Goal: Task Accomplishment & Management: Use online tool/utility

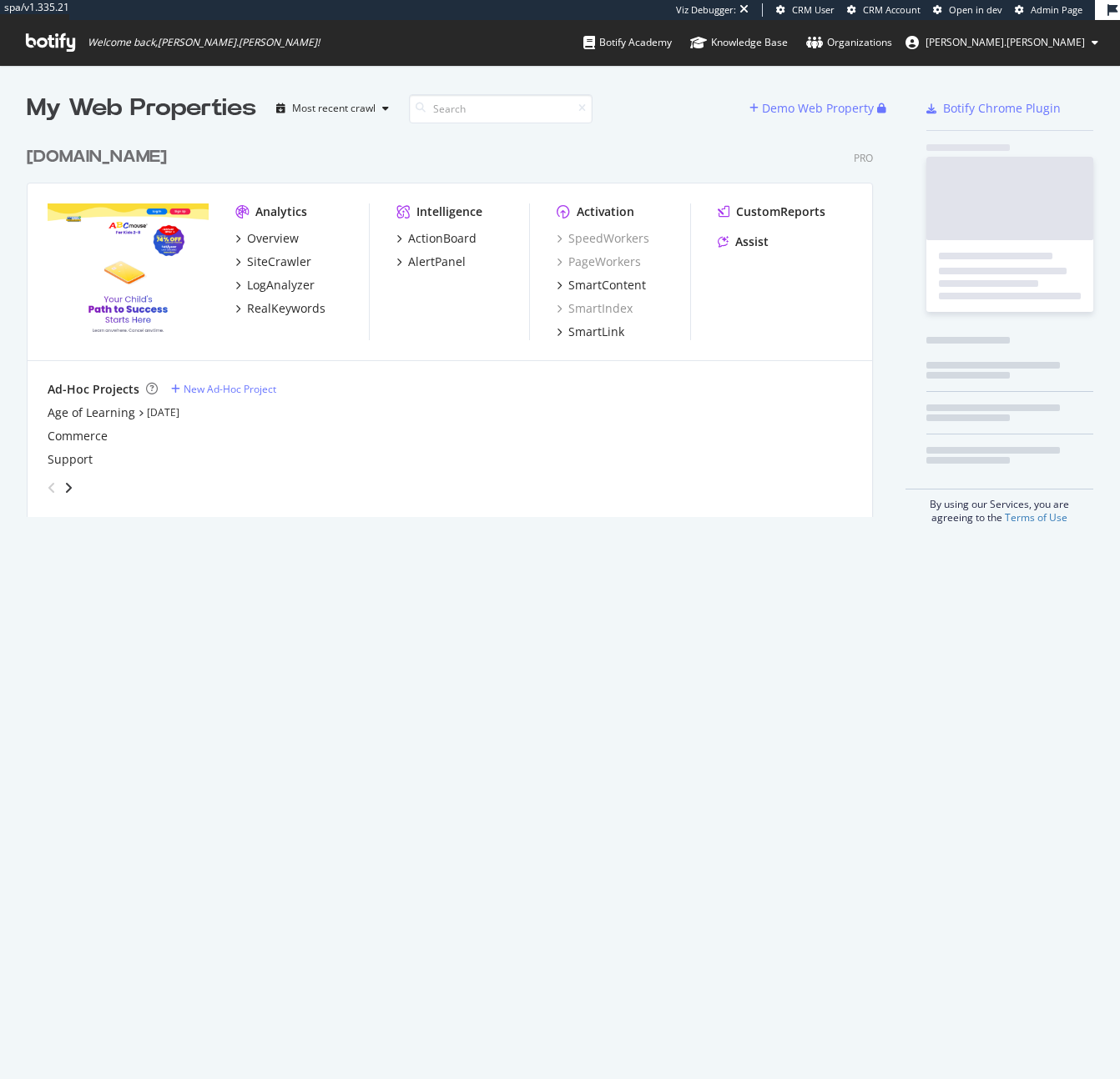
scroll to position [1079, 1120]
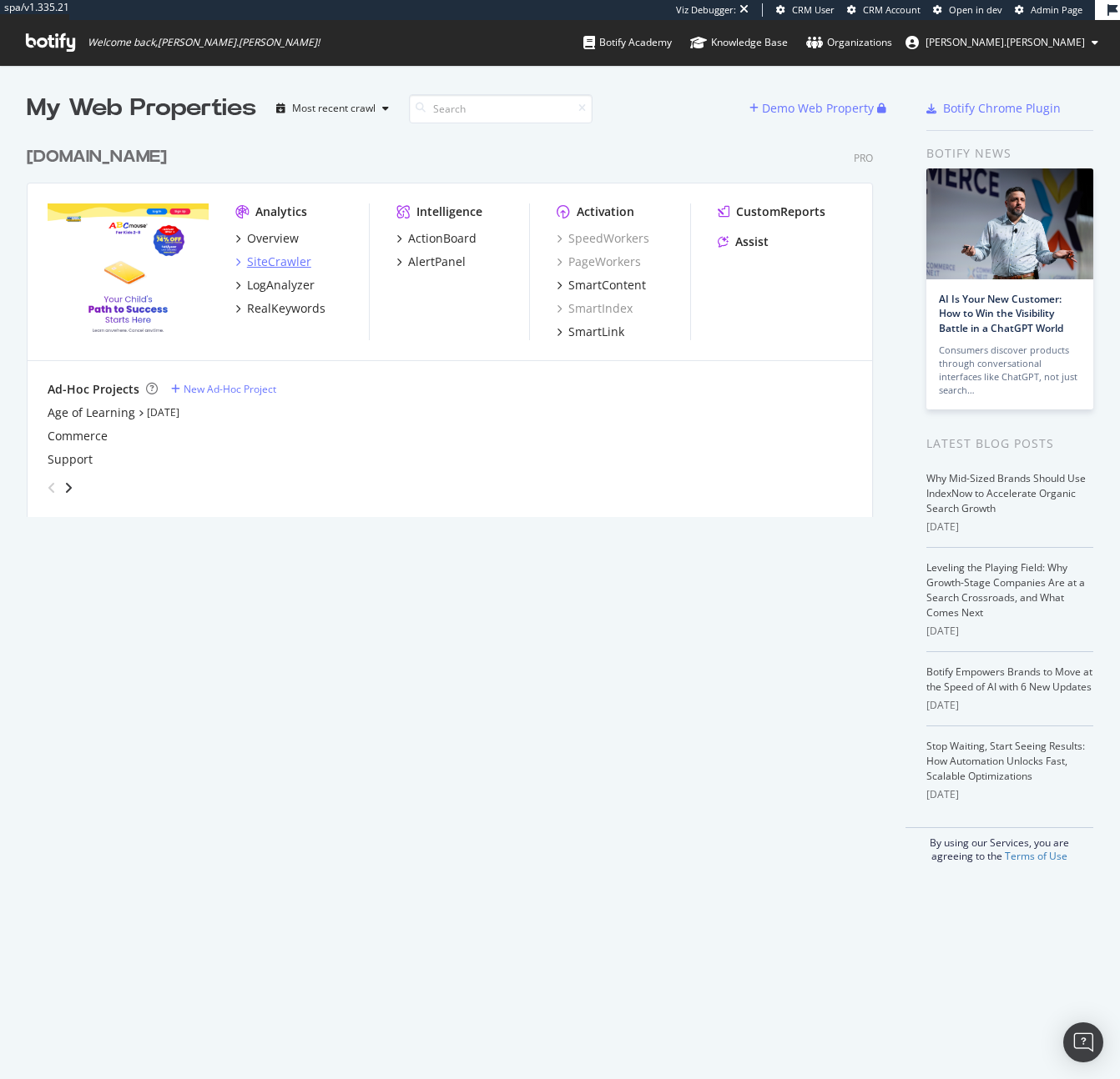
click at [288, 258] on div "SiteCrawler" at bounding box center [279, 262] width 64 height 17
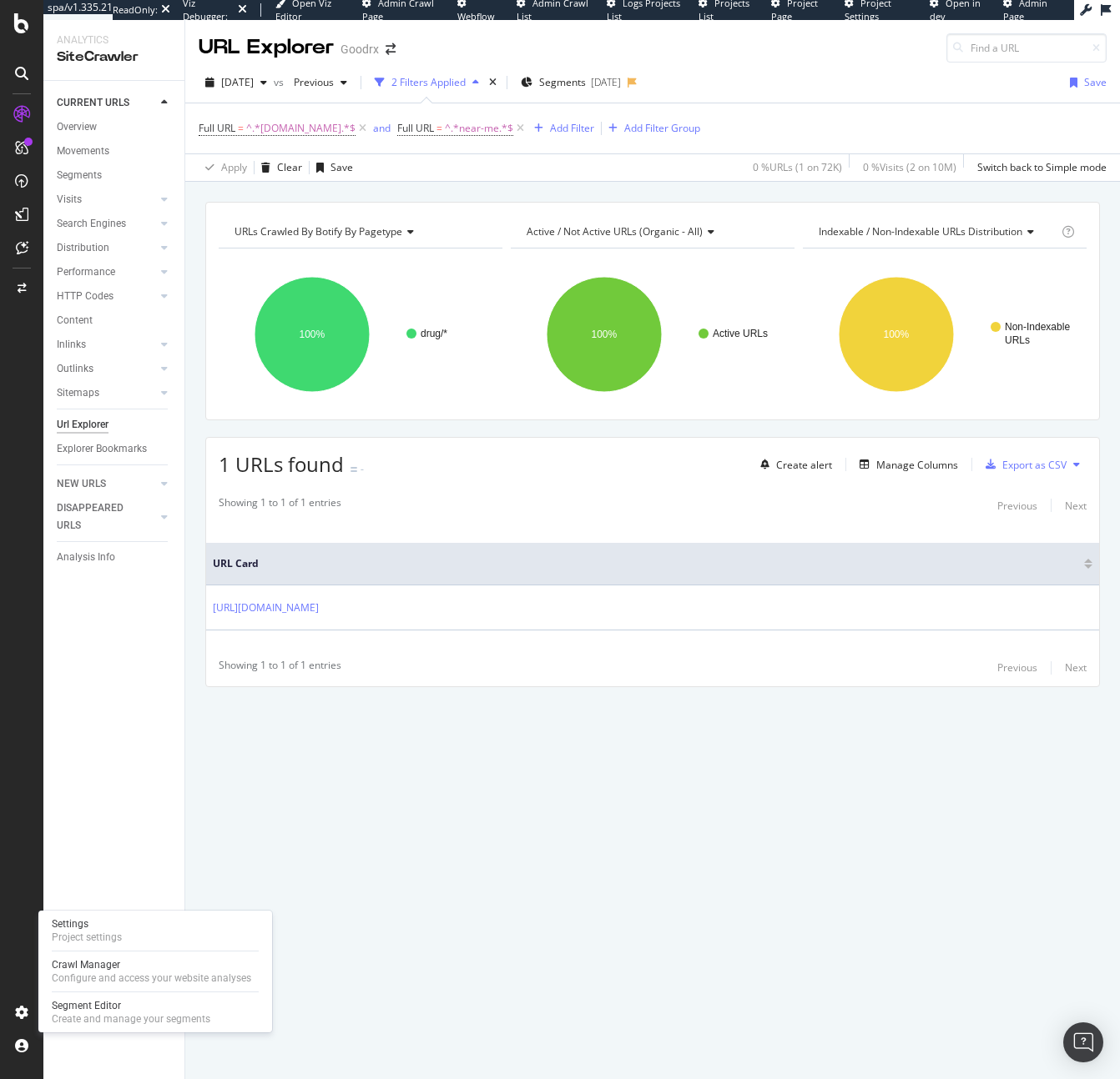
click at [124, 947] on div "Settings Project settings Crawl Manager Configure and access your website analy…" at bounding box center [156, 971] width 234 height 122
click at [134, 924] on div "Settings Project settings" at bounding box center [156, 931] width 221 height 30
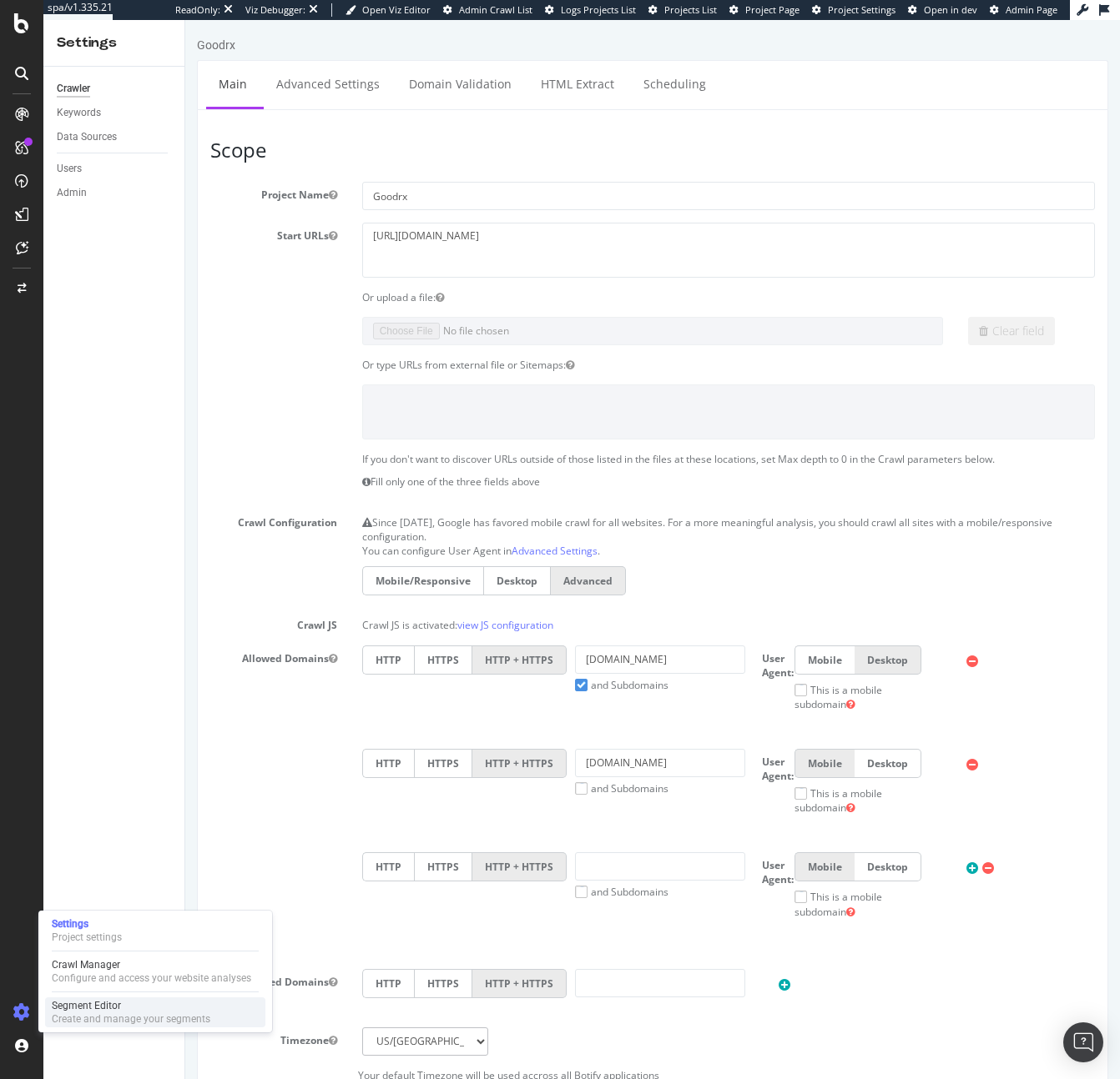
click at [74, 998] on div "Segment Editor Create and manage your segments" at bounding box center [156, 1013] width 221 height 30
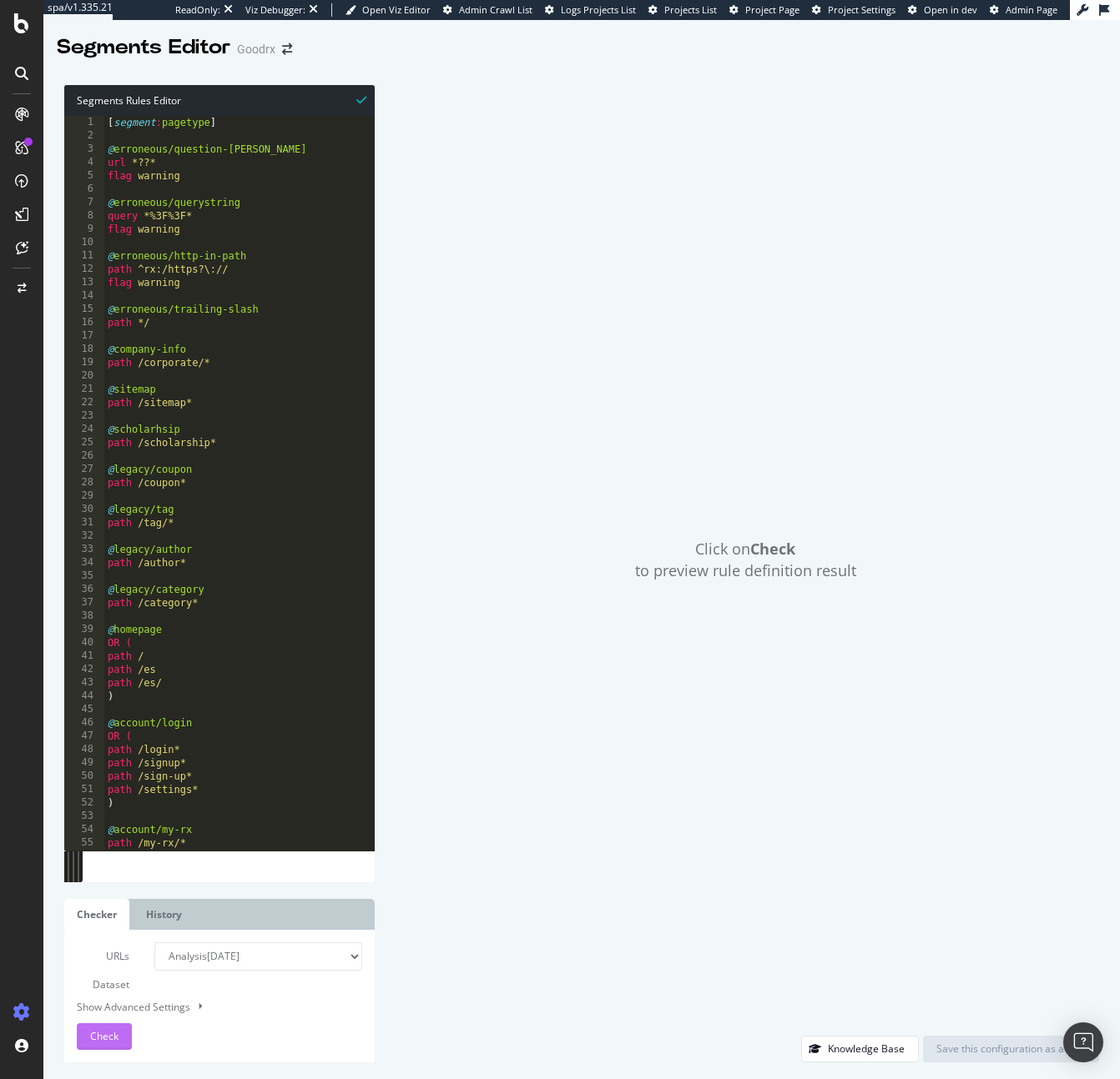
click at [121, 1032] on button "Check" at bounding box center [104, 1037] width 55 height 26
click at [222, 968] on select "Analysis 2025 Aug. 8th Analysis 2025 Aug. 1st Analysis 2025 Jul. 25th Analysis …" at bounding box center [258, 956] width 207 height 28
click at [228, 944] on select "Analysis 2025 Aug. 8th Analysis 2025 Aug. 1st Analysis 2025 Jul. 25th Analysis …" at bounding box center [258, 956] width 207 height 28
select select "urlList"
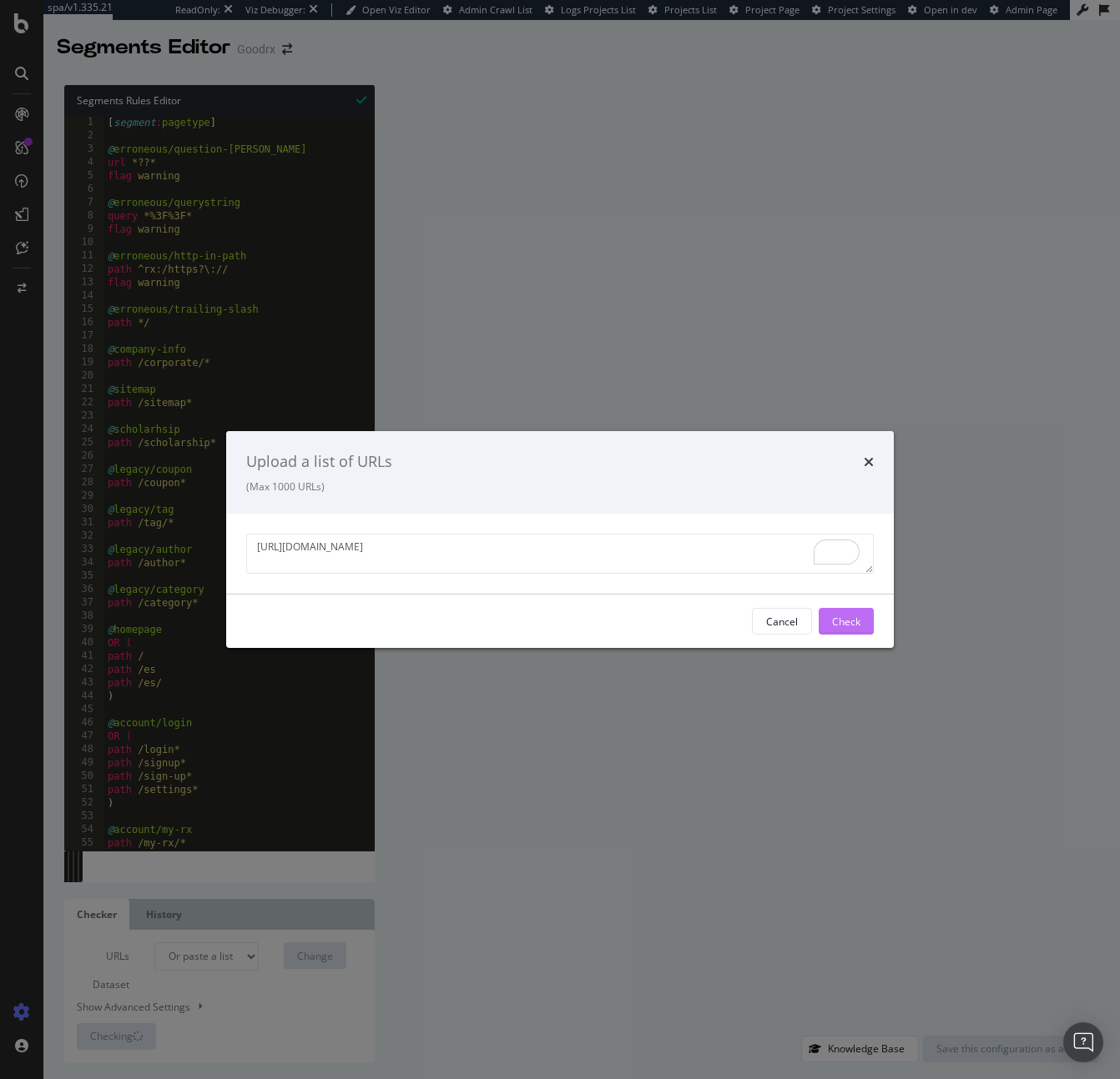
type textarea "https://m.goodrx.com/pharmacy-near-me"
click at [845, 621] on div "Check" at bounding box center [846, 620] width 28 height 14
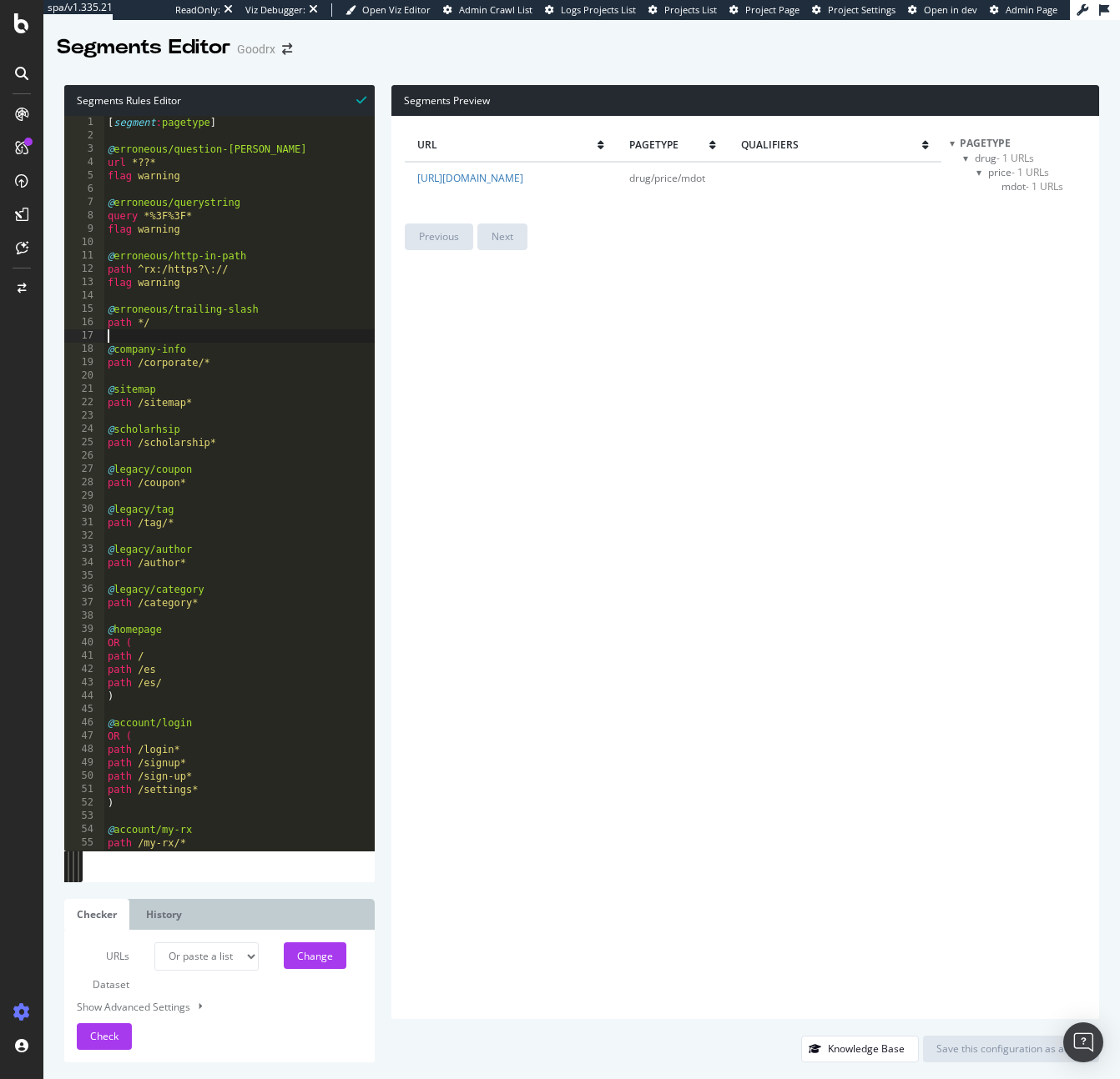
click at [283, 335] on div "[ segment : pagetype ] @ erroneous/question-mark url *??* flag warning @ errone…" at bounding box center [628, 497] width 1046 height 761
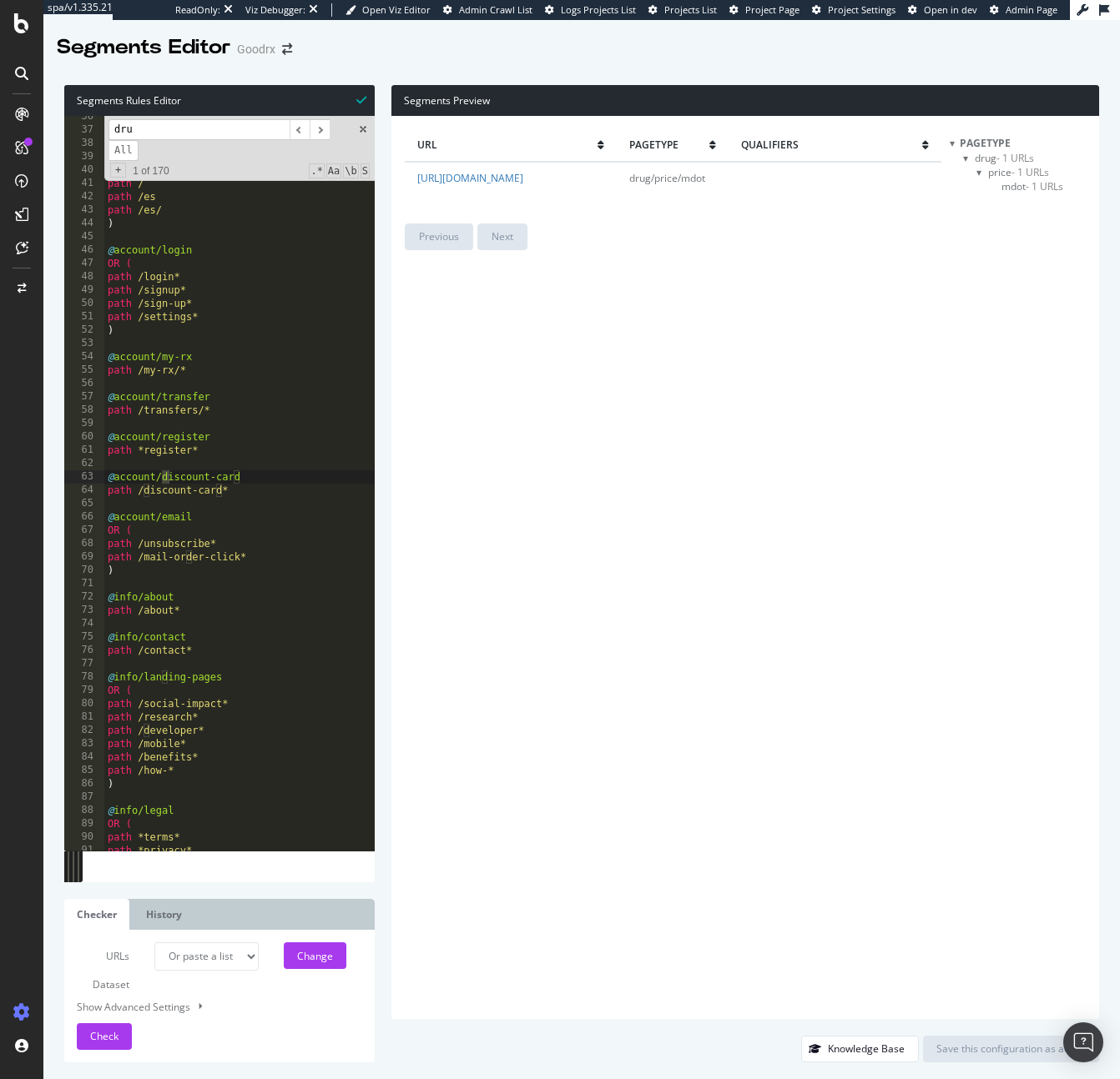
scroll to position [2222, 0]
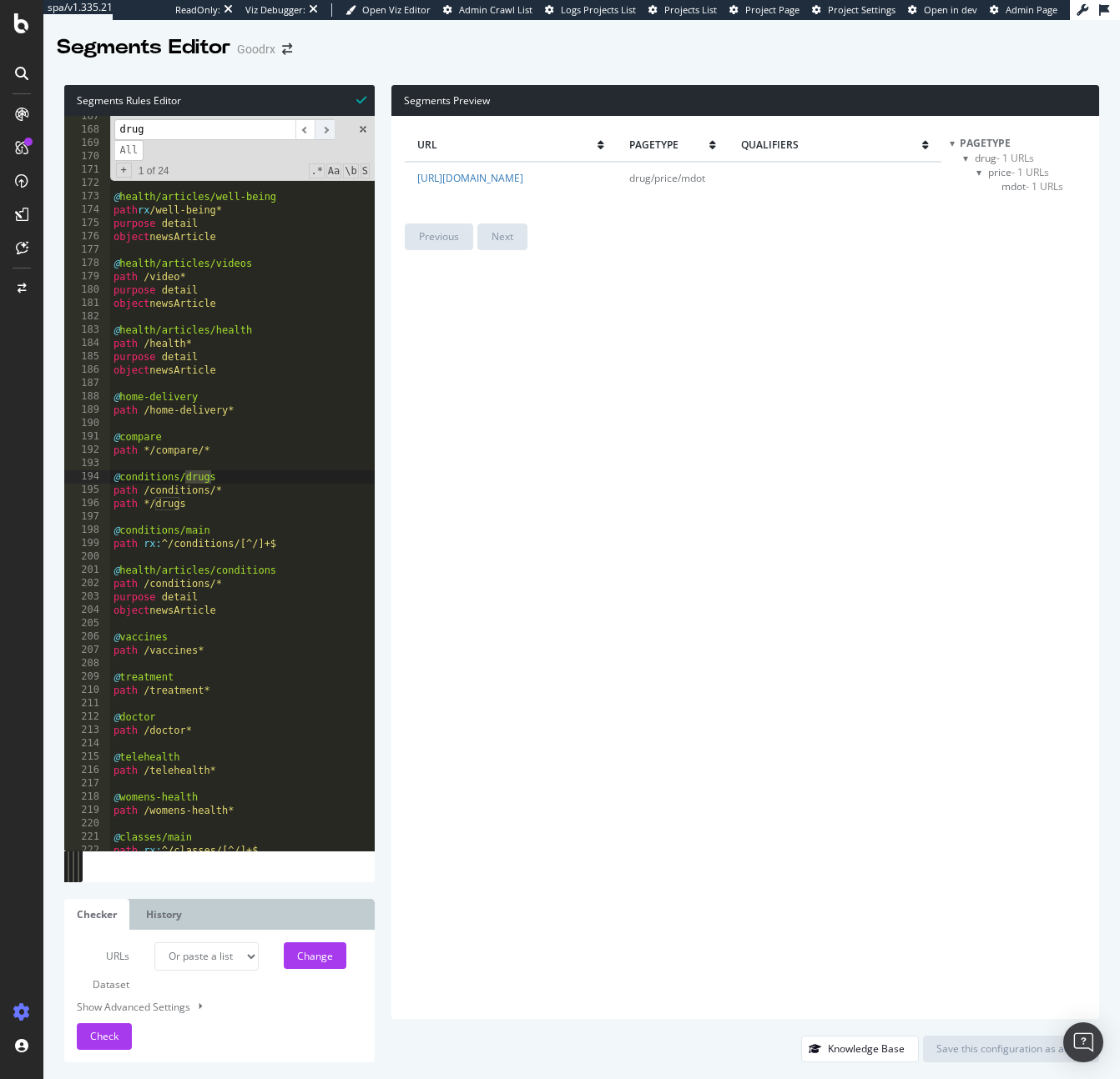
type input "drug"
click at [331, 127] on span "​" at bounding box center [324, 130] width 20 height 21
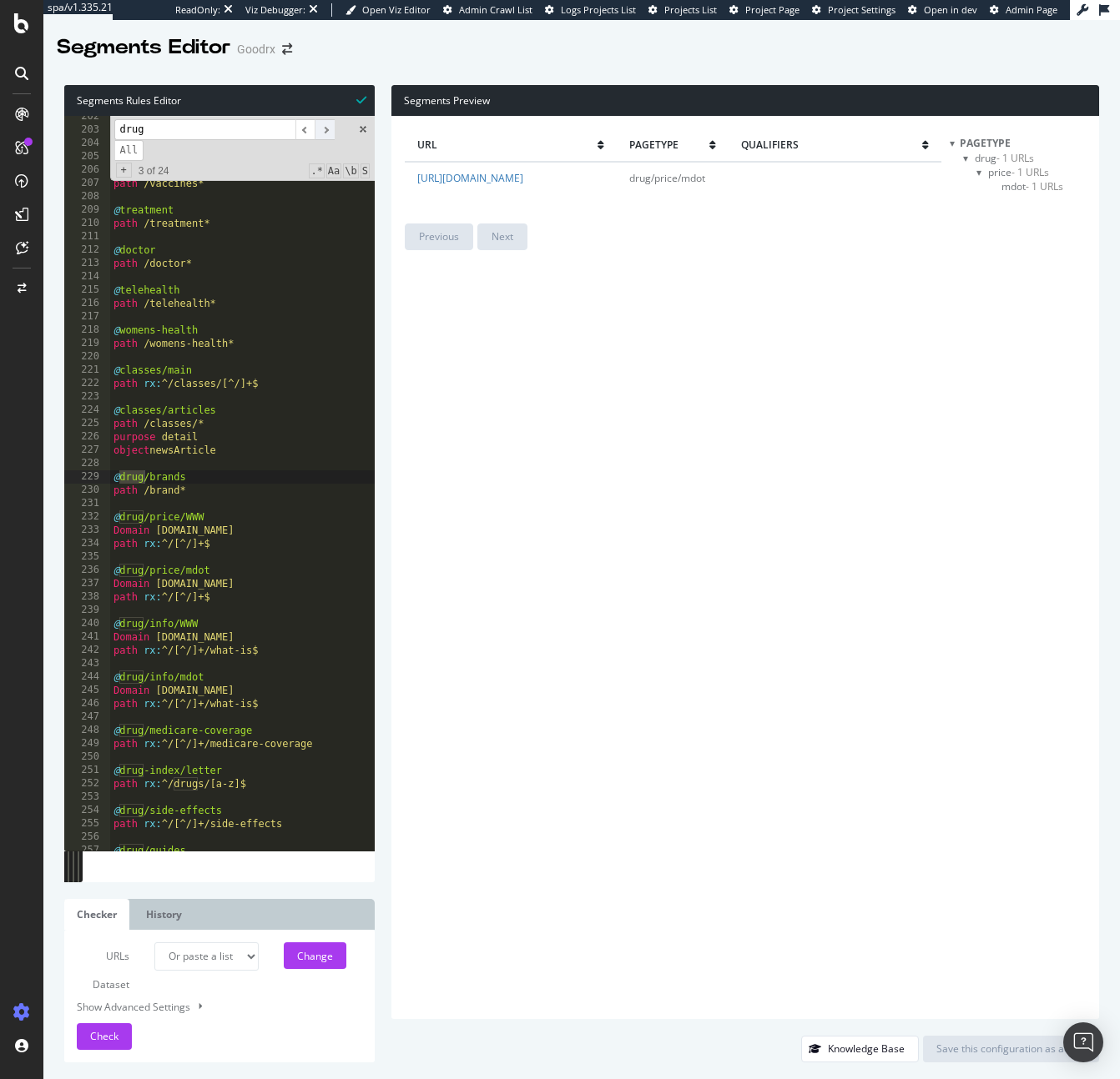
click at [331, 127] on span "​" at bounding box center [324, 130] width 20 height 21
click at [285, 531] on div "path /conditions/* purpose detail object newsArticle @ vaccines path /vaccines*…" at bounding box center [634, 491] width 1046 height 761
click at [270, 567] on div "path /conditions/* purpose detail object newsArticle @ vaccines path /vaccines*…" at bounding box center [634, 491] width 1046 height 761
click at [262, 585] on div "path /conditions/* purpose detail object newsArticle @ vaccines path /vaccines*…" at bounding box center [634, 491] width 1046 height 761
drag, startPoint x: 252, startPoint y: 597, endPoint x: 97, endPoint y: 569, distance: 157.5
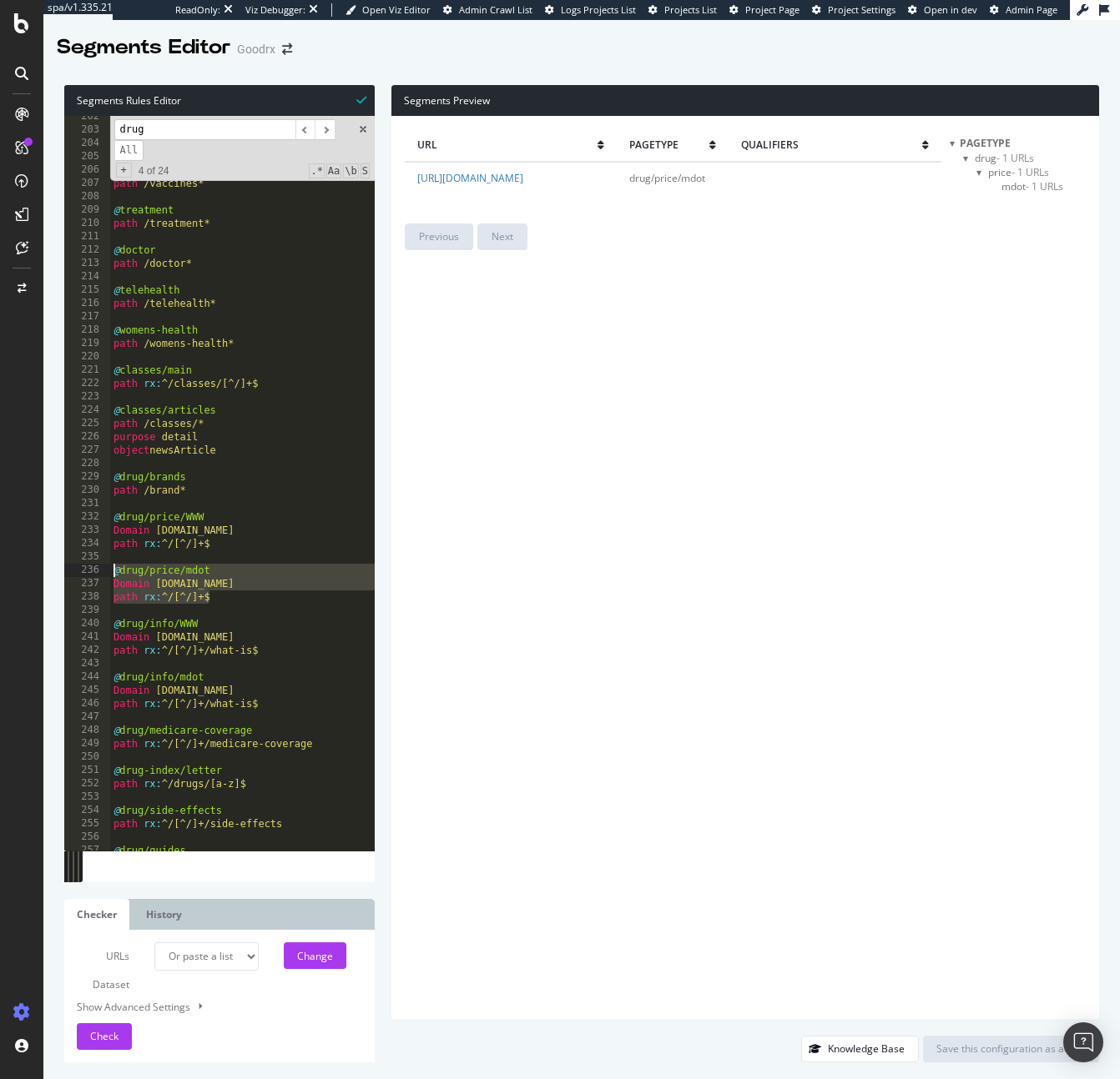
click at [97, 569] on div "Domain m.goodrx.com 202 203 204 205 206 207 208 209 210 211 212 213 214 215 216…" at bounding box center [219, 483] width 310 height 735
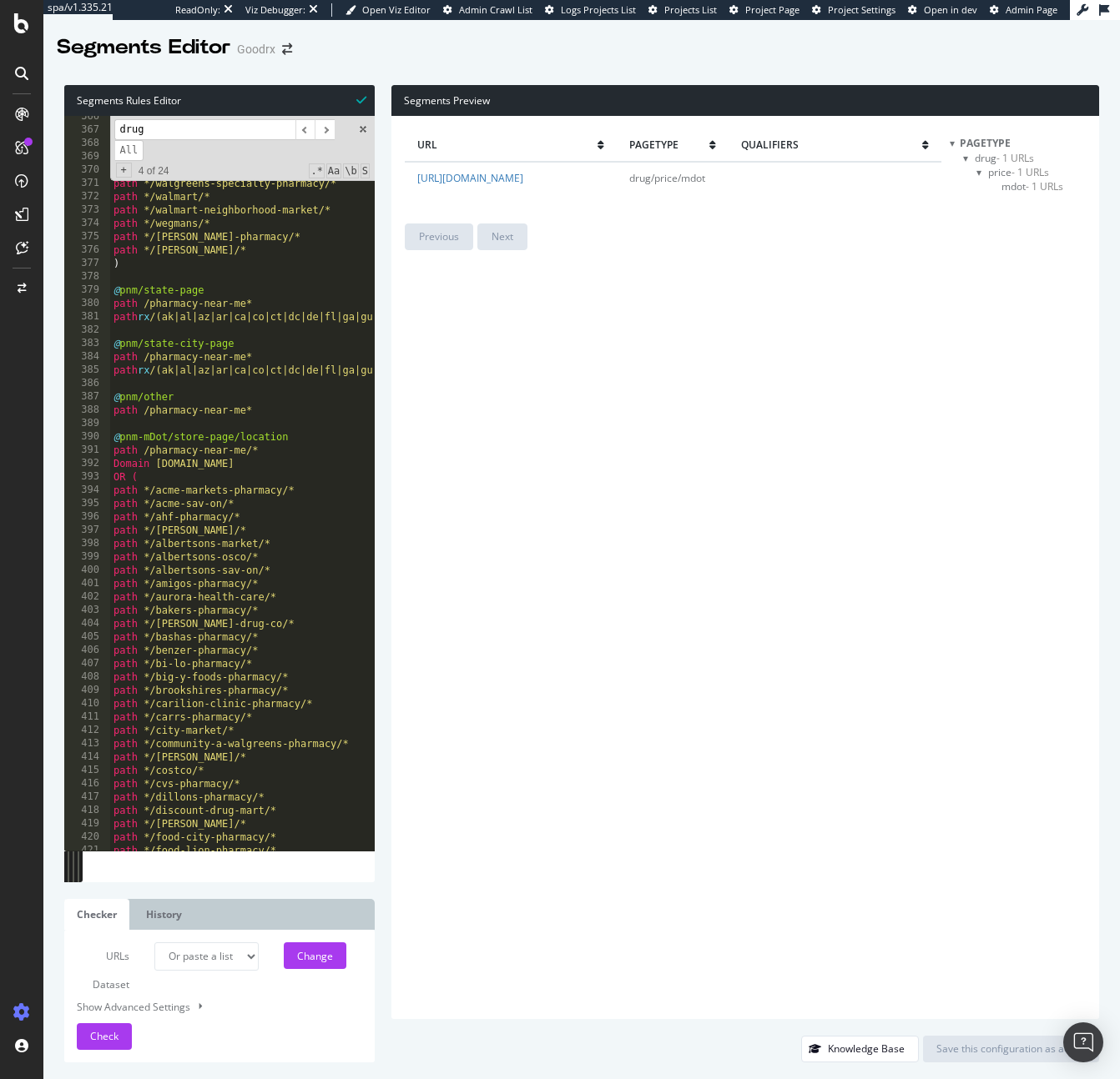
scroll to position [4797, 0]
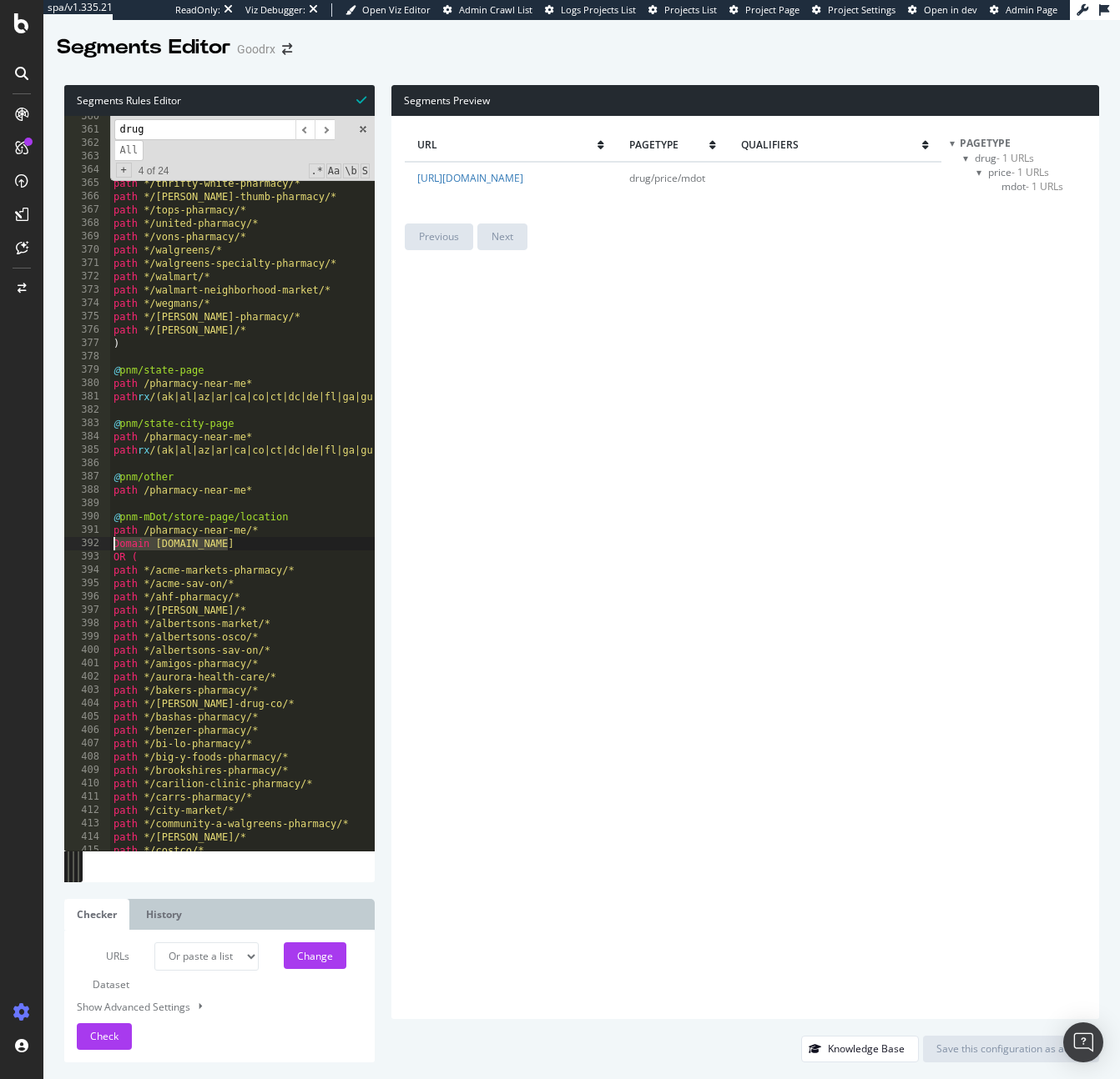
drag, startPoint x: 245, startPoint y: 544, endPoint x: 57, endPoint y: 543, distance: 188.0
click at [57, 543] on div "Segments Rules Editor @drug/price/mdot Domain m.goodrx.com 360 361 362 363 364 …" at bounding box center [582, 574] width 1077 height 1011
type textarea "Domain m.goodrx.com"
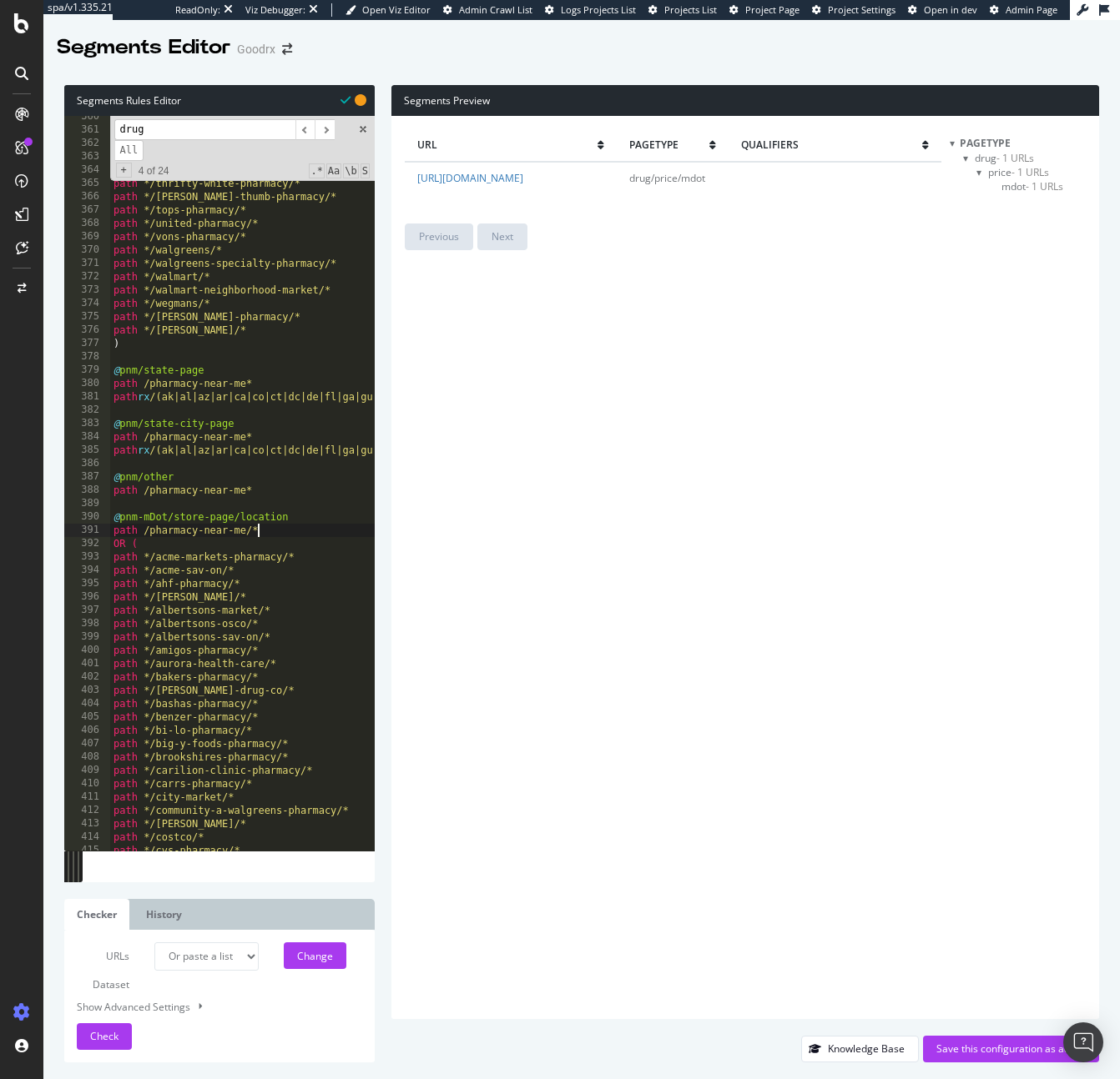
click at [109, 531] on div "391" at bounding box center [87, 531] width 46 height 13
click at [111, 533] on div "path */shoprite/* path */smiths/* path */stop-n-shop/* path */super-1-pharmacy/…" at bounding box center [634, 491] width 1046 height 761
type textarea "path /pharmacy-near-me/*"
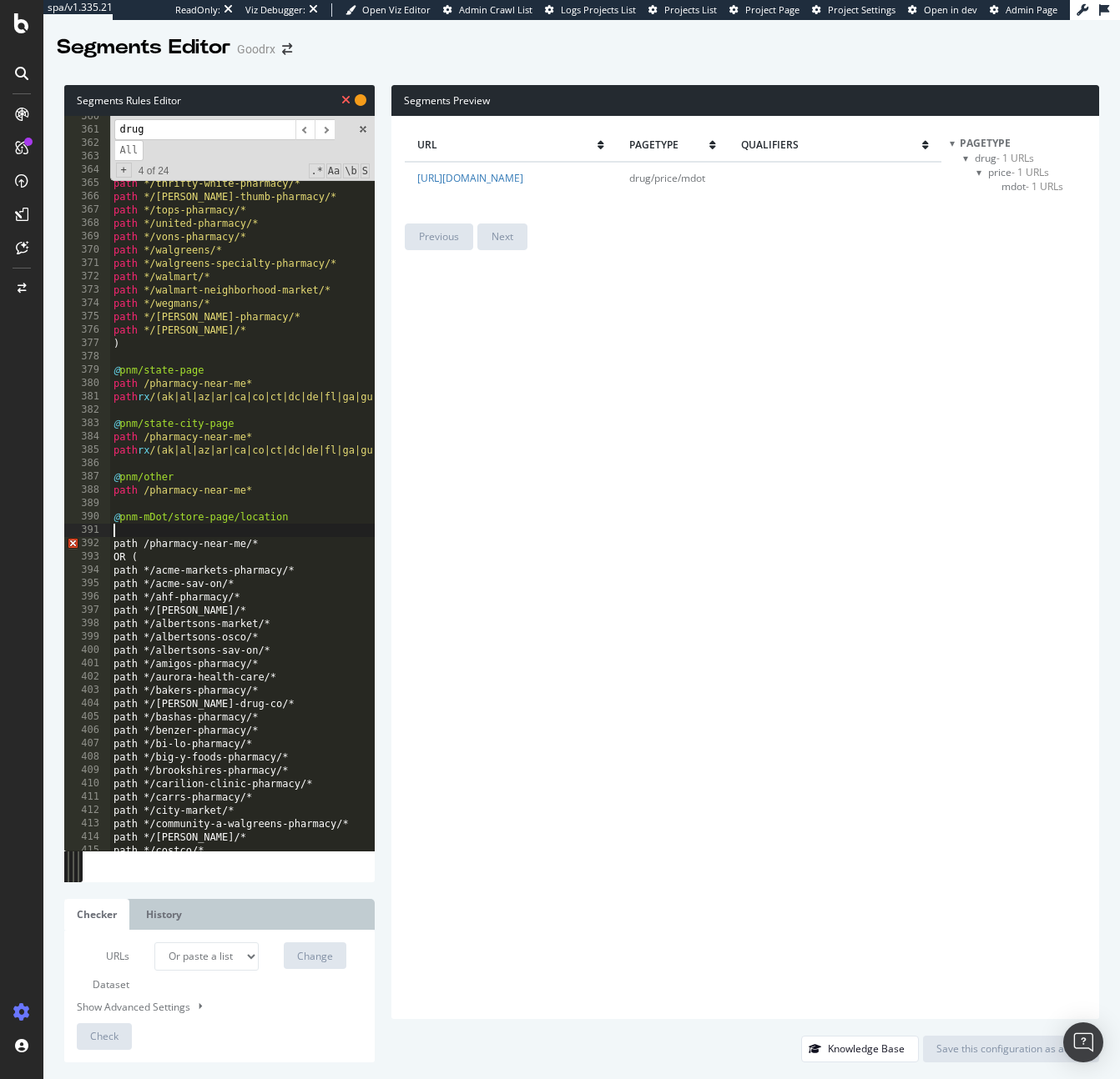
paste textarea "Domain m.goodrx.com"
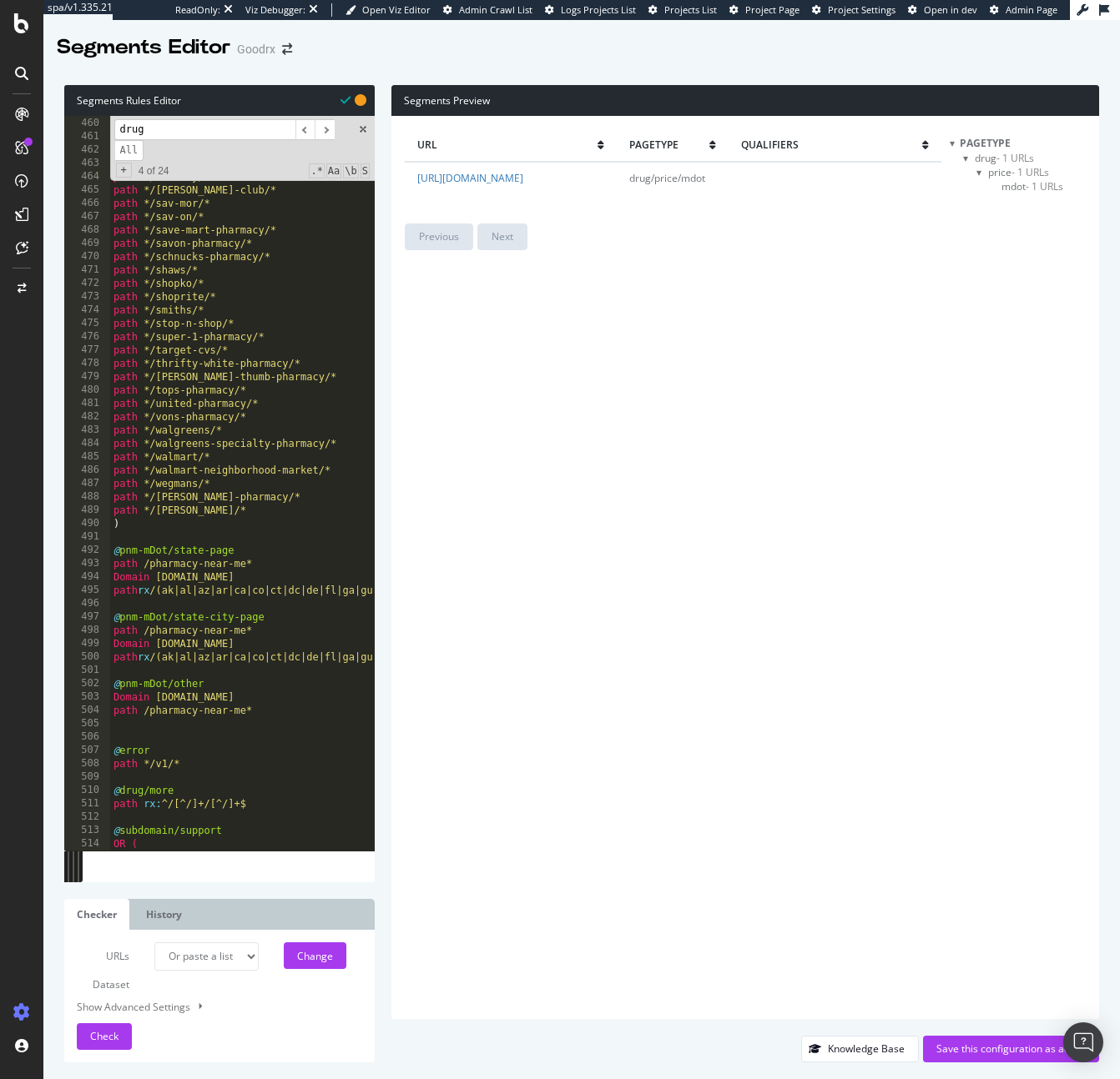
scroll to position [6144, 0]
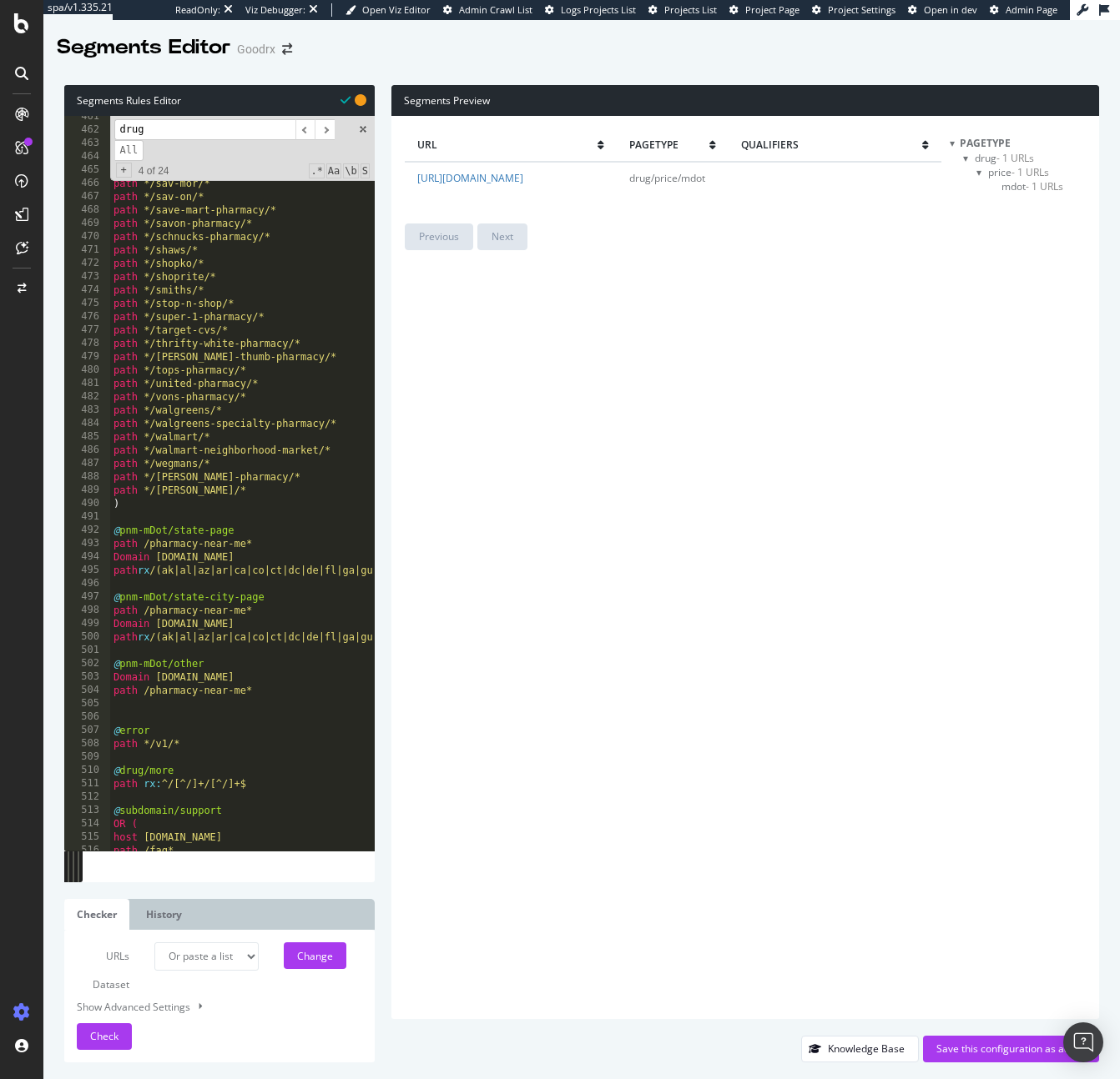
click at [114, 541] on div "path */rite-aid/* path */rite-aid-walgreens/* path */ritzman-pharmacy/* path */…" at bounding box center [634, 491] width 1046 height 761
type textarea "path /pharmacy-near-me*"
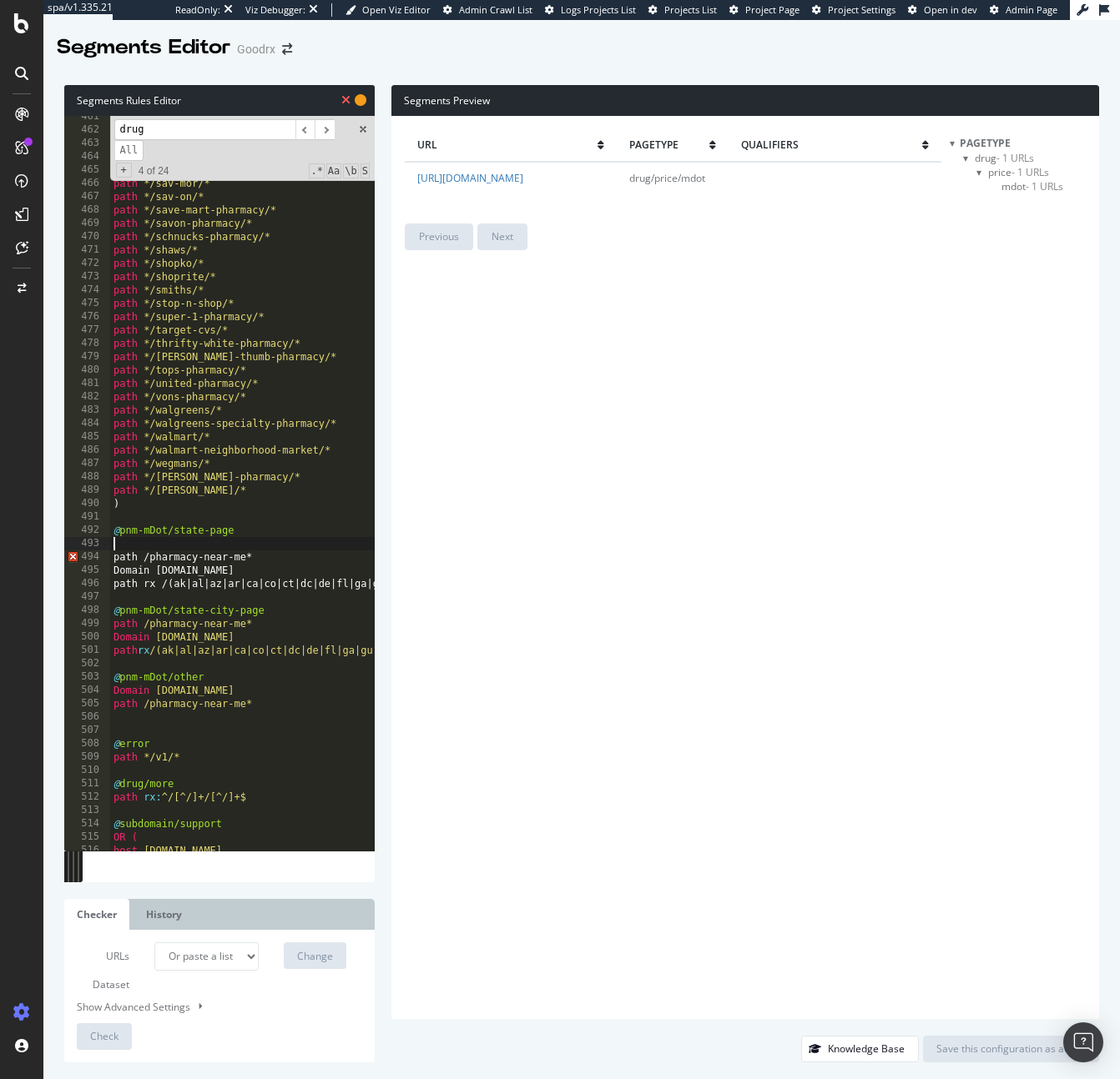
paste textarea "Domain m.goodrx.com"
type textarea "Domain m.goodrx.com"
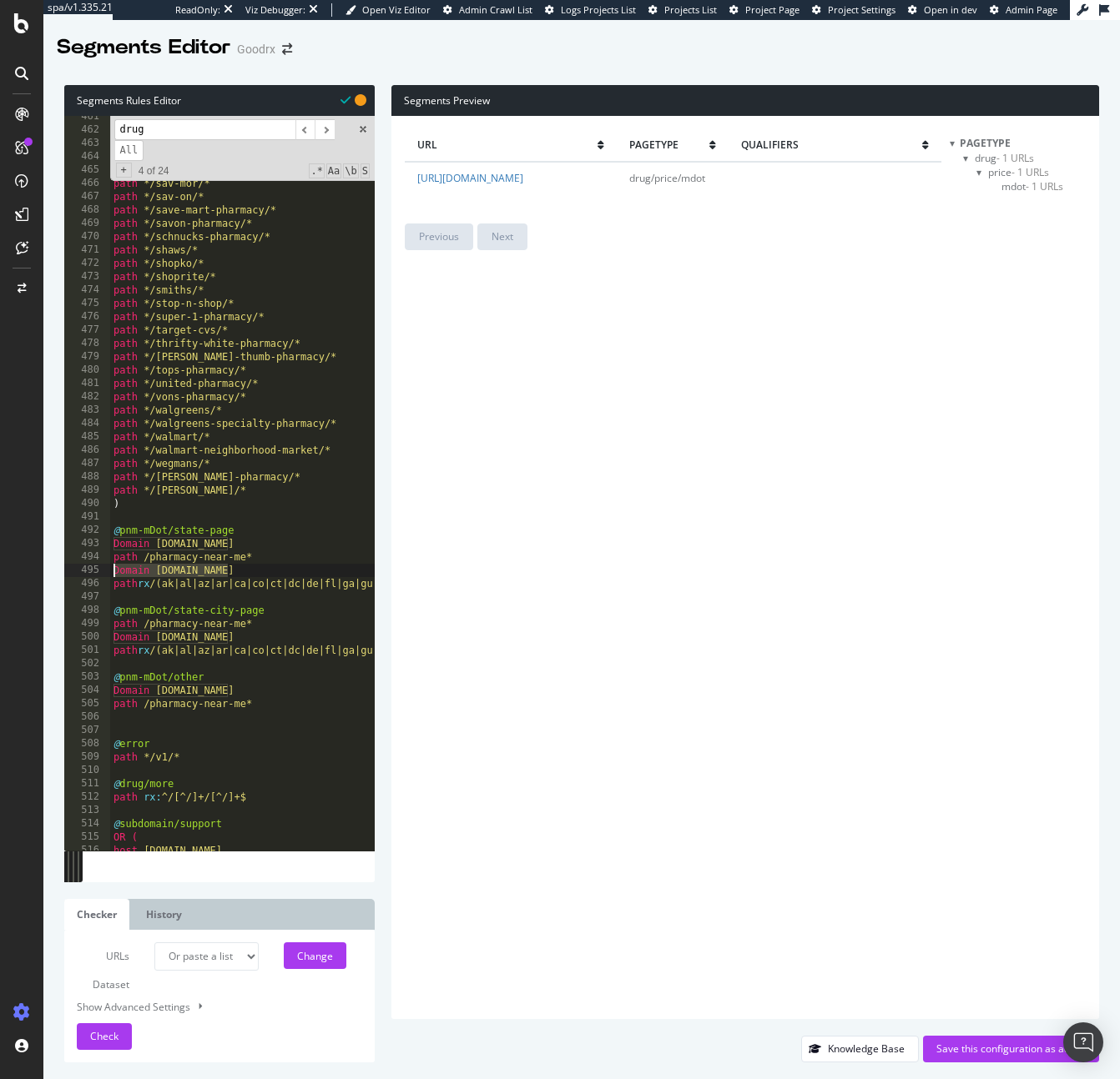
drag, startPoint x: 243, startPoint y: 571, endPoint x: 8, endPoint y: 569, distance: 235.0
click at [8, 569] on div "spa/v1.335.21 ReadOnly: Viz Debugger: Open Viz Editor Admin Crawl List Logs Pro…" at bounding box center [560, 539] width 1120 height 1079
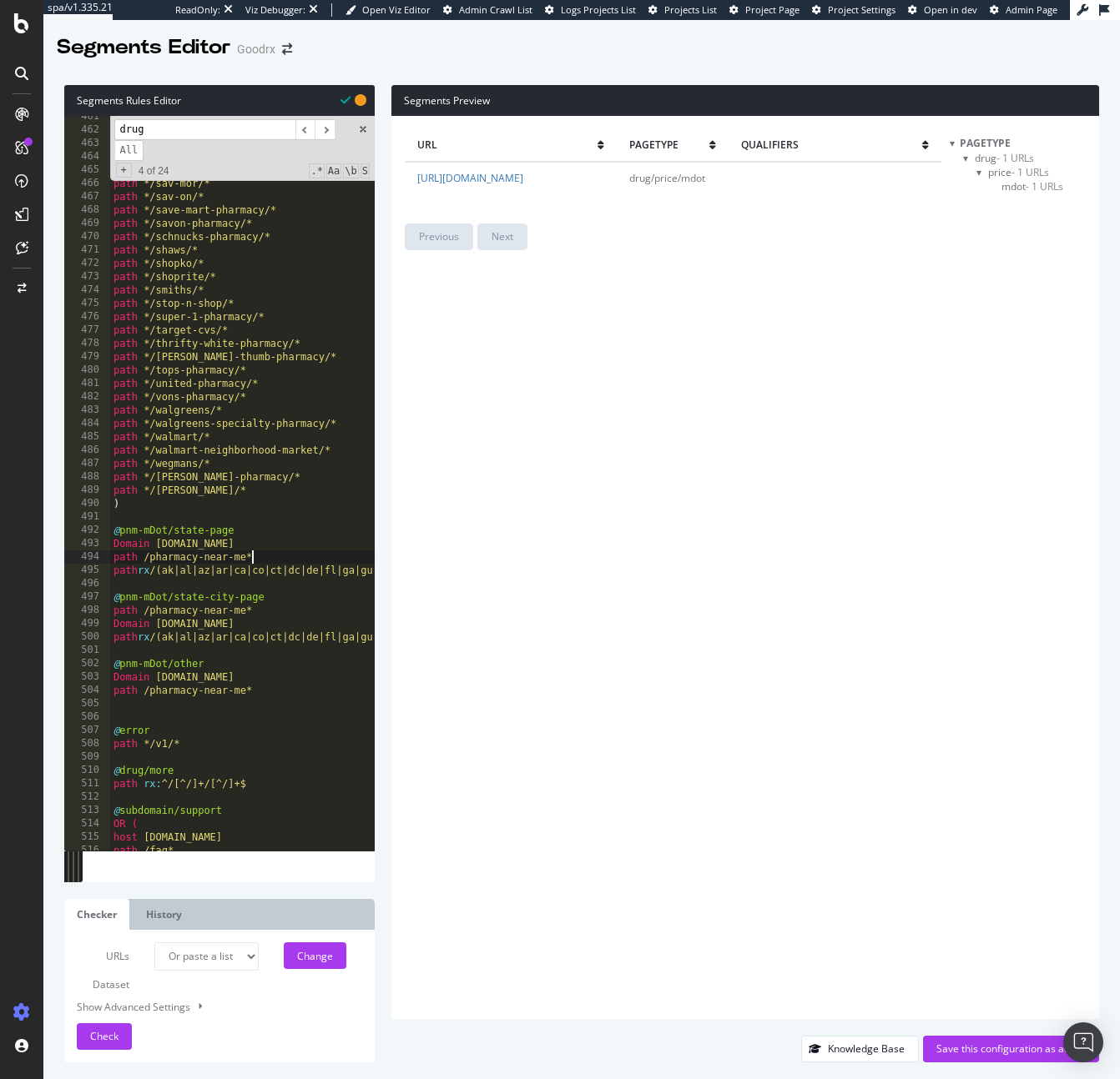
click at [114, 615] on div "path */rite-aid/* path */rite-aid-walgreens/* path */ritzman-pharmacy/* path */…" at bounding box center [634, 491] width 1046 height 761
click at [195, 620] on div "path */rite-aid/* path */rite-aid-walgreens/* path */ritzman-pharmacy/* path */…" at bounding box center [634, 491] width 1046 height 761
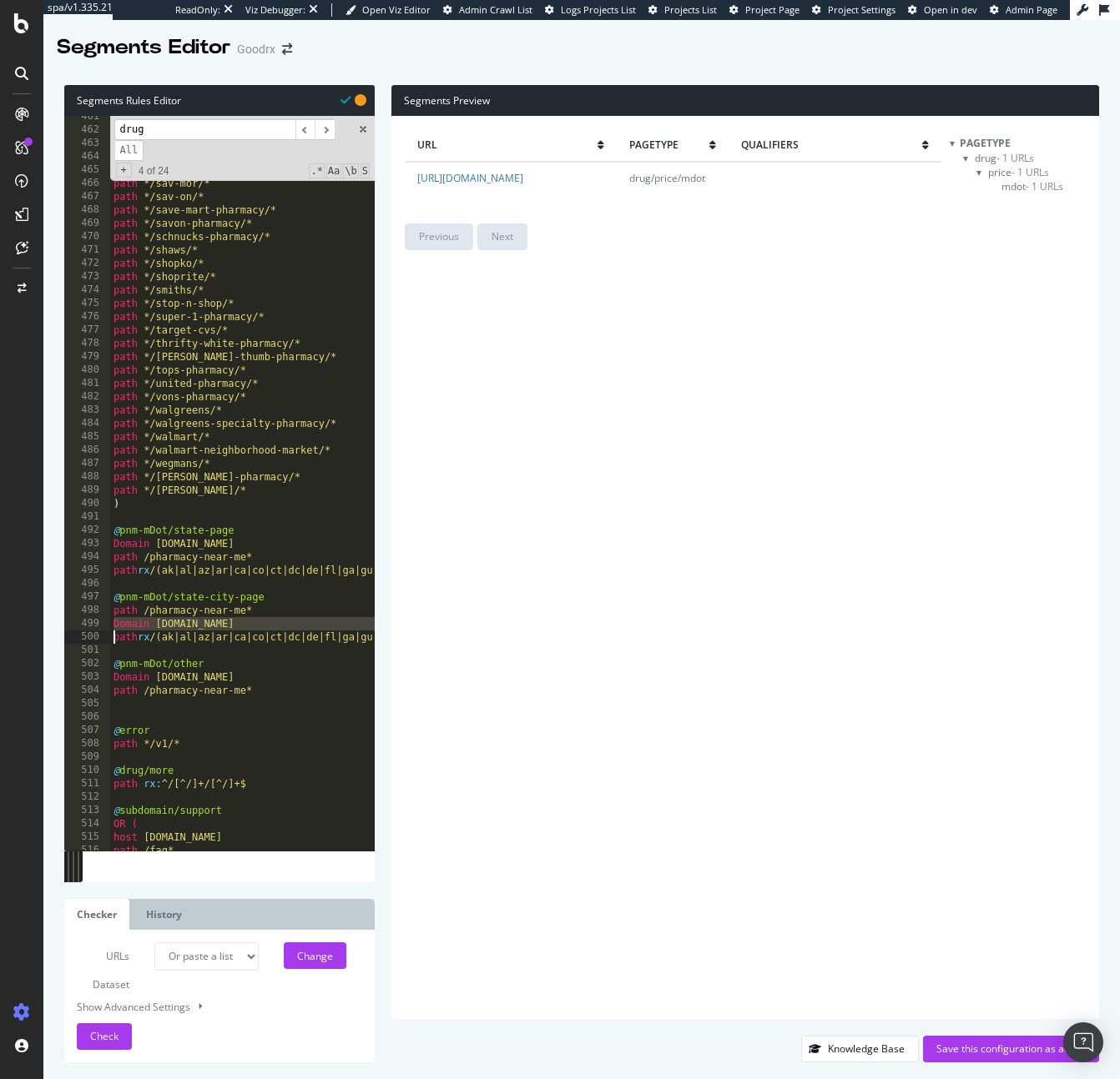
type textarea "Domain m.goodrx.com"
drag, startPoint x: 246, startPoint y: 627, endPoint x: 98, endPoint y: 621, distance: 148.1
click at [98, 621] on div "Domain m.goodrx.com 461 462 463 464 465 466 467 468 469 470 471 472 473 474 475…" at bounding box center [219, 483] width 310 height 735
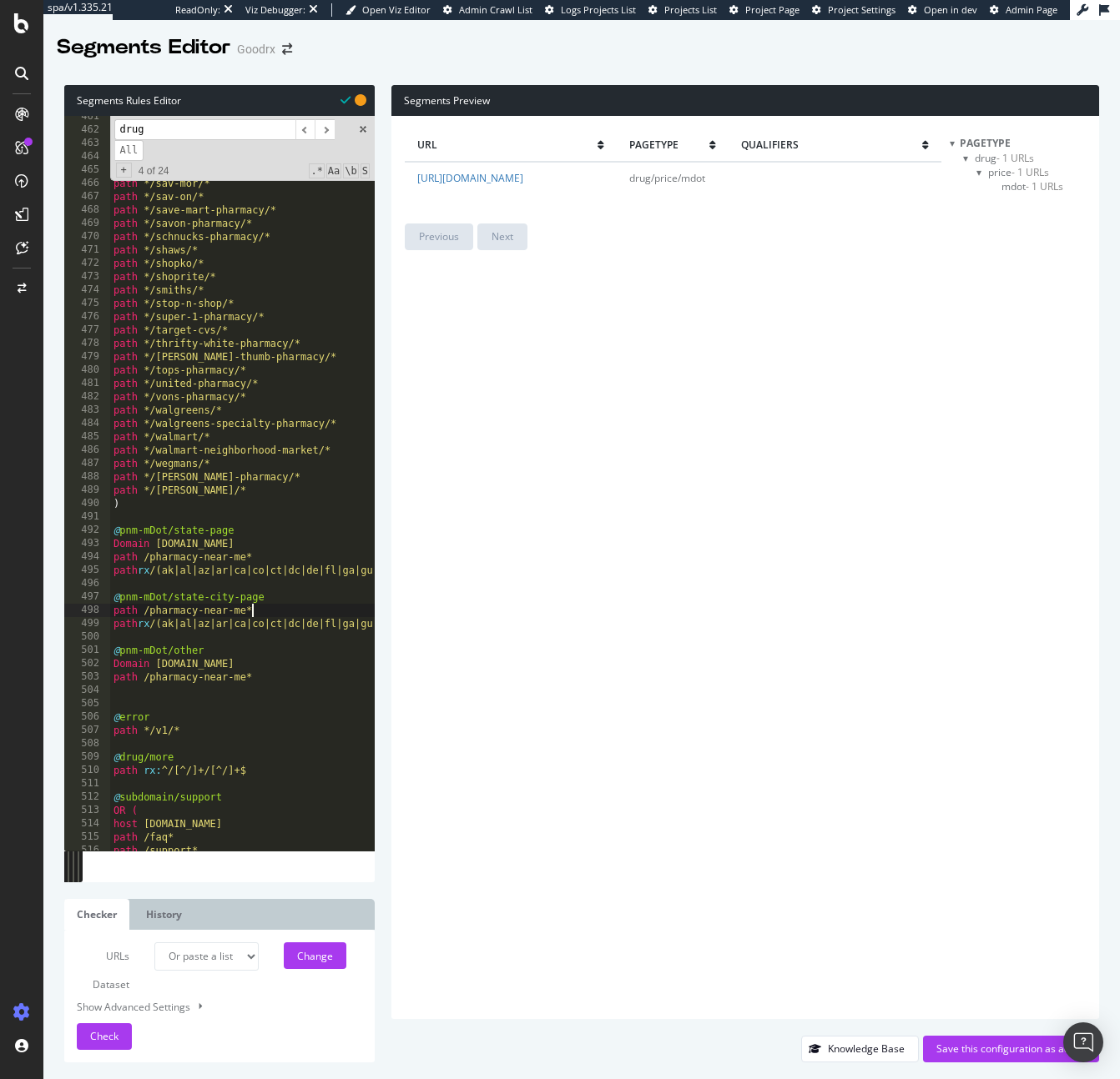
type textarea "@pnm-mDot/state-city-page"
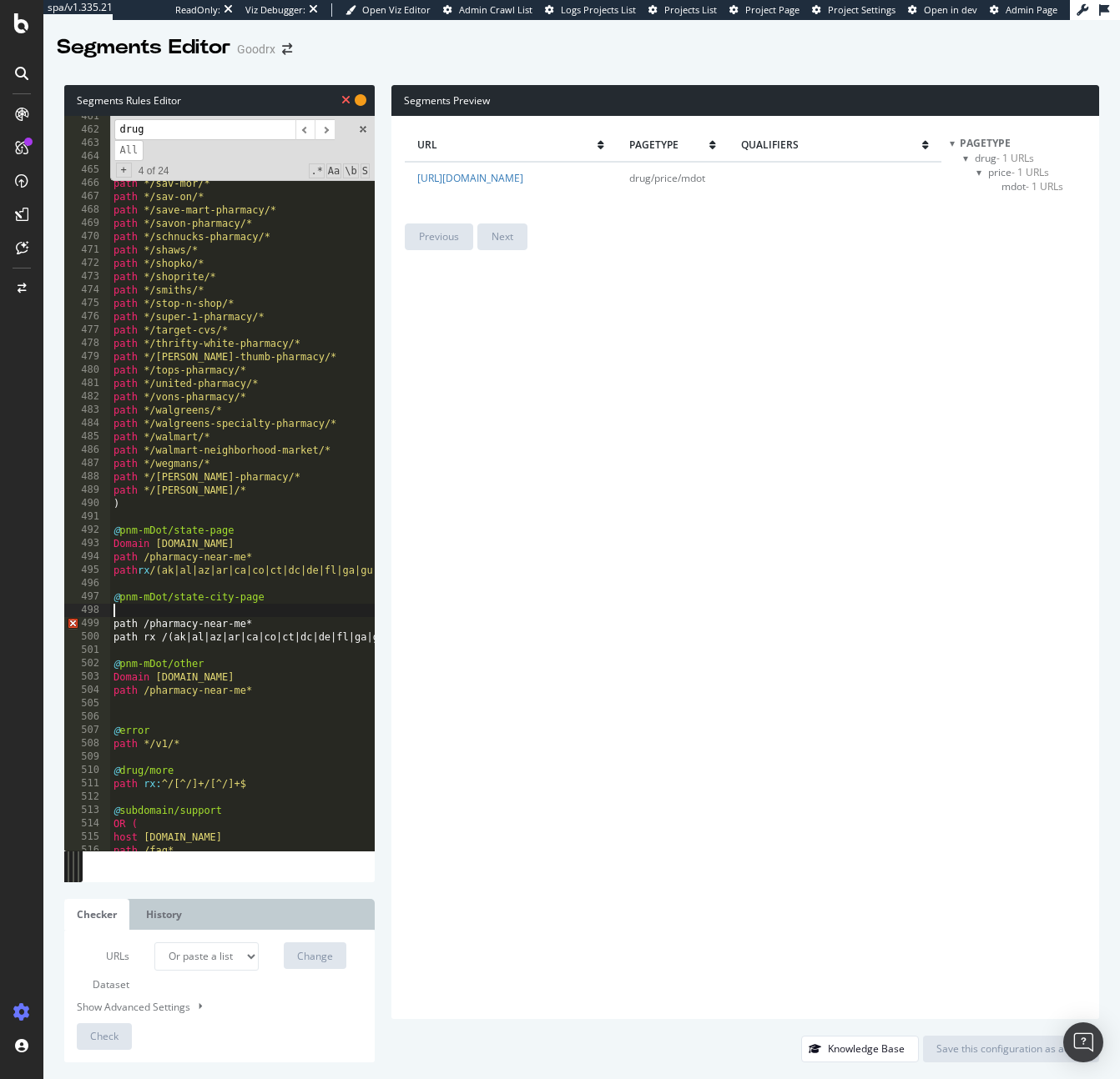
paste textarea "Domain m.goodrx.com"
type textarea "Domain m.goodrx.com"
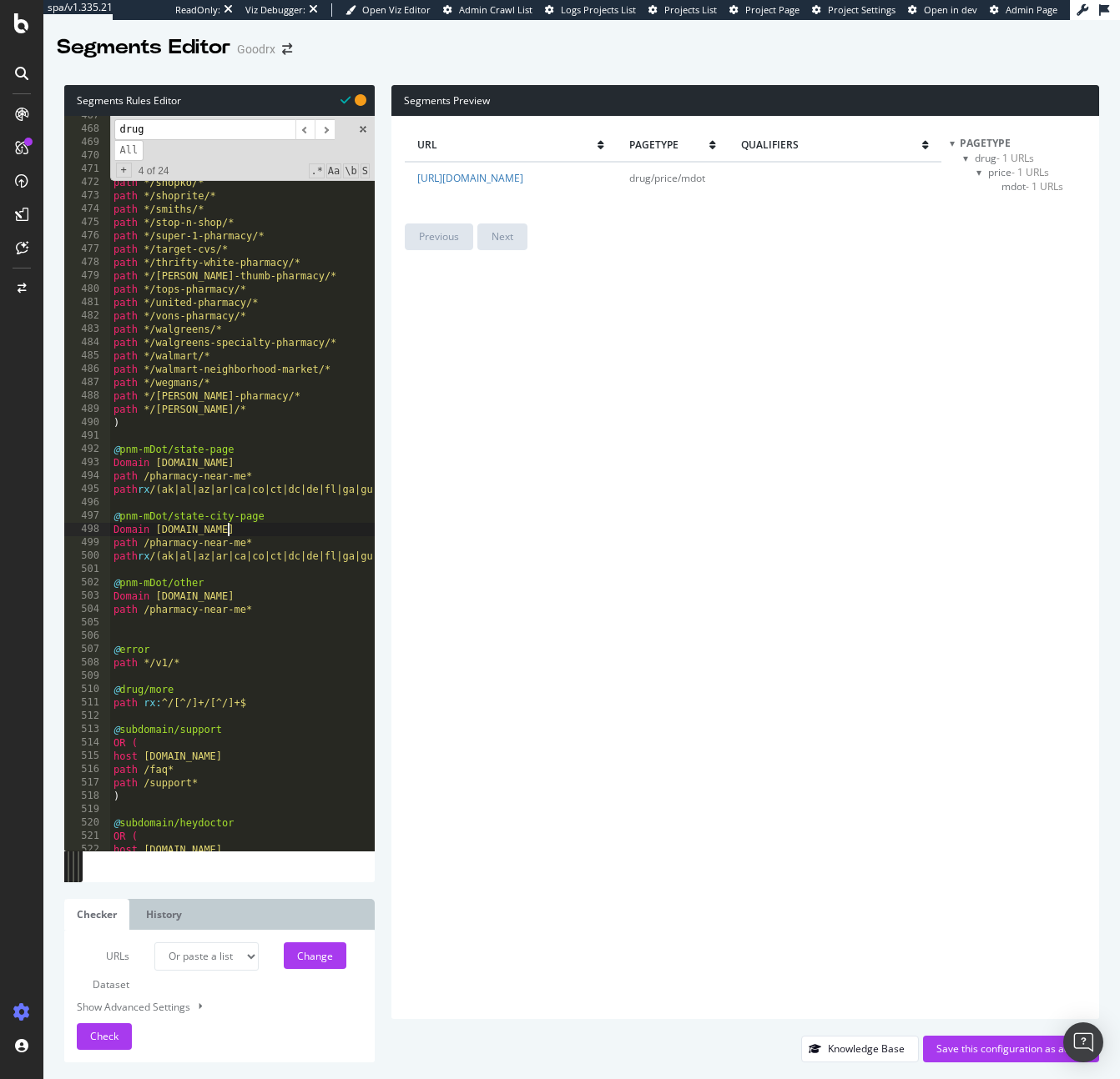
scroll to position [6225, 0]
click at [173, 620] on div "path */sav-on/* path */save-mart-pharmacy/* path */savon-pharmacy/* path */schn…" at bounding box center [634, 490] width 1046 height 761
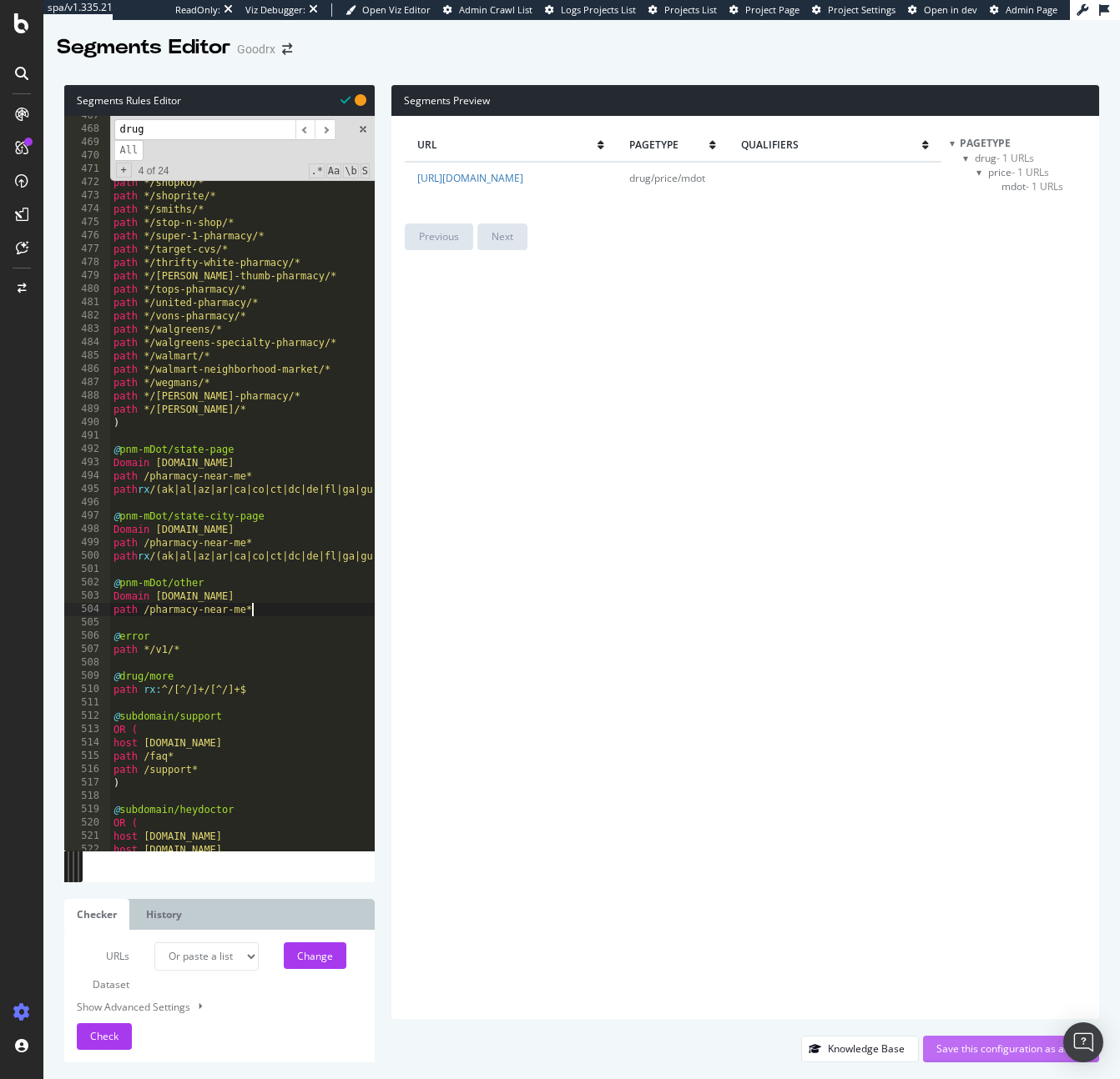
type textarea "path /pharmacy-near-me*"
click at [969, 1054] on div "Save this configuration as active" at bounding box center [1011, 1048] width 149 height 14
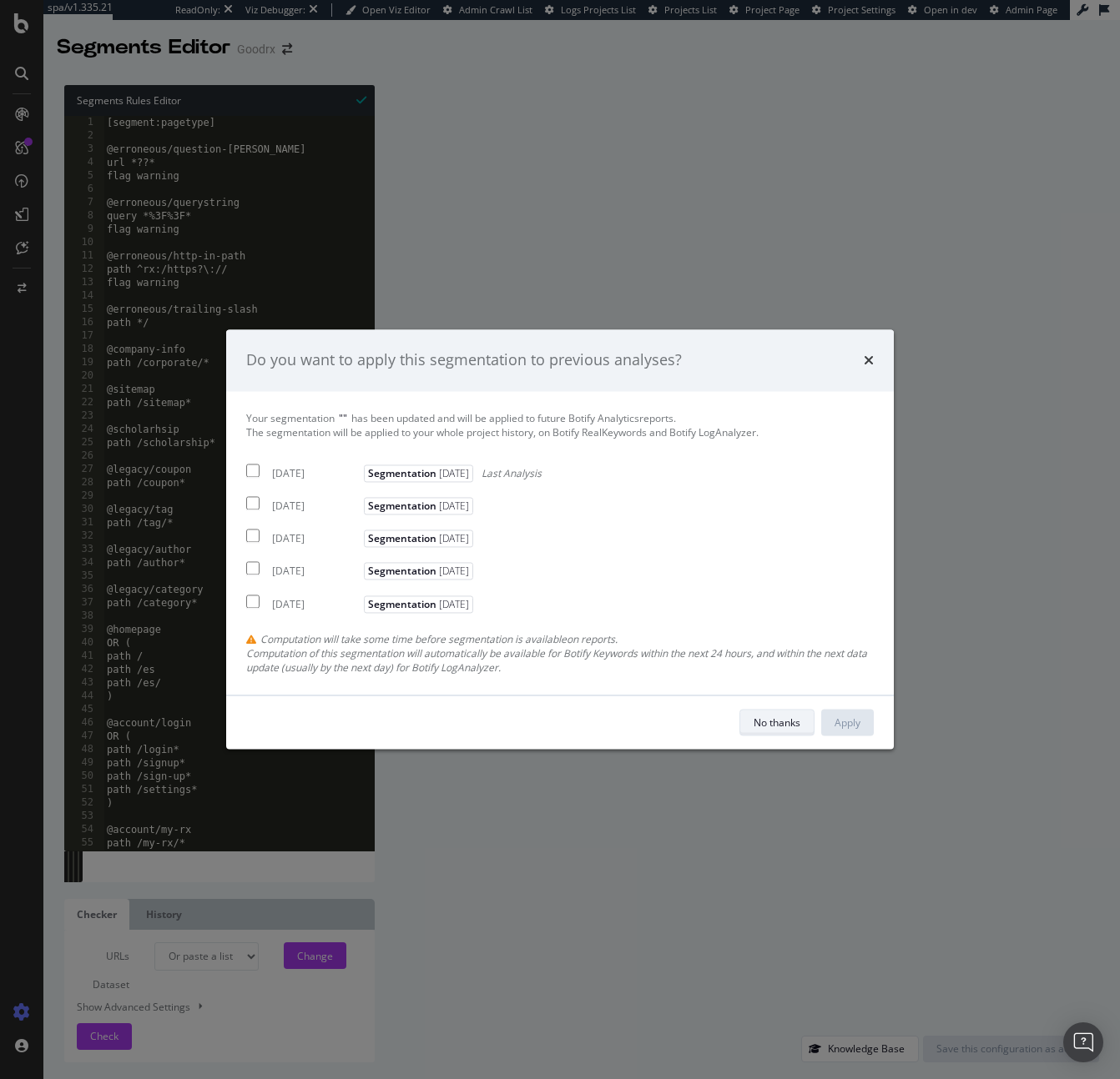
click at [806, 727] on button "No thanks" at bounding box center [777, 723] width 75 height 26
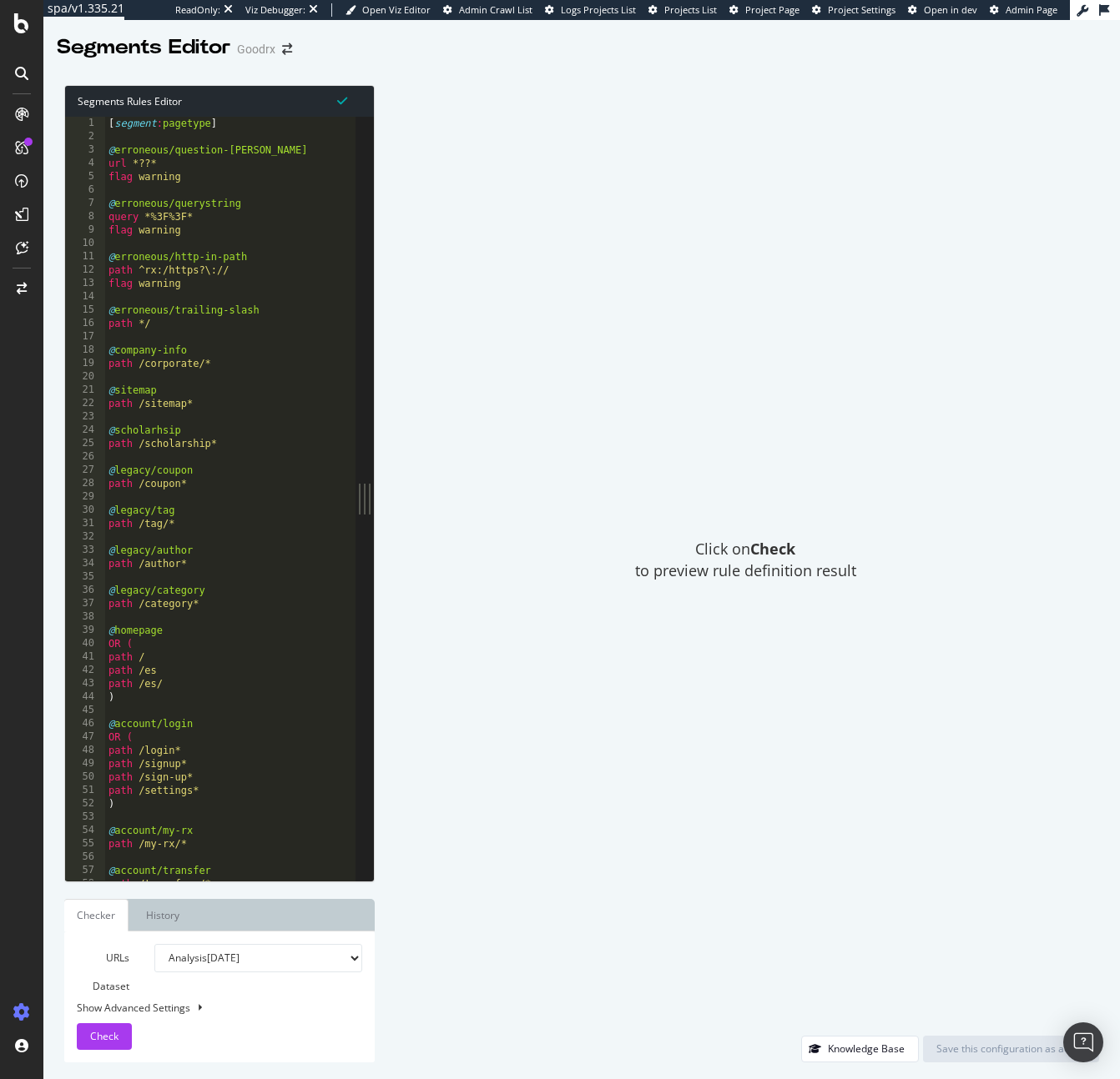
click at [206, 952] on select "Analysis [DATE] Analysis [DATE] Analysis [DATE] Analysis [DATE] Analysis [DATE]…" at bounding box center [258, 958] width 207 height 28
select select "urlList"
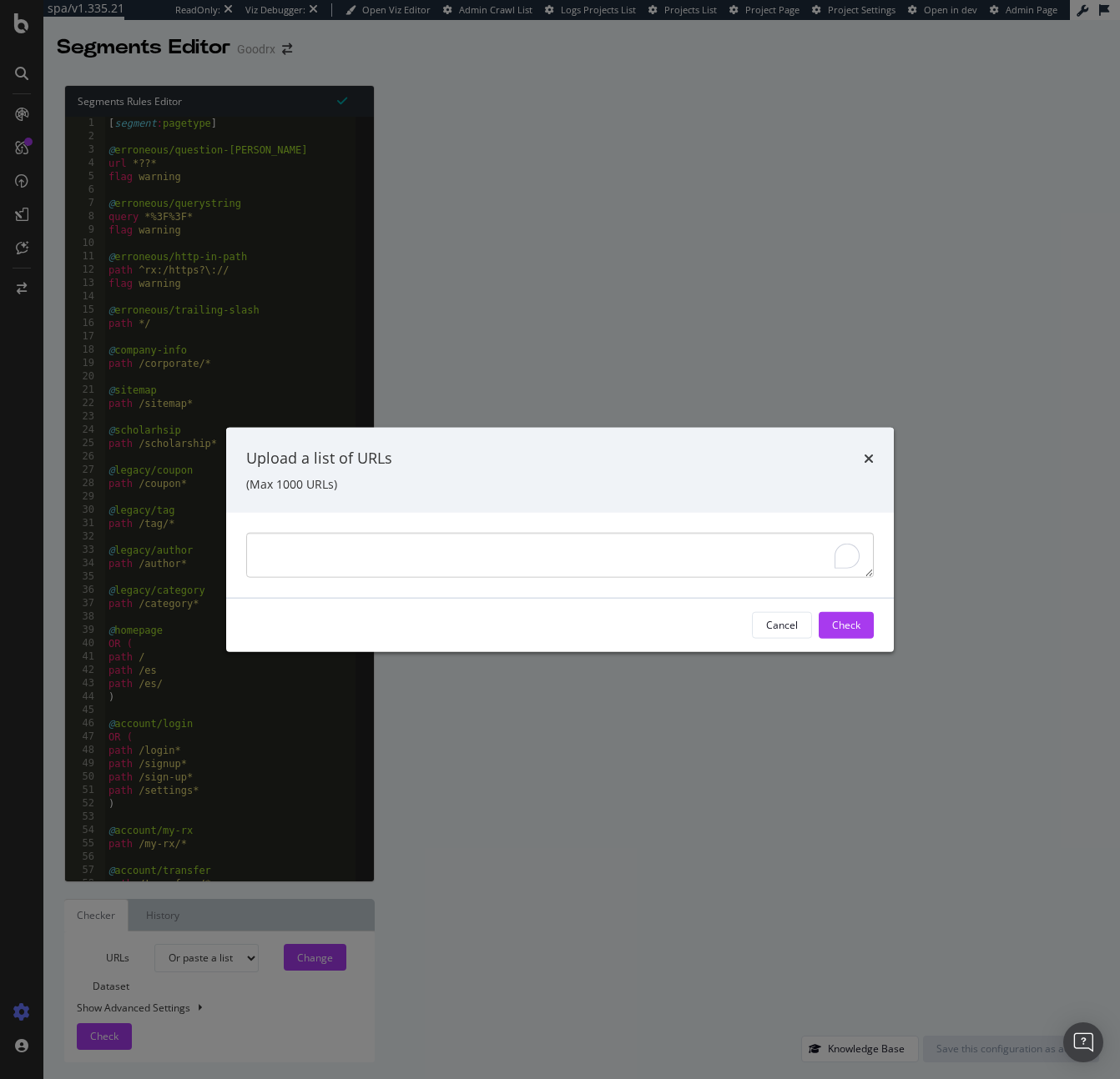
click at [569, 555] on textarea "To enrich screen reader interactions, please activate Accessibility in Grammarl…" at bounding box center [560, 555] width 628 height 45
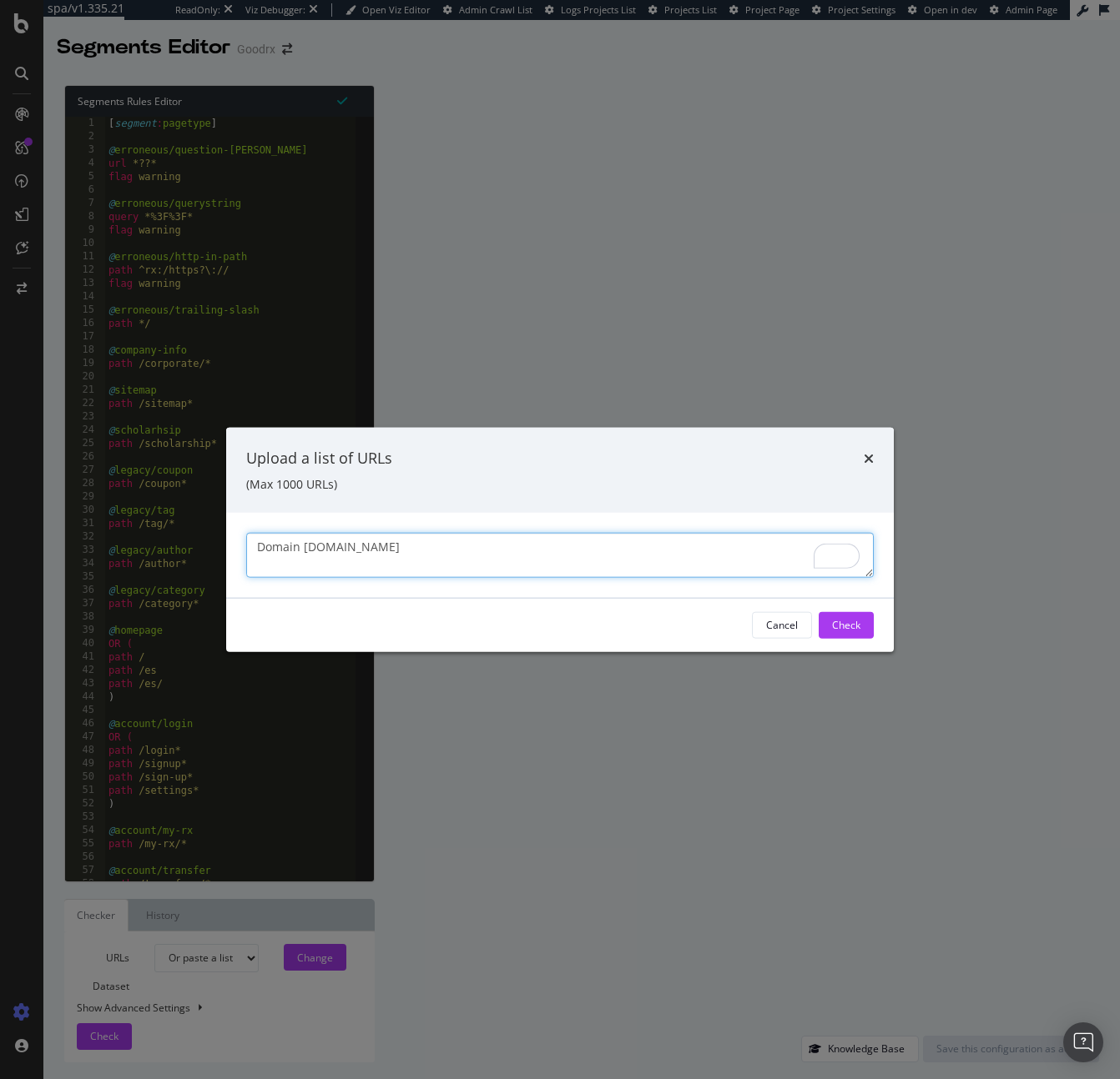
click at [383, 548] on textarea "Domain [DOMAIN_NAME]" at bounding box center [560, 555] width 628 height 45
paste textarea "[URL][DOMAIN_NAME]"
type textarea "https://m.goodrx.com/pharmacy-near-me"
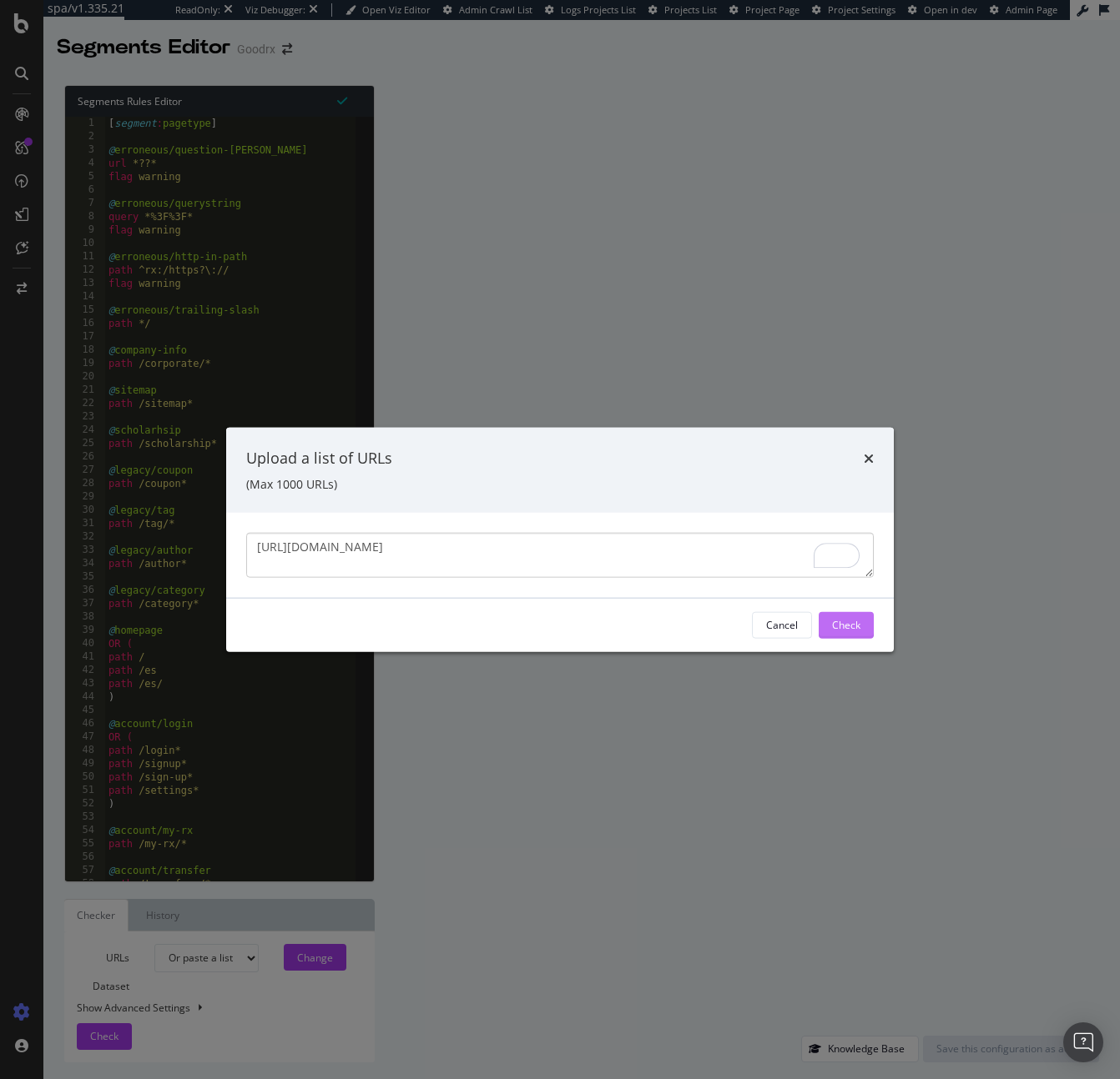
click at [853, 621] on div "Check" at bounding box center [846, 625] width 28 height 14
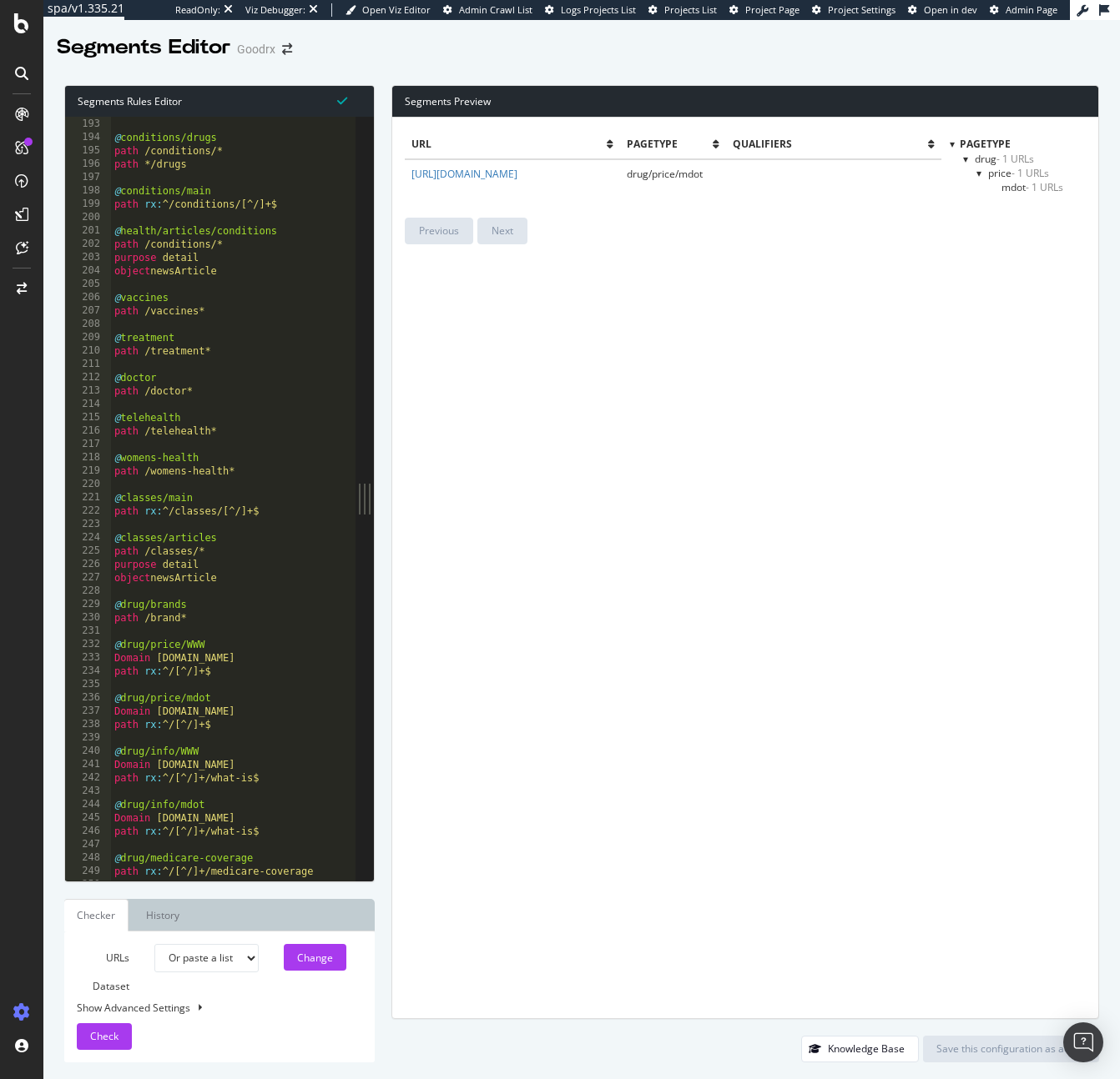
scroll to position [2836, 0]
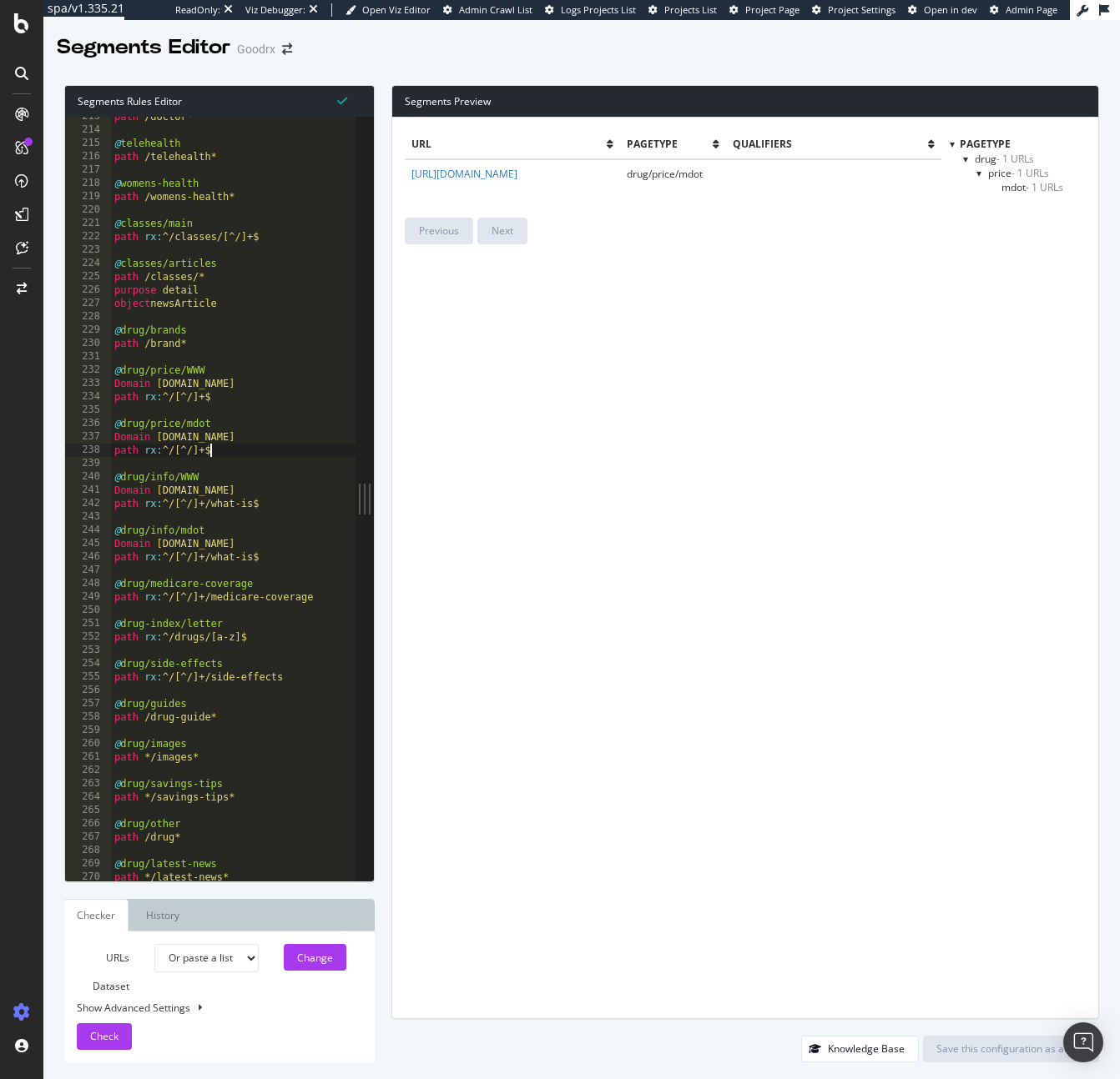
type textarea "path rx:^/[^/]+$"
click at [261, 453] on div "path /doctor* @ telehealth path /telehealth* @ womens-health path /womens-healt…" at bounding box center [634, 505] width 1046 height 791
click at [229, 401] on div "path /doctor* @ telehealth path /telehealth* @ womens-health path /womens-healt…" at bounding box center [634, 505] width 1046 height 791
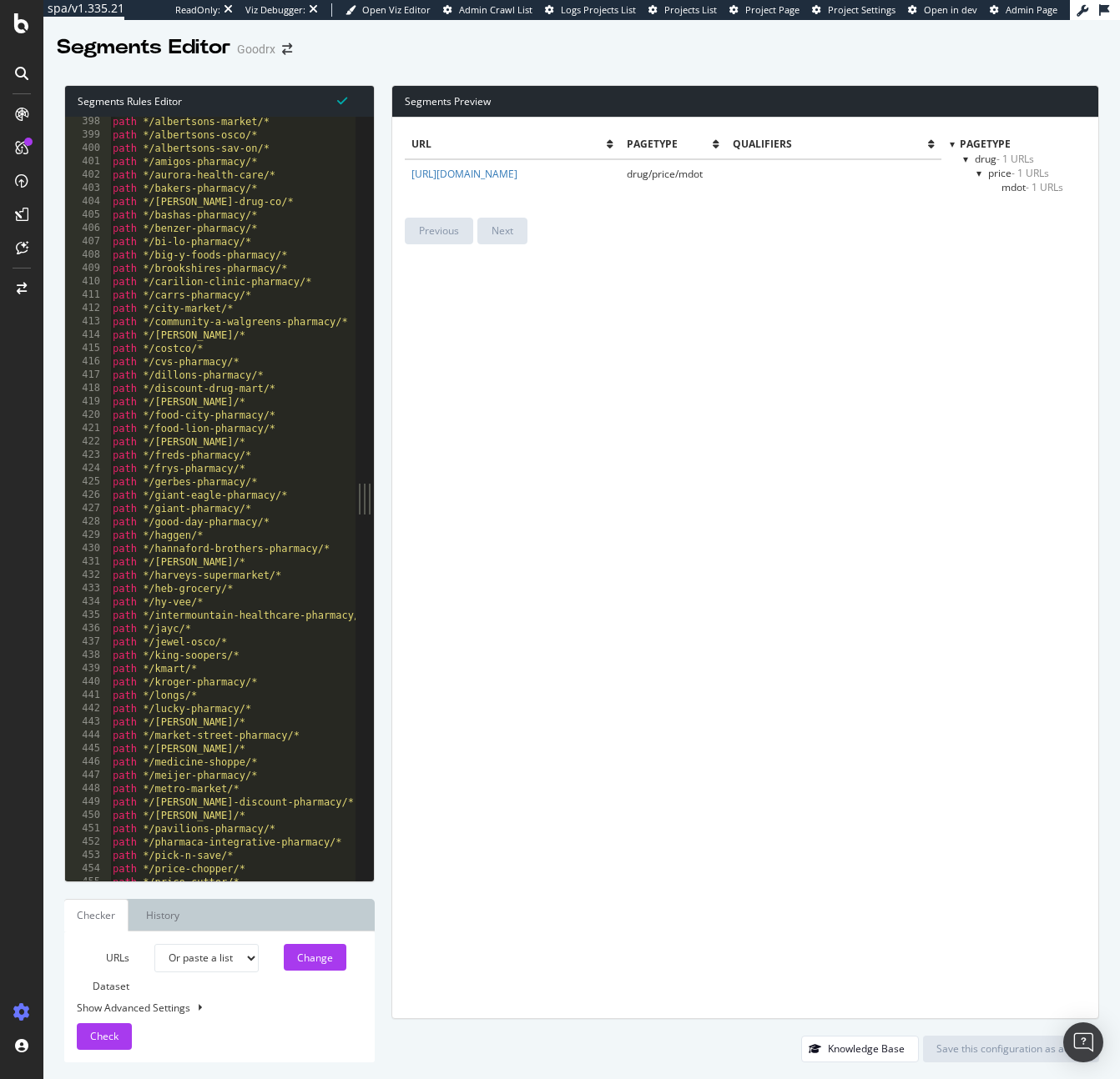
scroll to position [0, 2]
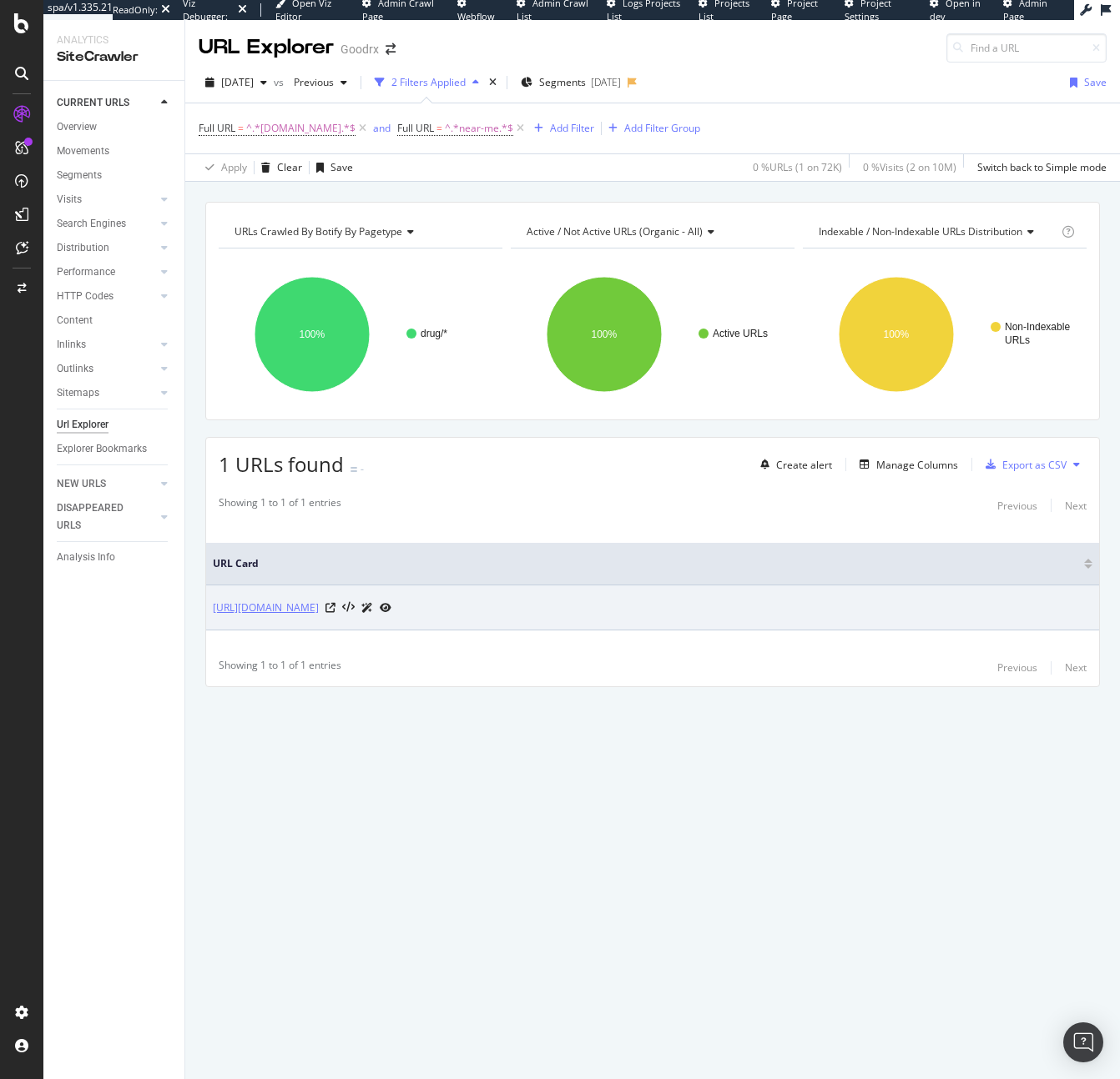
copy link "https://m.goodrx.com/pharmacy-near-me"
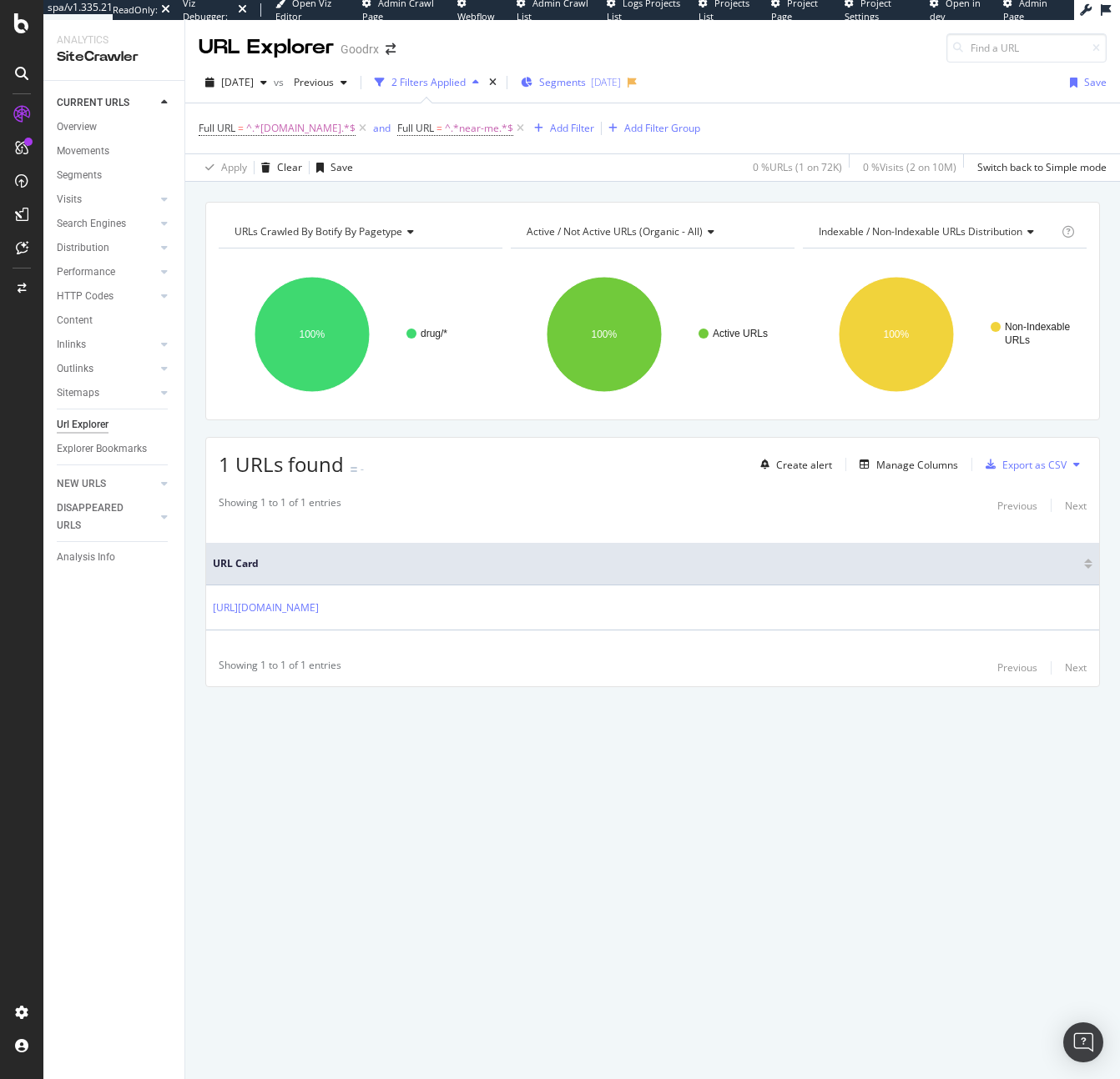
click at [577, 88] on span "Segments" at bounding box center [563, 82] width 47 height 14
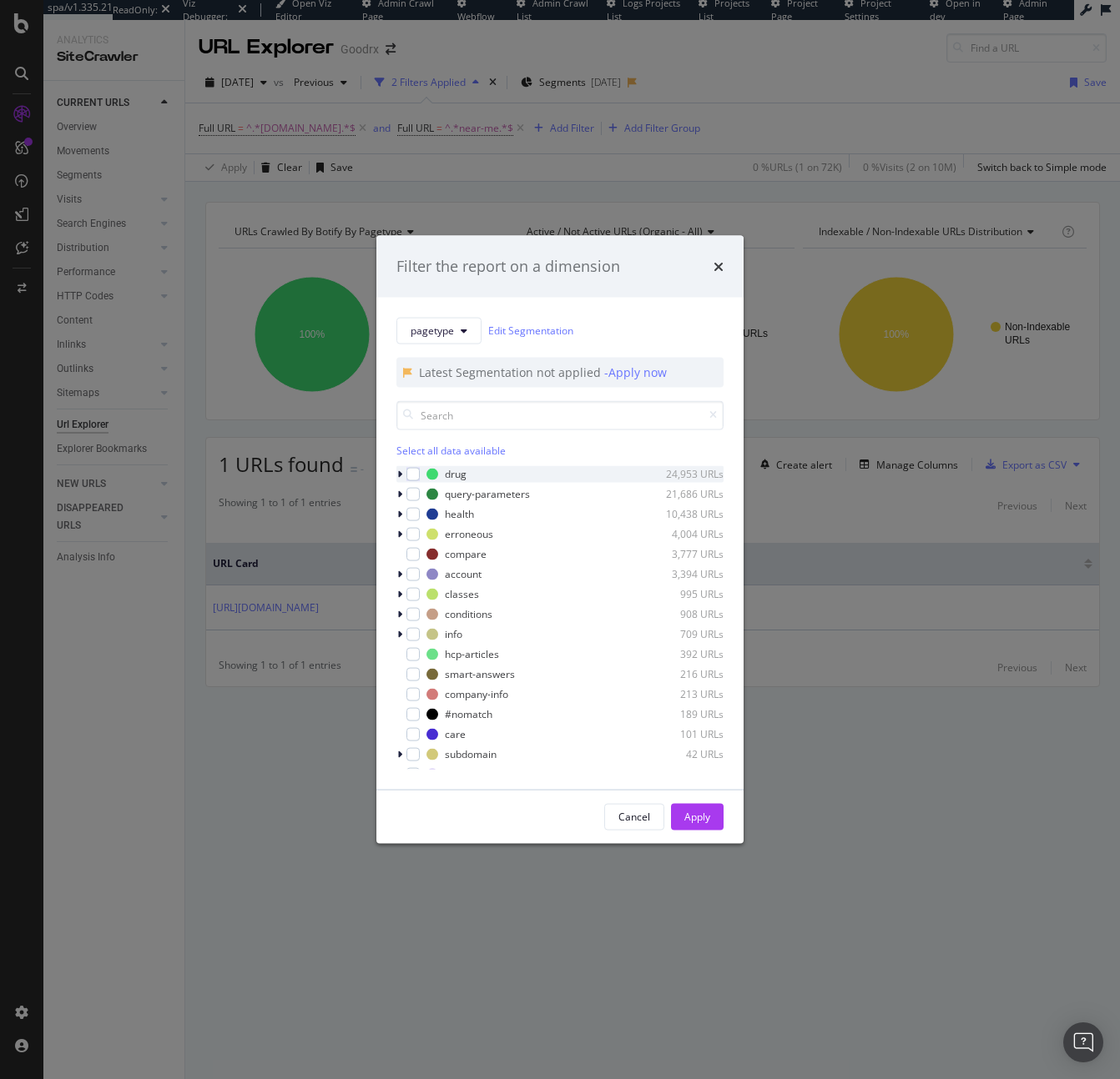
click at [400, 475] on icon "modal" at bounding box center [399, 473] width 5 height 10
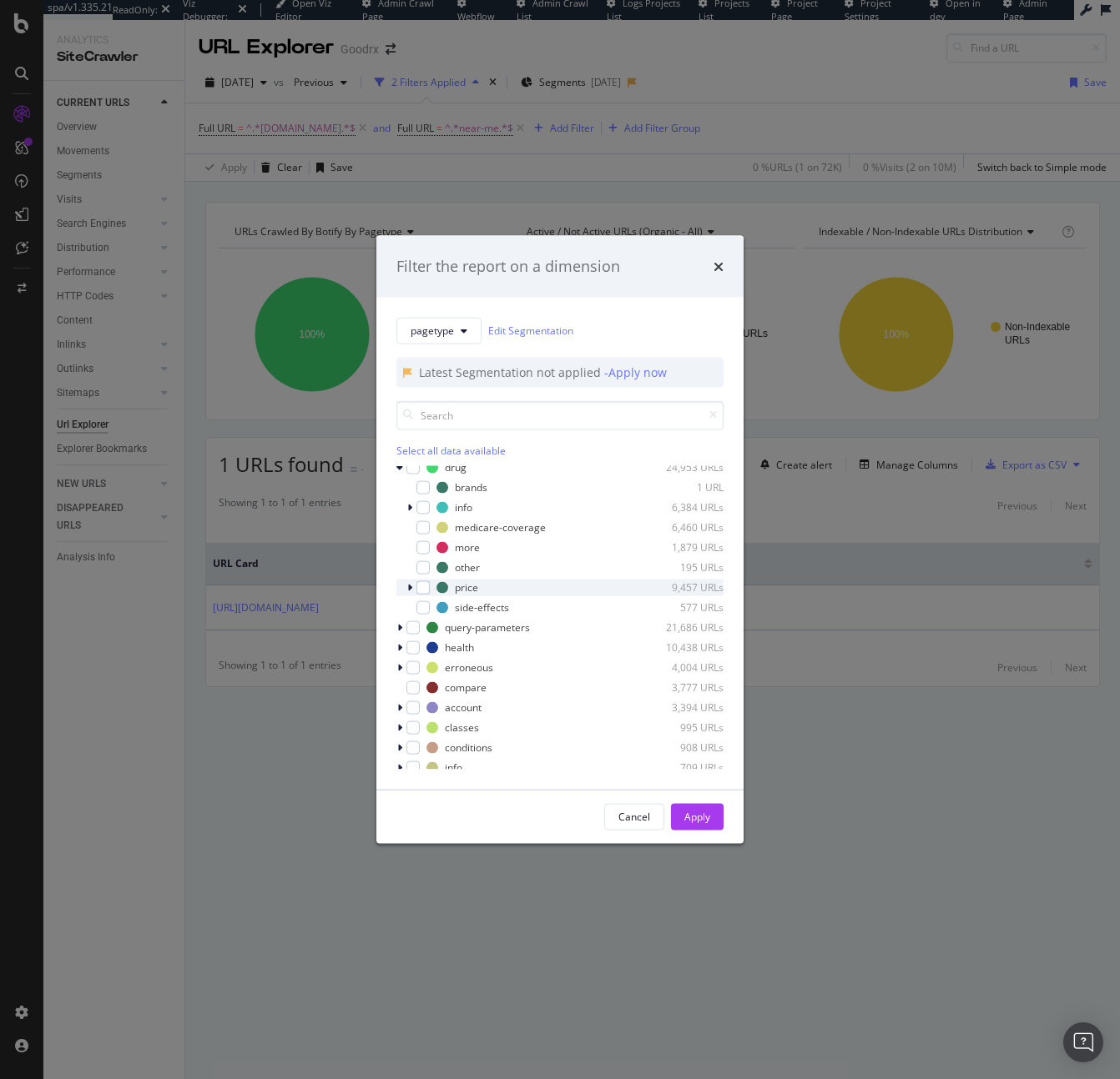
click at [406, 586] on div "modal" at bounding box center [411, 587] width 10 height 17
click at [436, 609] on div "modal" at bounding box center [433, 607] width 13 height 13
click at [707, 824] on div "Apply" at bounding box center [697, 816] width 25 height 25
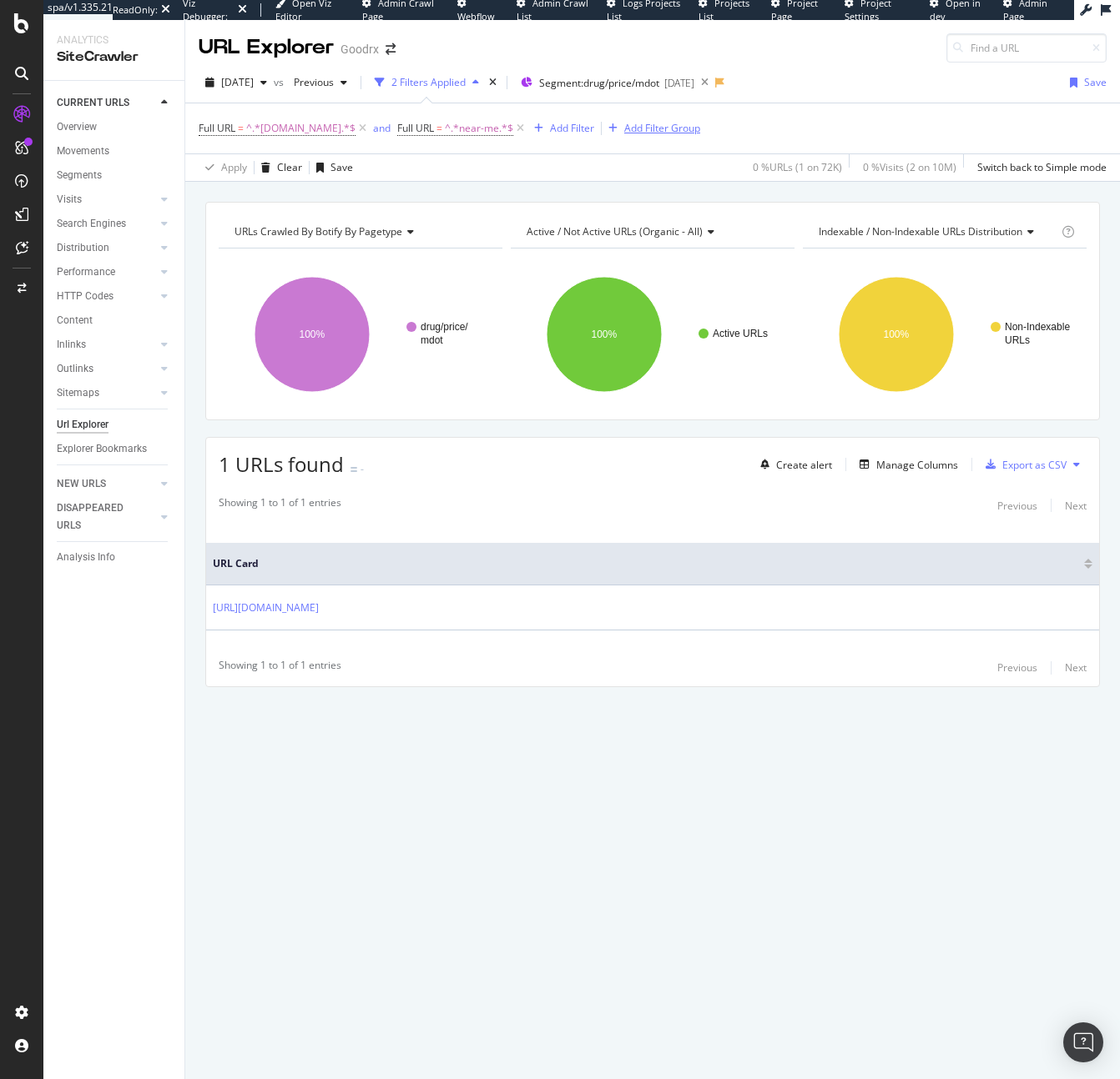
click at [513, 129] on icon at bounding box center [519, 128] width 14 height 17
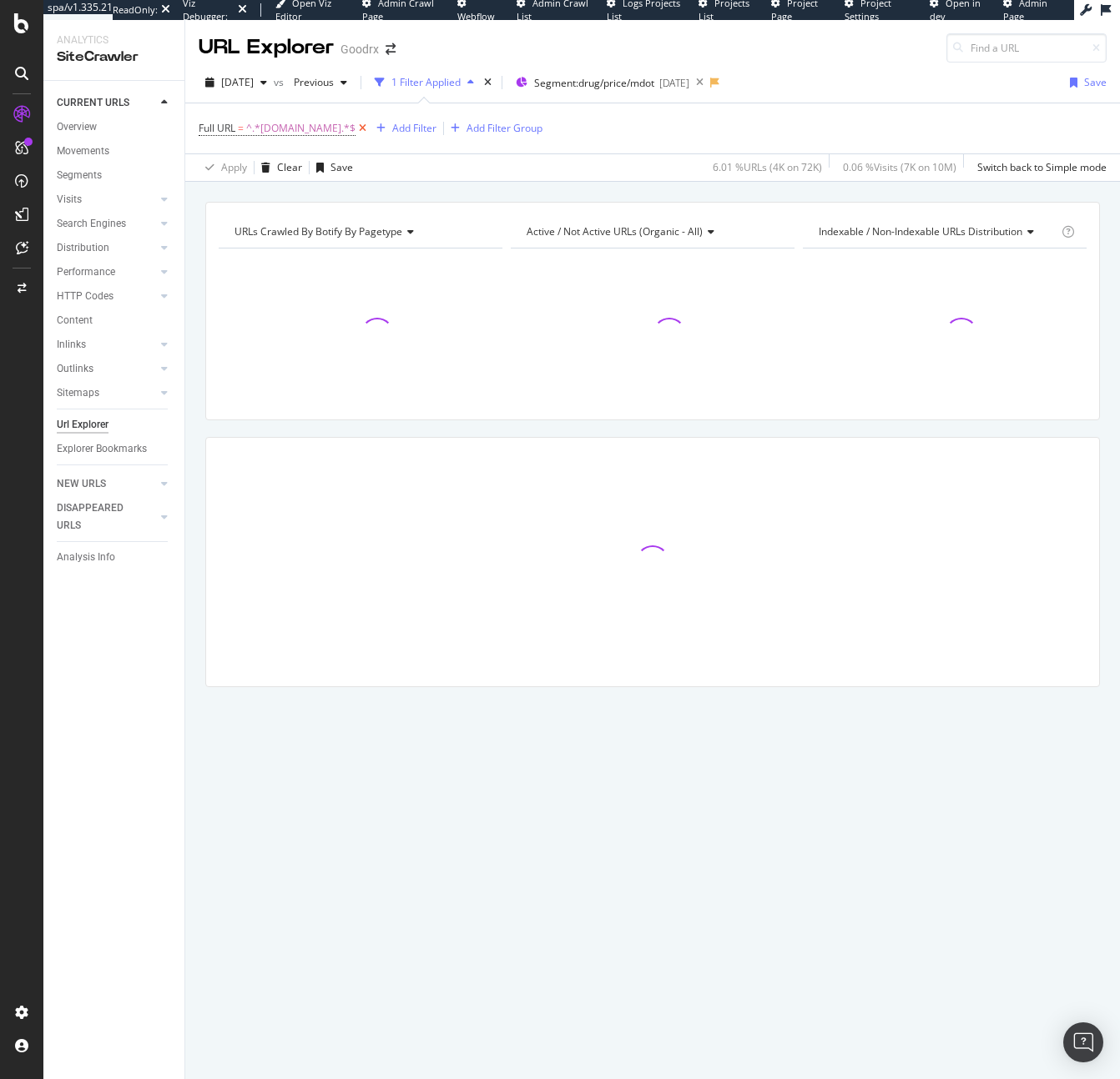
click at [355, 127] on icon at bounding box center [362, 128] width 14 height 17
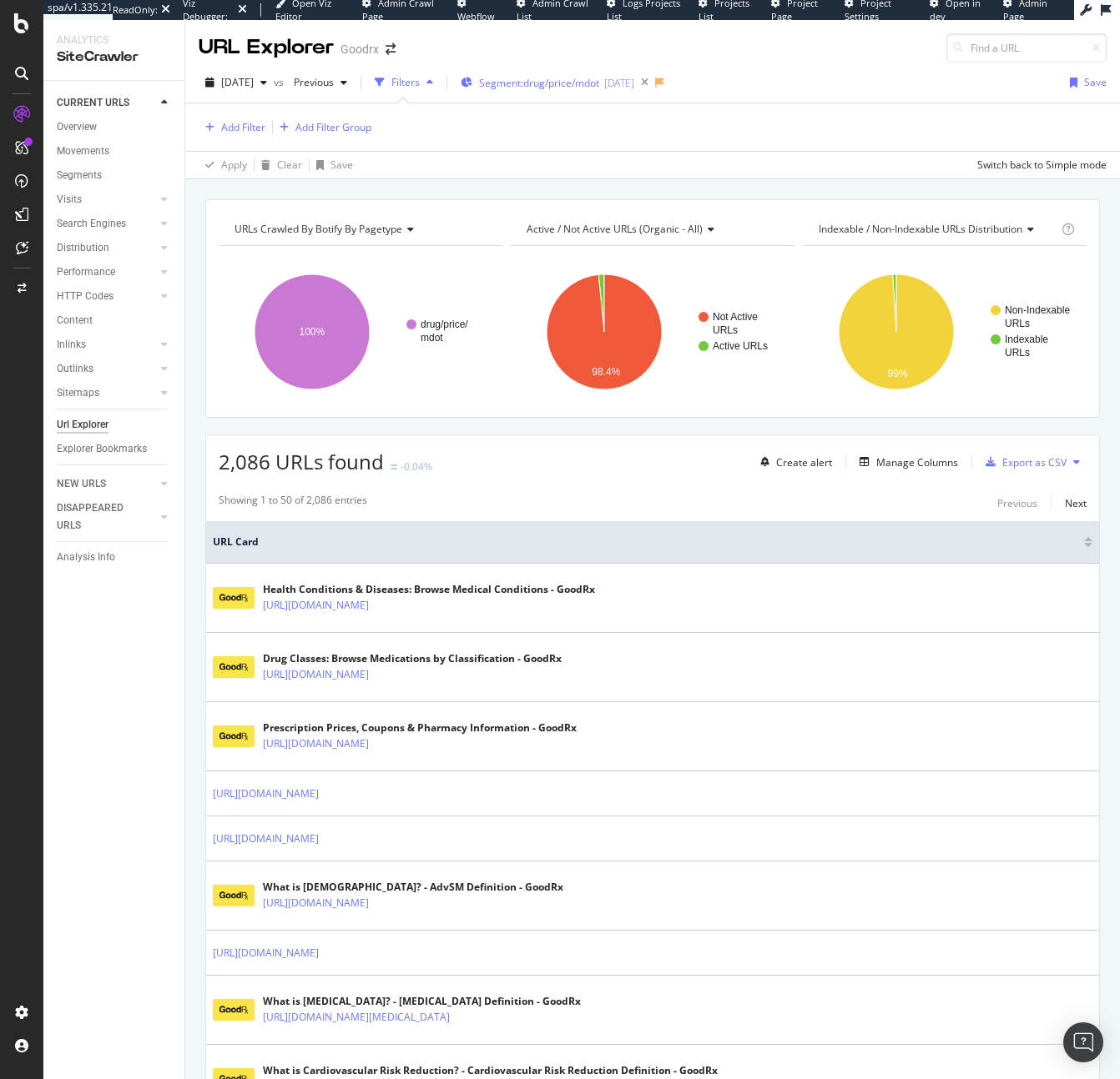
click at [634, 90] on div "Segment: drug/price/mdot 2025-07-30" at bounding box center [548, 82] width 173 height 25
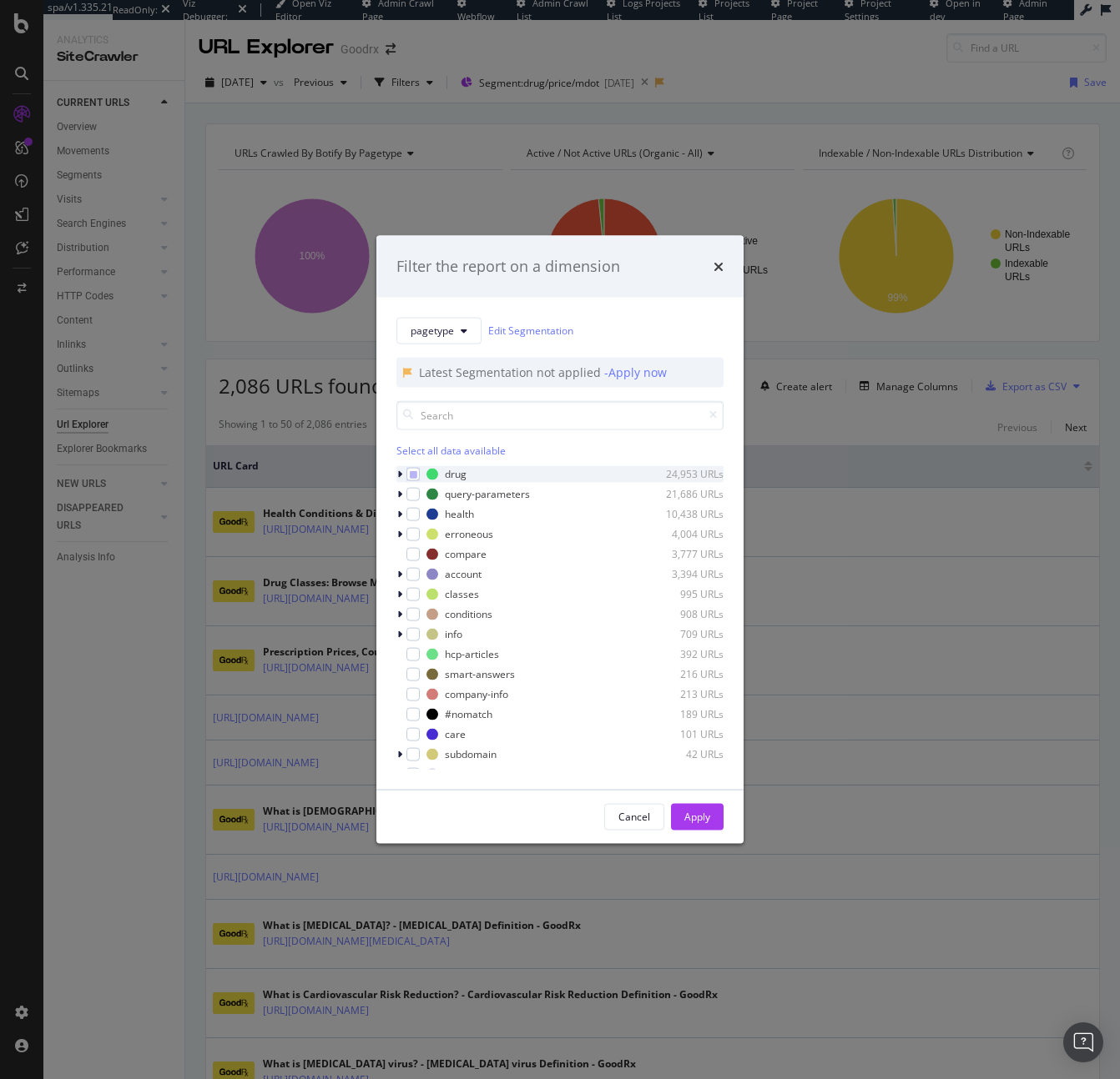
click at [403, 469] on div "modal" at bounding box center [401, 474] width 10 height 17
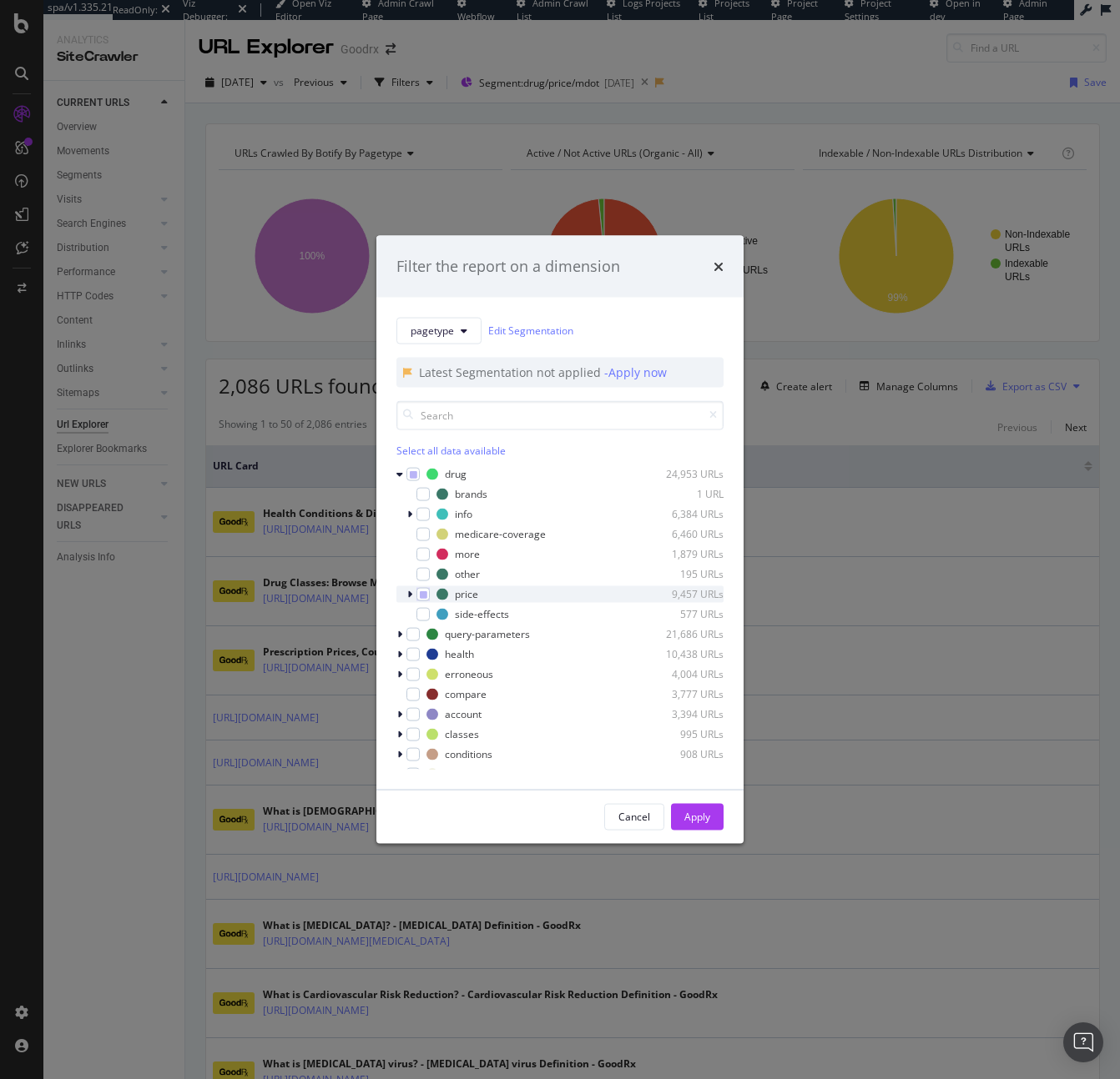
click at [409, 591] on icon "modal" at bounding box center [409, 594] width 5 height 10
click at [440, 630] on div "WWW 7,370 URLs" at bounding box center [559, 634] width 327 height 17
click at [439, 598] on div "modal" at bounding box center [442, 594] width 11 height 11
click at [423, 602] on div "price 9,457 URLs" at bounding box center [559, 594] width 327 height 17
click at [437, 620] on div "modal" at bounding box center [433, 613] width 13 height 13
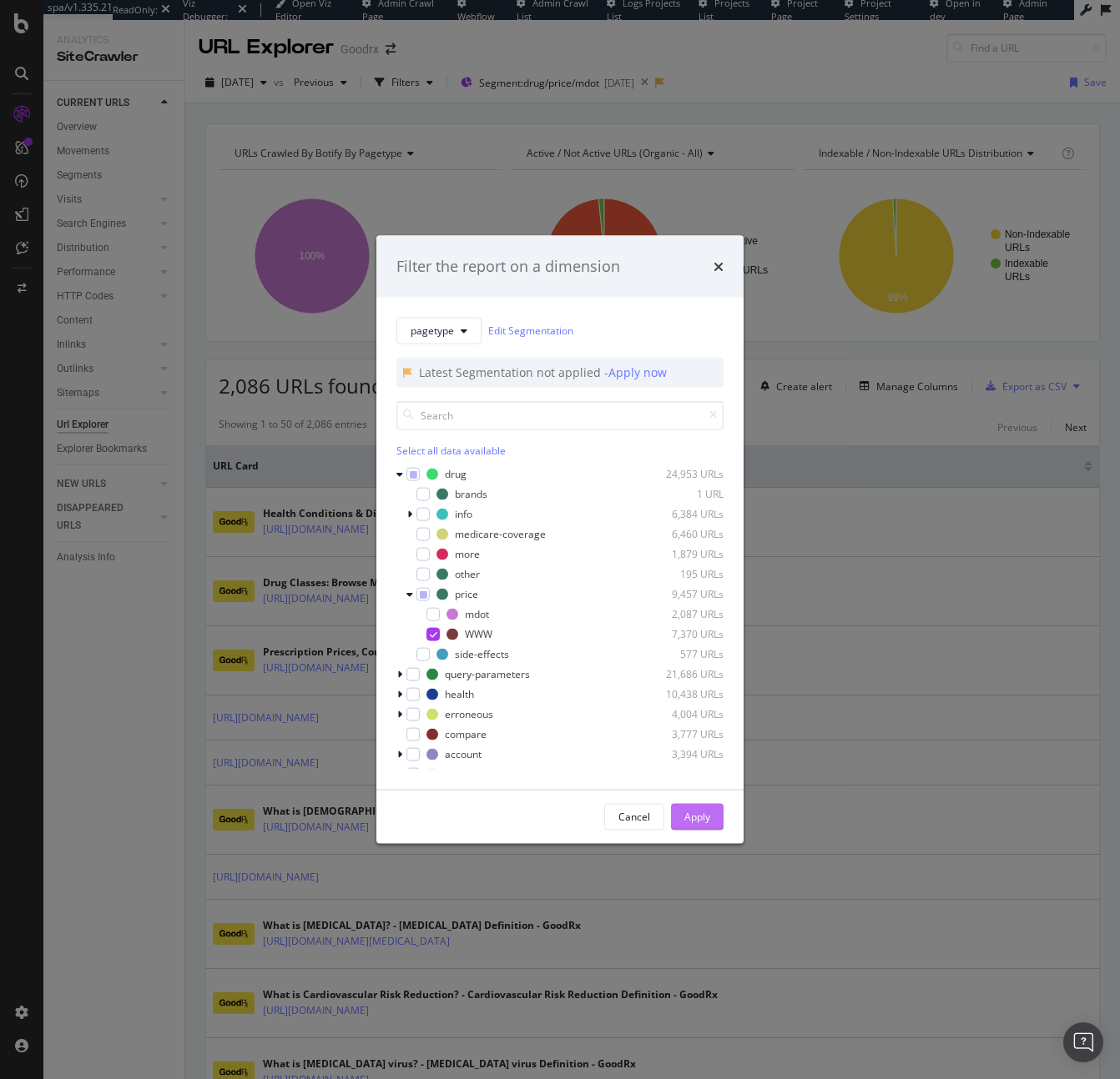
click at [700, 825] on div "Apply" at bounding box center [697, 816] width 25 height 25
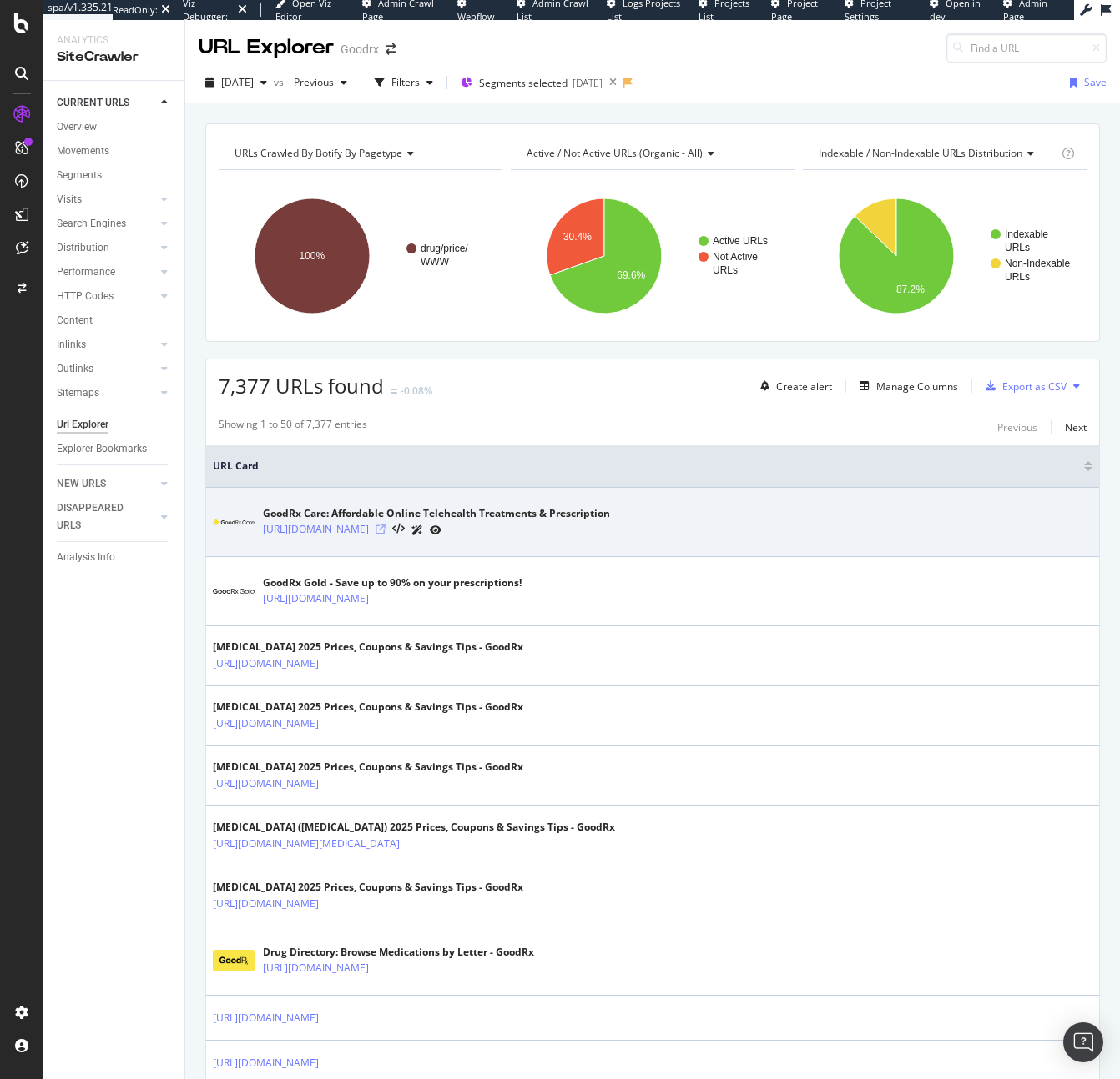
click at [386, 525] on icon at bounding box center [380, 530] width 10 height 10
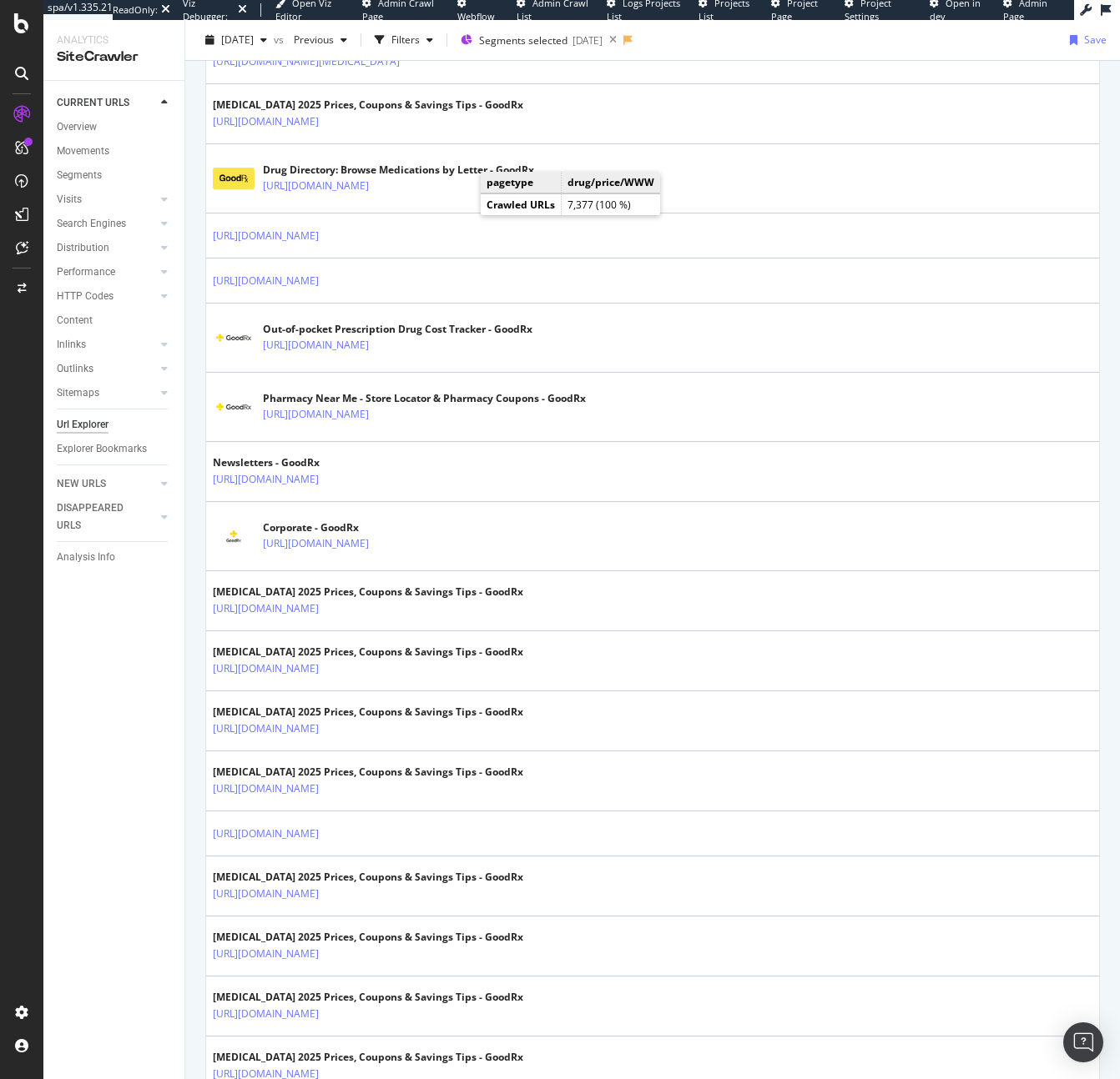
scroll to position [945, 0]
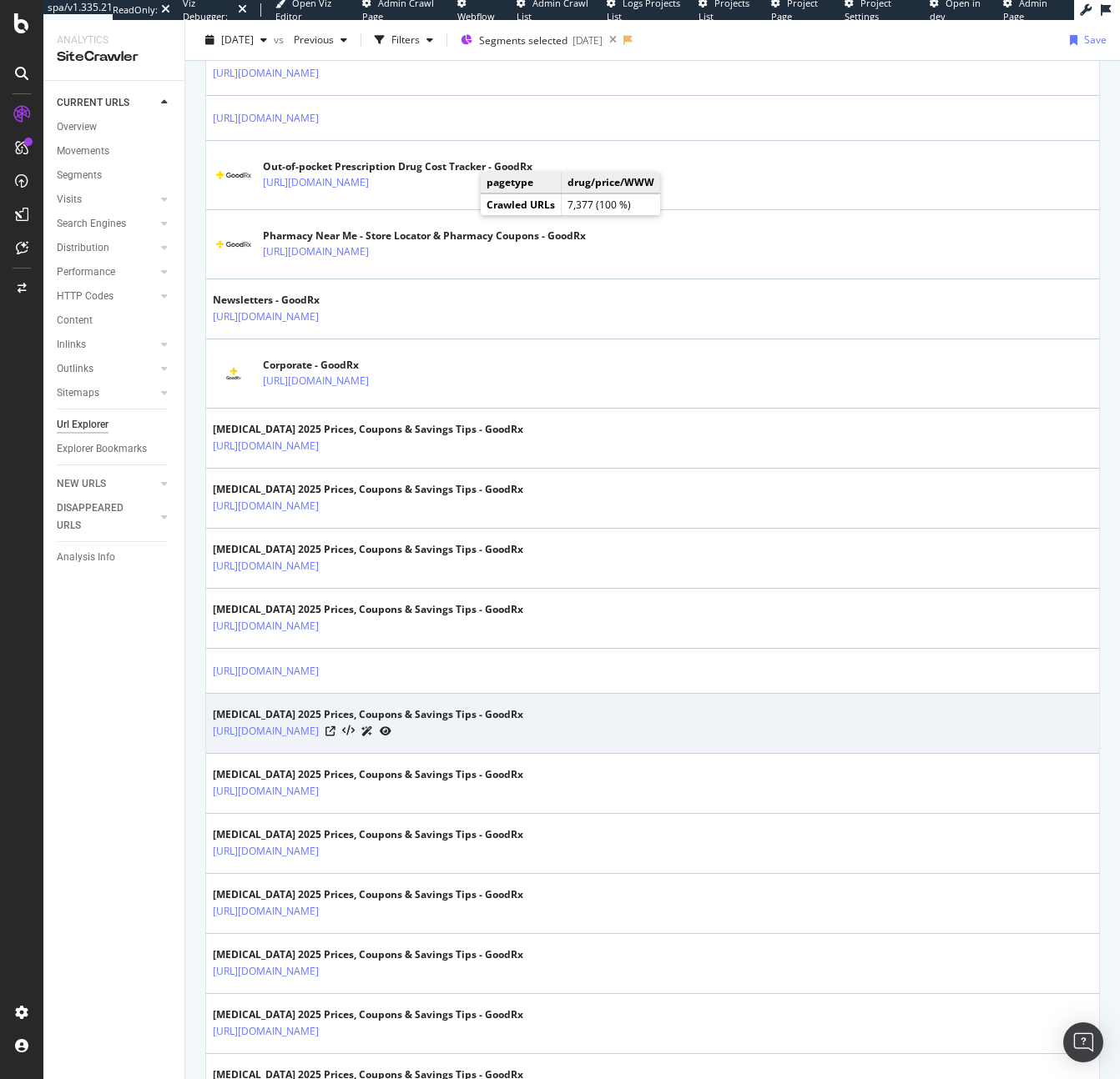
click at [381, 735] on div at bounding box center [358, 730] width 66 height 18
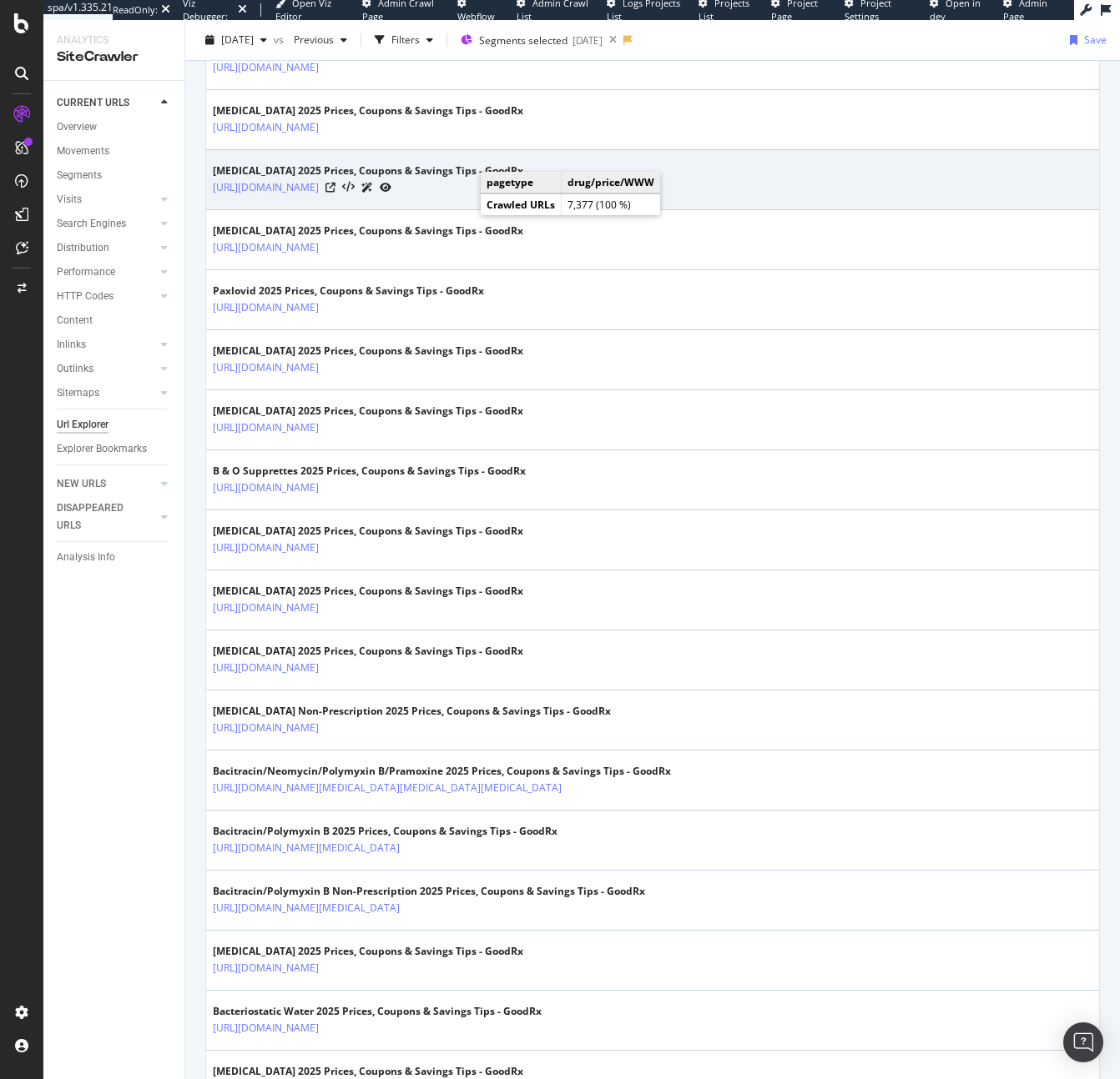
scroll to position [2517, 0]
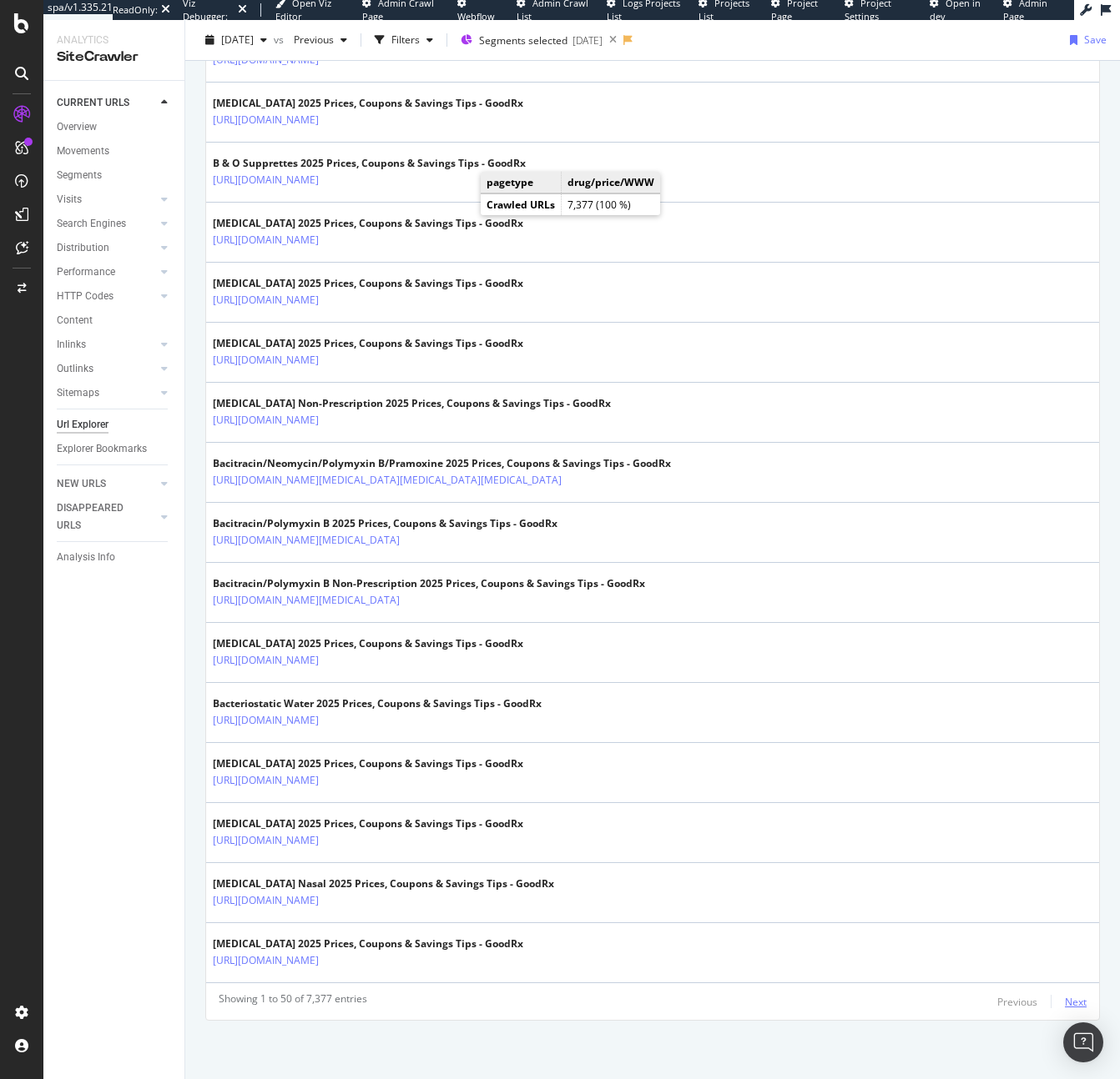
click at [1064, 996] on div "Next" at bounding box center [1075, 1002] width 22 height 14
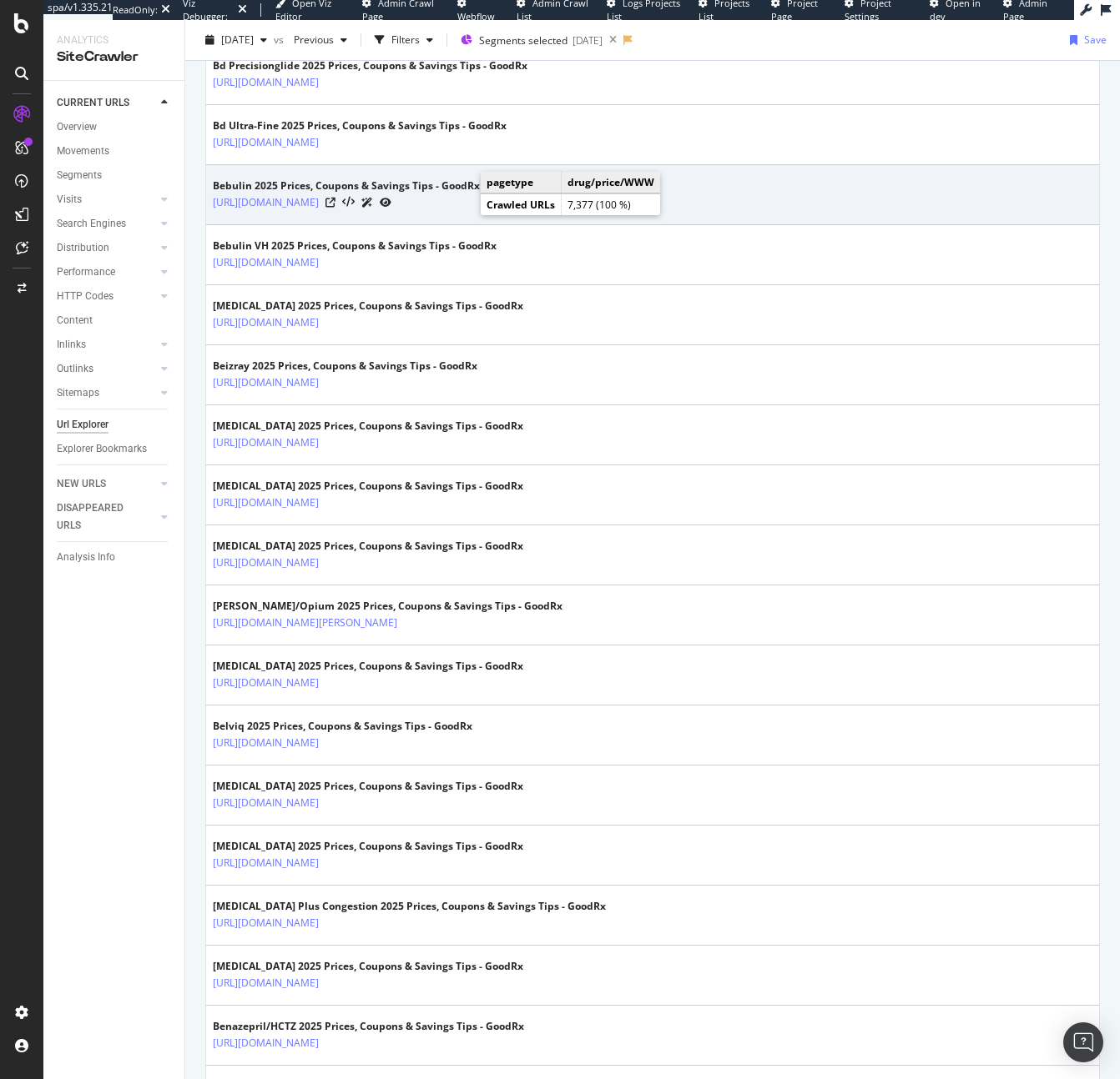
scroll to position [2507, 0]
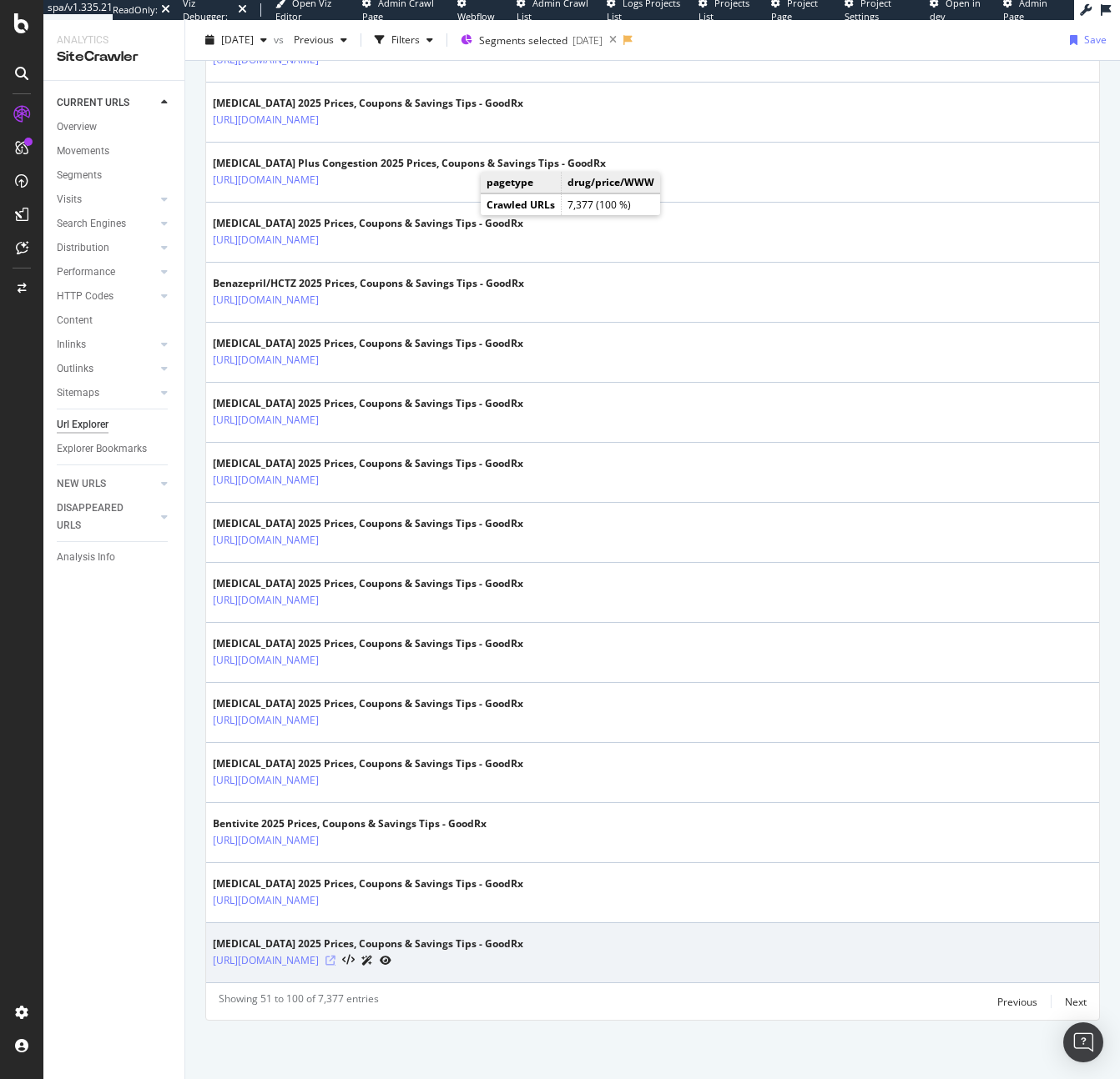
click at [336, 962] on icon at bounding box center [330, 960] width 10 height 10
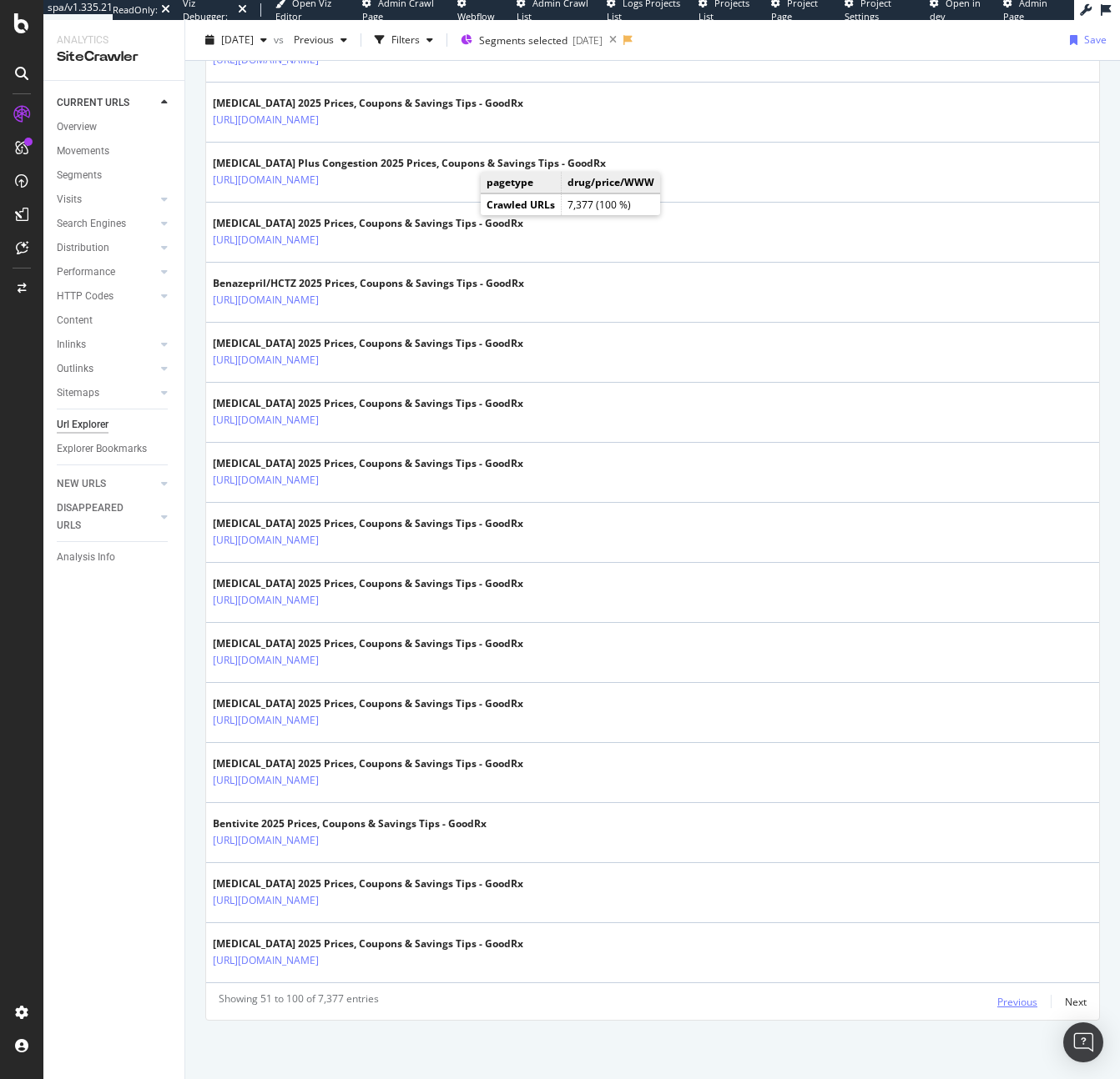
click at [1005, 1007] on div "Previous" at bounding box center [1017, 1002] width 40 height 14
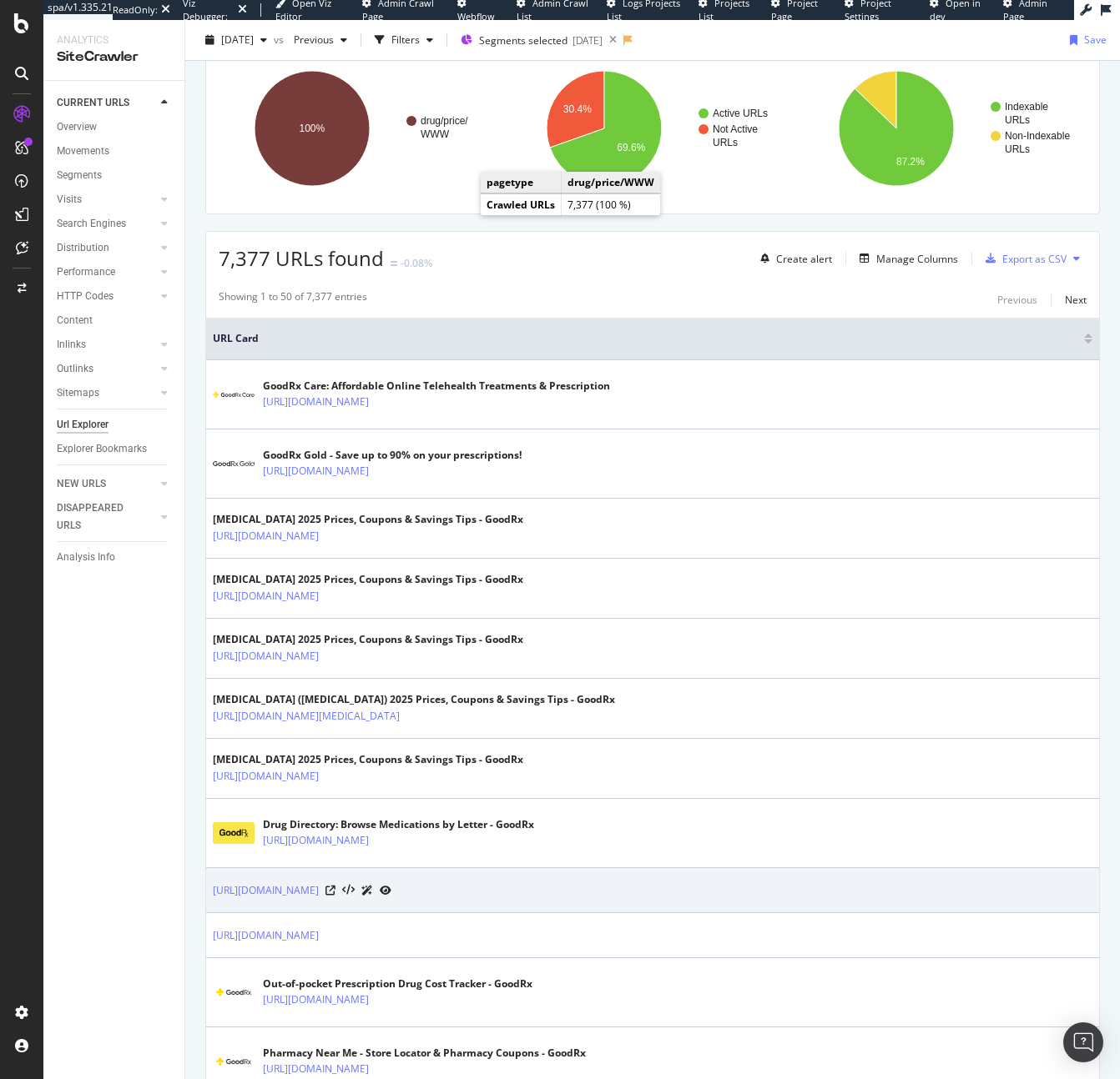
scroll to position [498, 0]
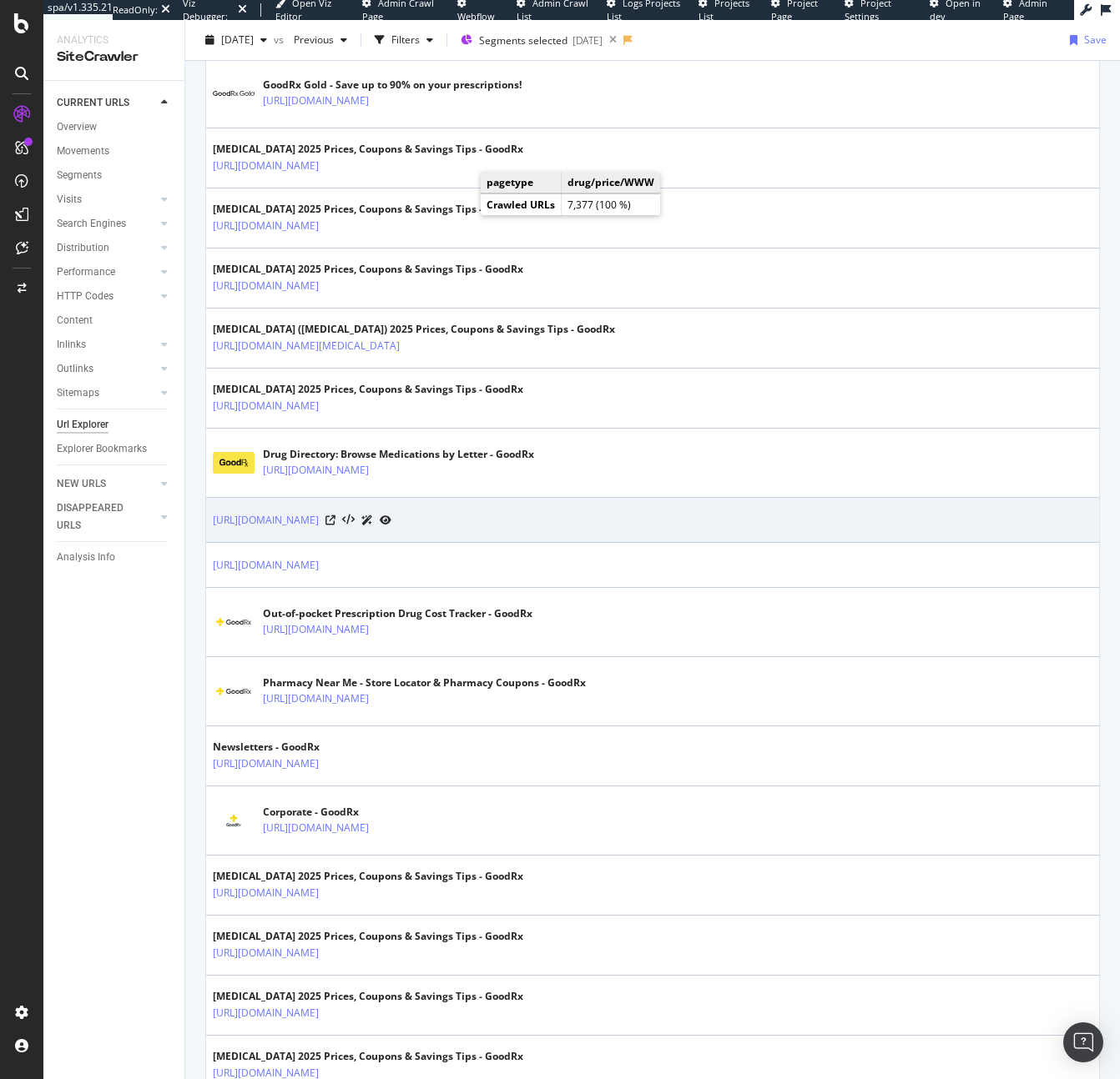
click at [387, 526] on div at bounding box center [358, 520] width 66 height 18
click at [336, 518] on icon at bounding box center [330, 520] width 10 height 10
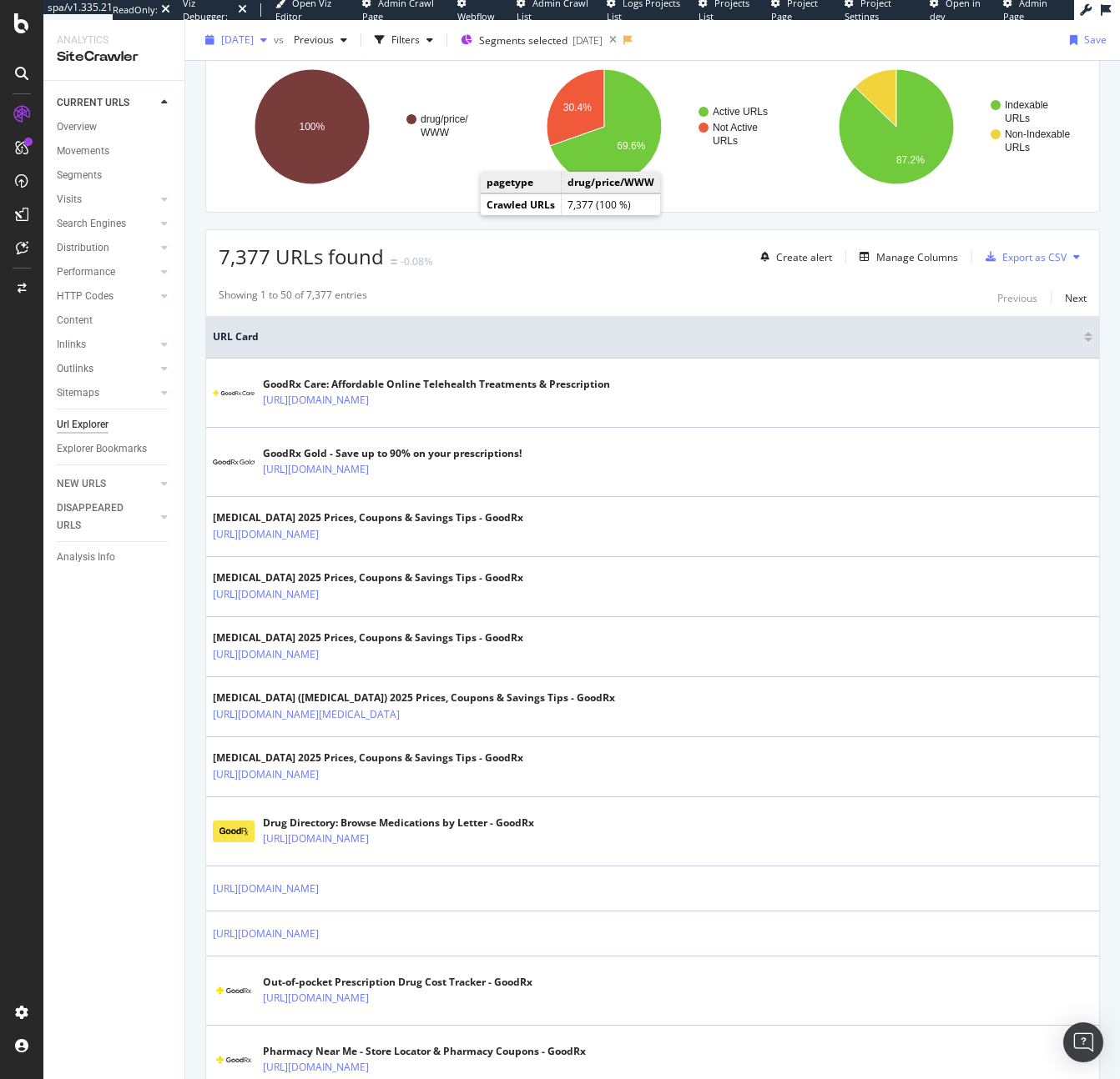
scroll to position [0, 0]
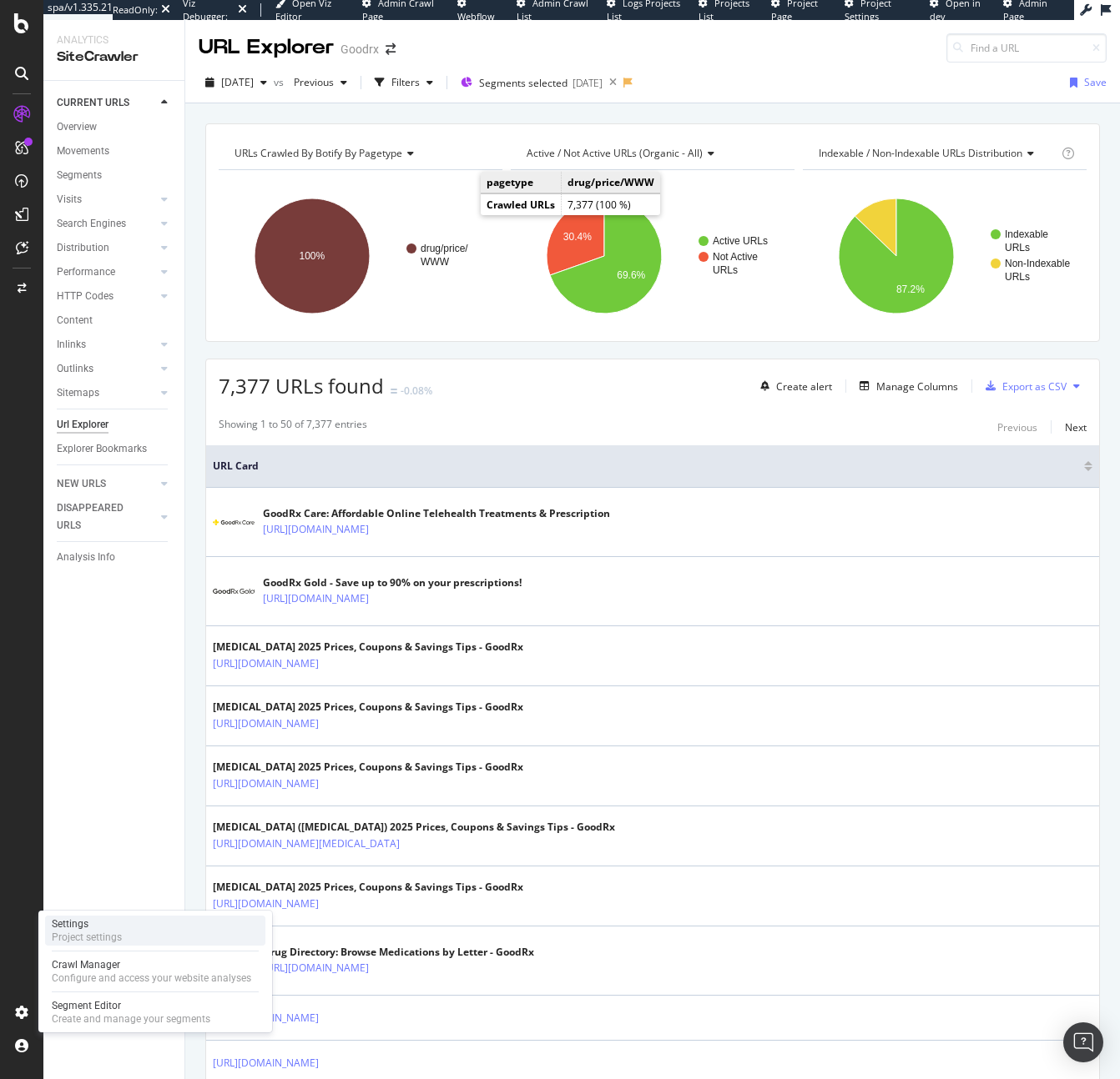
click at [86, 943] on div "Project settings" at bounding box center [87, 938] width 70 height 13
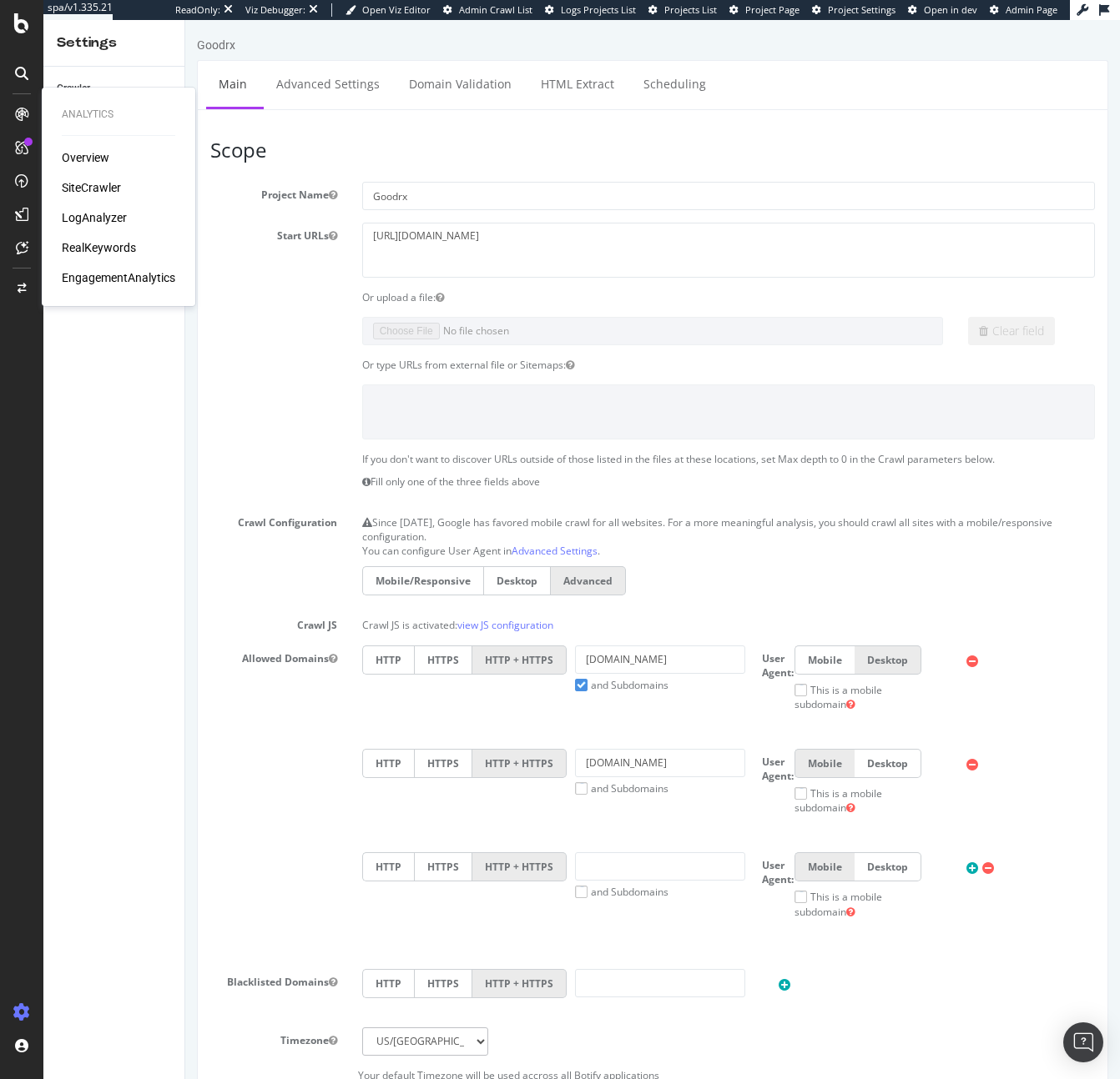
click at [113, 187] on div "SiteCrawler" at bounding box center [91, 188] width 59 height 17
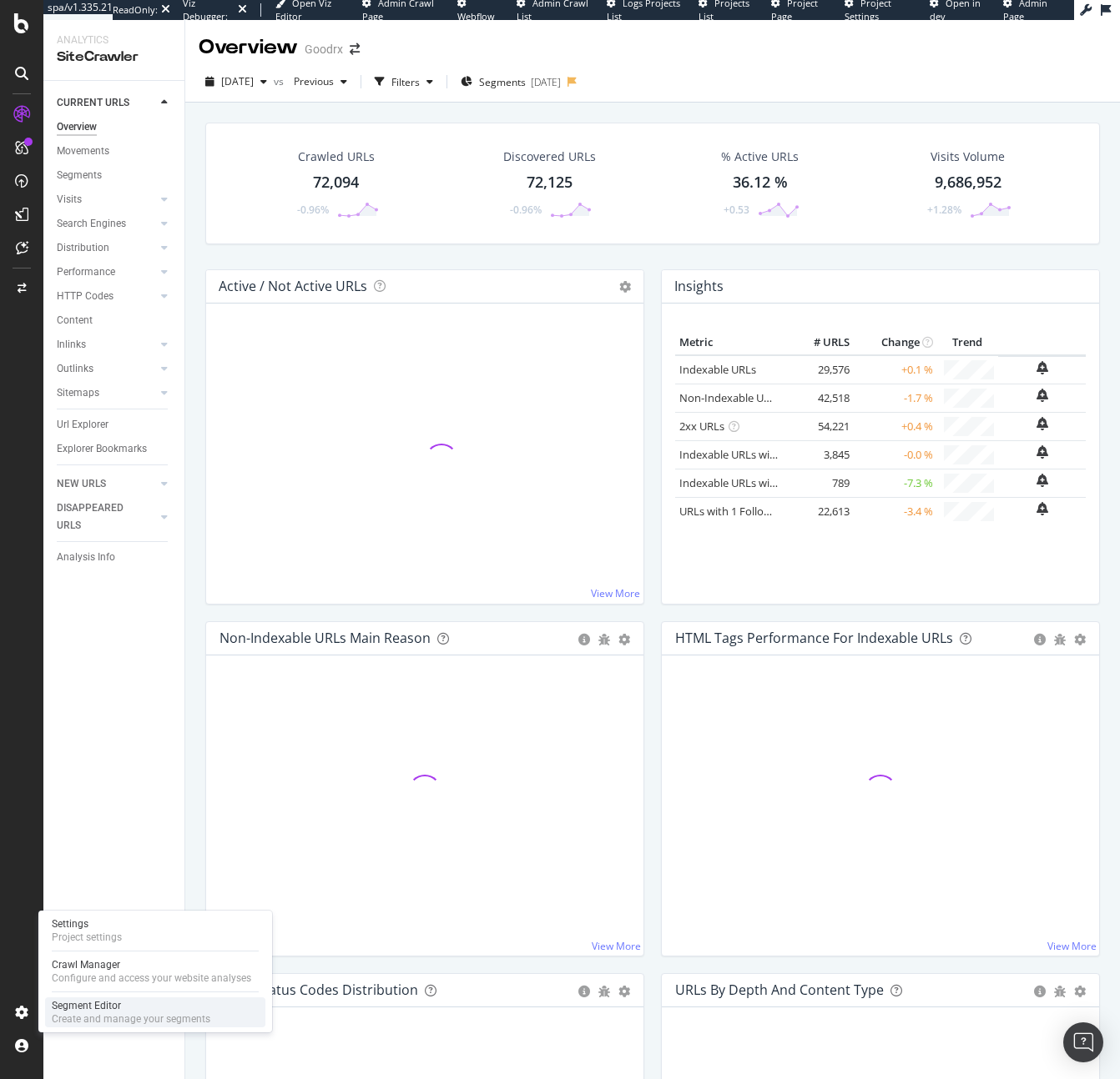
click at [112, 1012] on div "Create and manage your segments" at bounding box center [131, 1019] width 158 height 13
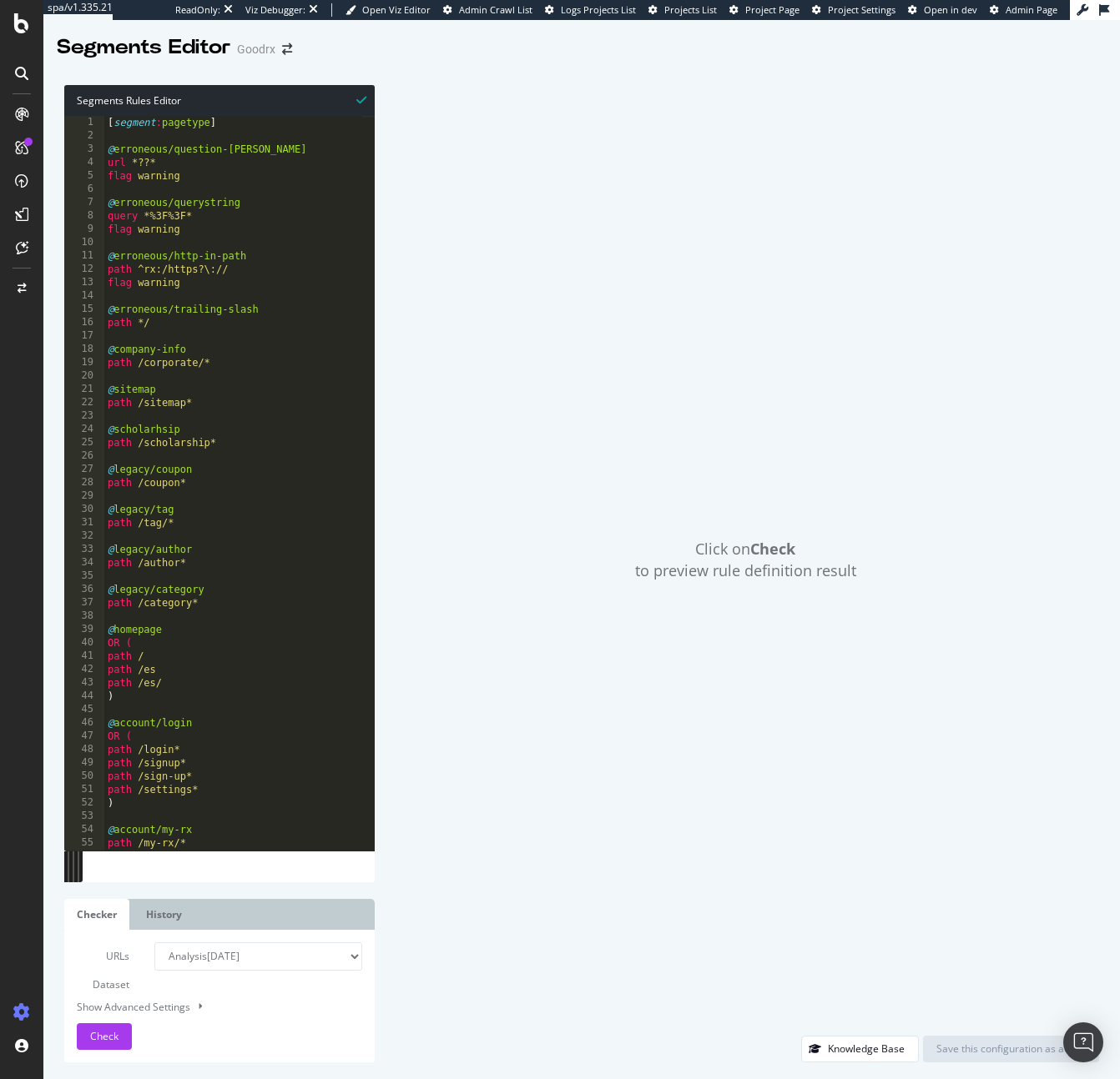
type textarea "@legacy/coupon"
click at [219, 474] on div "[ segment : pagetype ] @ erroneous/question-mark url *??* flag warning @ errone…" at bounding box center [628, 490] width 1046 height 749
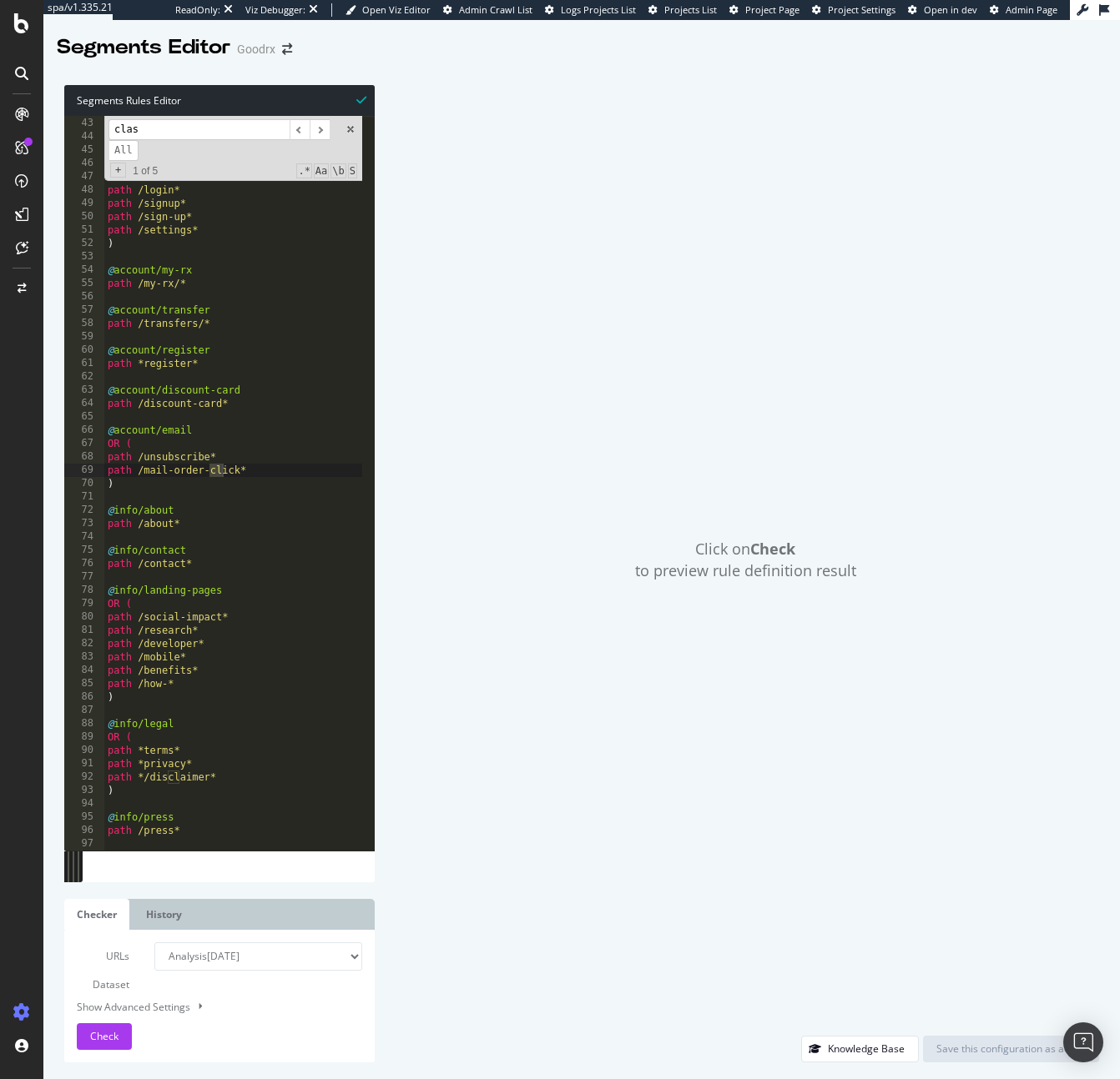
scroll to position [2588, 0]
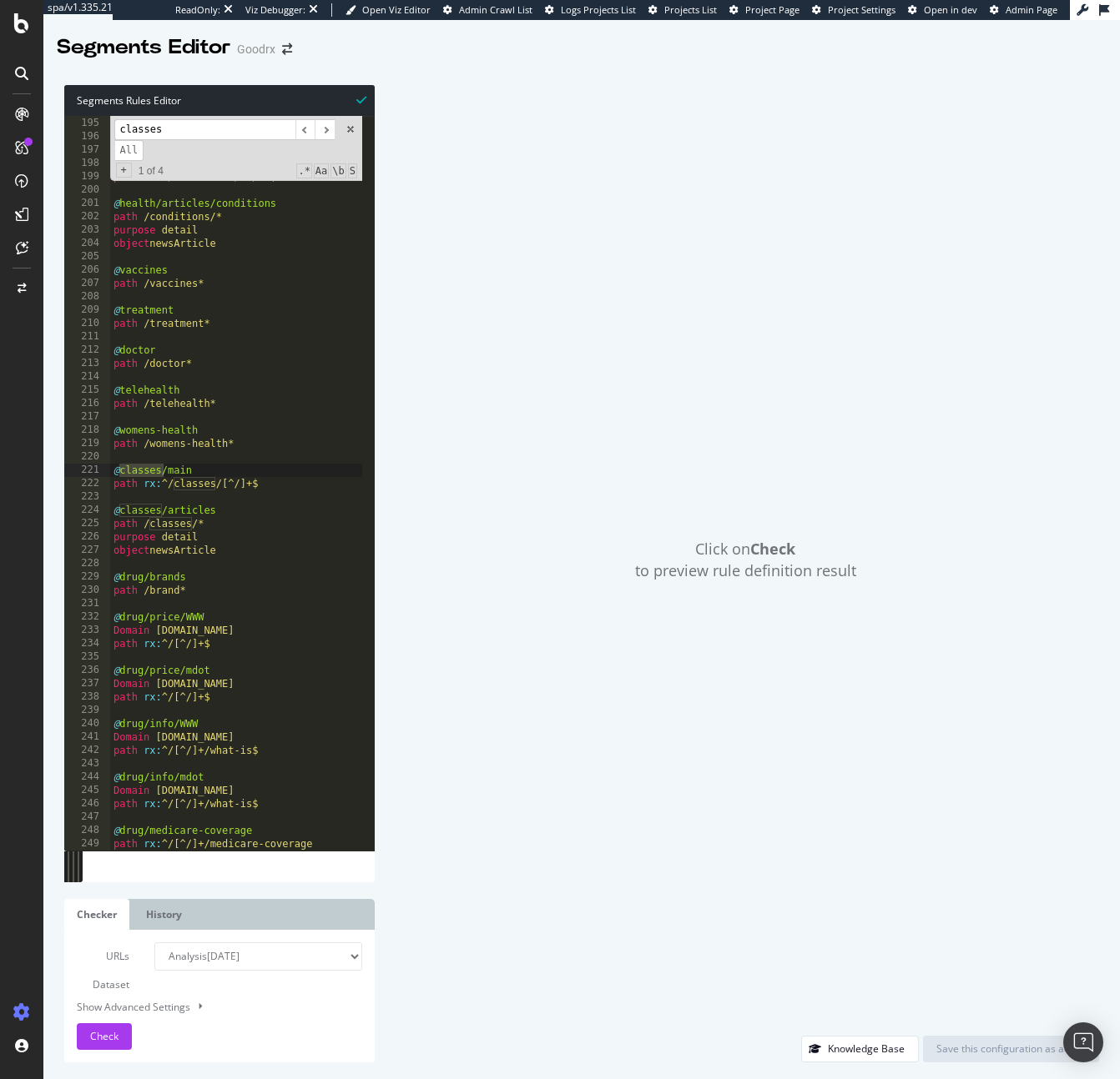
type input "classes"
click at [299, 492] on div "@ conditions/drugs path /conditions/* path */drugs @ conditions/main path rx : …" at bounding box center [634, 478] width 1046 height 749
drag, startPoint x: 295, startPoint y: 486, endPoint x: 13, endPoint y: 468, distance: 282.6
click at [13, 468] on div "spa/v1.335.21 ReadOnly: Viz Debugger: Open Viz Editor Admin Crawl List Logs Pro…" at bounding box center [560, 539] width 1120 height 1079
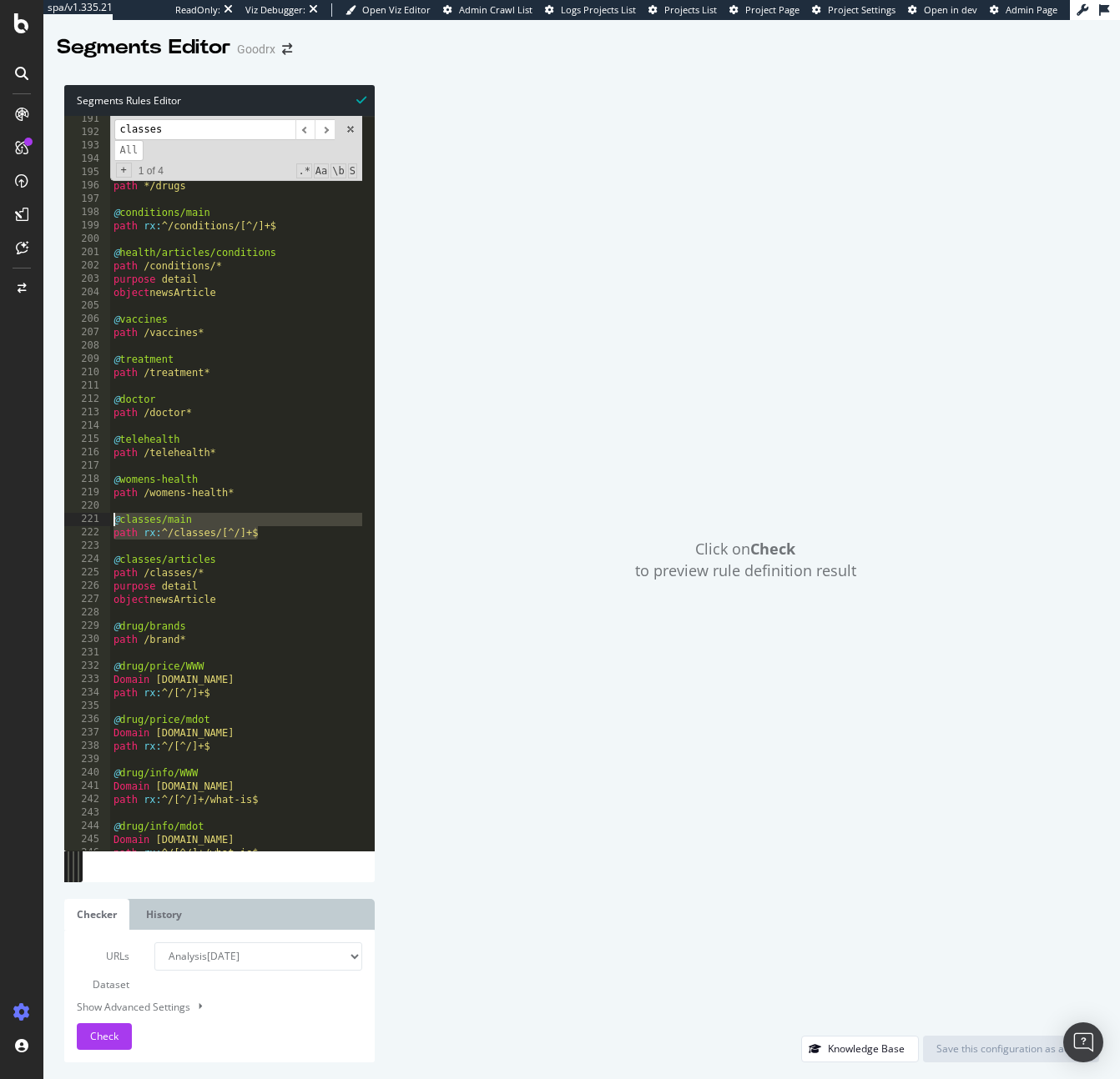
scroll to position [2613, 0]
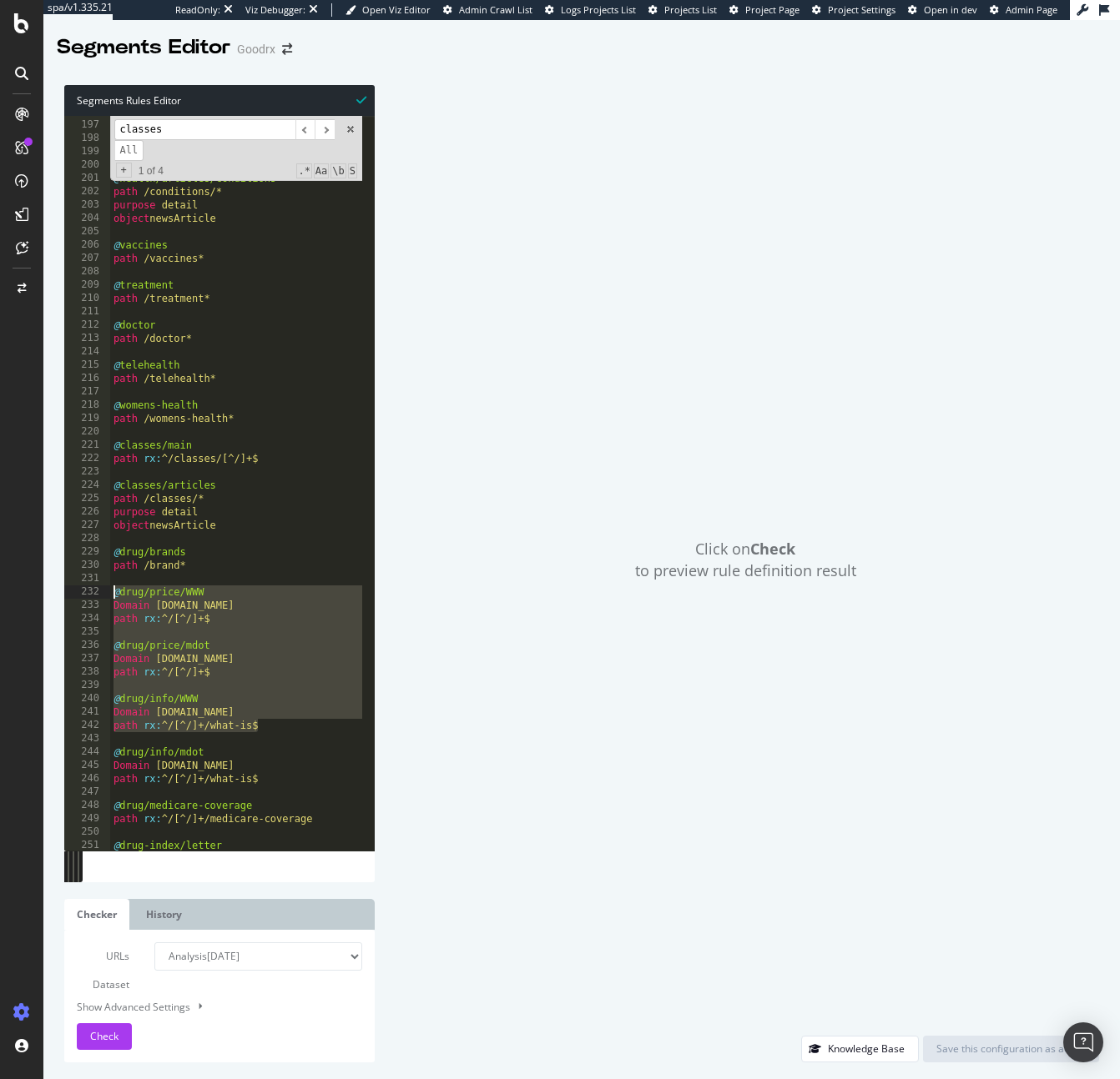
drag, startPoint x: 288, startPoint y: 729, endPoint x: 77, endPoint y: 586, distance: 254.9
click at [77, 586] on div "@classes/main path rx:^/classes/[^/]+$ 196 197 198 199 200 201 202 203 204 205 …" at bounding box center [219, 483] width 310 height 735
type textarea "@drug/price/WWW Domain [DOMAIN_NAME]"
click at [204, 631] on div "path */drugs @ conditions/main path rx : ^/conditions/[^/]+$ @ health/articles/…" at bounding box center [634, 480] width 1046 height 749
drag, startPoint x: 239, startPoint y: 682, endPoint x: 75, endPoint y: 597, distance: 184.7
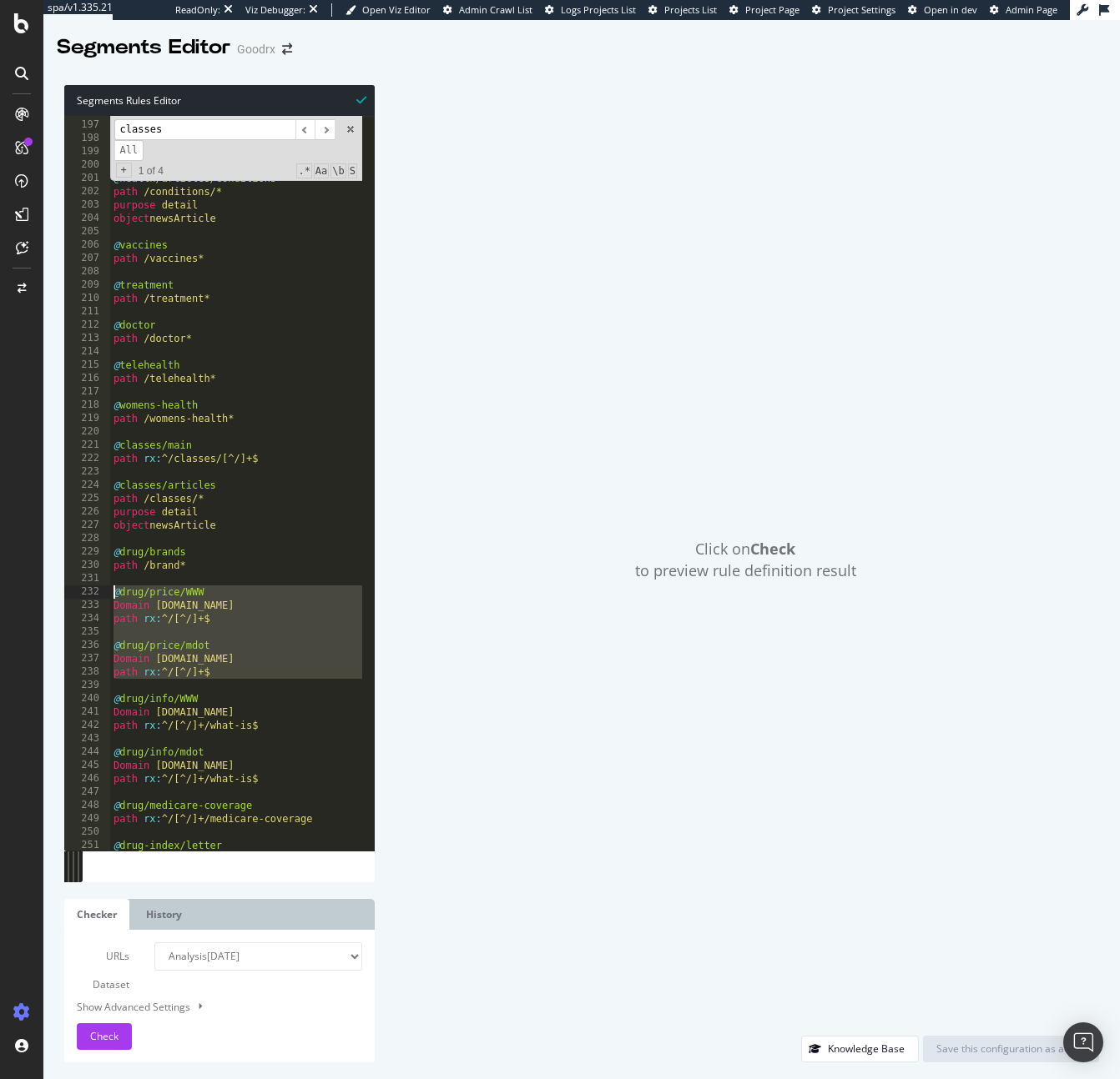
click at [74, 595] on div "196 197 198 199 200 201 202 203 204 205 206 207 208 209 210 211 212 213 214 215…" at bounding box center [219, 483] width 310 height 735
type textarea "@drug/price/WWW Domain [DOMAIN_NAME]"
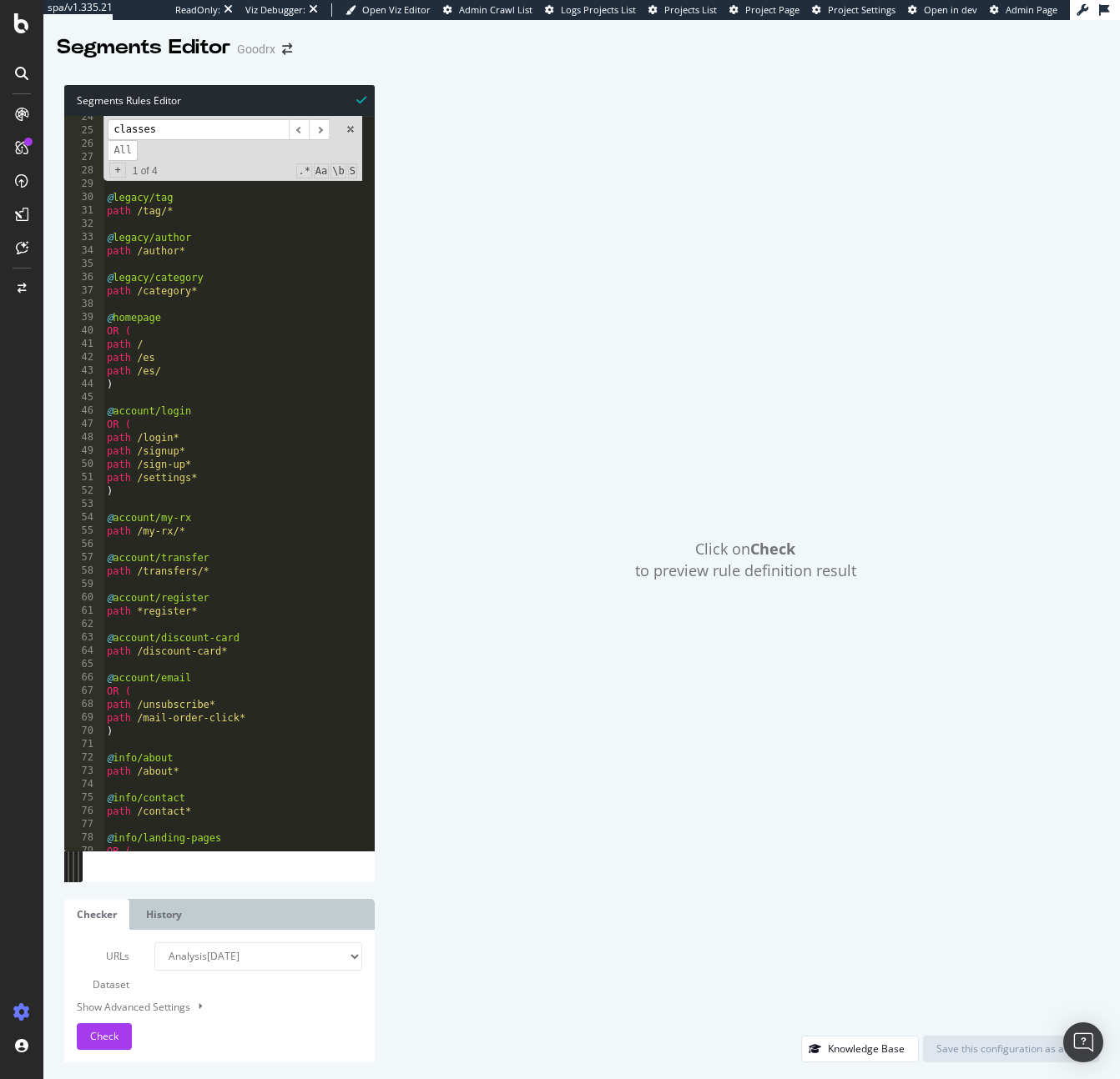
scroll to position [0, 0]
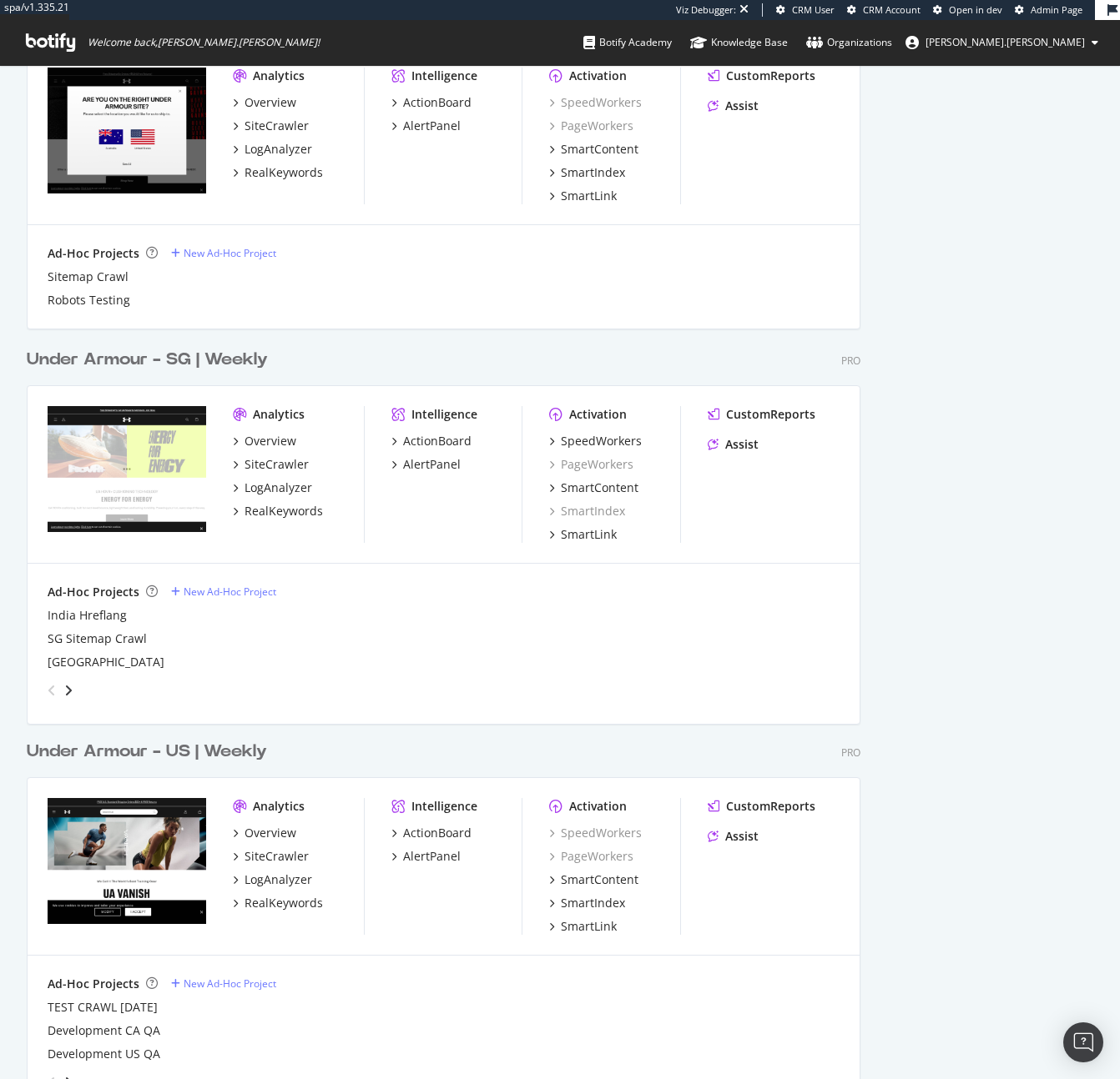
scroll to position [2236, 0]
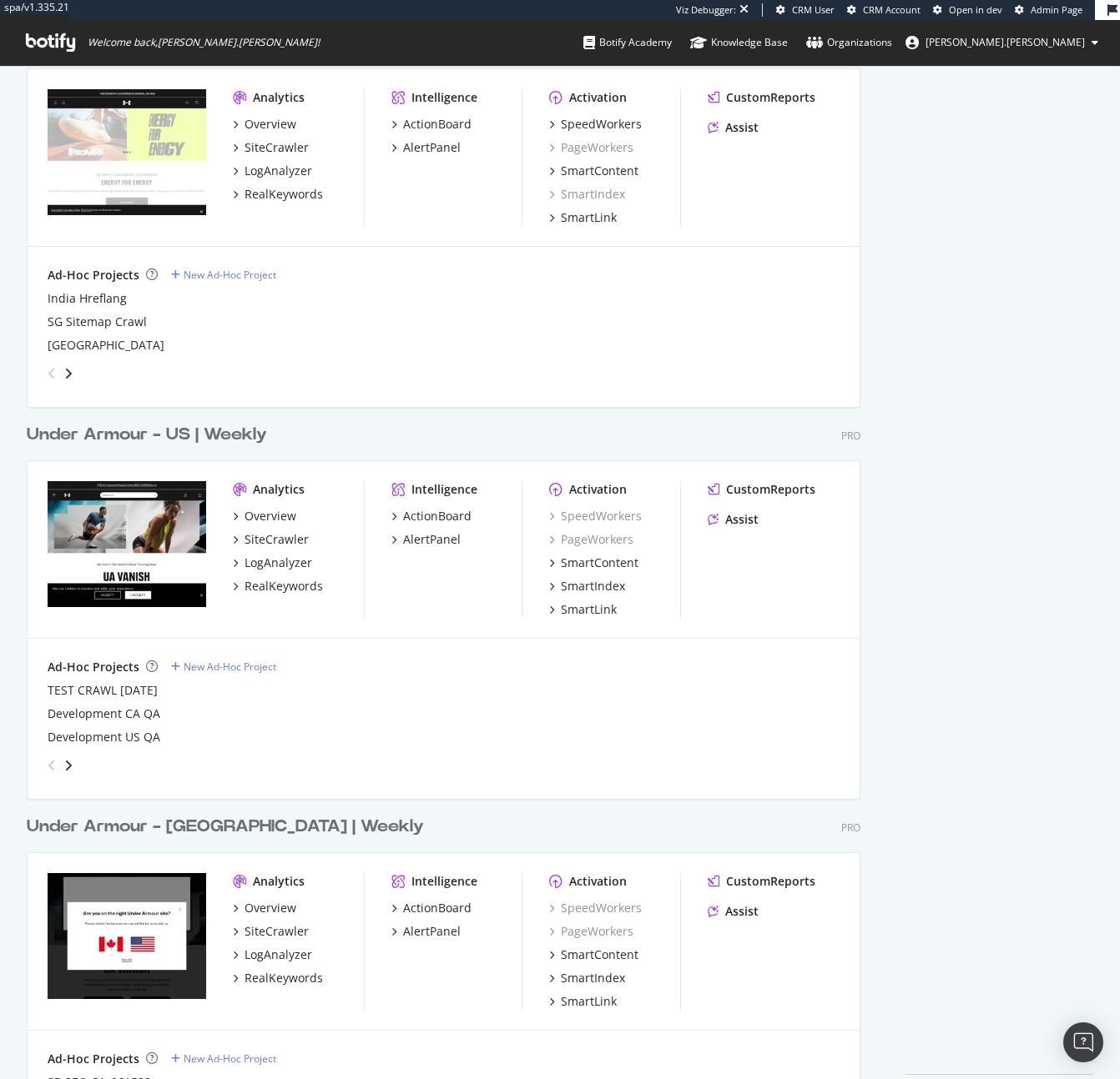
click at [287, 548] on div "Overview SiteCrawler LogAnalyzer RealKeywords" at bounding box center [298, 551] width 131 height 87
click at [289, 540] on div "SiteCrawler" at bounding box center [276, 540] width 64 height 17
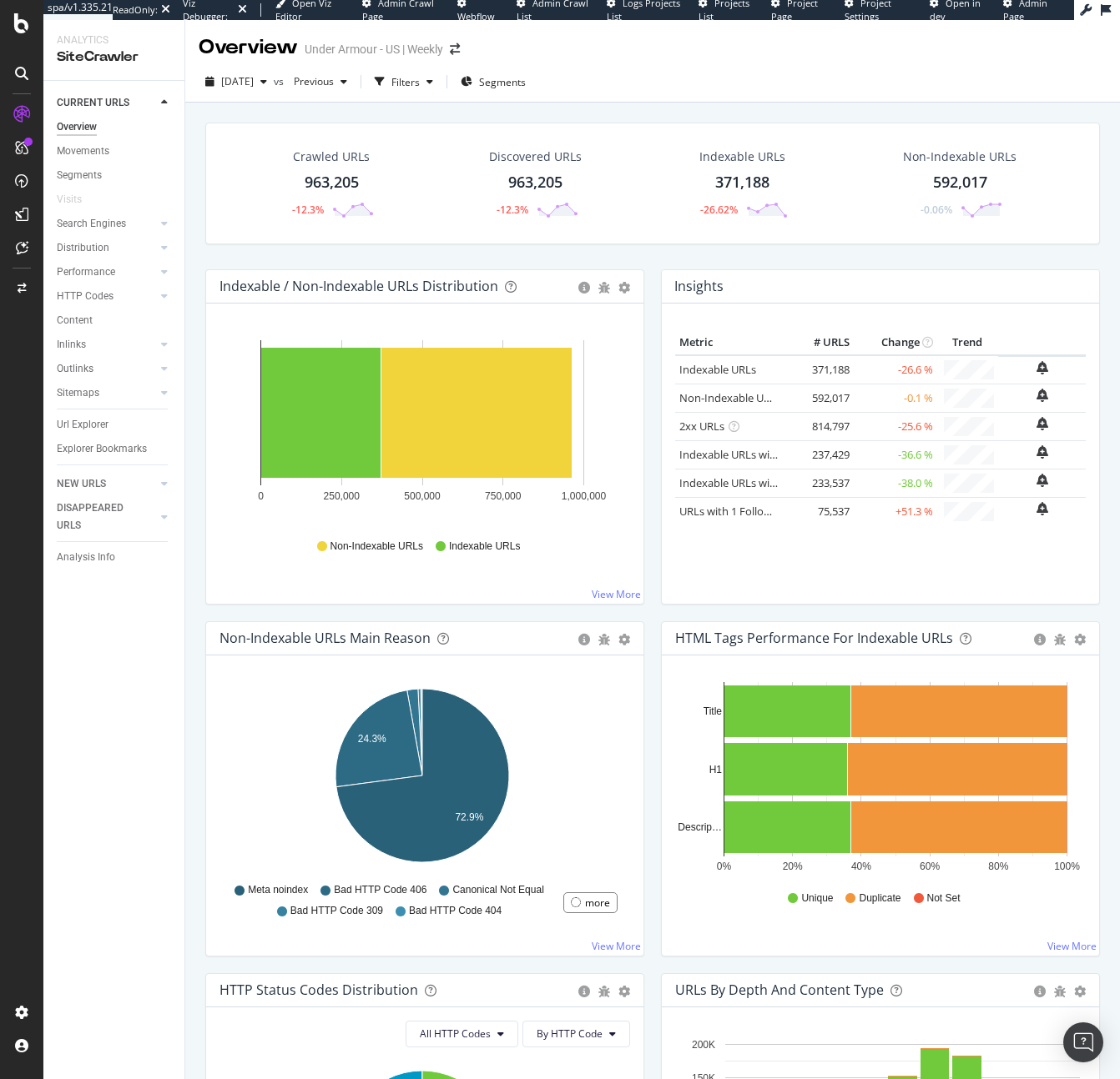
click at [1026, 8] on span "Admin Page" at bounding box center [1025, 8] width 44 height 25
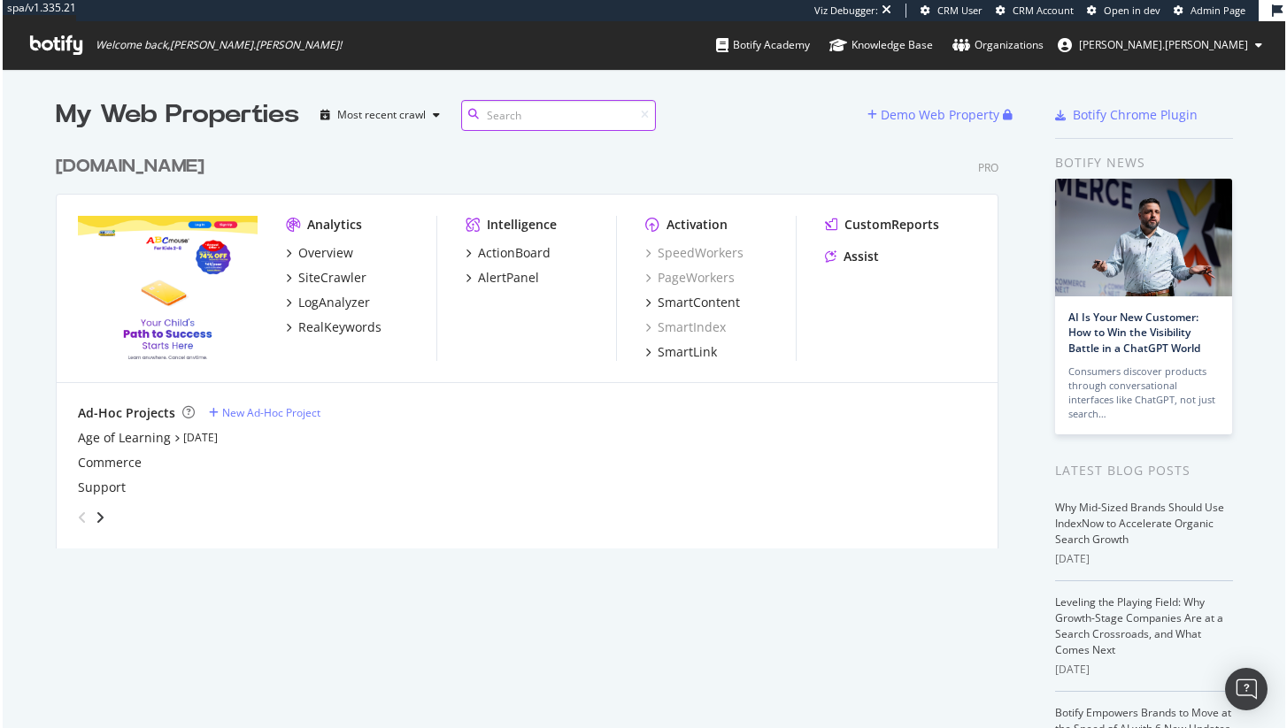
scroll to position [715, 1260]
click at [343, 331] on div "RealKeywords" at bounding box center [338, 328] width 83 height 18
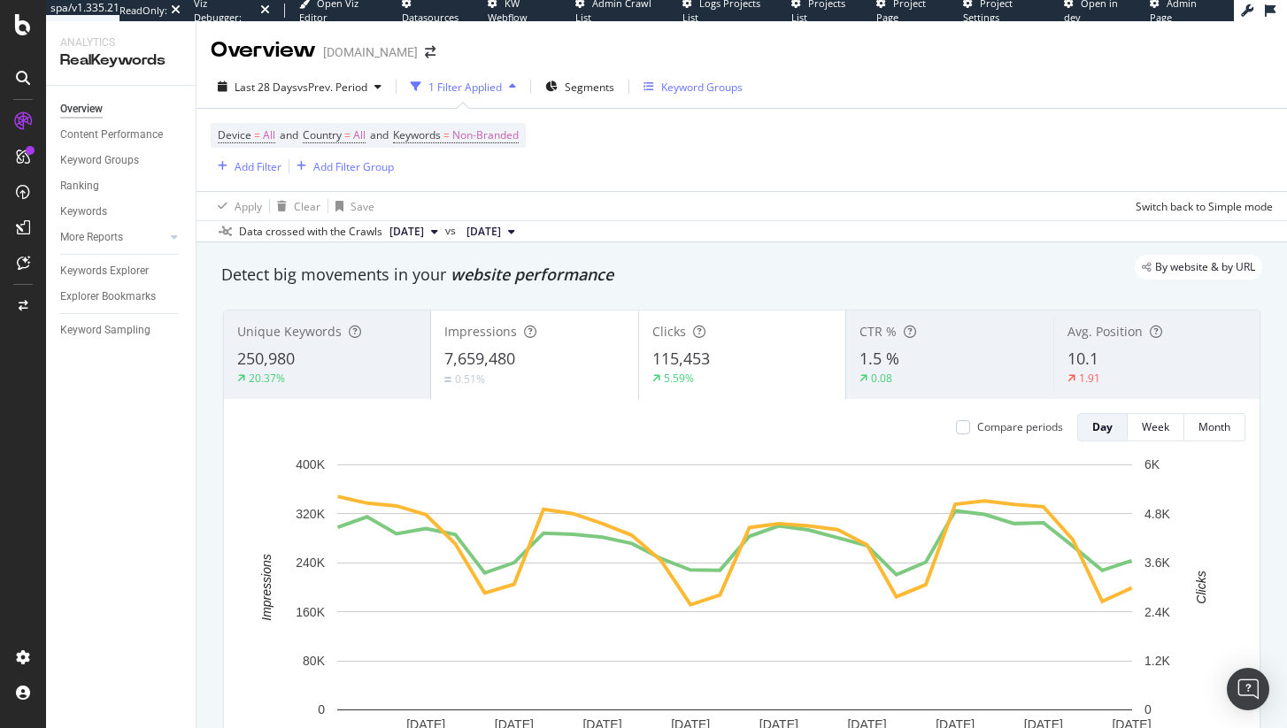
click at [691, 91] on div "Keyword Groups" at bounding box center [701, 87] width 81 height 15
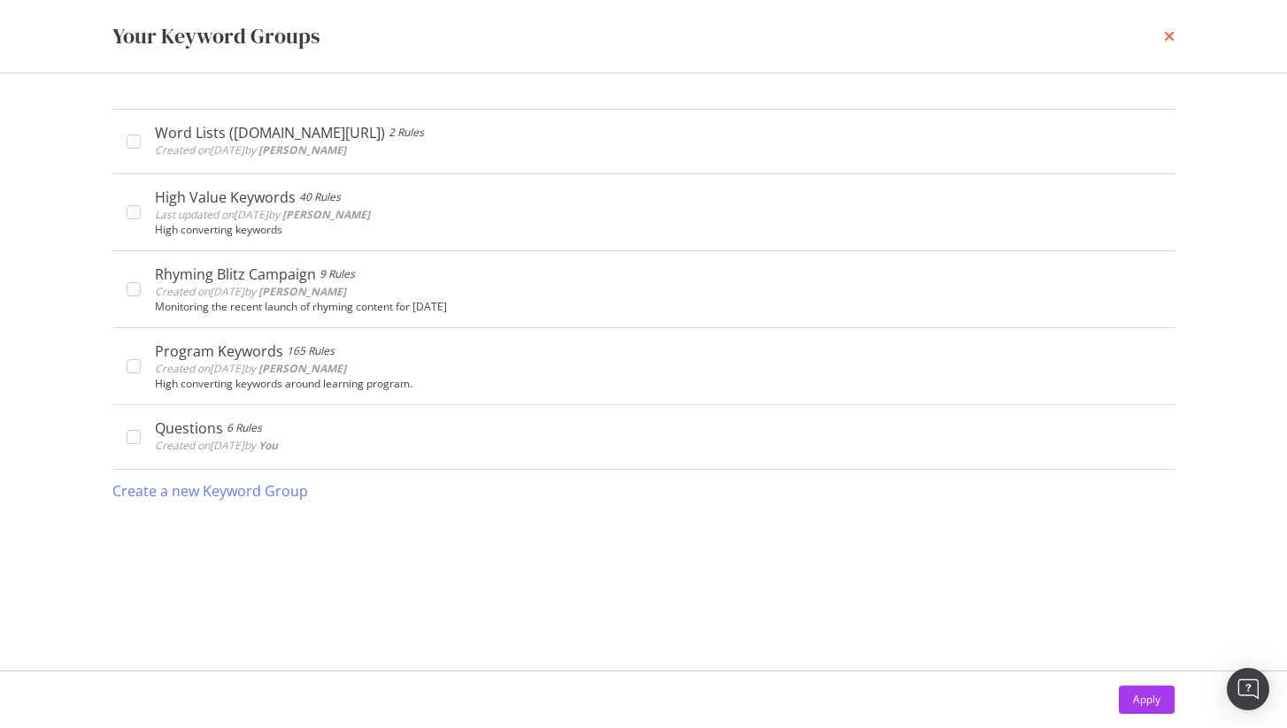
click at [1166, 39] on icon "times" at bounding box center [1169, 36] width 11 height 14
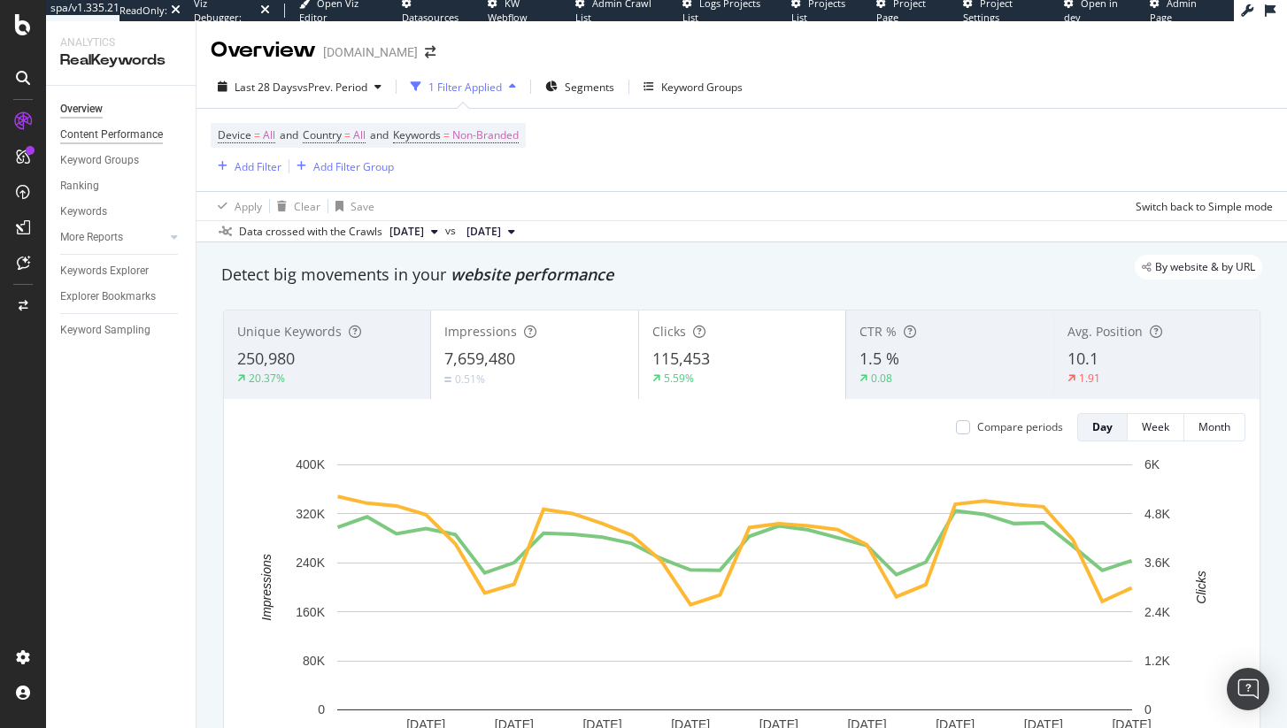
click at [130, 141] on div "Content Performance" at bounding box center [111, 135] width 103 height 19
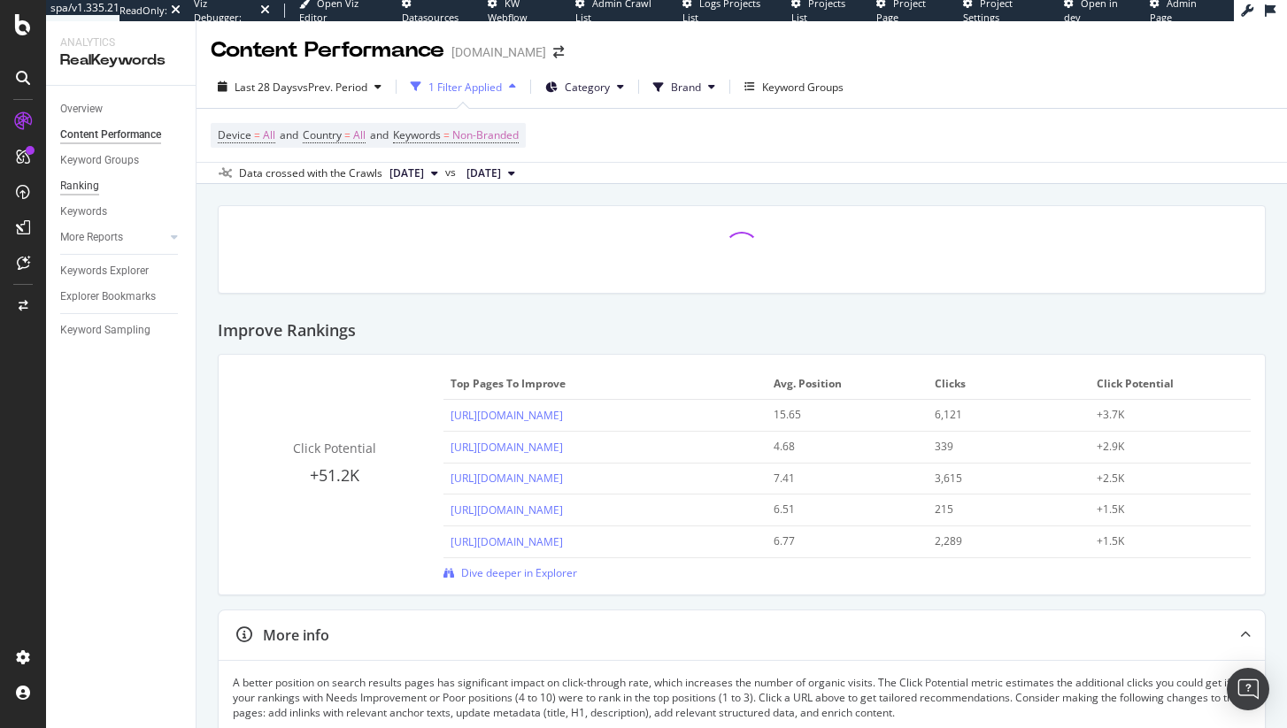
click at [95, 185] on div "Ranking" at bounding box center [79, 186] width 39 height 19
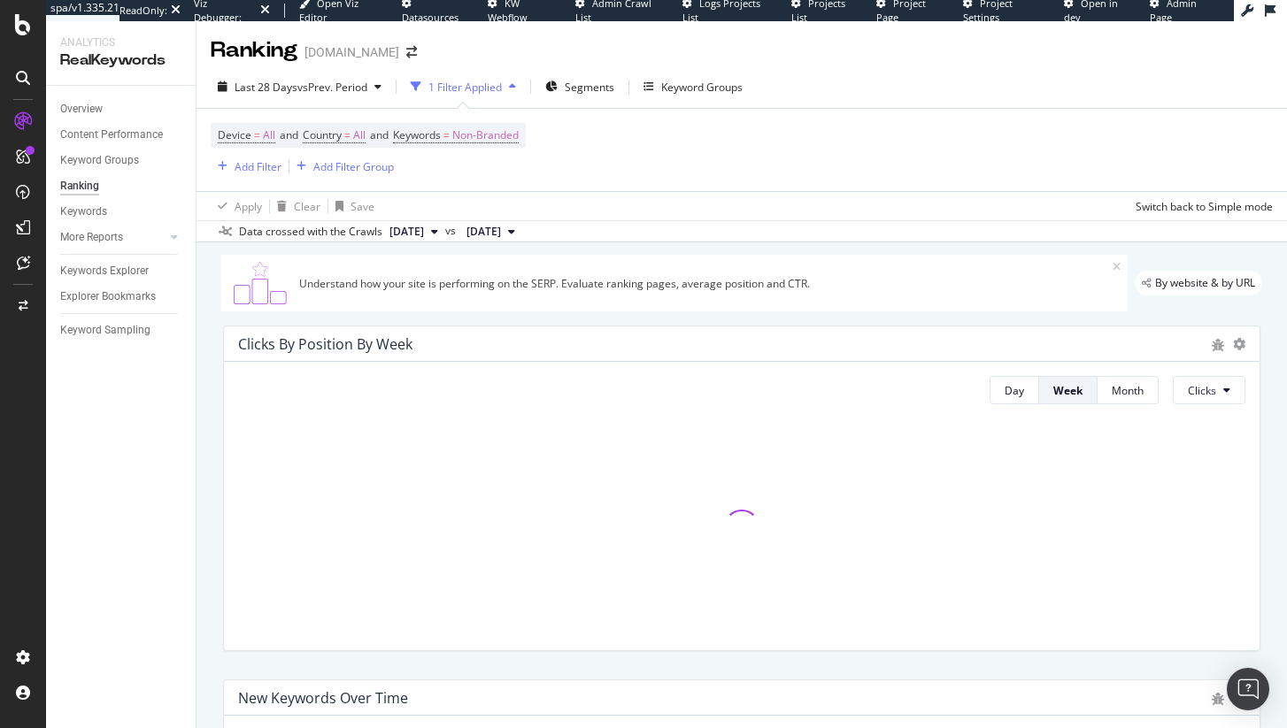
scroll to position [338, 0]
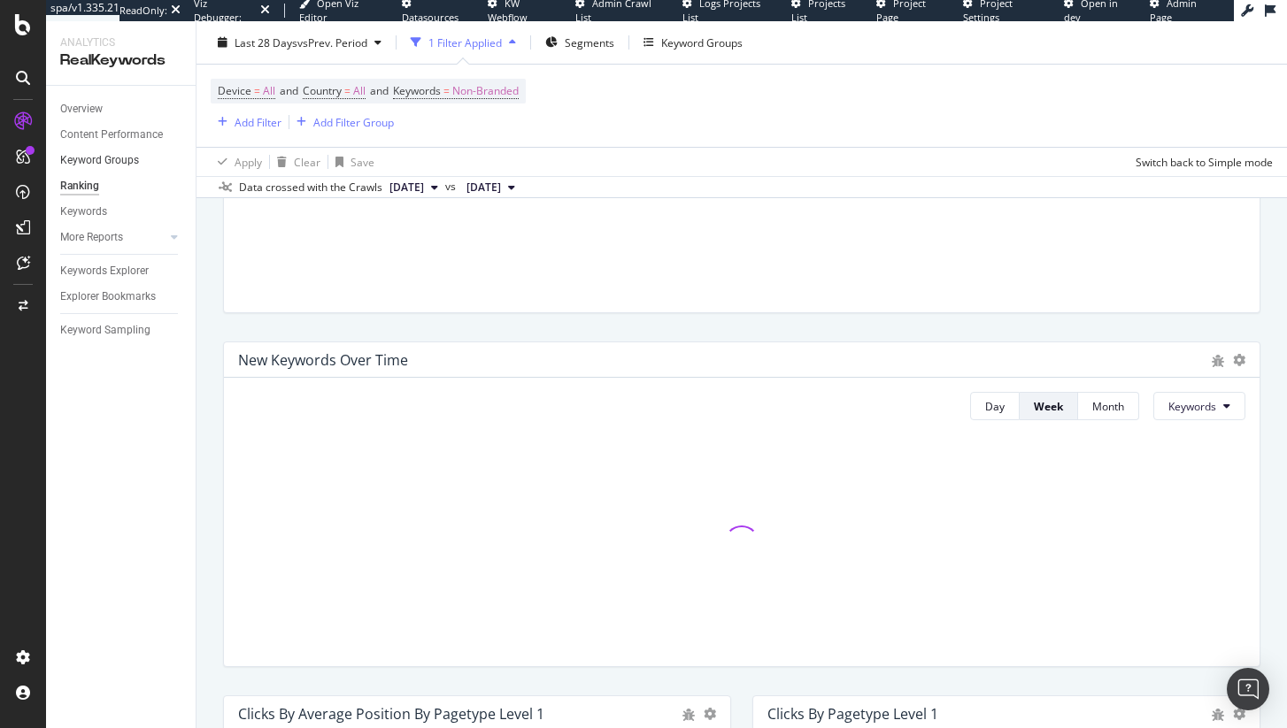
click at [134, 159] on div "Keyword Groups" at bounding box center [99, 160] width 79 height 19
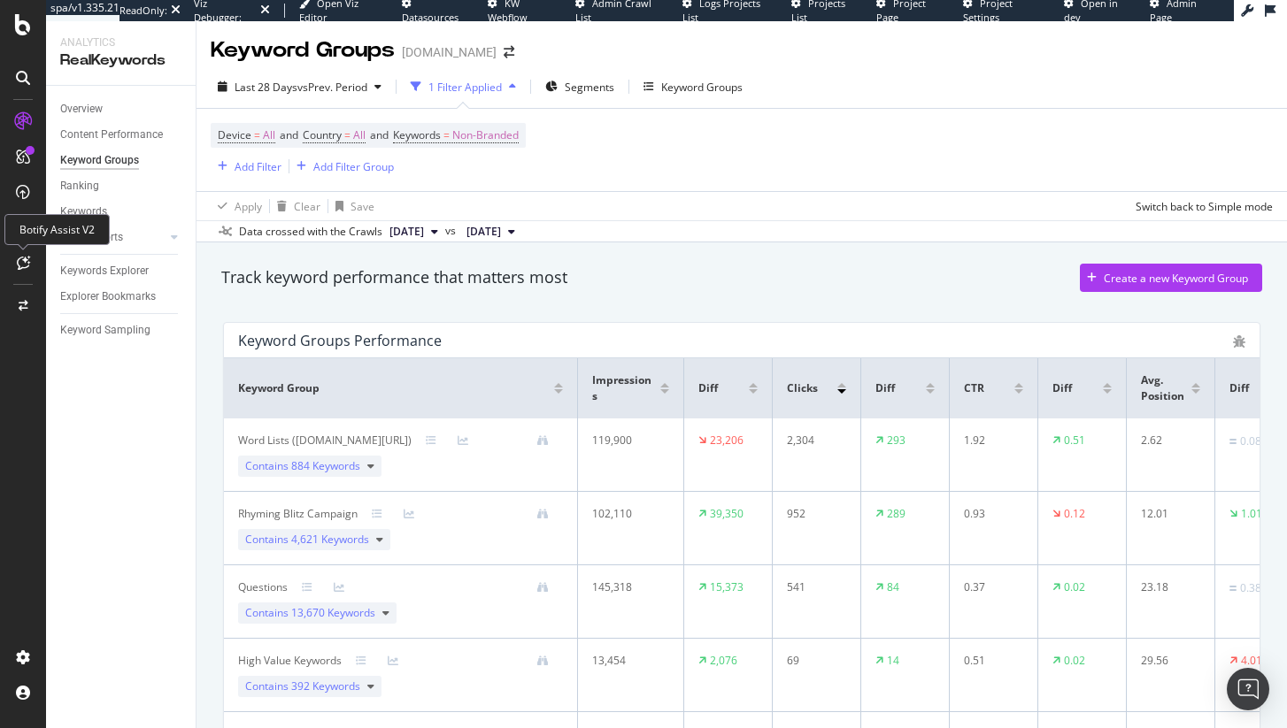
click at [27, 266] on icon at bounding box center [23, 263] width 13 height 14
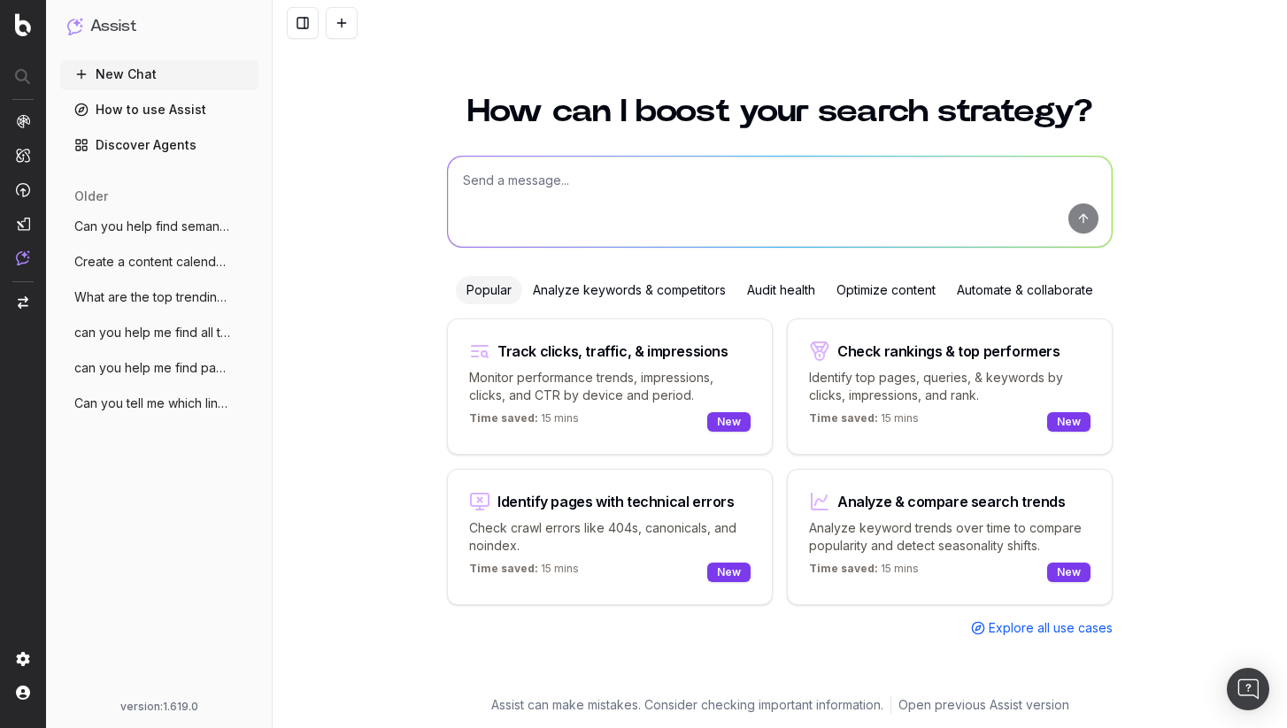
click at [648, 215] on textarea at bounding box center [780, 202] width 664 height 90
paste textarea "I'm planning on creating a blog post for parents featuring 3 printable charts t…"
type textarea "I'm planning on creating a blog post for parents featuring 3 printable charts t…"
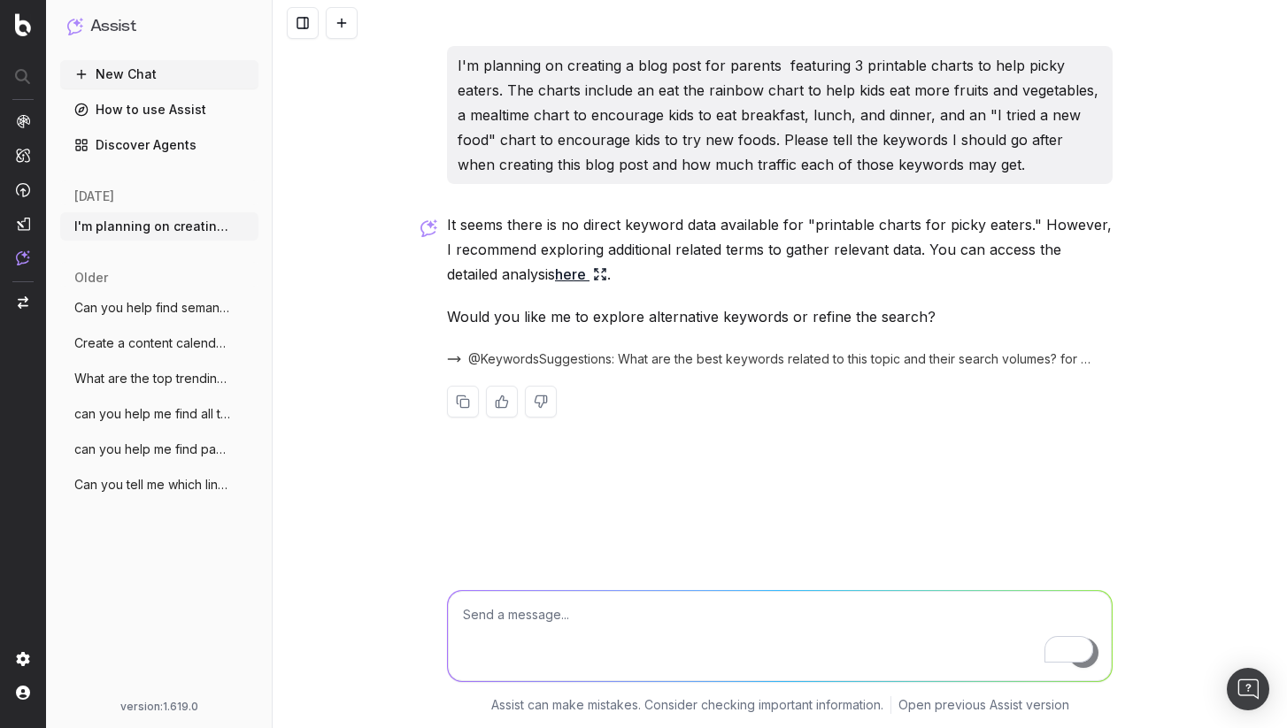
click at [603, 244] on p "It seems there is no direct keyword data available for "printable charts for pi…" at bounding box center [780, 249] width 666 height 74
click at [605, 240] on p "It seems there is no direct keyword data available for "printable charts for pi…" at bounding box center [780, 249] width 666 height 74
click at [555, 274] on link "here" at bounding box center [581, 274] width 52 height 25
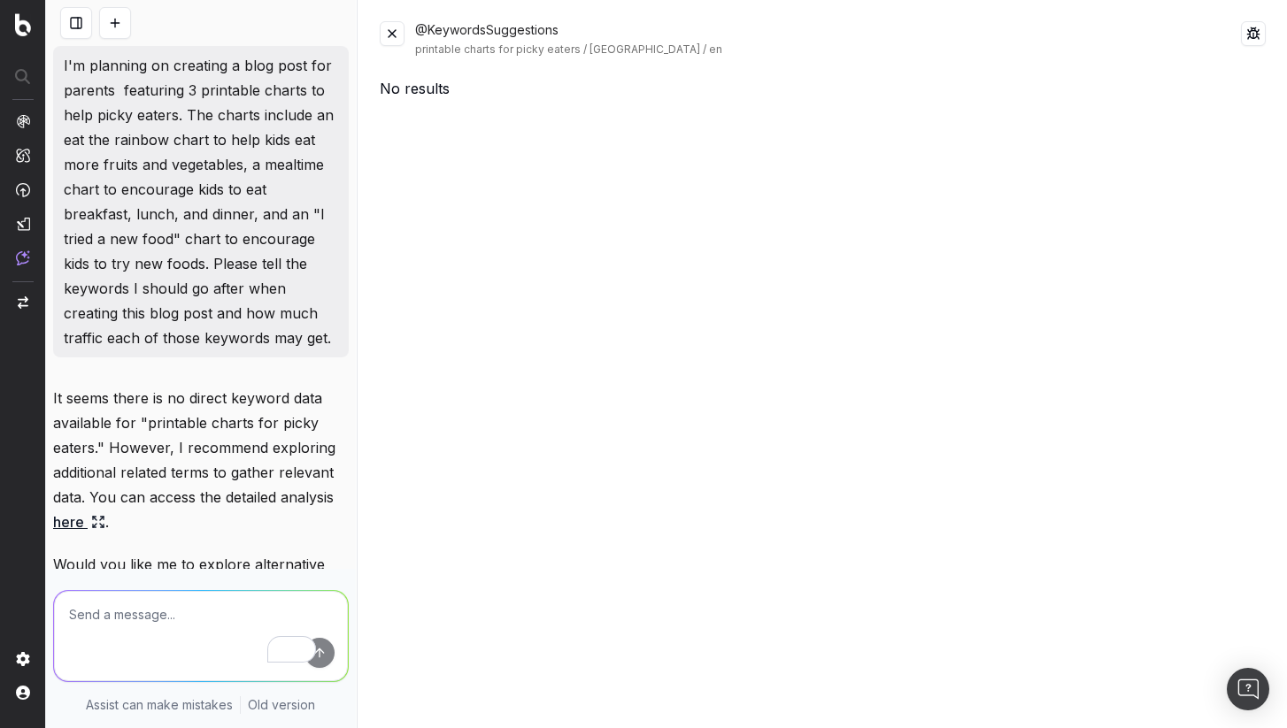
click at [423, 85] on div "No results" at bounding box center [823, 88] width 886 height 21
click at [385, 38] on button at bounding box center [392, 33] width 25 height 25
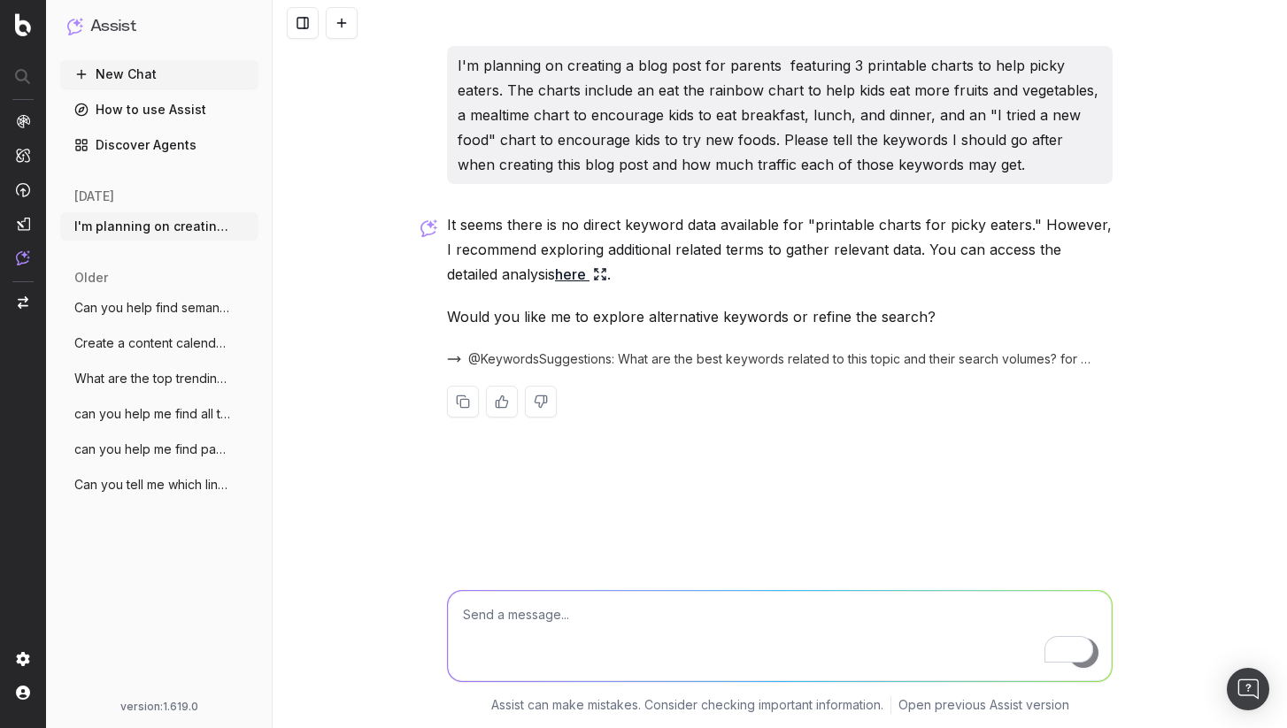
click at [808, 227] on p "It seems there is no direct keyword data available for "printable charts for pi…" at bounding box center [780, 249] width 666 height 74
click at [973, 229] on p "It seems there is no direct keyword data available for "printable charts for pi…" at bounding box center [780, 249] width 666 height 74
drag, startPoint x: 815, startPoint y: 225, endPoint x: 1083, endPoint y: 225, distance: 268.2
click at [1083, 225] on p "It seems there is no direct keyword data available for "printable charts for pi…" at bounding box center [780, 249] width 666 height 74
click at [812, 225] on p "It seems there is no direct keyword data available for "printable charts for pi…" at bounding box center [780, 249] width 666 height 74
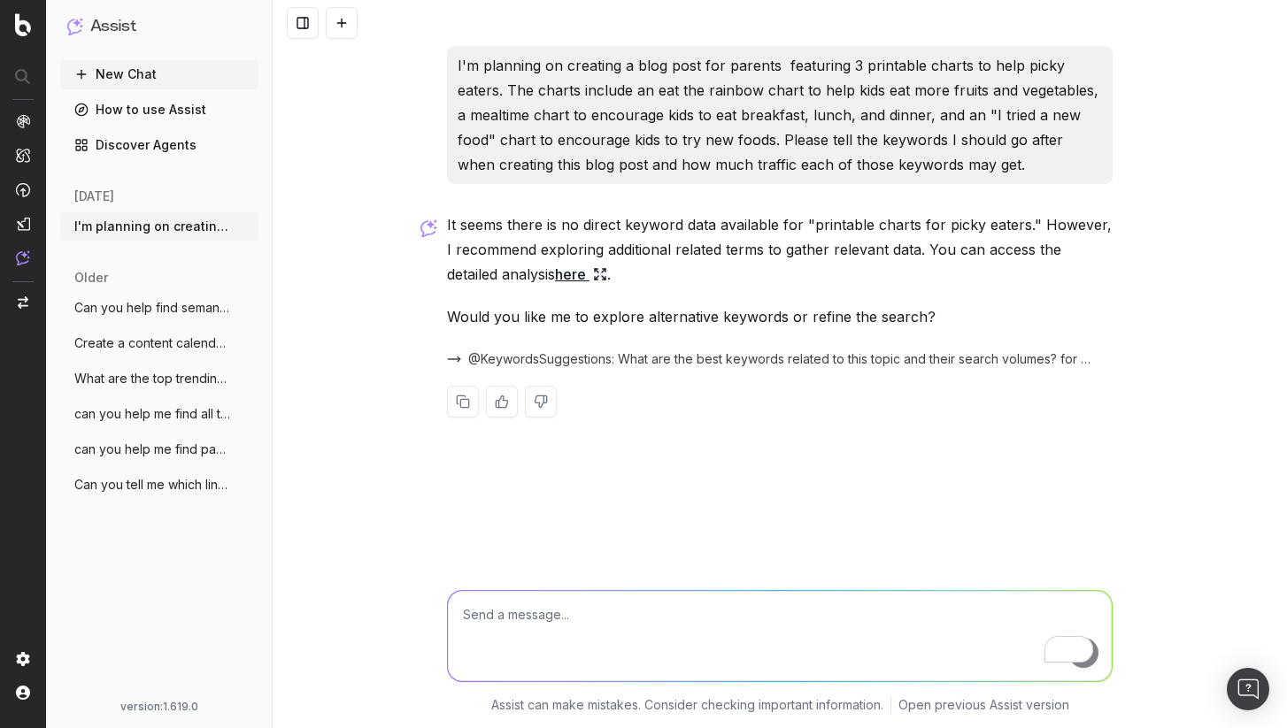
click at [943, 226] on p "It seems there is no direct keyword data available for "printable charts for pi…" at bounding box center [780, 249] width 666 height 74
click at [769, 227] on p "It seems there is no direct keyword data available for "printable charts for pi…" at bounding box center [780, 249] width 666 height 74
click at [969, 227] on p "It seems there is no direct keyword data available for "printable charts for pi…" at bounding box center [780, 249] width 666 height 74
drag, startPoint x: 1027, startPoint y: 225, endPoint x: 817, endPoint y: 231, distance: 209.8
click at [817, 231] on p "It seems there is no direct keyword data available for "printable charts for pi…" at bounding box center [780, 249] width 666 height 74
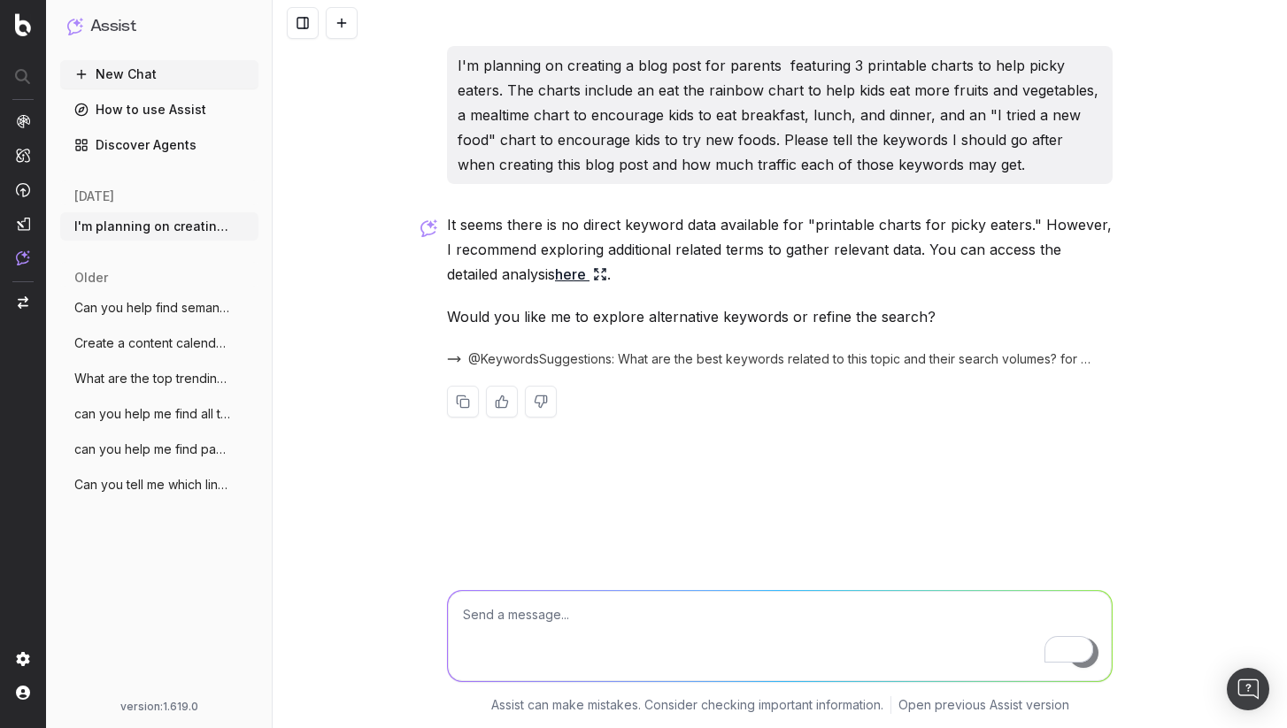
click at [817, 231] on p "It seems there is no direct keyword data available for "printable charts for pi…" at bounding box center [780, 249] width 666 height 74
drag, startPoint x: 809, startPoint y: 227, endPoint x: 1026, endPoint y: 229, distance: 216.8
click at [1026, 229] on p "It seems there is no direct keyword data available for "printable charts for pi…" at bounding box center [780, 249] width 666 height 74
click at [848, 125] on p "I'm planning on creating a blog post for parents featuring 3 printable charts t…" at bounding box center [780, 115] width 644 height 124
click at [681, 600] on textarea "To enrich screen reader interactions, please activate Accessibility in Grammarl…" at bounding box center [780, 636] width 664 height 90
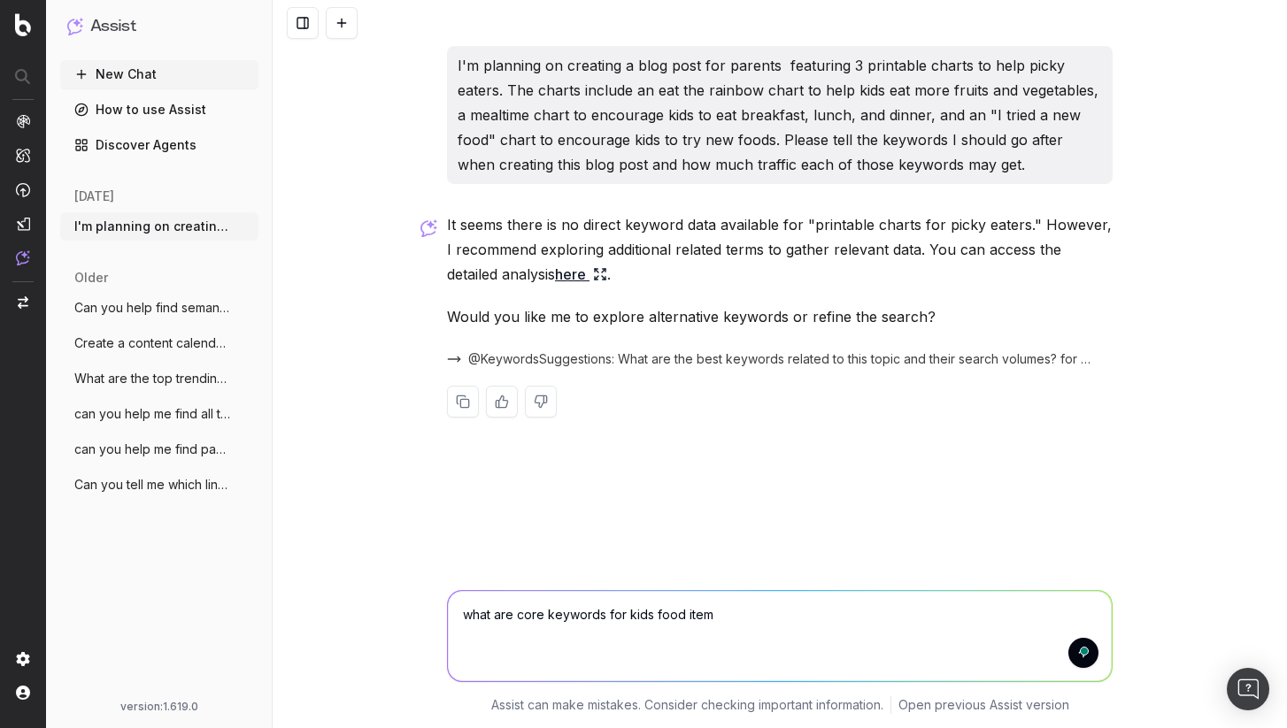
type textarea "what are core keywords for kids food items"
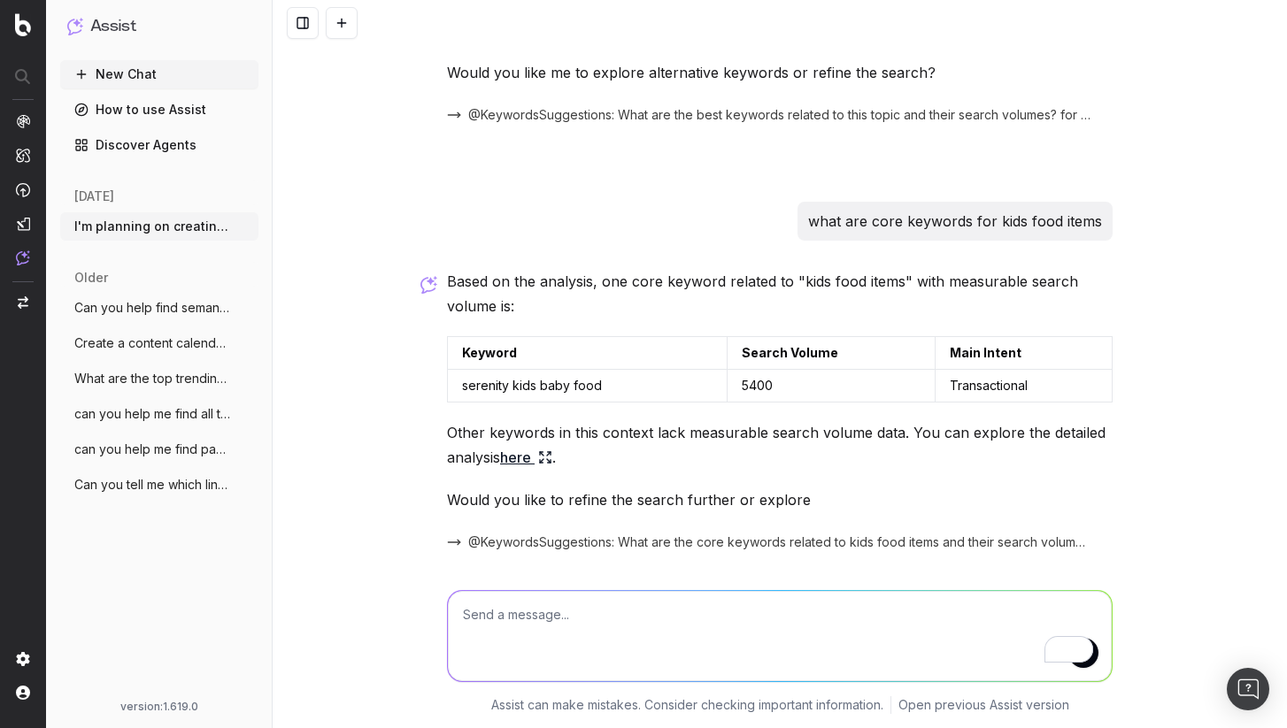
scroll to position [304, 0]
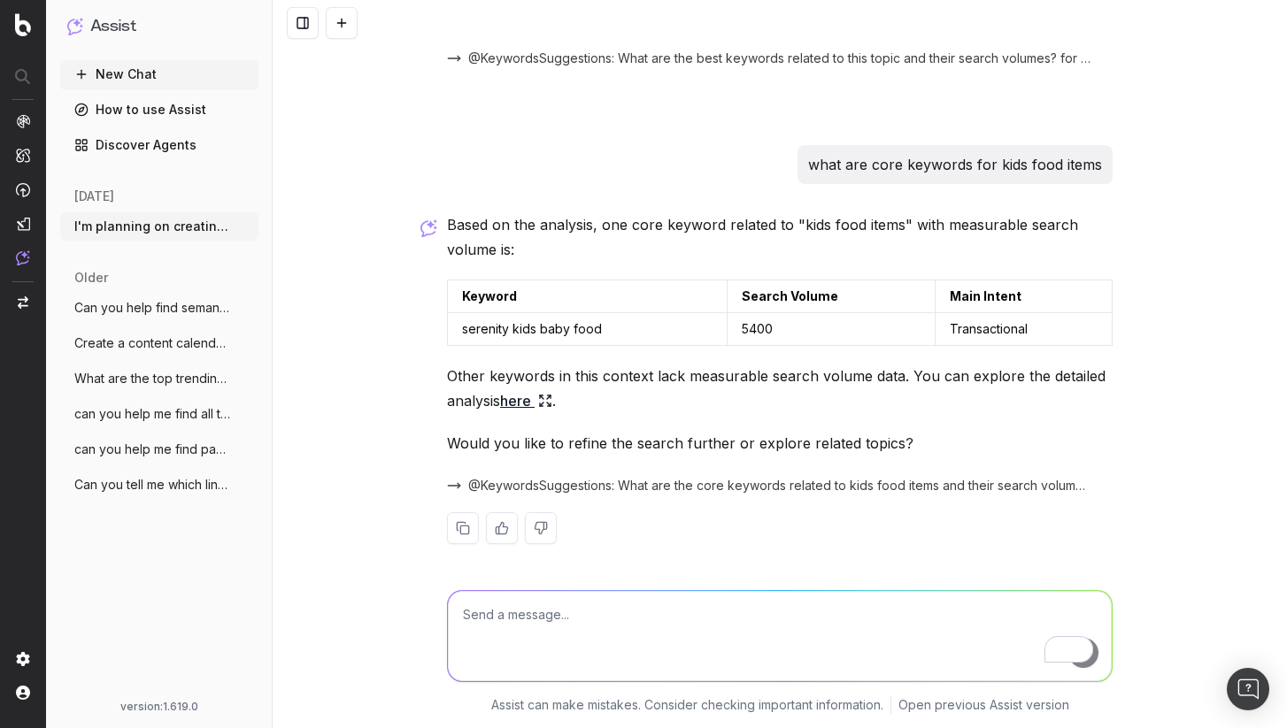
click at [518, 398] on link "here" at bounding box center [526, 401] width 52 height 25
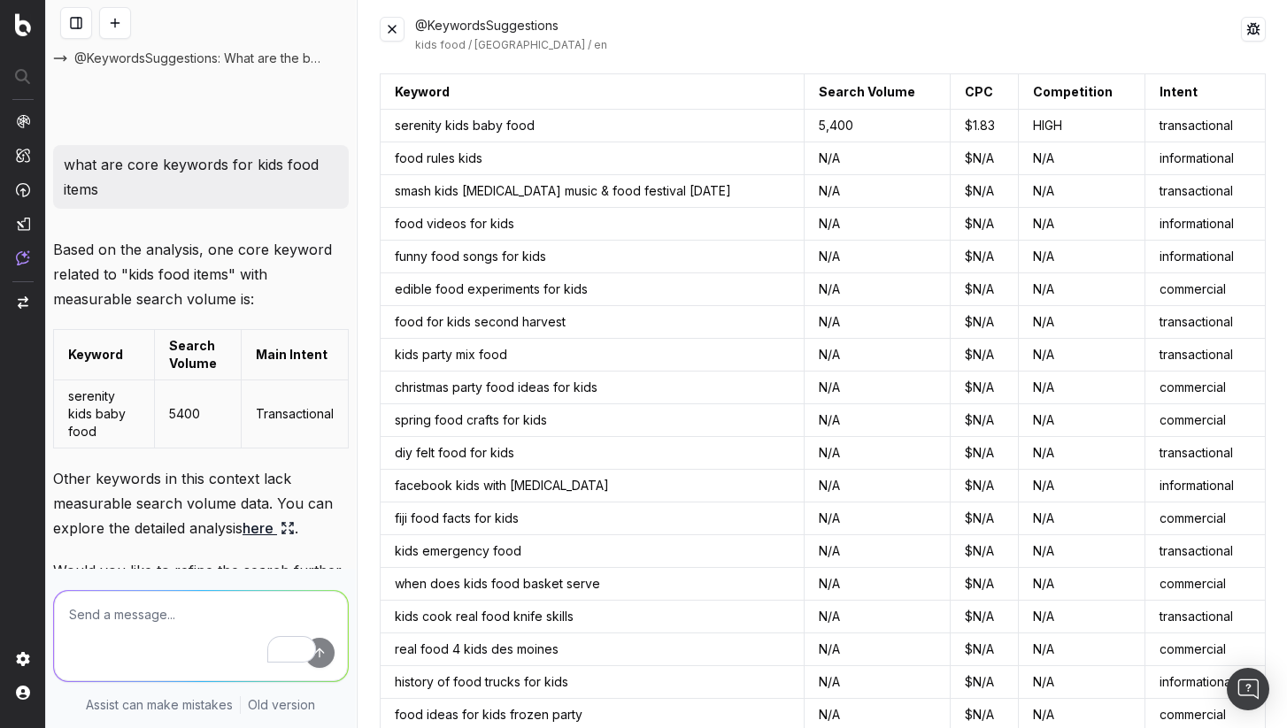
scroll to position [0, 0]
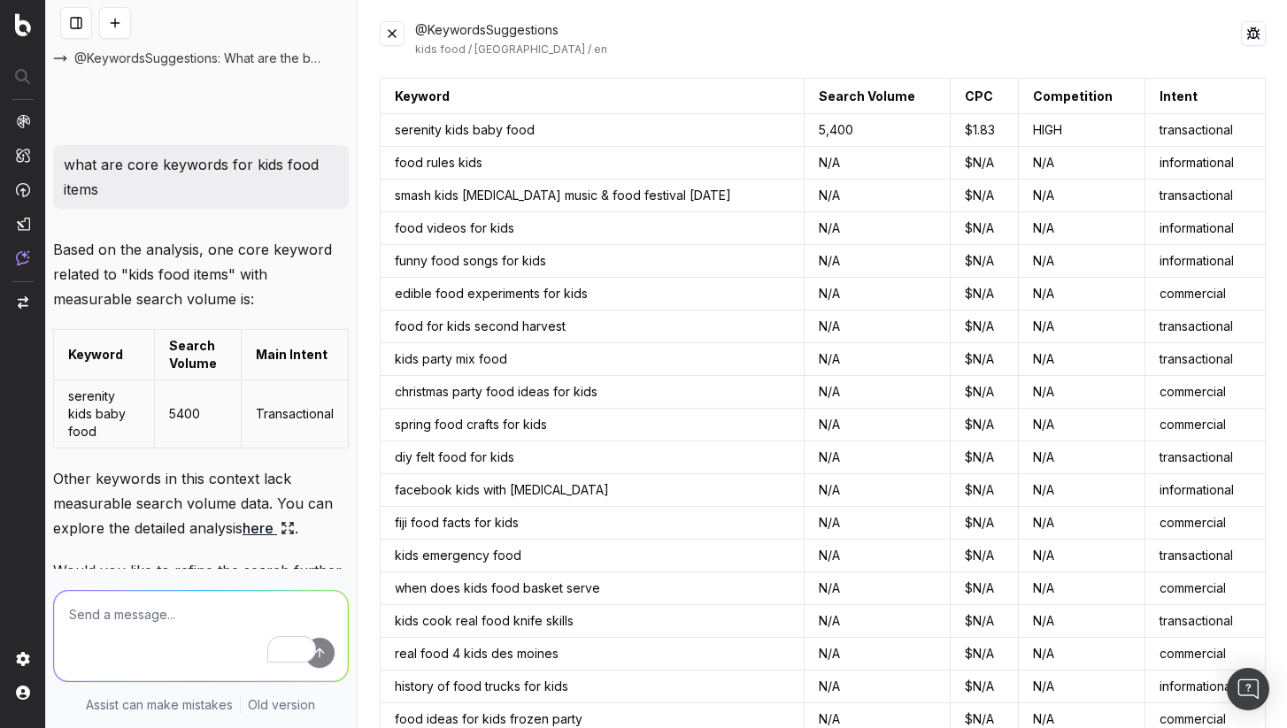
click at [396, 34] on button at bounding box center [392, 33] width 25 height 25
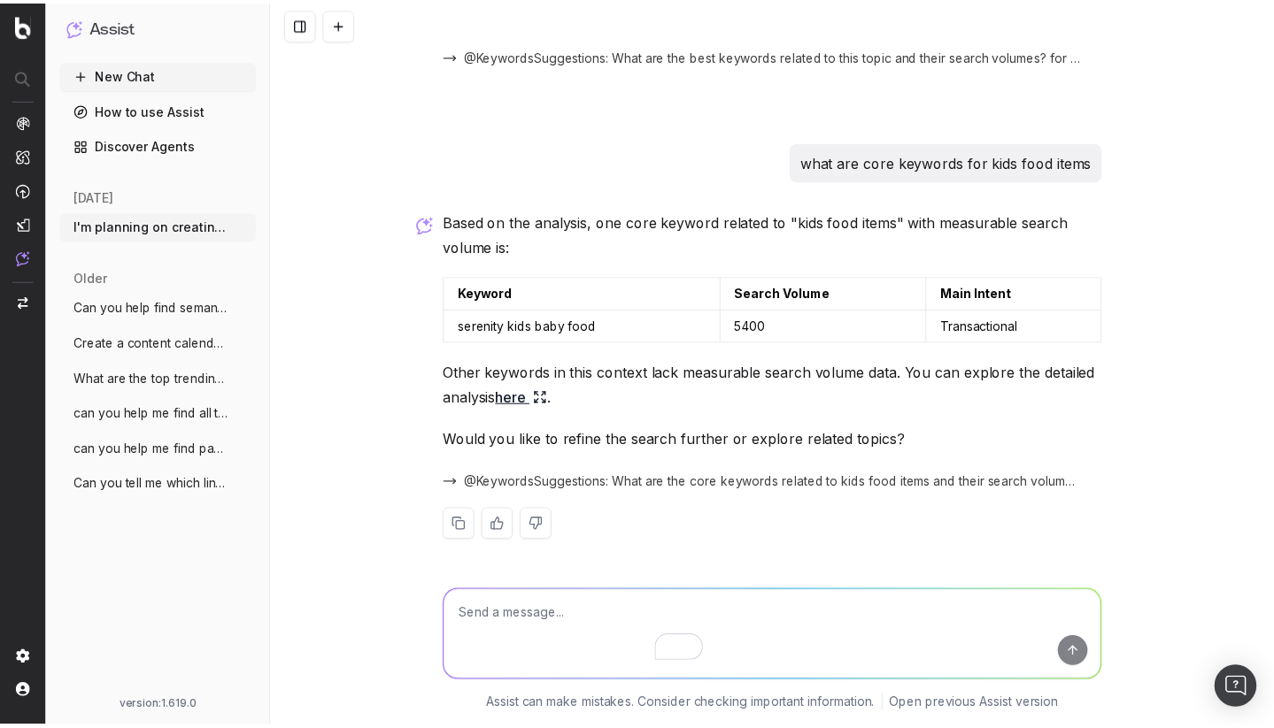
scroll to position [301, 0]
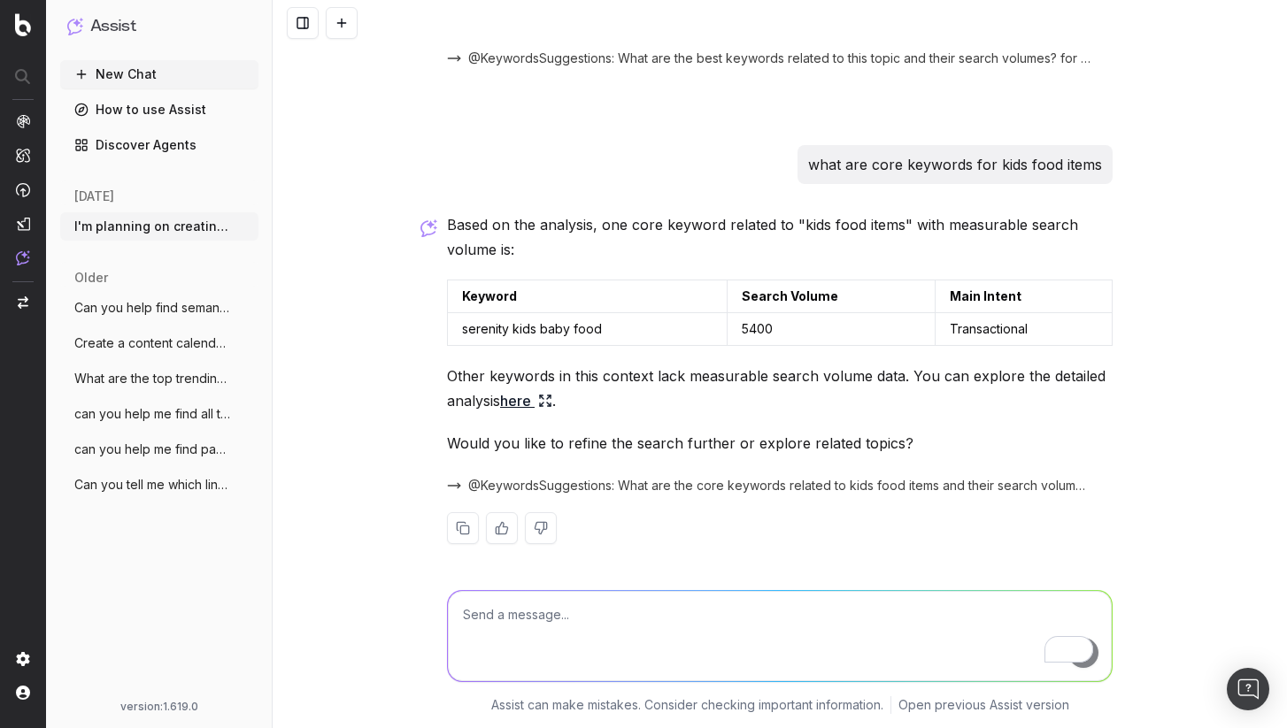
drag, startPoint x: 126, startPoint y: 154, endPoint x: 177, endPoint y: 139, distance: 53.5
click at [127, 154] on link "Discover Agents" at bounding box center [159, 145] width 198 height 28
click at [192, 142] on link "Discover Agents" at bounding box center [159, 145] width 198 height 28
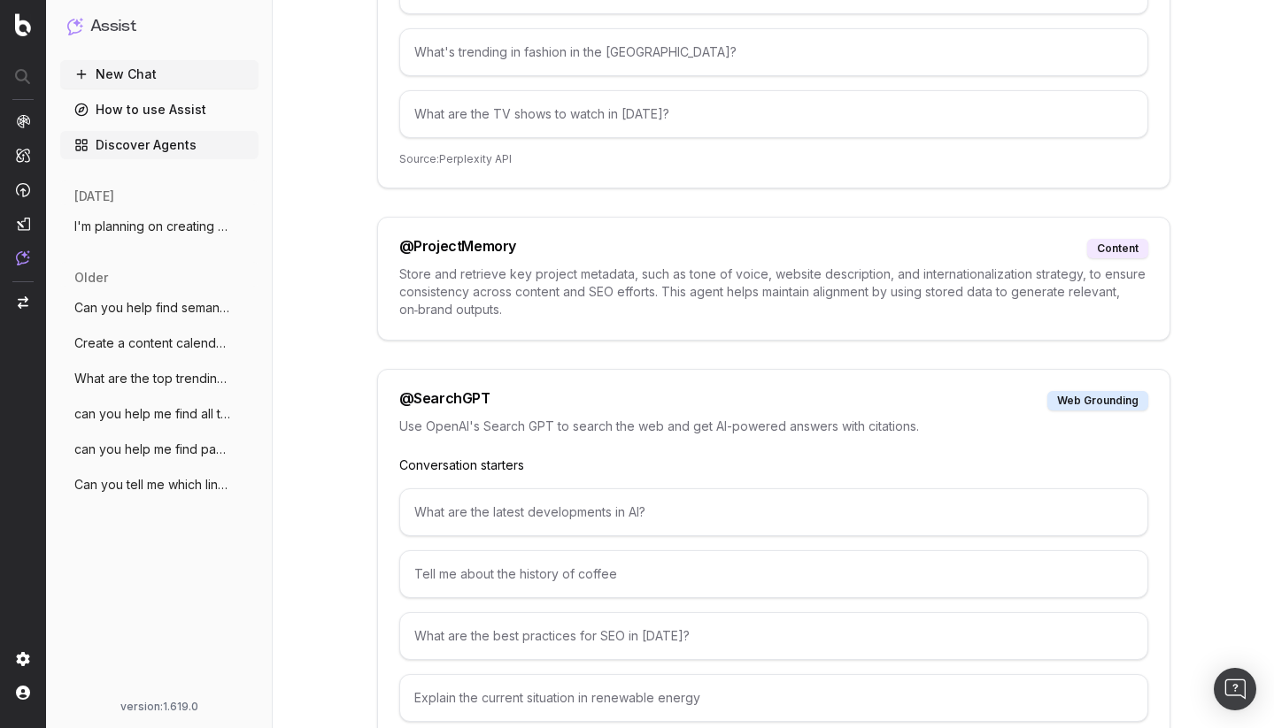
scroll to position [7223, 0]
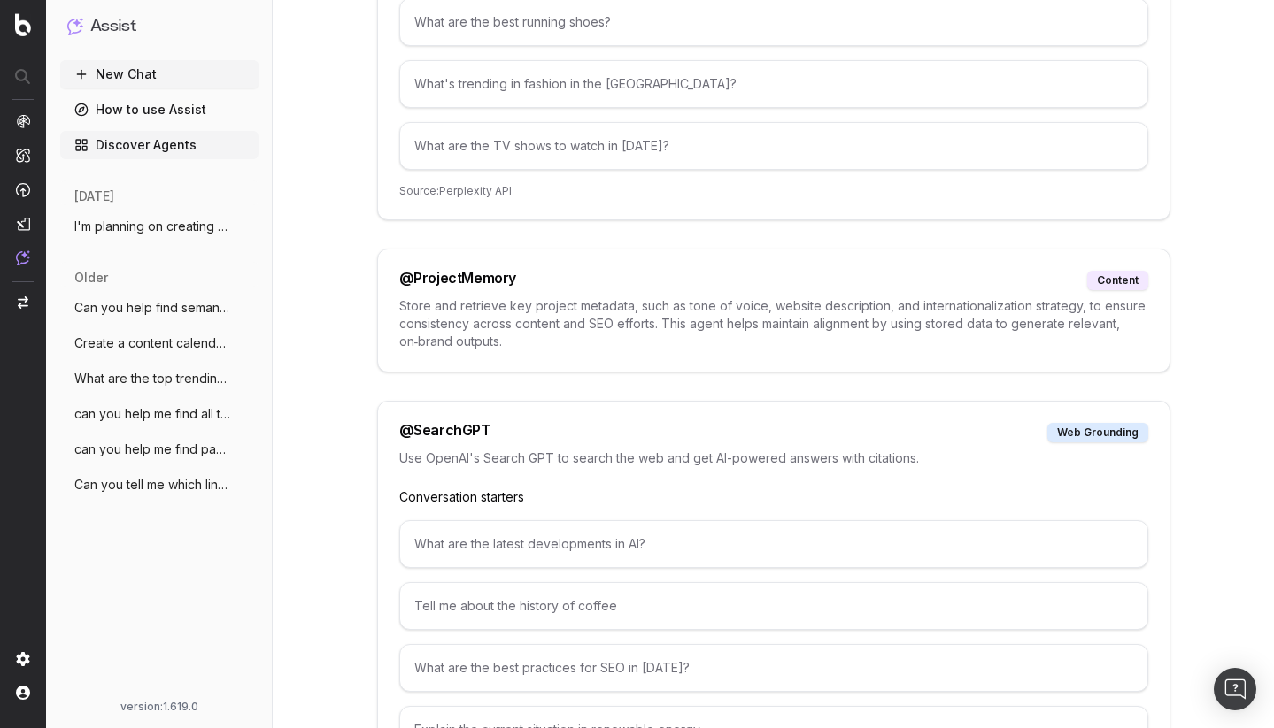
click at [470, 423] on div "@ SearchGPT" at bounding box center [444, 432] width 91 height 19
copy div "@ SearchGPT"
click at [135, 78] on button "New Chat" at bounding box center [159, 74] width 198 height 28
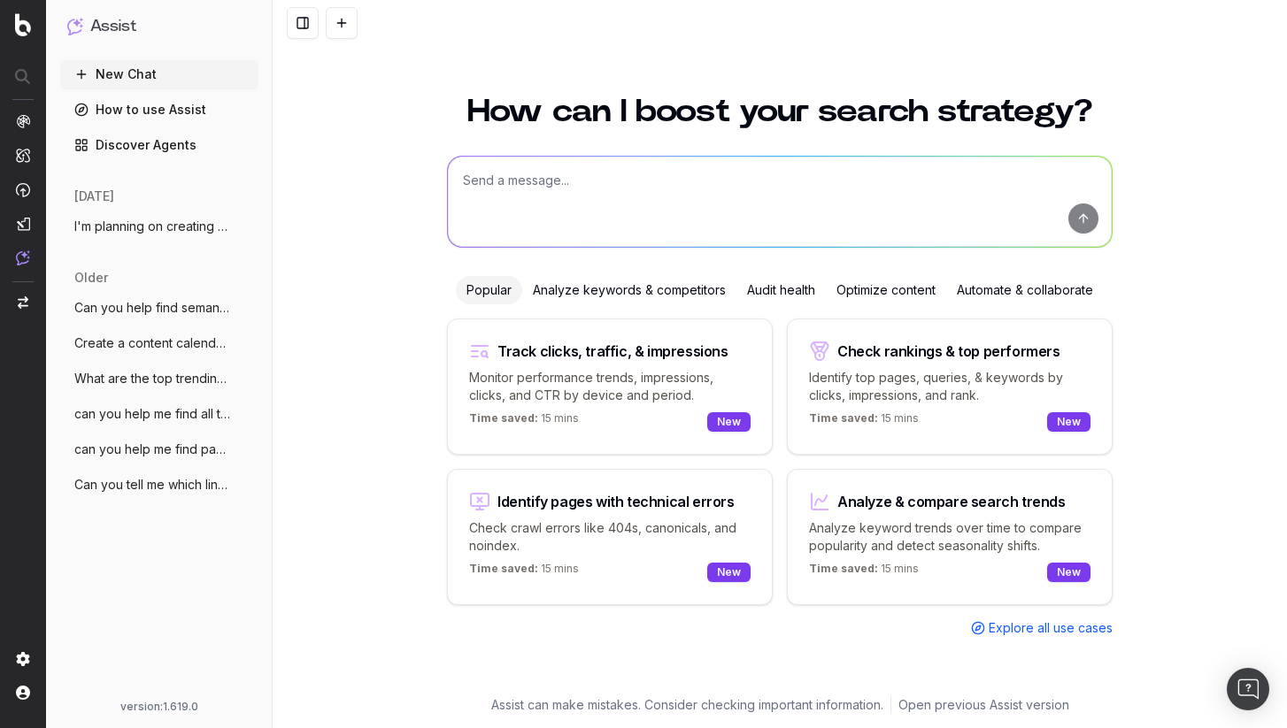
click at [125, 299] on span "Can you help find semantic keywords for" at bounding box center [152, 308] width 156 height 18
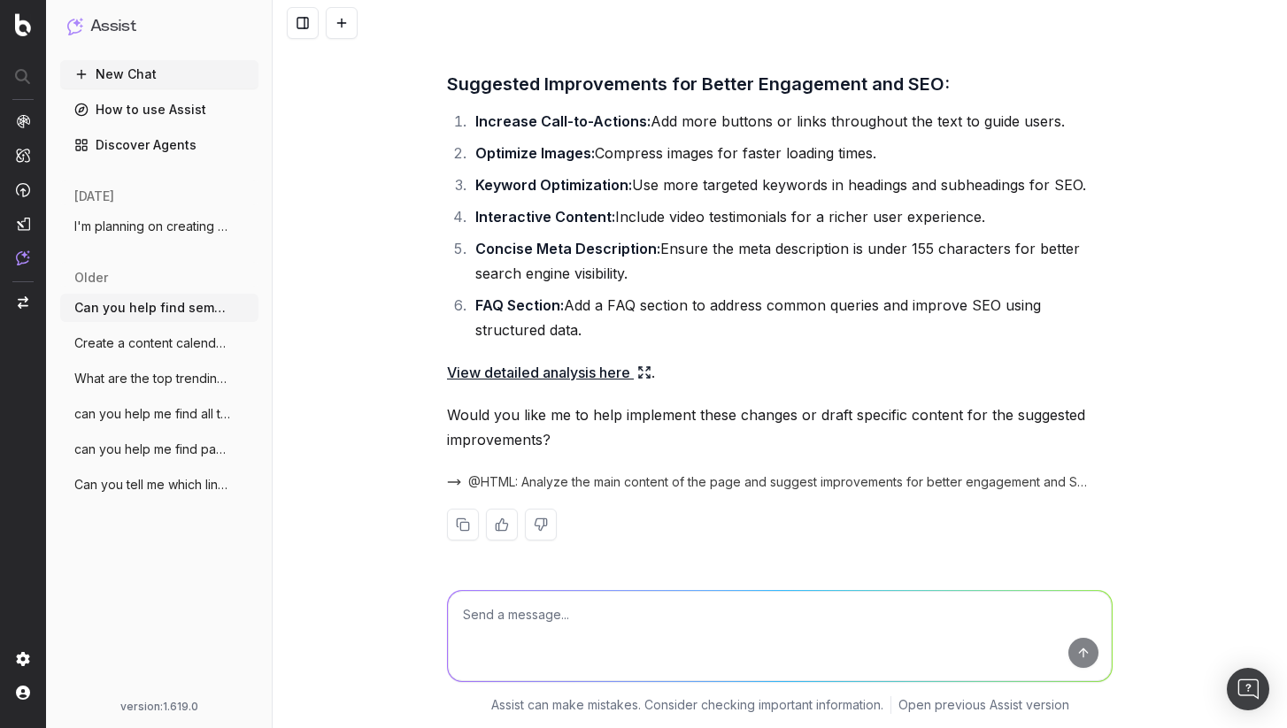
click at [177, 245] on div "today I'm planning on creating a blog post for More" at bounding box center [159, 221] width 198 height 81
click at [175, 229] on span "I'm planning on creating a blog post for" at bounding box center [152, 227] width 156 height 18
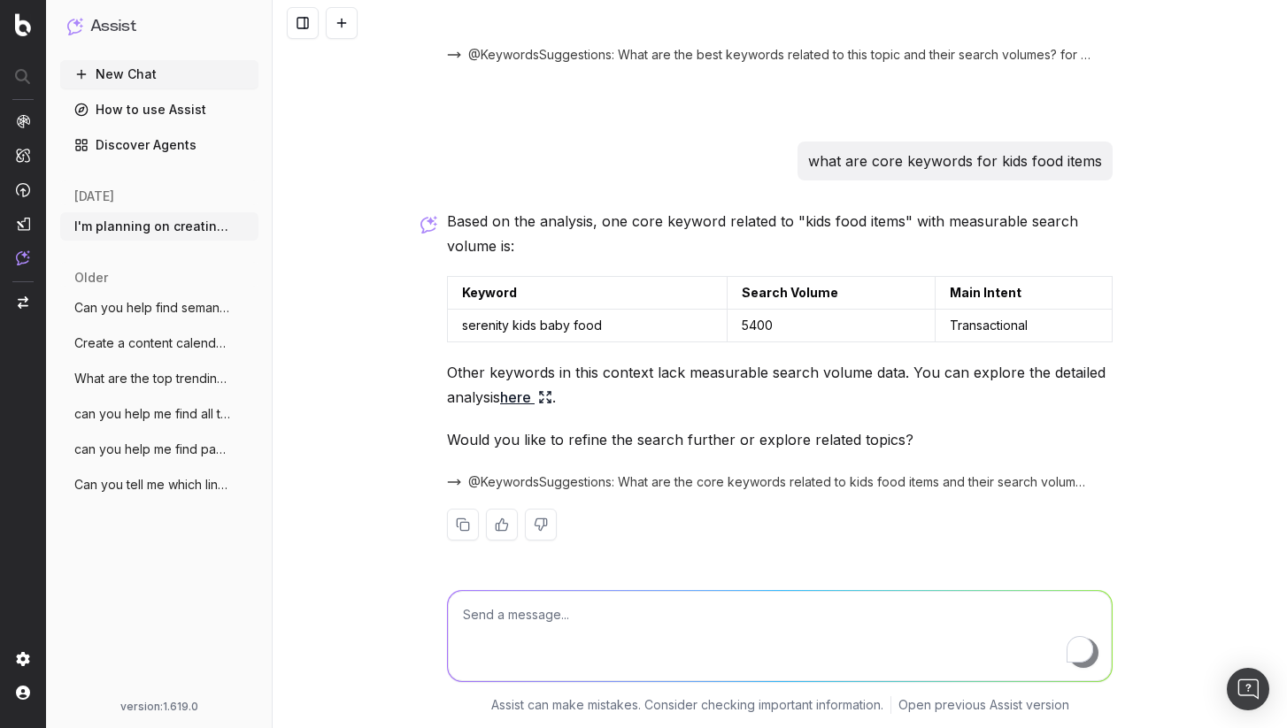
click at [600, 610] on textarea "To enrich screen reader interactions, please activate Accessibility in Grammarl…" at bounding box center [780, 636] width 664 height 90
paste textarea "@SearchGPT"
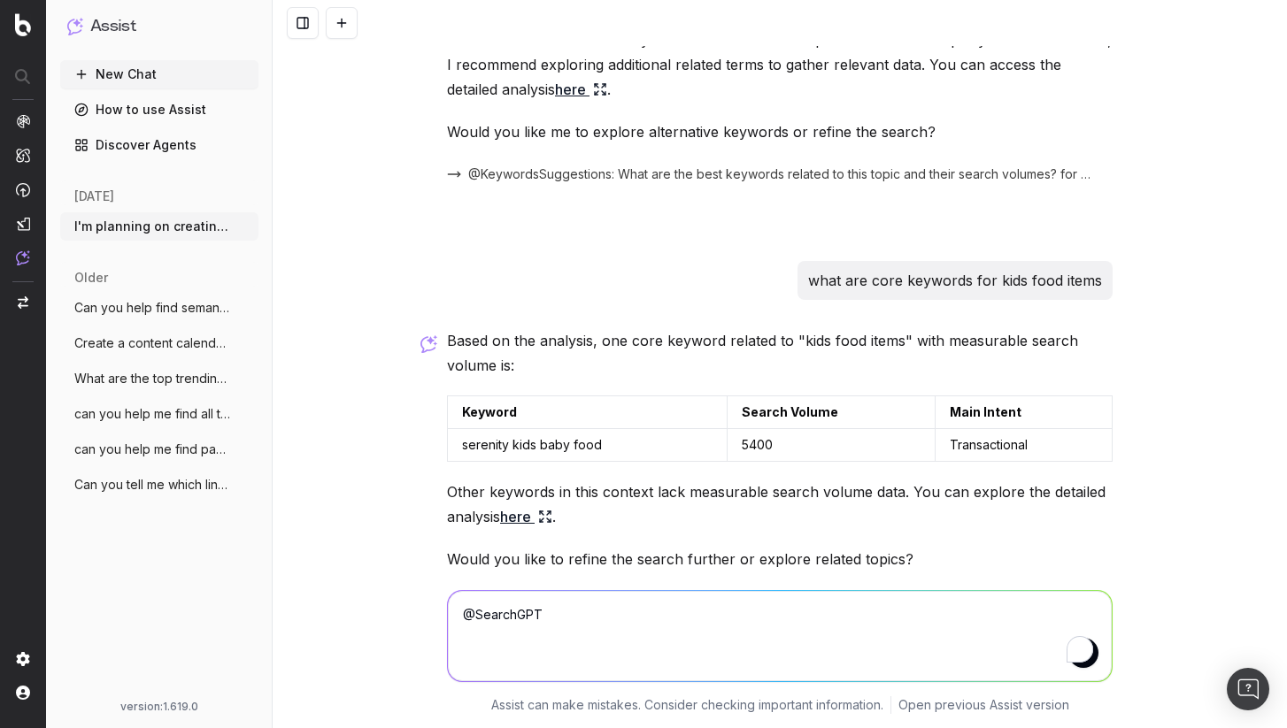
scroll to position [0, 0]
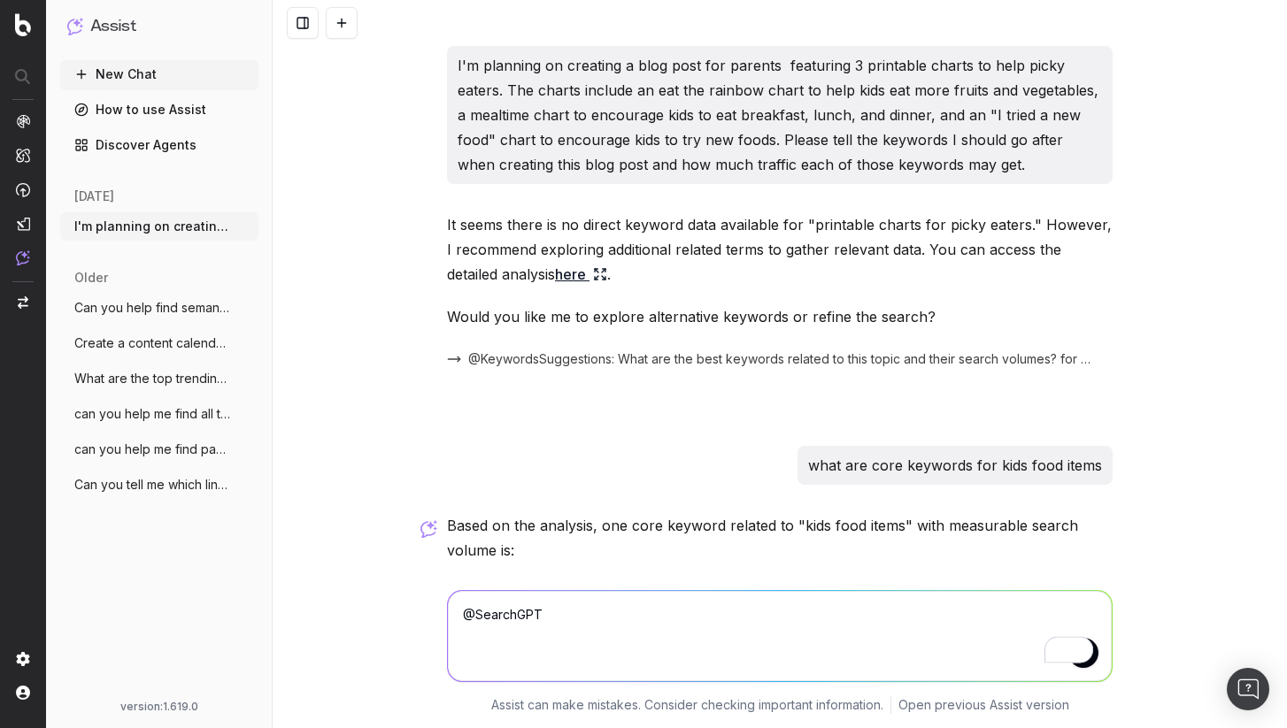
click at [577, 87] on p "I'm planning on creating a blog post for parents featuring 3 printable charts t…" at bounding box center [780, 115] width 644 height 124
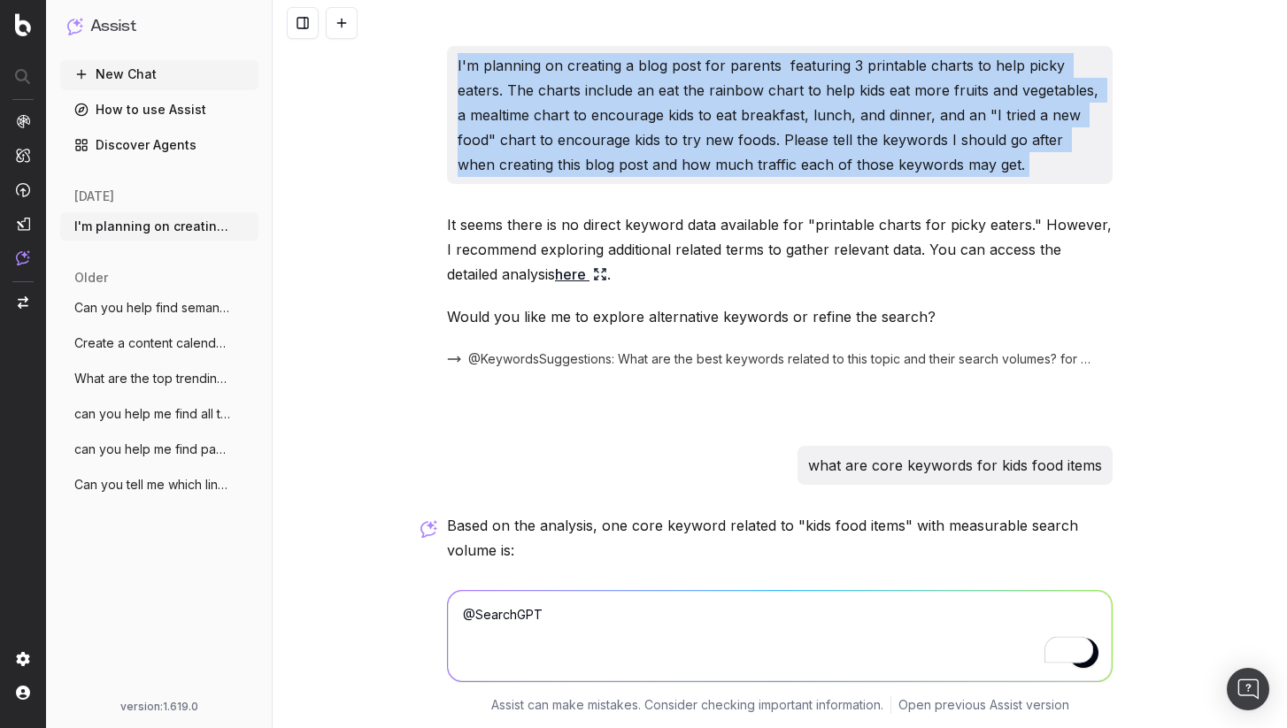
click at [577, 87] on p "I'm planning on creating a blog post for parents featuring 3 printable charts t…" at bounding box center [780, 115] width 644 height 124
copy p "I'm planning on creating a blog post for parents featuring 3 printable charts t…"
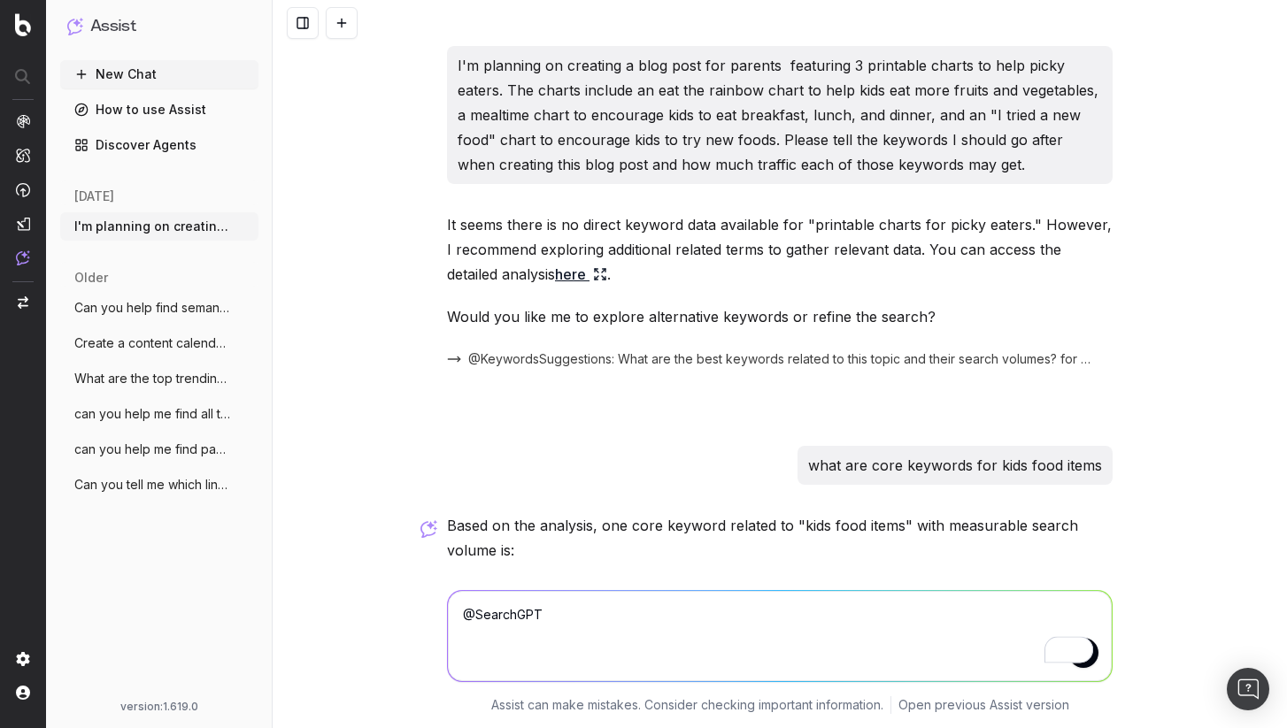
click at [607, 618] on textarea "@SearchGPT" at bounding box center [780, 636] width 664 height 90
paste textarea "I'm planning on creating a blog post for parents featuring 3 printable charts t…"
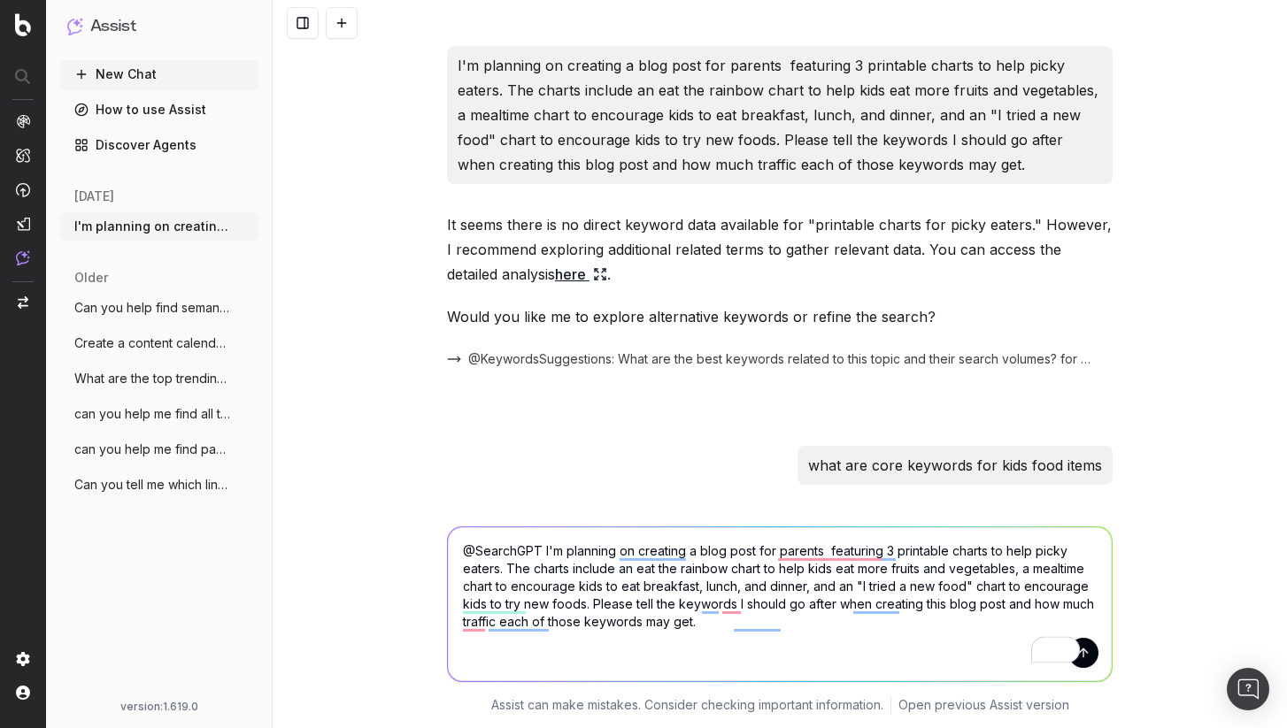
type textarea "@SearchGPT I'm planning on creating a blog post for parents featuring 3 printab…"
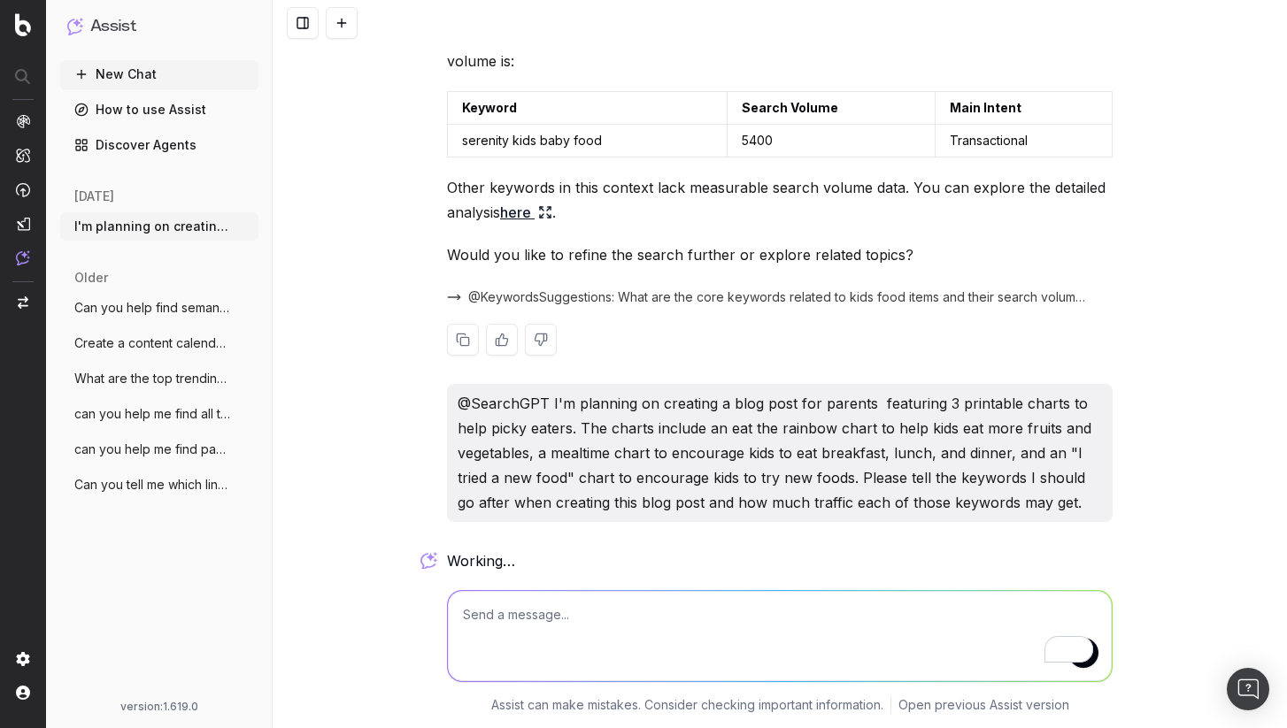
scroll to position [496, 0]
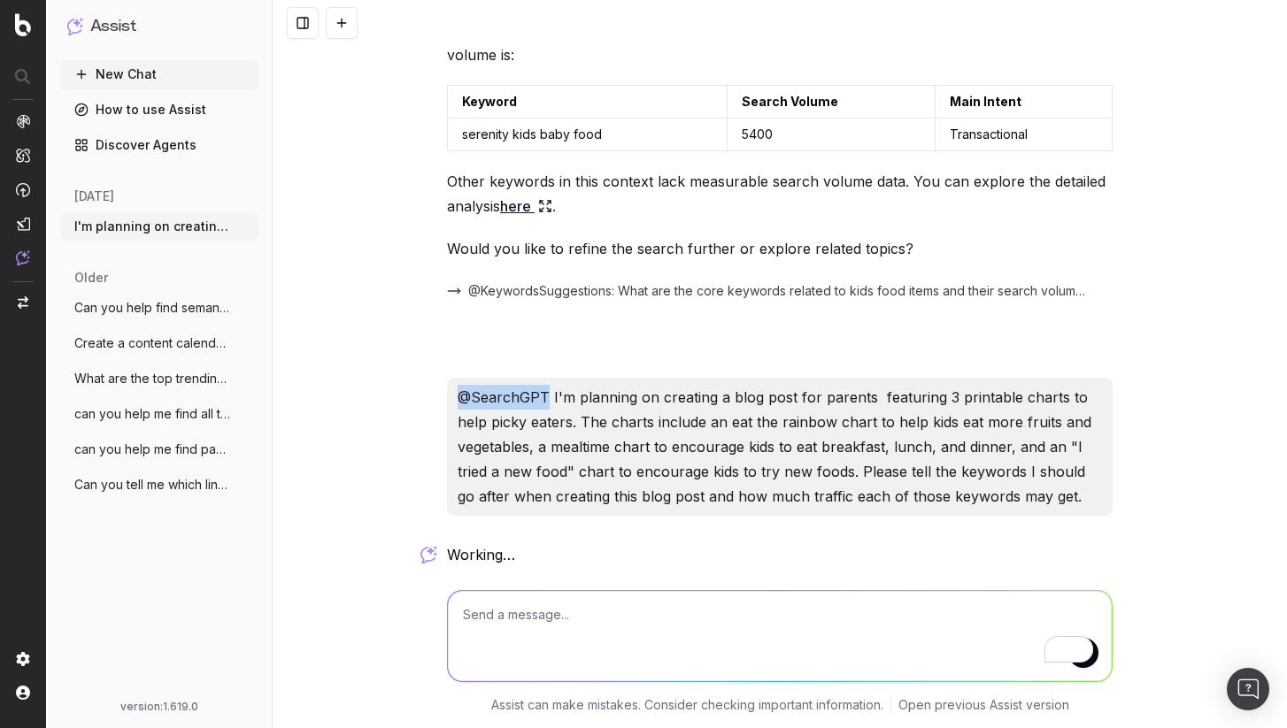
drag, startPoint x: 537, startPoint y: 395, endPoint x: 430, endPoint y: 397, distance: 107.1
click at [430, 397] on div "I'm planning on creating a blog post for parents featuring 3 printable charts t…" at bounding box center [780, 364] width 1014 height 728
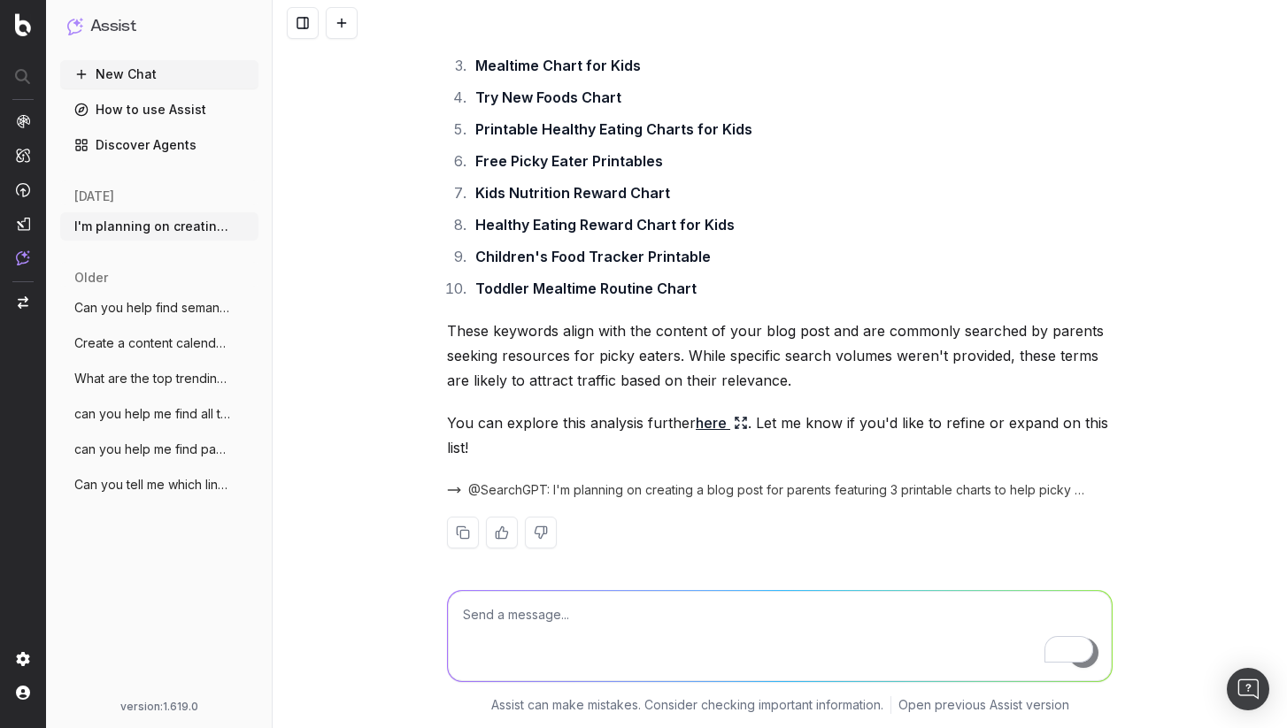
scroll to position [1101, 0]
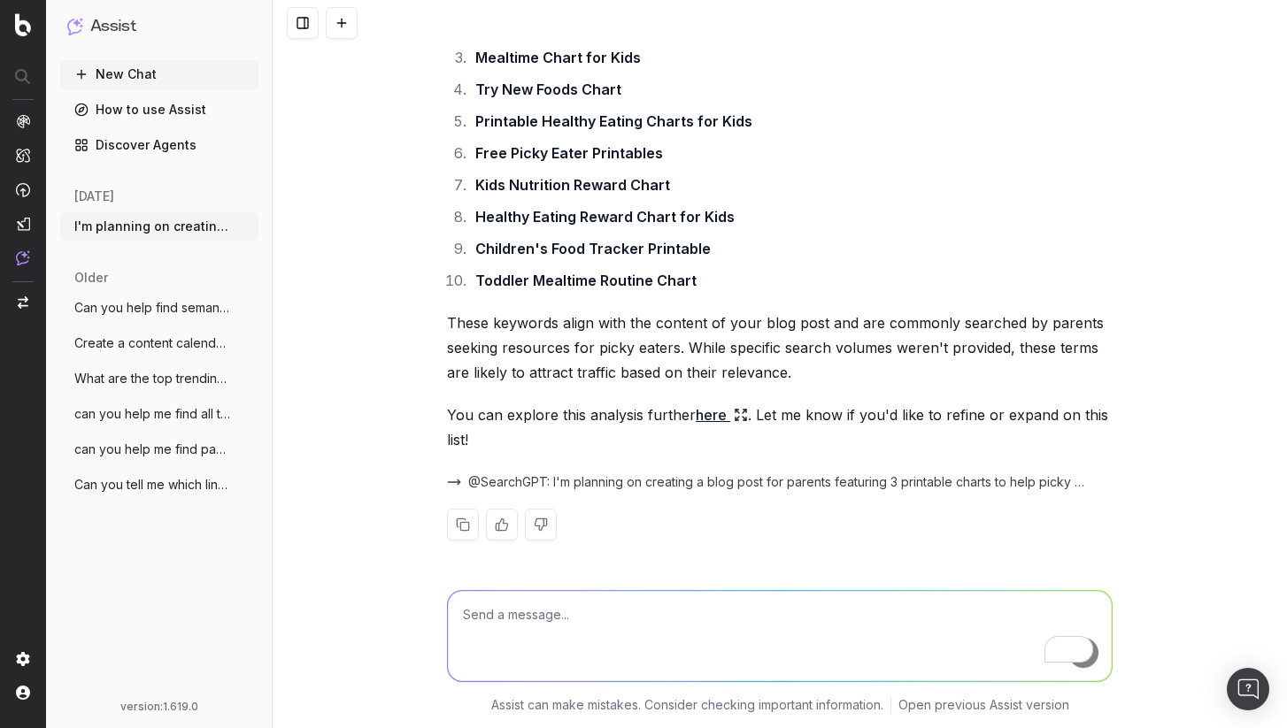
click at [704, 422] on link "here" at bounding box center [722, 415] width 52 height 25
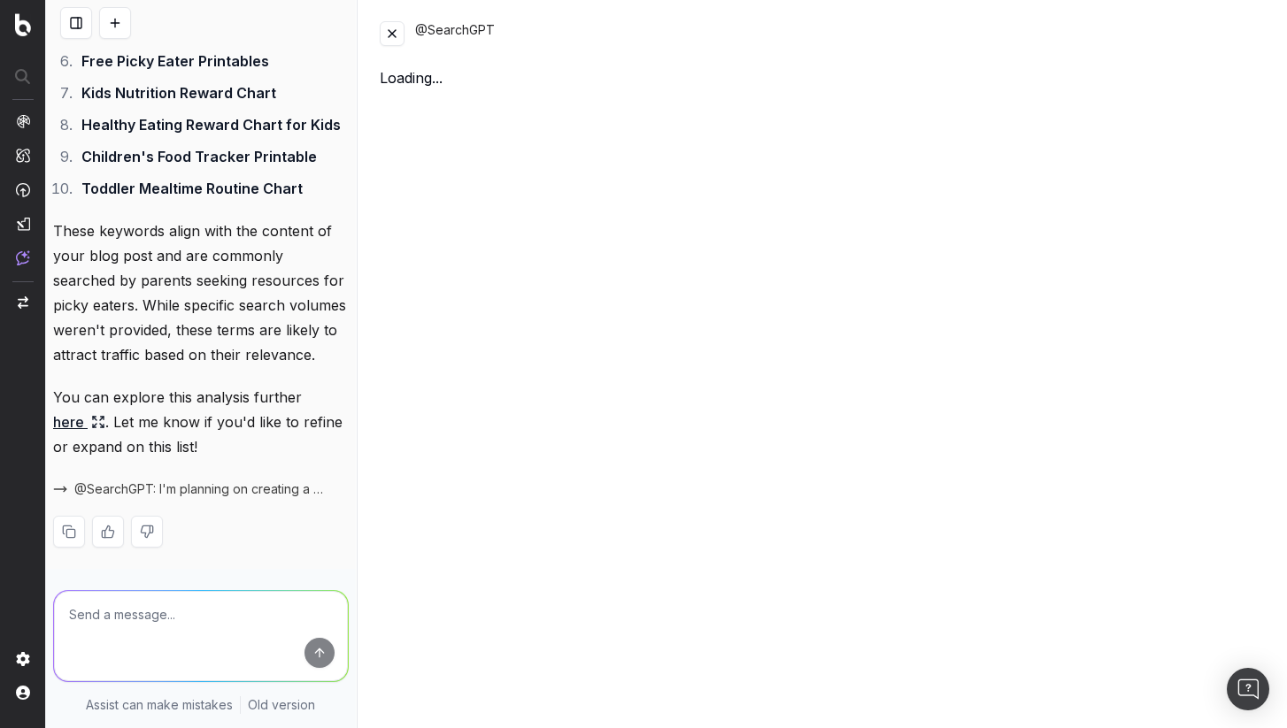
scroll to position [1798, 0]
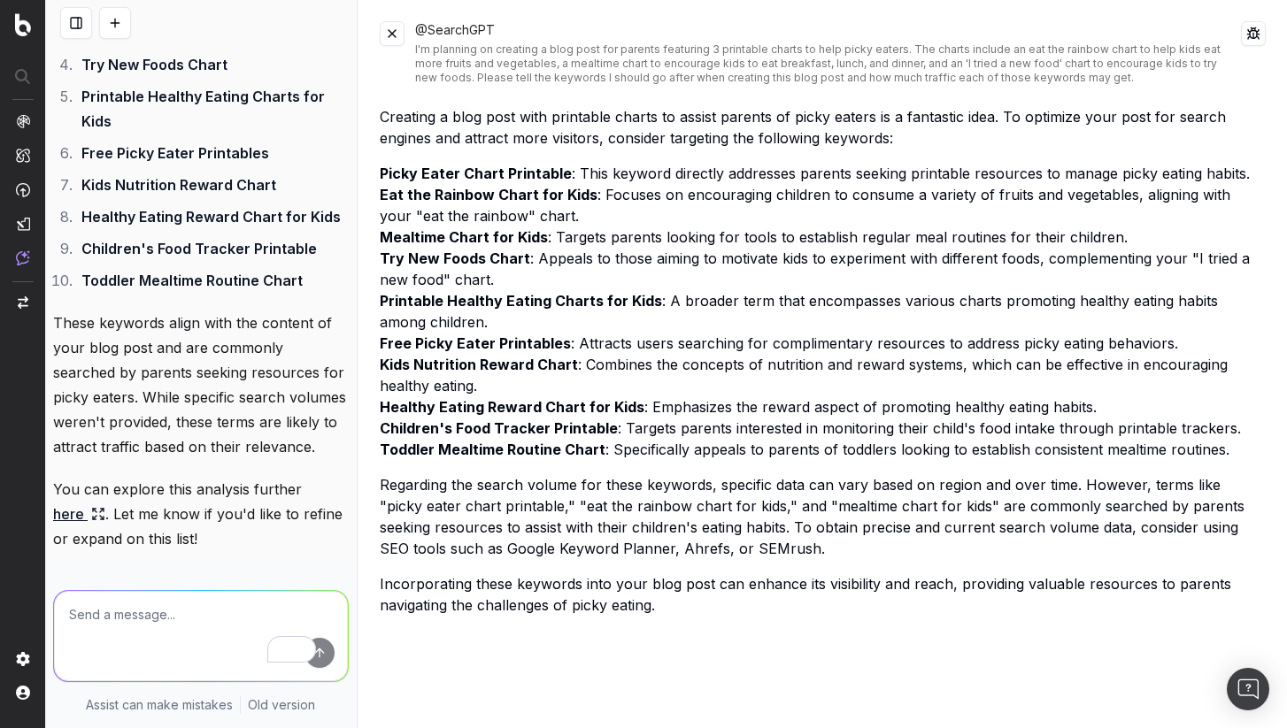
click at [392, 33] on button at bounding box center [392, 33] width 25 height 25
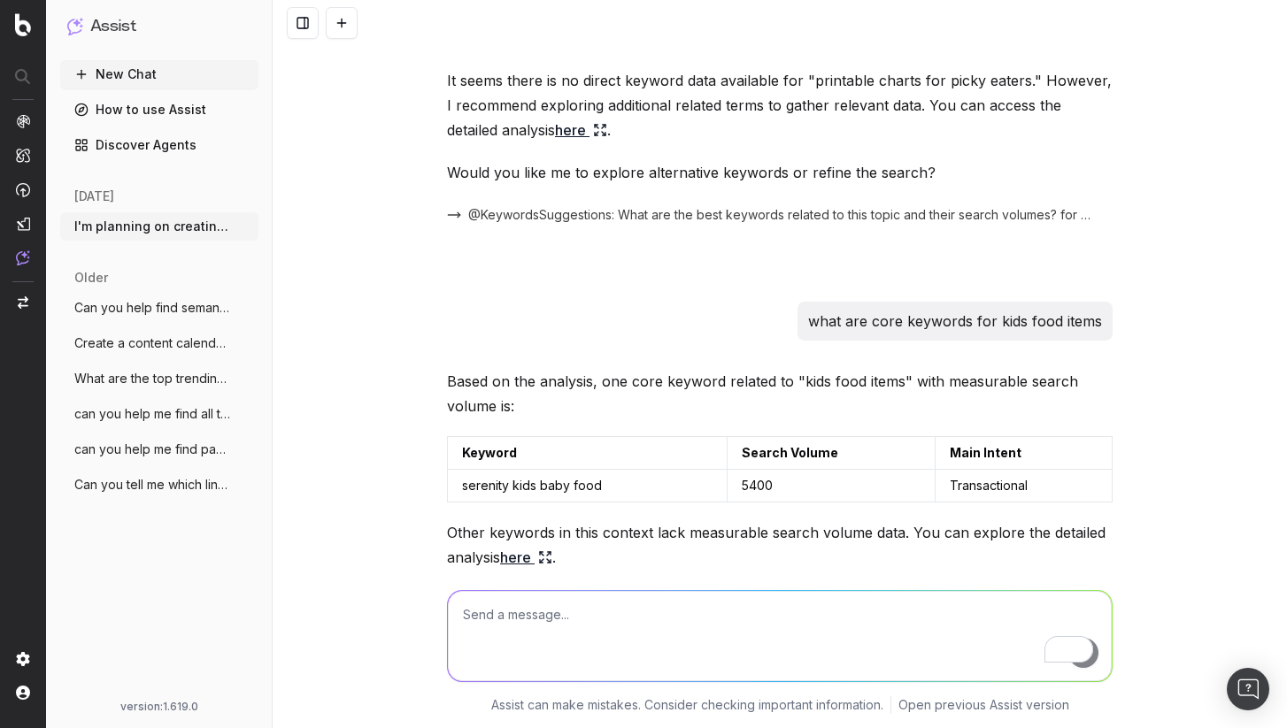
scroll to position [0, 0]
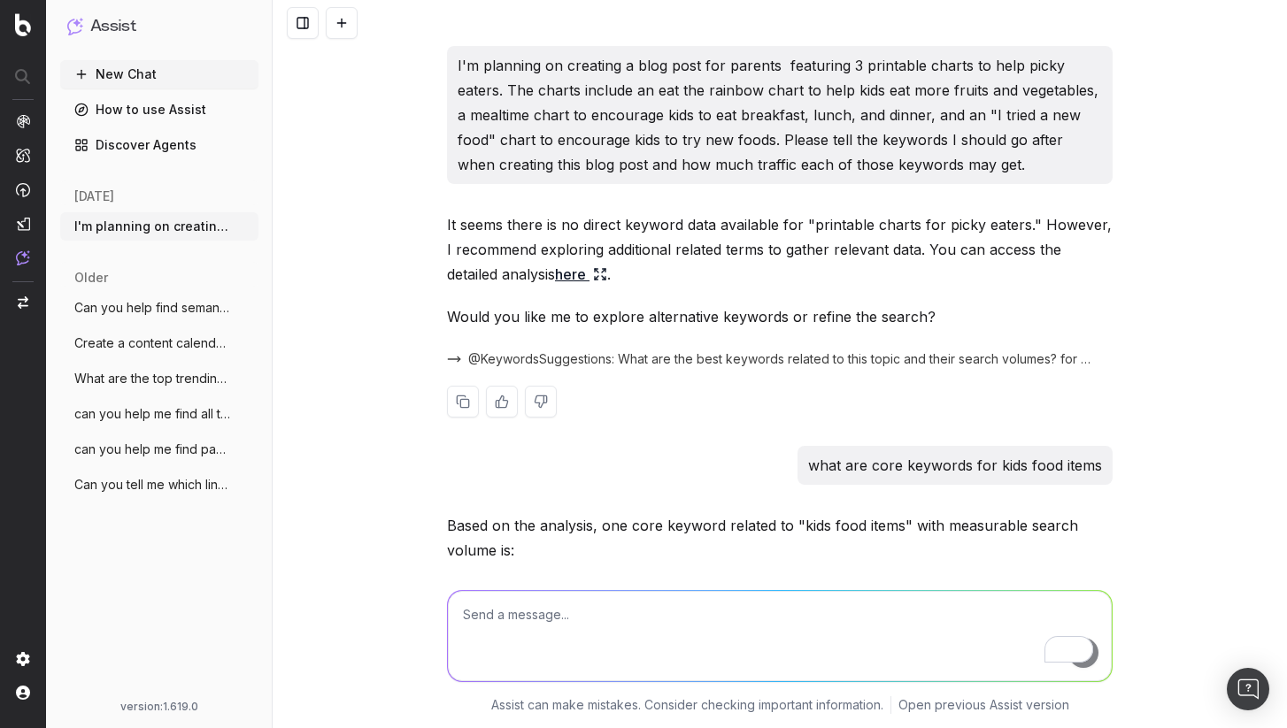
click at [530, 404] on button at bounding box center [541, 402] width 32 height 32
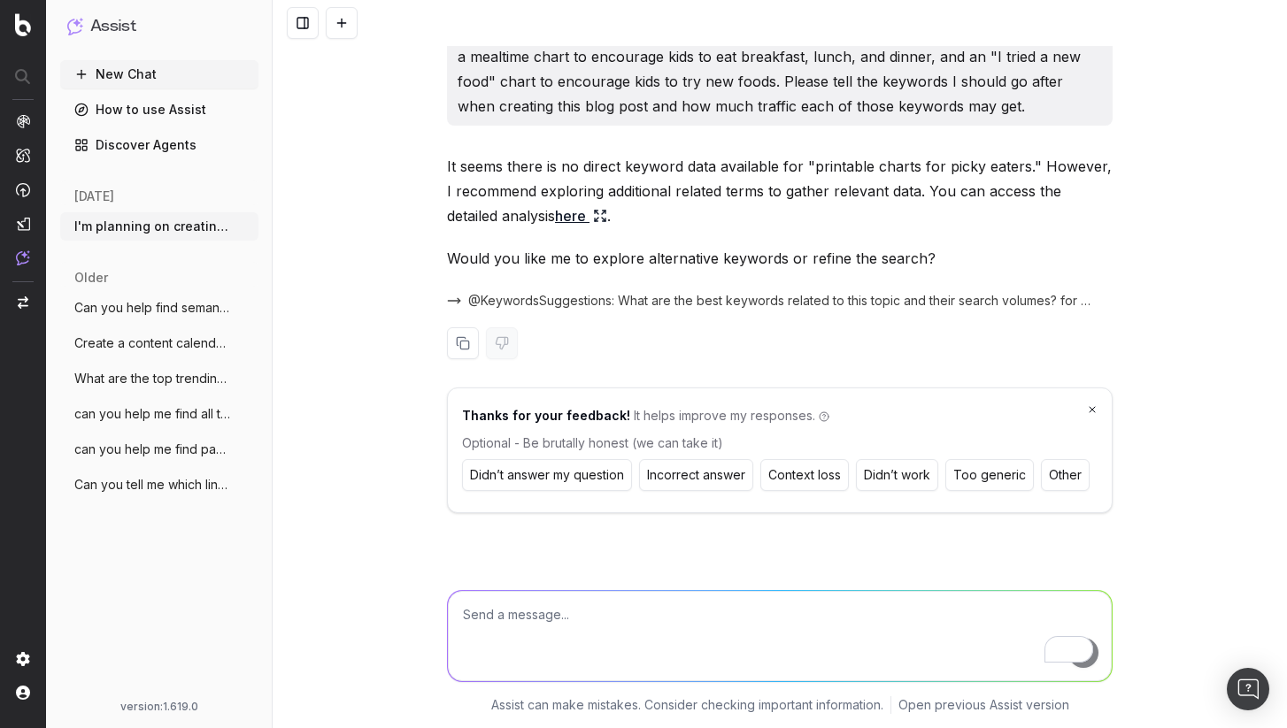
scroll to position [68, 0]
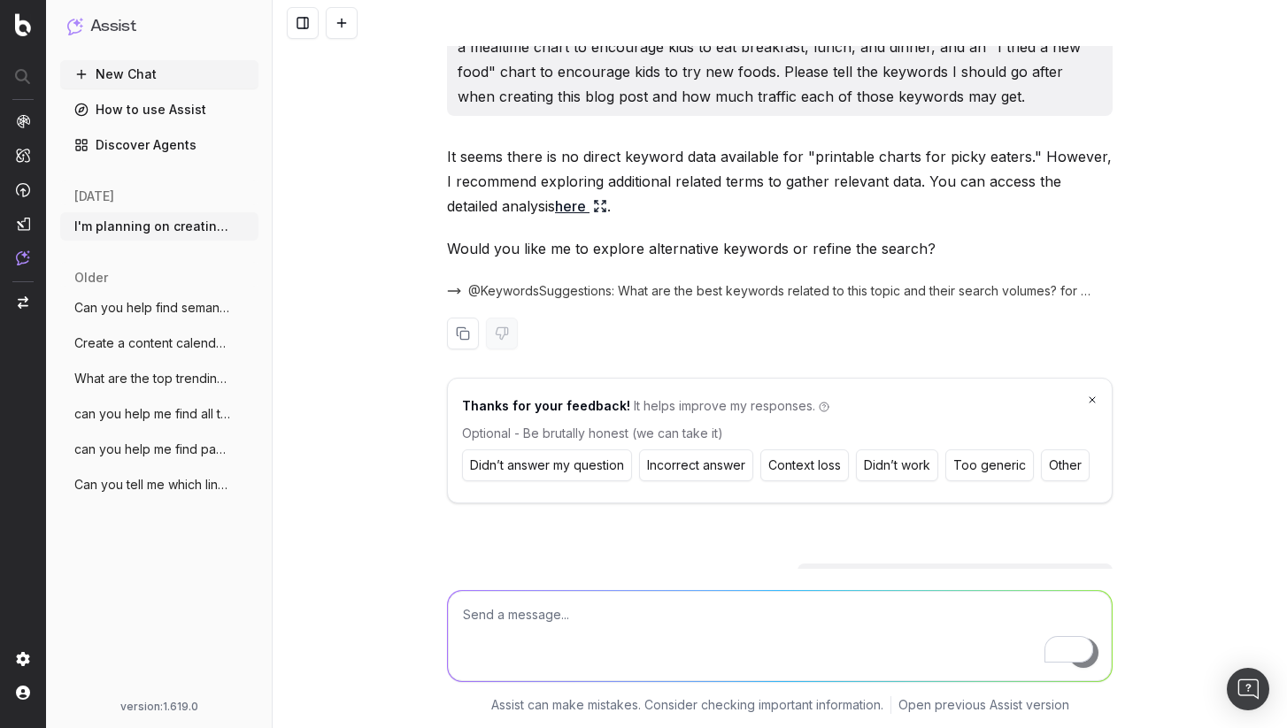
click at [578, 473] on button "Didn’t answer my question" at bounding box center [547, 466] width 170 height 32
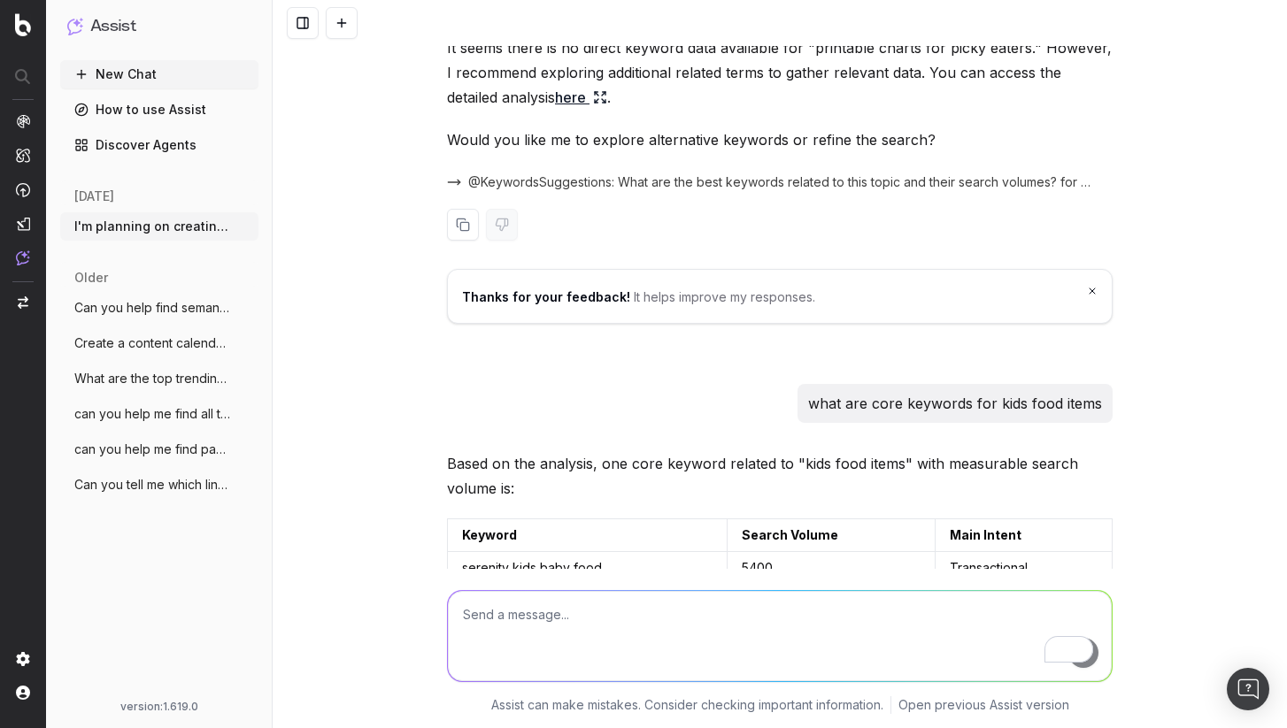
scroll to position [0, 0]
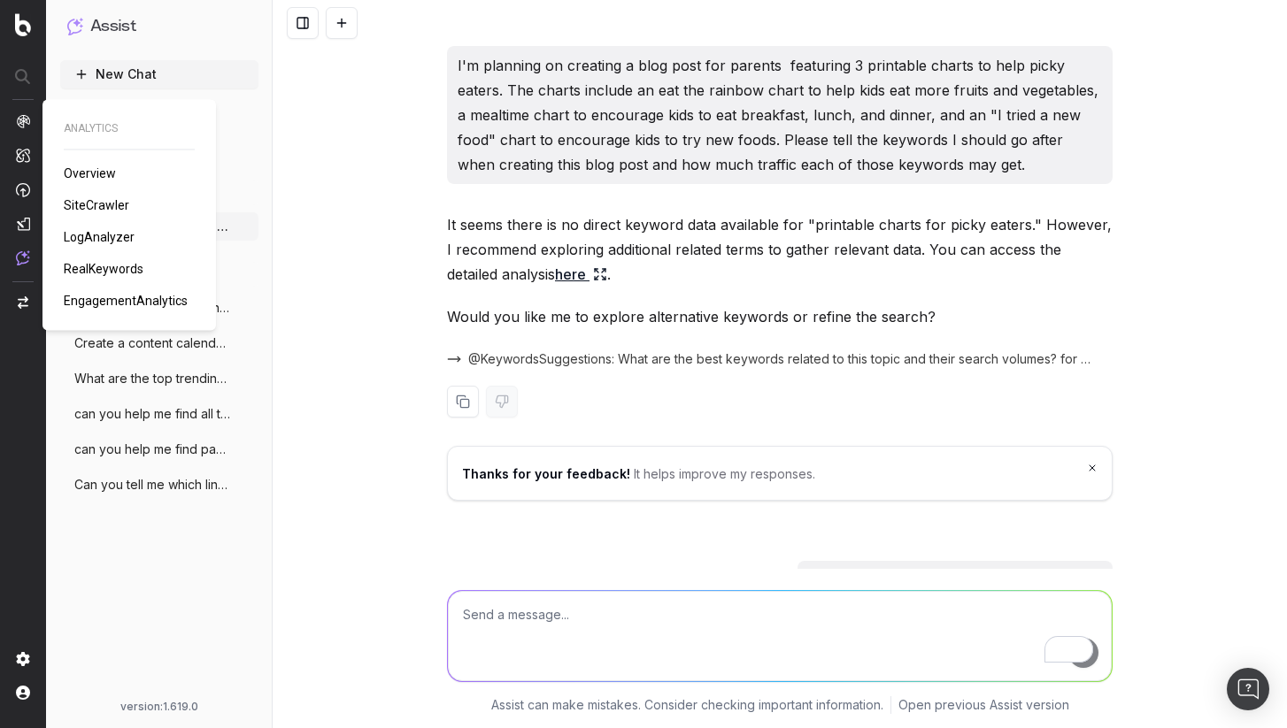
click at [20, 129] on div at bounding box center [23, 190] width 14 height 152
click at [83, 262] on span "RealKeywords" at bounding box center [104, 269] width 80 height 14
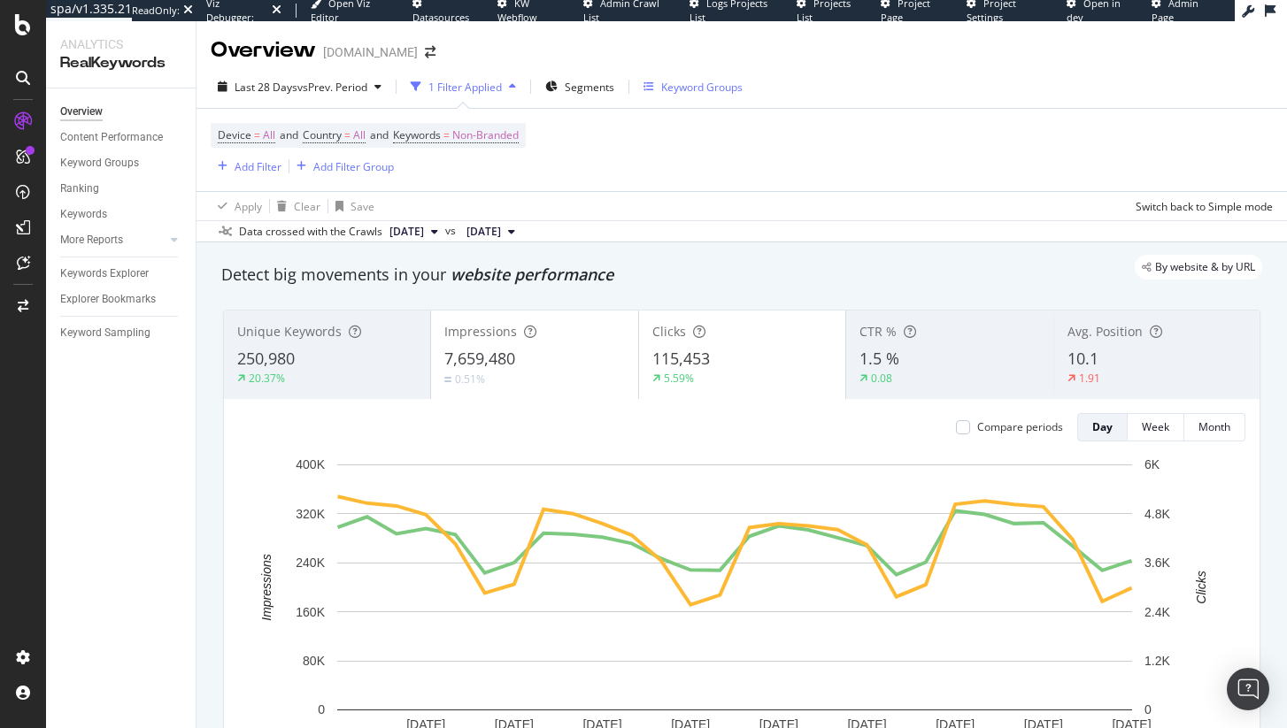
click at [720, 84] on div "Keyword Groups" at bounding box center [701, 87] width 81 height 15
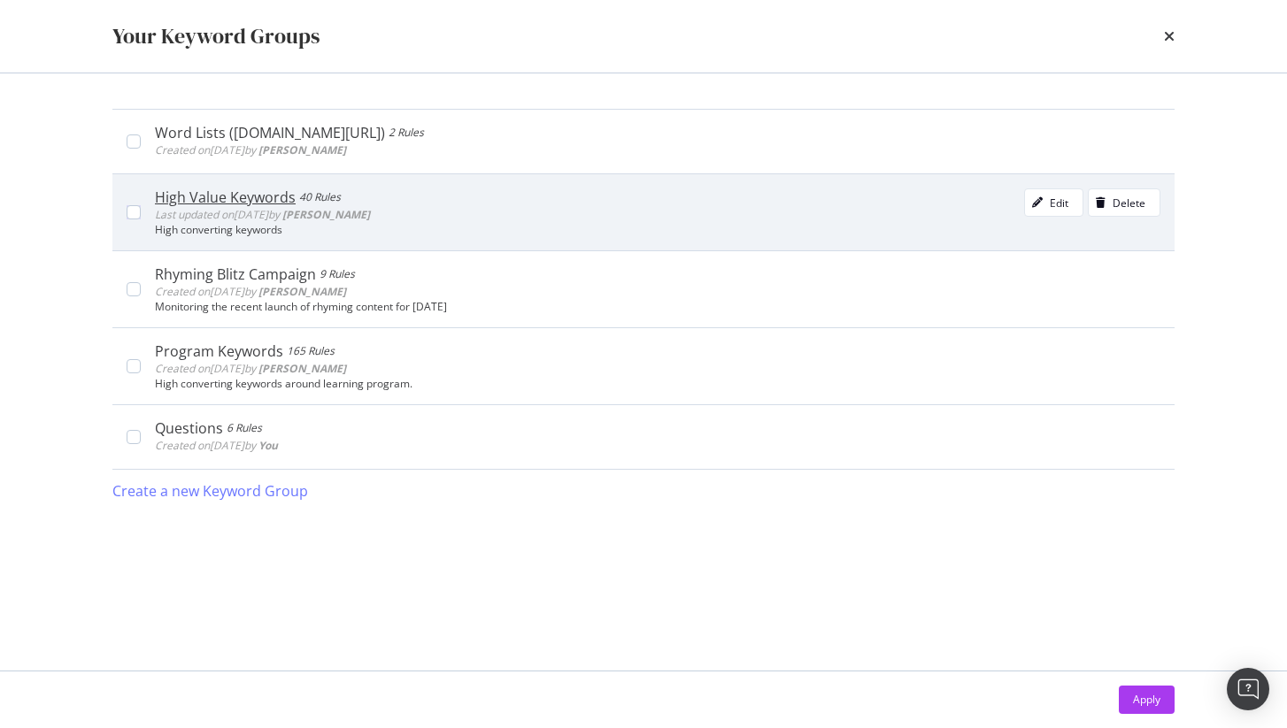
click at [311, 229] on div "High converting keywords" at bounding box center [657, 230] width 1005 height 12
click at [1038, 204] on icon "modal" at bounding box center [1037, 202] width 11 height 11
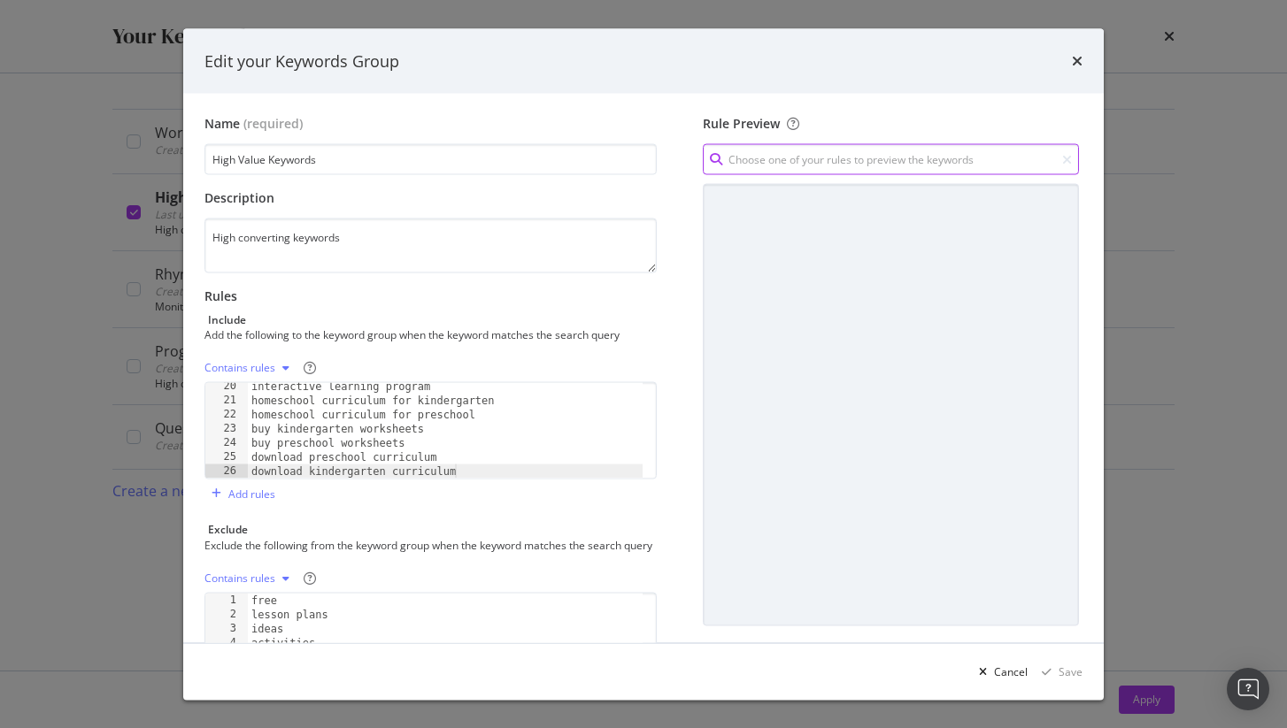
click at [830, 155] on input "modal" at bounding box center [891, 159] width 376 height 31
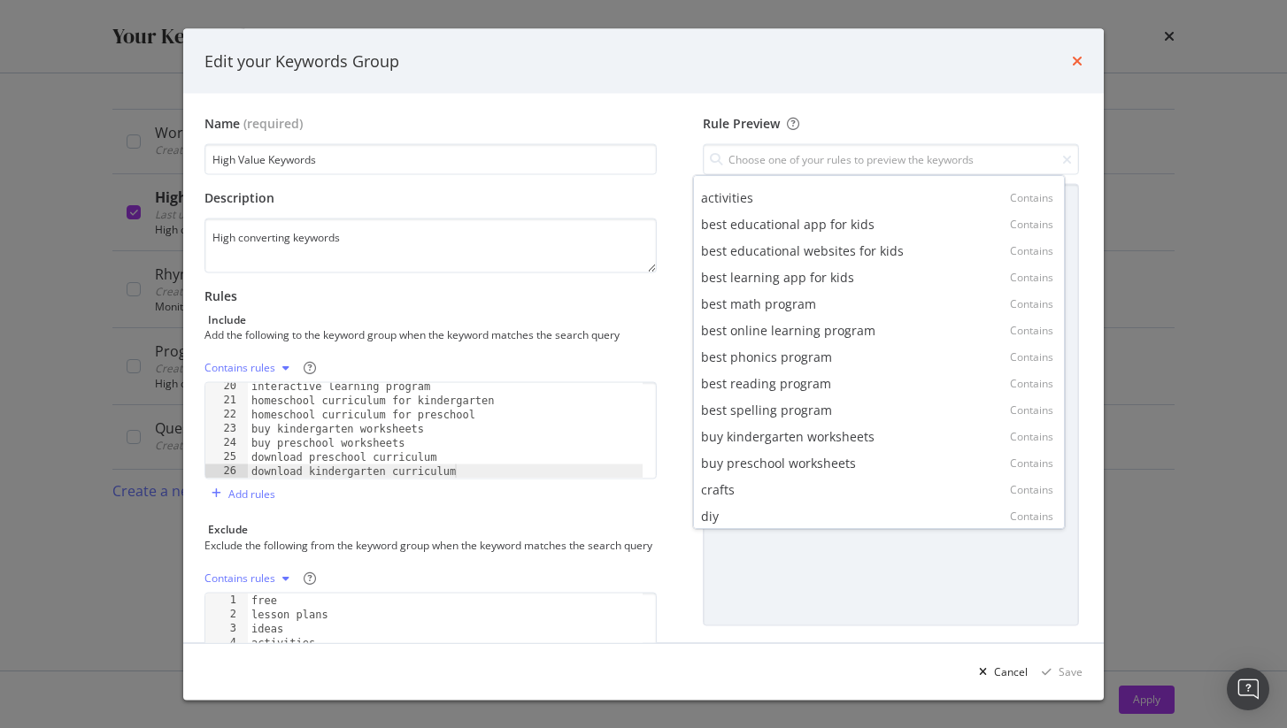
click at [1072, 54] on icon "times" at bounding box center [1077, 61] width 11 height 14
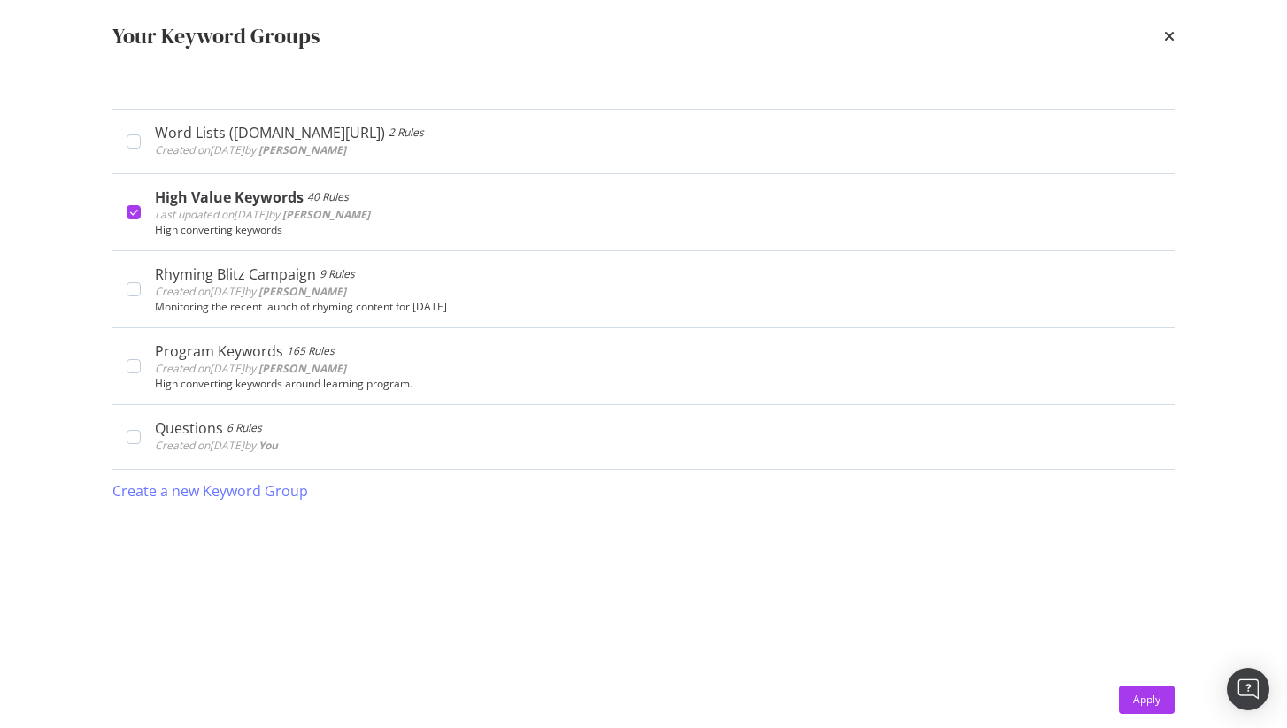
click at [1152, 39] on div "Your Keyword Groups" at bounding box center [643, 36] width 1062 height 30
click at [1168, 34] on icon "times" at bounding box center [1169, 36] width 11 height 14
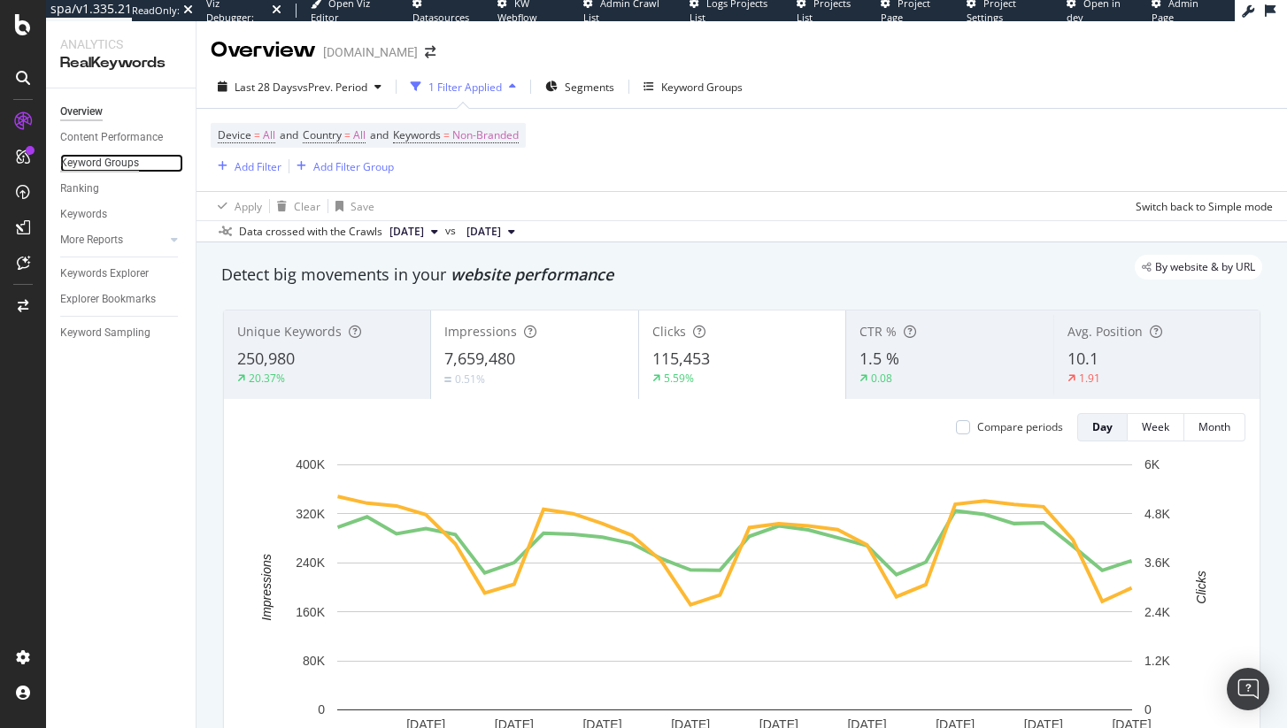
click at [104, 163] on div "Keyword Groups" at bounding box center [99, 163] width 79 height 19
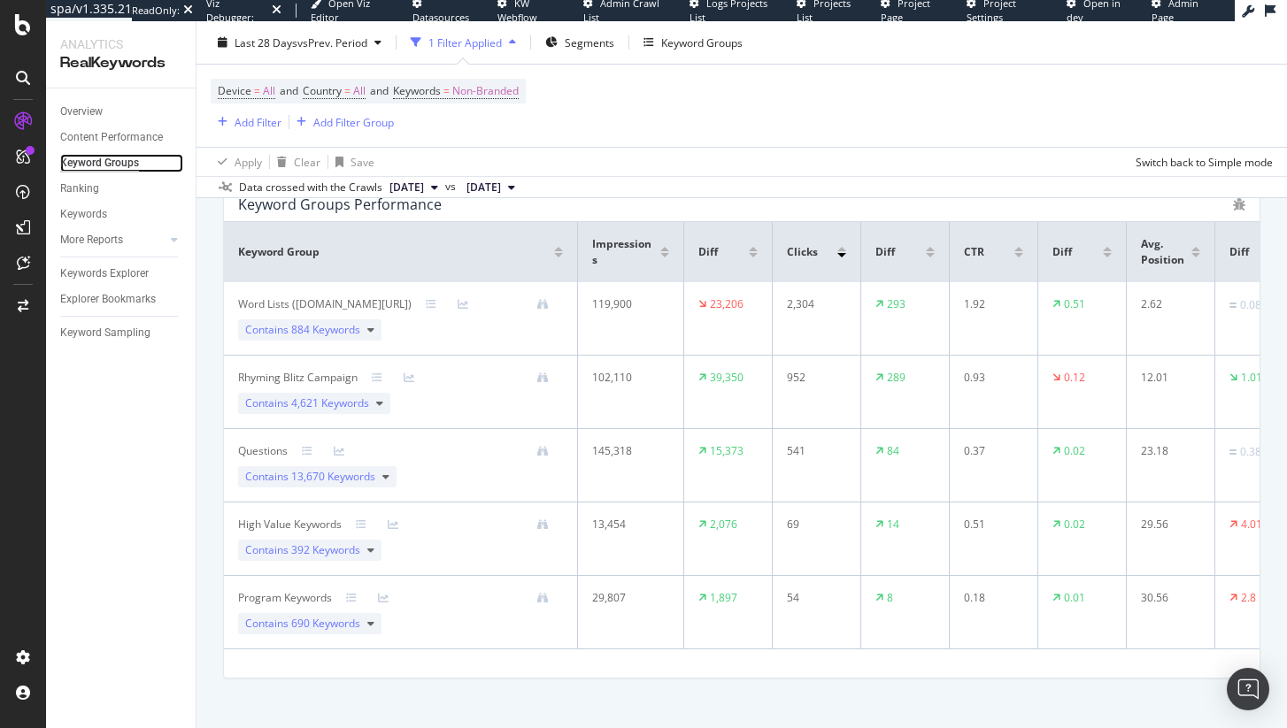
scroll to position [177, 0]
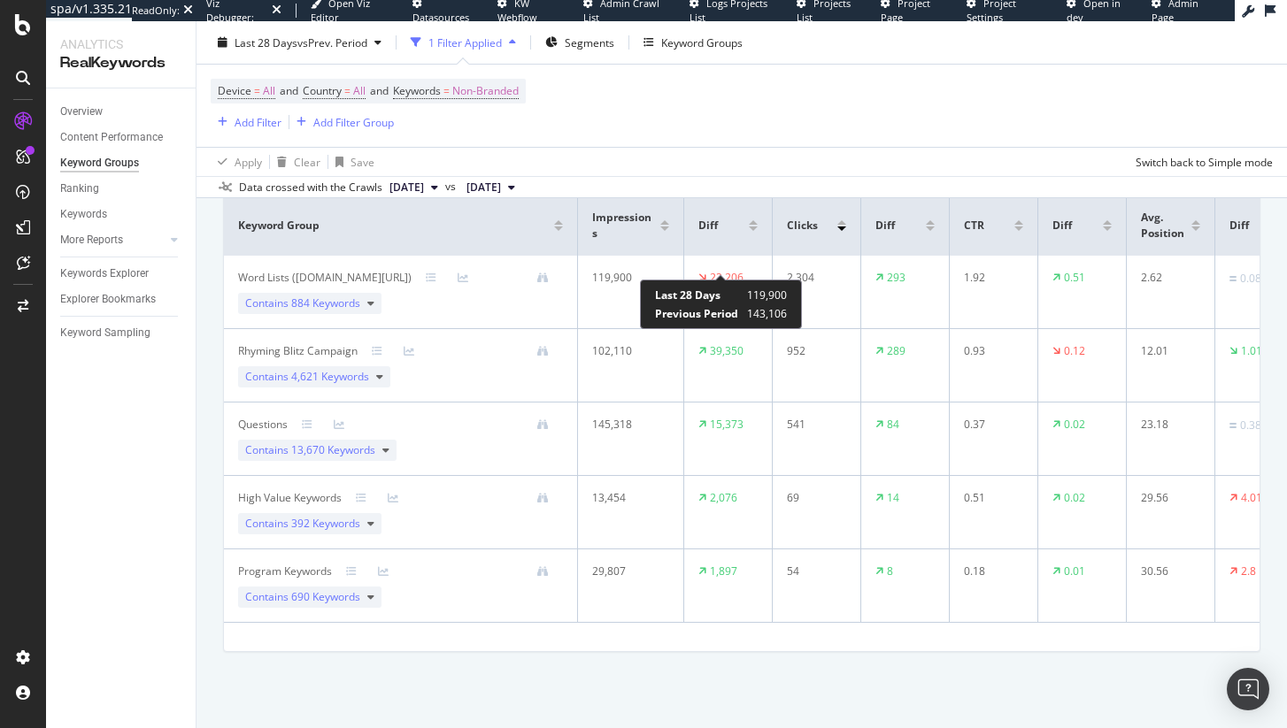
click at [730, 270] on div "23,206" at bounding box center [727, 278] width 34 height 16
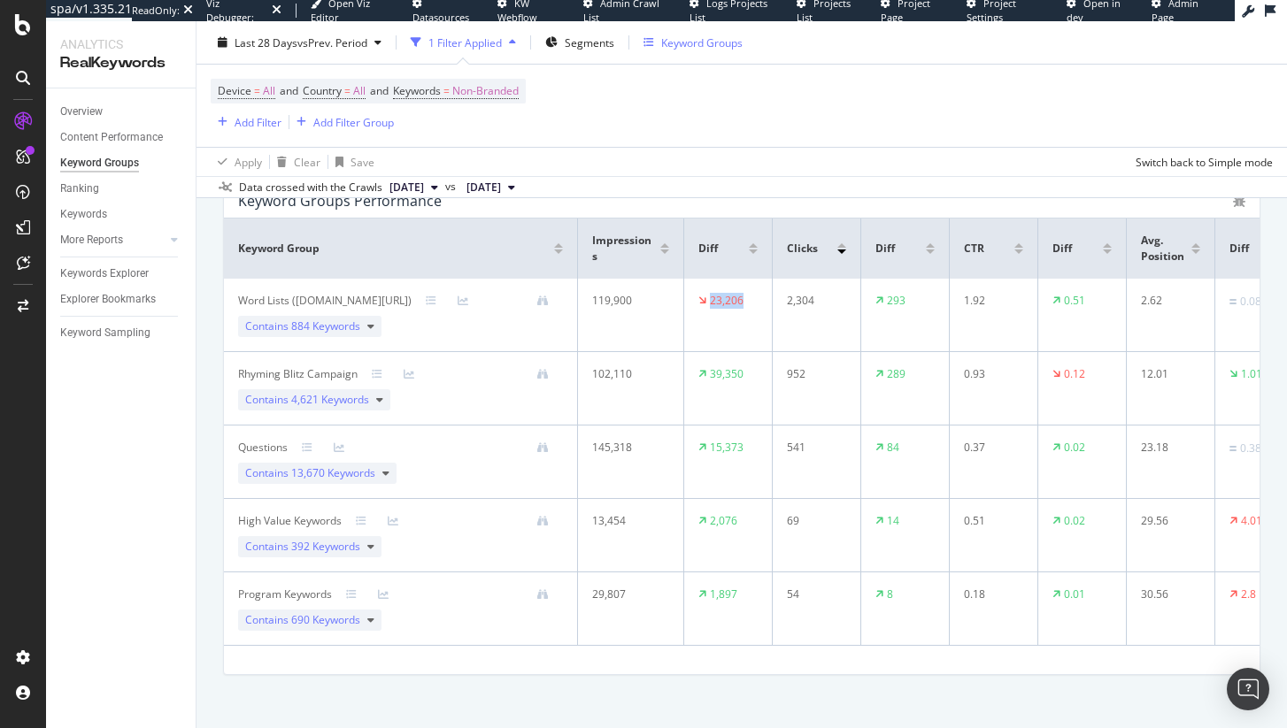
click at [698, 44] on div "Keyword Groups" at bounding box center [701, 42] width 81 height 15
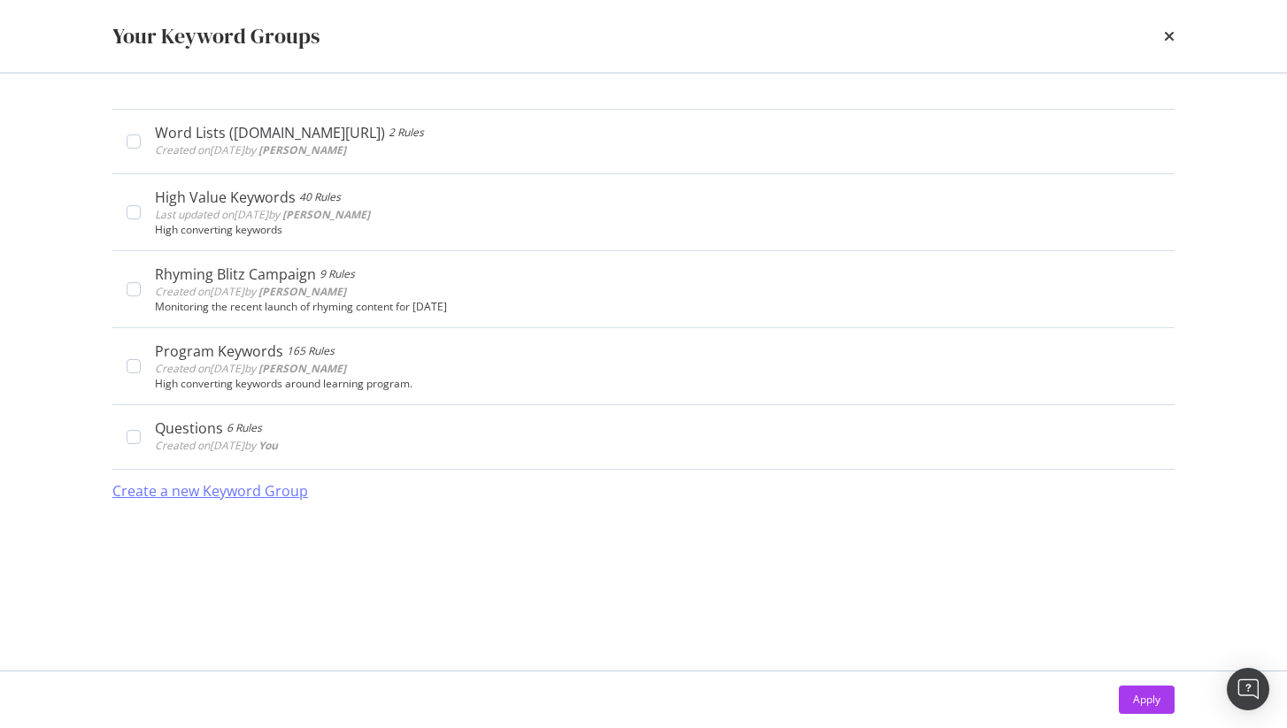
click at [277, 497] on div "Create a new Keyword Group" at bounding box center [210, 491] width 196 height 20
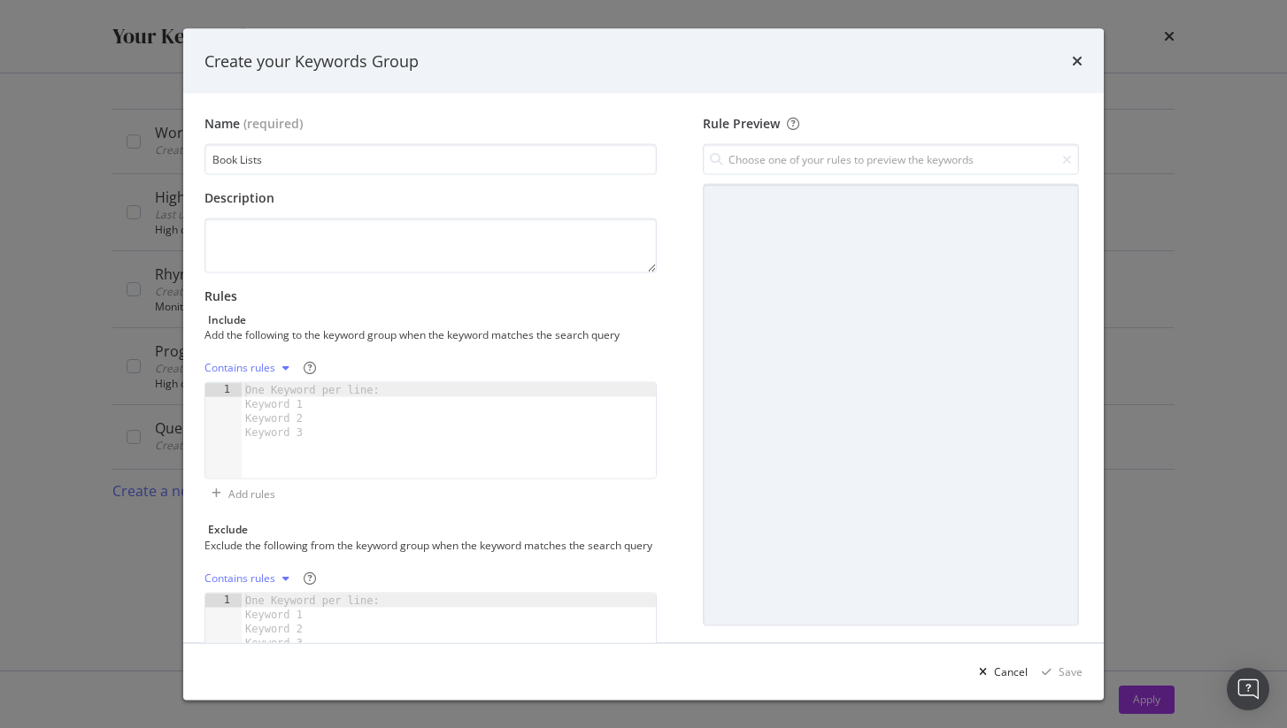
type input "Book Lists"
click at [1083, 60] on div "Create your Keywords Group" at bounding box center [643, 60] width 920 height 65
click at [1075, 57] on icon "times" at bounding box center [1077, 61] width 11 height 14
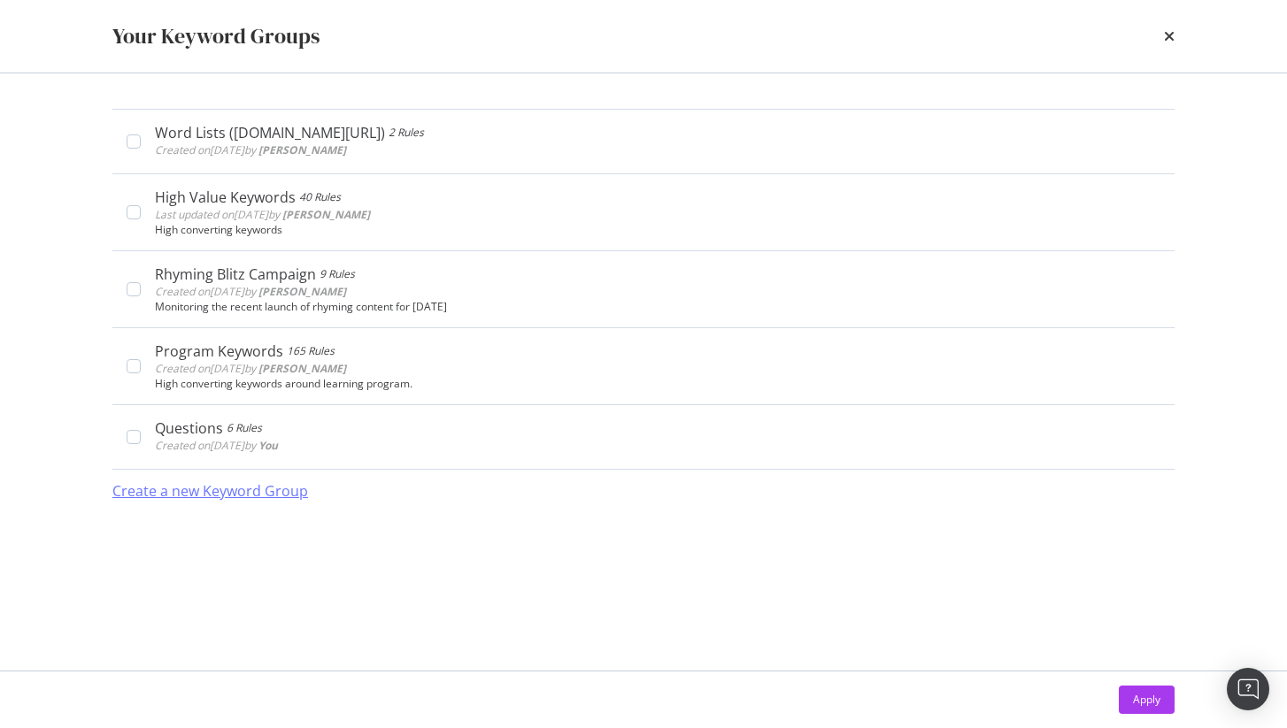
click at [234, 489] on div "Create a new Keyword Group" at bounding box center [210, 491] width 196 height 20
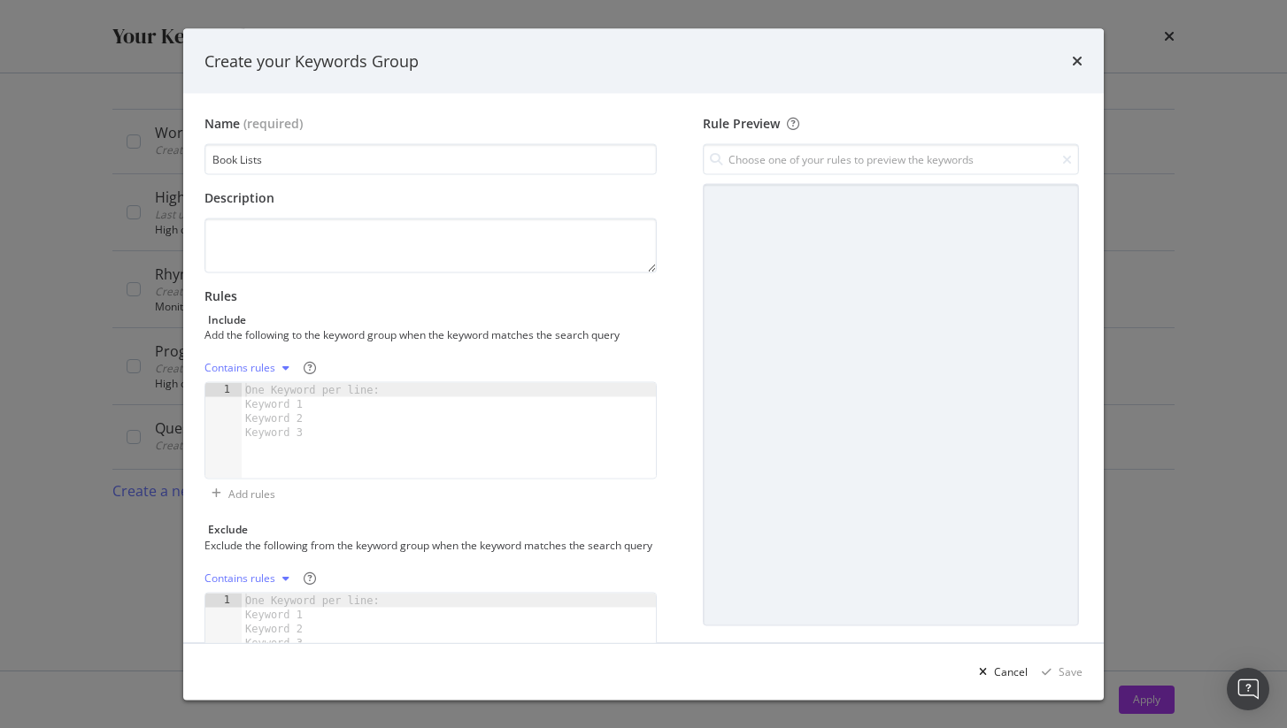
type input "Book Lists"
click at [328, 380] on div "Contains rules" at bounding box center [430, 368] width 452 height 28
click at [320, 429] on div "One Keyword per line: Keyword 1 Keyword 2 Keyword 3" at bounding box center [316, 411] width 148 height 57
type textarea "lists"
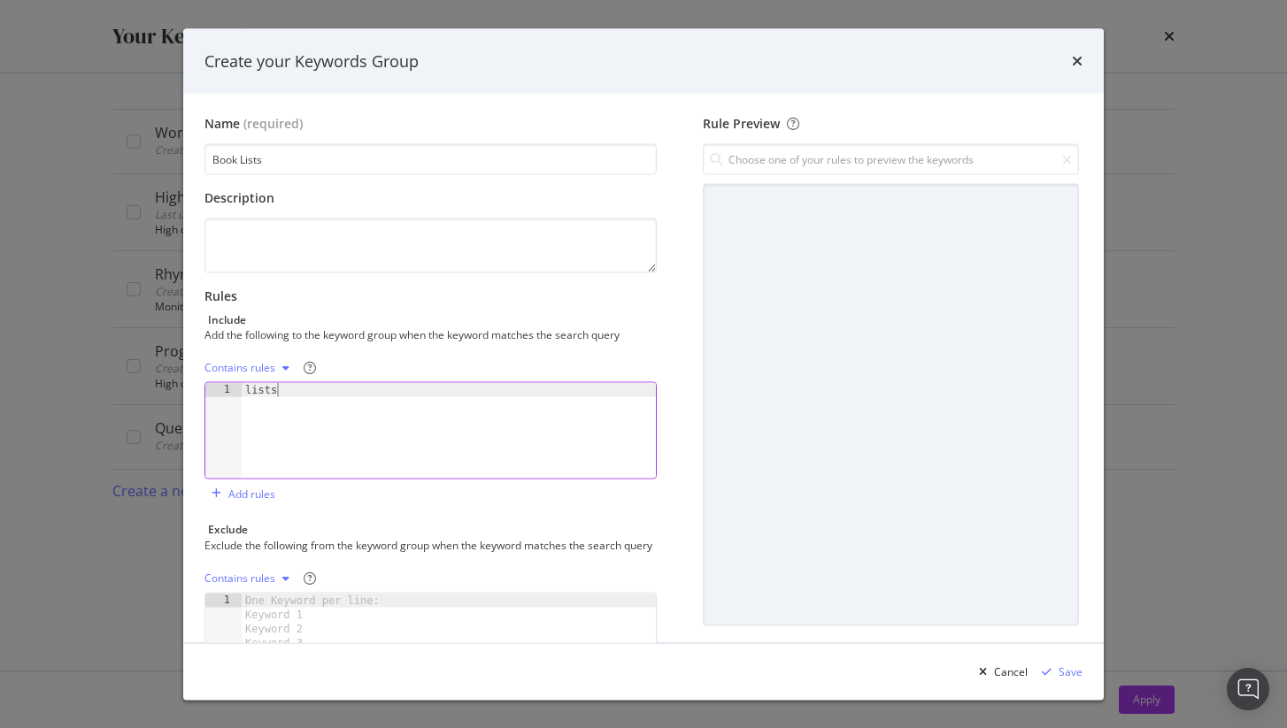
scroll to position [0, 0]
type textarea "B"
click at [252, 393] on div "lists book" at bounding box center [449, 445] width 414 height 124
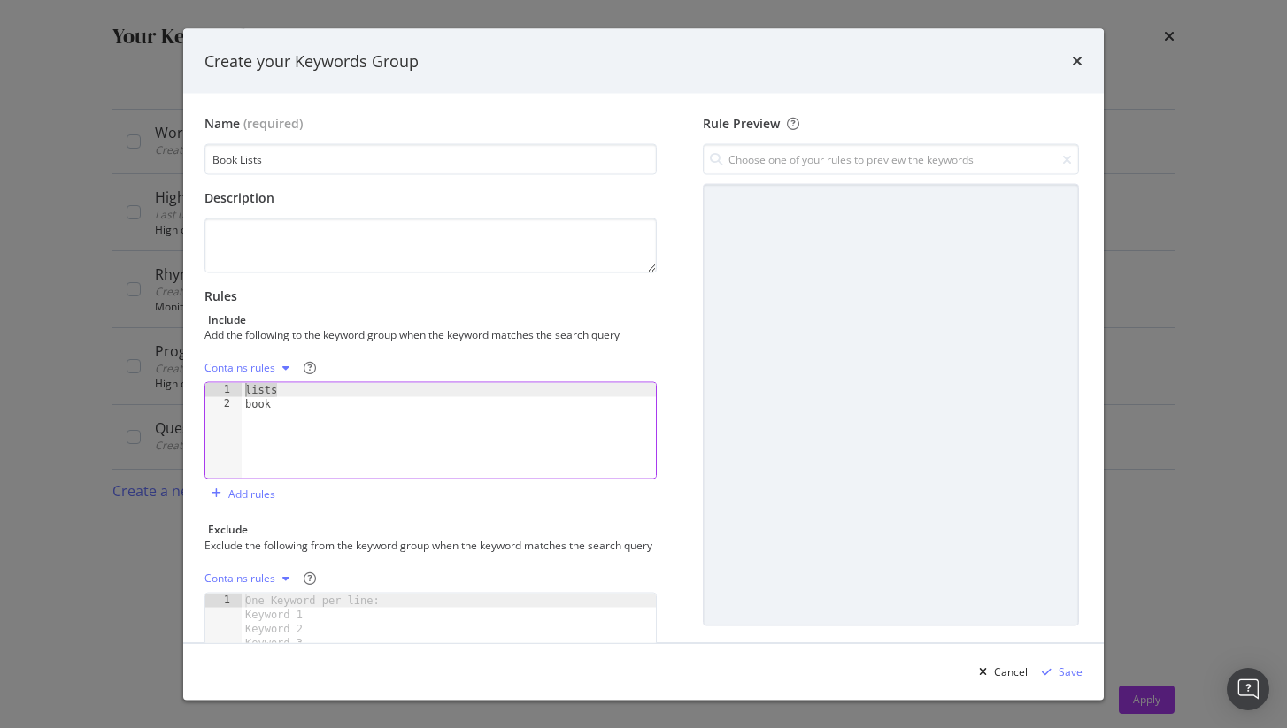
click at [252, 393] on div "lists book" at bounding box center [449, 445] width 414 height 124
click at [262, 408] on div "lists book" at bounding box center [449, 445] width 414 height 124
type textarea "book"
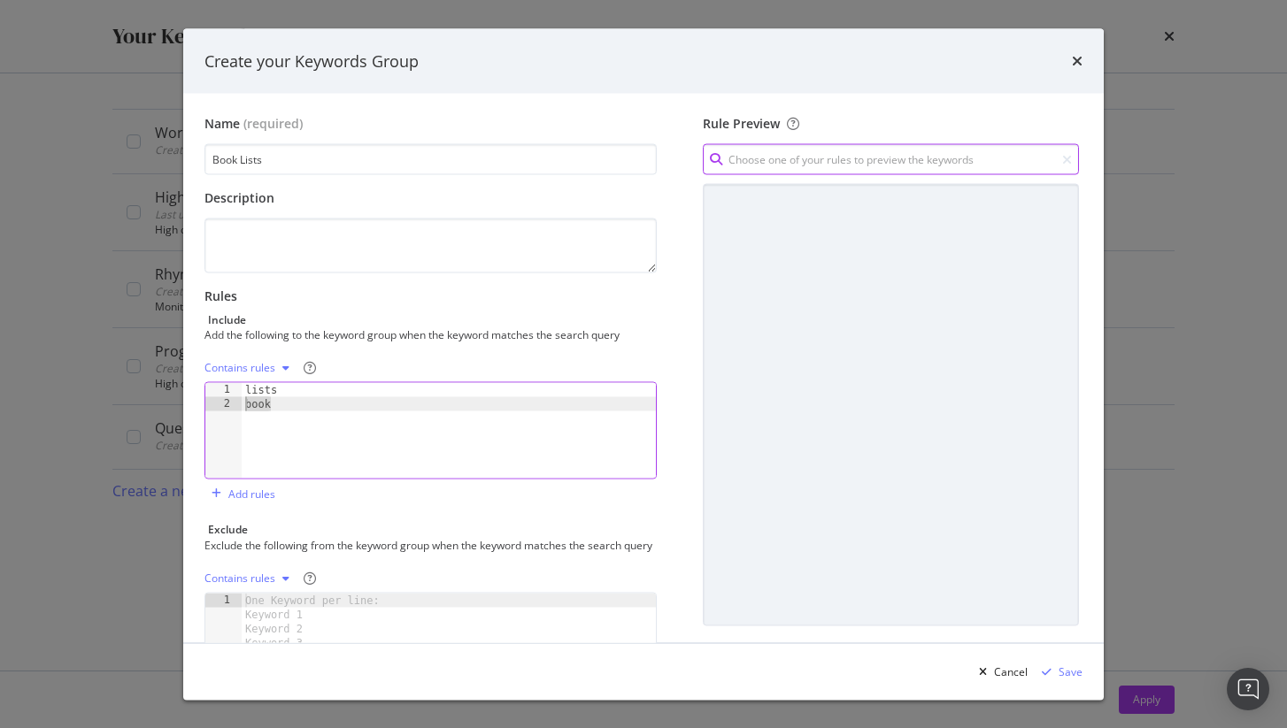
click at [776, 159] on input "modal" at bounding box center [891, 159] width 376 height 31
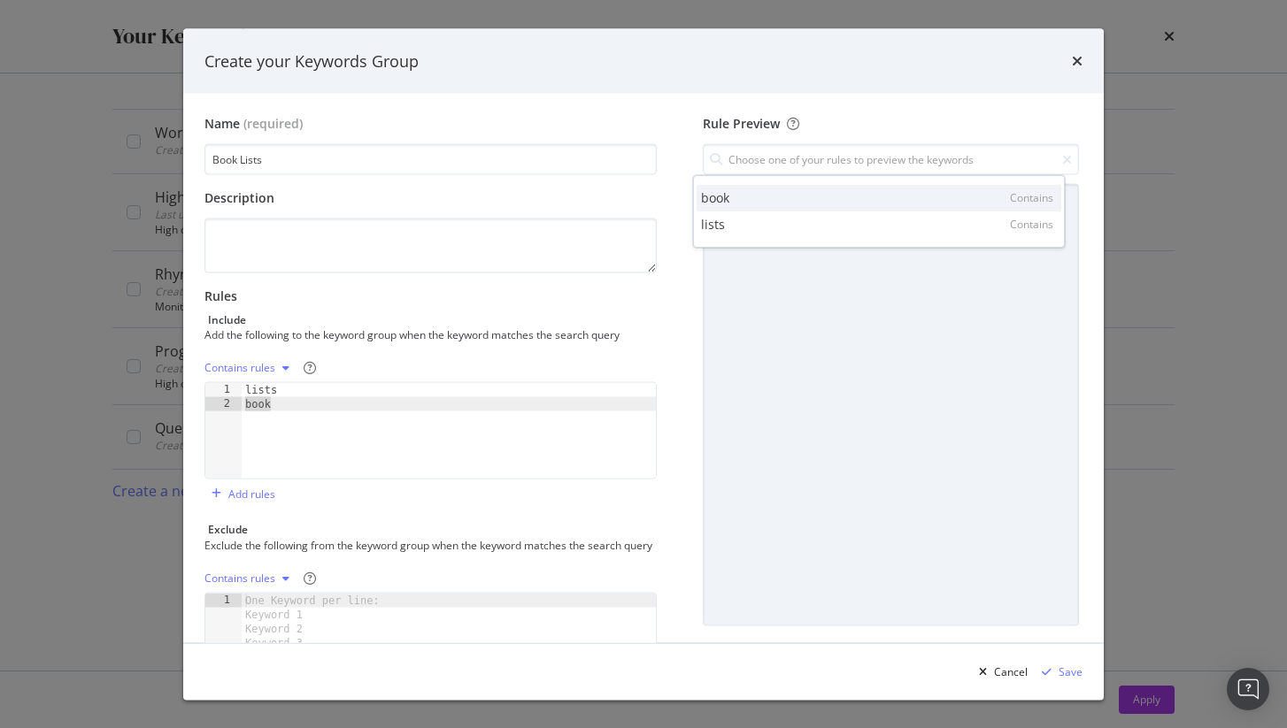
click at [780, 196] on div "book Contains" at bounding box center [879, 198] width 365 height 27
type input "book"
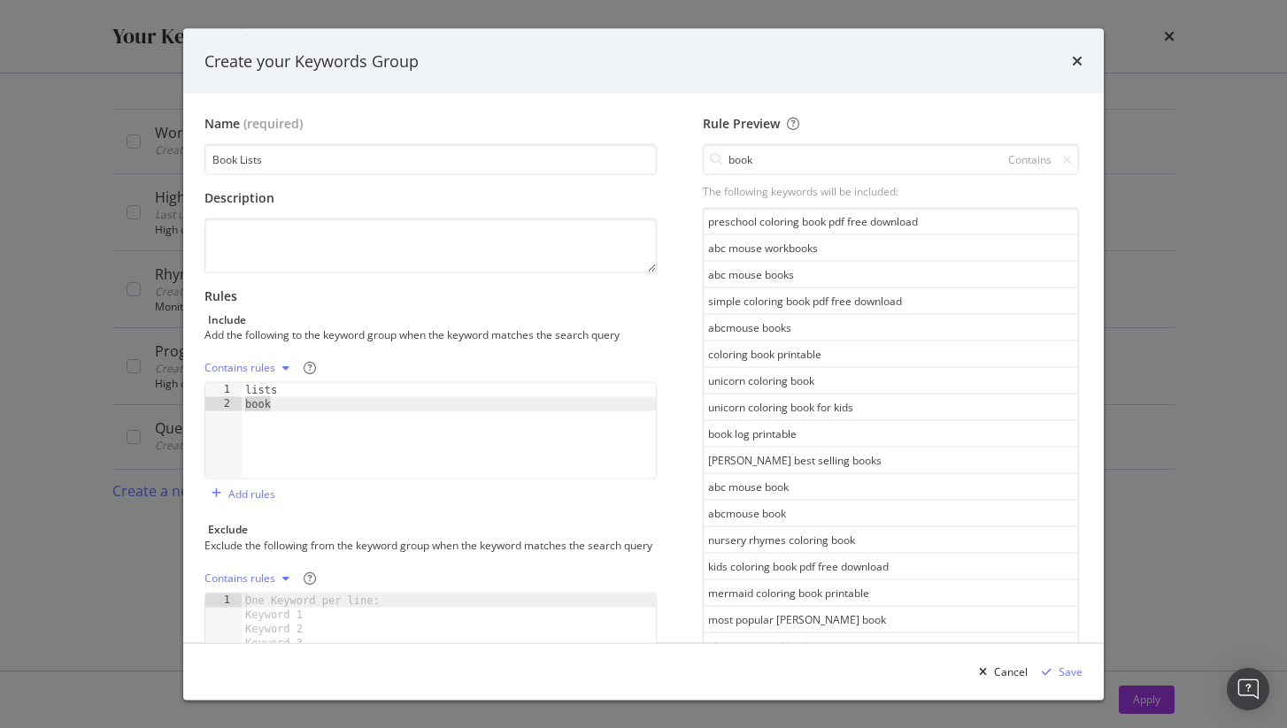
click at [755, 404] on div "unicorn coloring book for kids" at bounding box center [891, 408] width 374 height 27
click at [797, 166] on input "book" at bounding box center [891, 159] width 376 height 31
click at [951, 161] on input "book" at bounding box center [891, 159] width 376 height 31
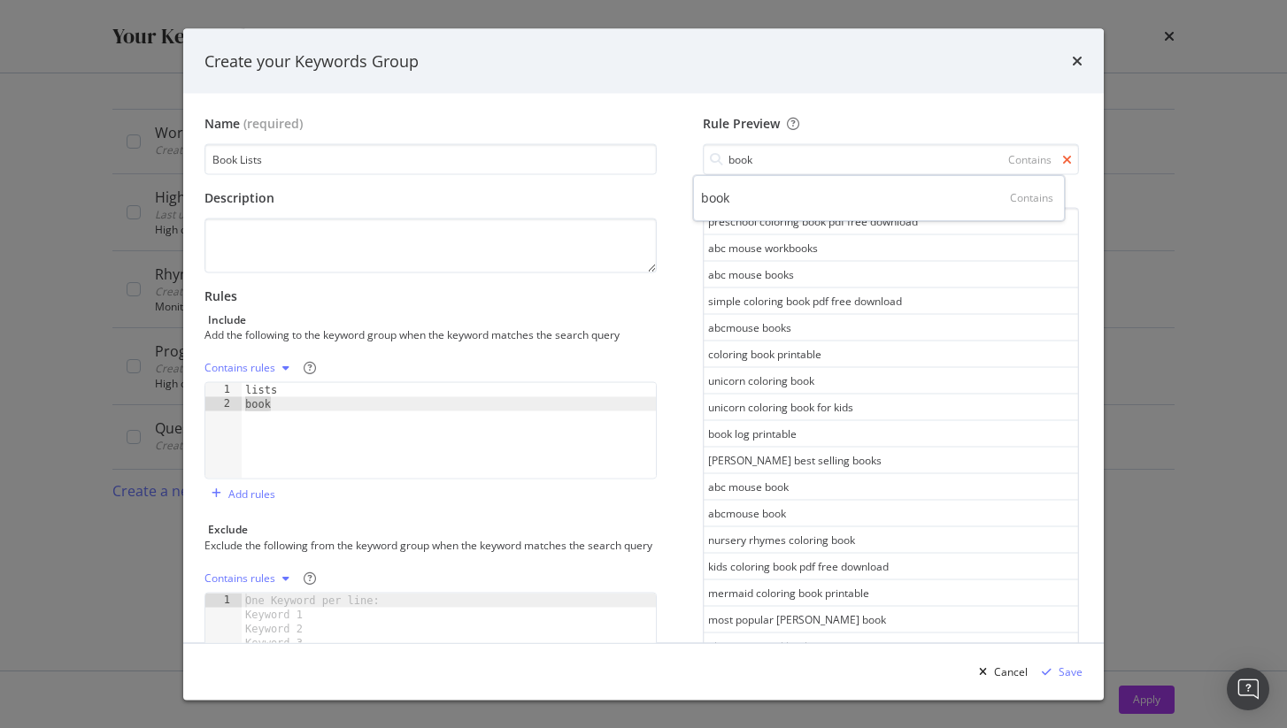
click at [1062, 158] on icon "modal" at bounding box center [1067, 159] width 10 height 12
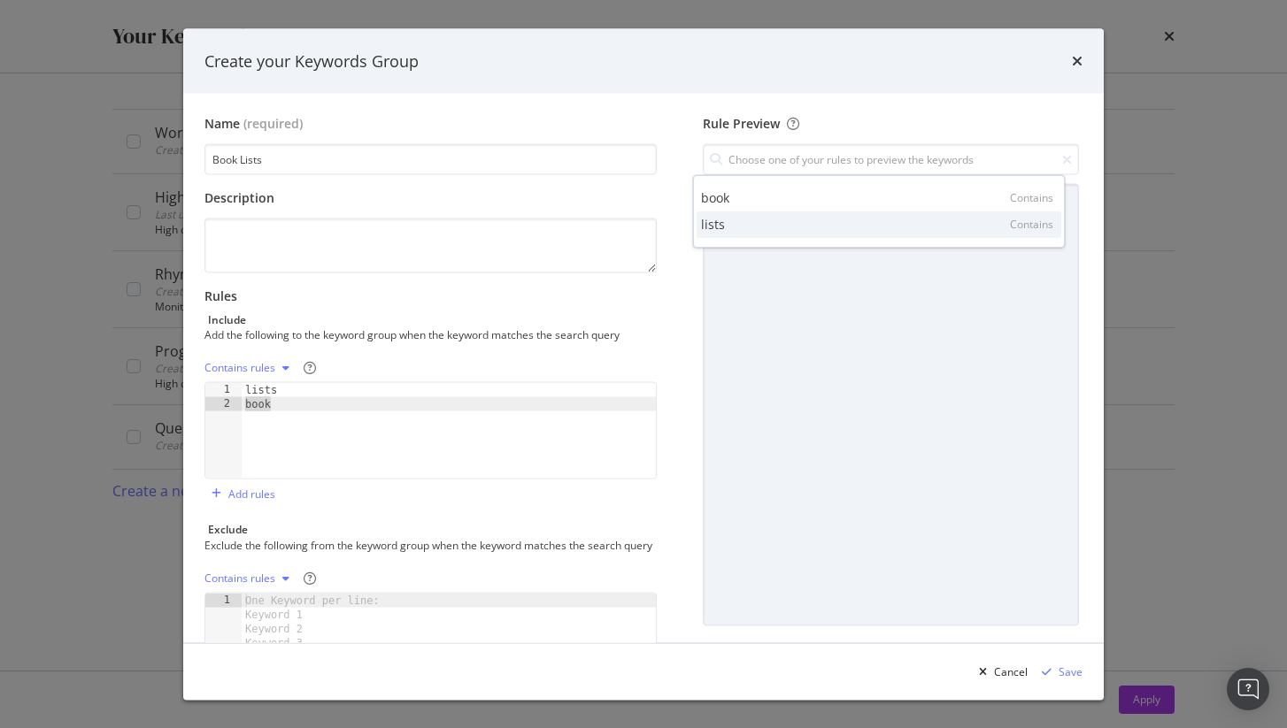
click at [742, 231] on div "lists Contains" at bounding box center [879, 225] width 365 height 27
type input "lists"
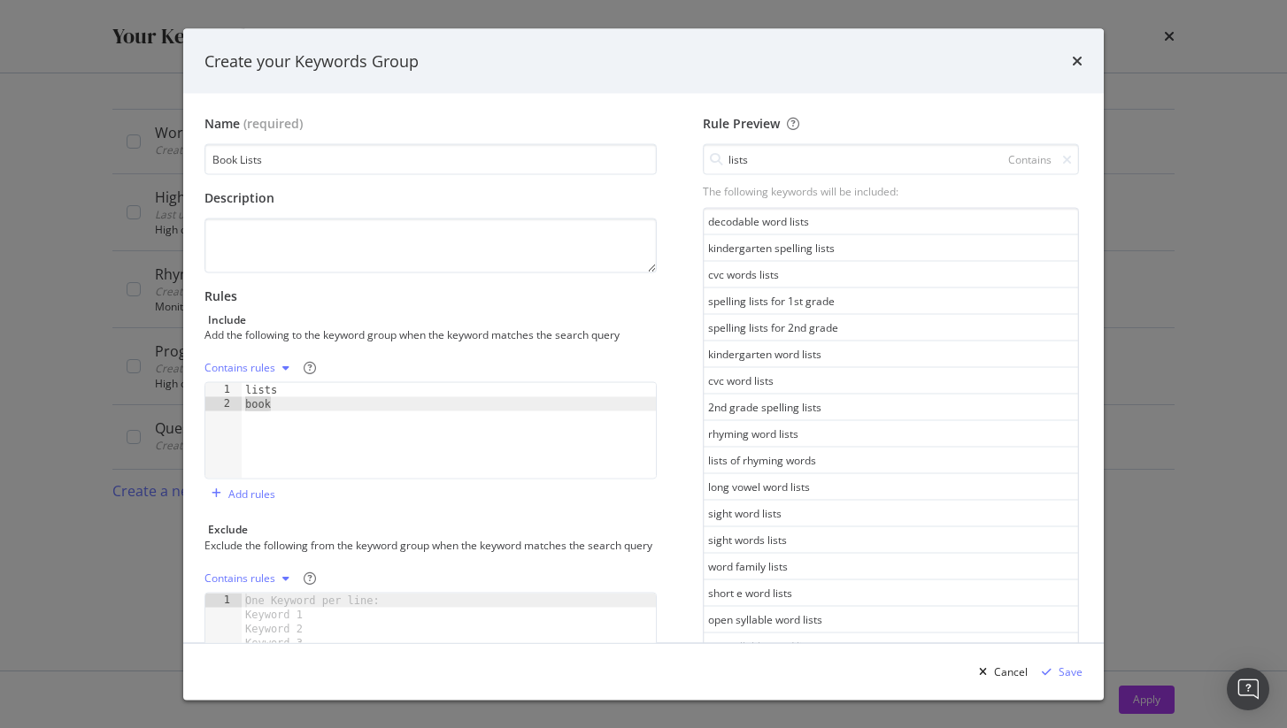
click at [749, 579] on div "word family lists" at bounding box center [891, 567] width 374 height 27
click at [748, 559] on div "word family lists" at bounding box center [891, 567] width 374 height 27
click at [748, 561] on div "word family lists" at bounding box center [891, 567] width 374 height 27
click at [748, 562] on div "word family lists" at bounding box center [891, 567] width 374 height 27
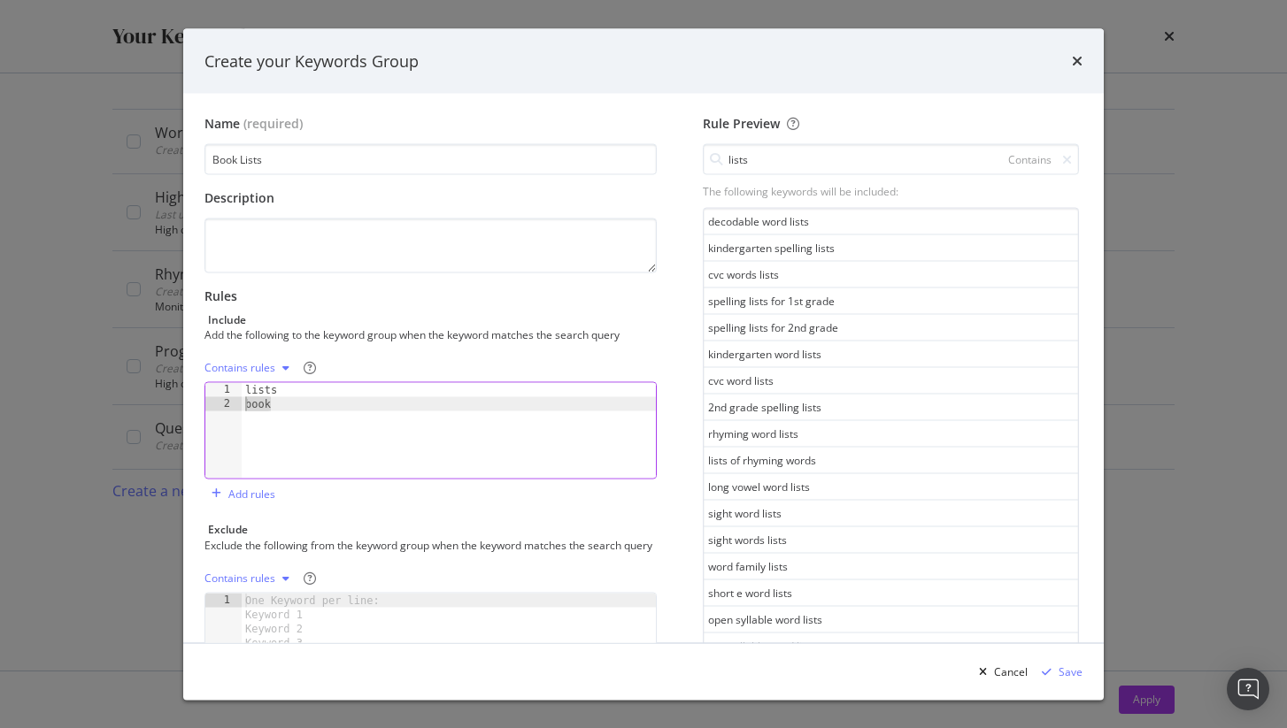
click at [251, 404] on div "lists book" at bounding box center [449, 445] width 414 height 124
click at [1081, 57] on icon "times" at bounding box center [1077, 61] width 11 height 14
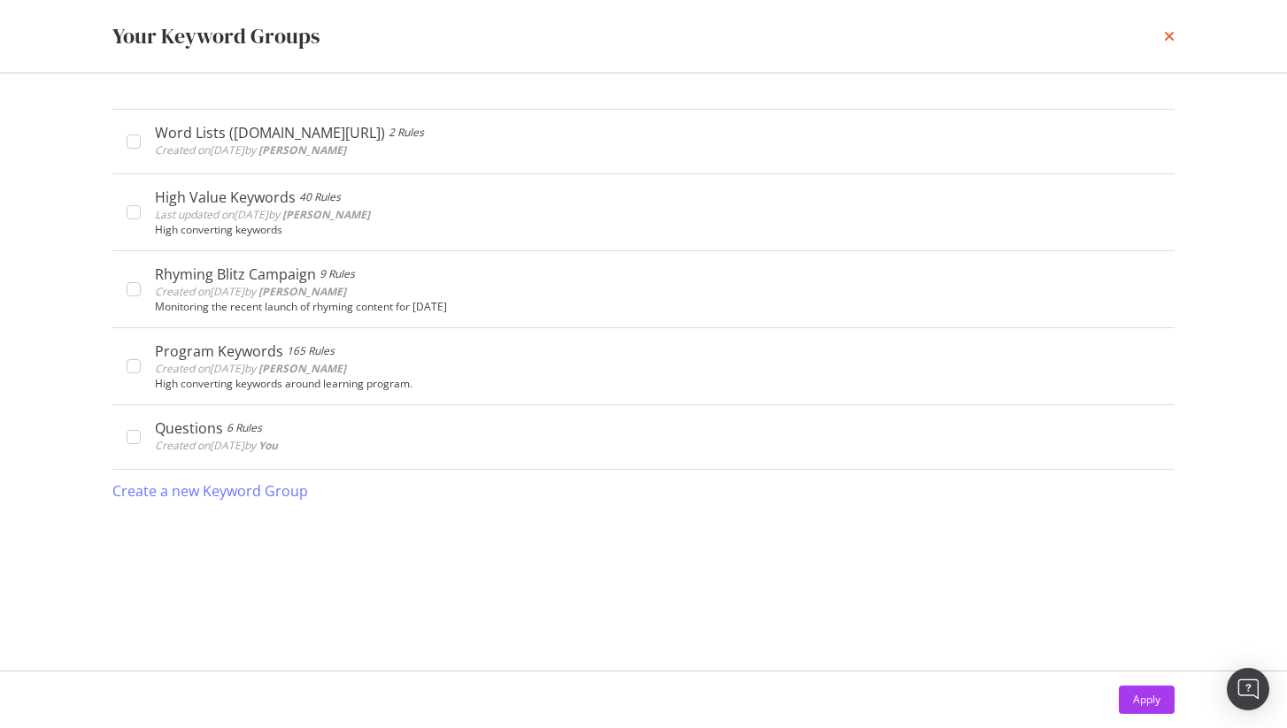
click at [1172, 35] on icon "times" at bounding box center [1169, 36] width 11 height 14
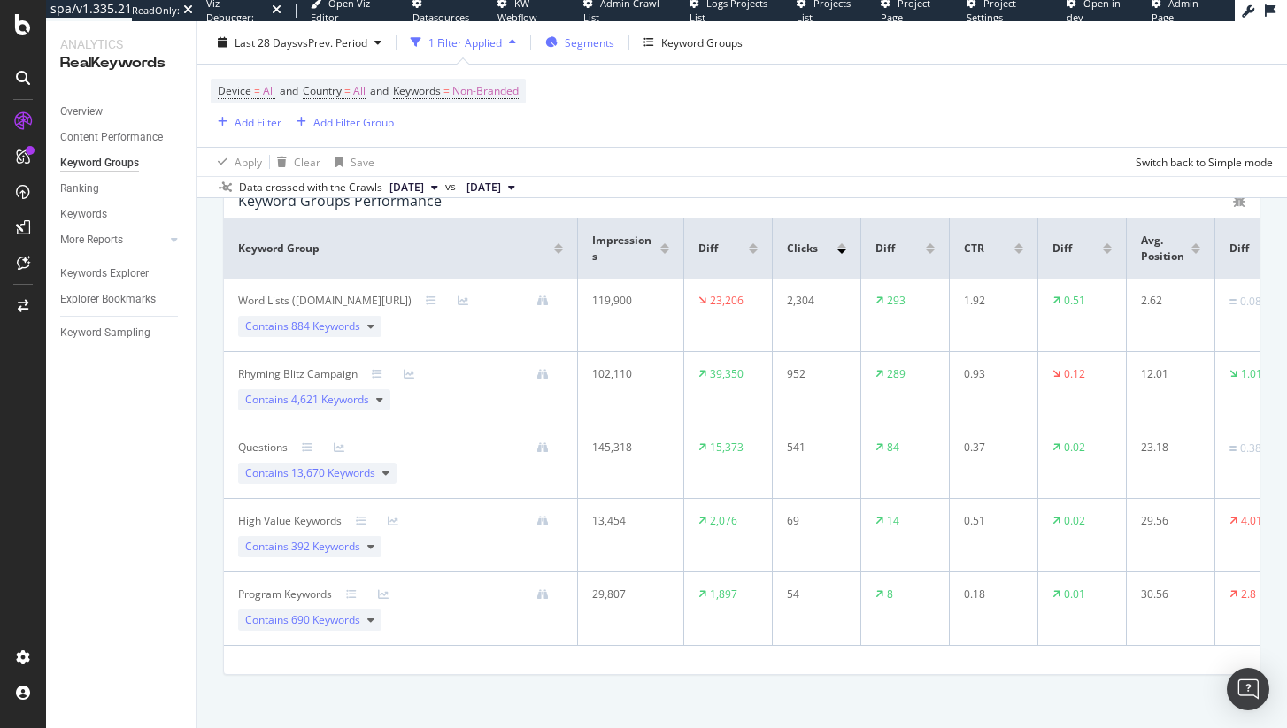
click at [581, 48] on span "Segments" at bounding box center [590, 42] width 50 height 15
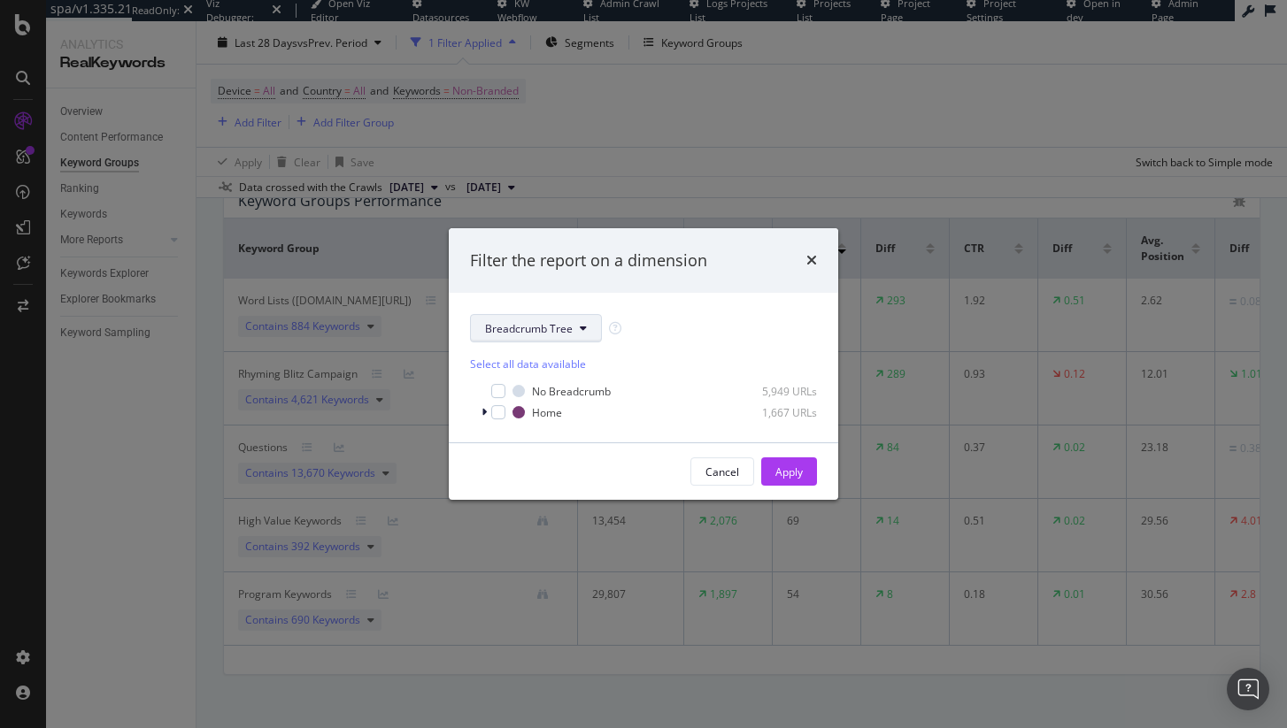
click at [537, 330] on span "Breadcrumb Tree" at bounding box center [529, 328] width 88 height 15
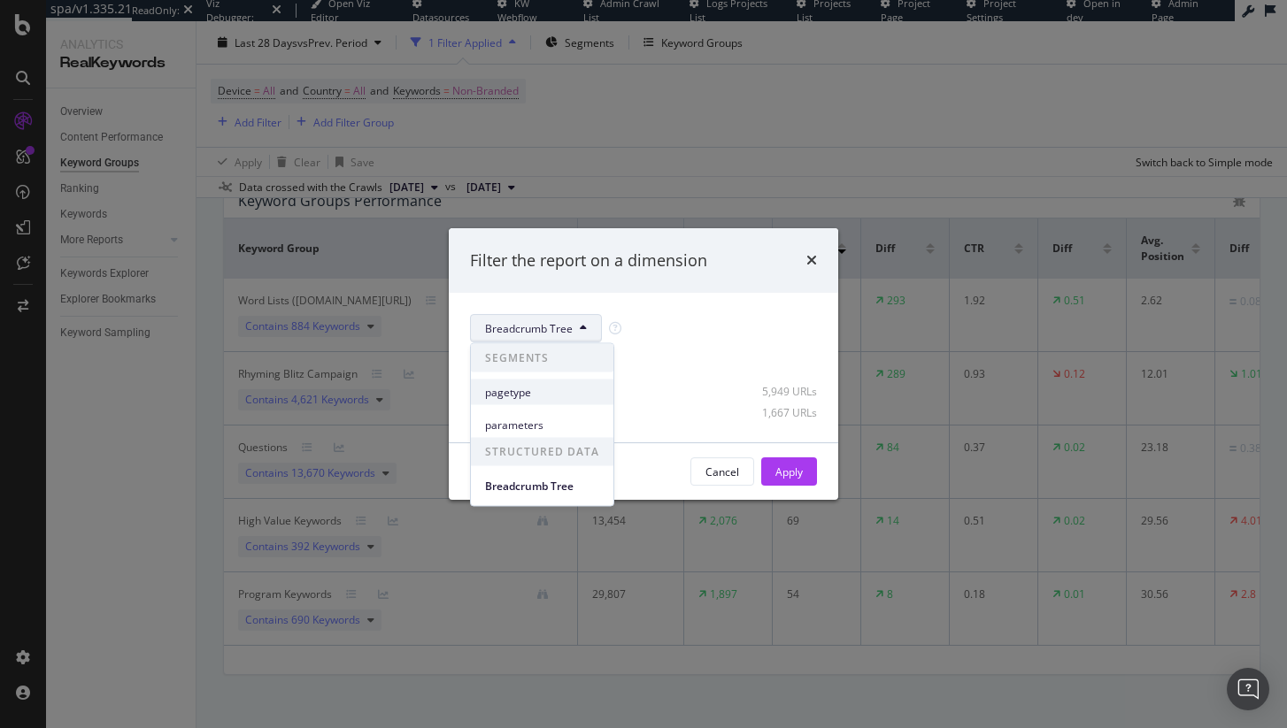
click at [529, 381] on div "pagetype" at bounding box center [542, 393] width 142 height 26
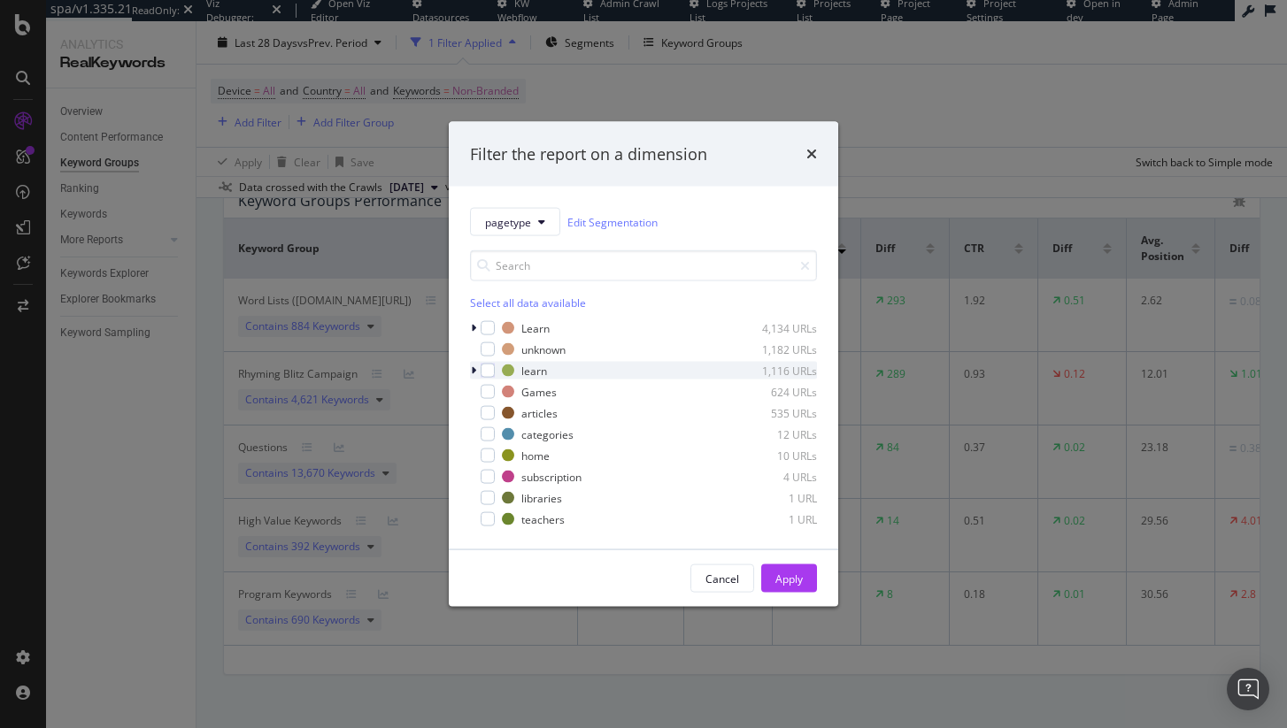
click at [476, 366] on div "modal" at bounding box center [475, 371] width 11 height 18
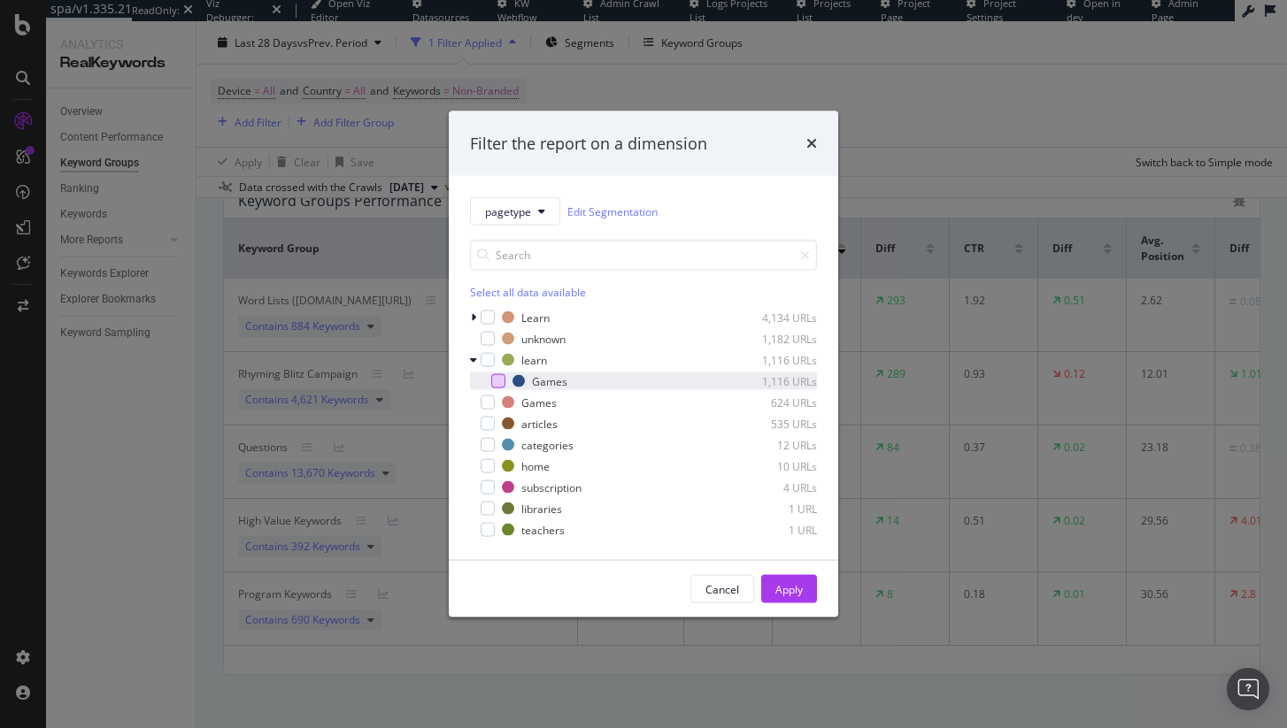
click at [499, 383] on div "modal" at bounding box center [498, 381] width 14 height 14
click at [804, 596] on button "Apply" at bounding box center [789, 589] width 56 height 28
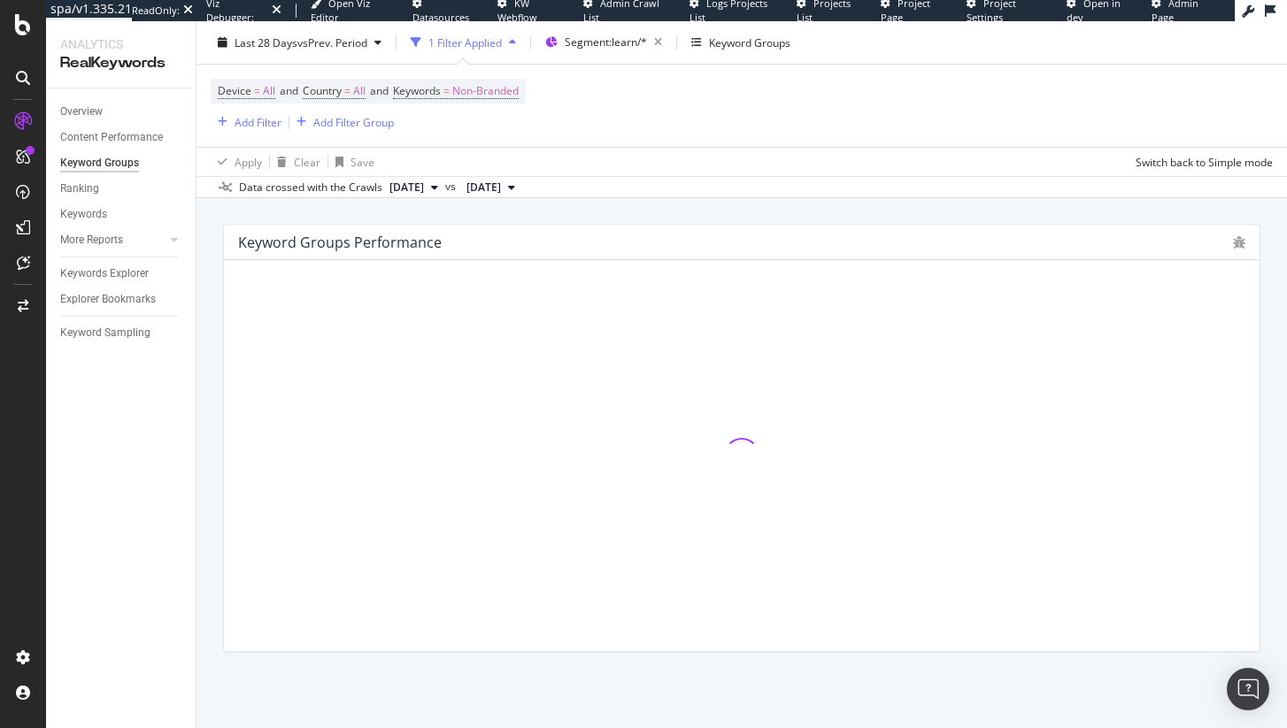
scroll to position [99, 0]
click at [65, 113] on div "Overview" at bounding box center [81, 112] width 42 height 19
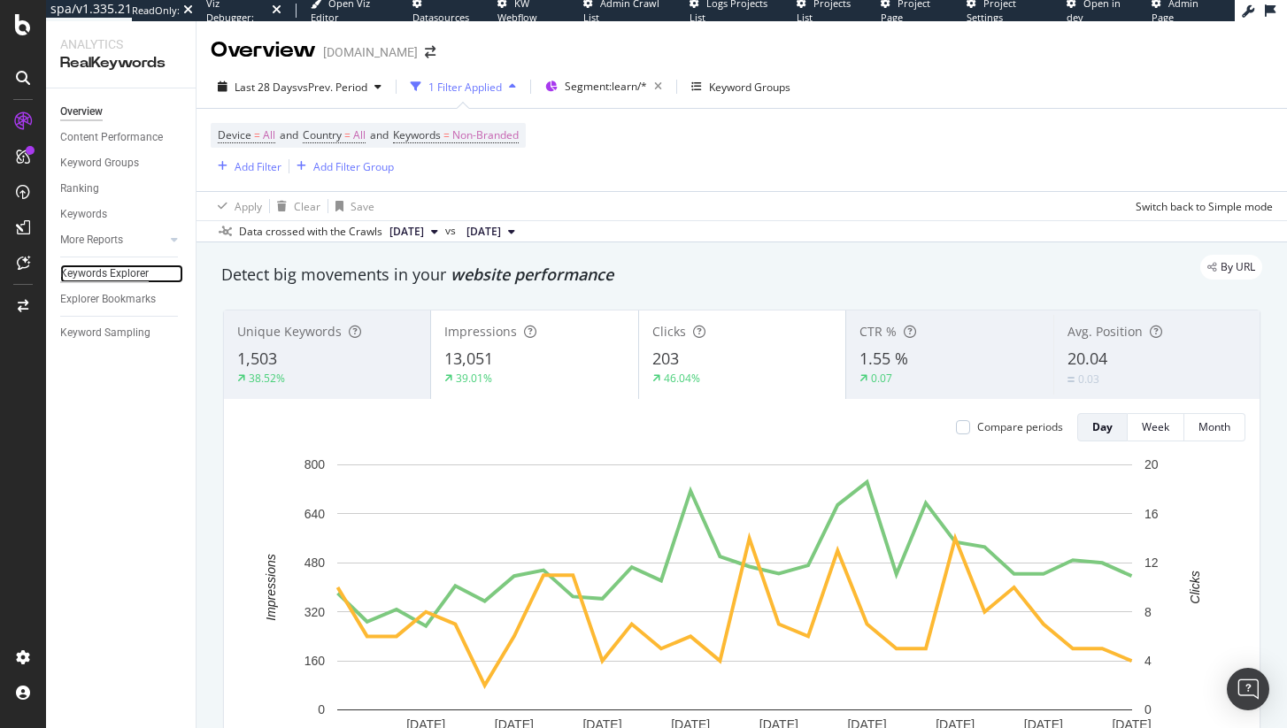
click at [123, 279] on div "Keywords Explorer" at bounding box center [104, 274] width 89 height 19
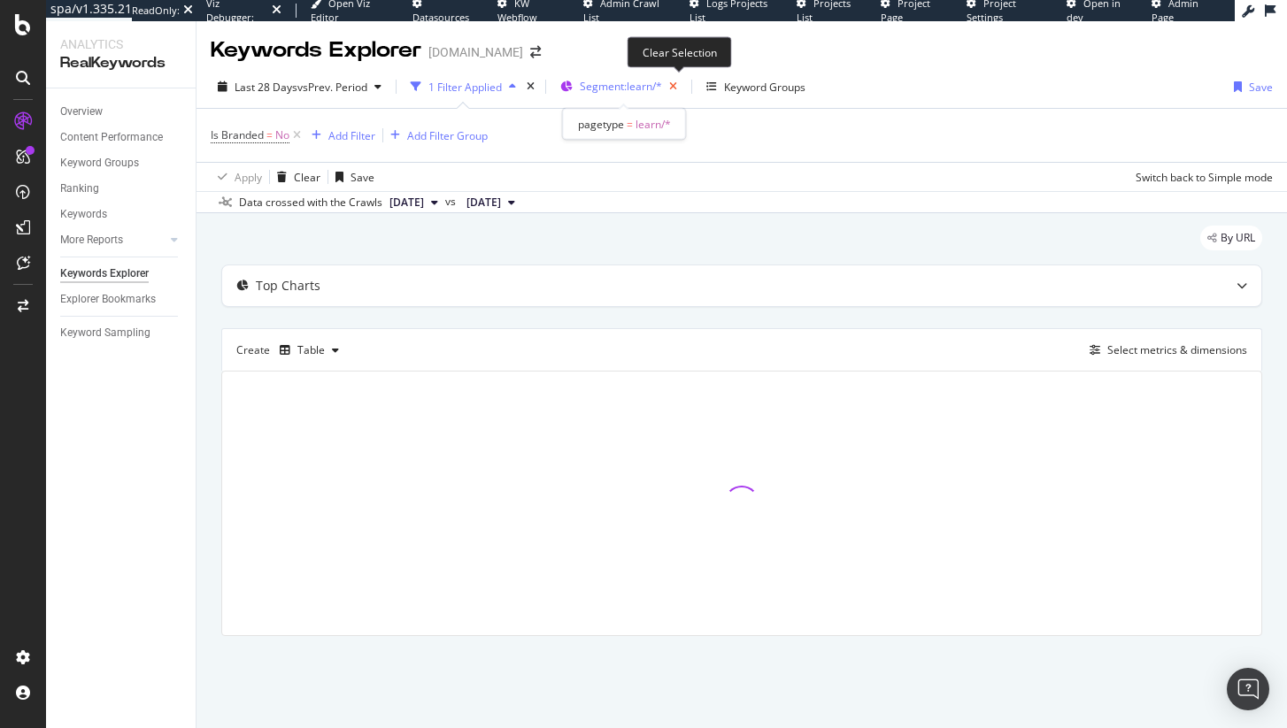
click at [674, 89] on icon "button" at bounding box center [673, 86] width 22 height 25
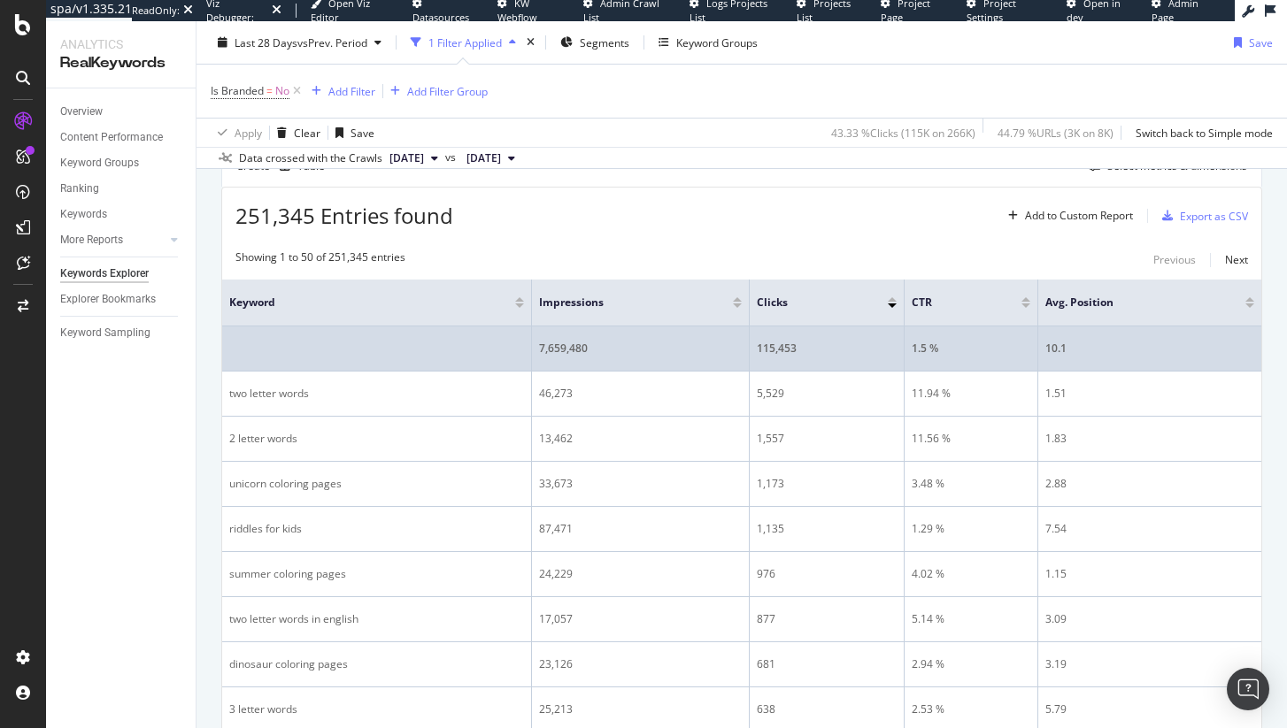
scroll to position [182, 0]
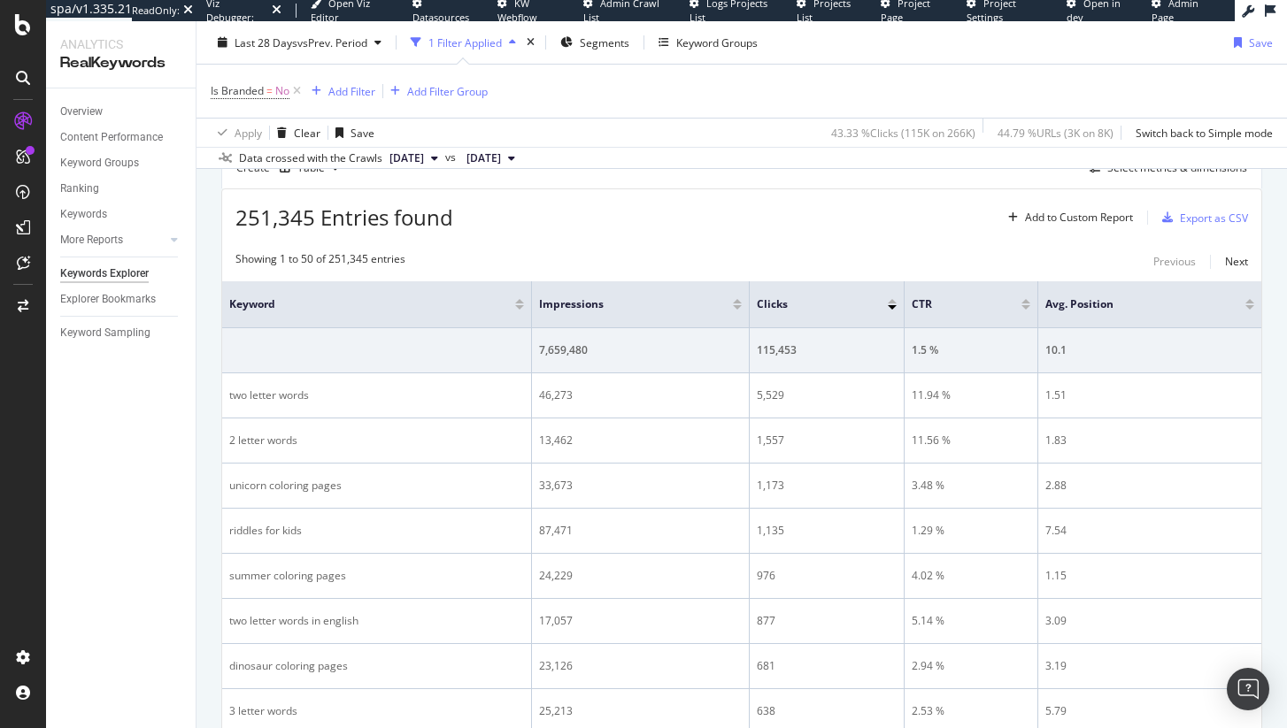
click at [805, 200] on div "251,345 Entries found Add to Custom Report Export as CSV" at bounding box center [741, 210] width 1039 height 43
click at [357, 94] on div "Add Filter" at bounding box center [351, 90] width 47 height 15
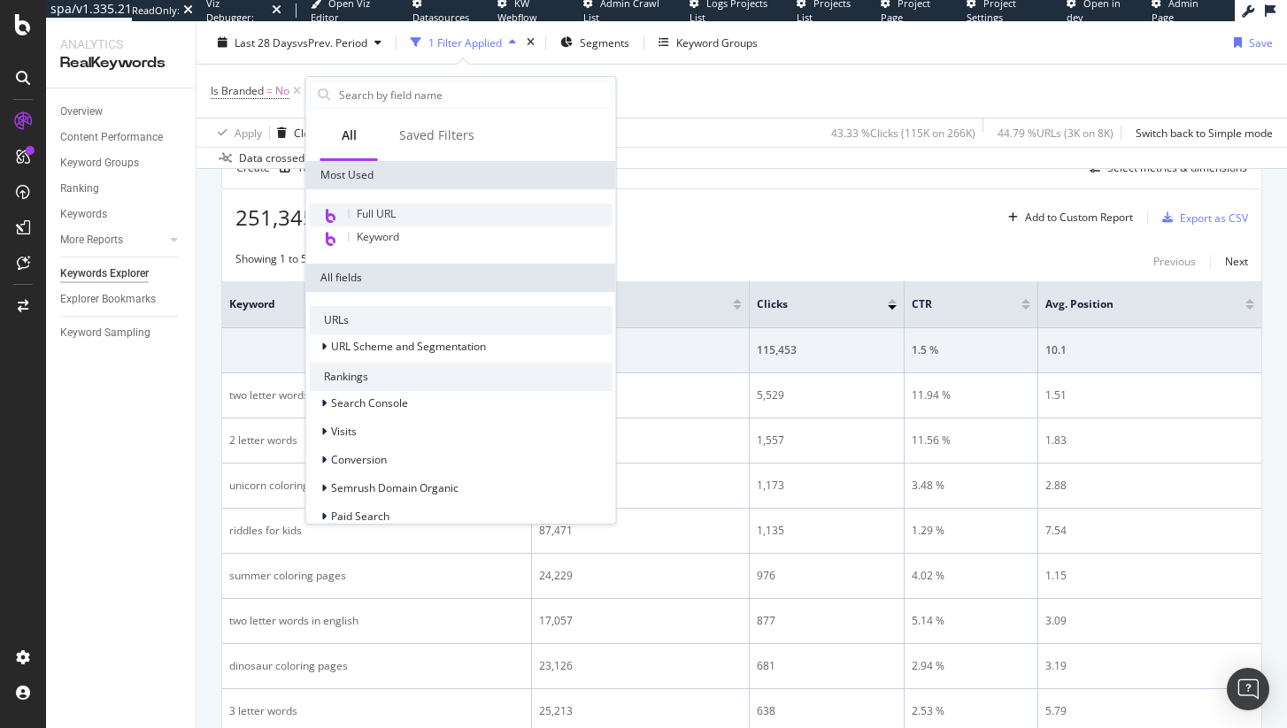
click at [406, 218] on div "Full URL" at bounding box center [461, 215] width 303 height 23
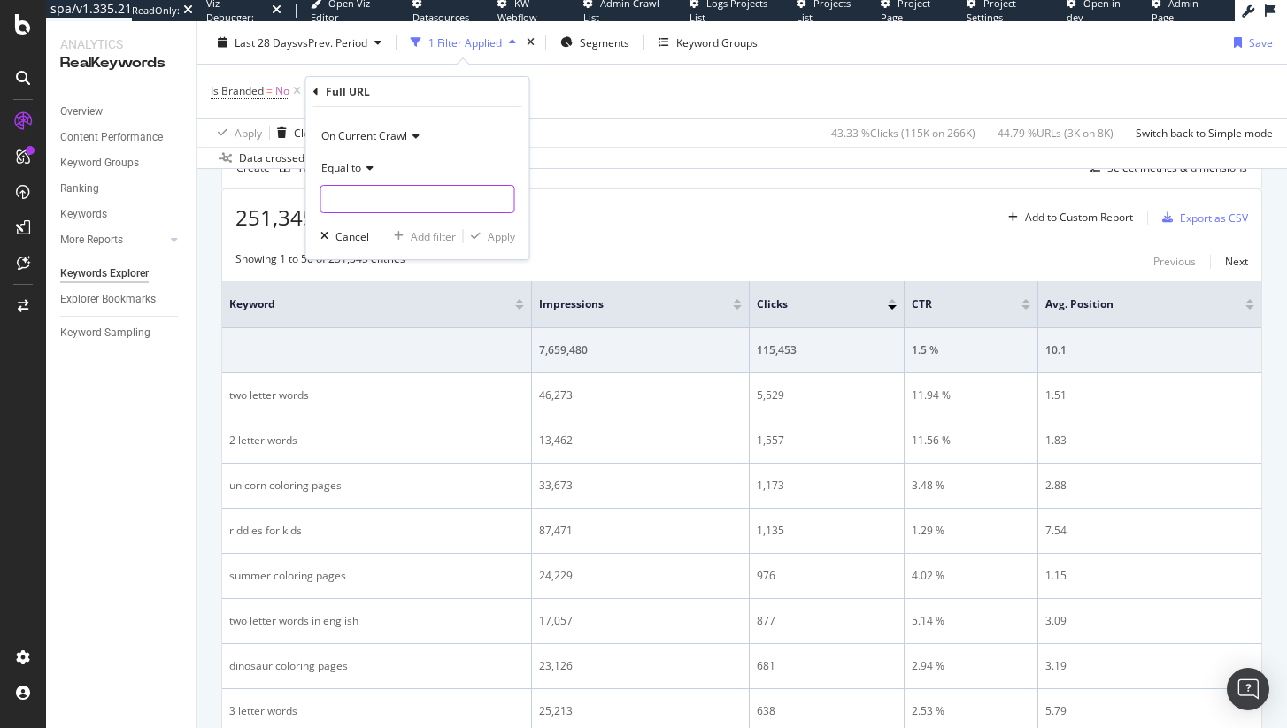
click at [397, 198] on input "text" at bounding box center [417, 199] width 193 height 28
click at [361, 166] on icon at bounding box center [367, 168] width 12 height 11
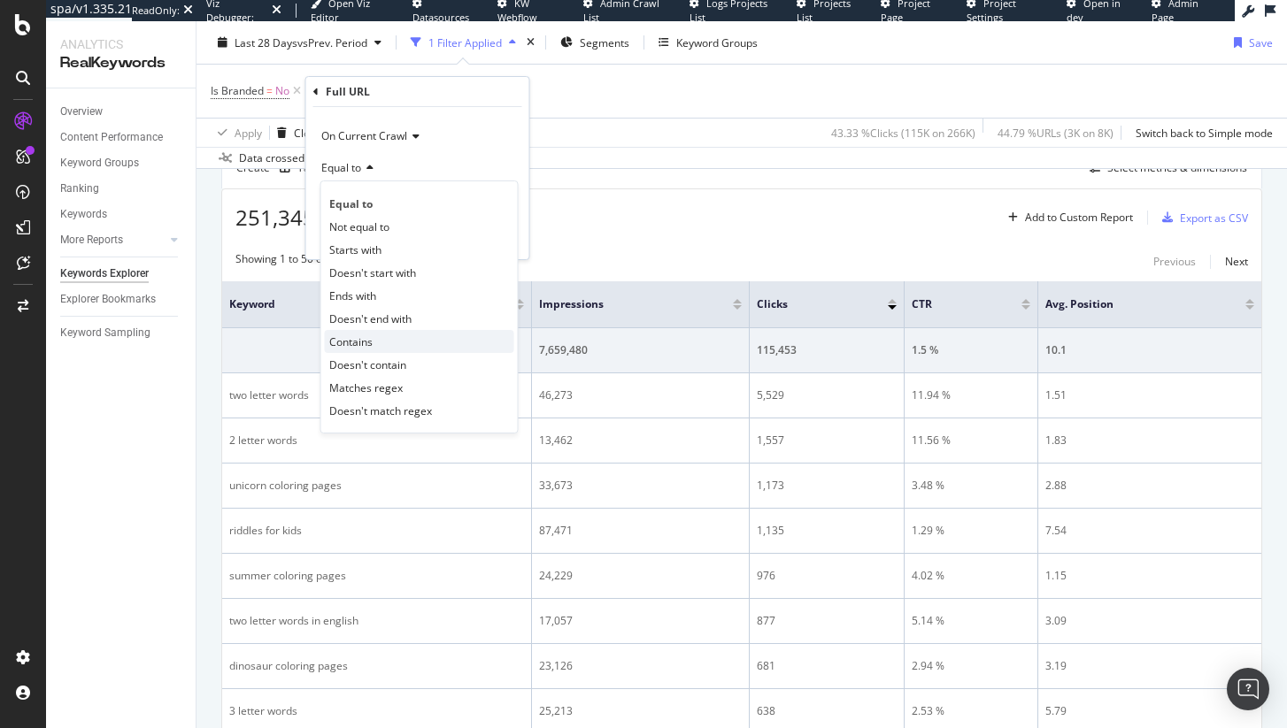
click at [389, 335] on div "Contains" at bounding box center [419, 341] width 189 height 23
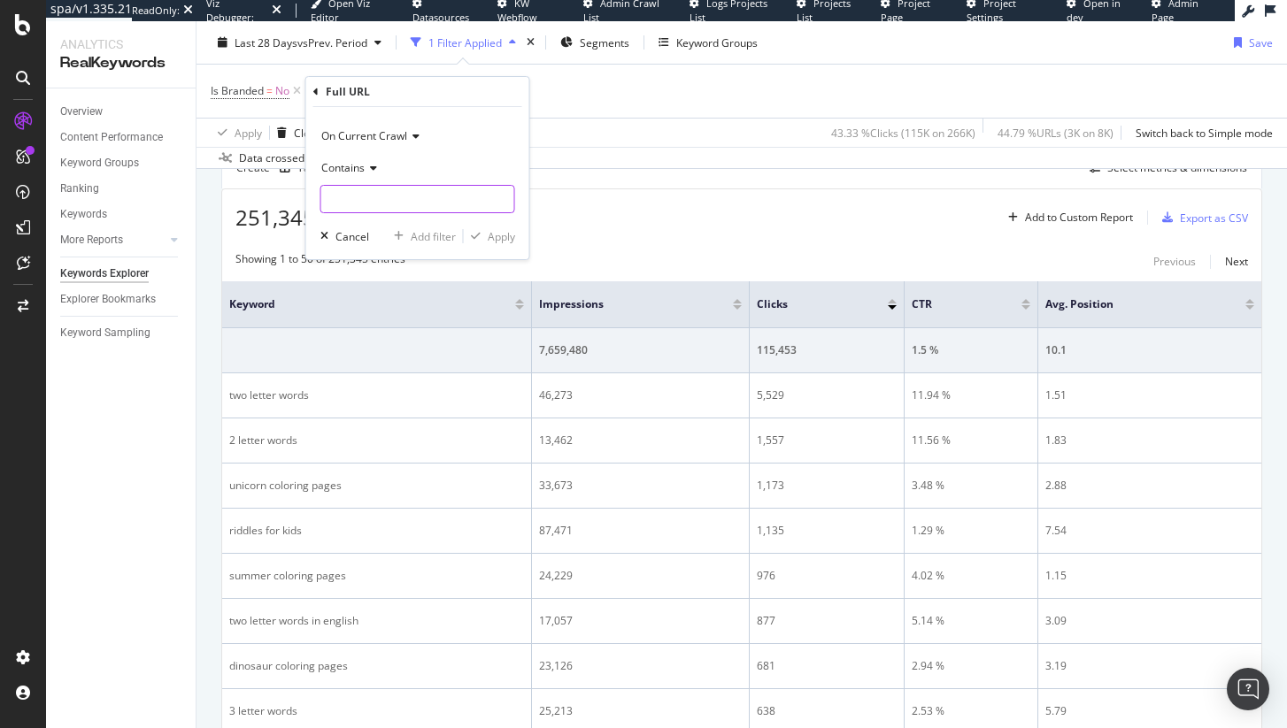
click at [395, 193] on input "text" at bounding box center [417, 199] width 193 height 28
click at [602, 50] on div "Segments" at bounding box center [594, 42] width 69 height 27
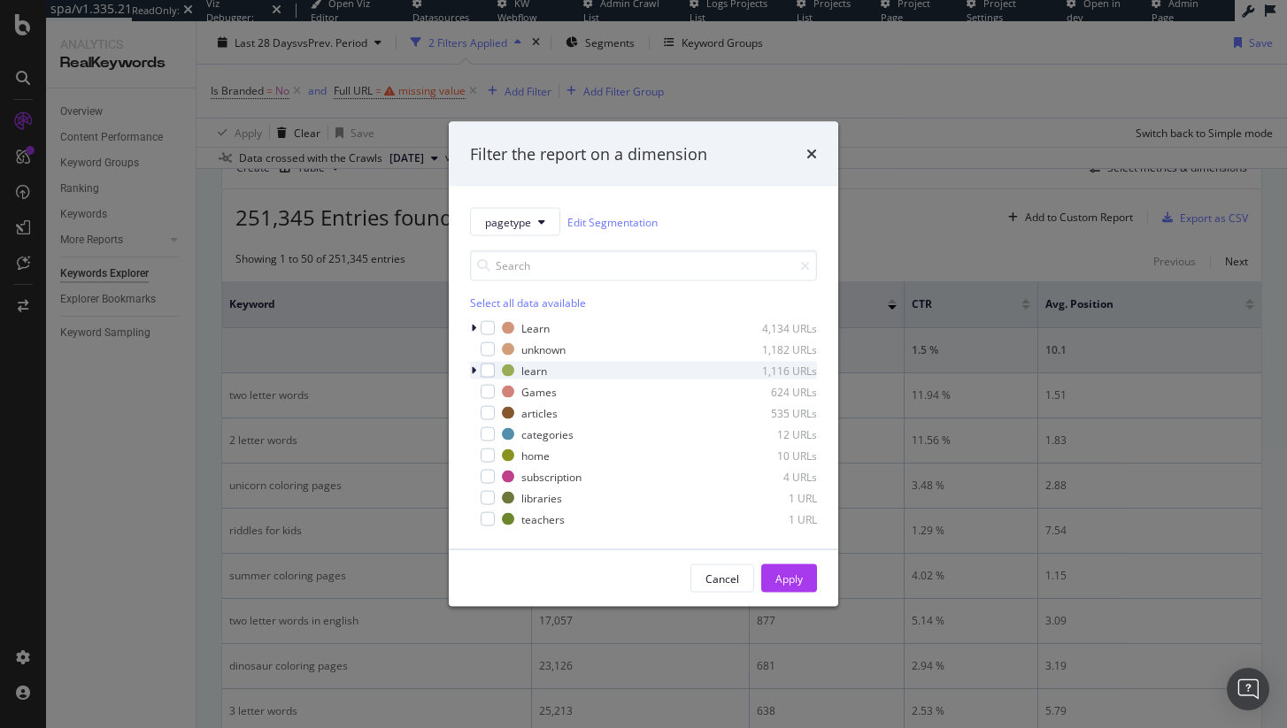
click at [479, 368] on div "modal" at bounding box center [475, 371] width 11 height 18
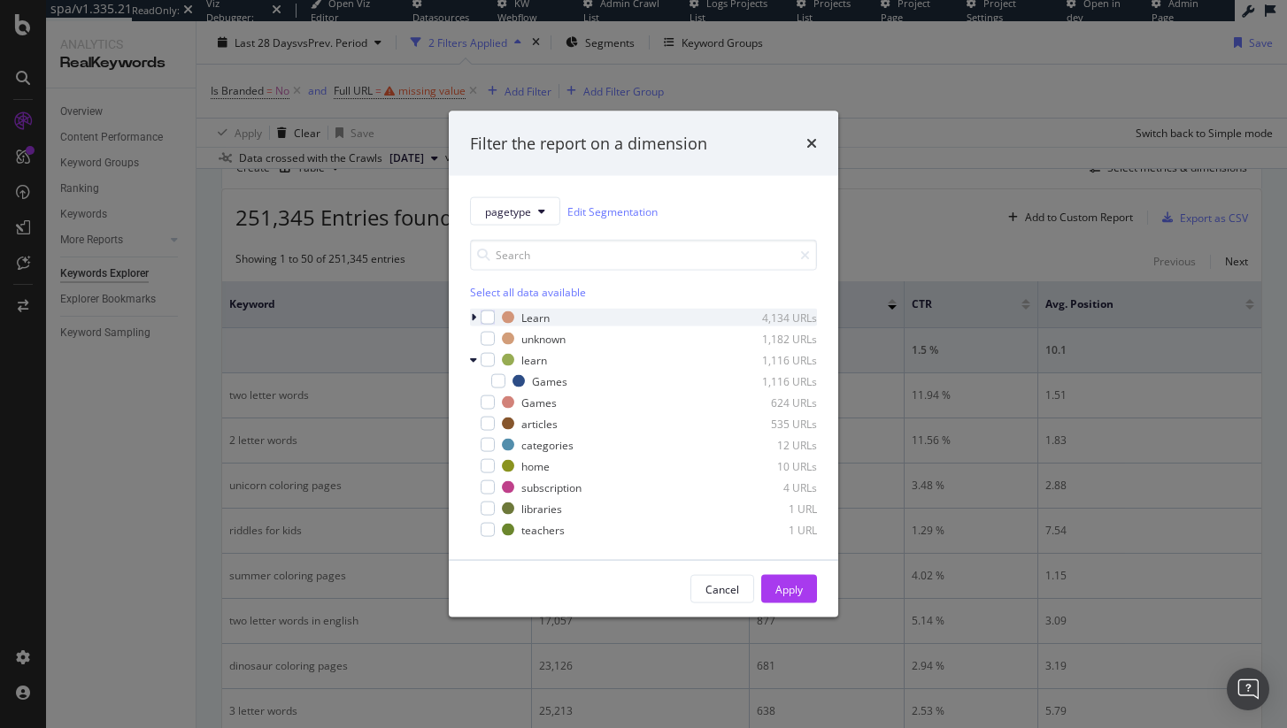
click at [475, 313] on icon "modal" at bounding box center [473, 317] width 5 height 11
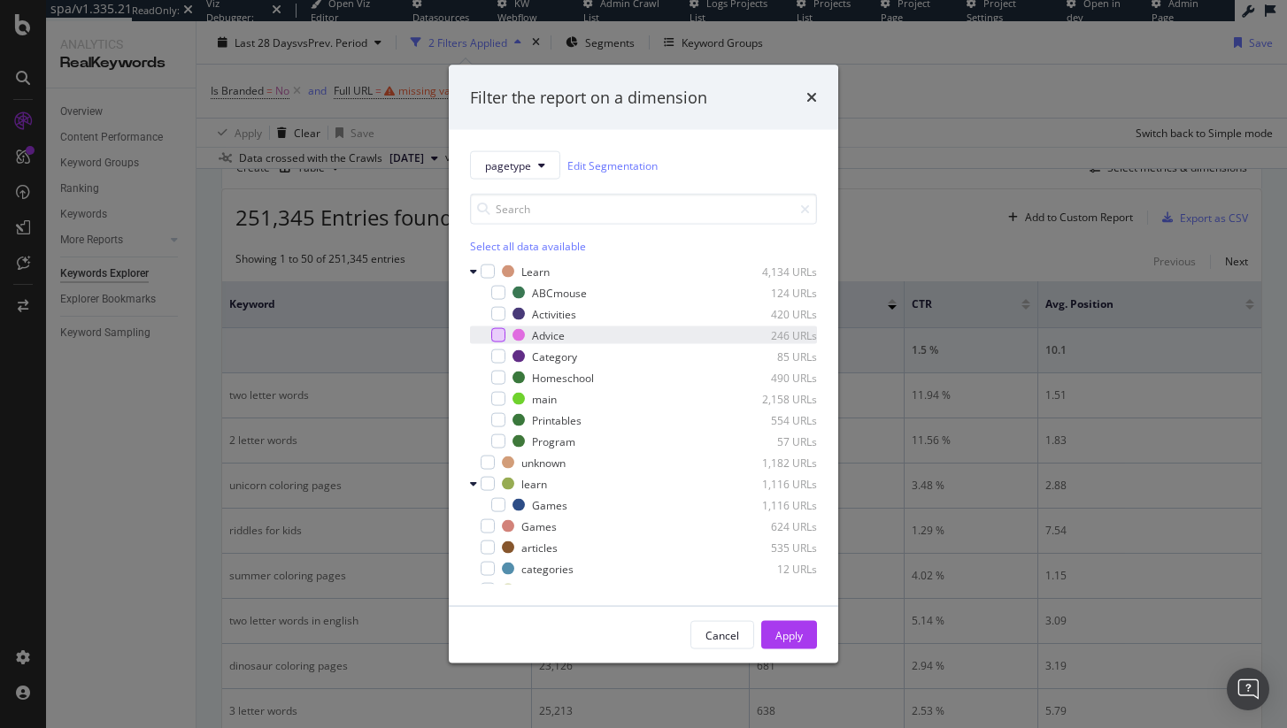
click at [498, 339] on div "modal" at bounding box center [498, 335] width 14 height 14
click at [781, 635] on div "Apply" at bounding box center [788, 634] width 27 height 15
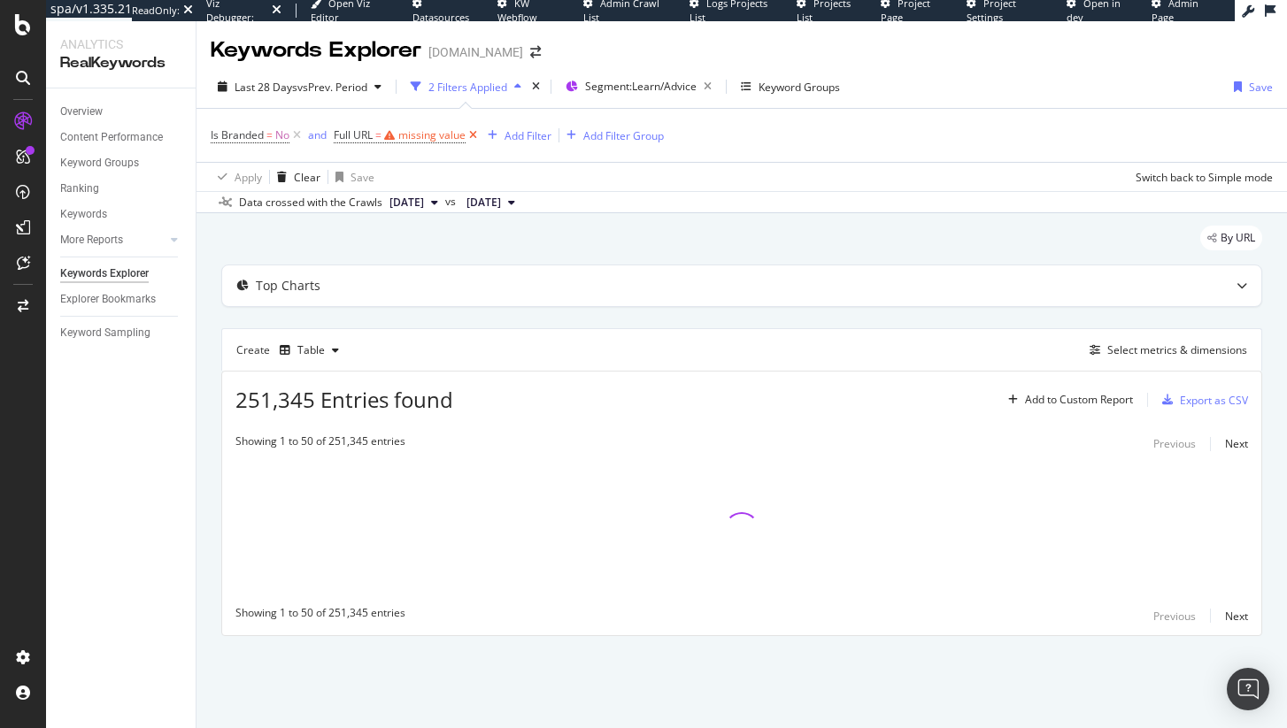
click at [477, 139] on icon at bounding box center [473, 136] width 15 height 18
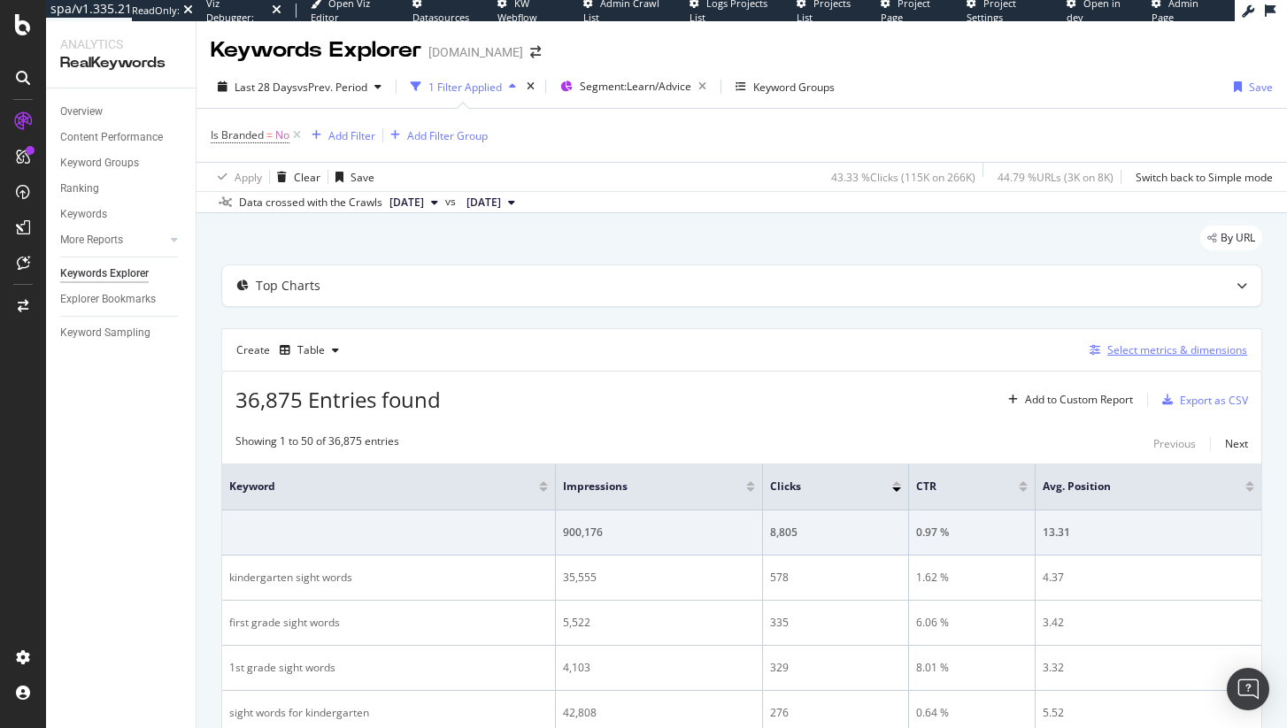
click at [1129, 358] on div "Select metrics & dimensions" at bounding box center [1177, 350] width 140 height 15
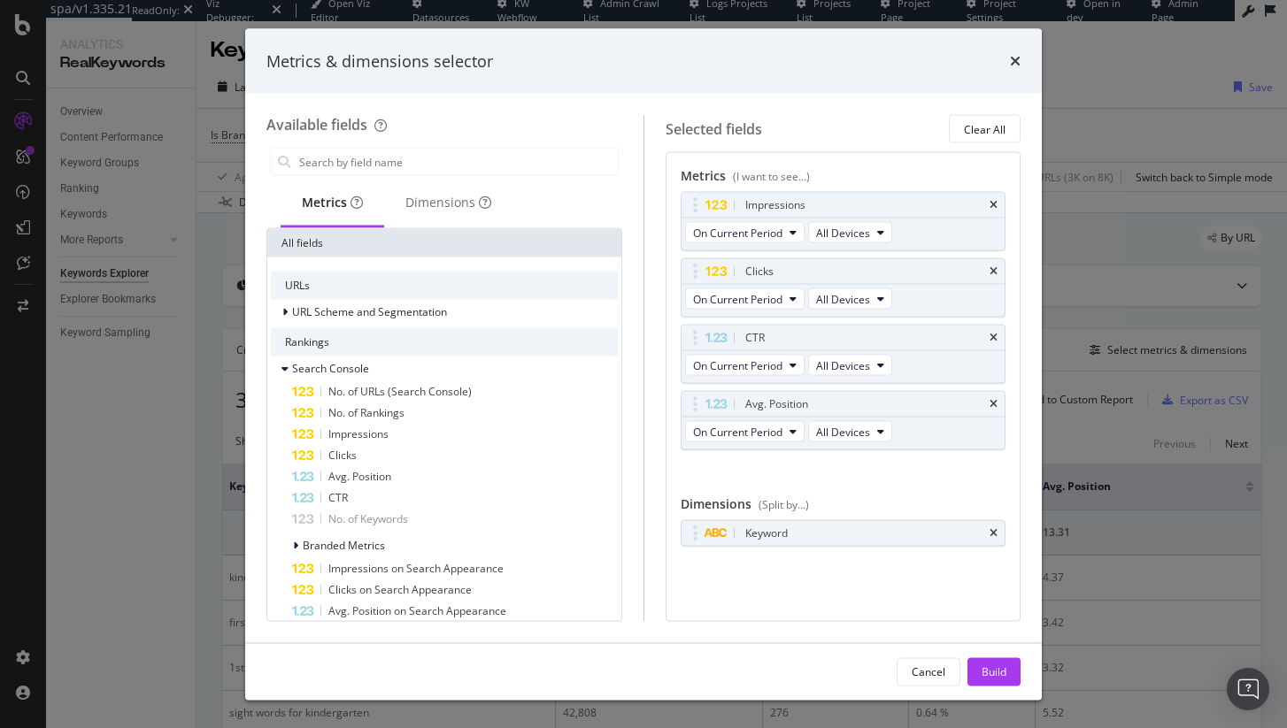
click at [1021, 46] on div "Metrics & dimensions selector" at bounding box center [643, 60] width 797 height 65
click at [1018, 56] on icon "times" at bounding box center [1015, 61] width 11 height 14
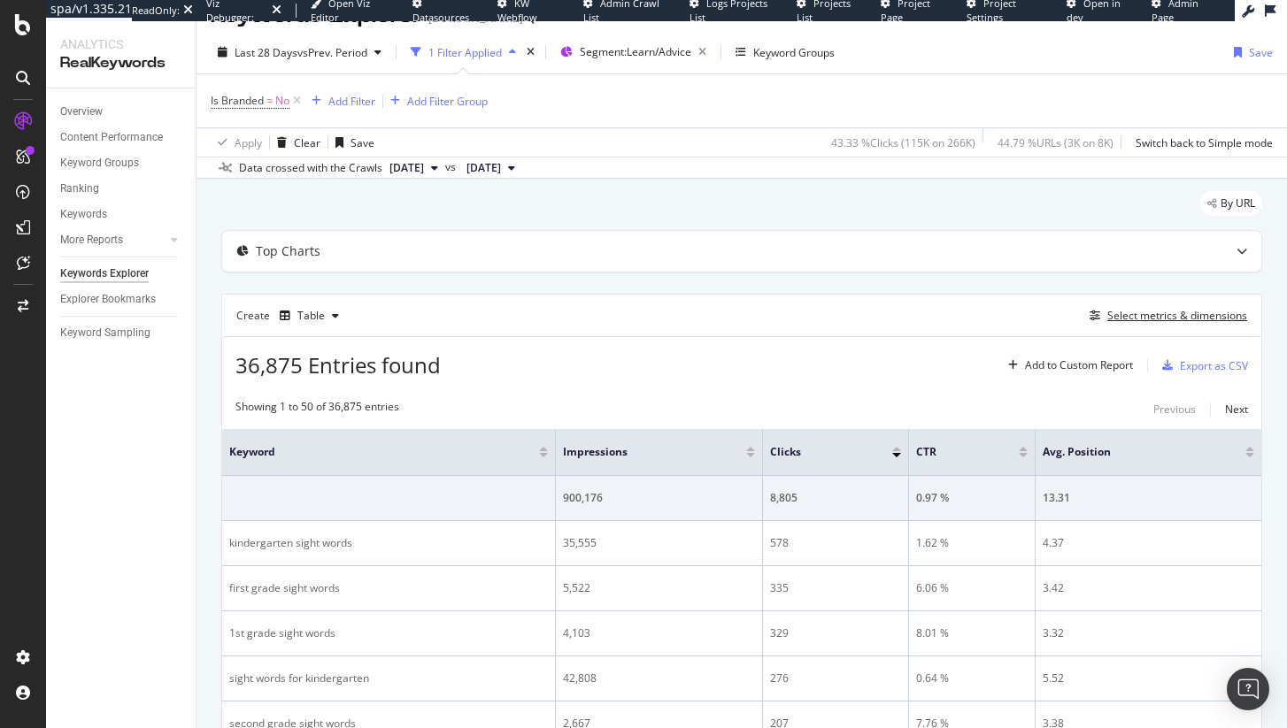
scroll to position [38, 0]
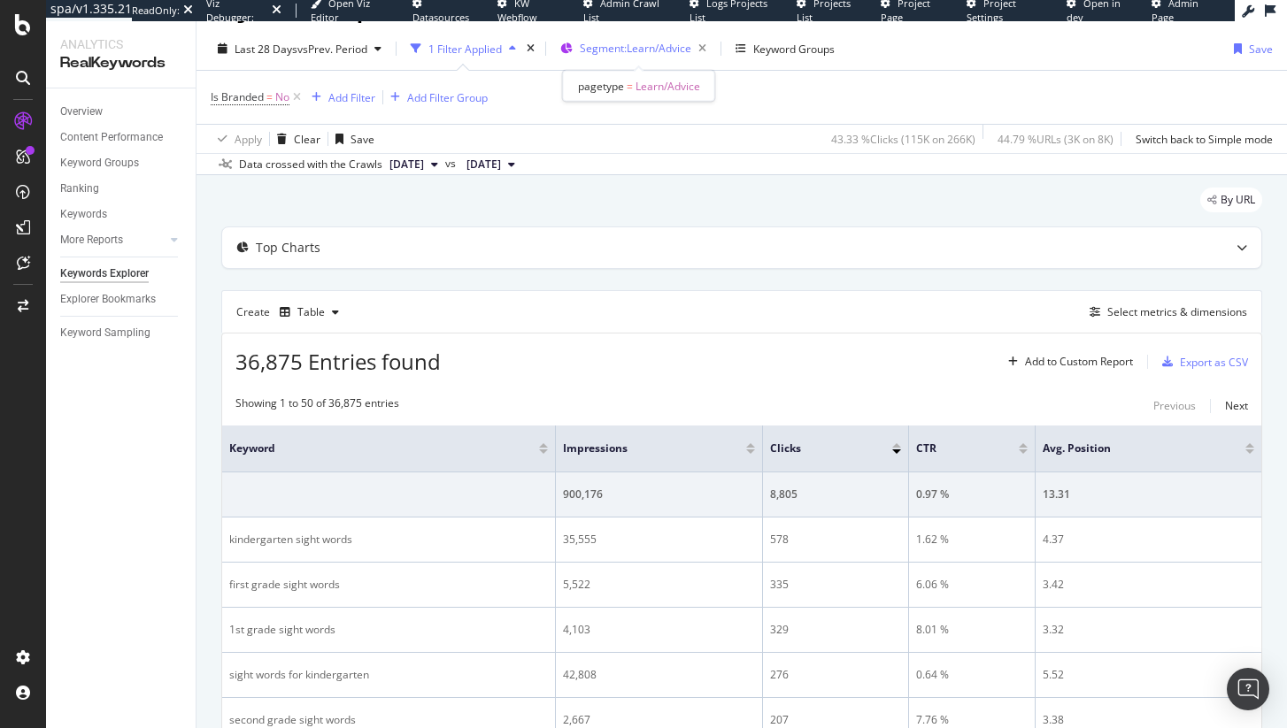
click at [644, 50] on span "Segment: Learn/Advice" at bounding box center [636, 48] width 112 height 15
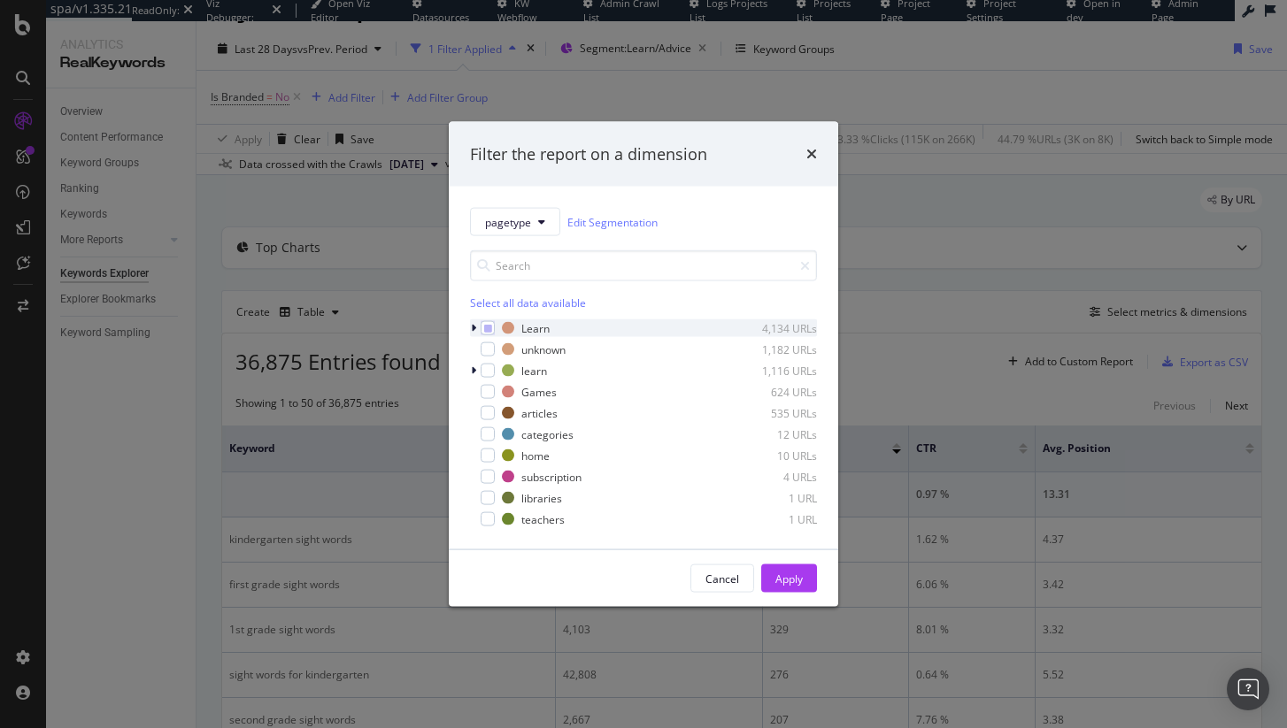
click at [472, 332] on icon "modal" at bounding box center [473, 328] width 5 height 11
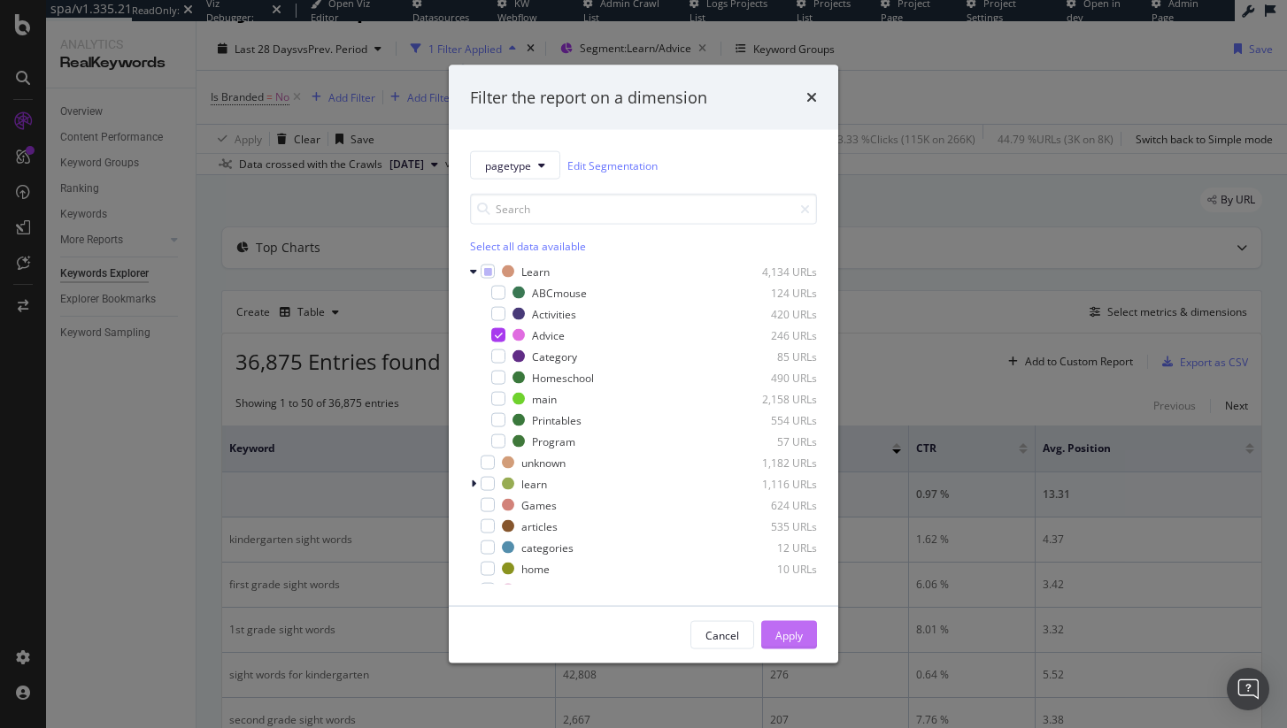
click at [803, 626] on button "Apply" at bounding box center [789, 635] width 56 height 28
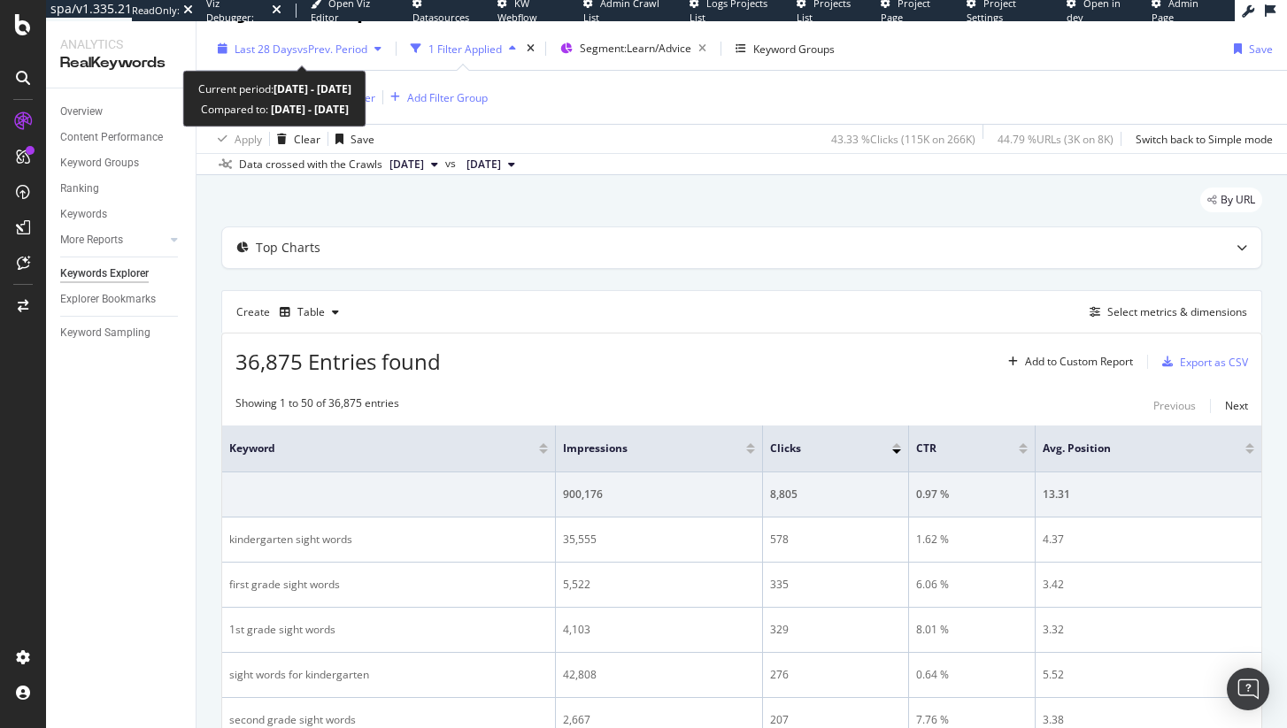
click at [294, 59] on div "Last 28 Days vs Prev. Period" at bounding box center [300, 48] width 178 height 27
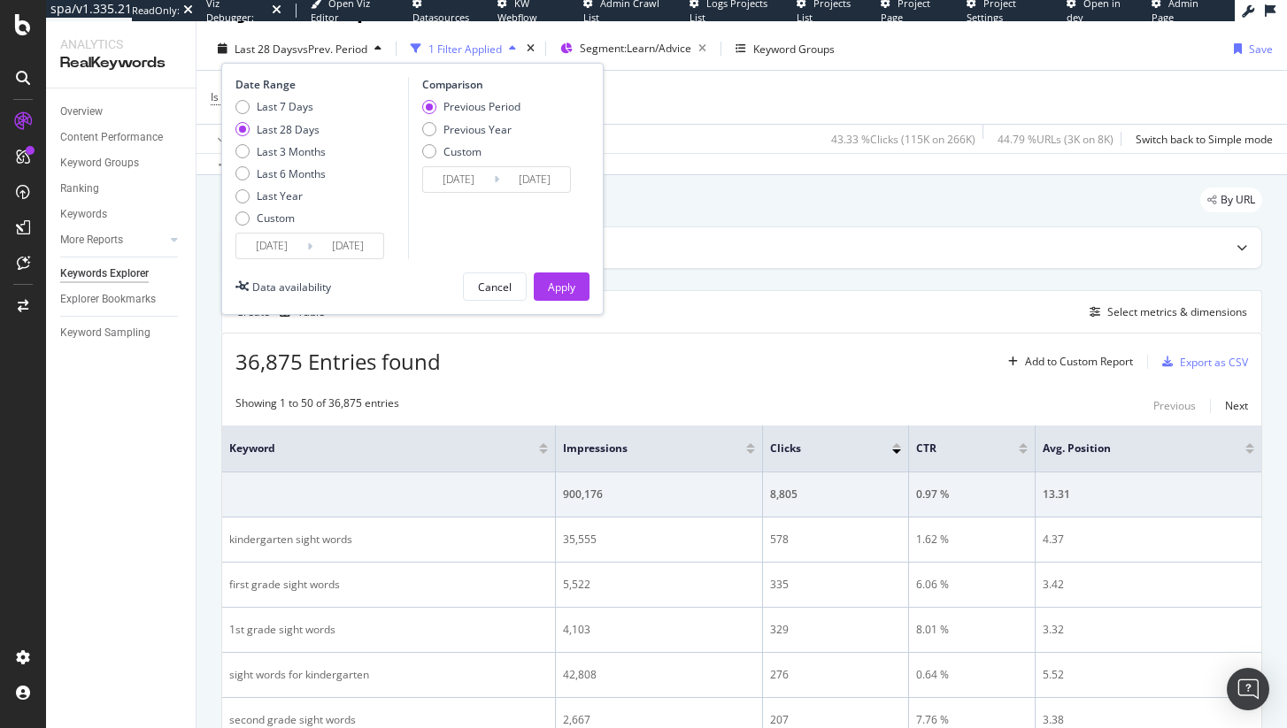
click at [584, 397] on div "Showing 1 to 50 of 36,875 entries Previous Next" at bounding box center [741, 406] width 1039 height 21
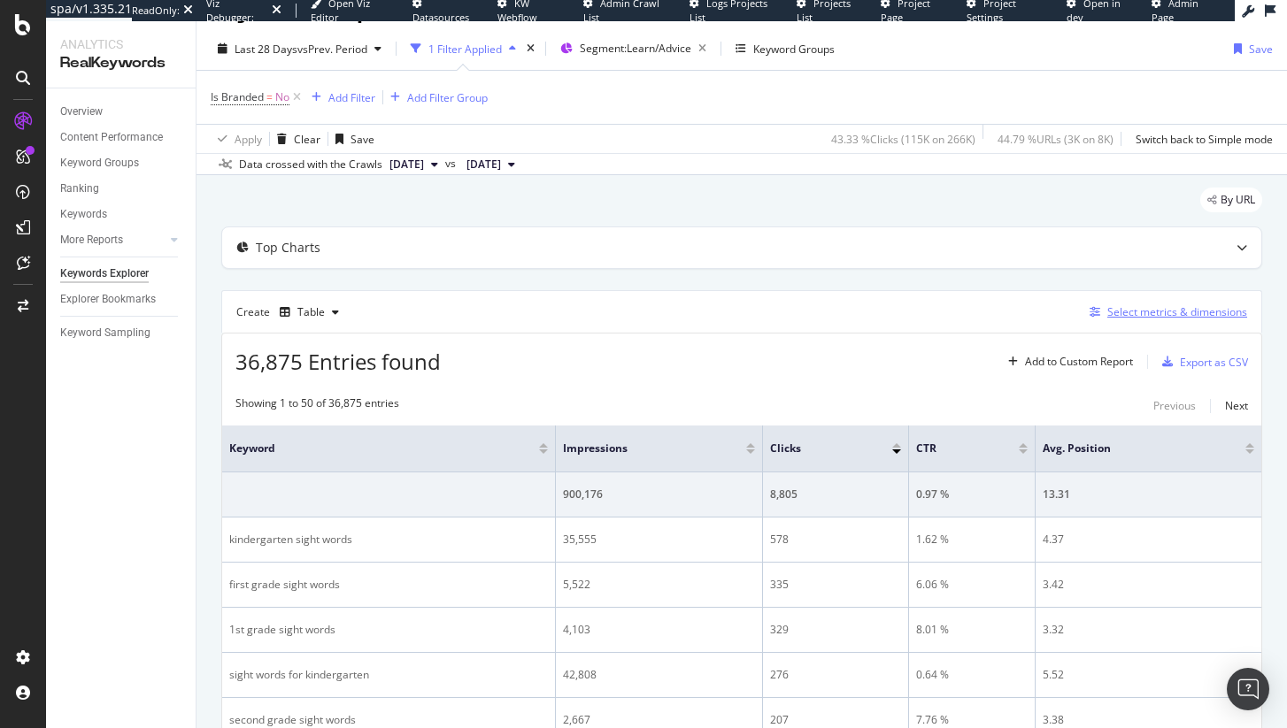
click at [1114, 312] on div "Select metrics & dimensions" at bounding box center [1177, 311] width 140 height 15
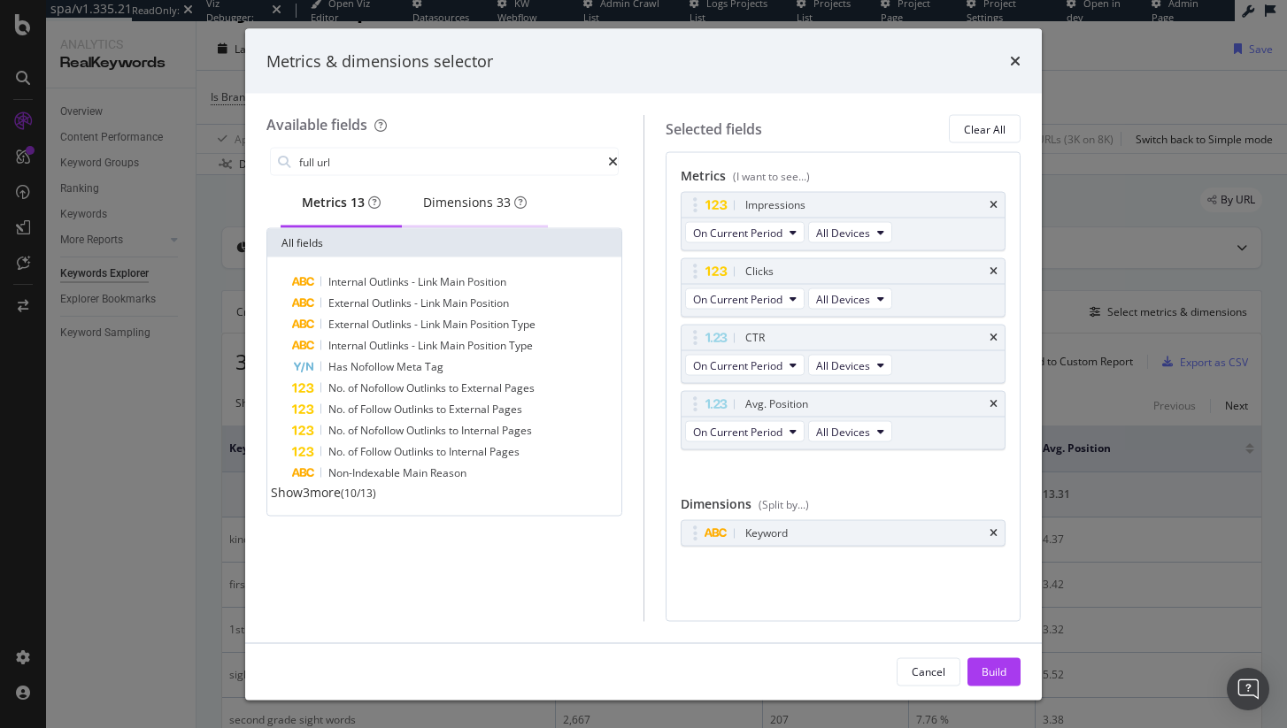
click at [490, 197] on div "Dimensions 33" at bounding box center [475, 203] width 104 height 18
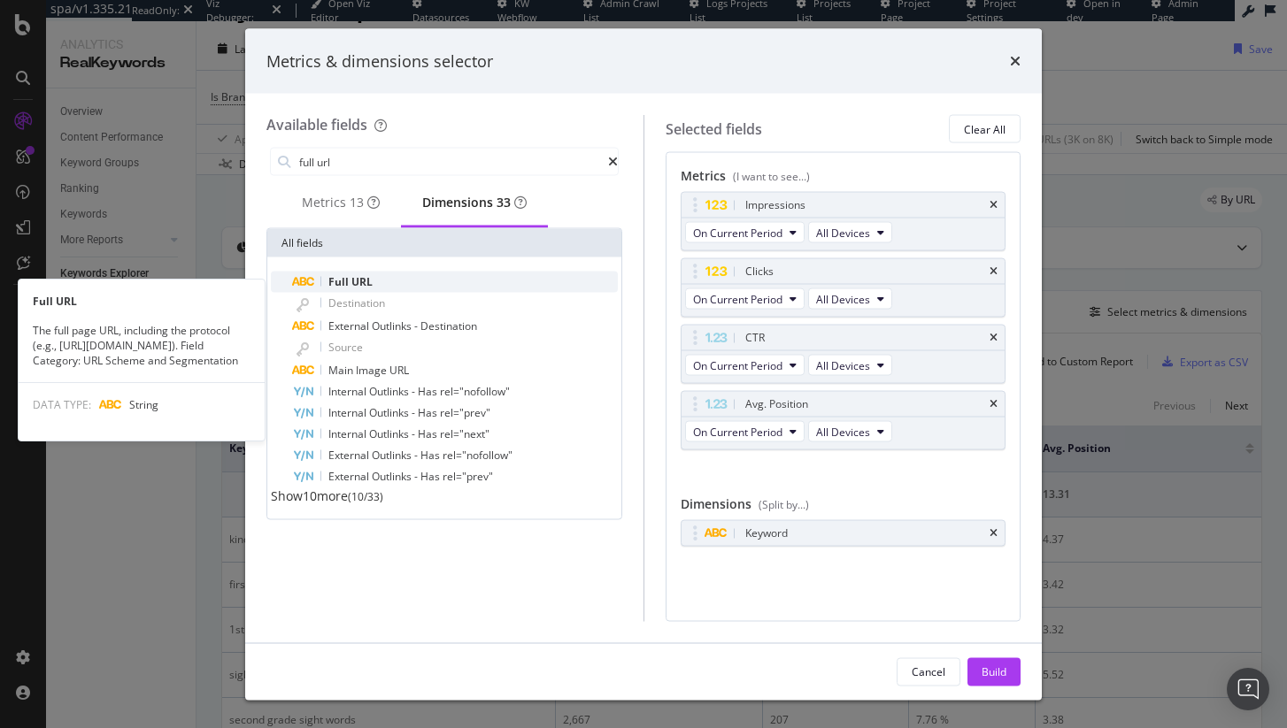
click at [358, 286] on span "URL" at bounding box center [361, 281] width 21 height 15
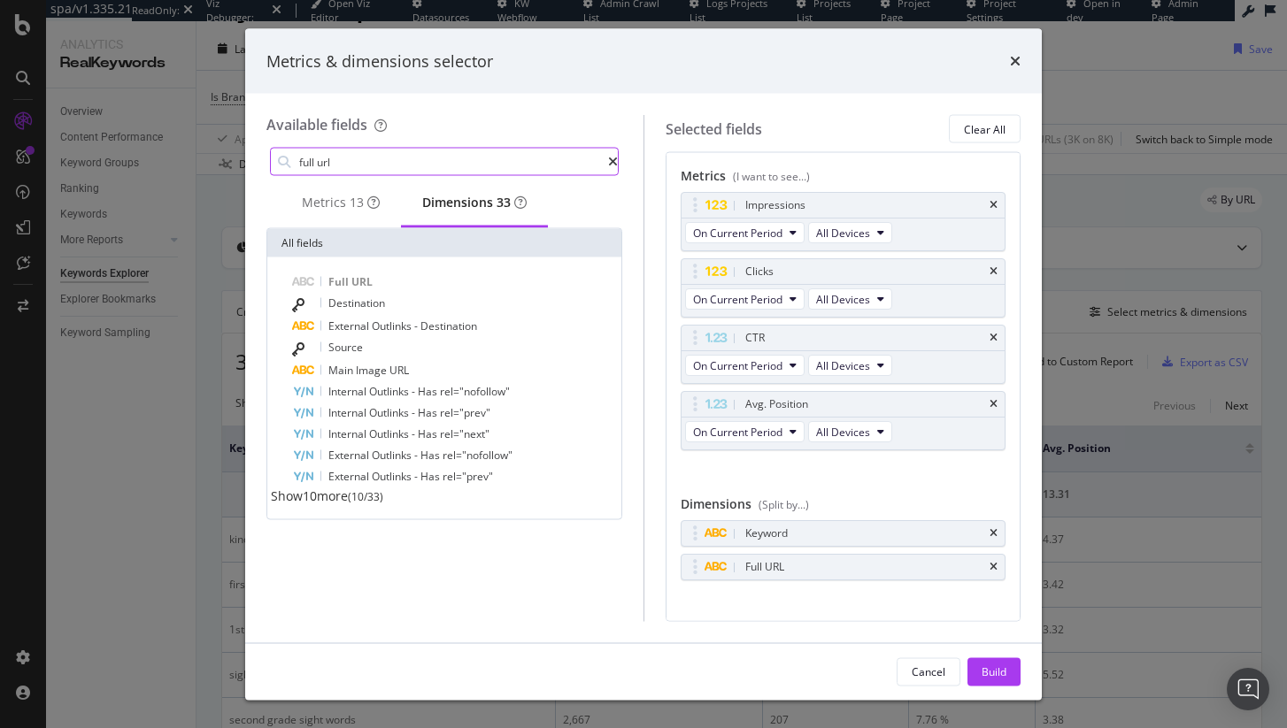
click at [452, 159] on input "full url" at bounding box center [452, 162] width 311 height 27
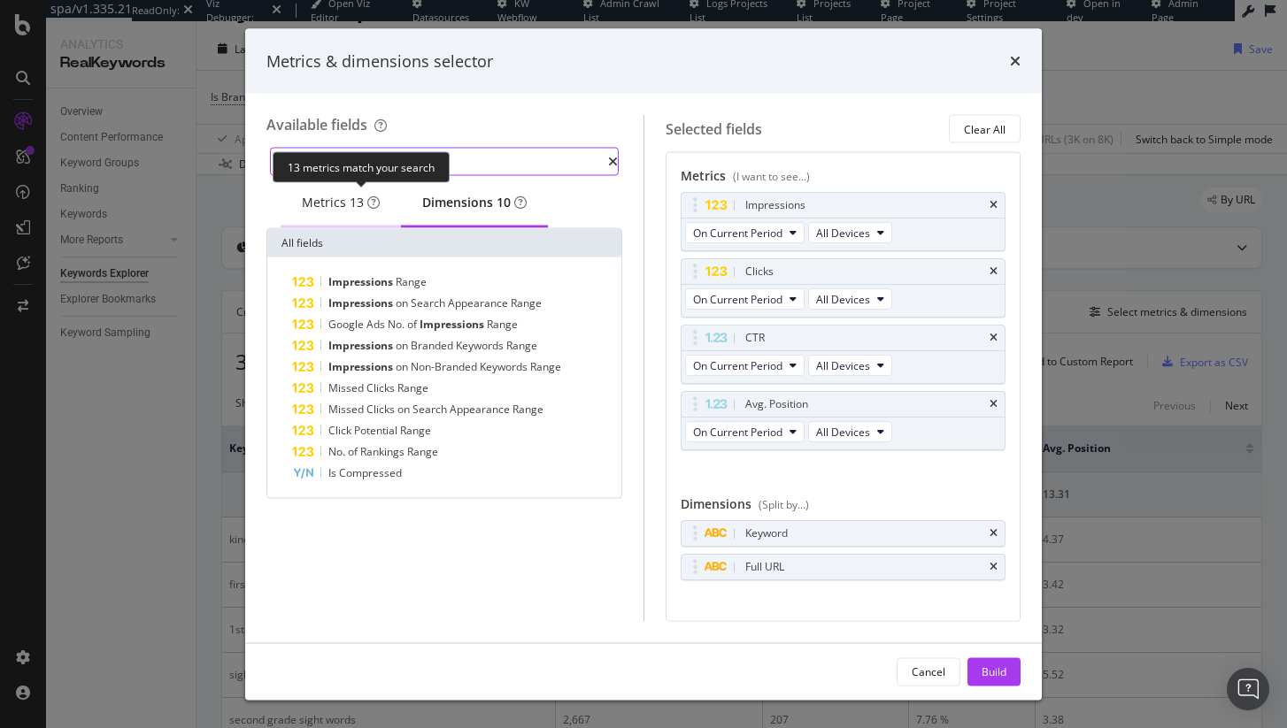
type input "impressions"
click at [333, 194] on div "Metrics 13" at bounding box center [341, 203] width 78 height 18
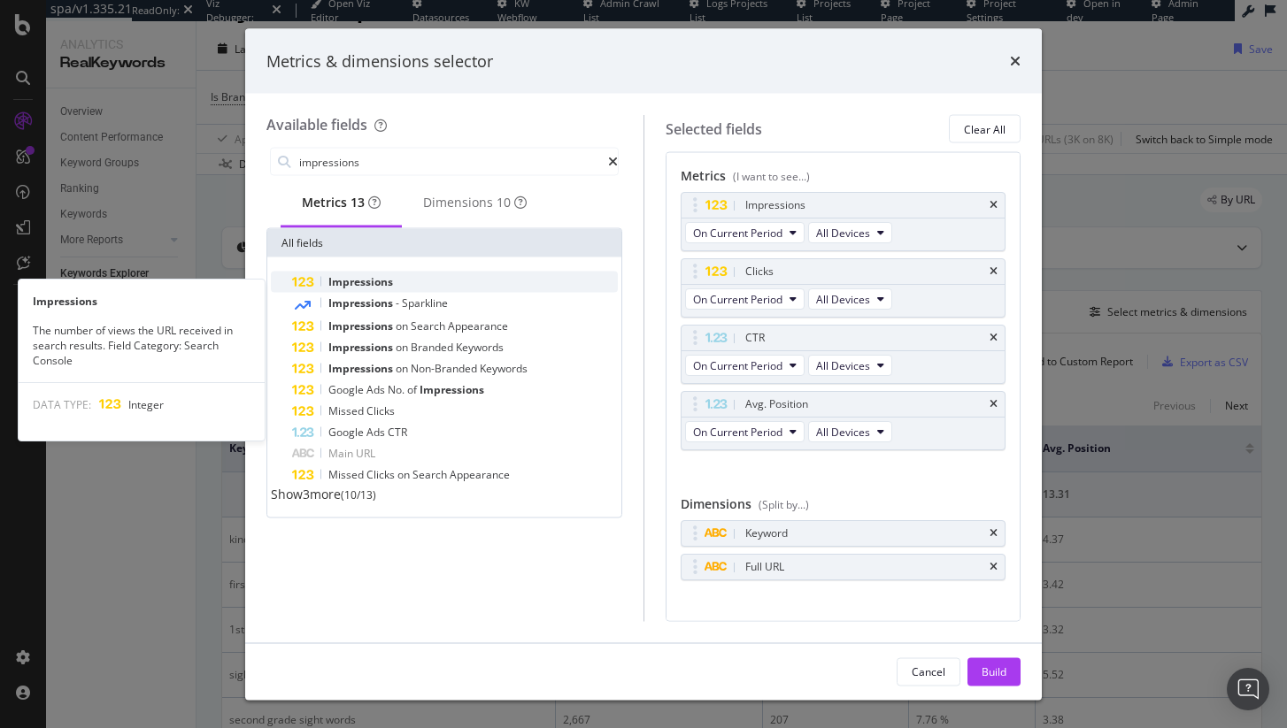
click at [375, 289] on span "Impressions" at bounding box center [360, 281] width 65 height 15
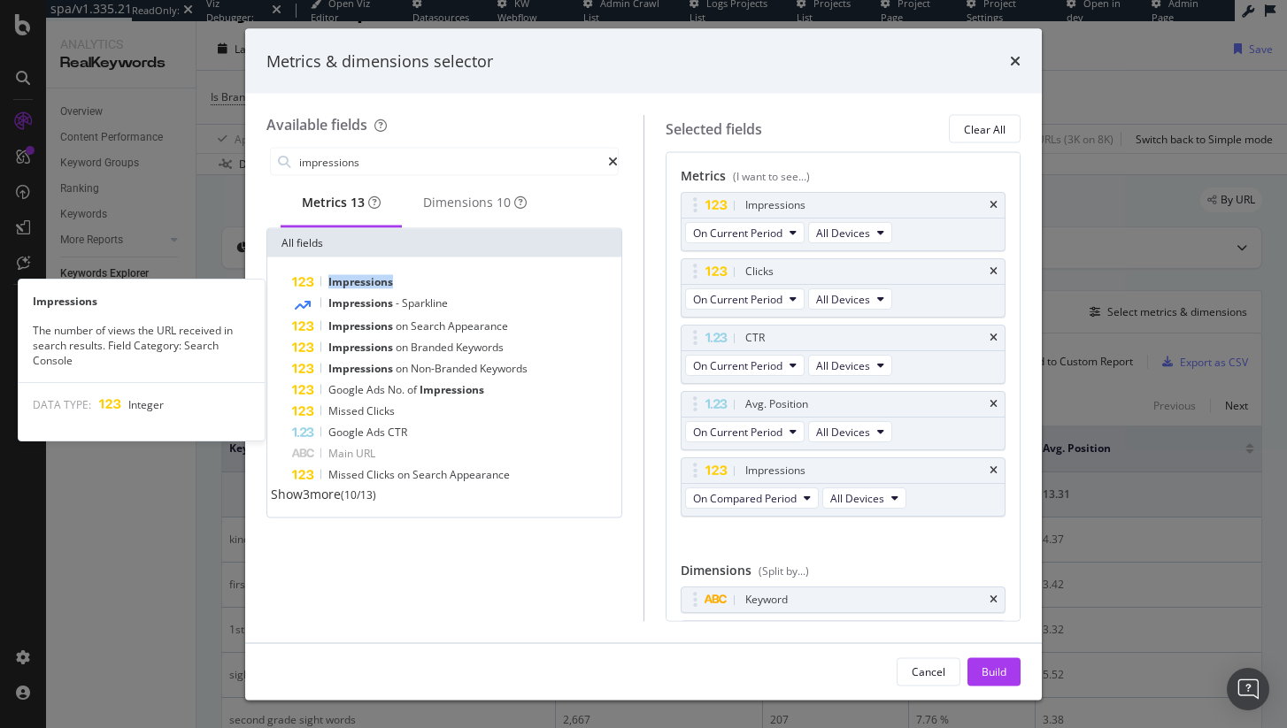
click at [375, 289] on span "Impressions" at bounding box center [360, 281] width 65 height 15
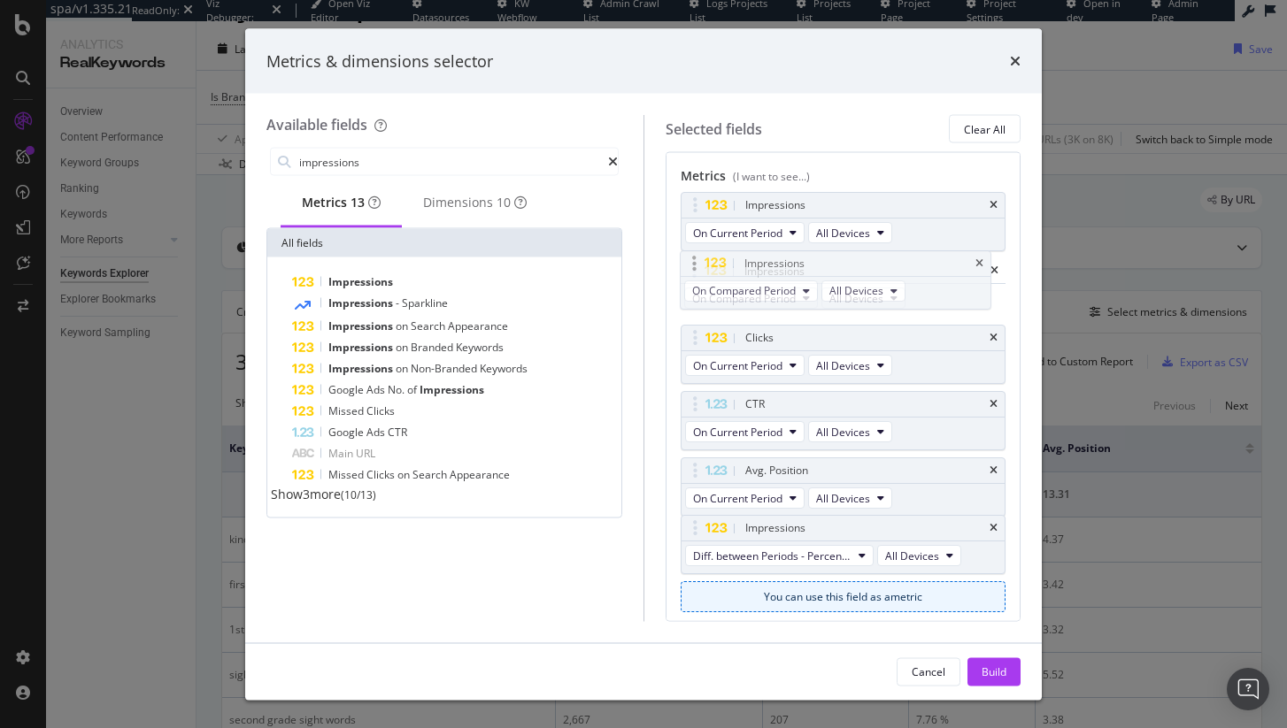
drag, startPoint x: 701, startPoint y: 473, endPoint x: 700, endPoint y: 266, distance: 207.1
click at [700, 266] on body "spa/v1.335.21 ReadOnly: Viz Debugger: Open Viz Editor Datasources KW Webflow Ad…" at bounding box center [643, 364] width 1287 height 728
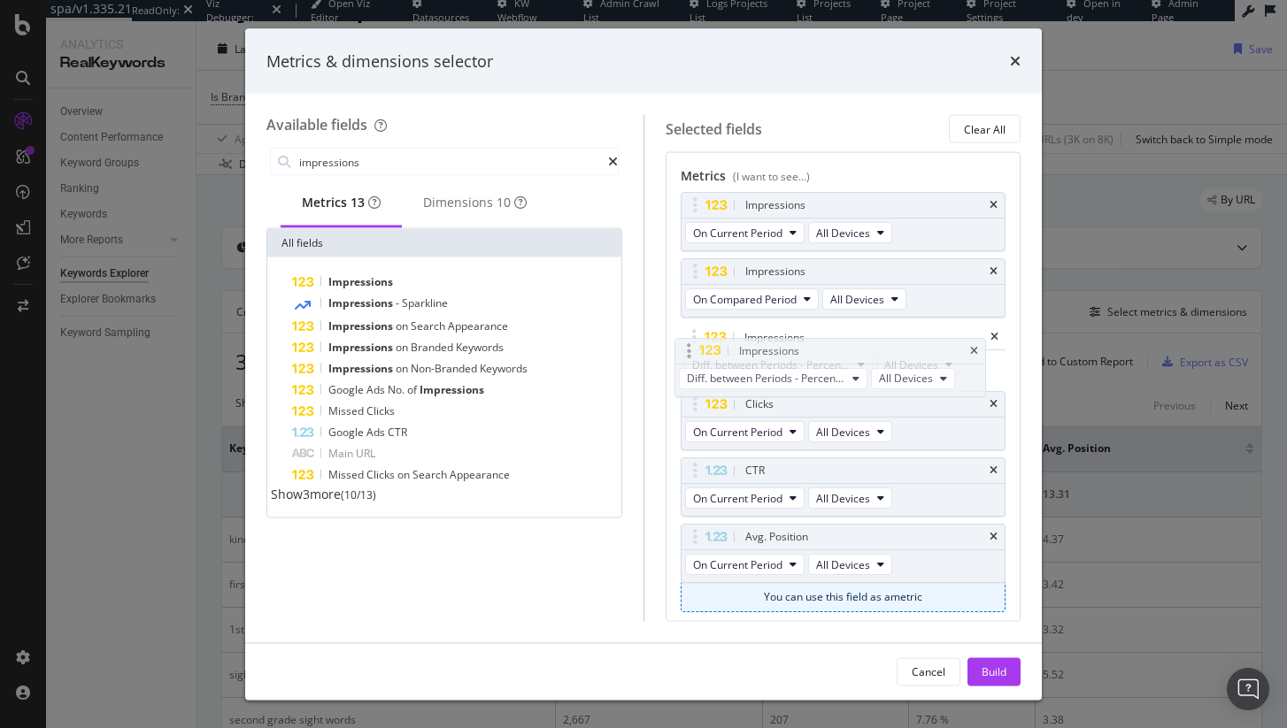
drag, startPoint x: 693, startPoint y: 544, endPoint x: 688, endPoint y: 357, distance: 187.7
click at [687, 357] on body "spa/v1.335.21 ReadOnly: Viz Debugger: Open Viz Editor Datasources KW Webflow Ad…" at bounding box center [643, 364] width 1287 height 728
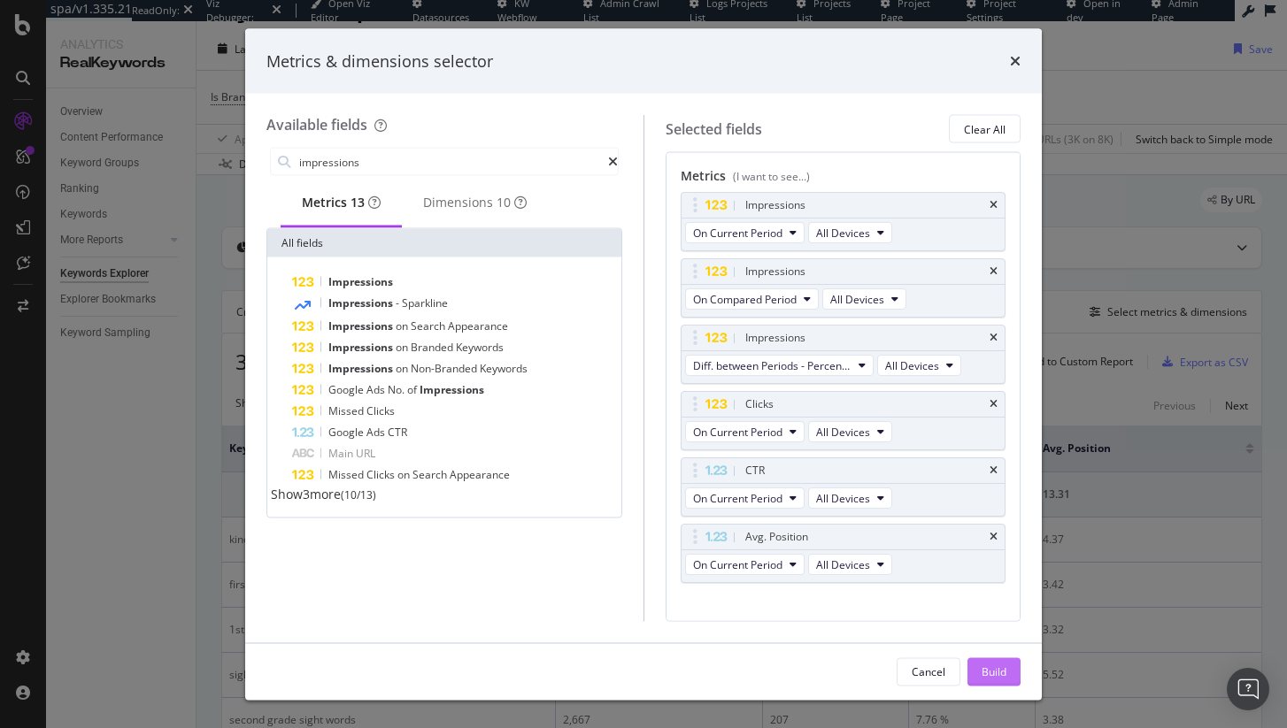
click at [1005, 671] on div "Build" at bounding box center [994, 671] width 25 height 15
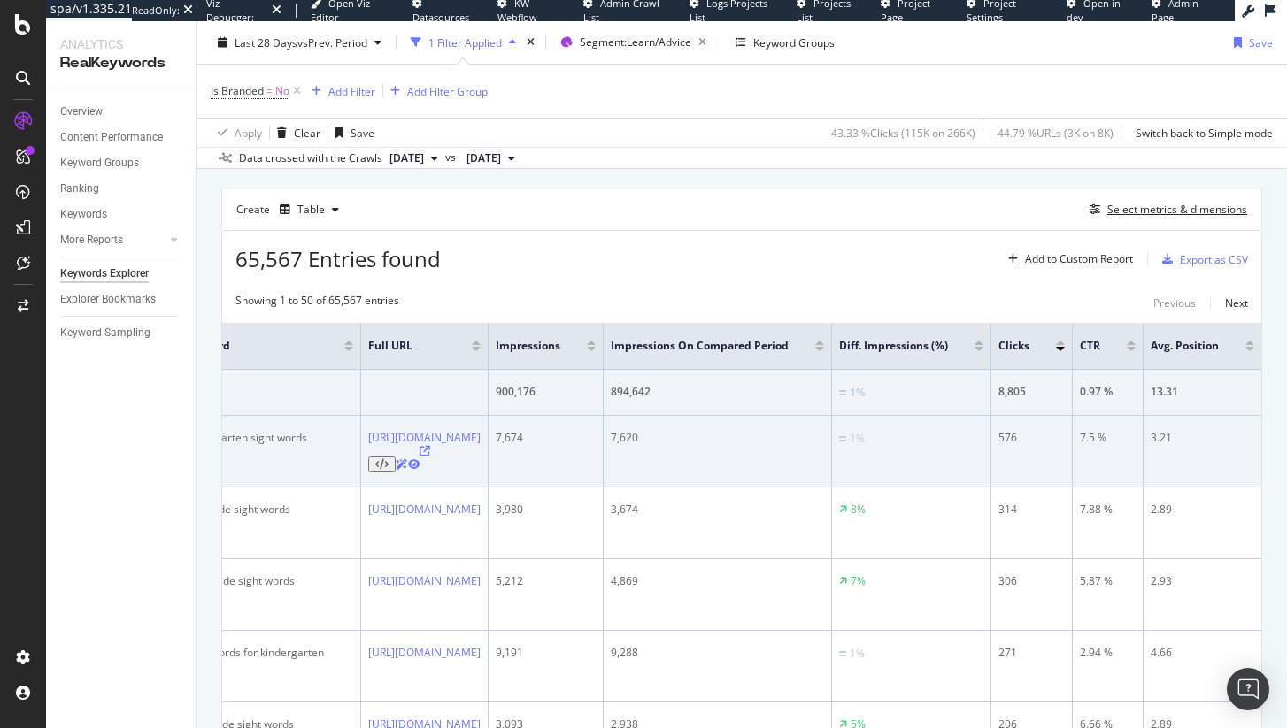
scroll to position [0, 373]
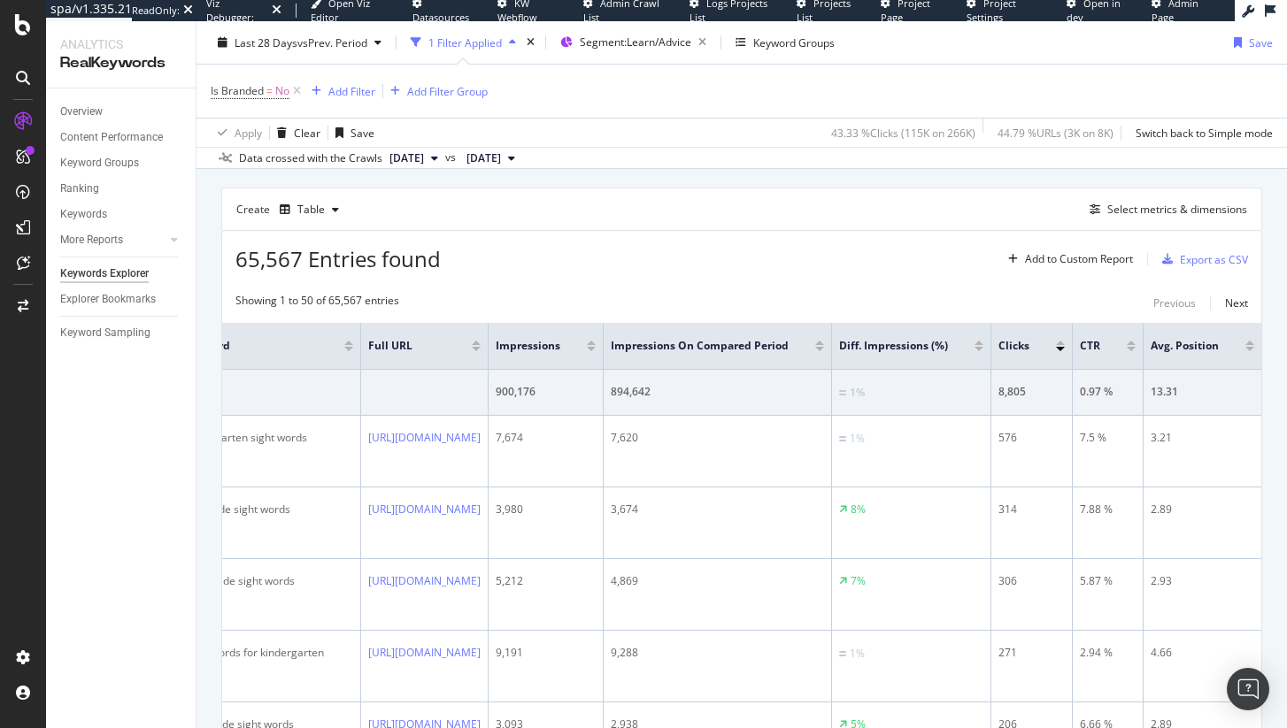
click at [974, 348] on div at bounding box center [978, 349] width 9 height 4
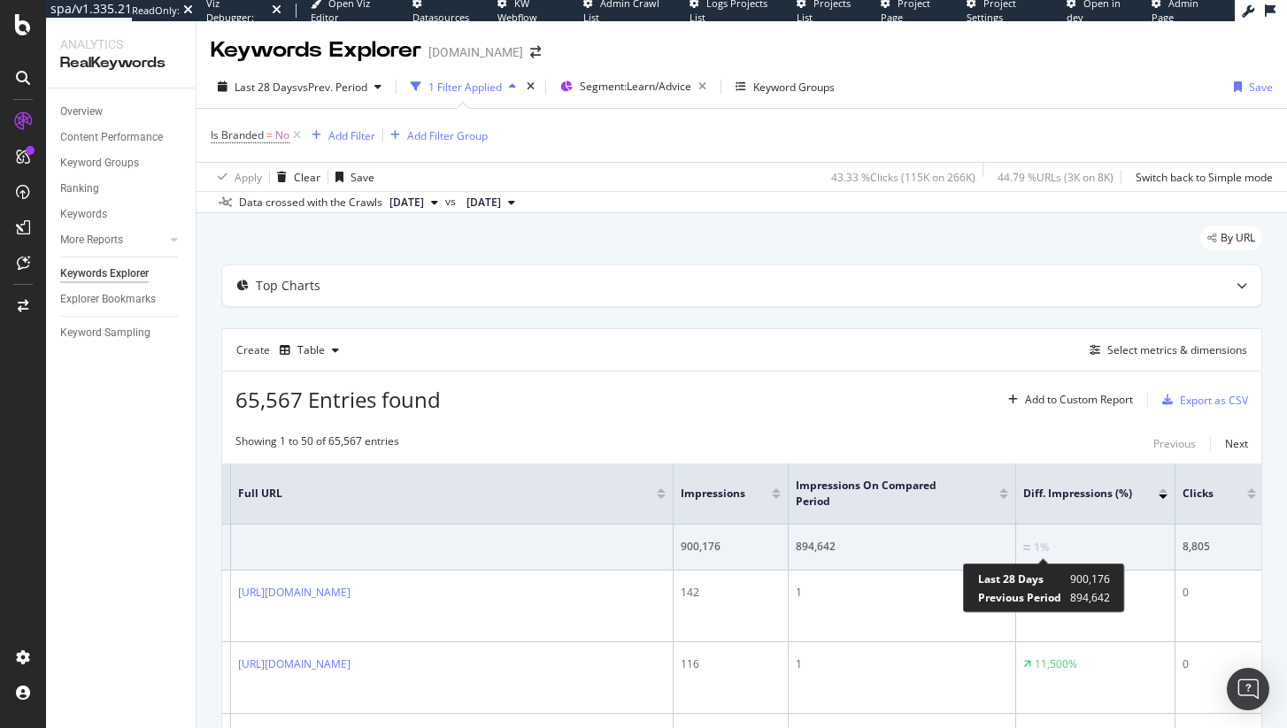
scroll to position [0, 171]
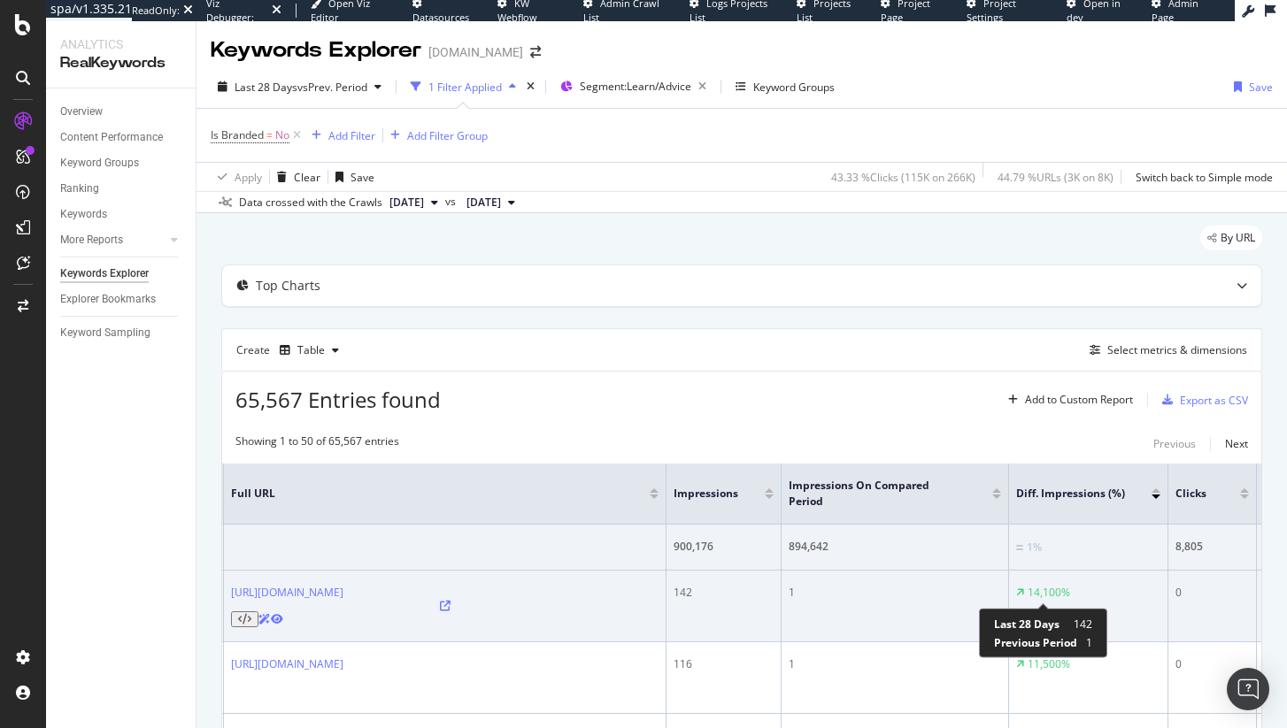
click at [1064, 598] on div "14,100%" at bounding box center [1049, 593] width 42 height 16
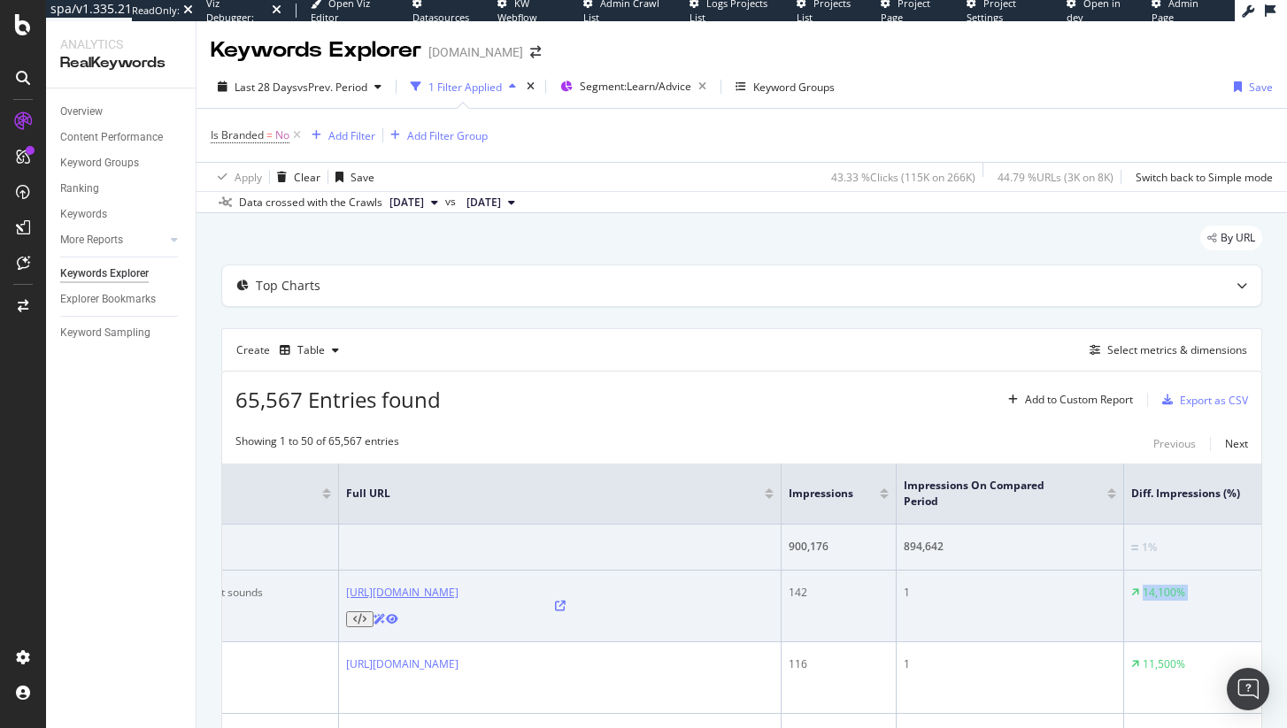
scroll to position [0, 0]
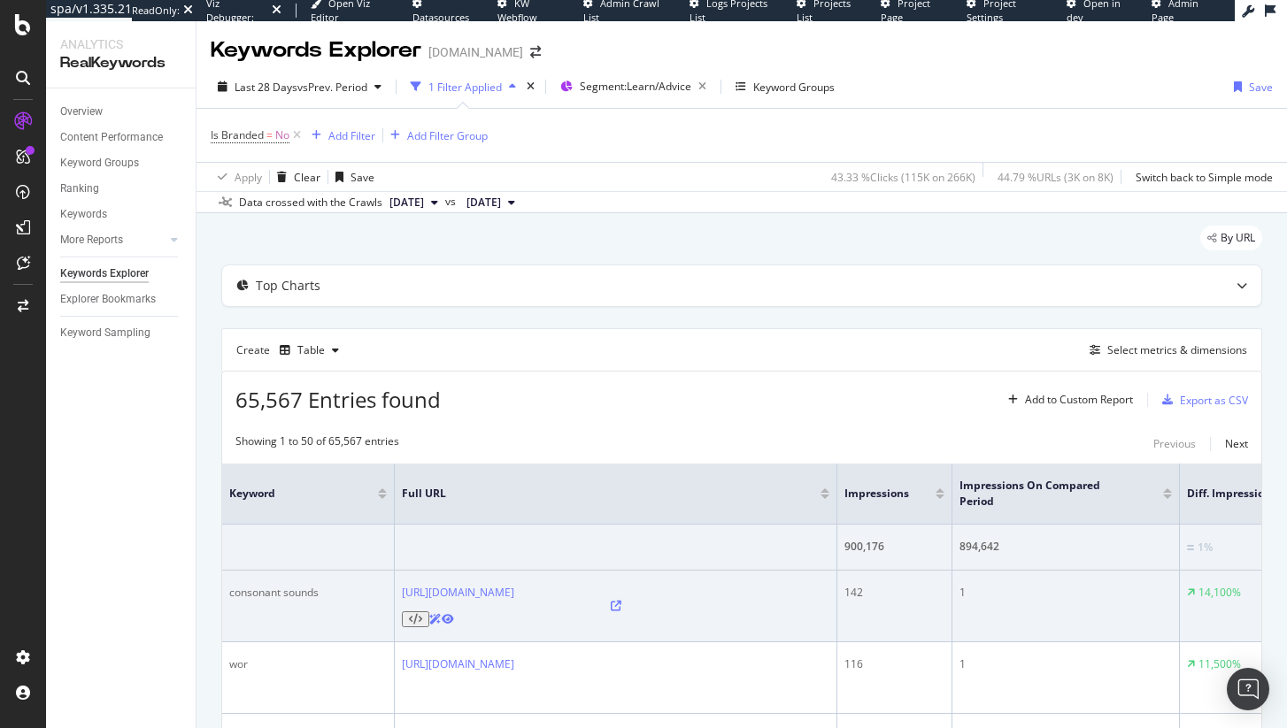
click at [849, 591] on div "142" at bounding box center [894, 593] width 100 height 16
click at [963, 594] on div "1" at bounding box center [1065, 593] width 212 height 16
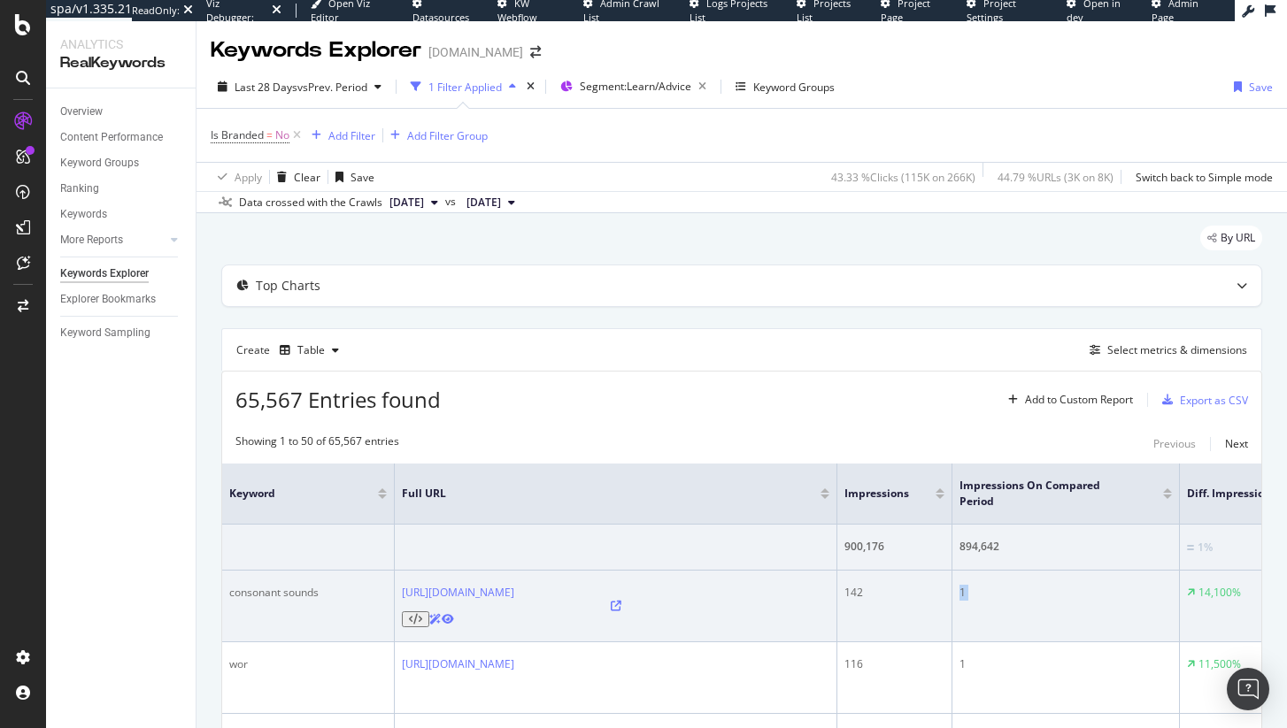
click at [963, 594] on div "1" at bounding box center [1065, 593] width 212 height 16
click at [850, 595] on div "142" at bounding box center [894, 593] width 100 height 16
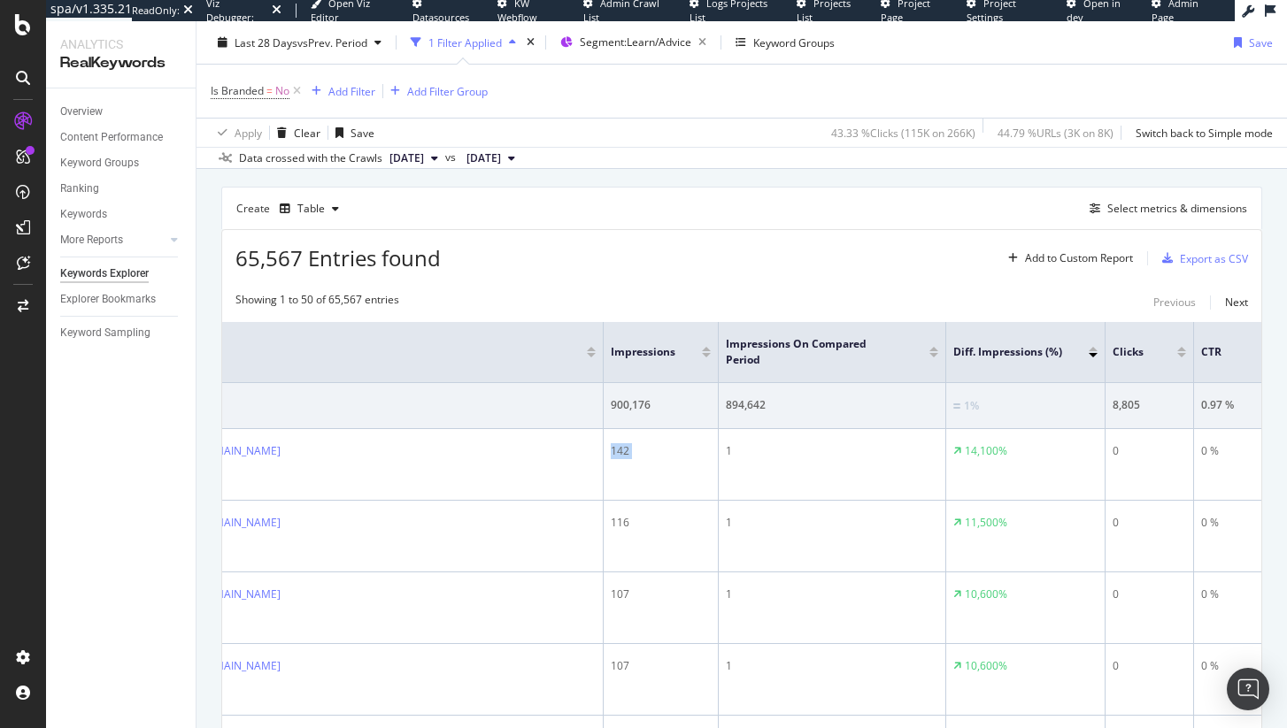
scroll to position [0, 242]
click at [1085, 347] on div at bounding box center [1085, 349] width 9 height 4
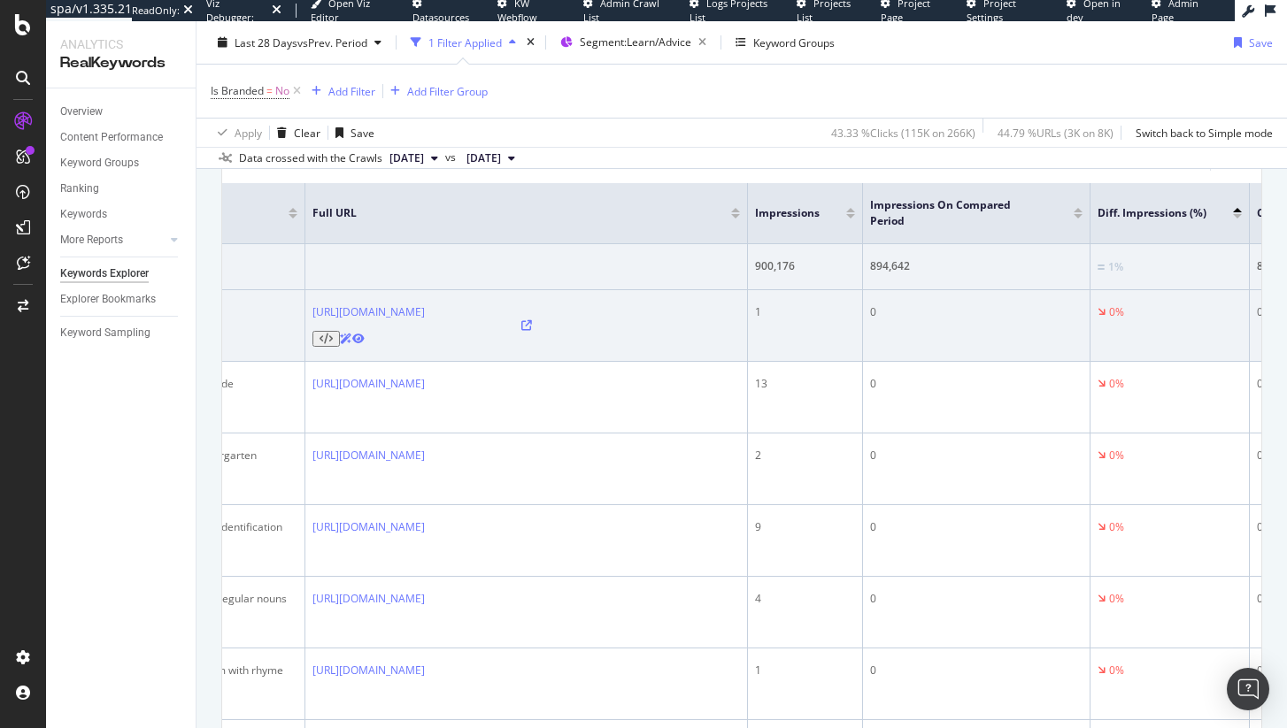
scroll to position [281, 0]
click at [759, 314] on div "1" at bounding box center [805, 312] width 100 height 16
click at [758, 314] on div "1" at bounding box center [805, 312] width 100 height 16
click at [869, 299] on td "0" at bounding box center [976, 325] width 227 height 72
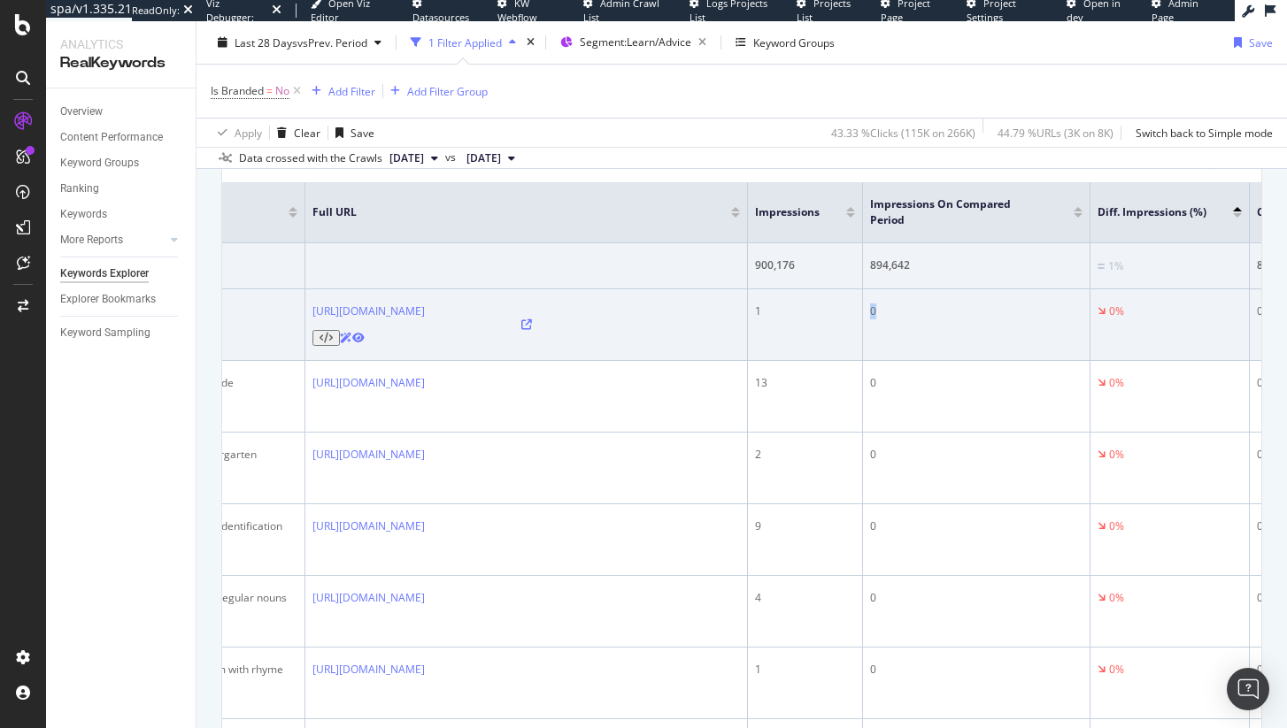
drag, startPoint x: 869, startPoint y: 299, endPoint x: 868, endPoint y: 308, distance: 8.9
click at [870, 300] on td "0" at bounding box center [976, 325] width 227 height 72
click at [868, 312] on td "0" at bounding box center [976, 325] width 227 height 72
click at [751, 312] on td "1" at bounding box center [805, 325] width 115 height 72
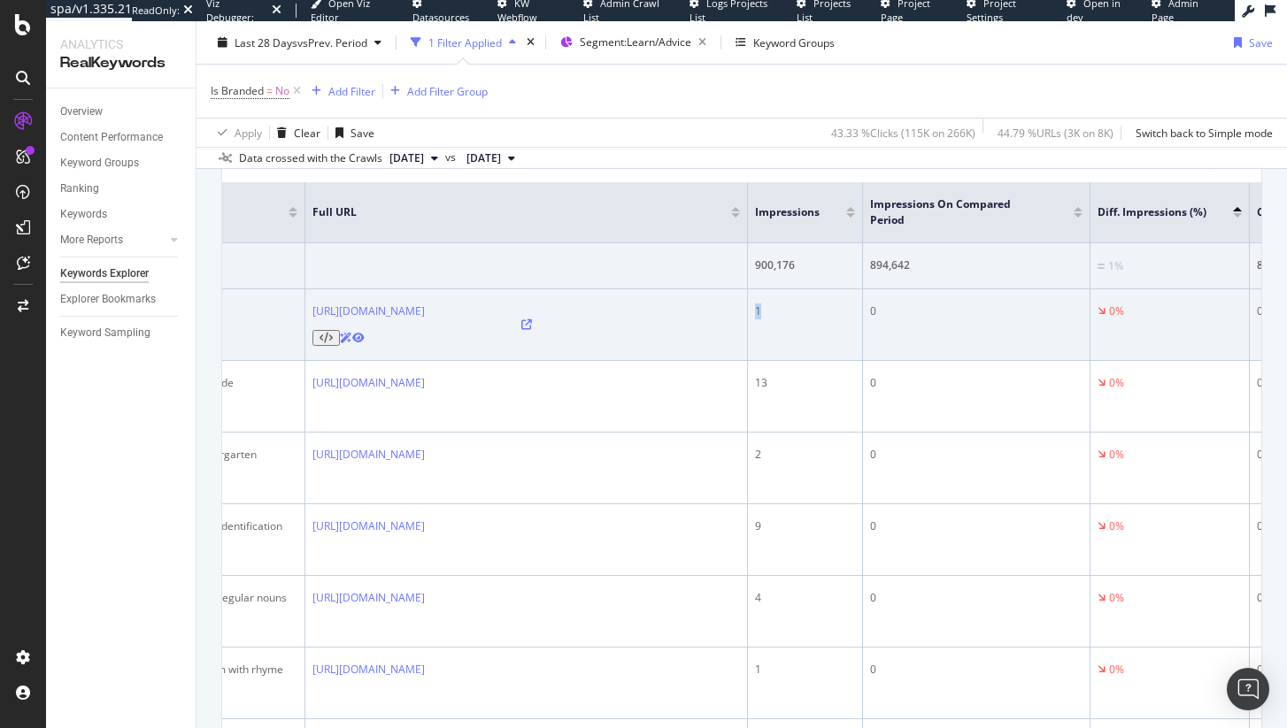
click at [751, 312] on td "1" at bounding box center [805, 325] width 115 height 72
click at [752, 312] on td "1" at bounding box center [805, 325] width 115 height 72
click at [872, 311] on div "0" at bounding box center [976, 312] width 212 height 16
click at [872, 312] on div "0" at bounding box center [976, 312] width 212 height 16
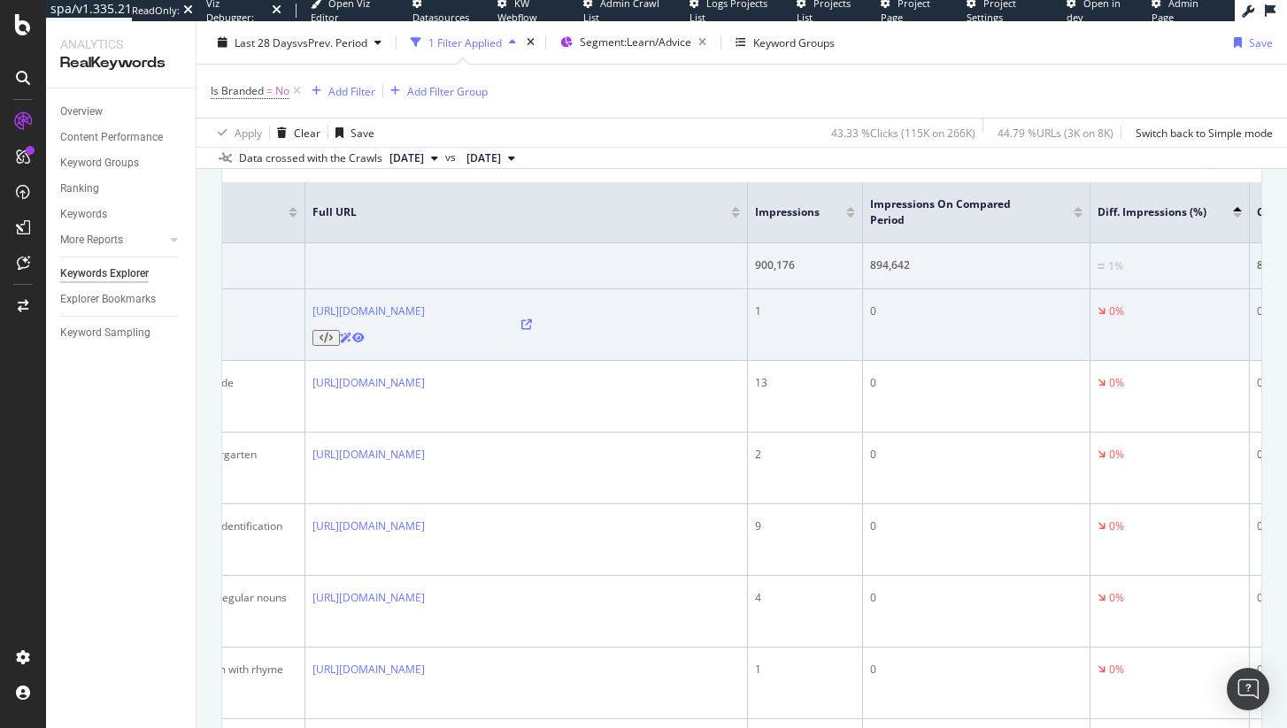
click at [746, 314] on td "https://www.abcmouse.com/learn/advice/what-is-phonics-and-how-do-i-teach-it-a-g…" at bounding box center [526, 325] width 443 height 72
click at [1156, 335] on td "0%" at bounding box center [1169, 325] width 159 height 72
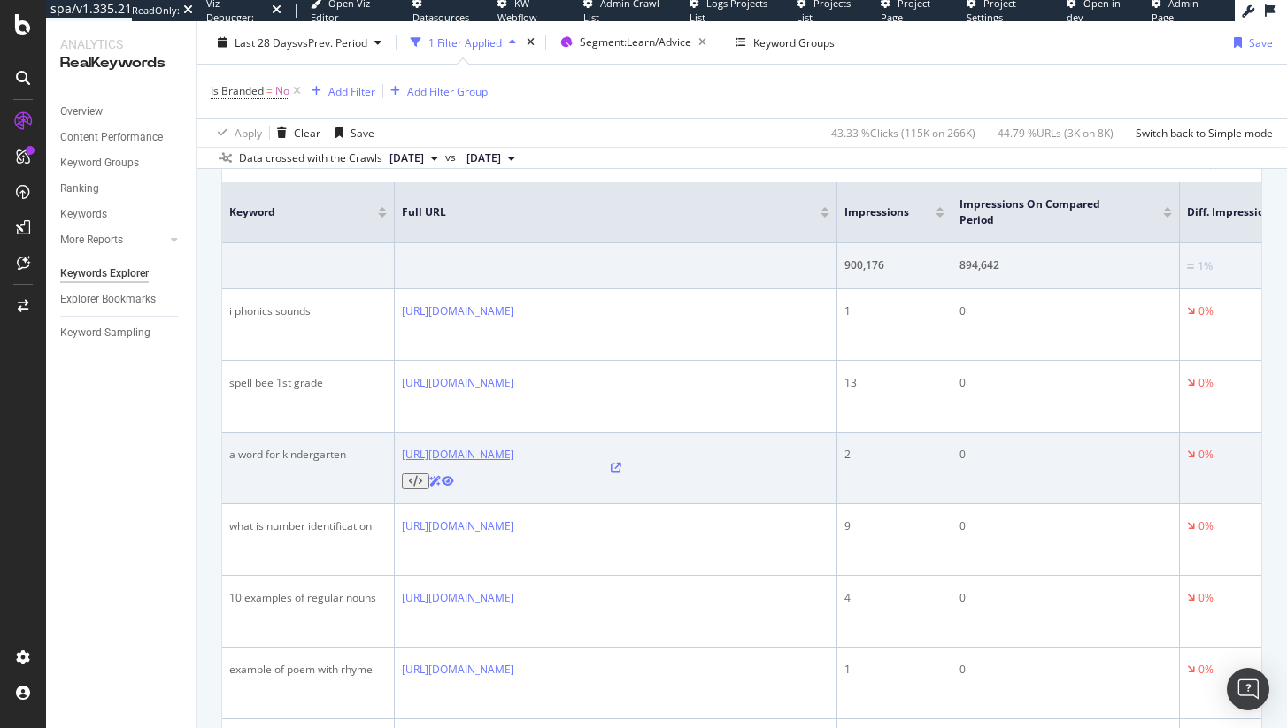
scroll to position [0, 0]
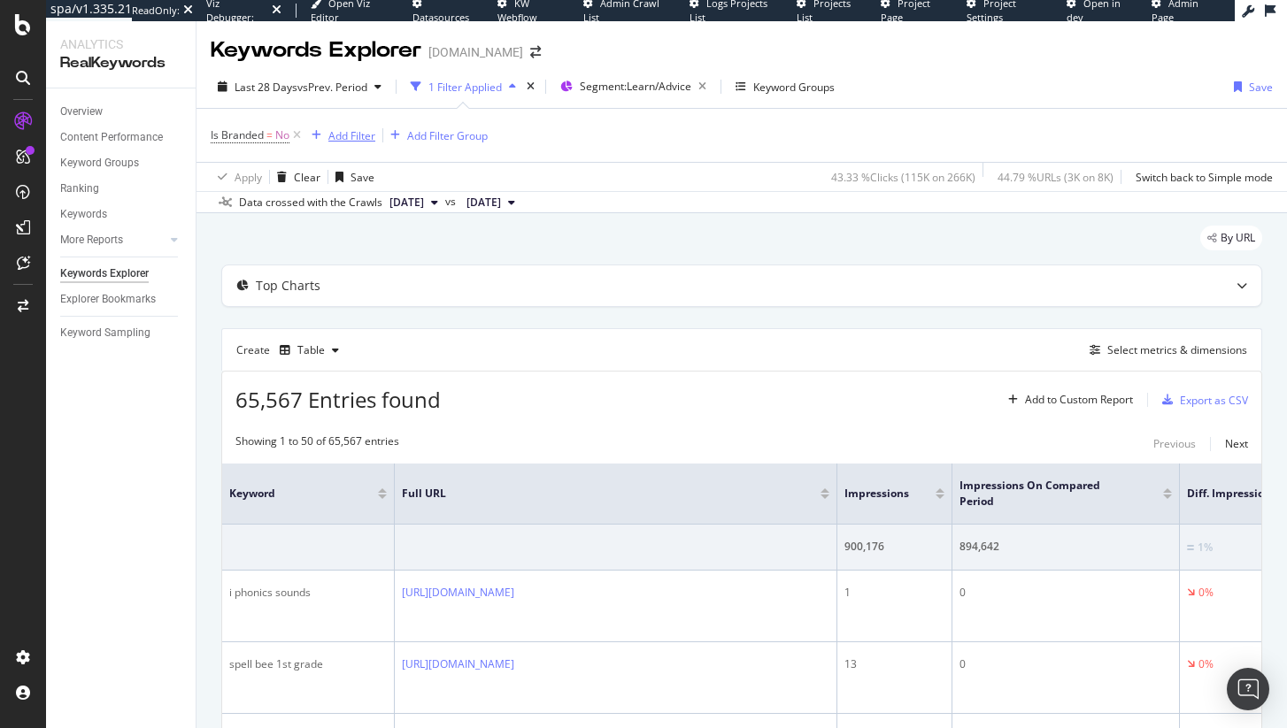
click at [351, 135] on div "Add Filter" at bounding box center [351, 135] width 47 height 15
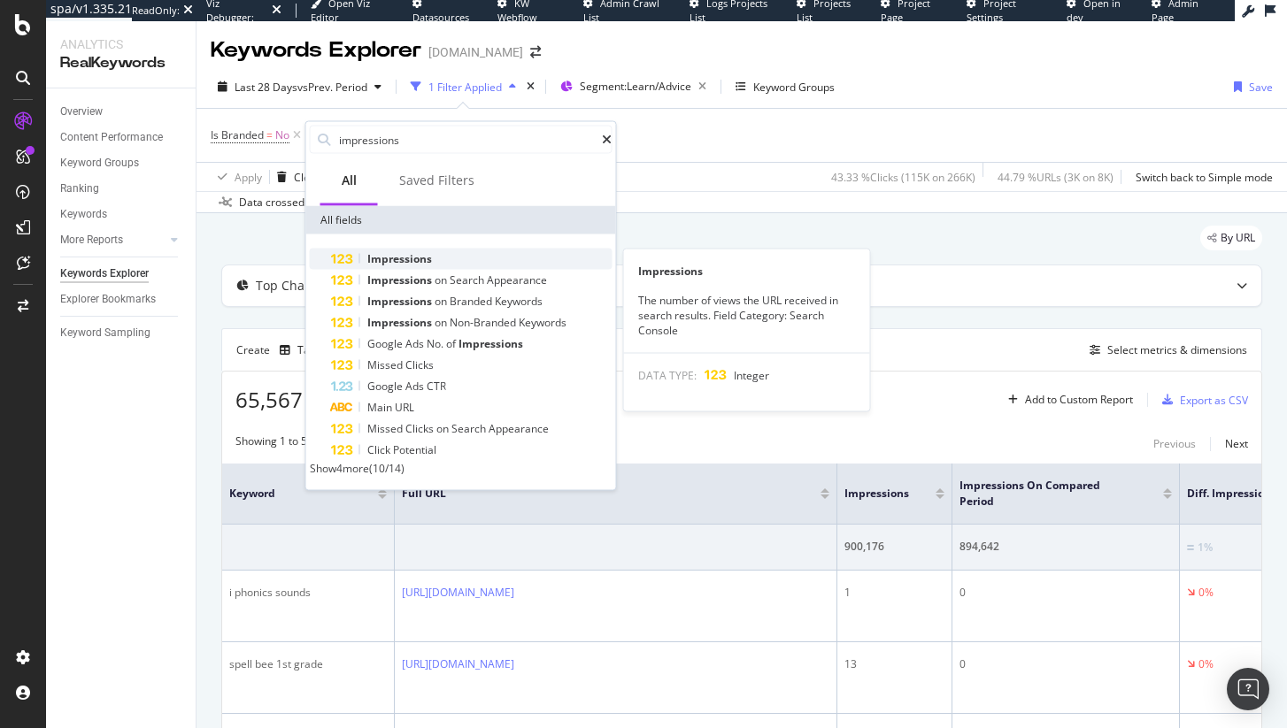
type input "impressions"
click at [467, 255] on div "Impressions" at bounding box center [471, 259] width 281 height 21
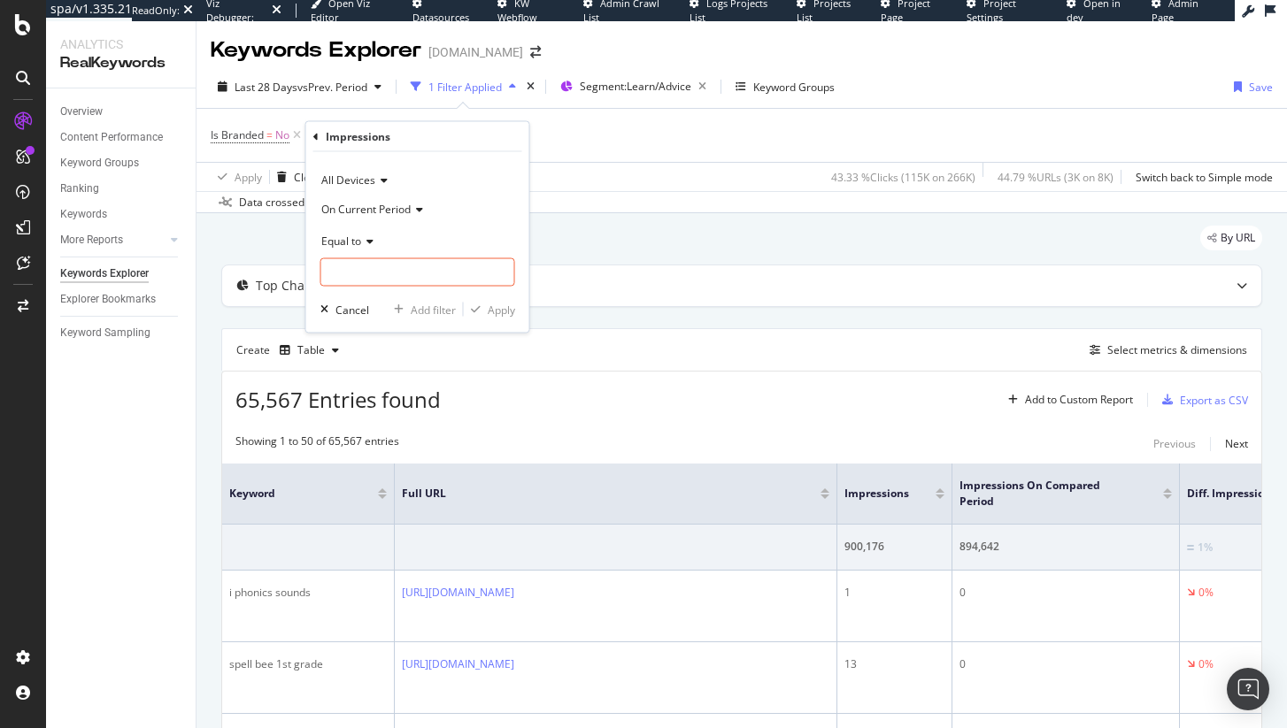
click at [361, 207] on span "On Current Period" at bounding box center [365, 208] width 89 height 15
click at [389, 266] on span "On Compared Period" at bounding box center [381, 267] width 104 height 15
click at [381, 280] on input "number" at bounding box center [417, 272] width 195 height 28
click at [355, 242] on span "Equal to" at bounding box center [341, 240] width 40 height 15
drag, startPoint x: 395, startPoint y: 367, endPoint x: 380, endPoint y: 267, distance: 101.1
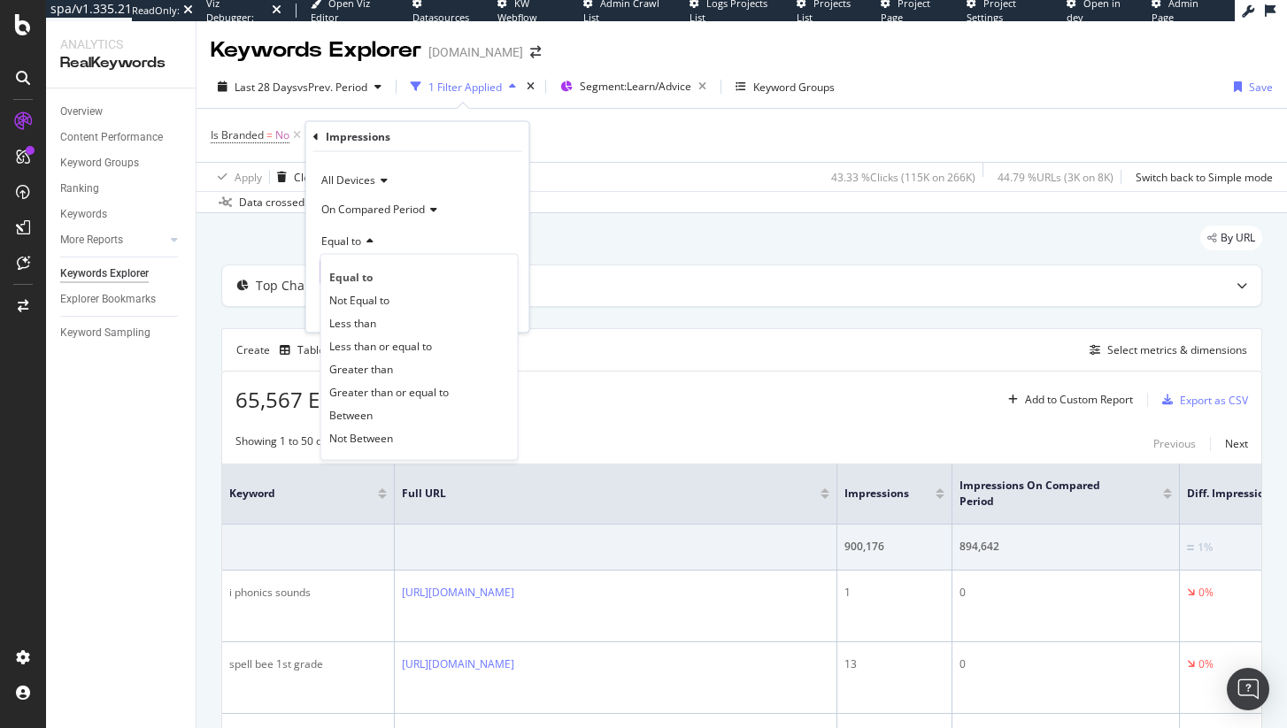
click at [395, 367] on div "Greater than" at bounding box center [419, 369] width 189 height 23
click at [371, 260] on input "number" at bounding box center [417, 272] width 195 height 28
type input "0"
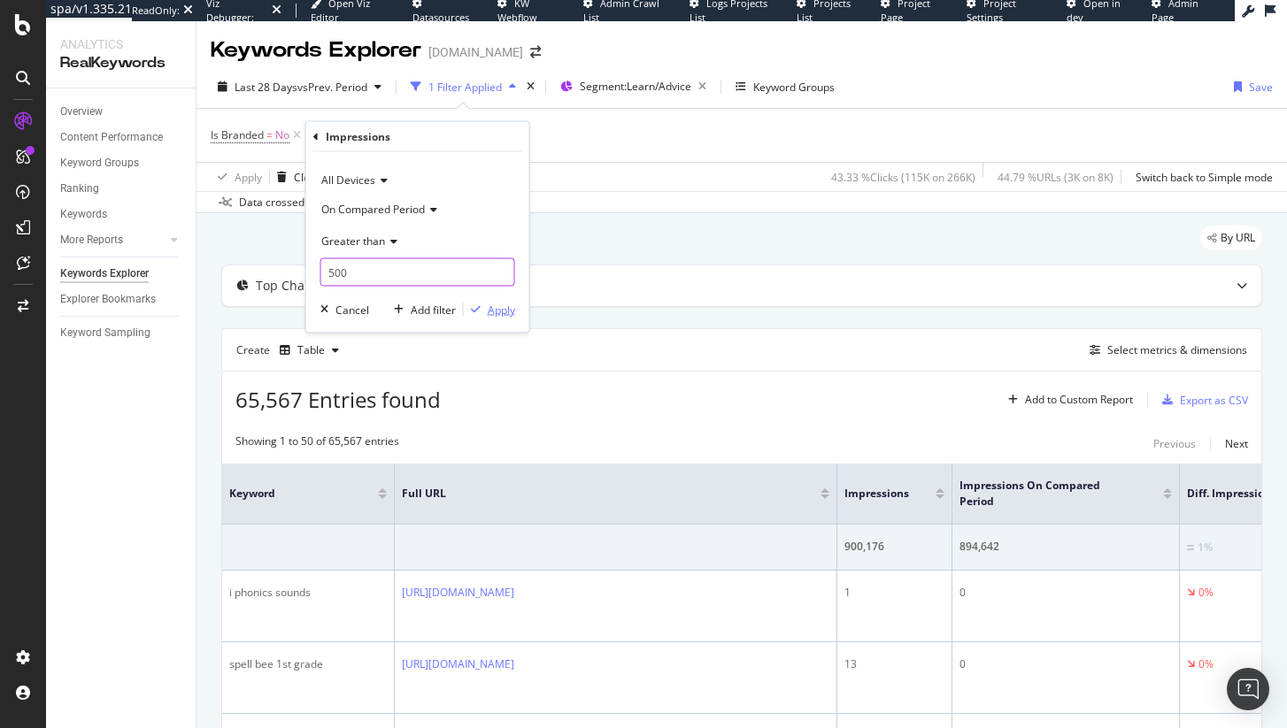
type input "500"
click at [504, 316] on div "Apply" at bounding box center [501, 309] width 27 height 15
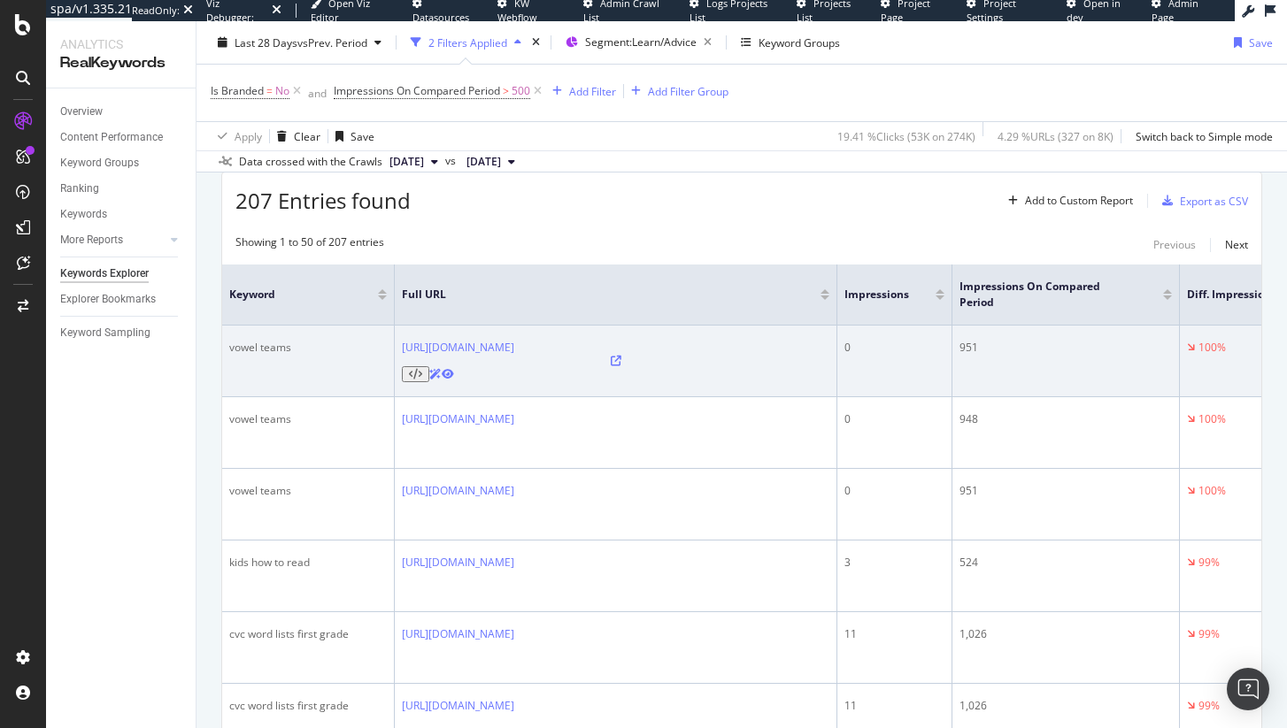
scroll to position [214, 0]
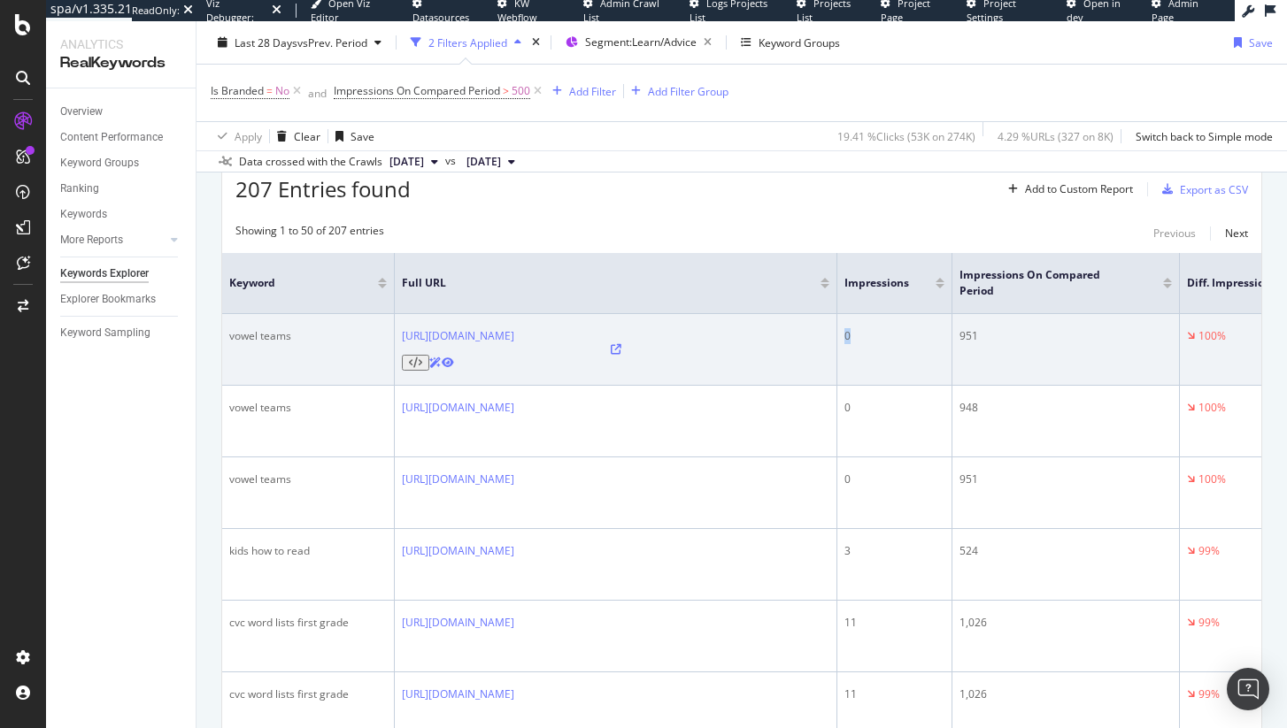
drag, startPoint x: 843, startPoint y: 336, endPoint x: 879, endPoint y: 338, distance: 35.4
click at [879, 338] on div "0" at bounding box center [894, 336] width 100 height 16
click at [621, 344] on icon at bounding box center [616, 349] width 11 height 11
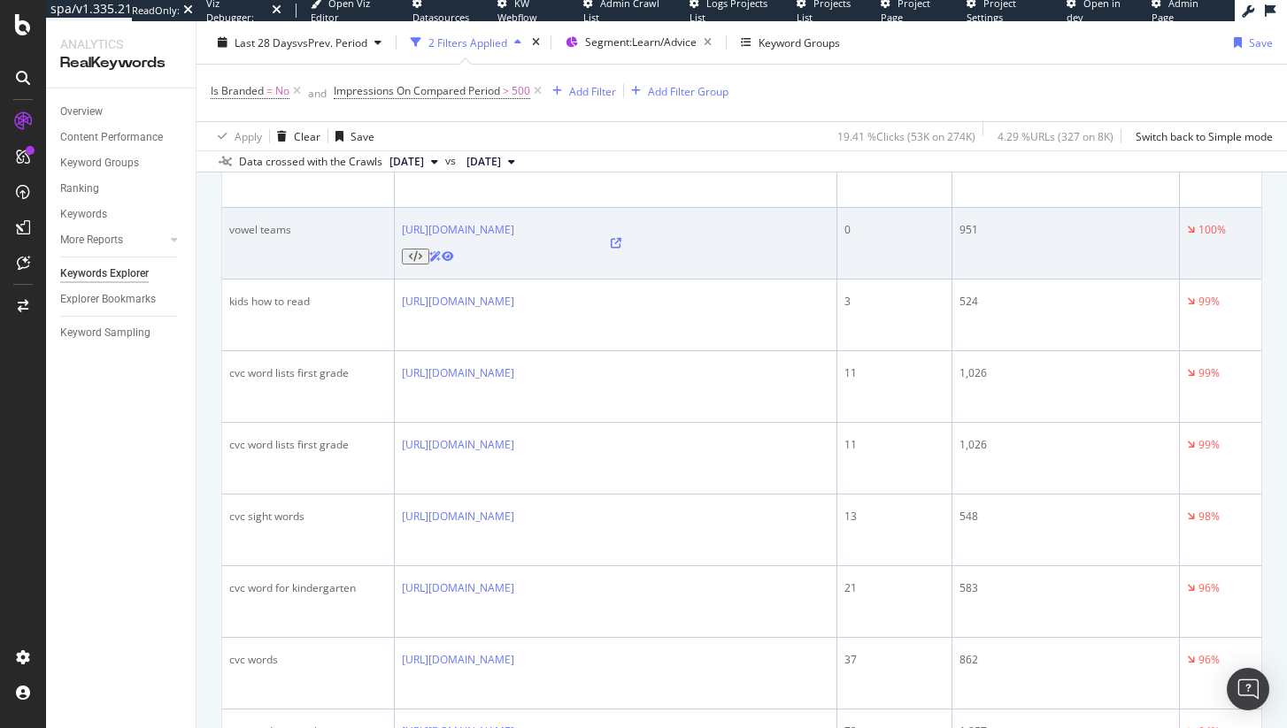
scroll to position [76, 0]
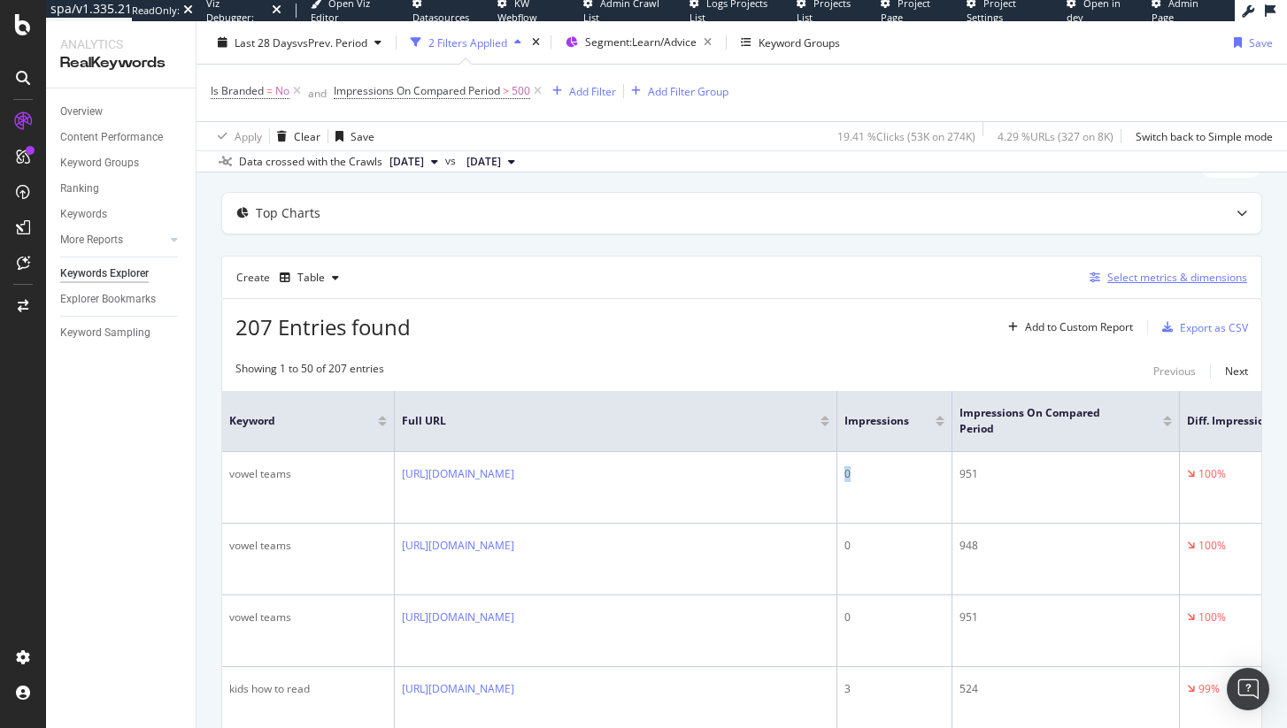
click at [1125, 277] on div "Select metrics & dimensions" at bounding box center [1177, 277] width 140 height 15
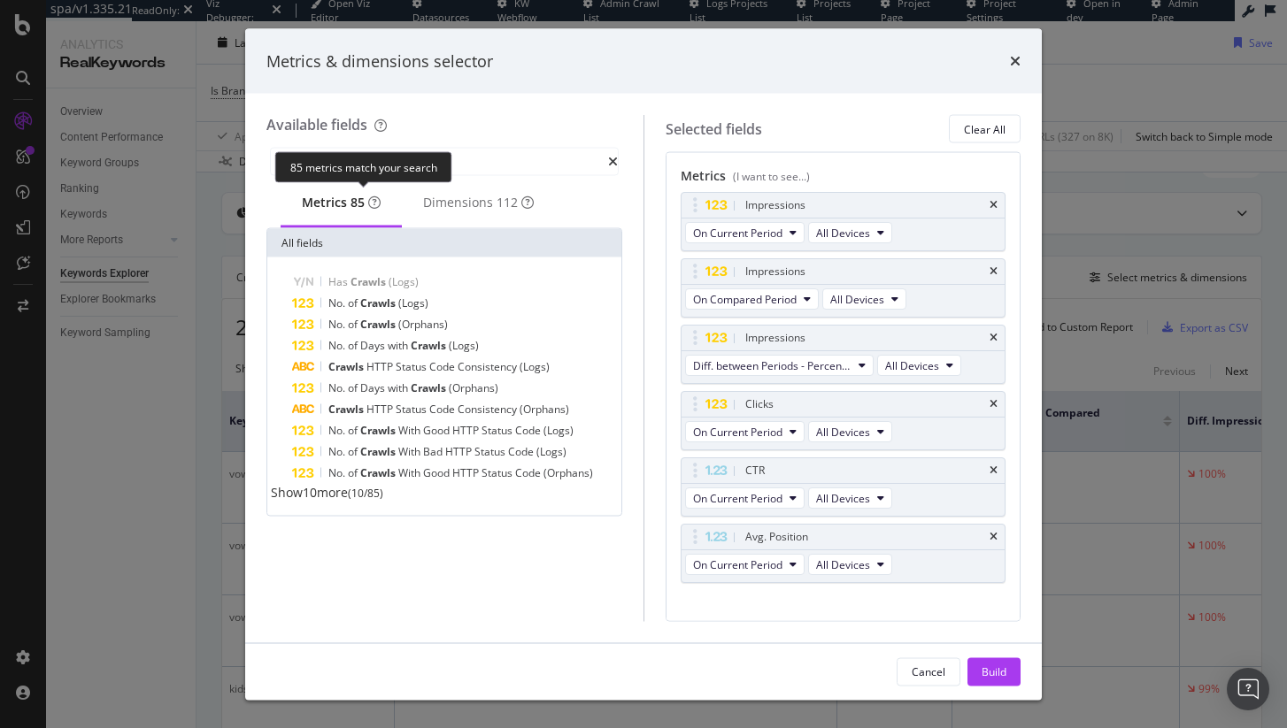
click at [339, 170] on div "85 metrics match your search" at bounding box center [363, 166] width 177 height 31
click at [393, 166] on div "85 metrics match your search" at bounding box center [363, 166] width 177 height 31
click at [556, 155] on input "crawls" at bounding box center [452, 162] width 311 height 27
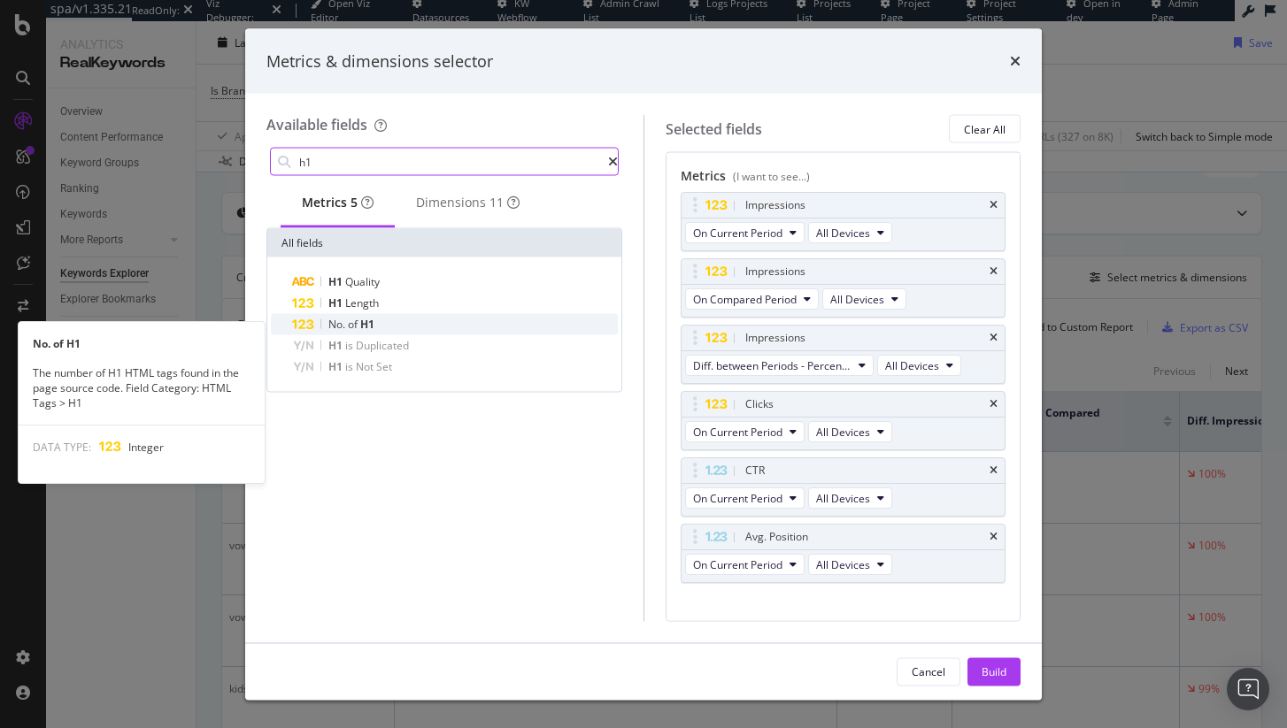
type input "h1"
click at [372, 327] on span "H1" at bounding box center [367, 324] width 14 height 15
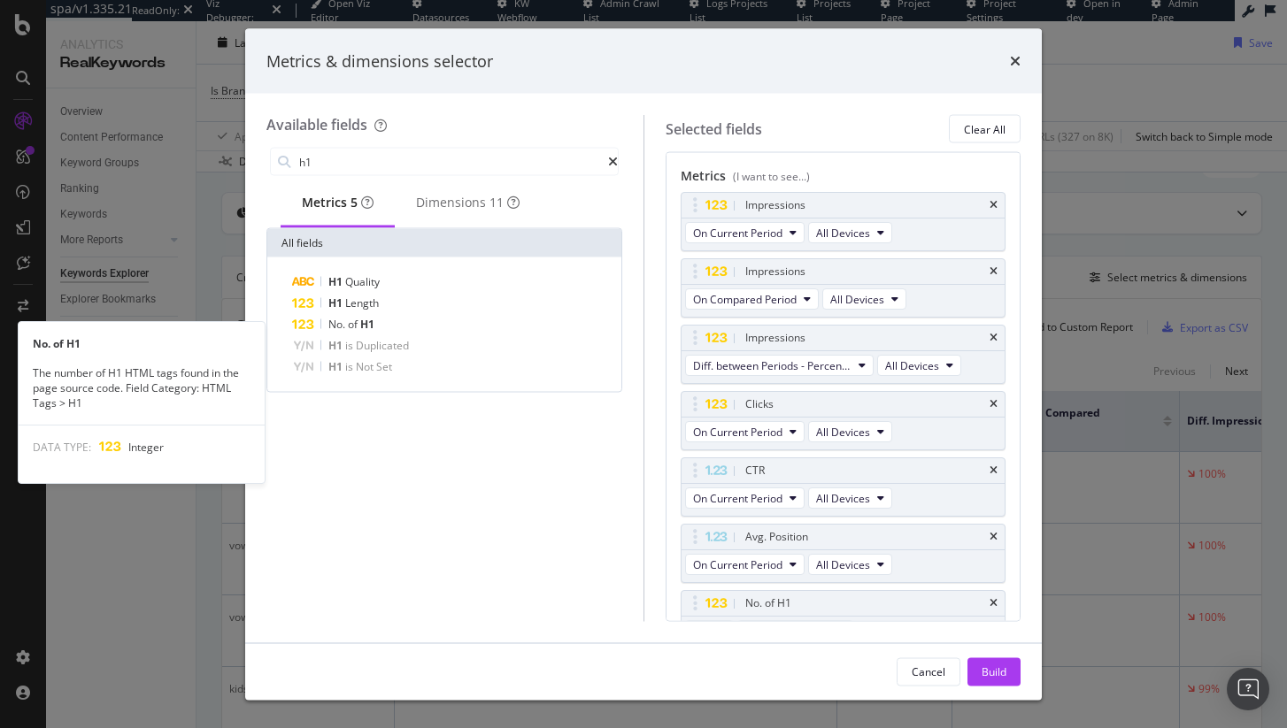
scroll to position [28, 0]
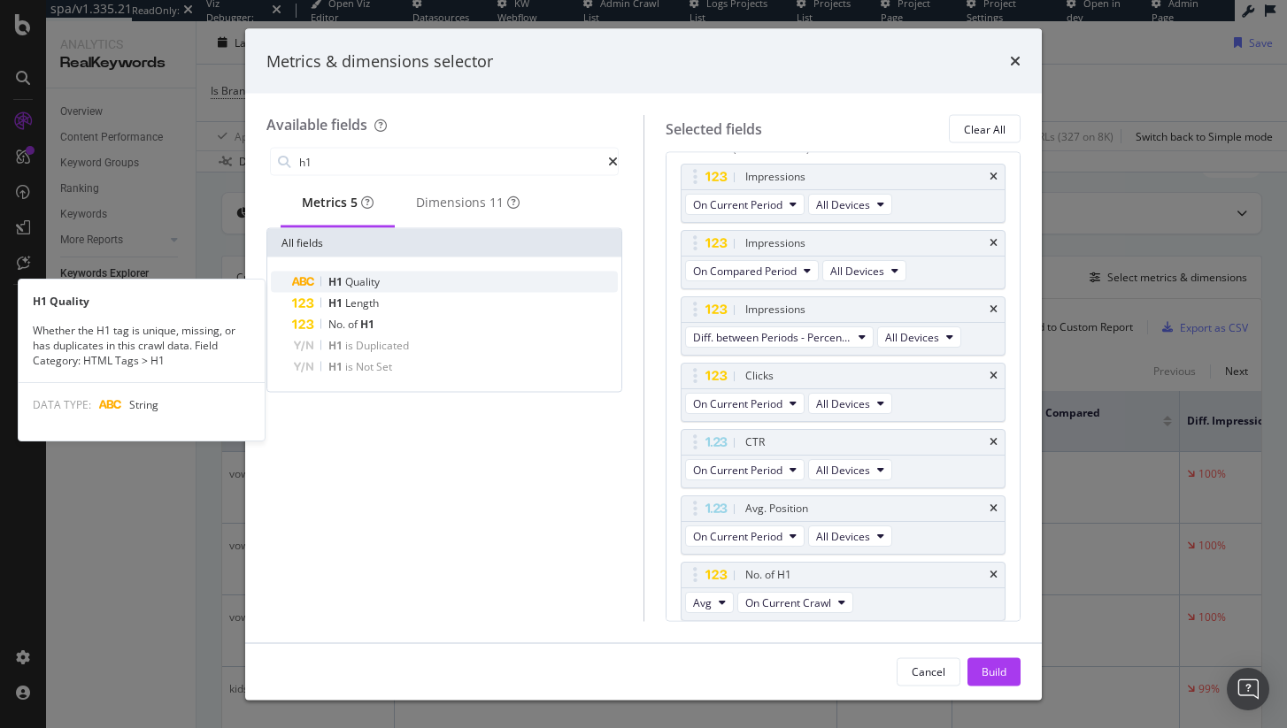
click at [371, 287] on span "Quality" at bounding box center [362, 281] width 35 height 15
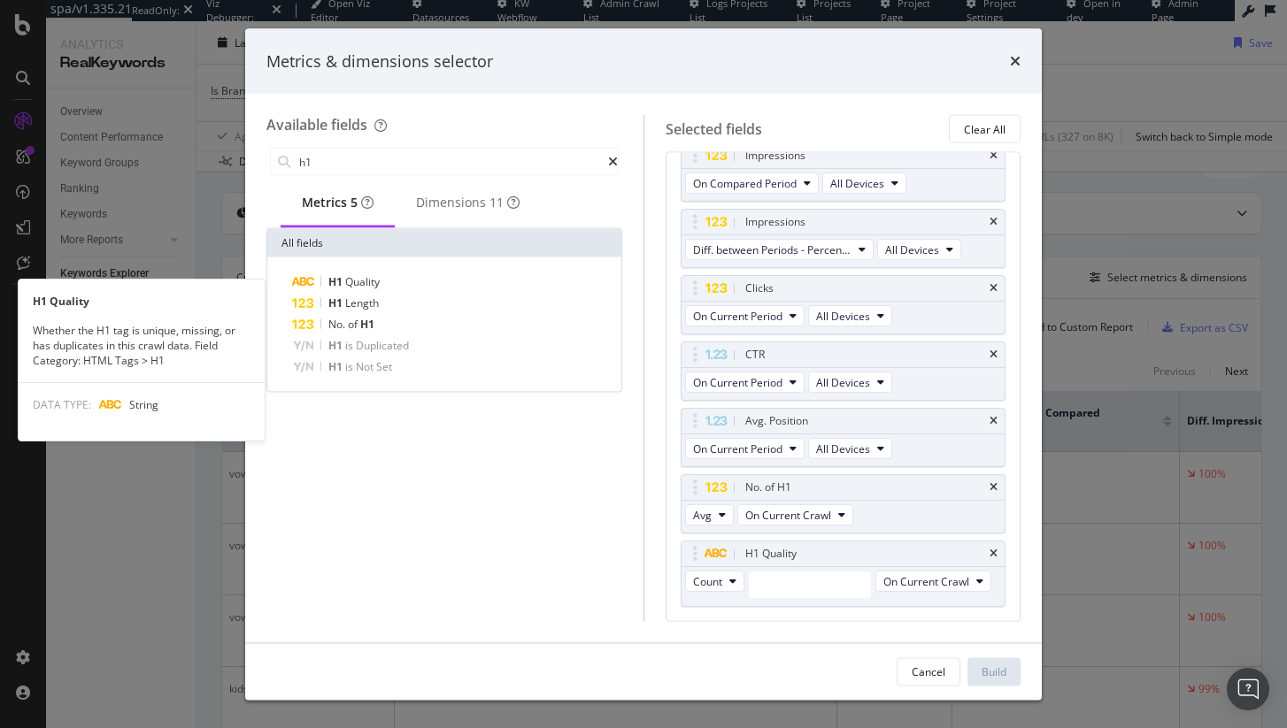
scroll to position [119, 0]
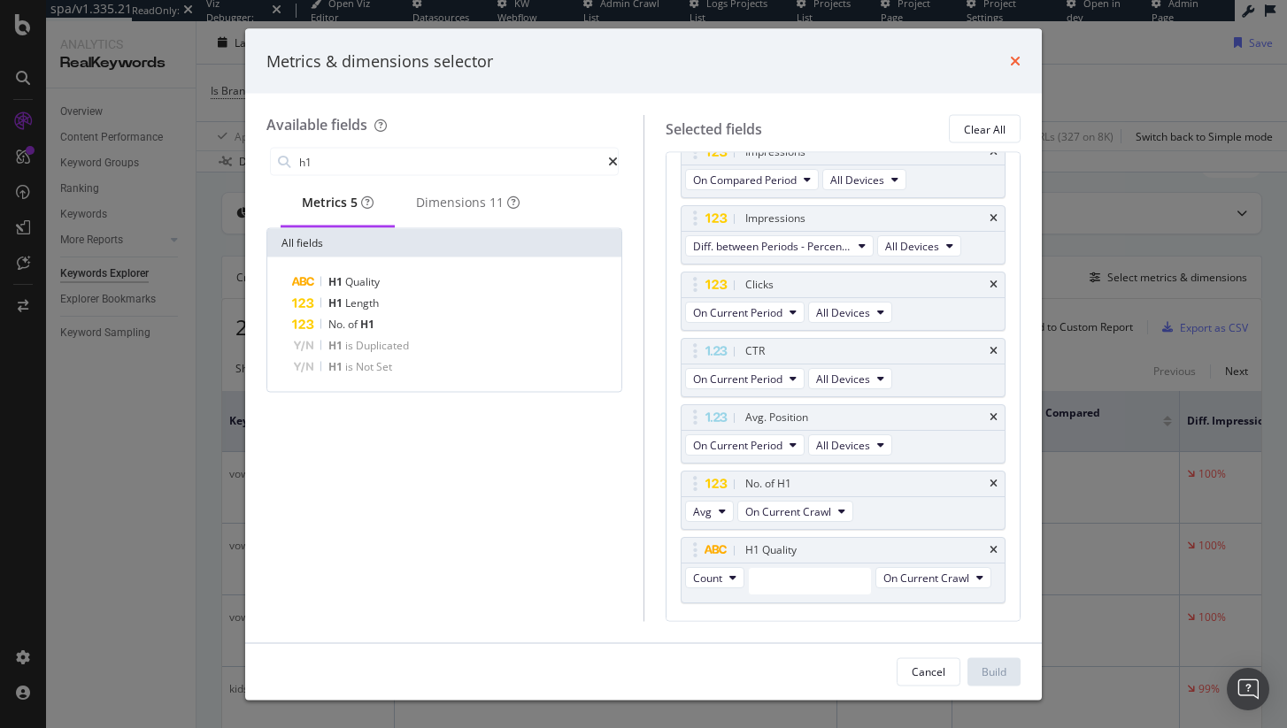
click at [1013, 58] on icon "times" at bounding box center [1015, 61] width 11 height 14
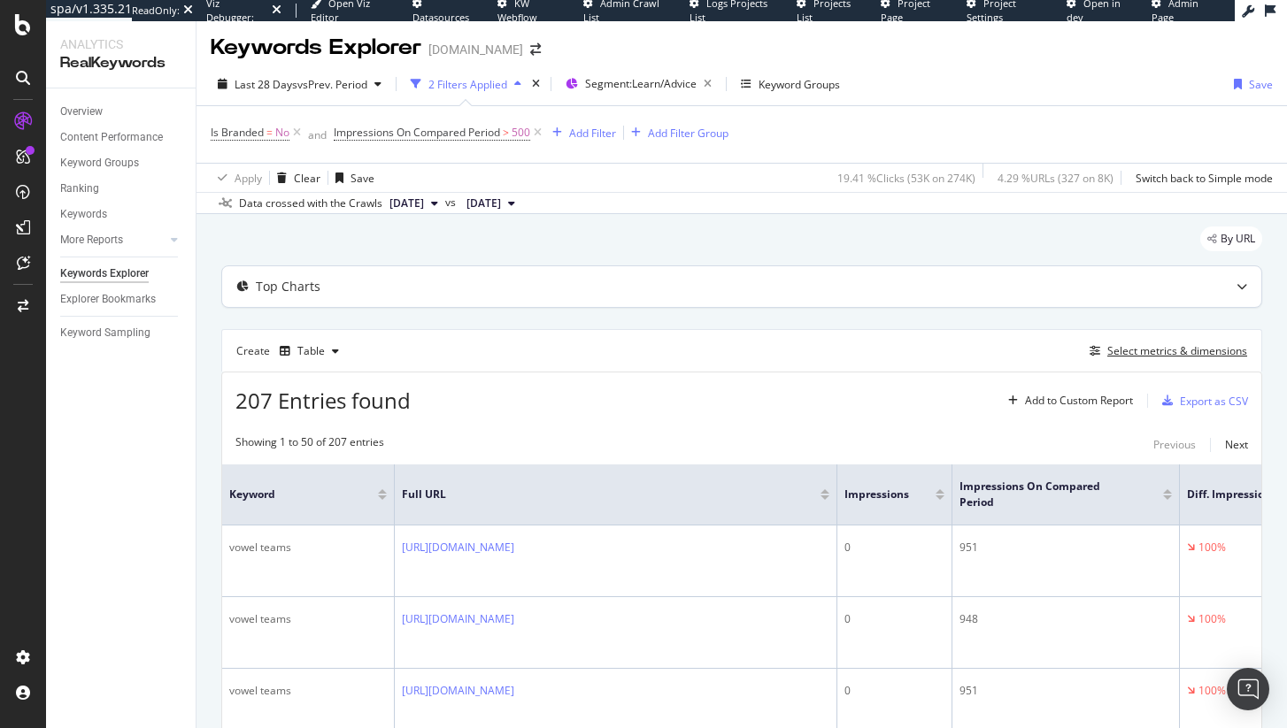
scroll to position [0, 0]
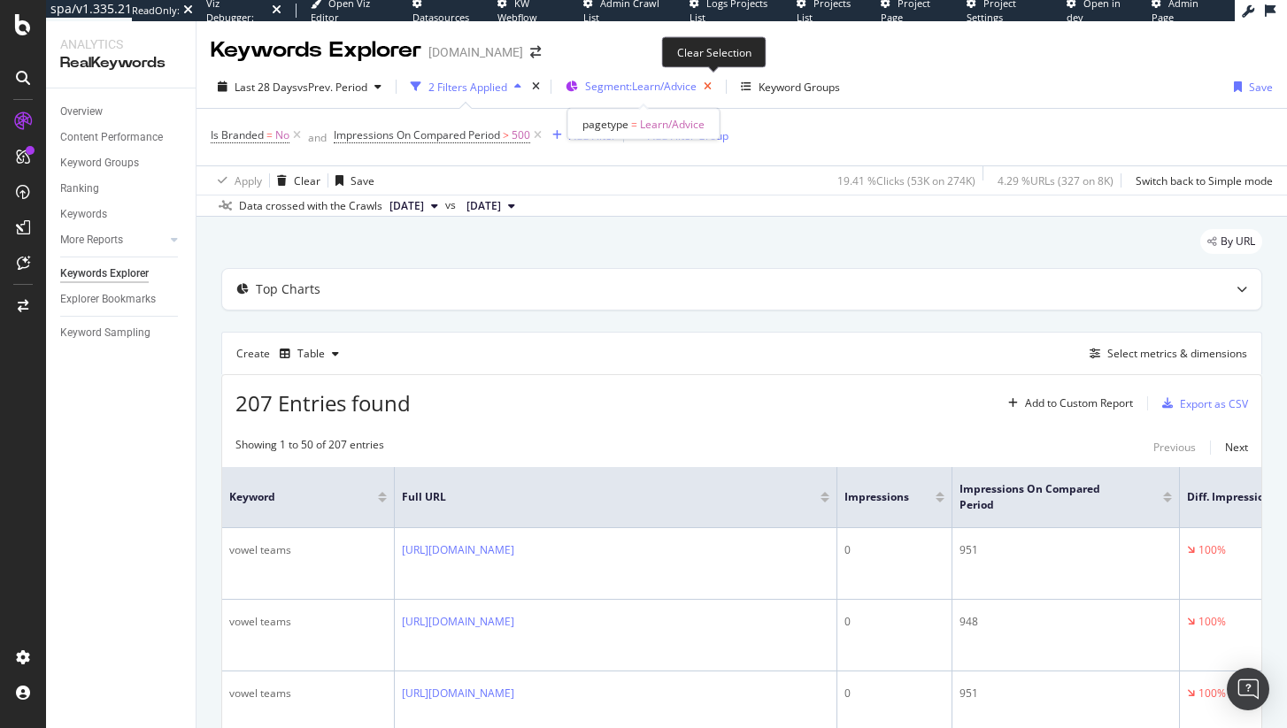
click at [710, 87] on icon "button" at bounding box center [708, 86] width 22 height 25
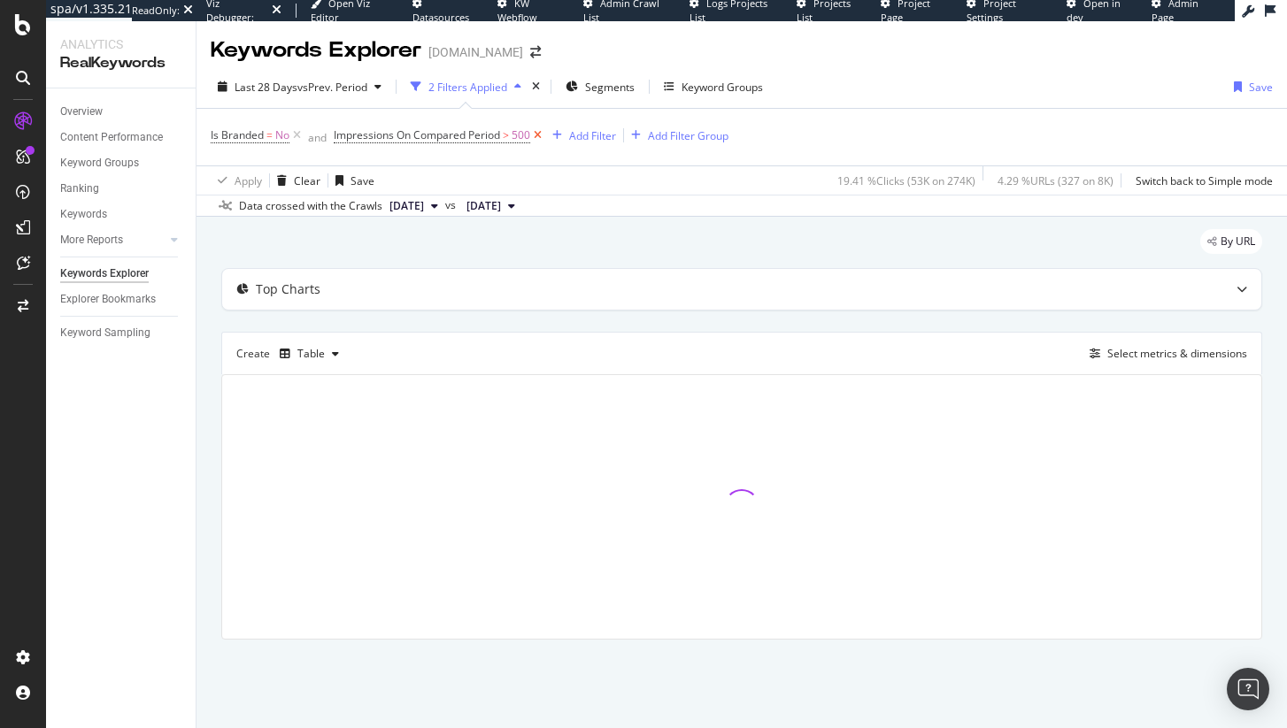
click at [541, 135] on icon at bounding box center [537, 136] width 15 height 18
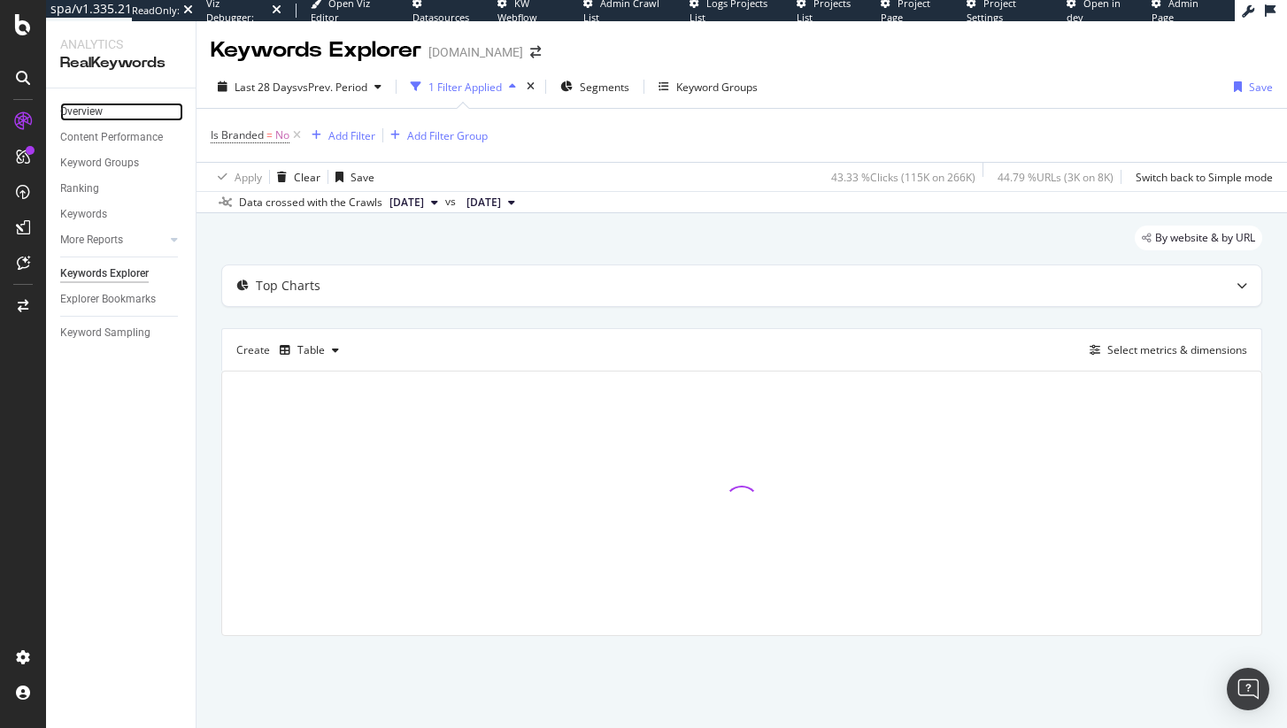
click at [119, 118] on link "Overview" at bounding box center [121, 112] width 123 height 19
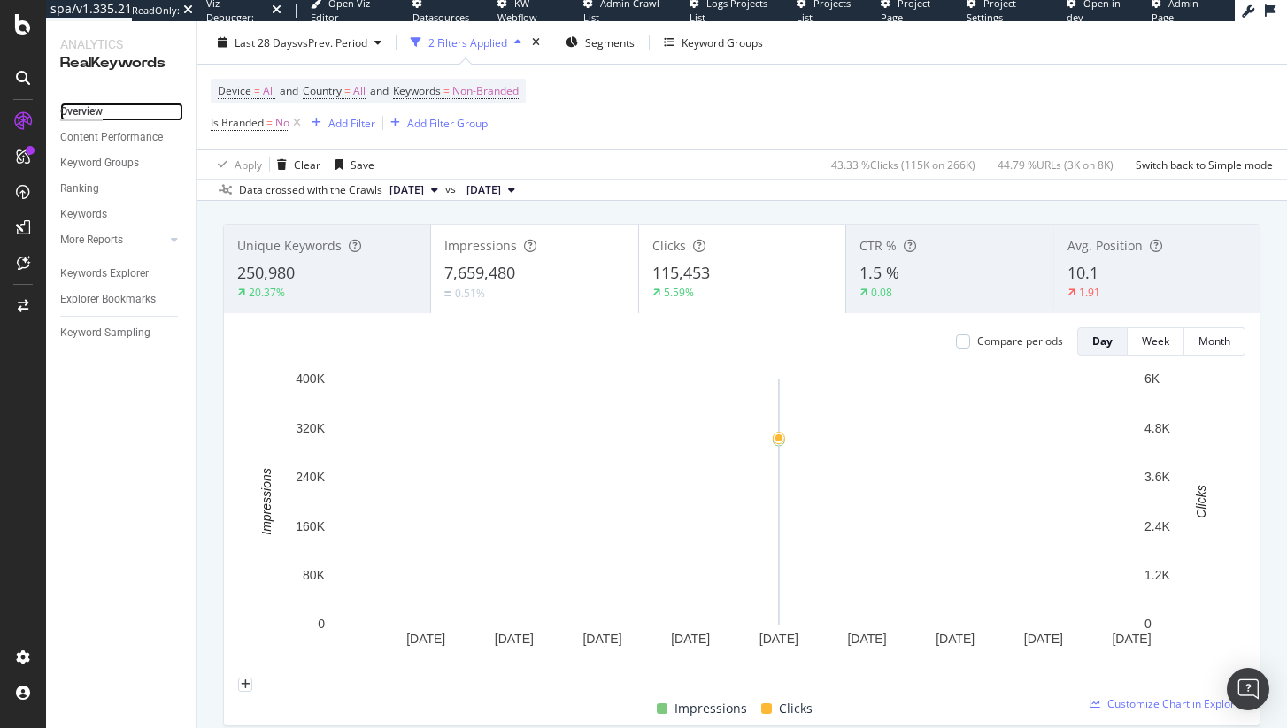
scroll to position [126, 0]
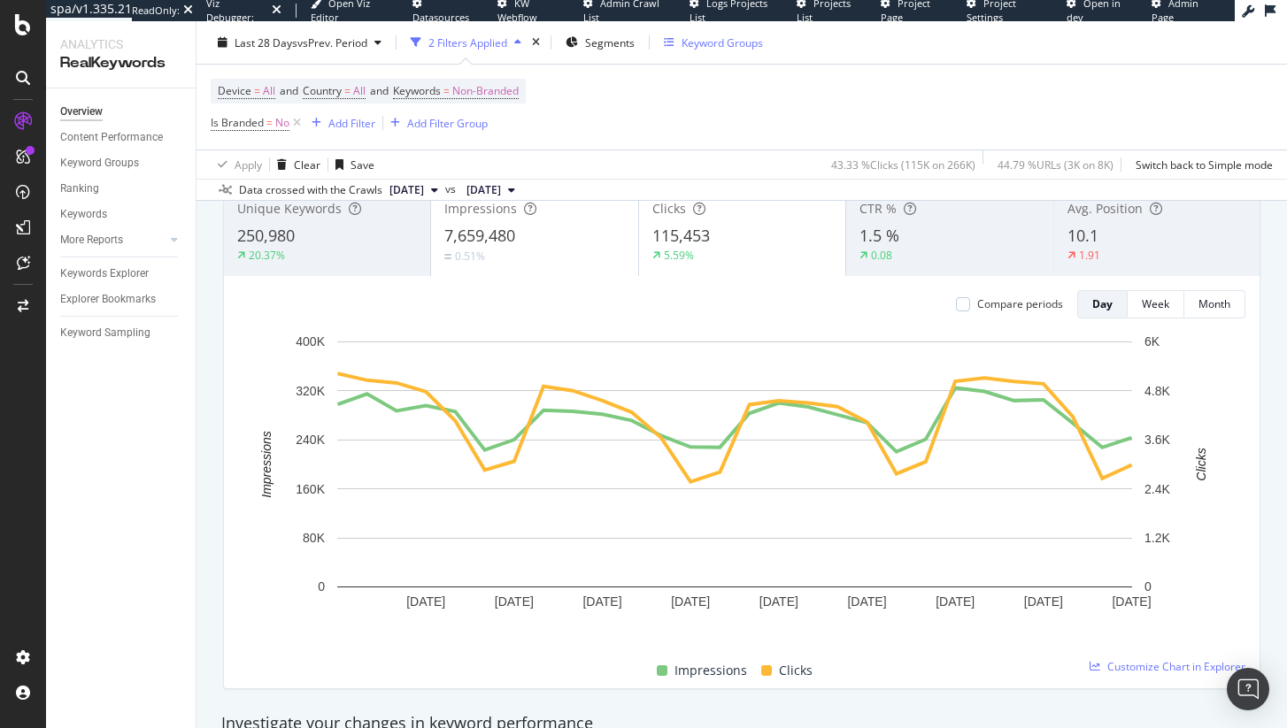
click at [736, 38] on div "Keyword Groups" at bounding box center [721, 42] width 81 height 15
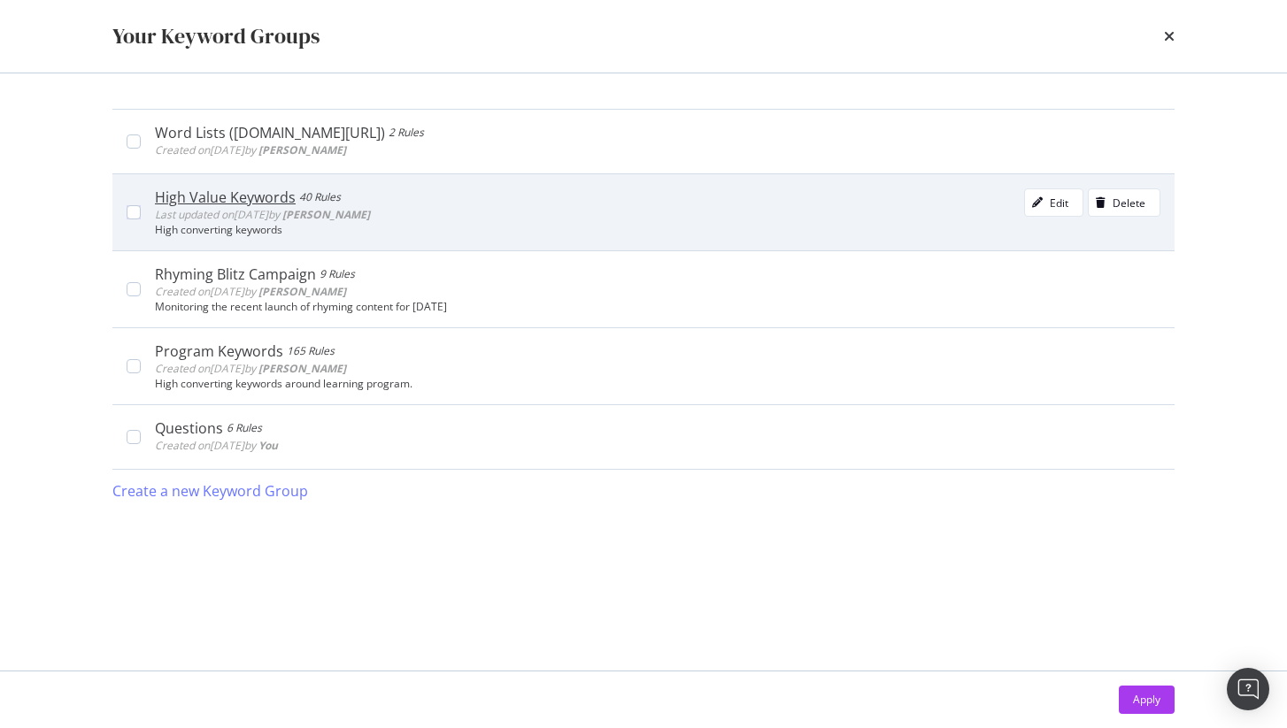
click at [213, 195] on div "High Value Keywords" at bounding box center [225, 198] width 141 height 18
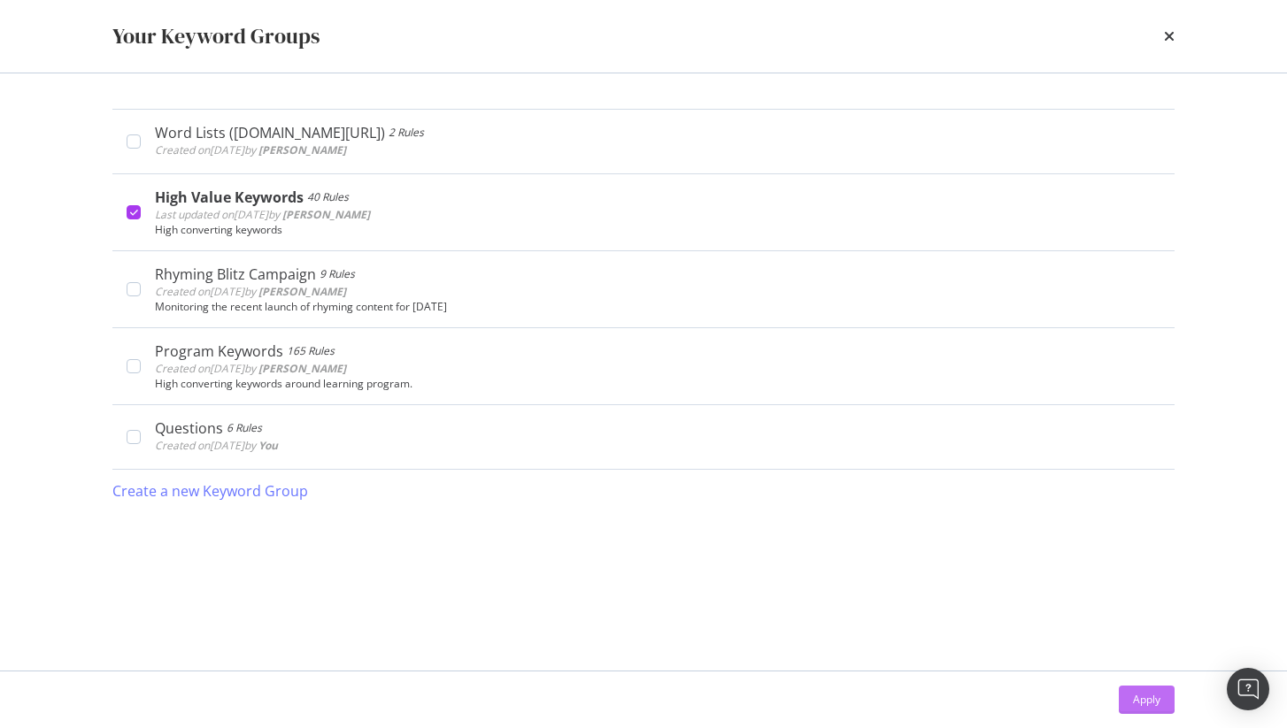
click at [1168, 695] on button "Apply" at bounding box center [1147, 700] width 56 height 28
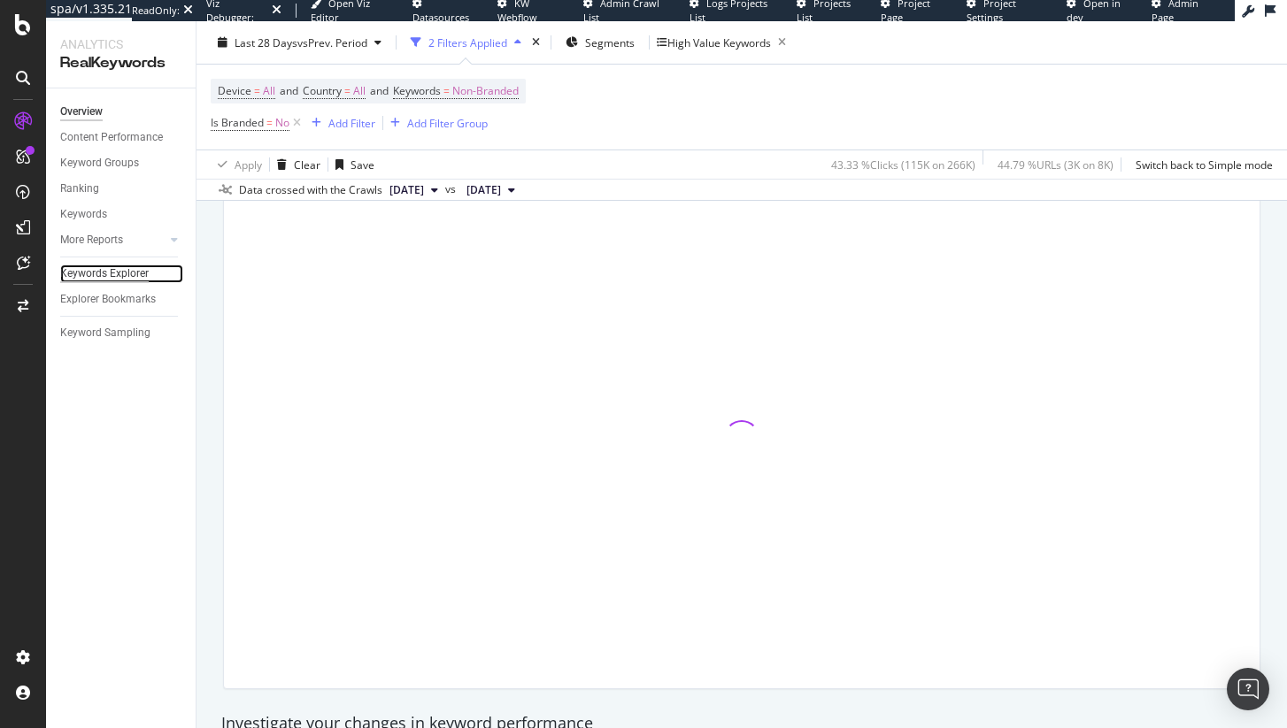
click at [121, 272] on div "Keywords Explorer" at bounding box center [104, 274] width 89 height 19
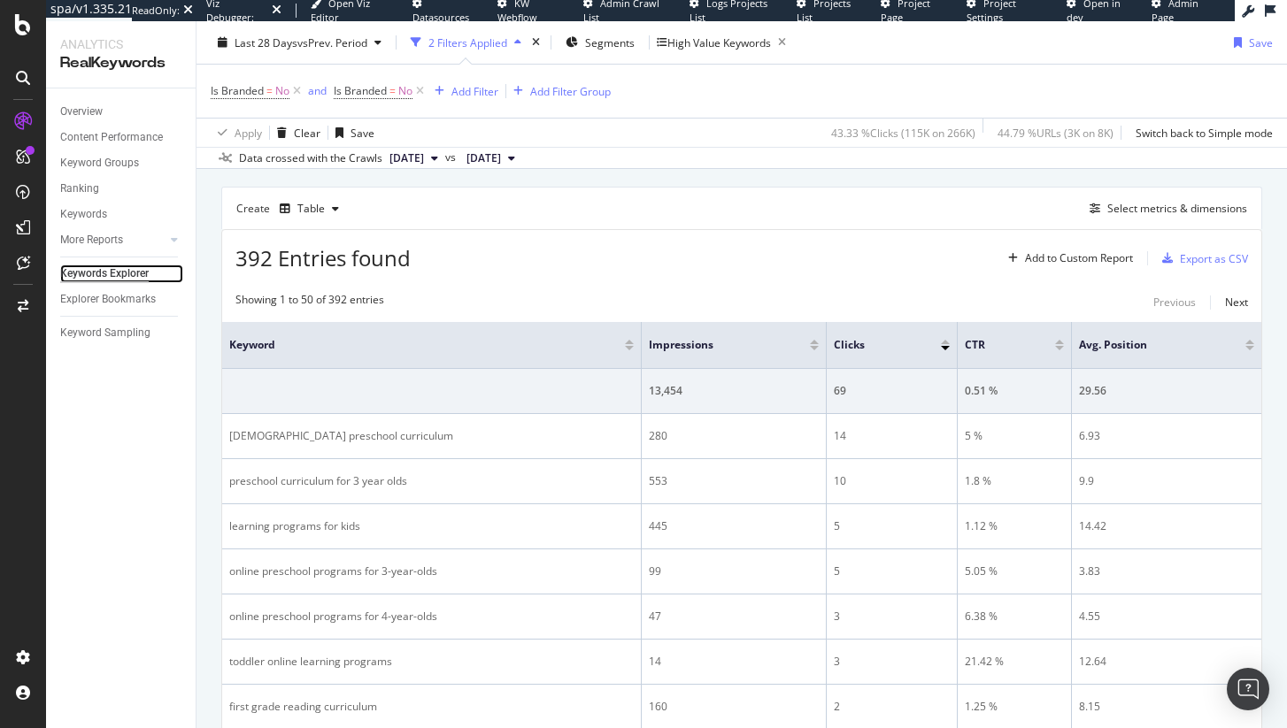
scroll to position [146, 0]
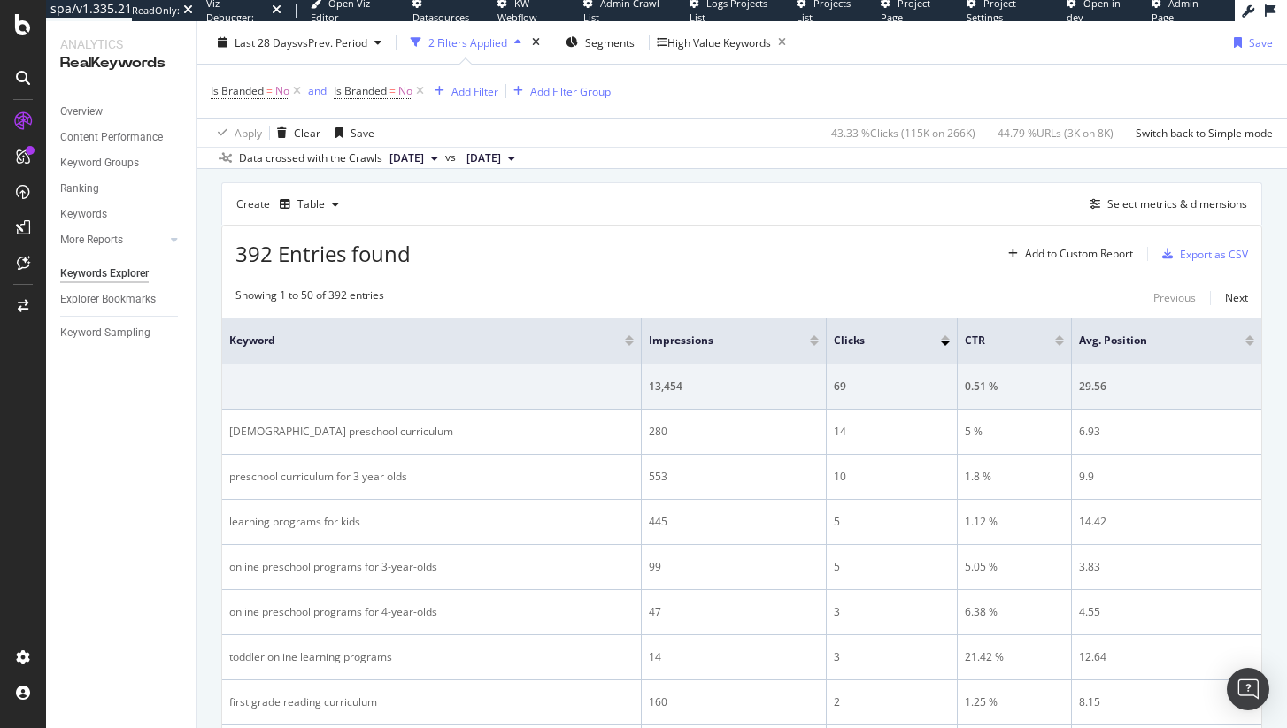
click at [267, 243] on span "392 Entries found" at bounding box center [322, 253] width 175 height 29
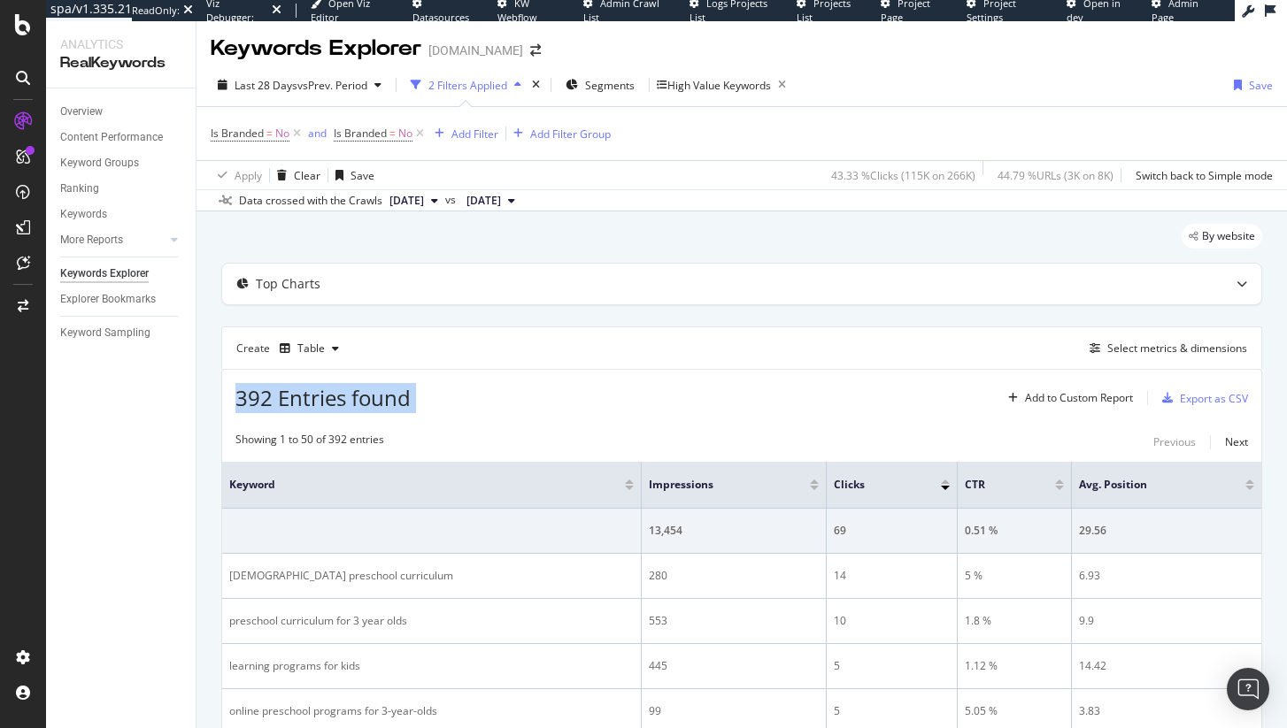
scroll to position [0, 0]
click at [628, 81] on span "Segments" at bounding box center [610, 87] width 50 height 15
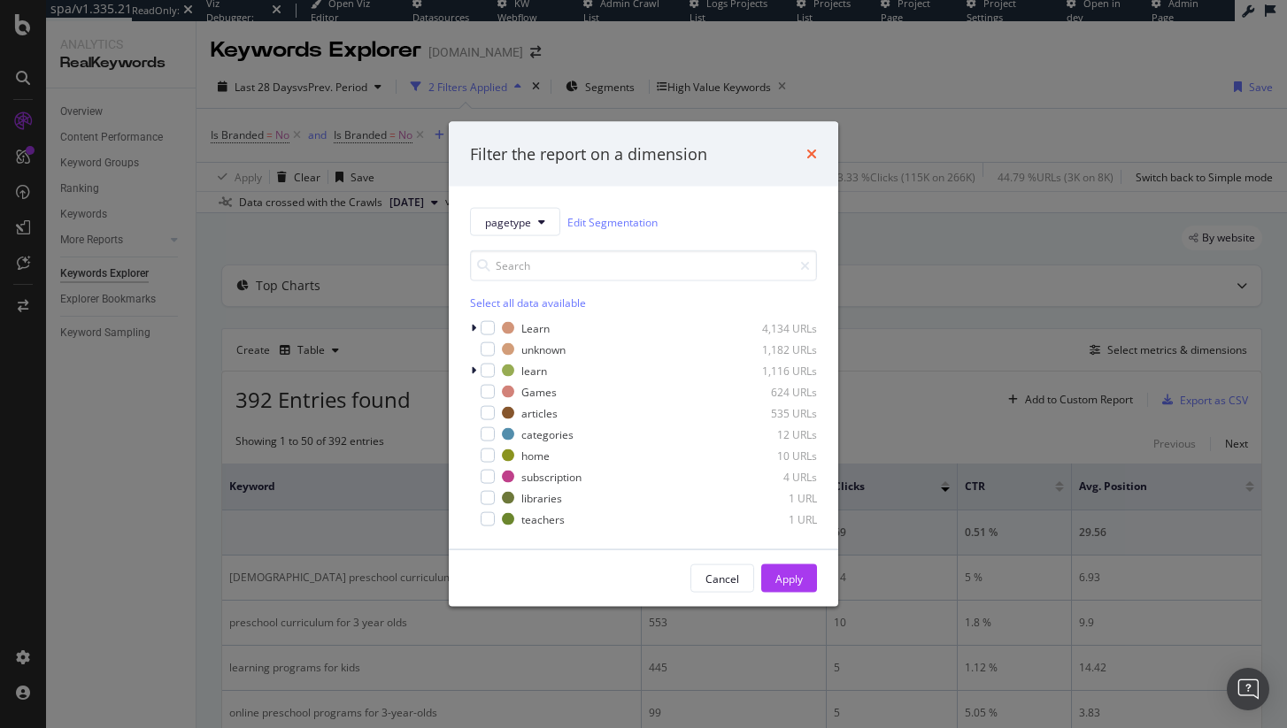
click at [808, 157] on icon "times" at bounding box center [811, 154] width 11 height 14
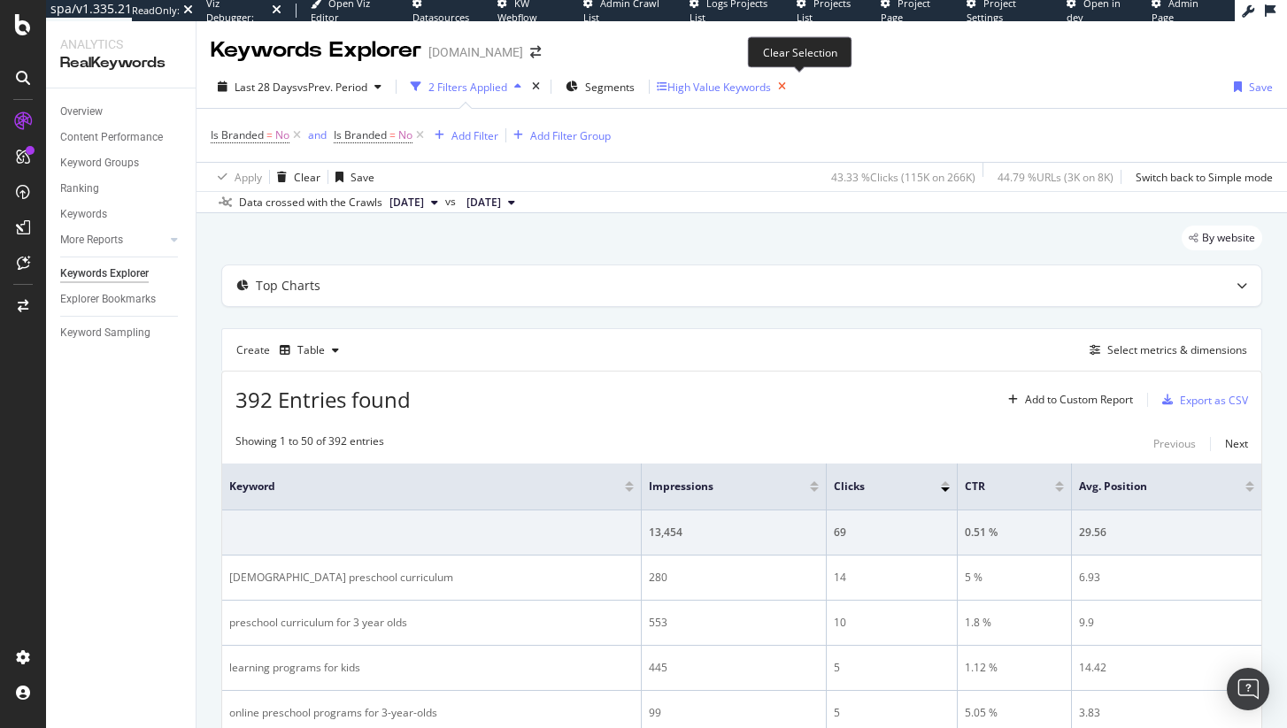
click at [793, 85] on icon "button" at bounding box center [782, 86] width 22 height 25
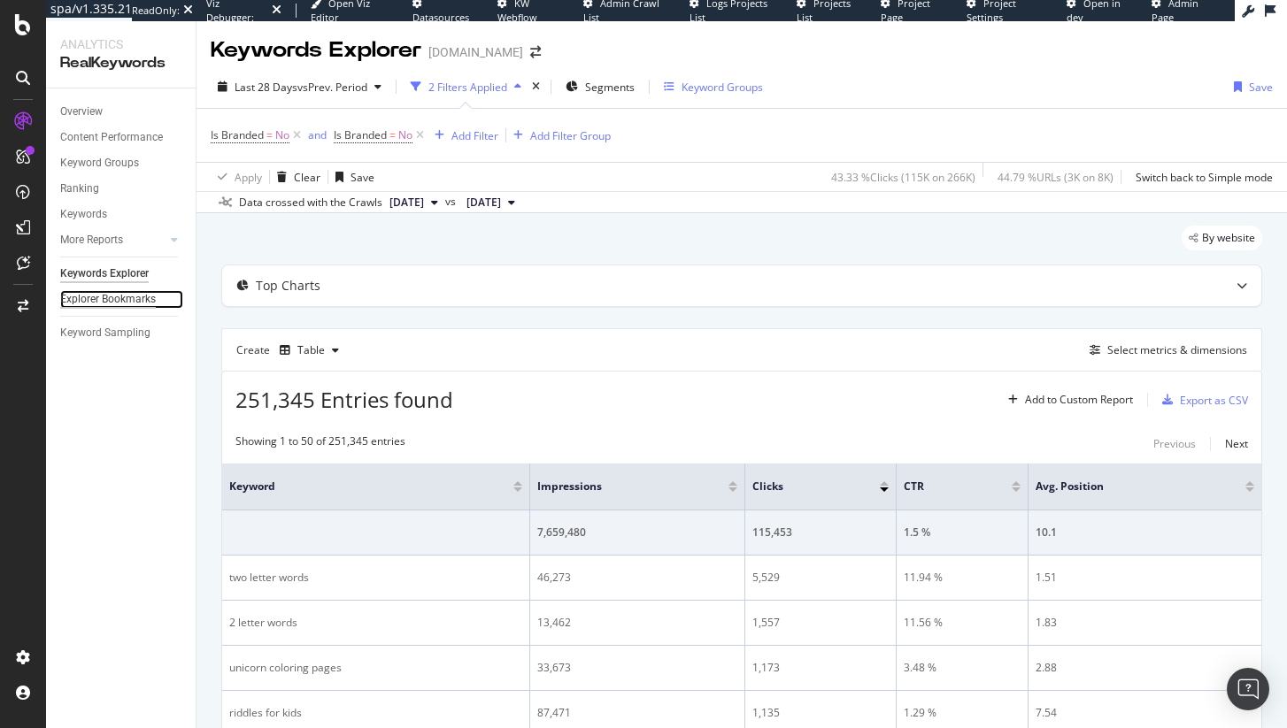
click at [112, 291] on div "Explorer Bookmarks" at bounding box center [108, 299] width 96 height 19
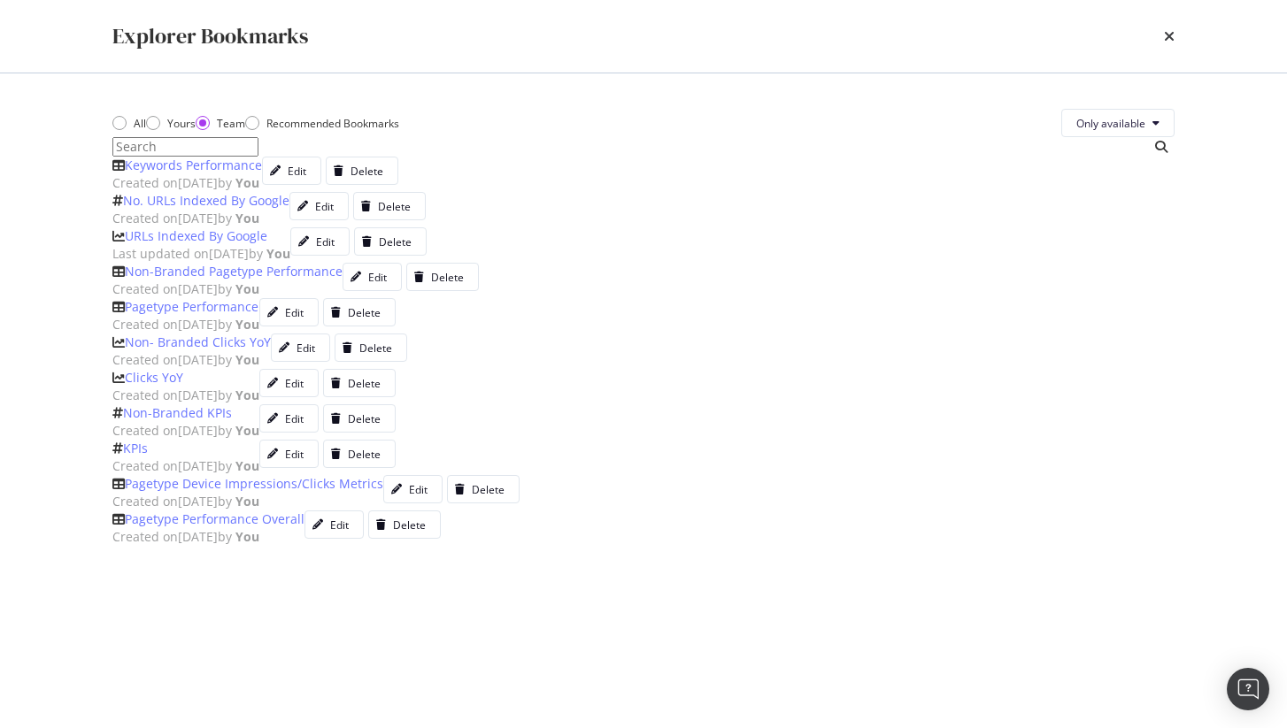
scroll to position [4, 0]
click at [262, 192] on div "Created on 2025 Apr 18th by You" at bounding box center [187, 183] width 150 height 18
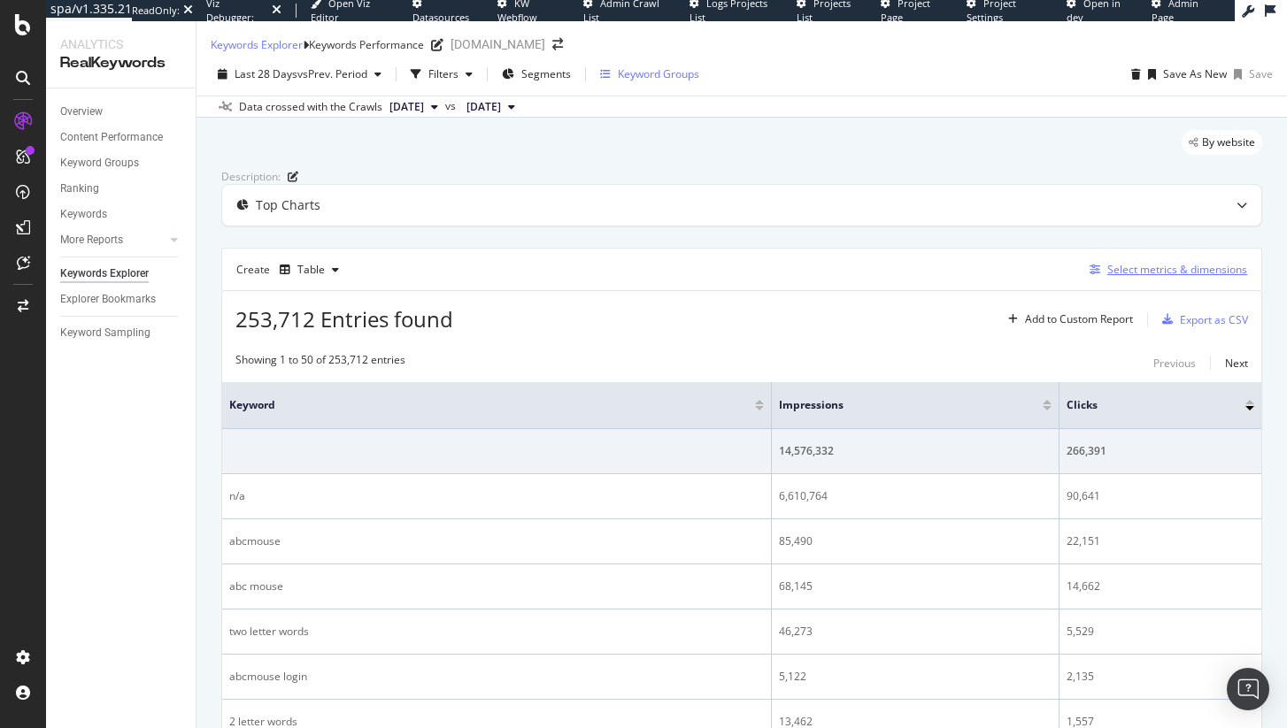
click at [1128, 281] on button "Select metrics & dimensions" at bounding box center [1164, 269] width 165 height 21
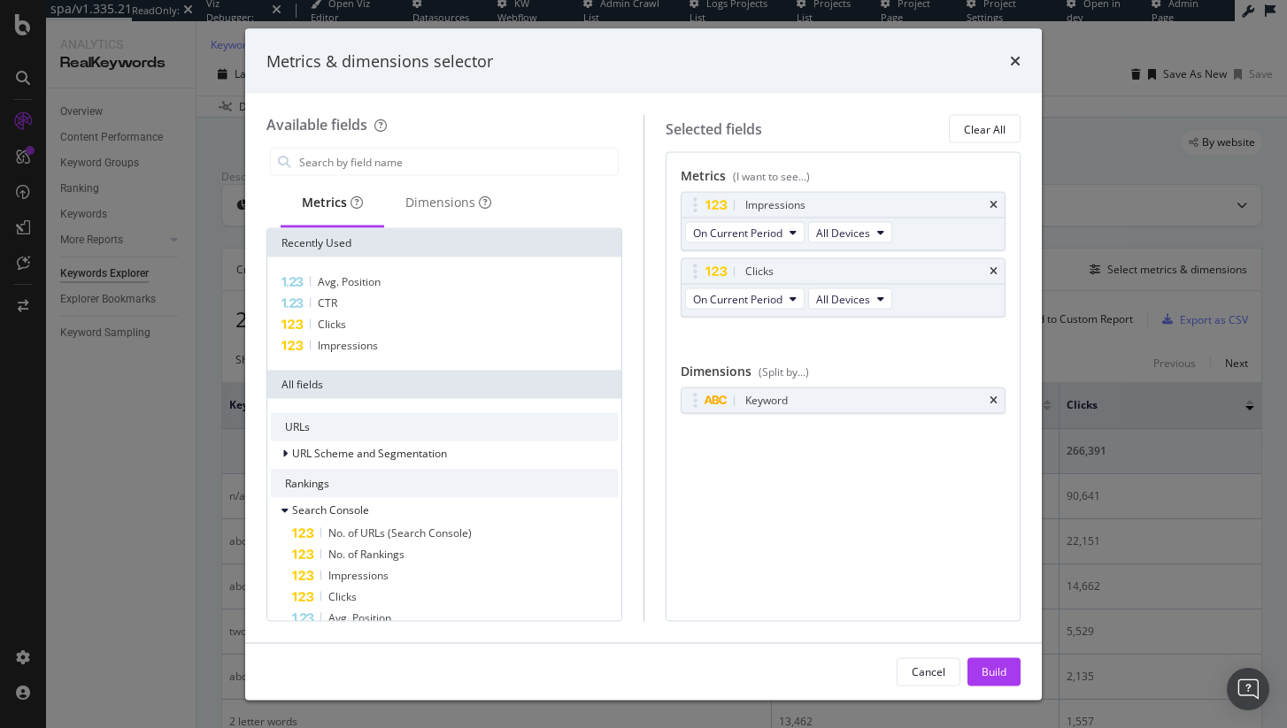
click at [469, 146] on div "modal" at bounding box center [444, 161] width 356 height 35
click at [497, 163] on input "modal" at bounding box center [457, 162] width 320 height 27
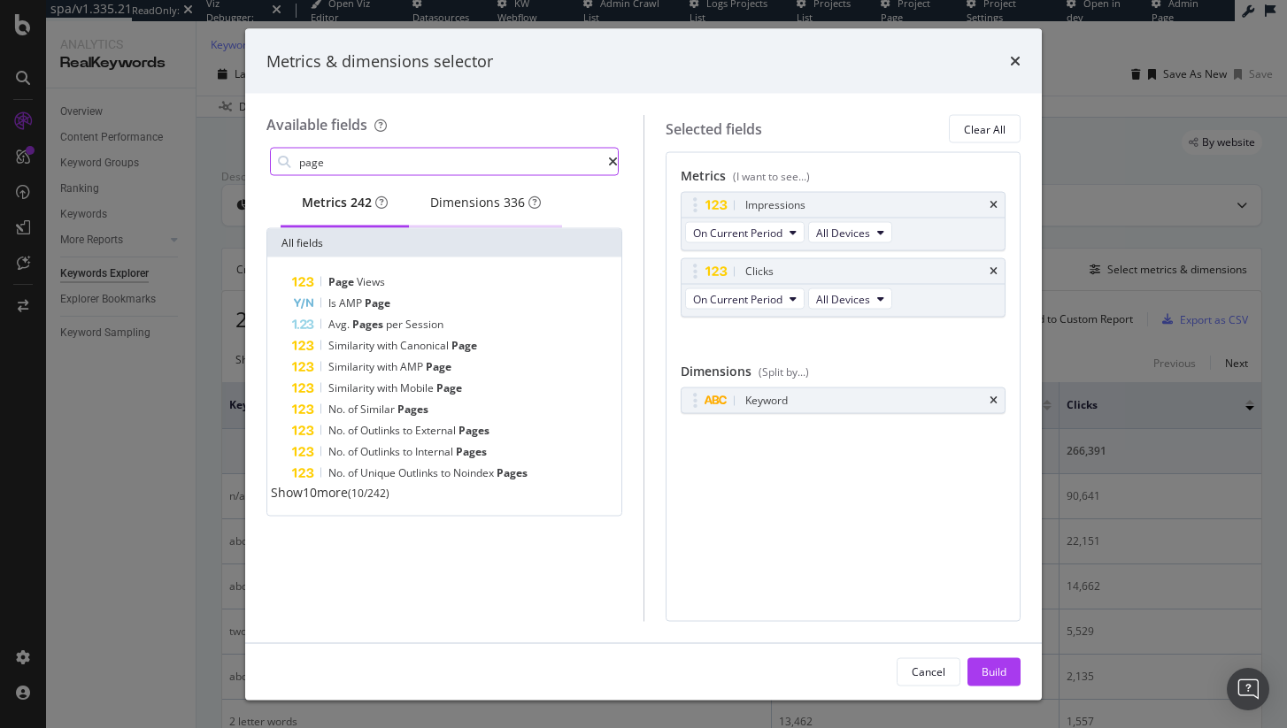
type input "page"
click at [513, 221] on div "Dimensions 336" at bounding box center [485, 204] width 153 height 49
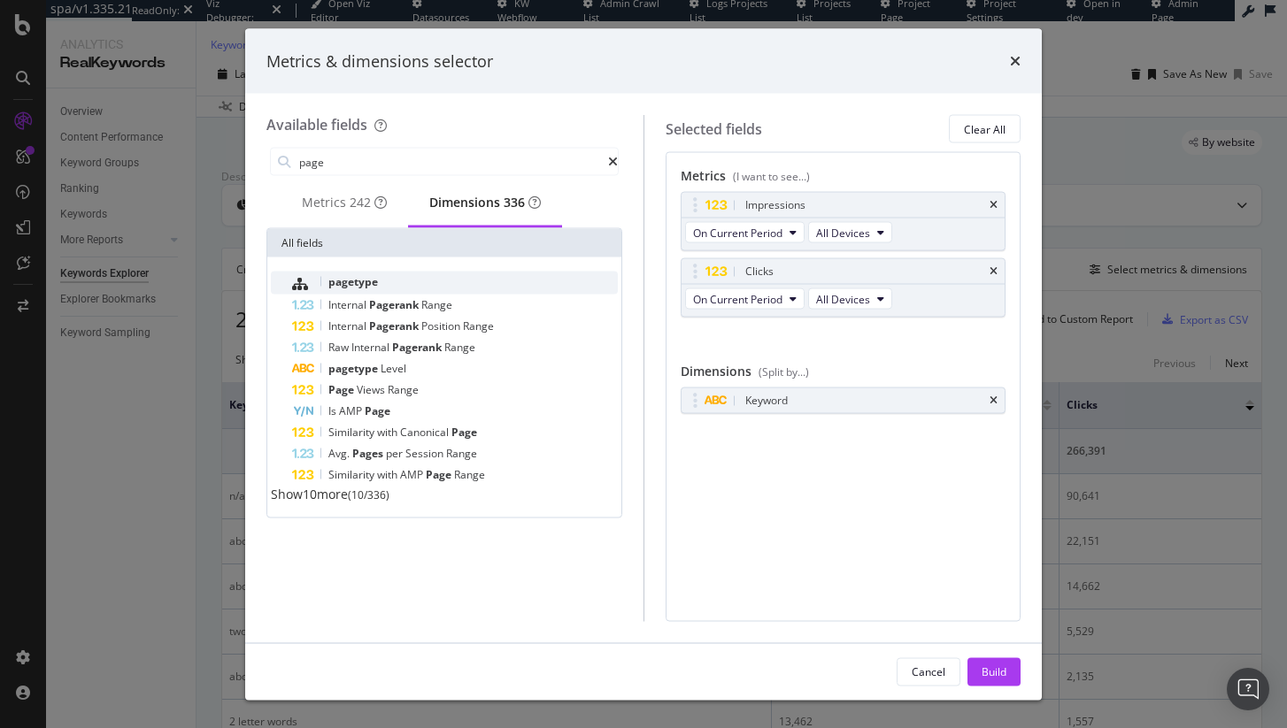
click at [347, 284] on span "pagetype" at bounding box center [353, 281] width 50 height 15
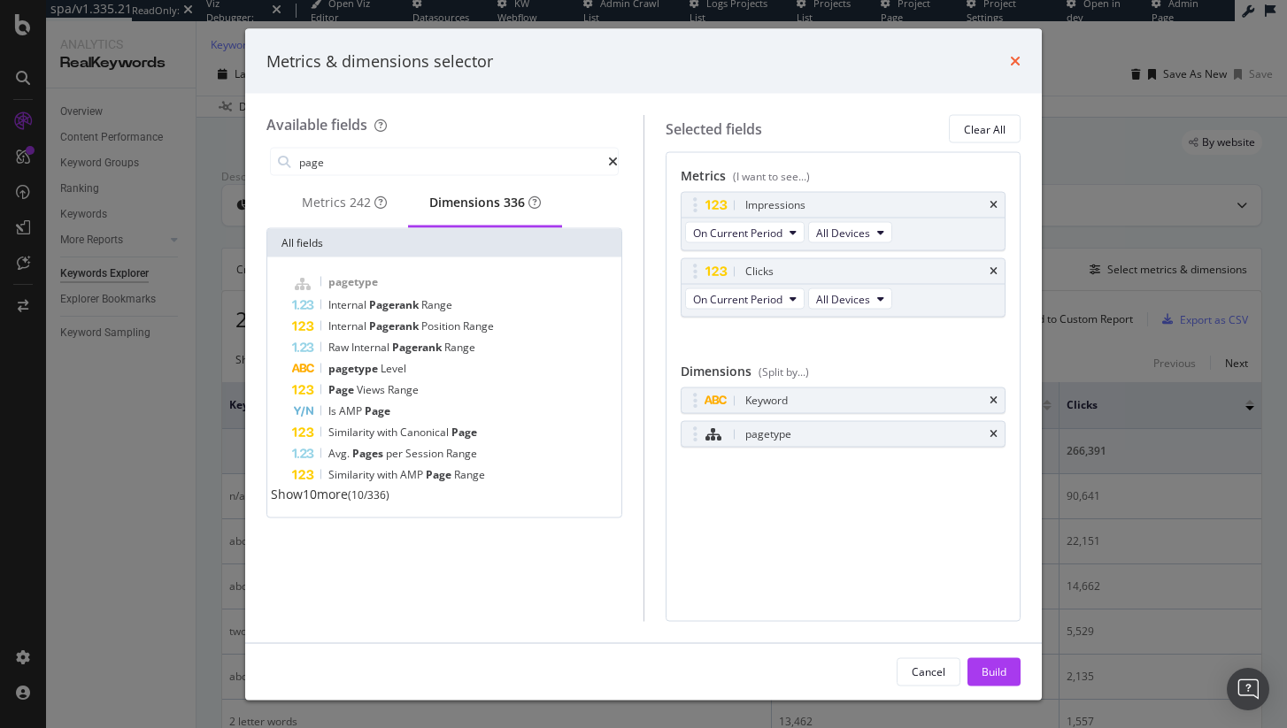
click at [1015, 62] on icon "times" at bounding box center [1015, 61] width 11 height 14
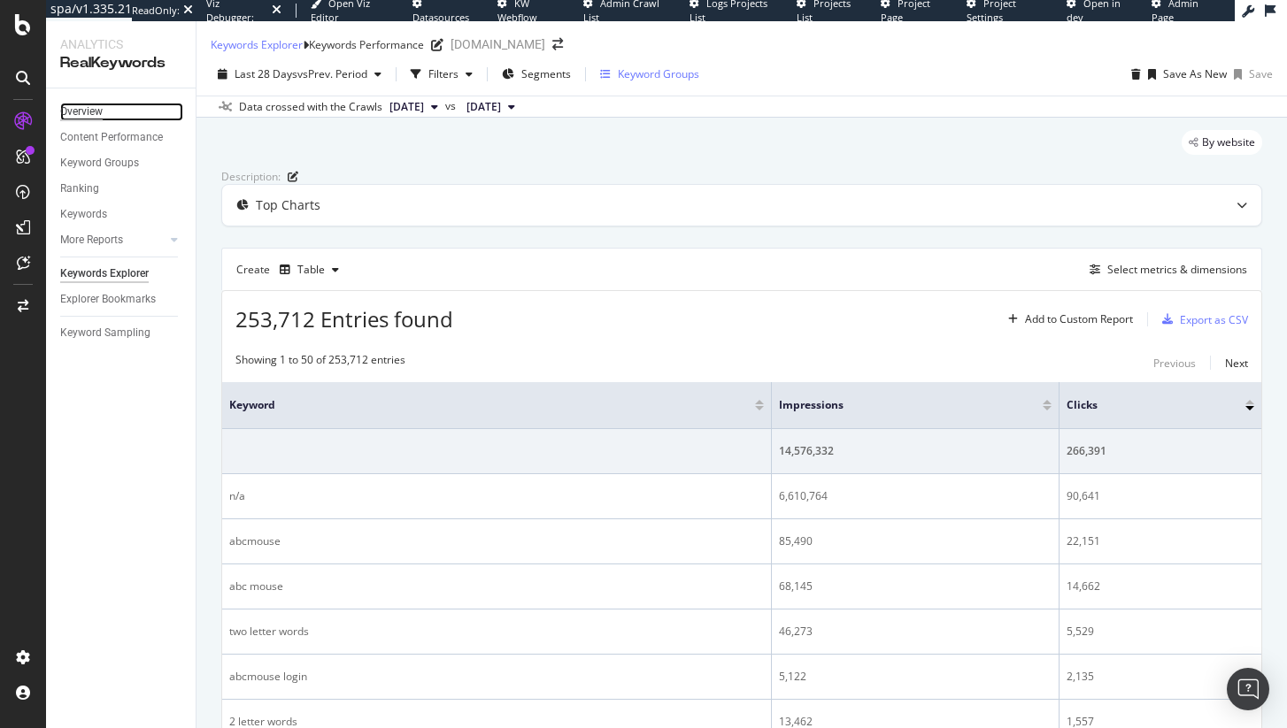
click at [88, 108] on div "Overview" at bounding box center [81, 112] width 42 height 19
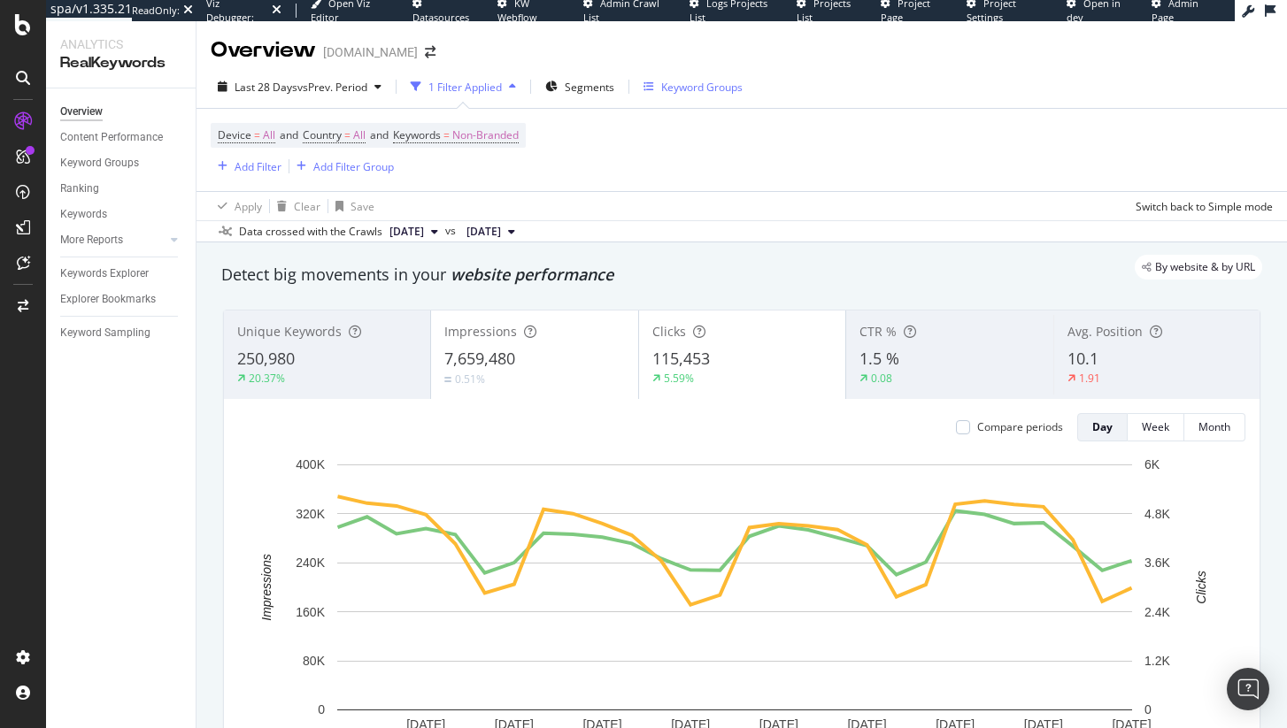
click at [696, 82] on div "Keyword Groups" at bounding box center [701, 87] width 81 height 15
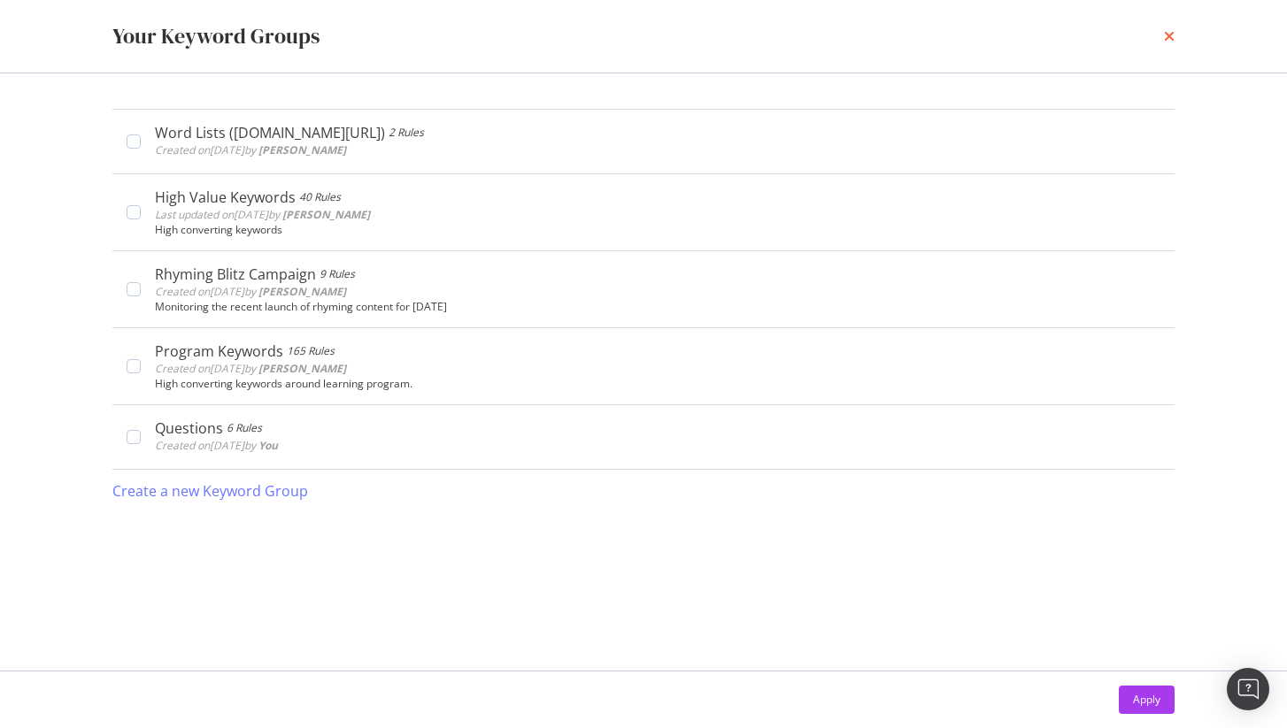
click at [1172, 39] on icon "times" at bounding box center [1169, 36] width 11 height 14
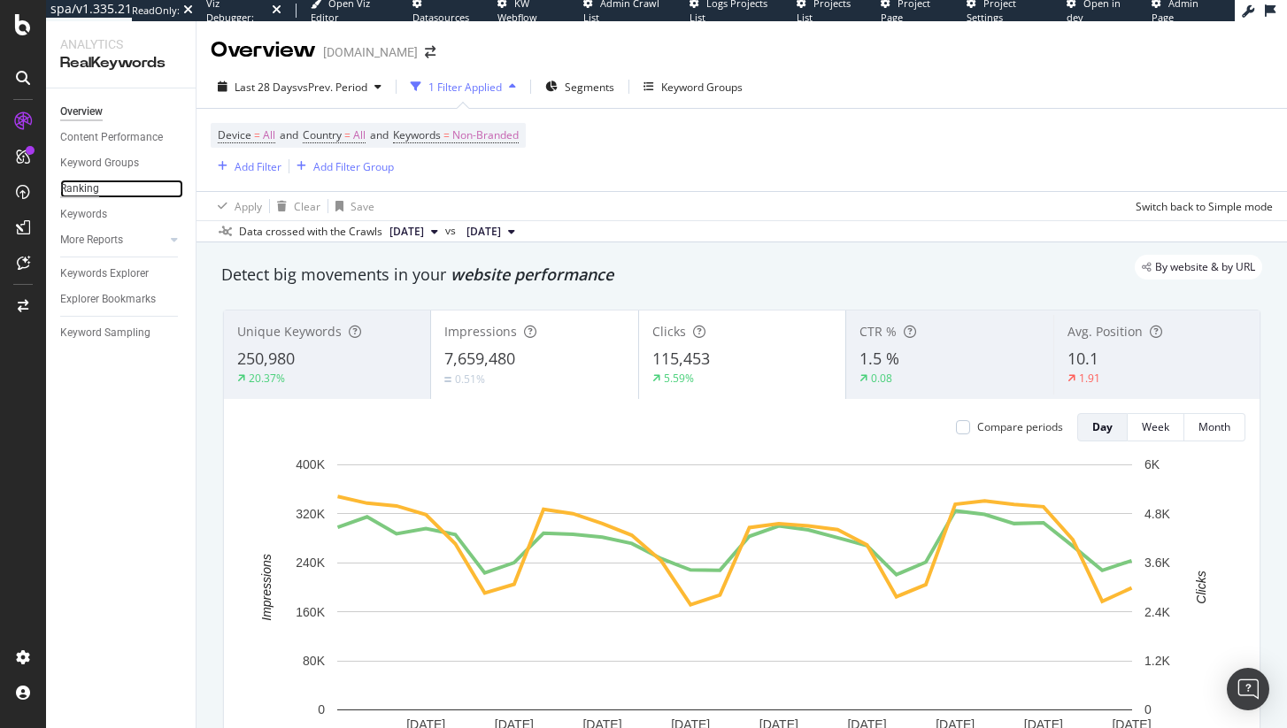
click at [80, 190] on div "Ranking" at bounding box center [79, 189] width 39 height 19
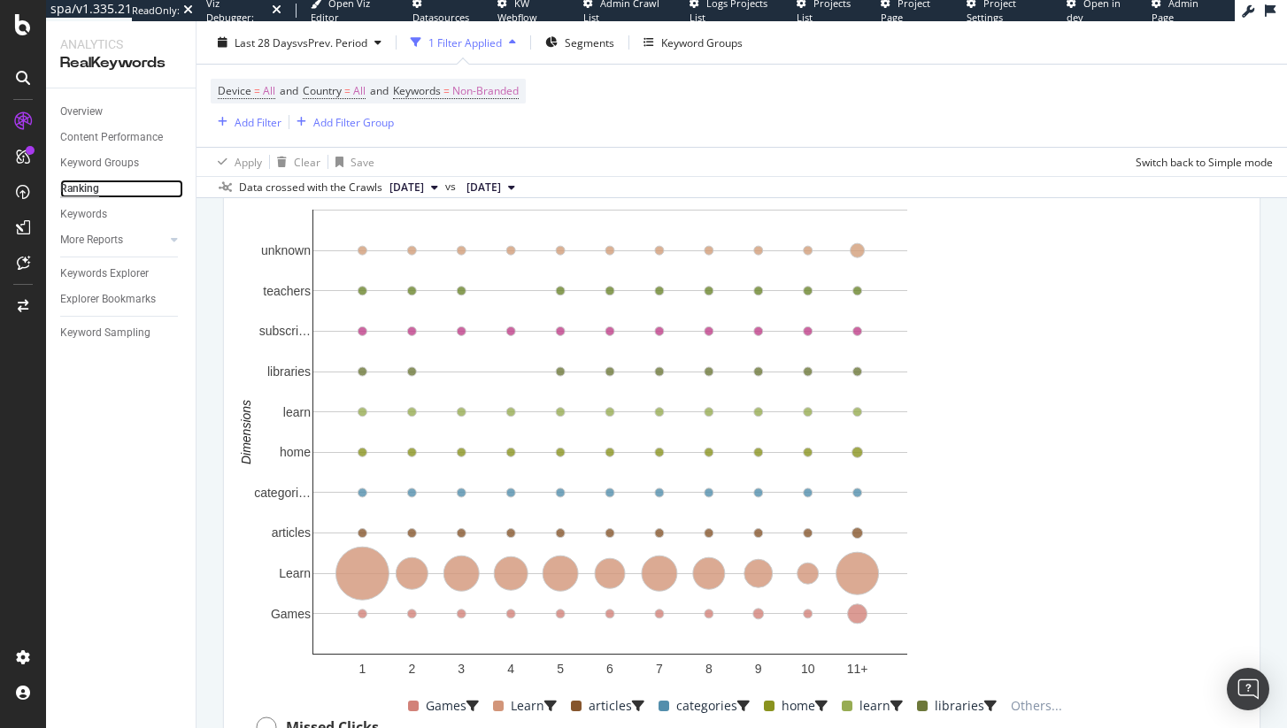
scroll to position [1290, 0]
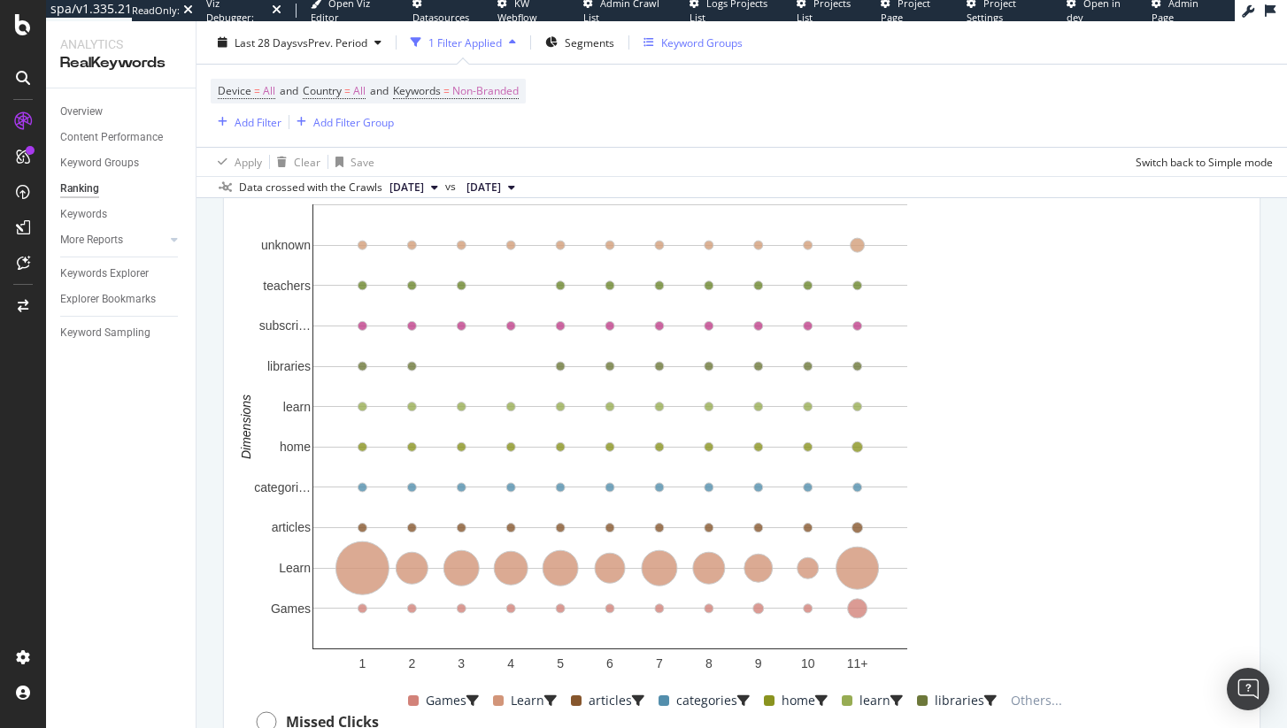
click at [743, 44] on div "Keyword Groups" at bounding box center [701, 42] width 81 height 15
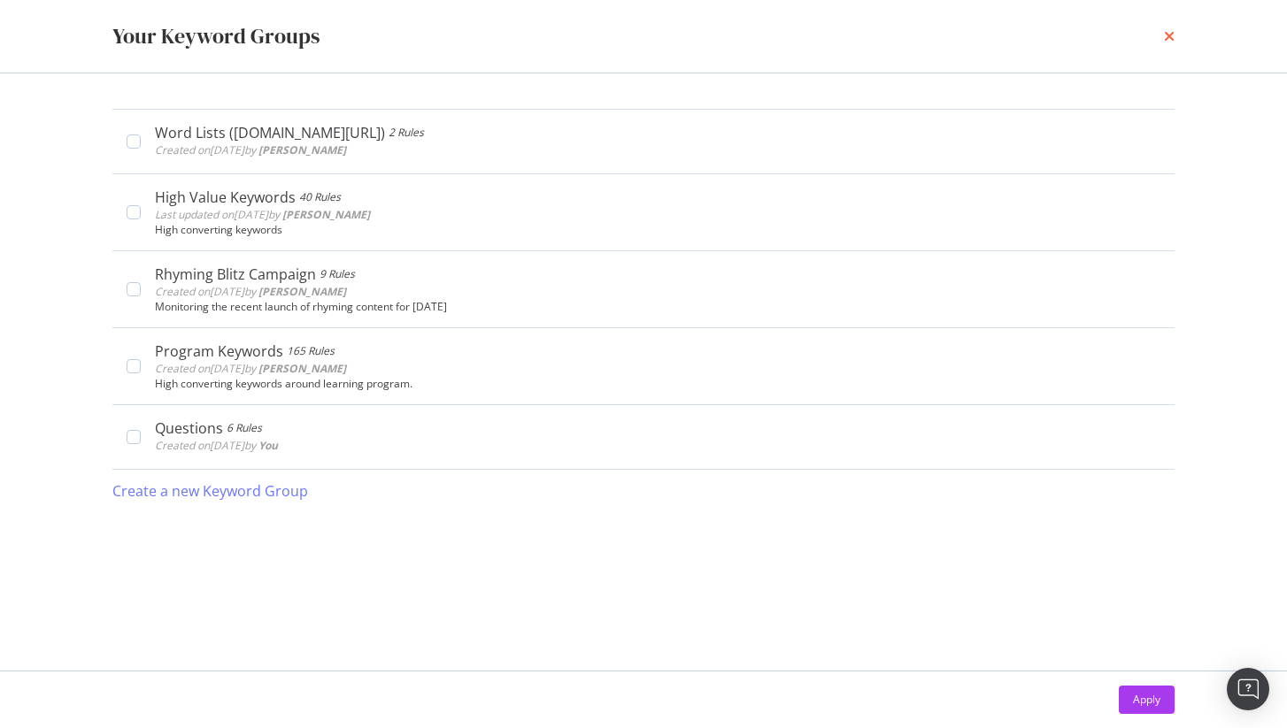
click at [1164, 35] on icon "times" at bounding box center [1169, 36] width 11 height 14
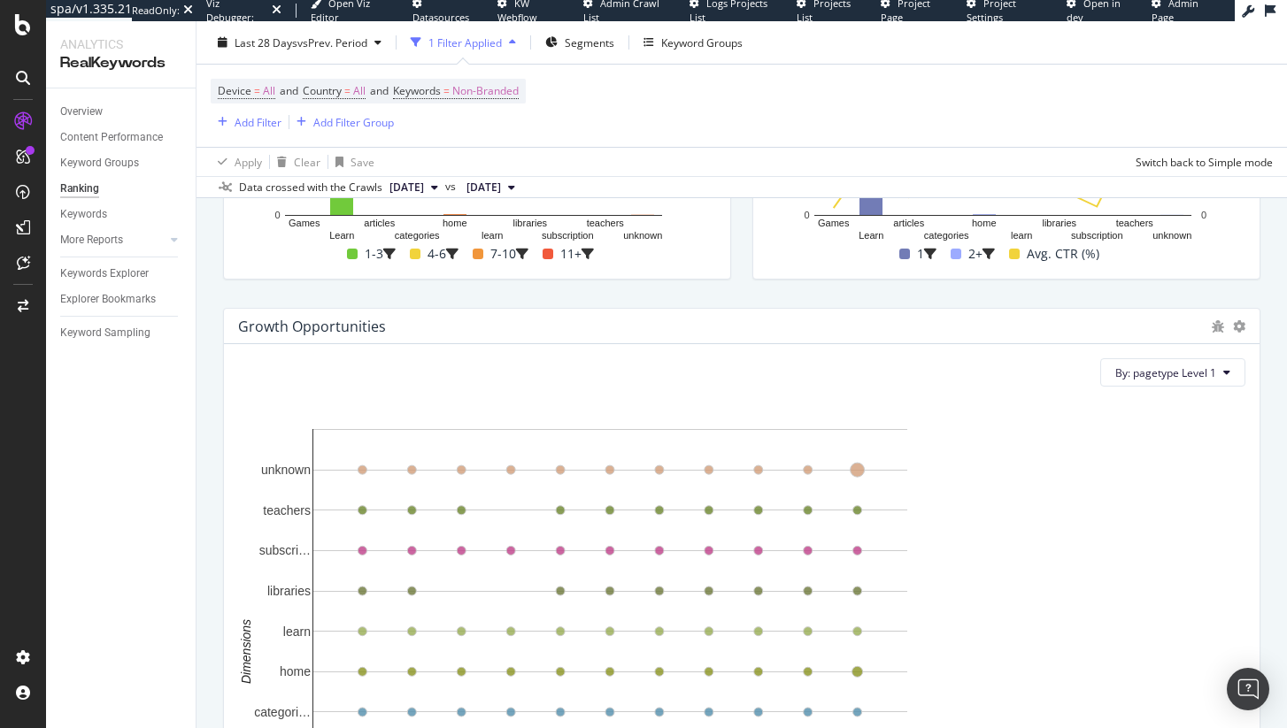
scroll to position [1075, 0]
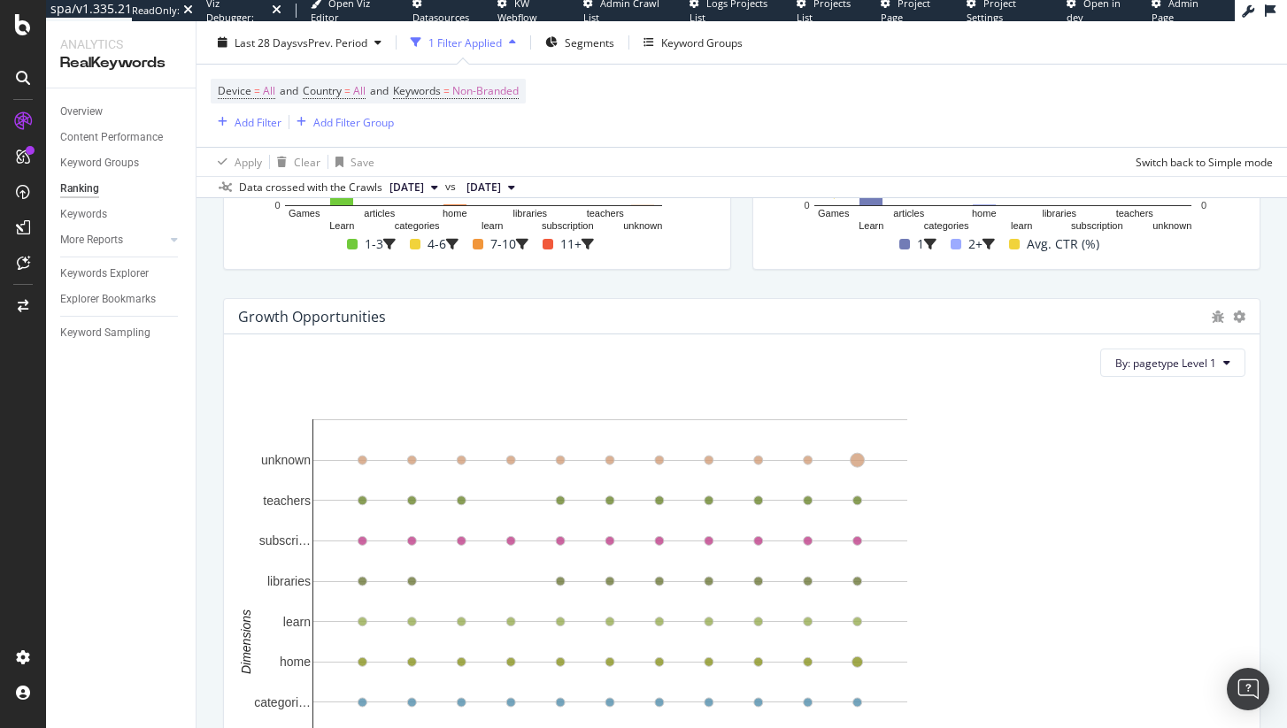
click at [289, 321] on div "Growth Opportunities" at bounding box center [741, 316] width 1035 height 35
click at [289, 326] on div "Growth Opportunities" at bounding box center [312, 317] width 148 height 18
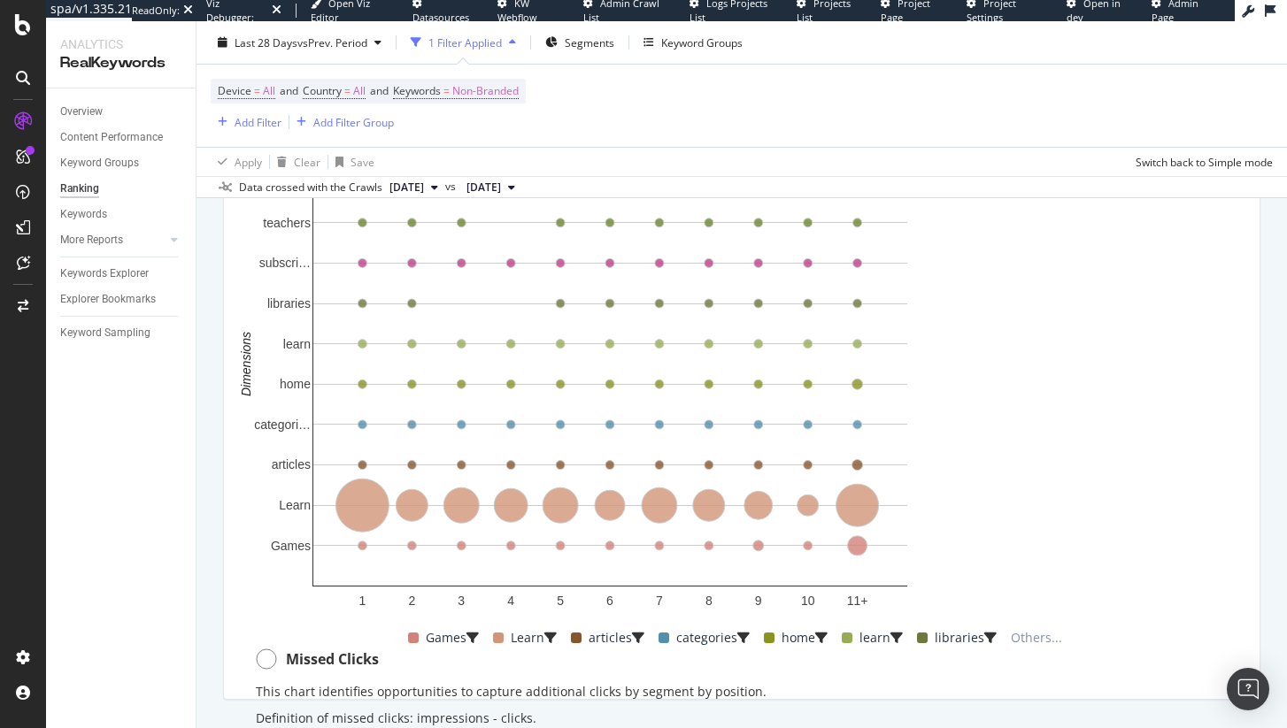
scroll to position [1352, 0]
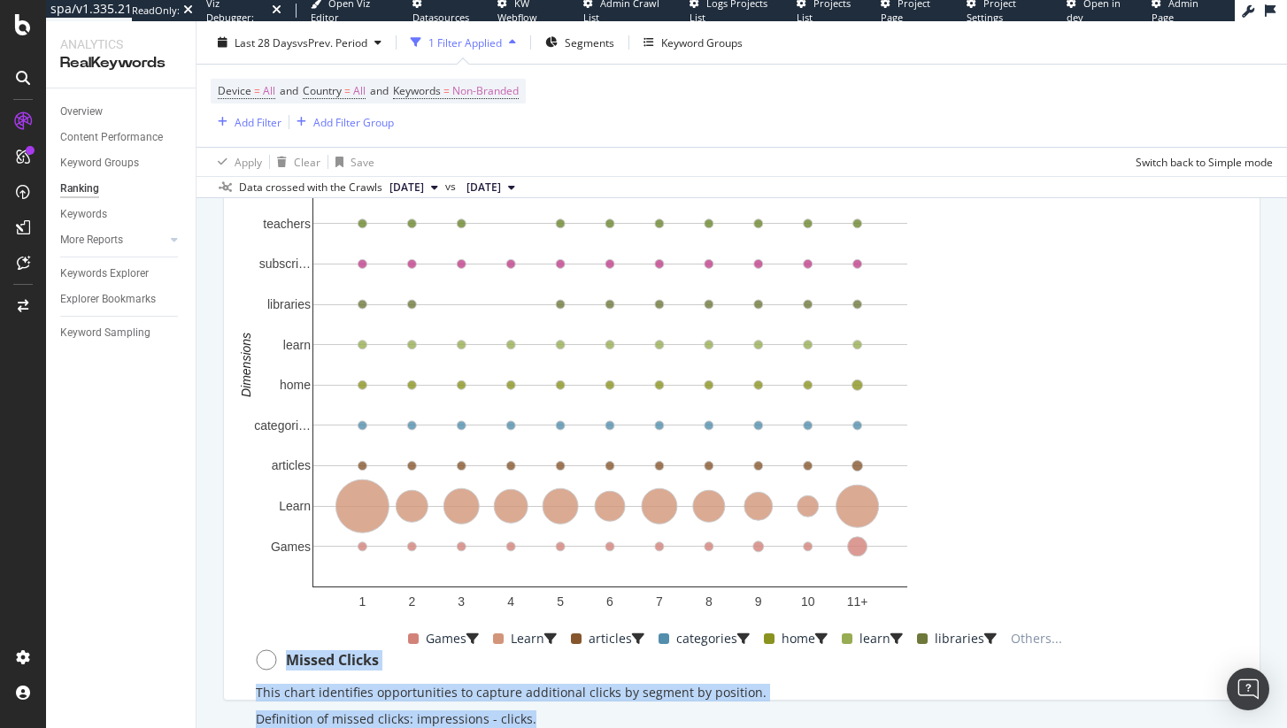
drag, startPoint x: 1041, startPoint y: 358, endPoint x: 1186, endPoint y: 480, distance: 189.7
click at [1186, 650] on div "Missed Clicks This chart identifies opportunities to capture additional clicks …" at bounding box center [741, 694] width 1007 height 88
click at [1088, 711] on p "Definition of missed clicks: impressions - clicks." at bounding box center [742, 720] width 972 height 18
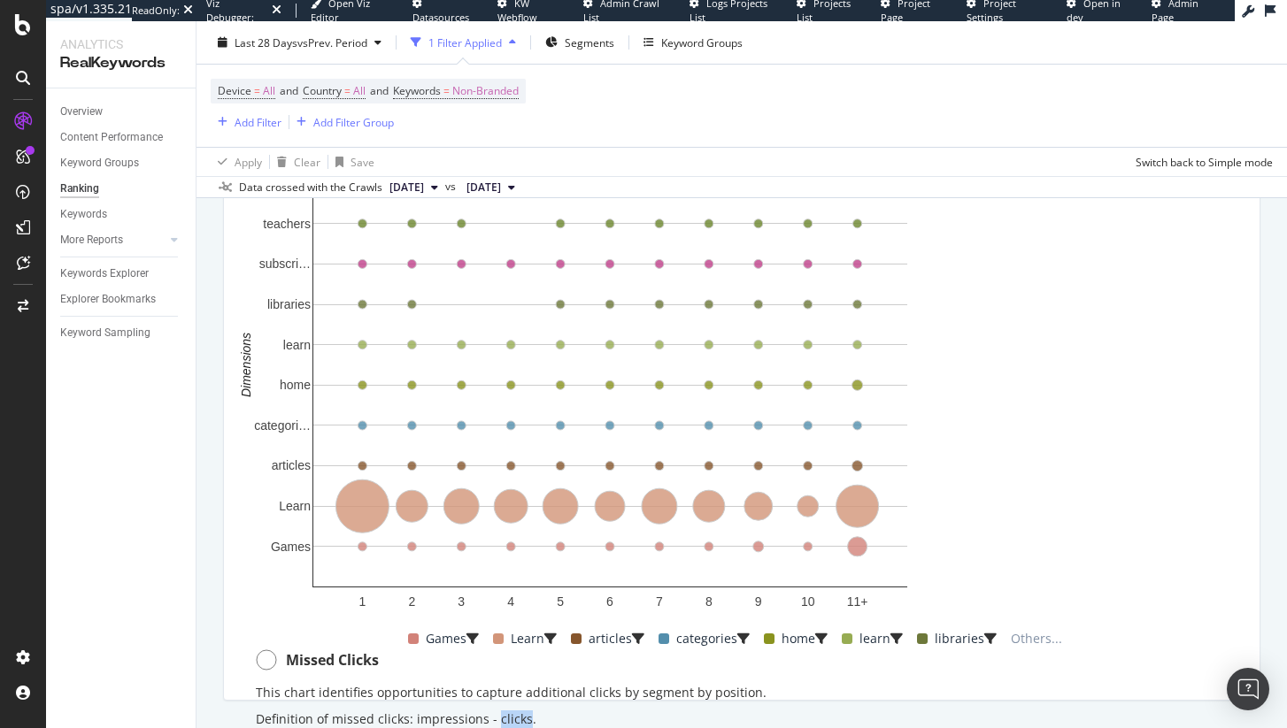
click at [1088, 711] on p "Definition of missed clicks: impressions - clicks." at bounding box center [742, 720] width 972 height 18
click at [1035, 684] on div "This chart identifies opportunities to capture additional clicks by segment by …" at bounding box center [742, 710] width 972 height 53
drag, startPoint x: 1001, startPoint y: 470, endPoint x: 1119, endPoint y: 471, distance: 117.7
click at [1119, 650] on div "Missed Clicks This chart identifies opportunities to capture additional clicks …" at bounding box center [741, 694] width 1007 height 88
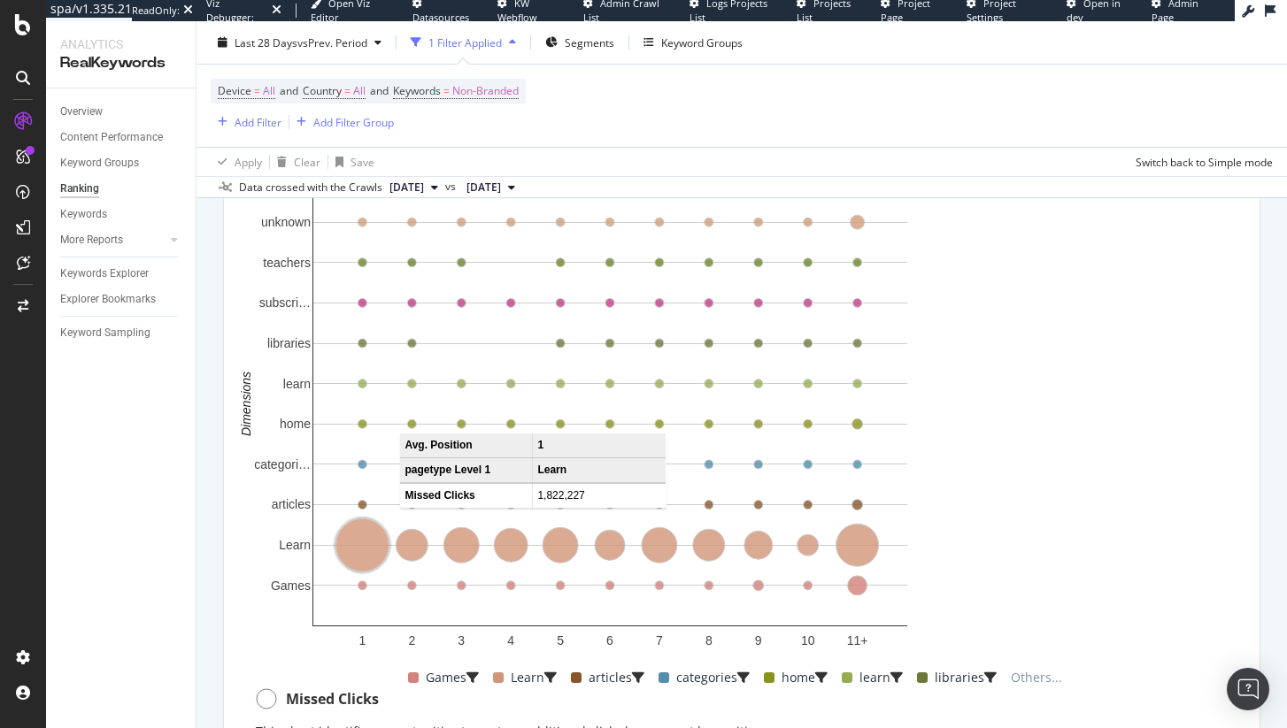
scroll to position [1311, 0]
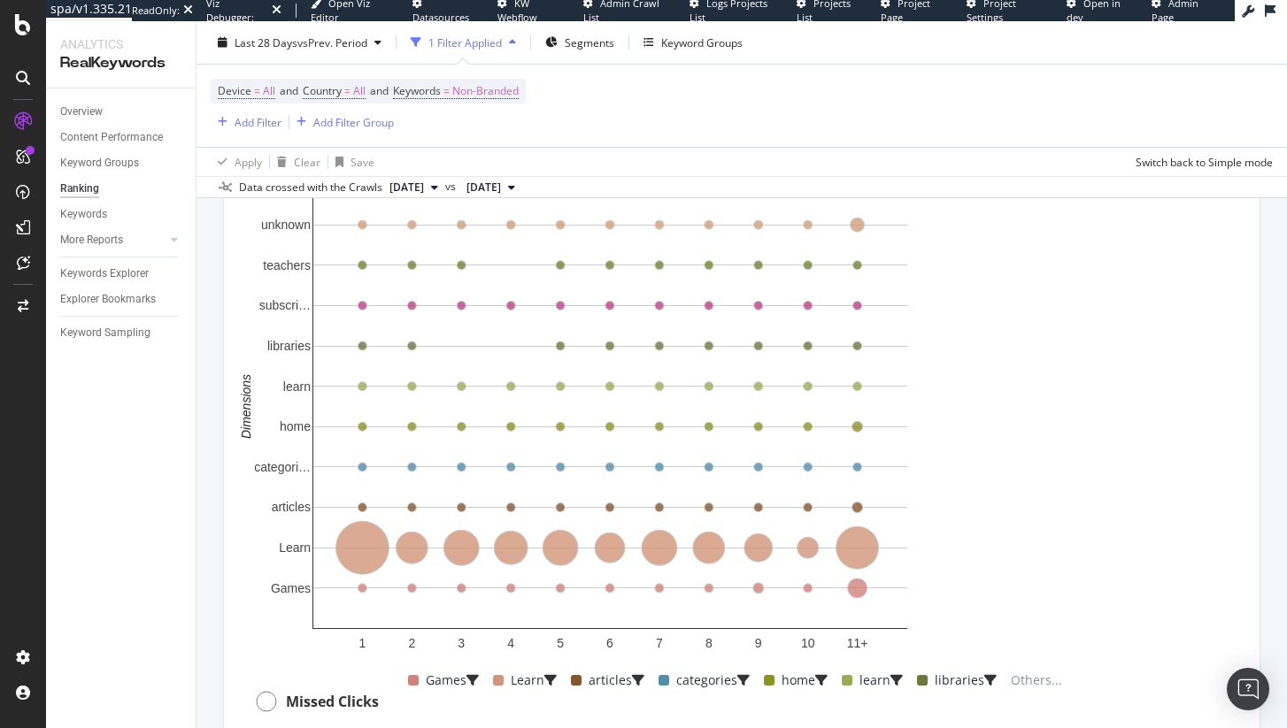
click at [362, 651] on text "1" at bounding box center [362, 643] width 7 height 14
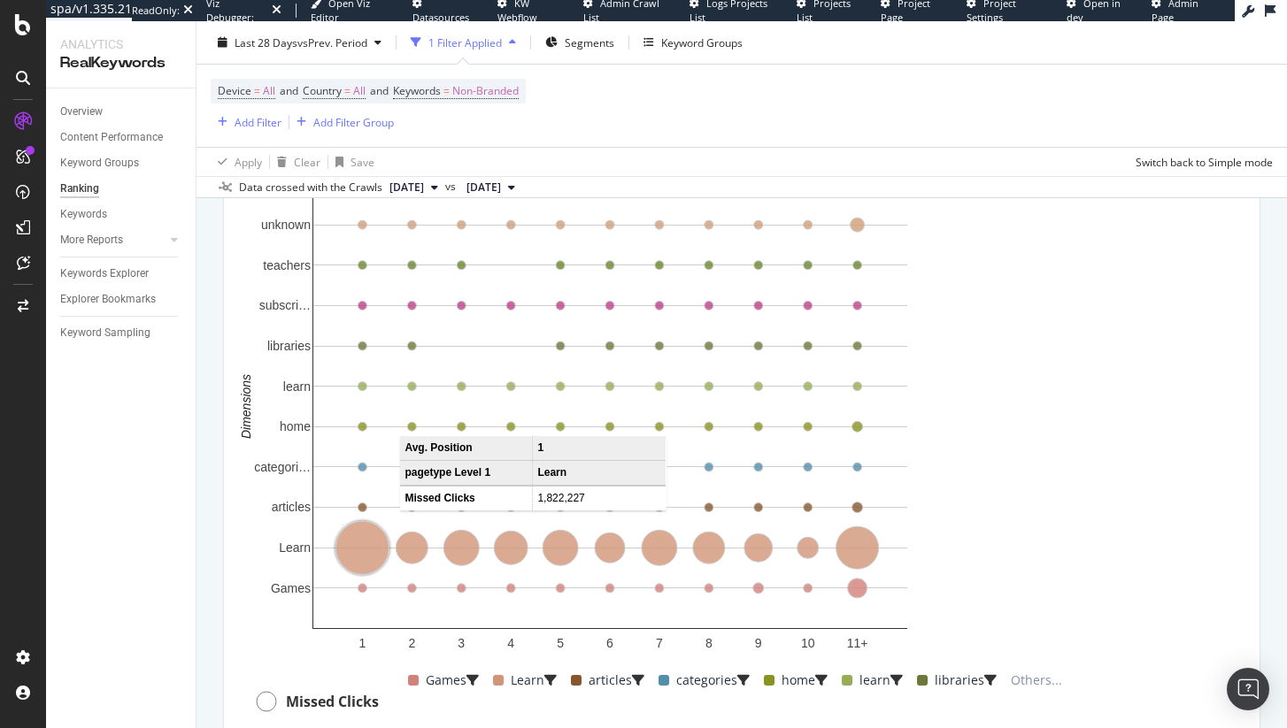
click at [367, 563] on circle "A chart." at bounding box center [361, 548] width 53 height 53
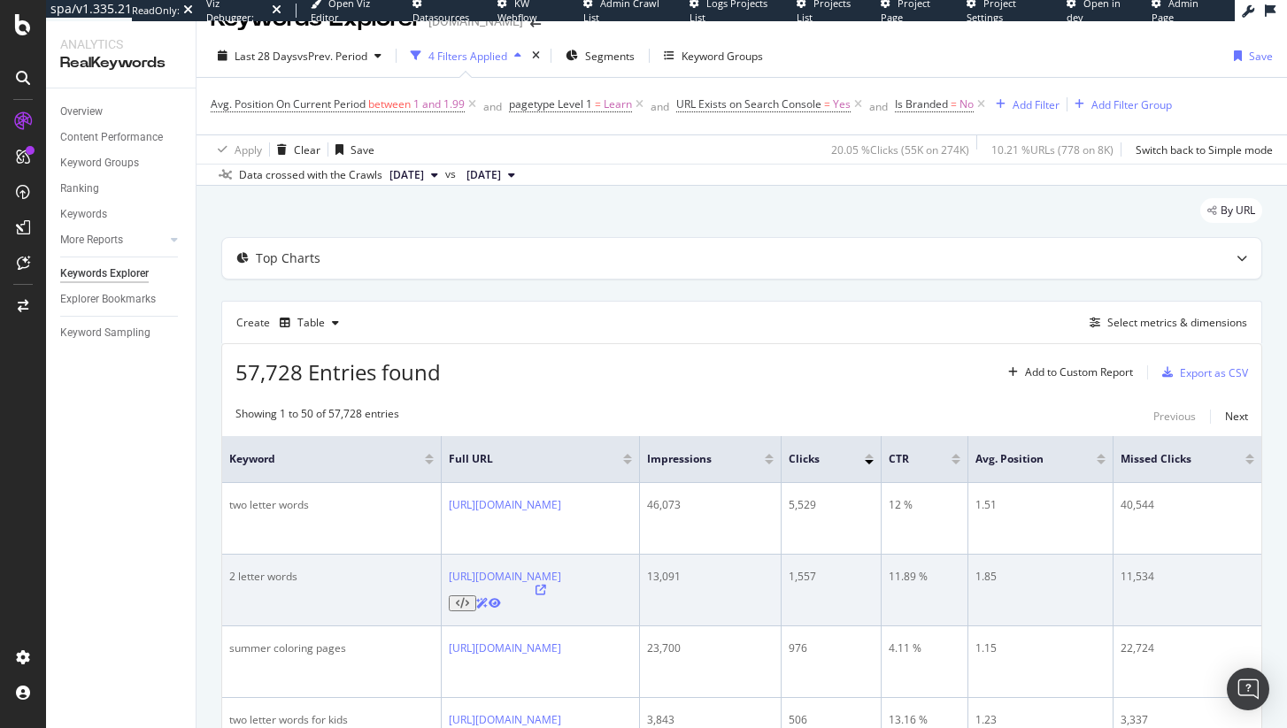
scroll to position [34, 0]
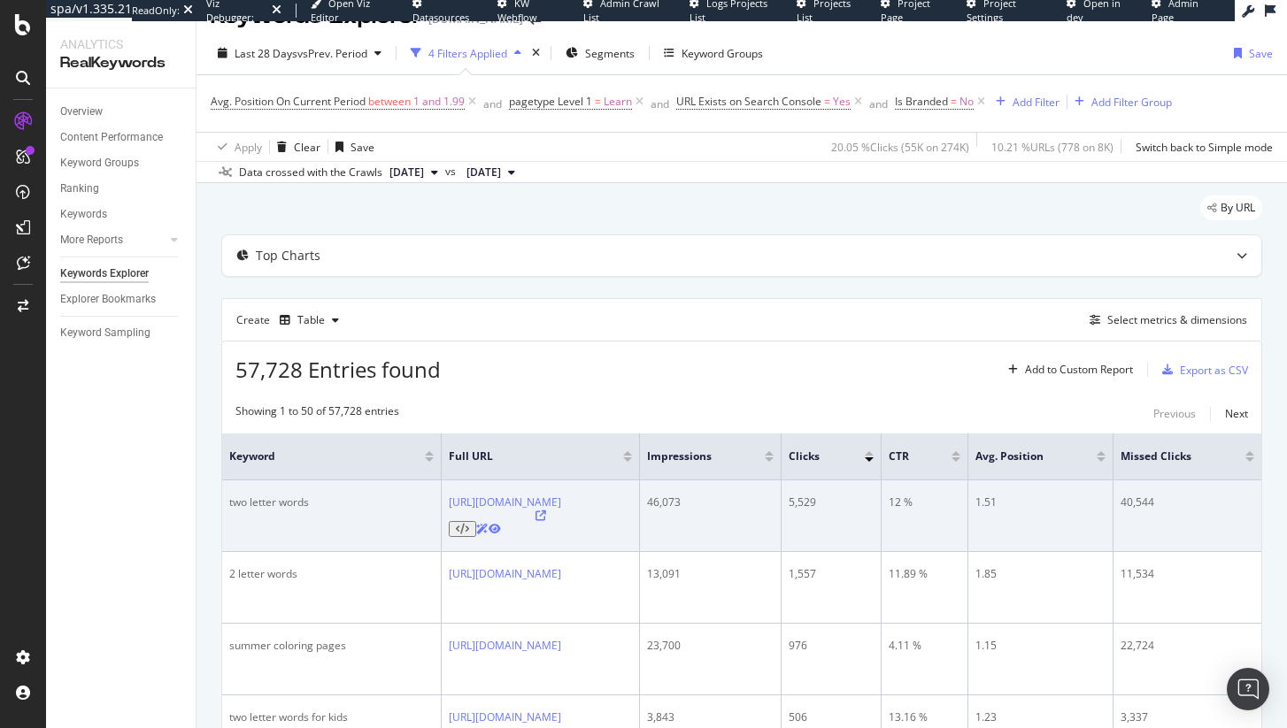
click at [632, 497] on div "https://www.abcmouse.com/learn/printables-and-worksheets/2-letter-words-for-kid…" at bounding box center [540, 516] width 183 height 42
click at [773, 500] on div "46,073" at bounding box center [710, 503] width 126 height 16
click at [874, 500] on div "5,529" at bounding box center [831, 503] width 85 height 16
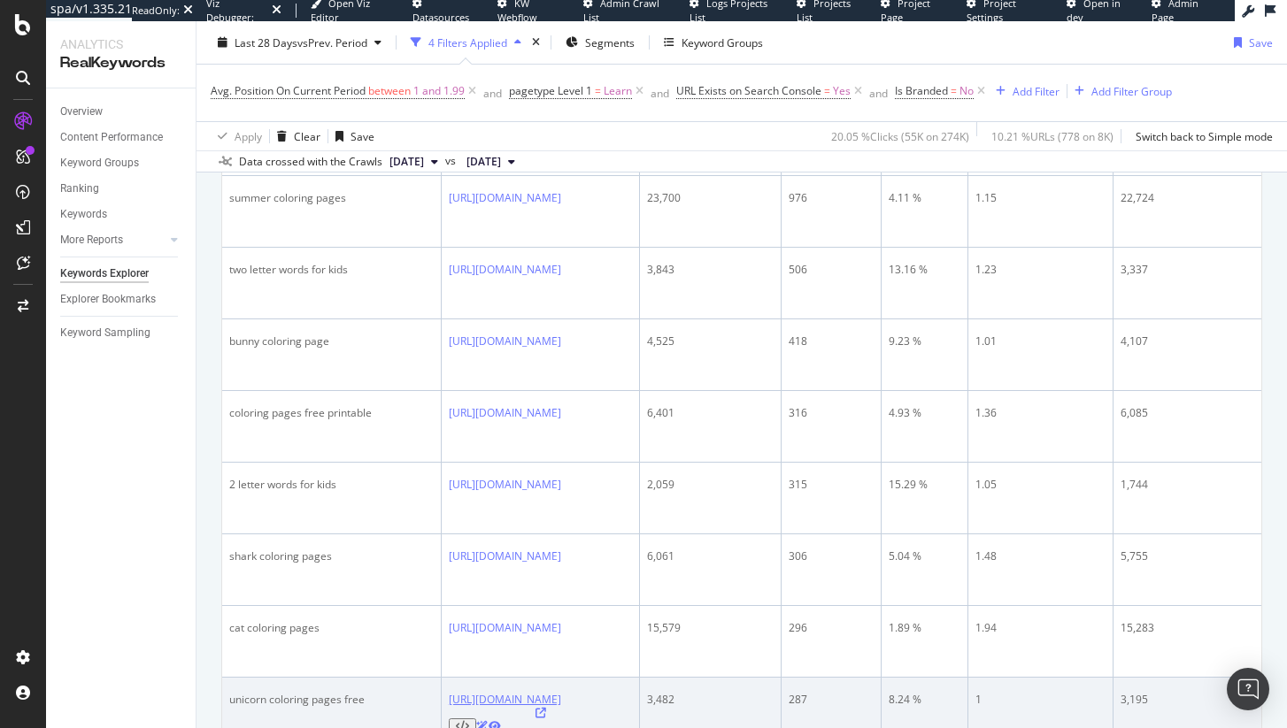
scroll to position [475, 0]
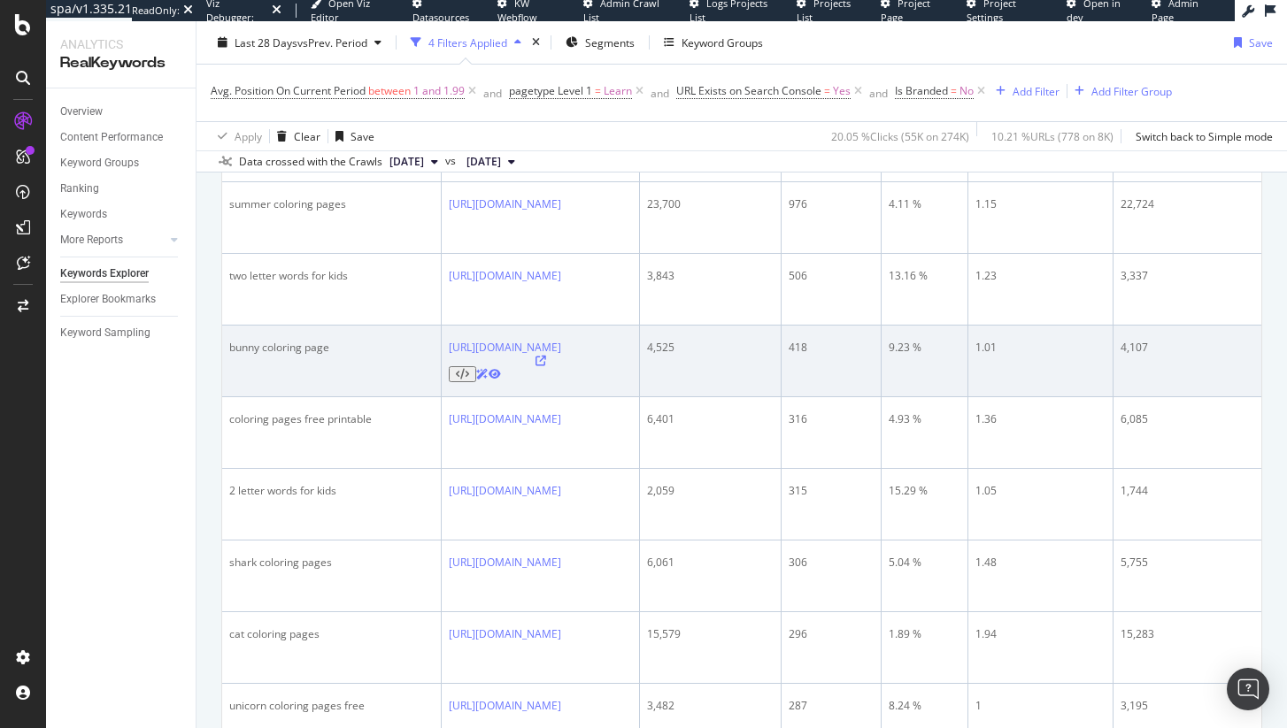
click at [274, 340] on div "bunny coloring page" at bounding box center [331, 348] width 204 height 16
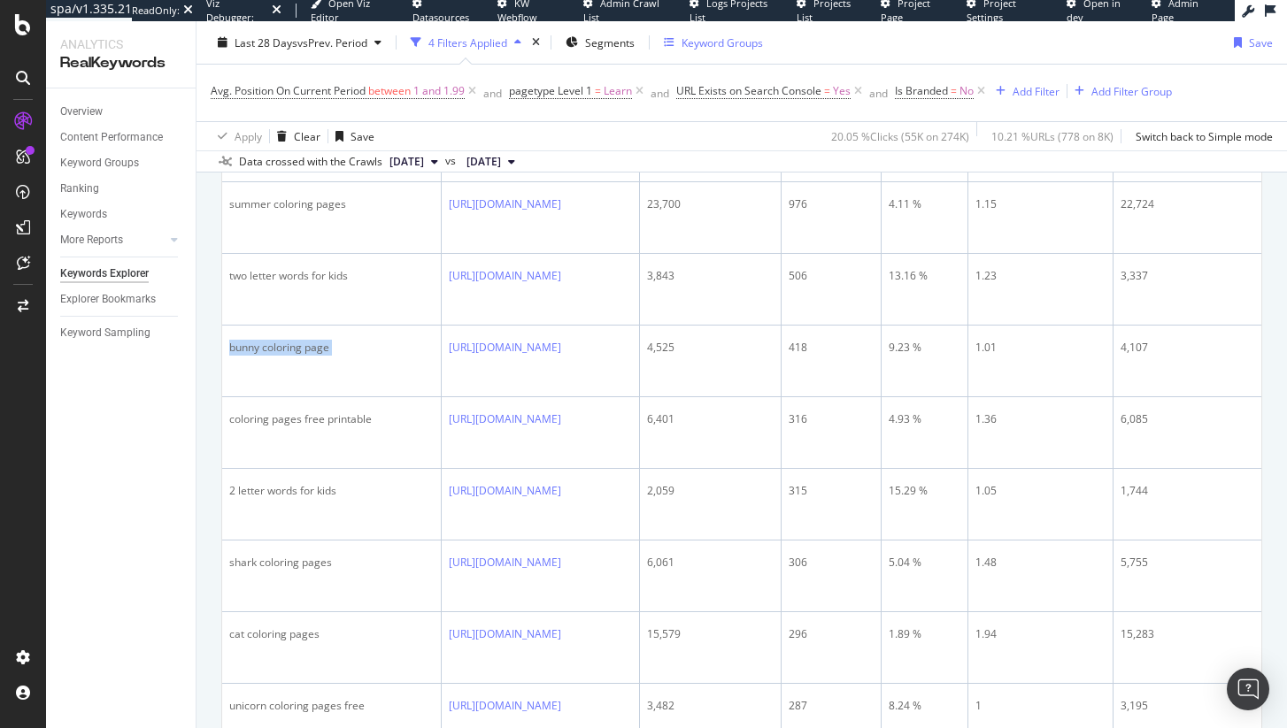
click at [736, 52] on div "Keyword Groups" at bounding box center [713, 42] width 99 height 27
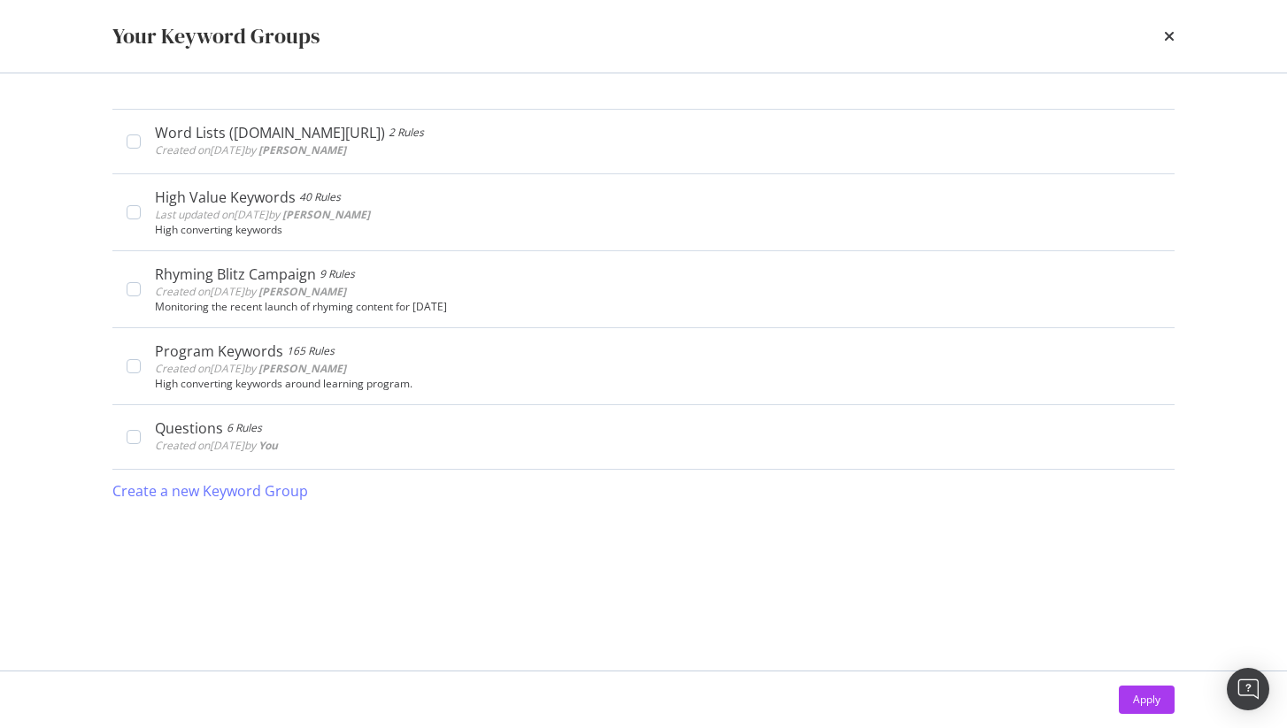
click at [1159, 36] on div "Your Keyword Groups" at bounding box center [643, 36] width 1062 height 30
click at [1169, 35] on icon "times" at bounding box center [1169, 36] width 11 height 14
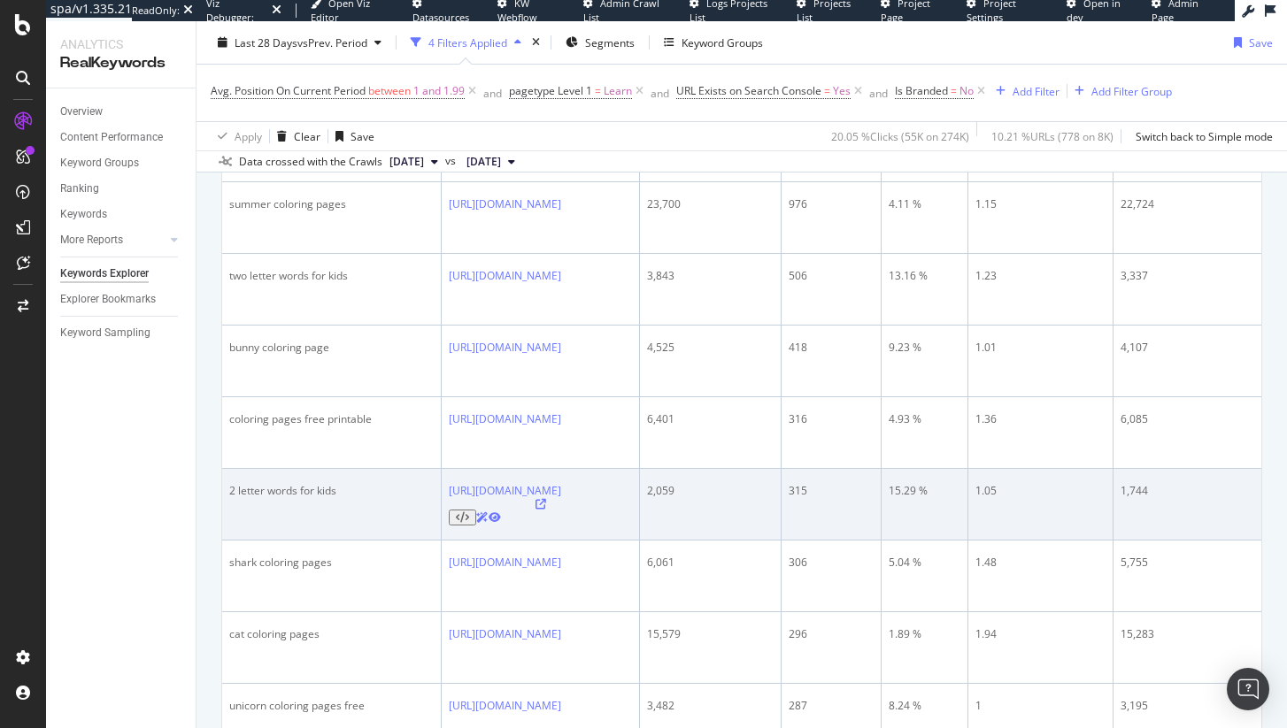
scroll to position [116, 0]
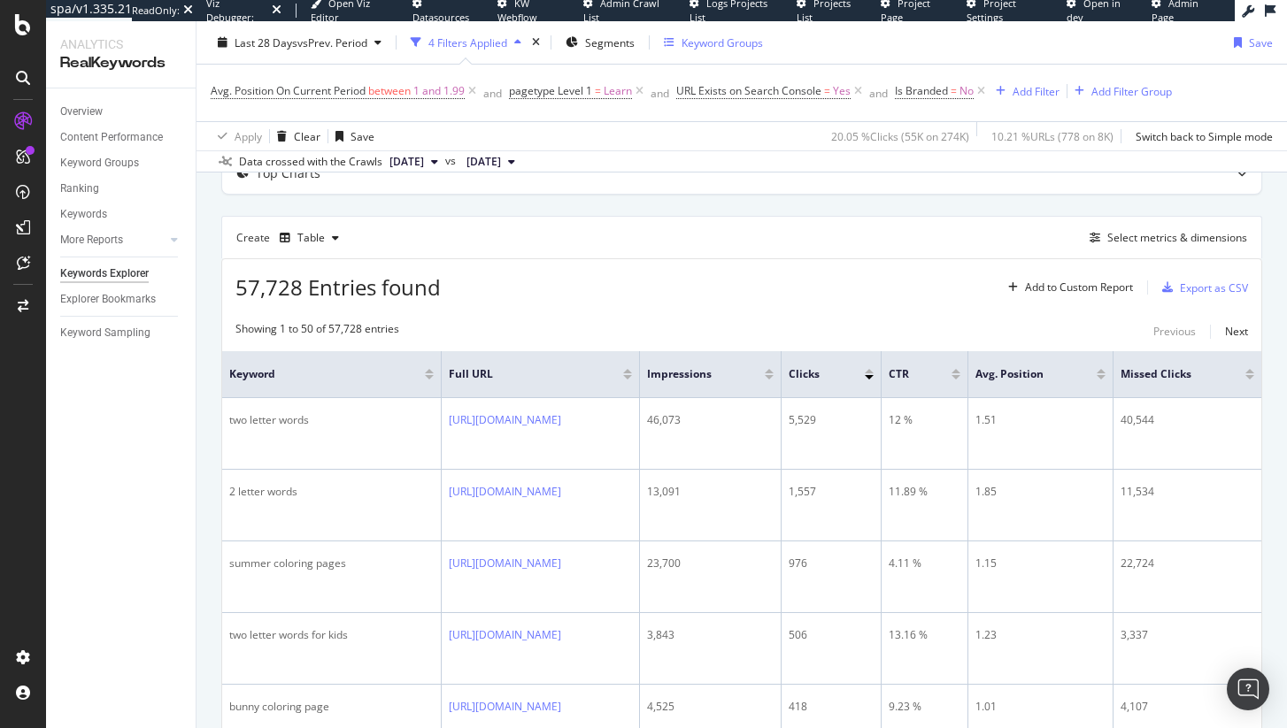
click at [726, 33] on div "Keyword Groups" at bounding box center [713, 42] width 99 height 27
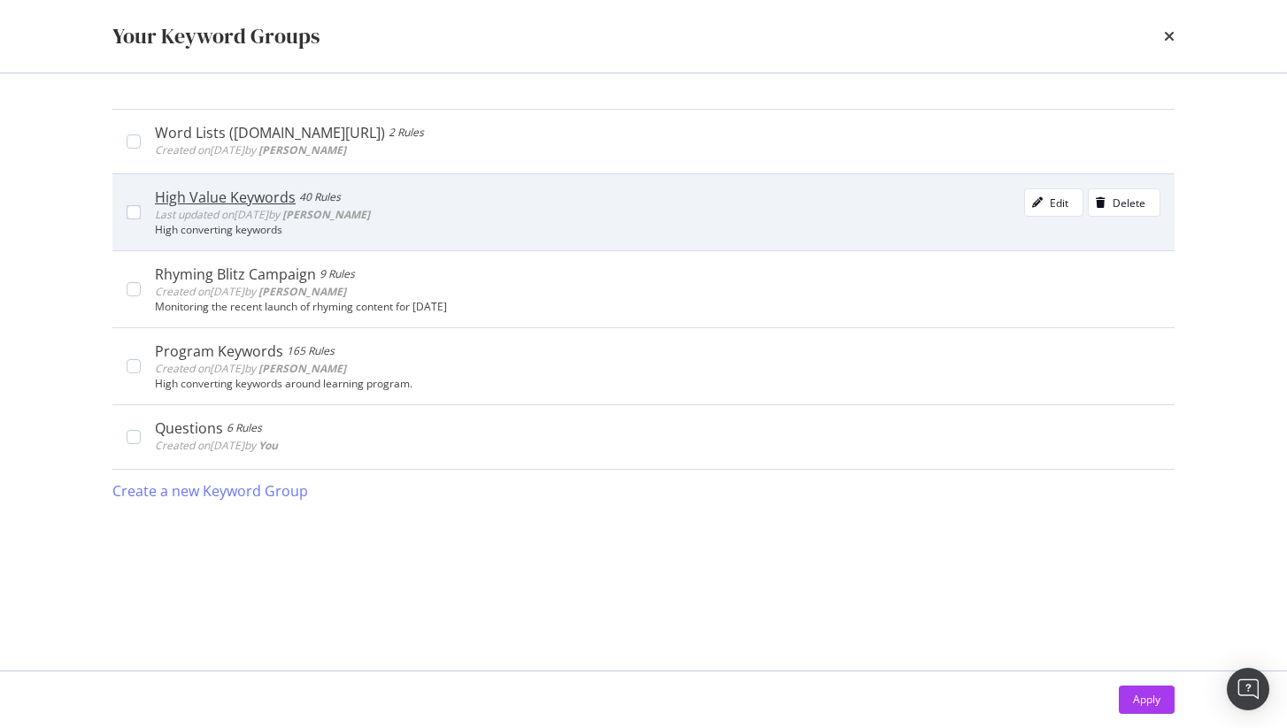
click at [235, 219] on span "Last updated on 2025 Mar 17th by Jennifer Seegmiller" at bounding box center [262, 214] width 215 height 15
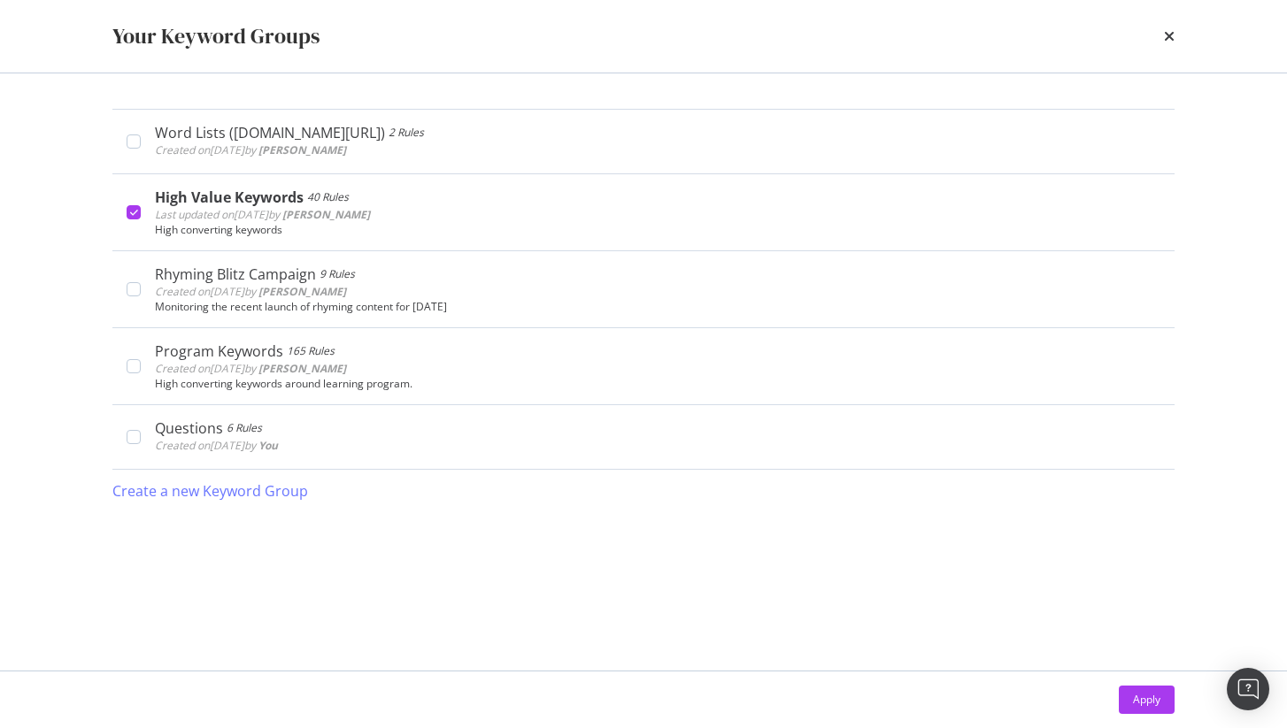
click at [1157, 692] on div "Apply" at bounding box center [1146, 699] width 27 height 15
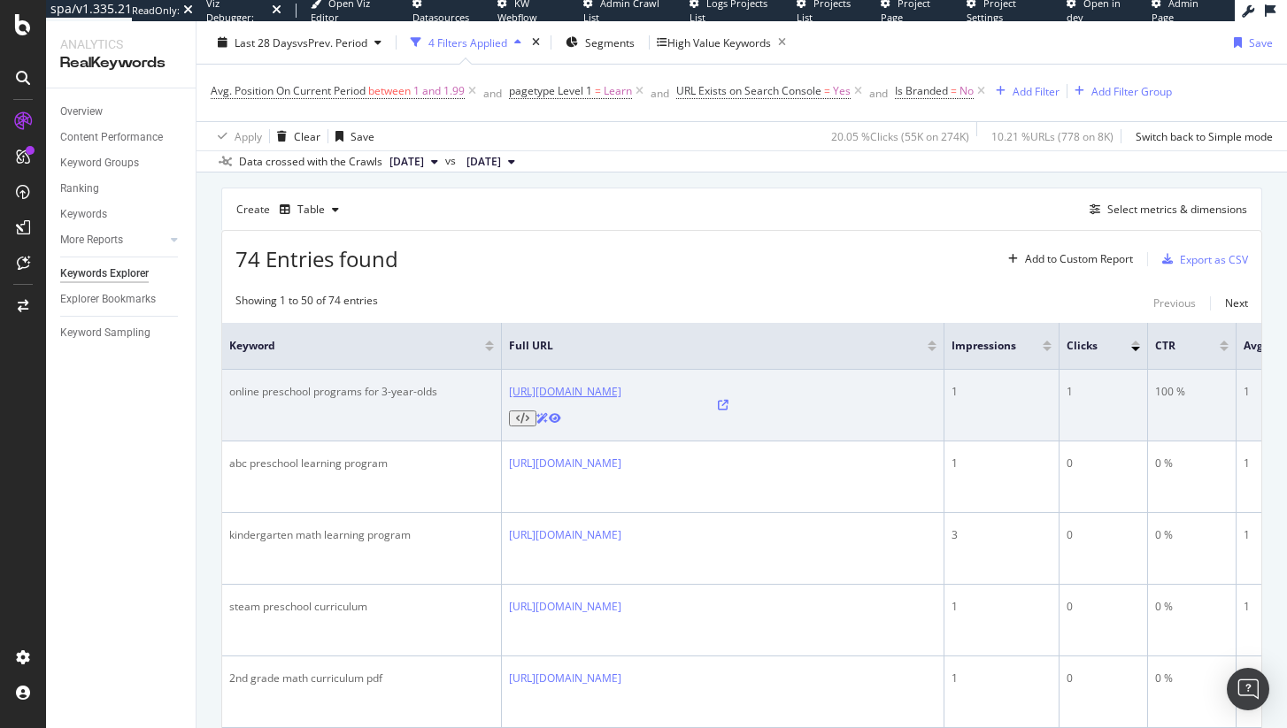
scroll to position [142, 0]
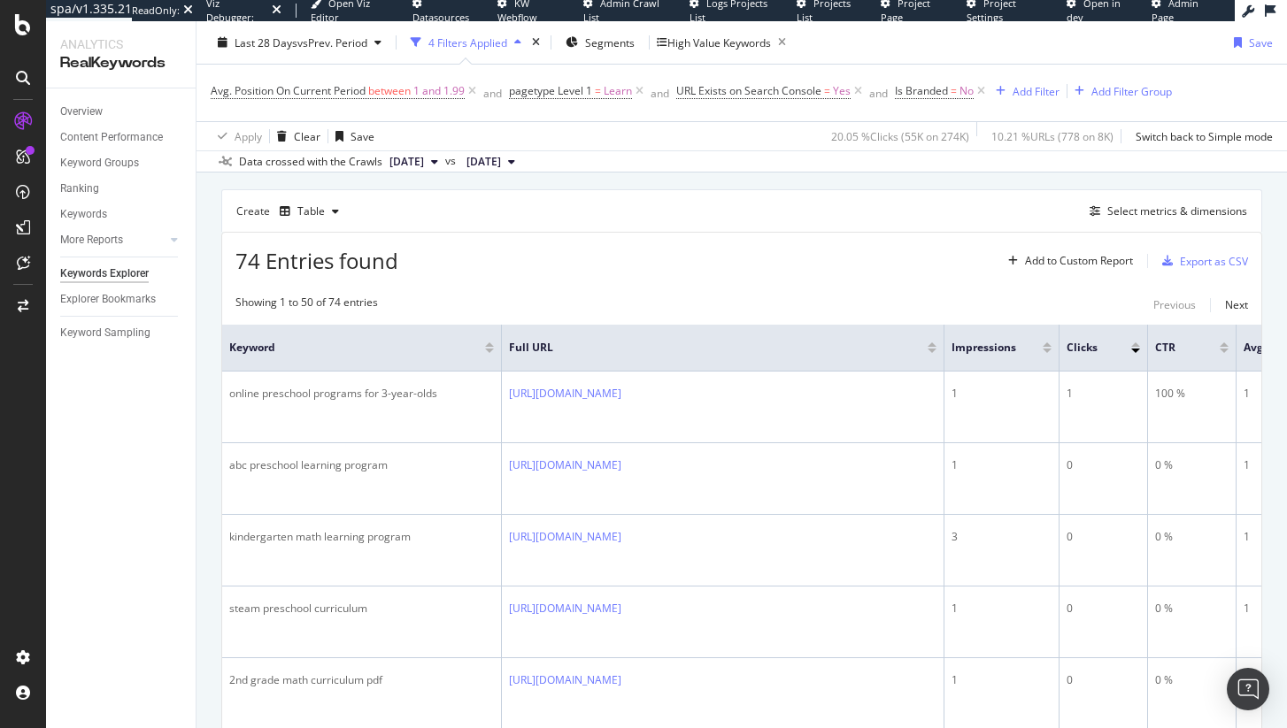
click at [288, 269] on span "74 Entries found" at bounding box center [316, 260] width 163 height 29
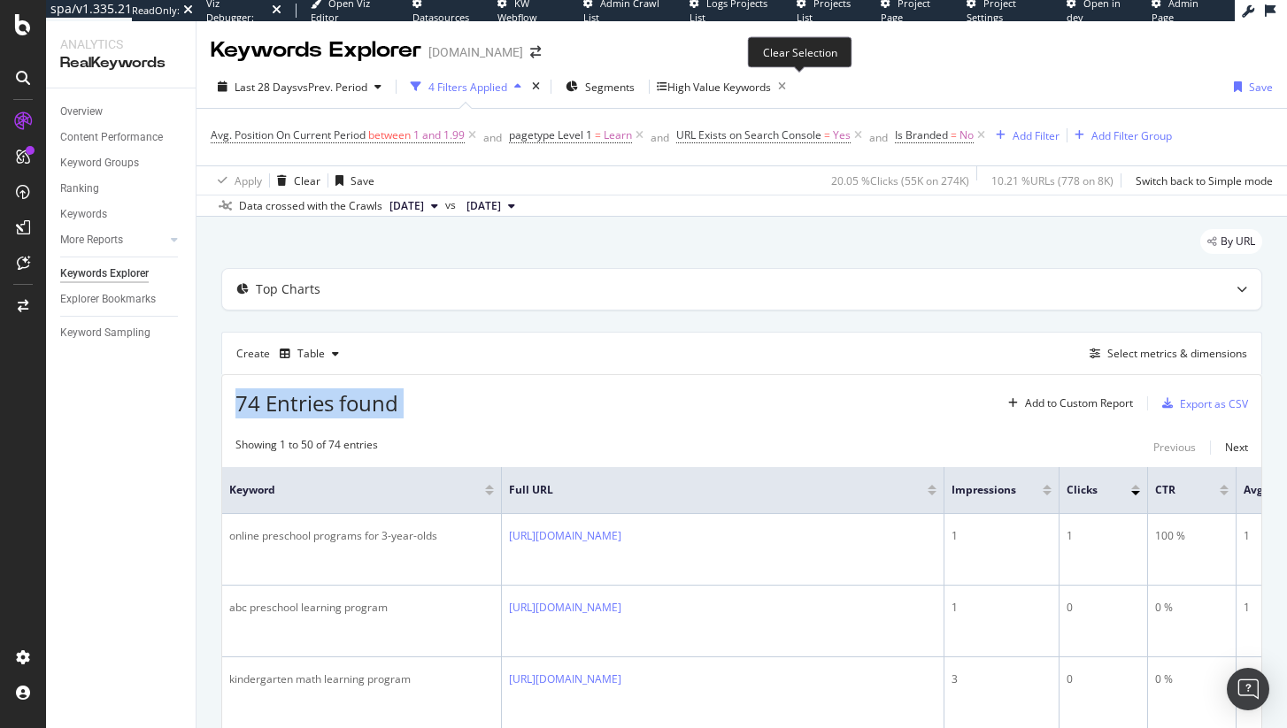
click at [793, 88] on icon "button" at bounding box center [782, 86] width 22 height 25
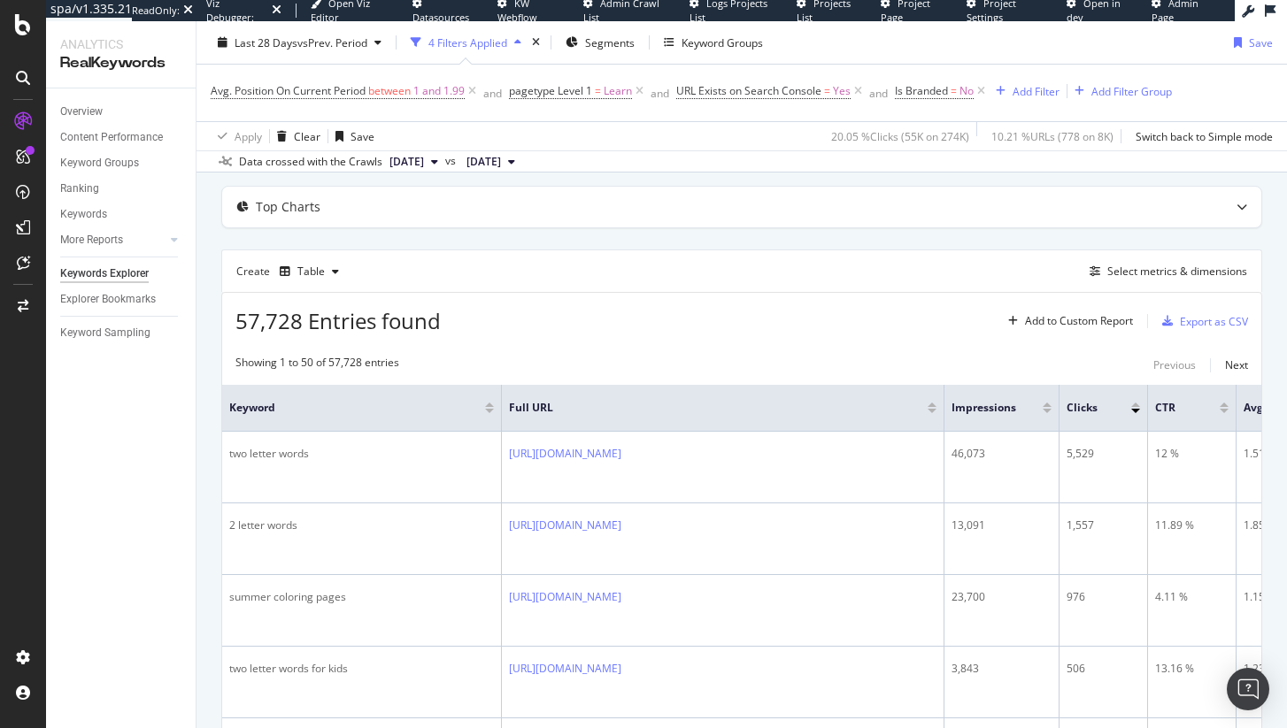
scroll to position [90, 0]
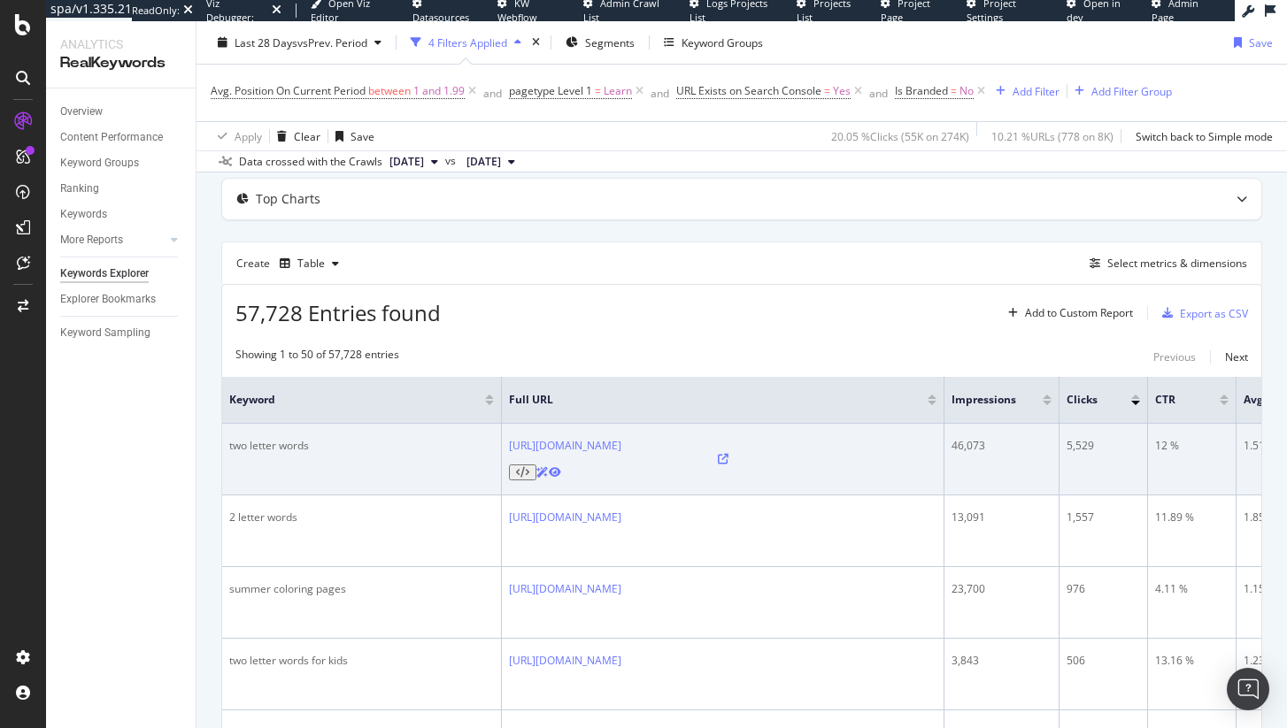
click at [962, 454] on div "46,073" at bounding box center [1001, 446] width 100 height 16
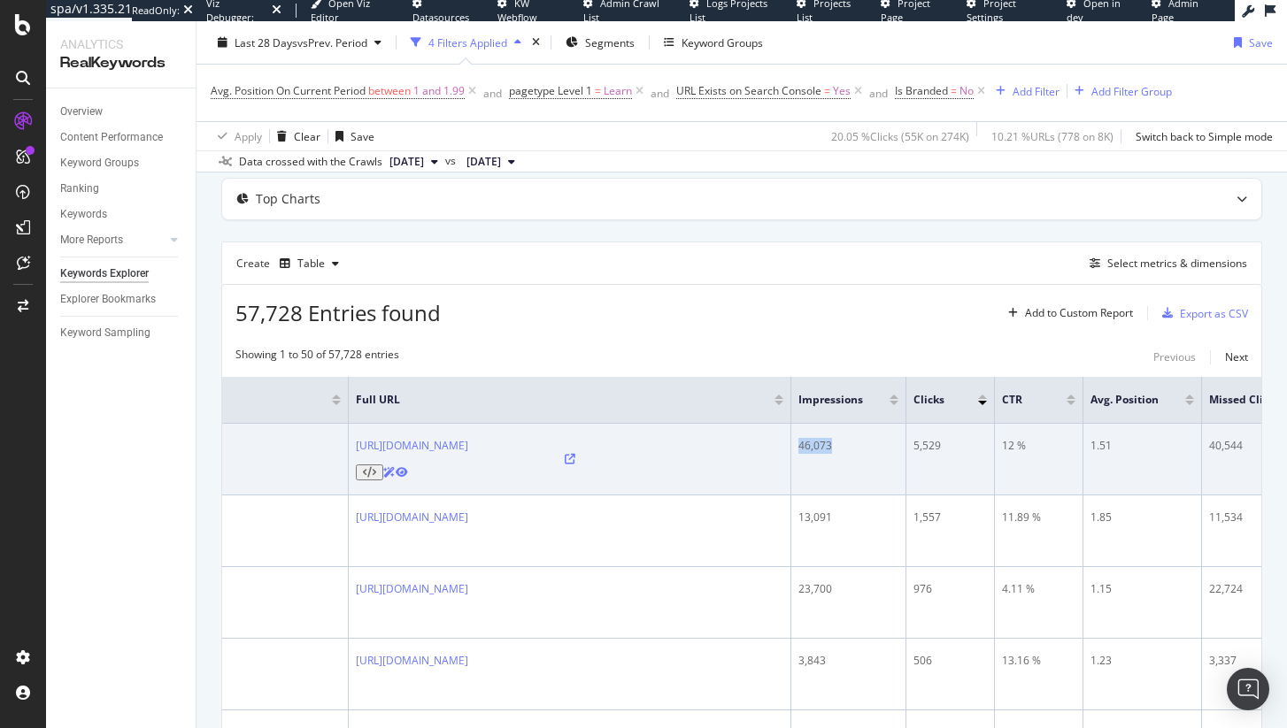
scroll to position [0, 227]
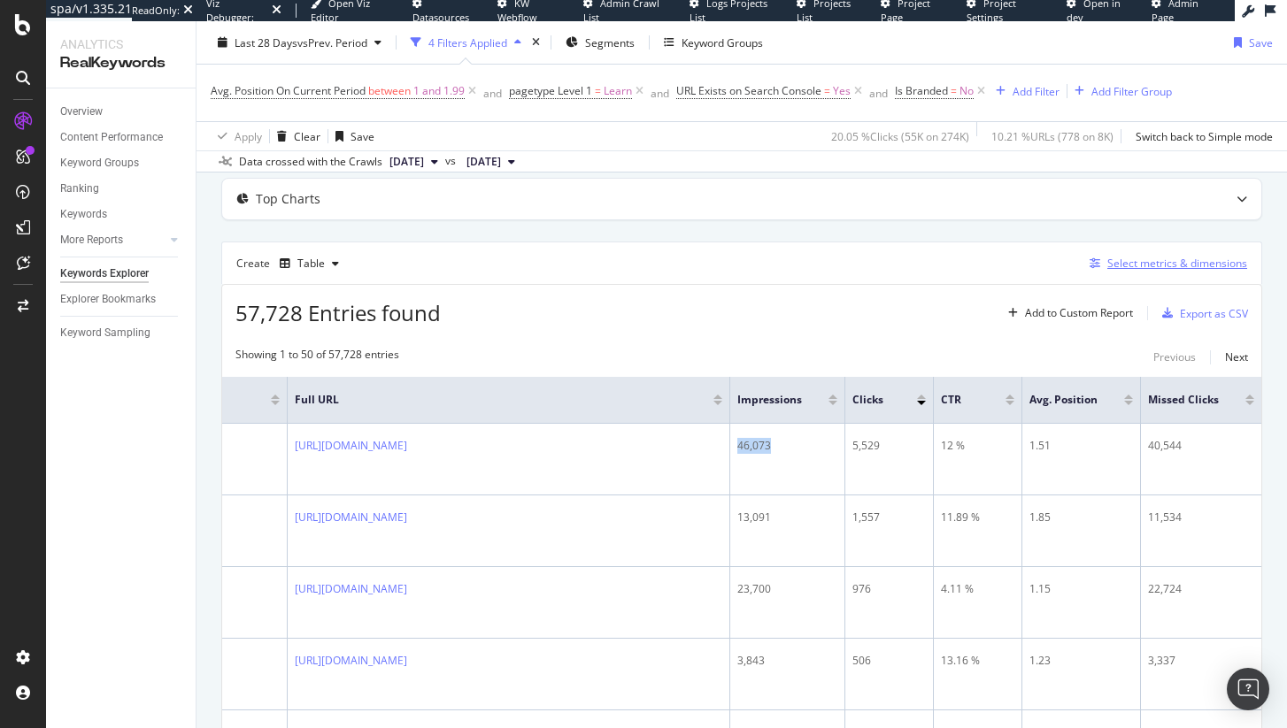
click at [1136, 268] on div "Select metrics & dimensions" at bounding box center [1164, 263] width 165 height 19
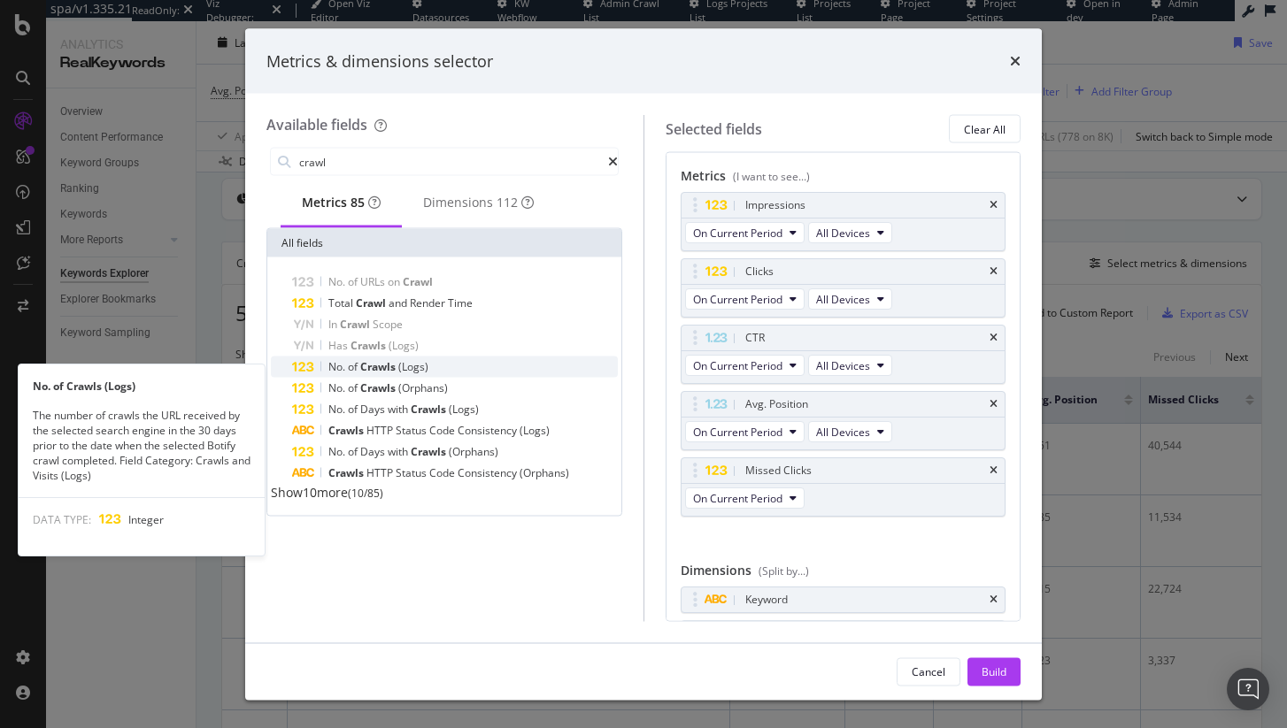
click at [454, 377] on div "No. of Crawls (Logs)" at bounding box center [455, 367] width 326 height 21
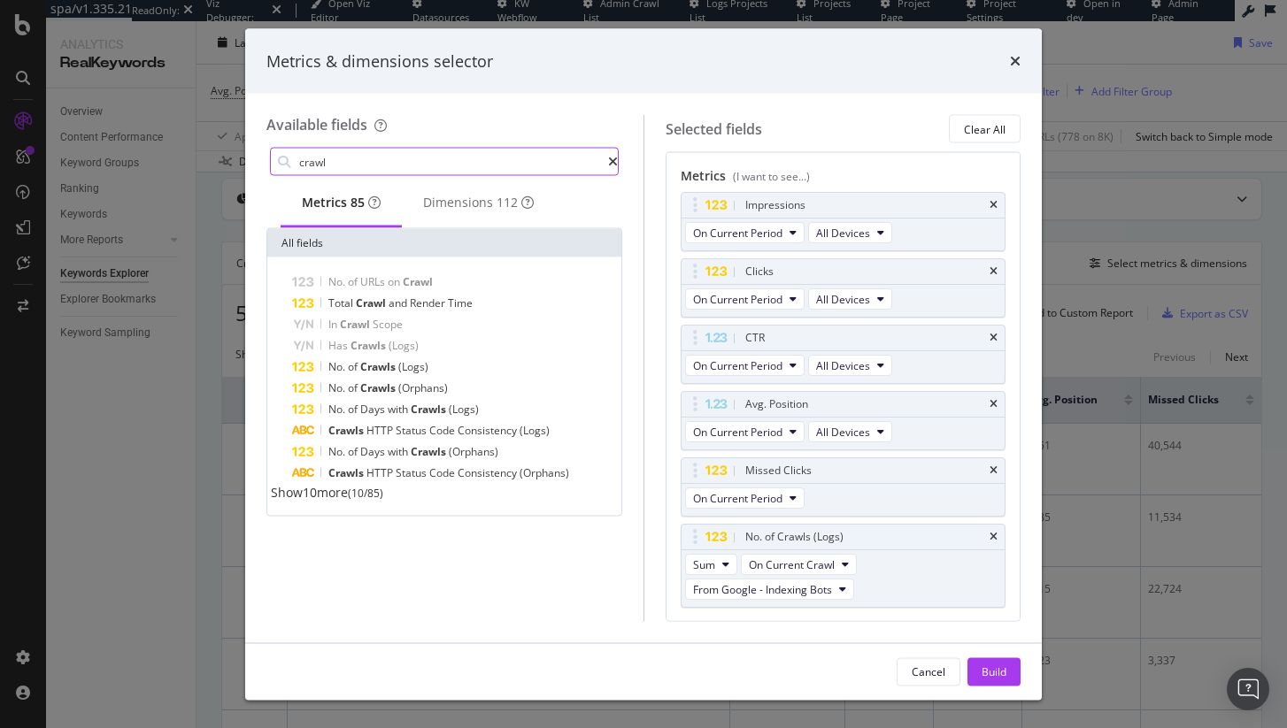
click at [406, 150] on input "crawl" at bounding box center [452, 162] width 311 height 27
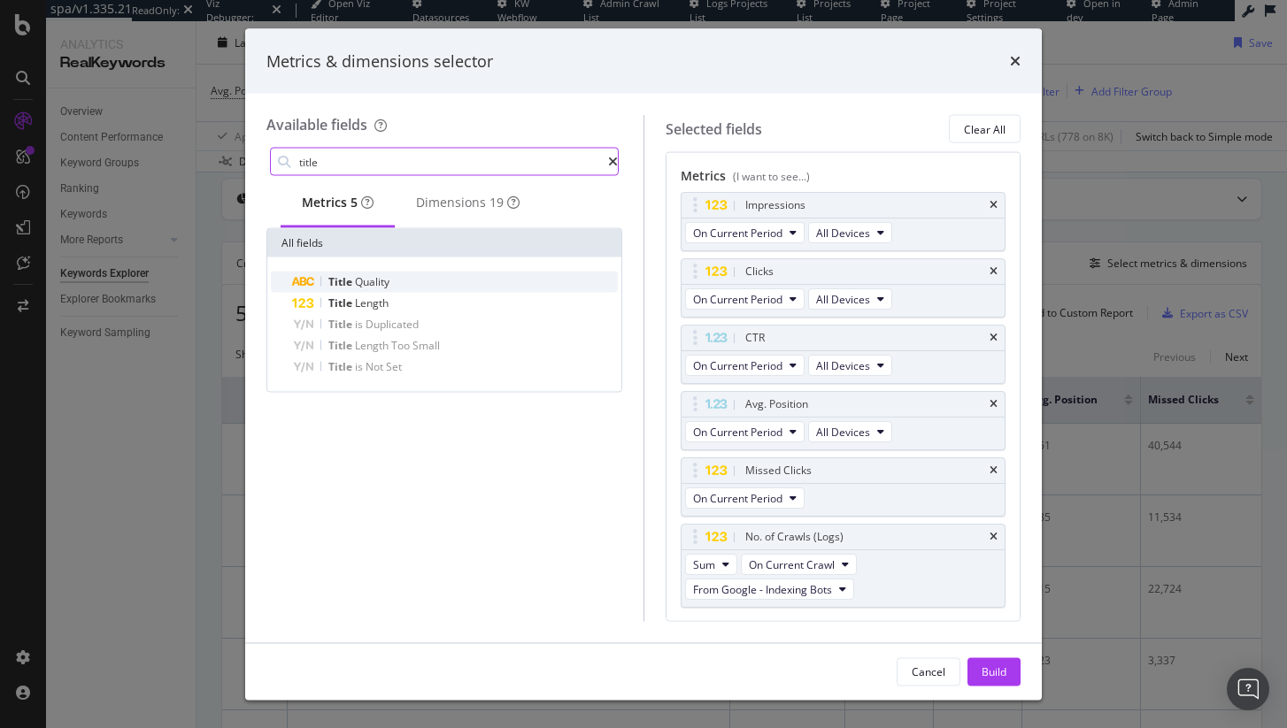
type input "title"
click at [427, 289] on div "Title Quality" at bounding box center [455, 282] width 326 height 21
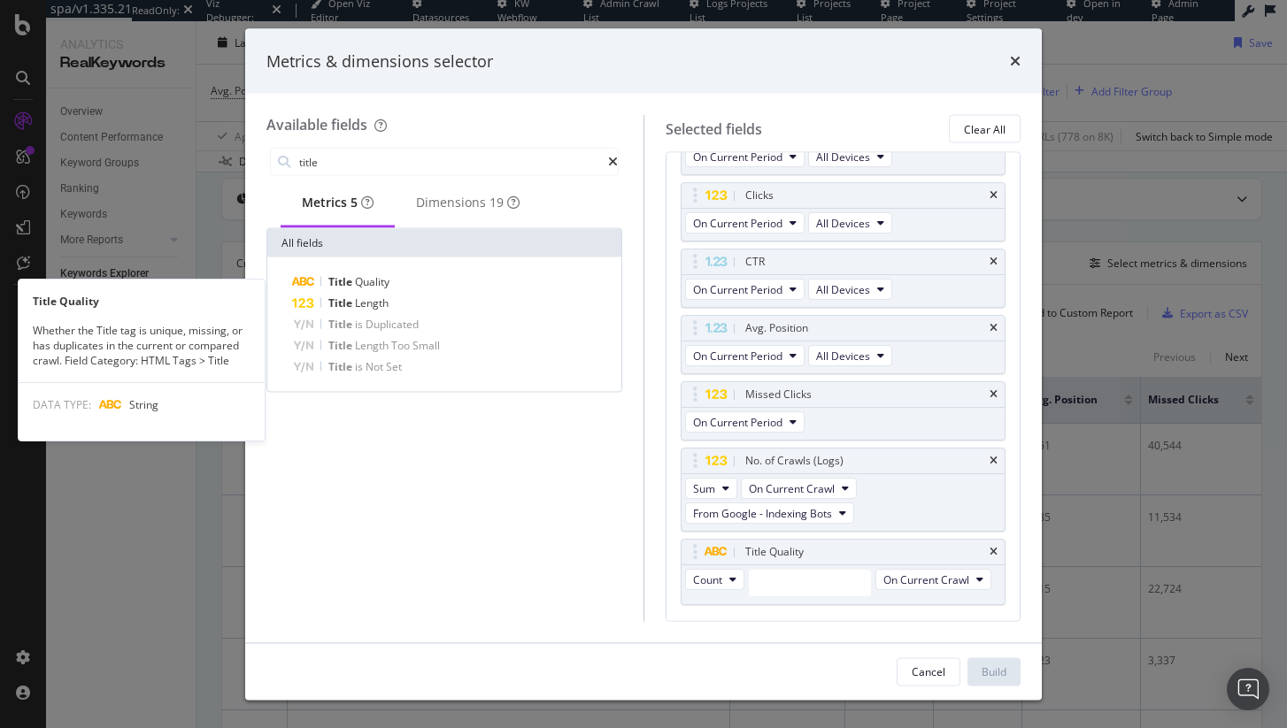
scroll to position [78, 0]
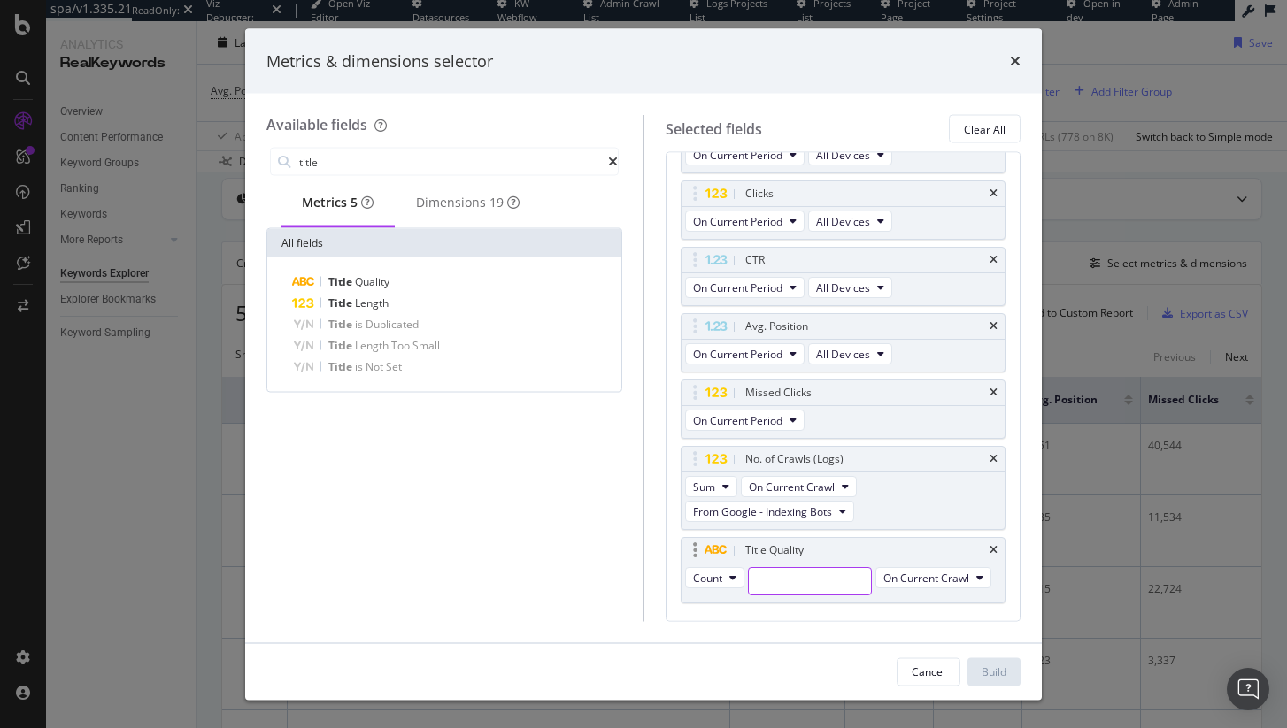
click at [802, 571] on input "modal" at bounding box center [810, 581] width 122 height 27
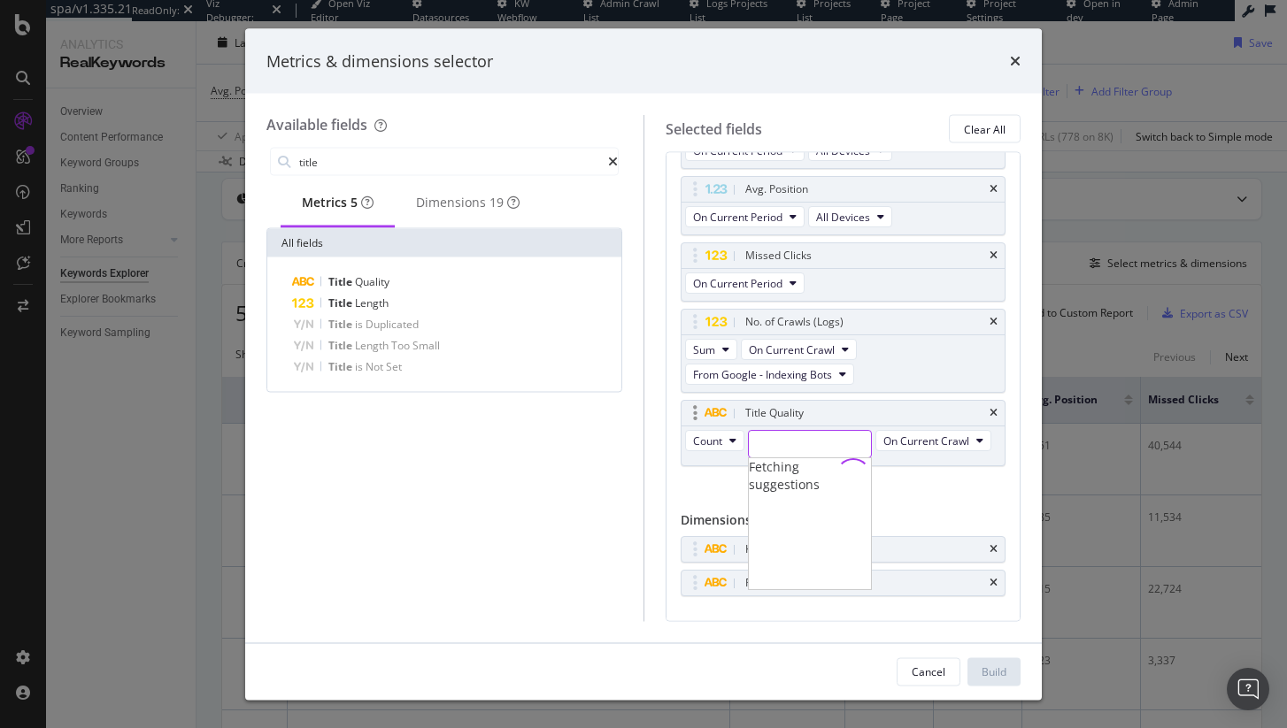
scroll to position [268, 0]
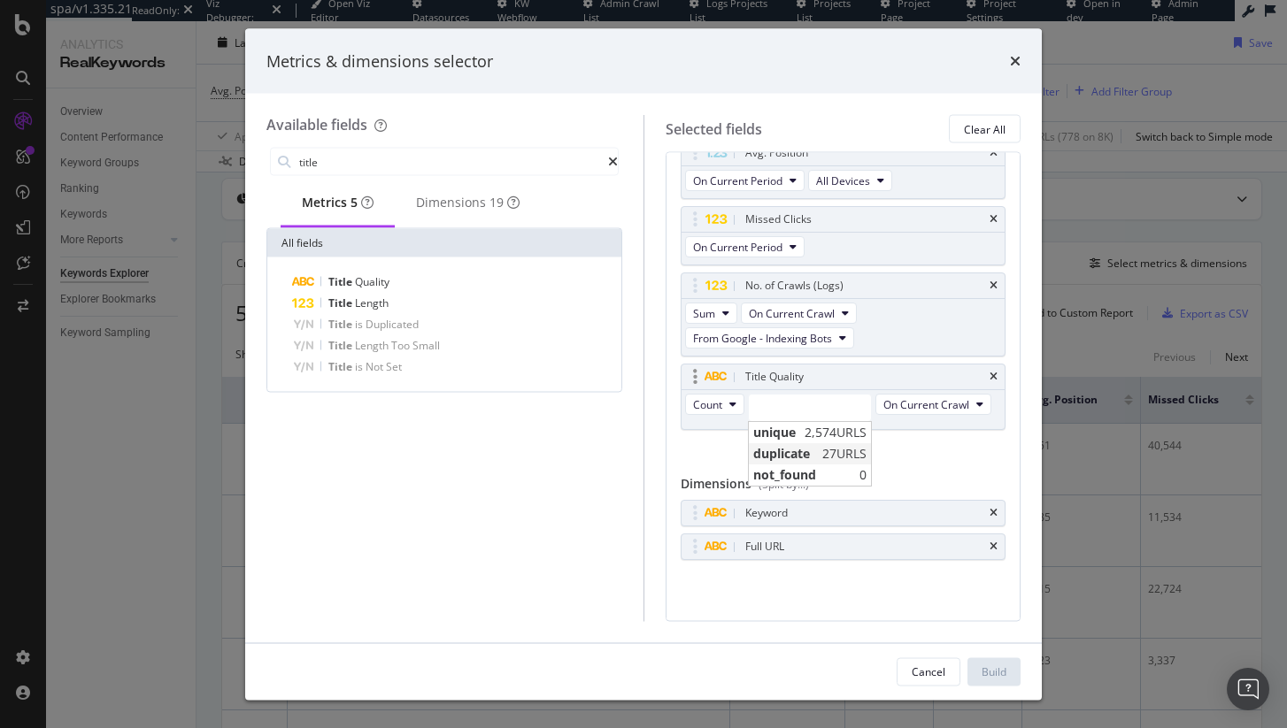
click at [805, 446] on span "duplicate" at bounding box center [785, 455] width 65 height 18
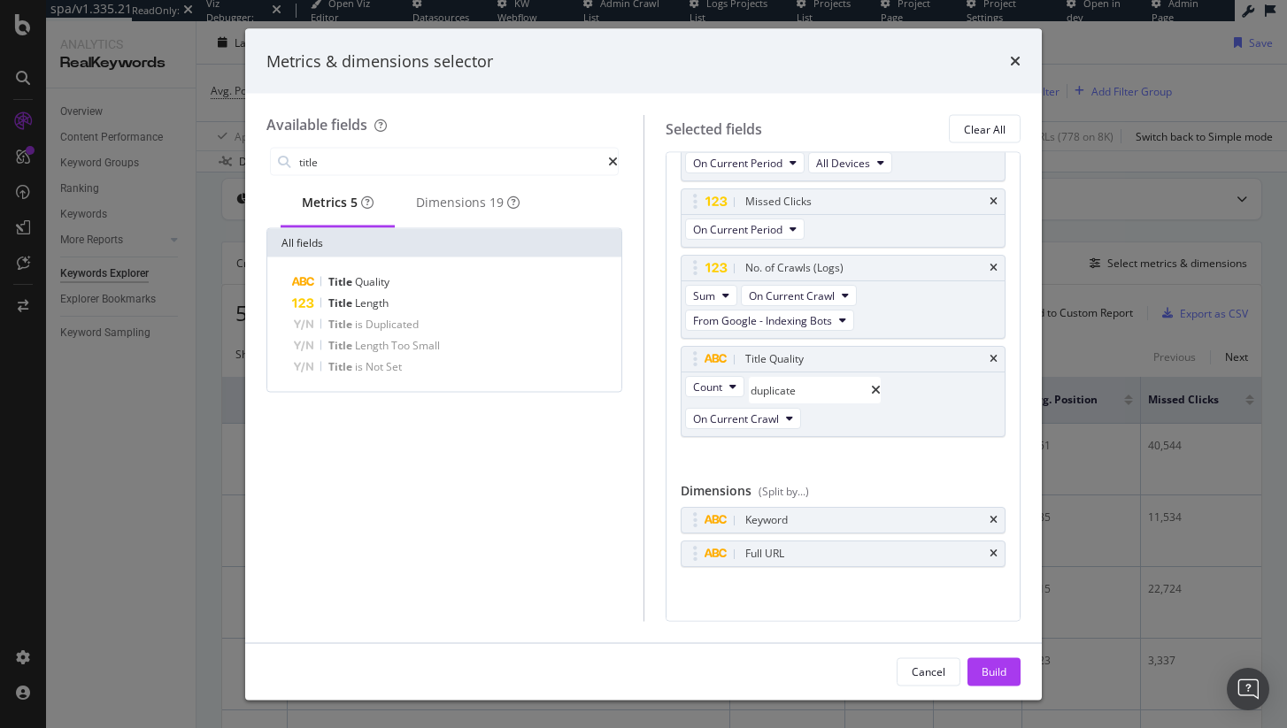
click at [1017, 59] on icon "times" at bounding box center [1015, 61] width 11 height 14
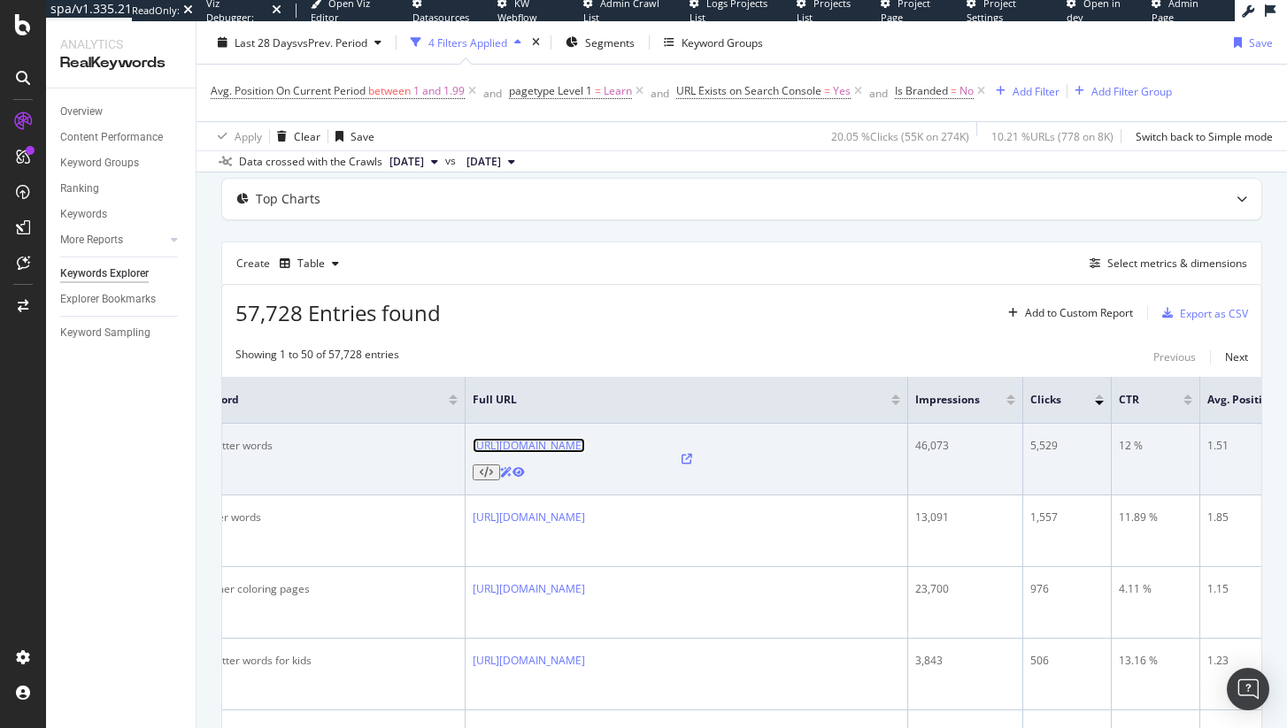
scroll to position [0, 14]
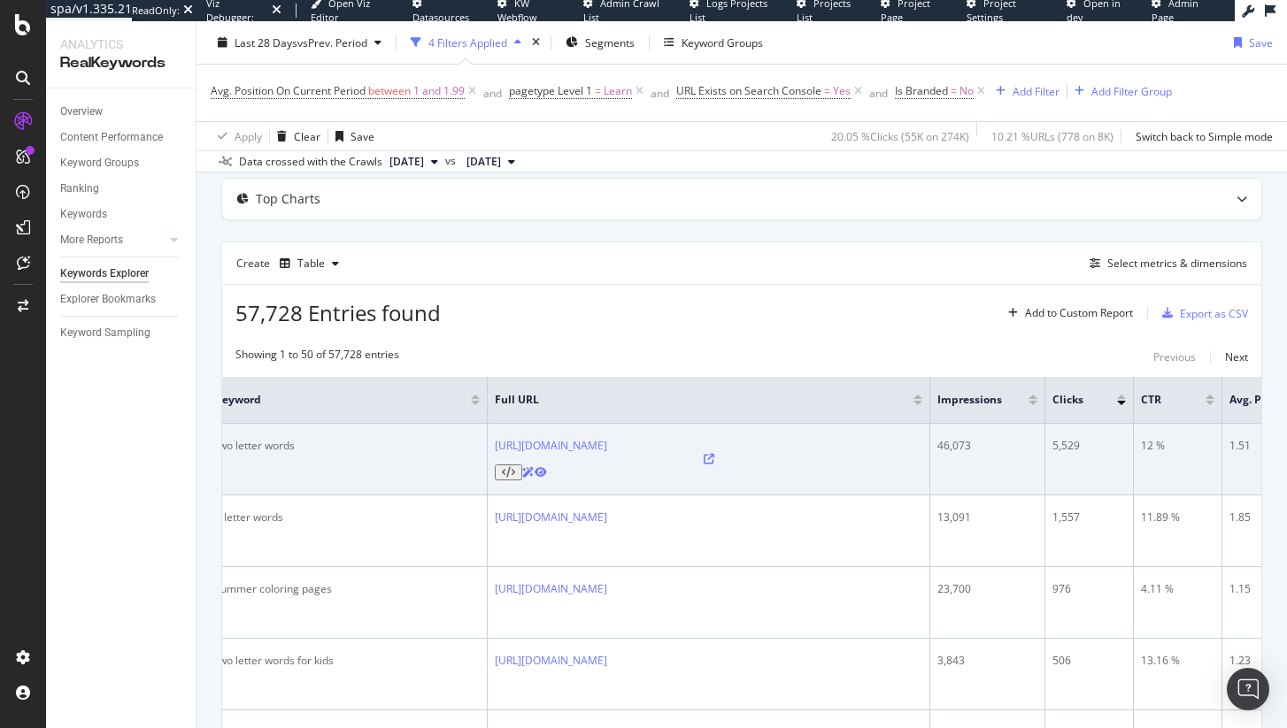
click at [279, 454] on div "two letter words" at bounding box center [347, 446] width 265 height 16
copy div "two letter words"
copy link "https://www.abcmouse.com/learn/printables-and-worksheets/2-letter-words-for-kid…"
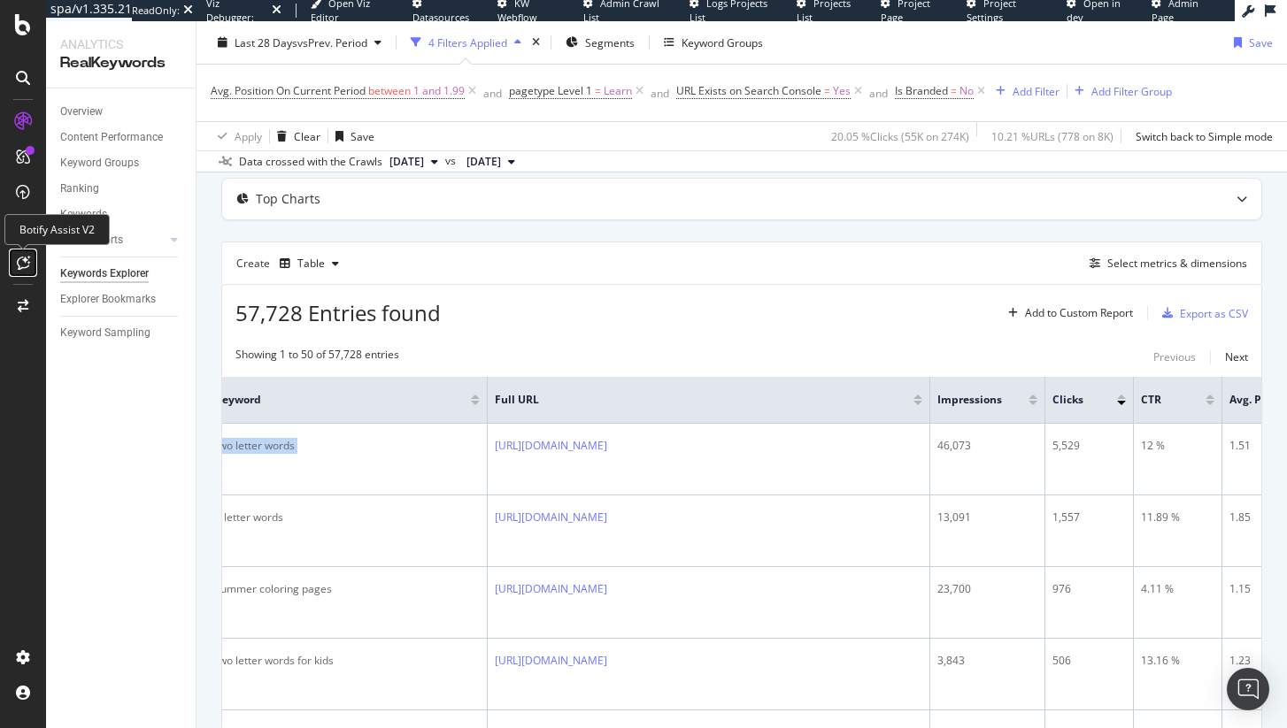
click at [27, 266] on icon at bounding box center [23, 263] width 13 height 14
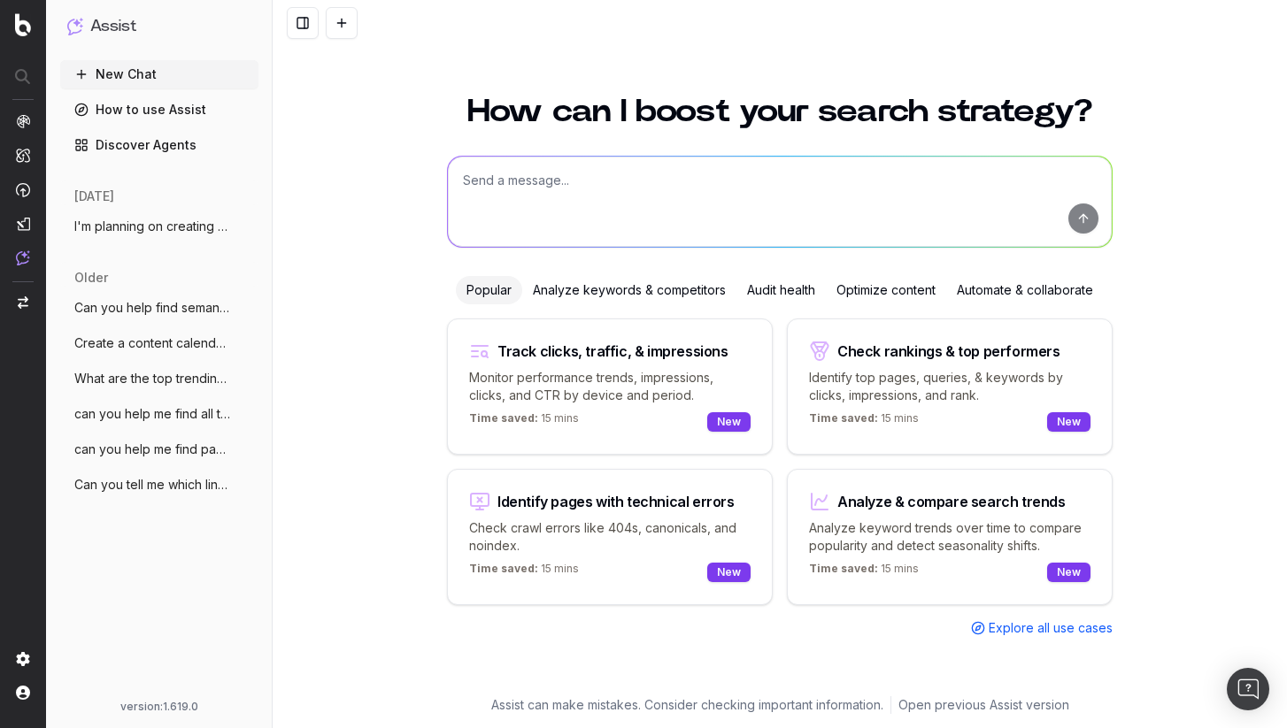
click at [666, 189] on textarea at bounding box center [780, 202] width 664 height 90
paste textarea "[URL][DOMAIN_NAME]"
type textarea "Can you help assess and optimize how to improve clicks for this URL: [URL][DOMA…"
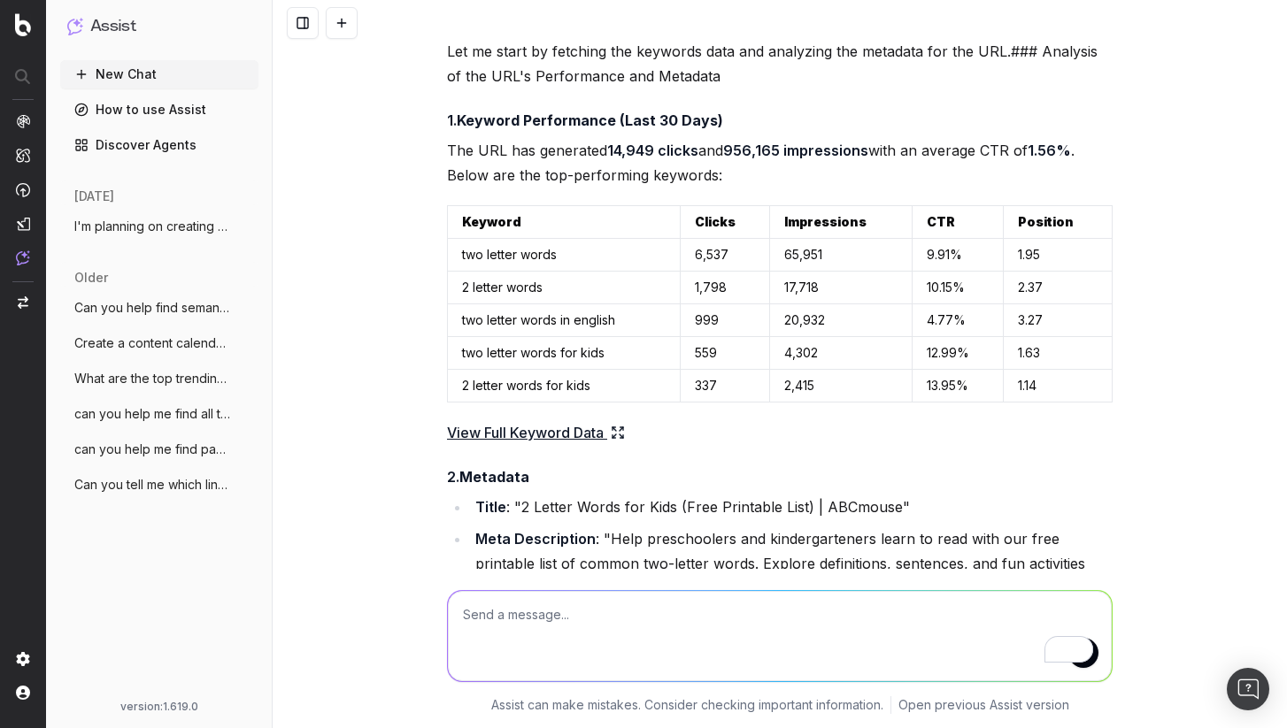
scroll to position [350, 0]
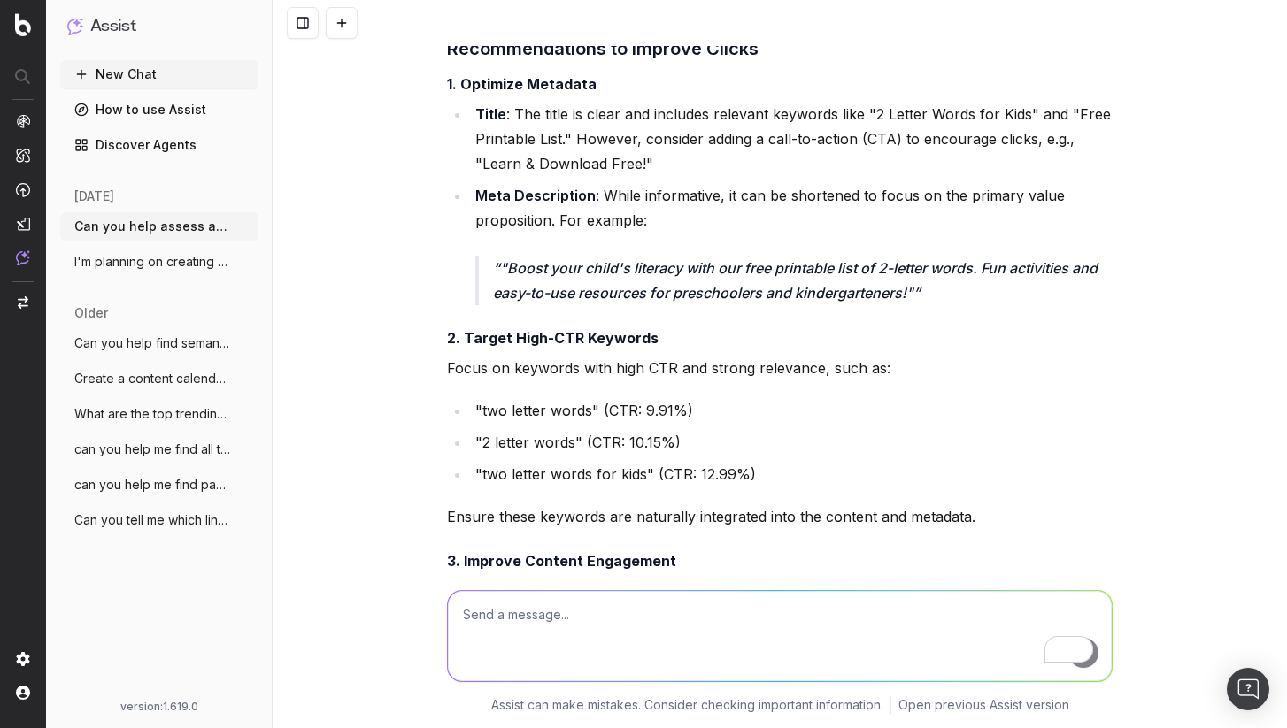
scroll to position [1087, 0]
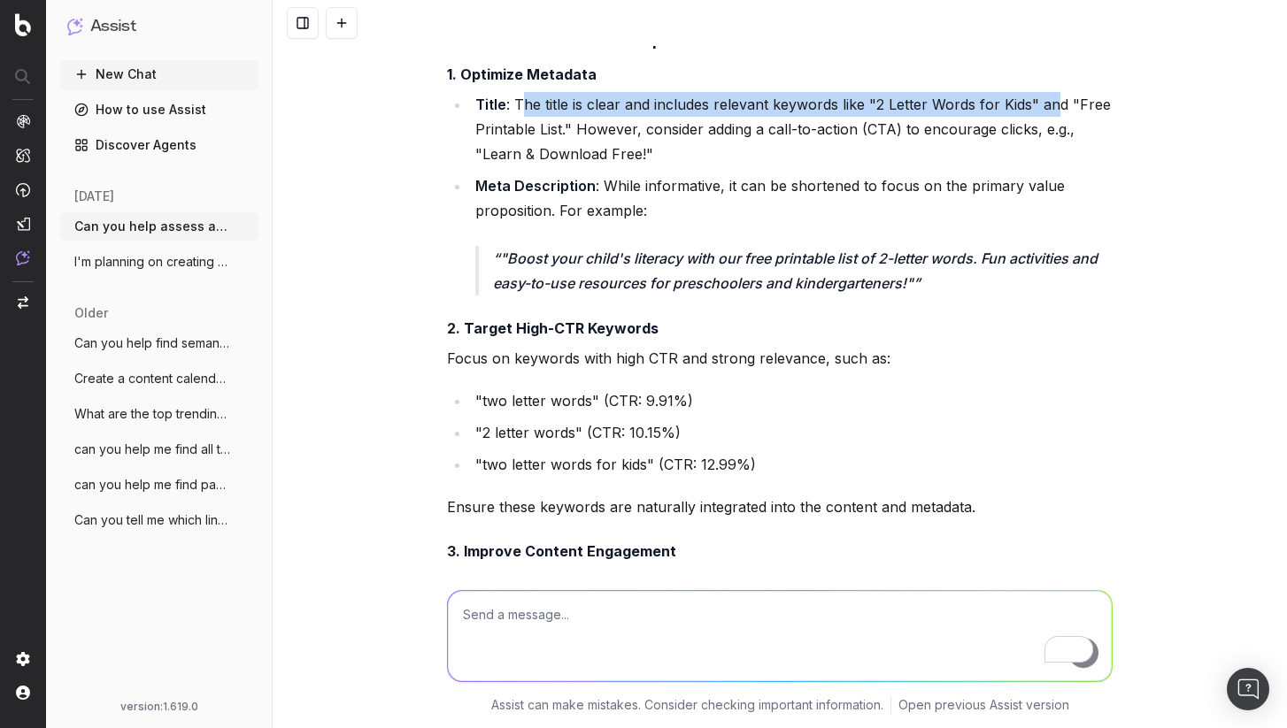
drag, startPoint x: 516, startPoint y: 150, endPoint x: 1051, endPoint y: 161, distance: 535.6
click at [1051, 161] on li "Title : The title is clear and includes relevant keywords like "2 Letter Words …" at bounding box center [791, 129] width 643 height 74
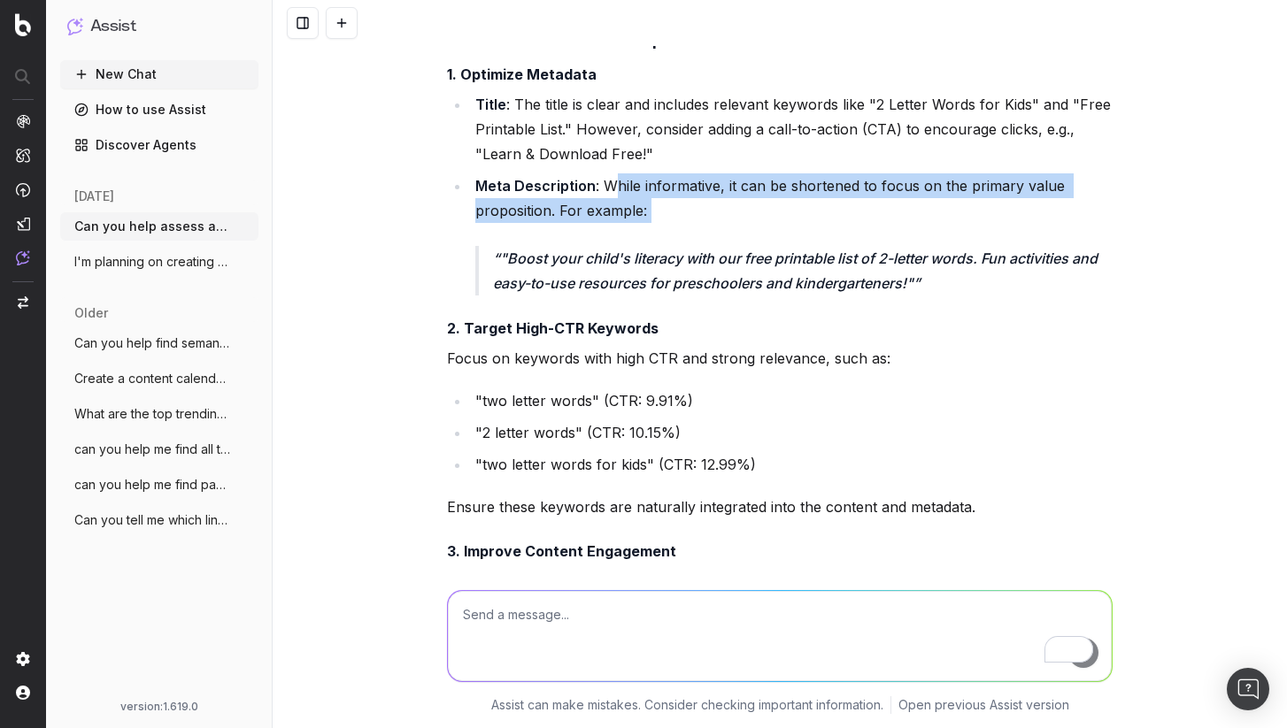
drag, startPoint x: 602, startPoint y: 240, endPoint x: 819, endPoint y: 276, distance: 219.9
click at [819, 276] on li "Meta Description : While informative, it can be shortened to focus on the prima…" at bounding box center [791, 234] width 643 height 122
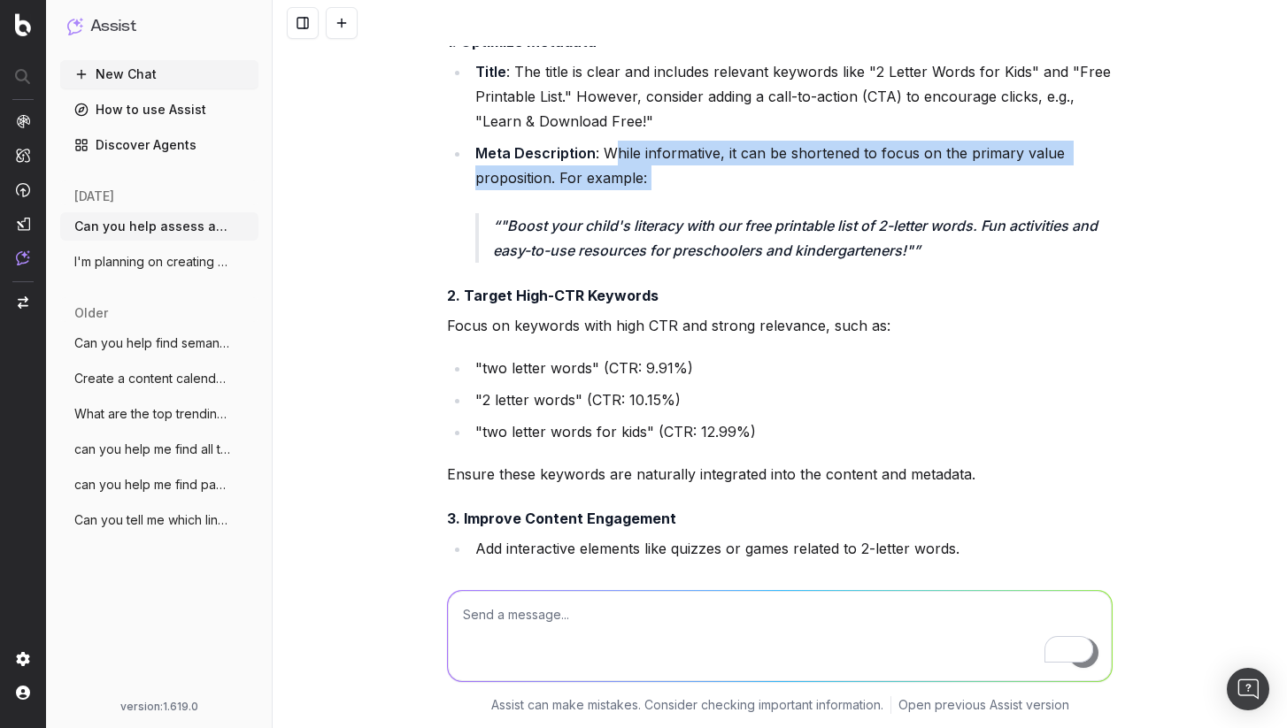
scroll to position [1122, 0]
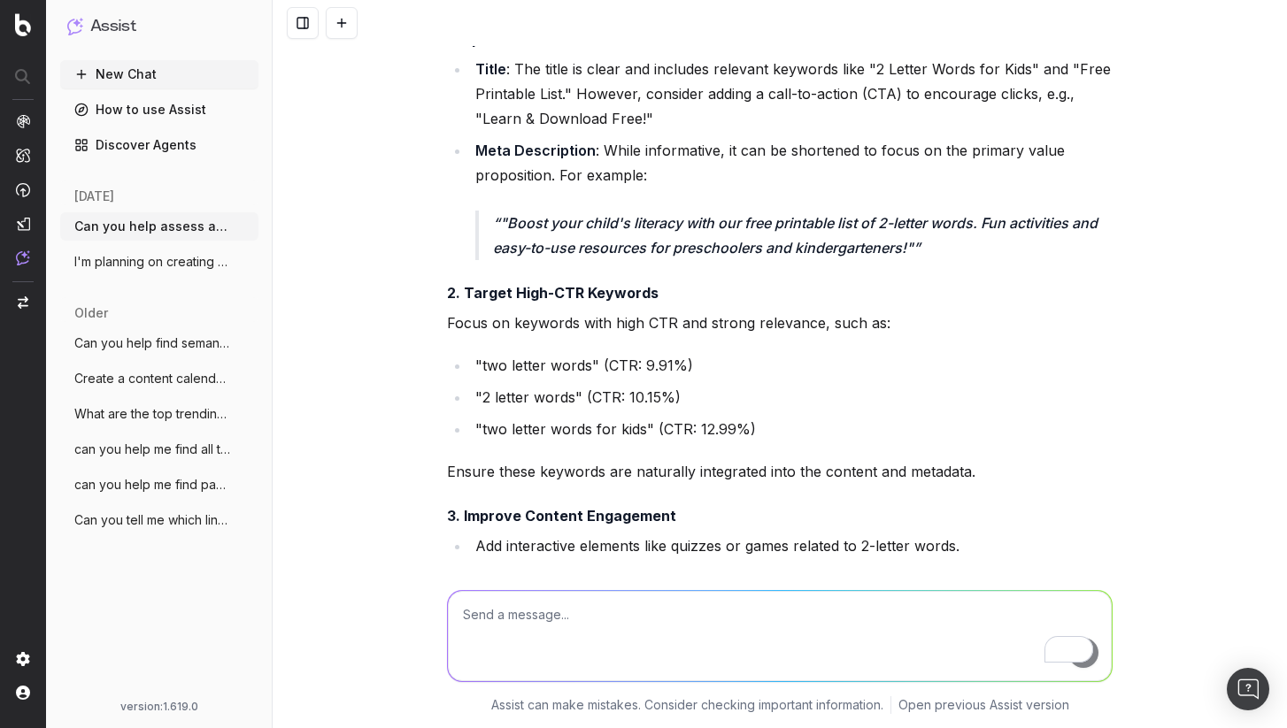
click at [574, 260] on p ""Boost your child's literacy with our free printable list of 2-letter words. Fu…" at bounding box center [803, 236] width 620 height 50
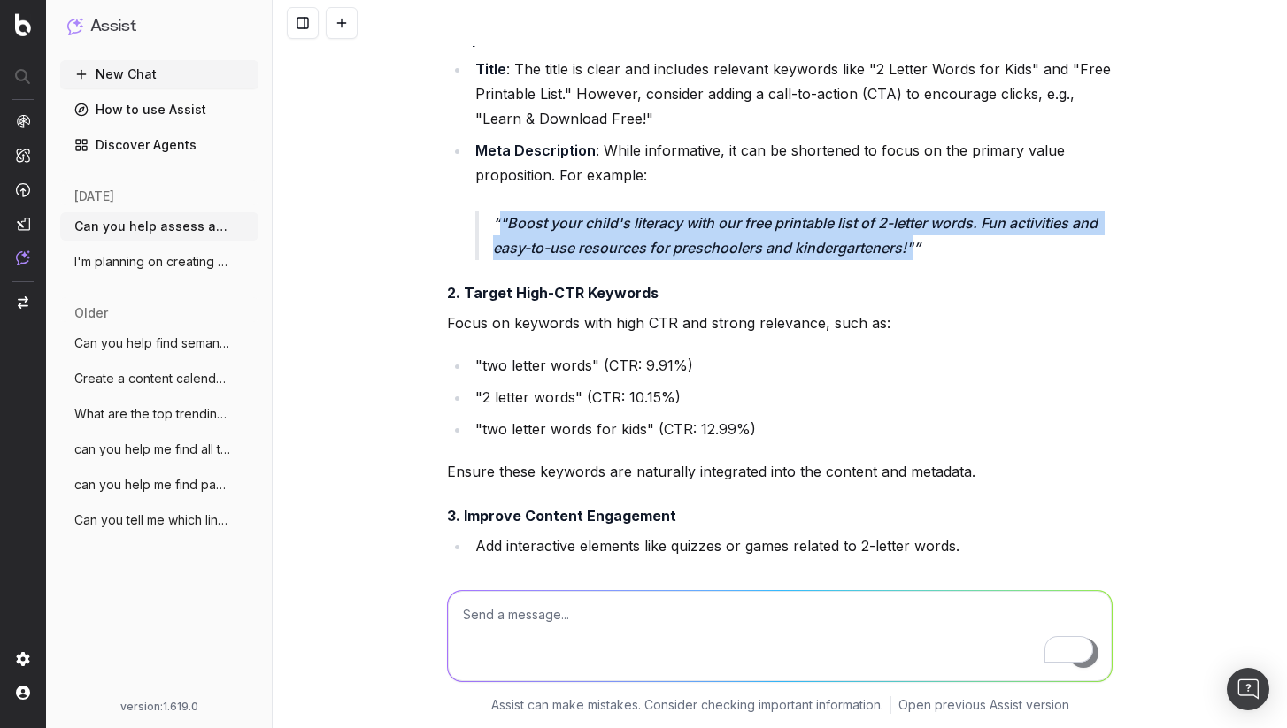
click at [574, 260] on p ""Boost your child's literacy with our free printable list of 2-letter words. Fu…" at bounding box center [803, 236] width 620 height 50
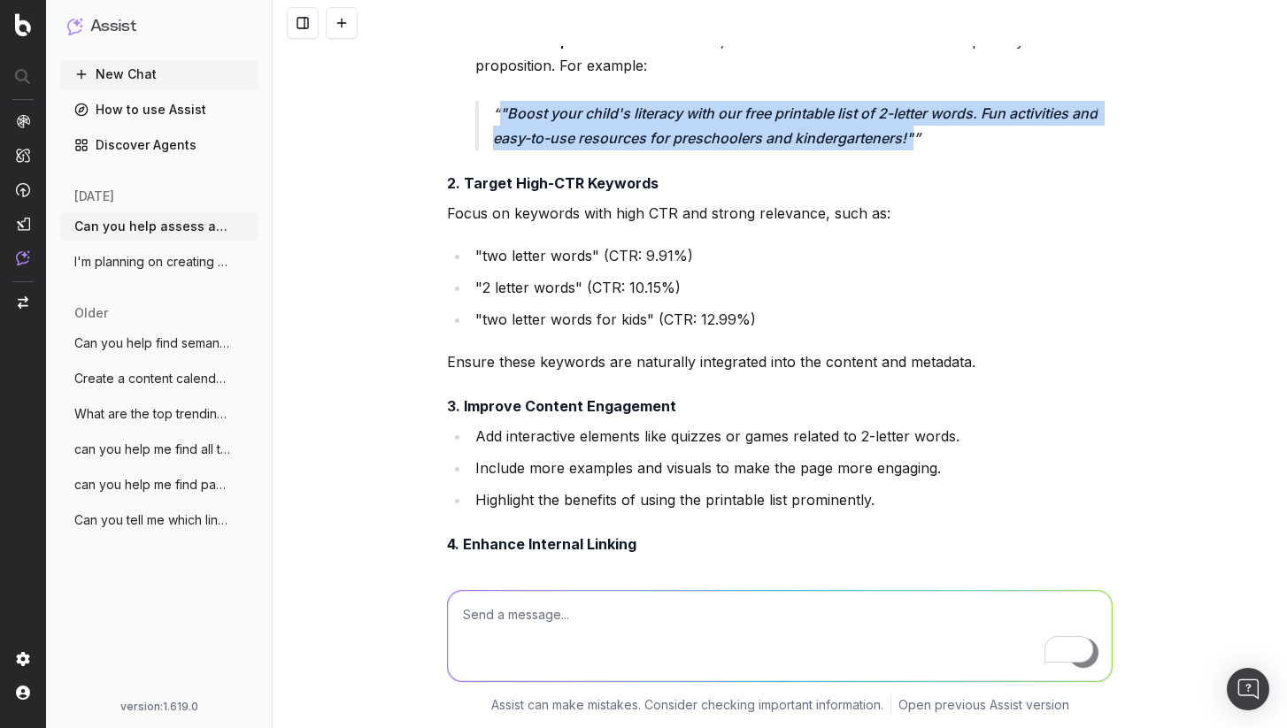
scroll to position [1259, 0]
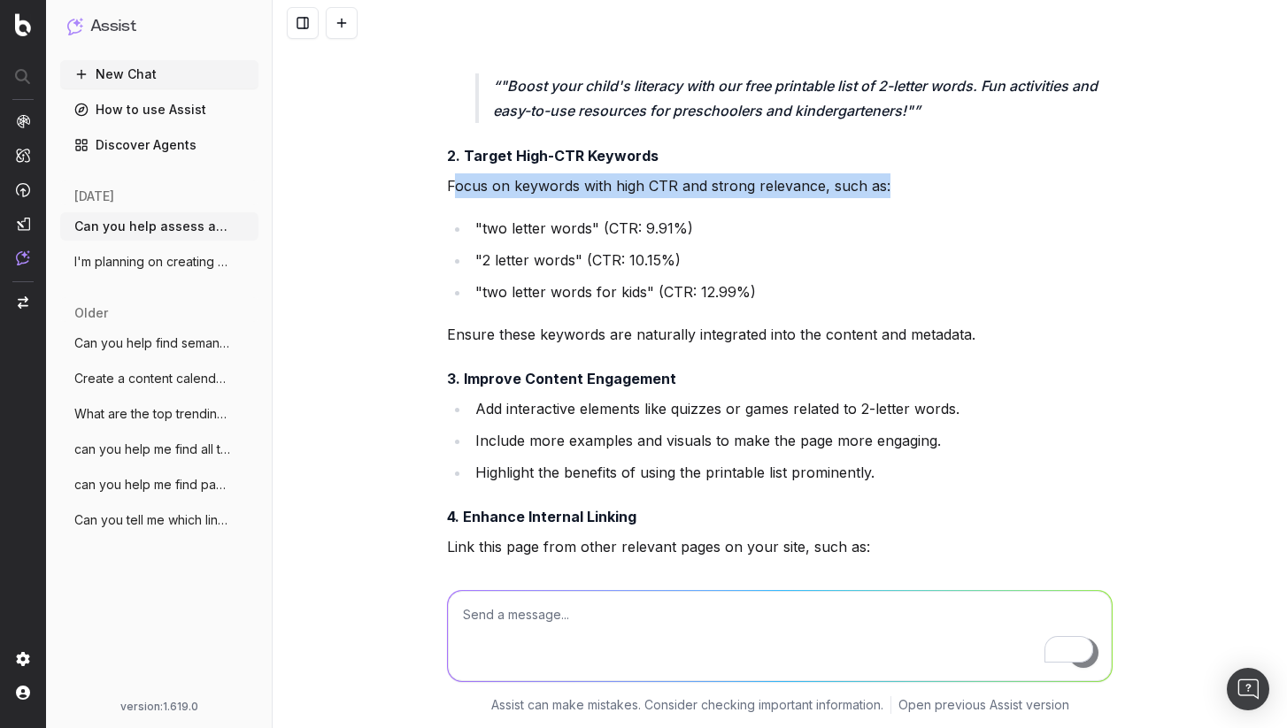
drag, startPoint x: 451, startPoint y: 231, endPoint x: 975, endPoint y: 228, distance: 524.0
click at [975, 198] on p "Focus on keywords with high CTR and strong relevance, such as:" at bounding box center [780, 185] width 666 height 25
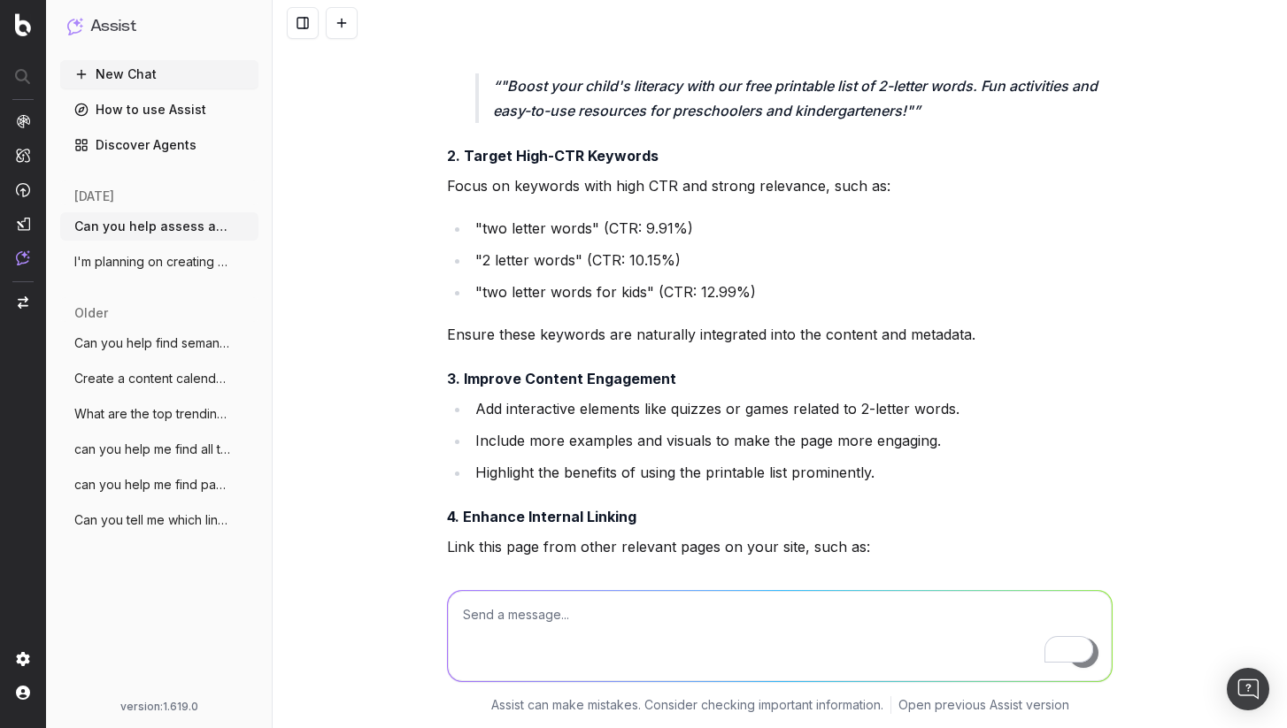
click at [538, 241] on li ""two letter words" (CTR: 9.91%)" at bounding box center [791, 228] width 643 height 25
click at [531, 304] on li ""two letter words for kids" (CTR: 12.99%)" at bounding box center [791, 292] width 643 height 25
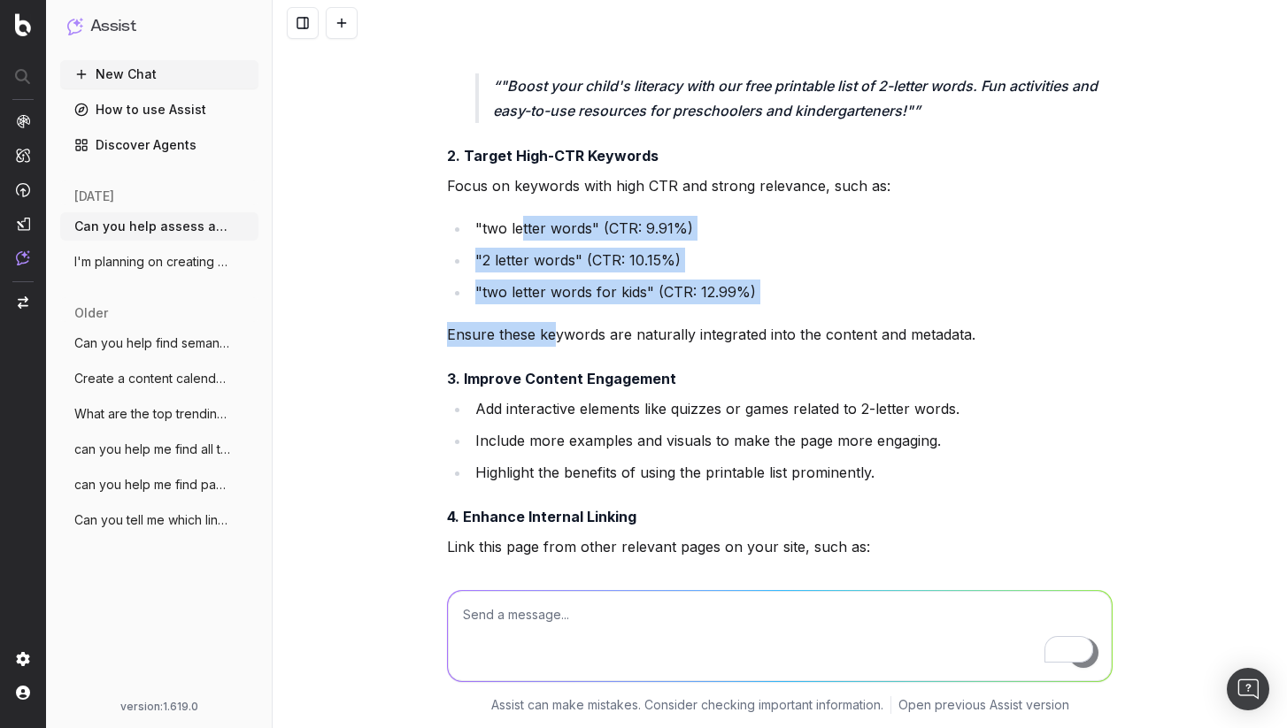
drag, startPoint x: 515, startPoint y: 266, endPoint x: 545, endPoint y: 373, distance: 110.4
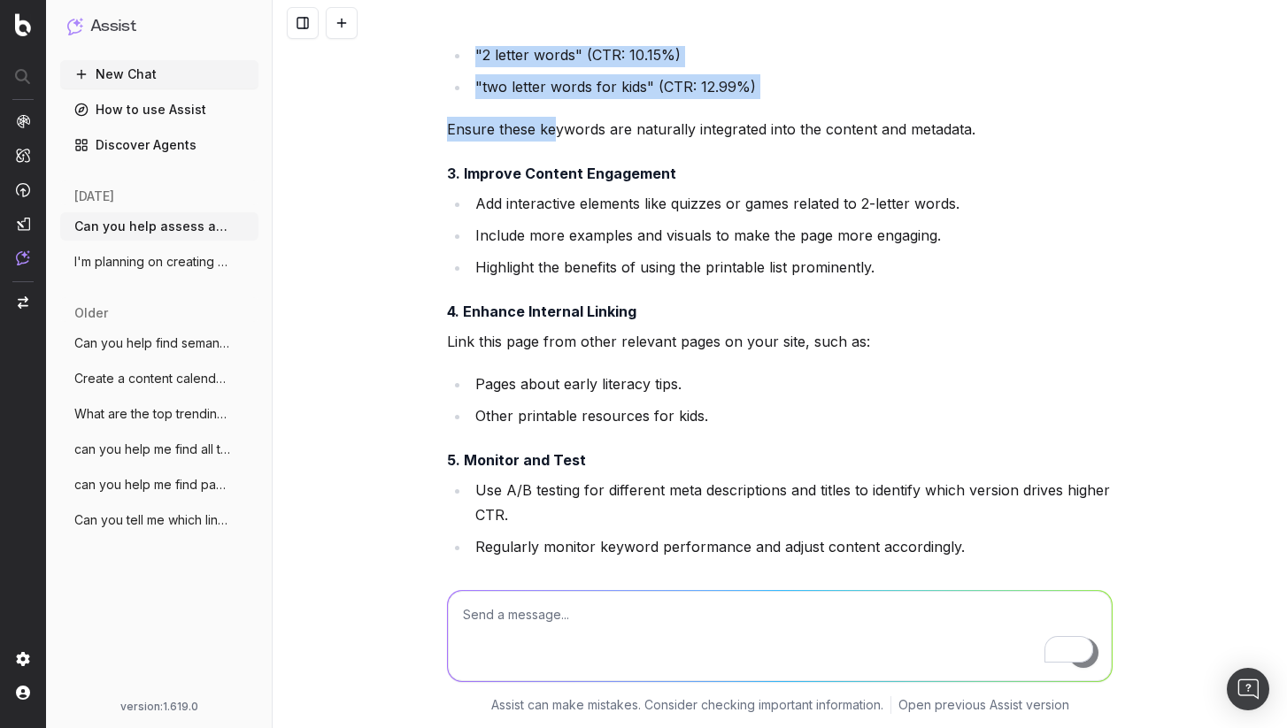
scroll to position [1488, 0]
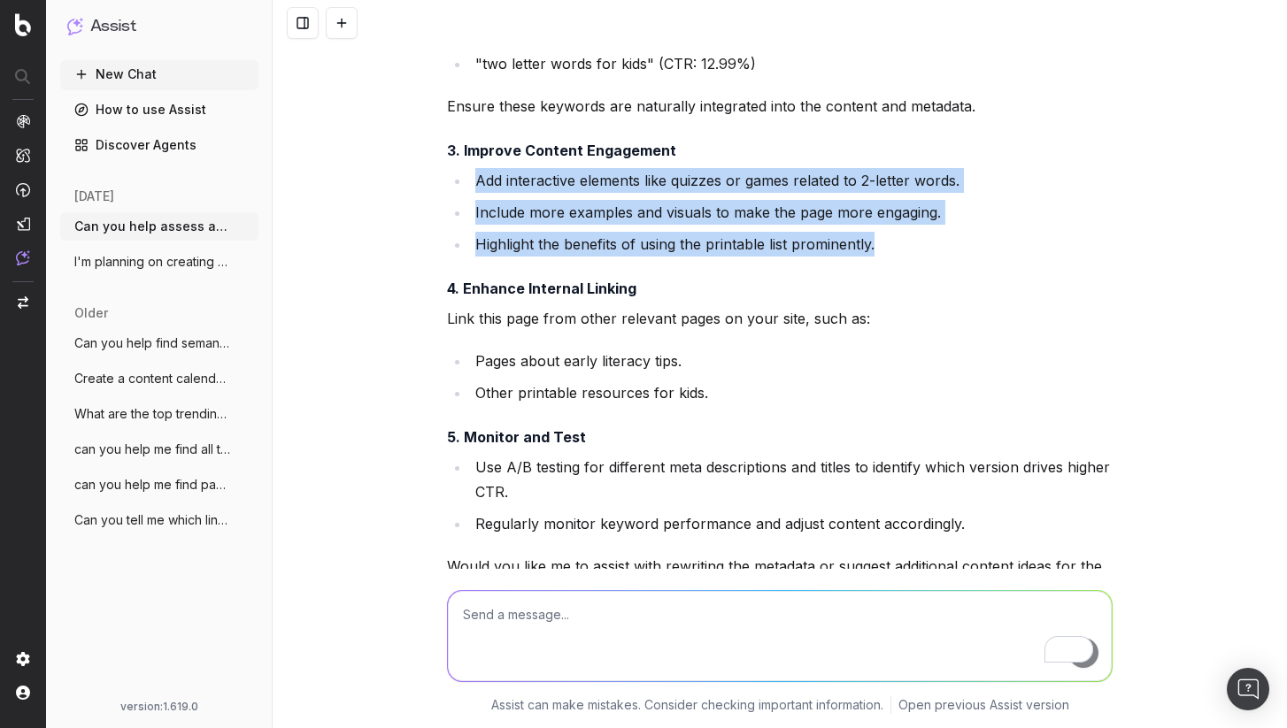
drag, startPoint x: 444, startPoint y: 227, endPoint x: 957, endPoint y: 288, distance: 516.0
click at [957, 257] on ul "Add interactive elements like quizzes or games related to 2-letter words. Inclu…" at bounding box center [780, 212] width 666 height 89
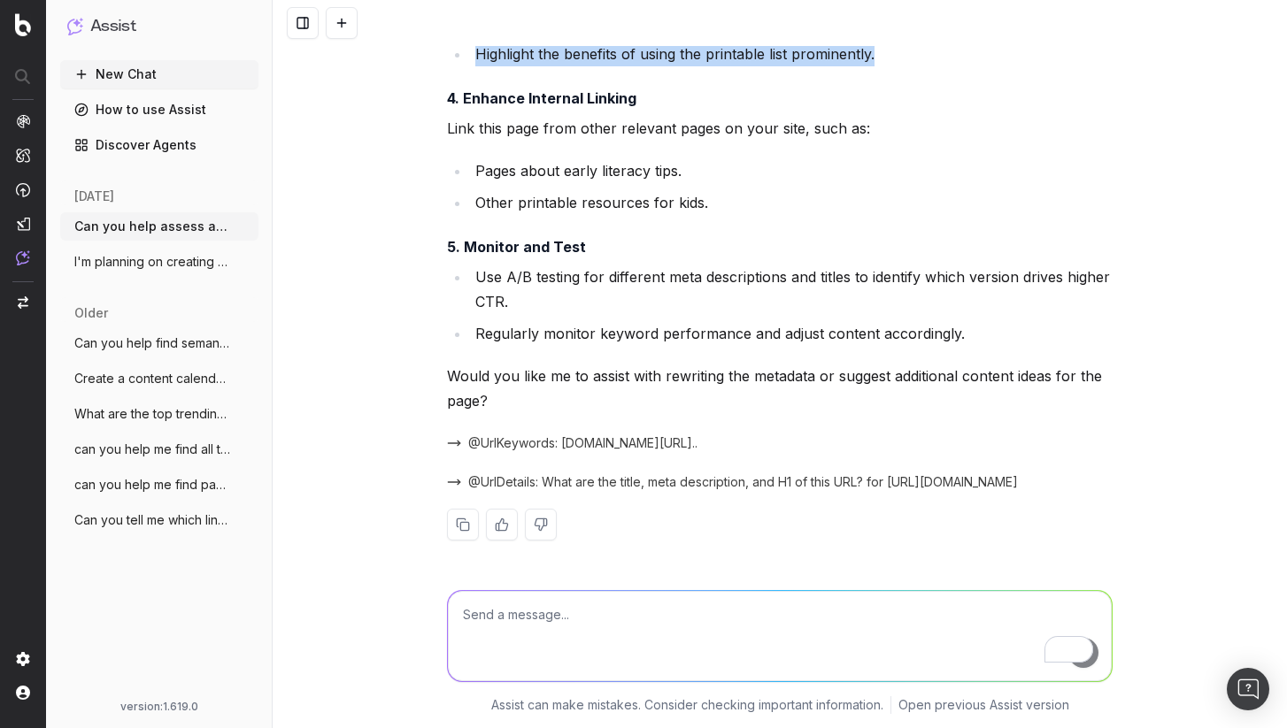
scroll to position [1728, 0]
click at [522, 125] on p "Link this page from other relevant pages on your site, such as:" at bounding box center [780, 126] width 666 height 25
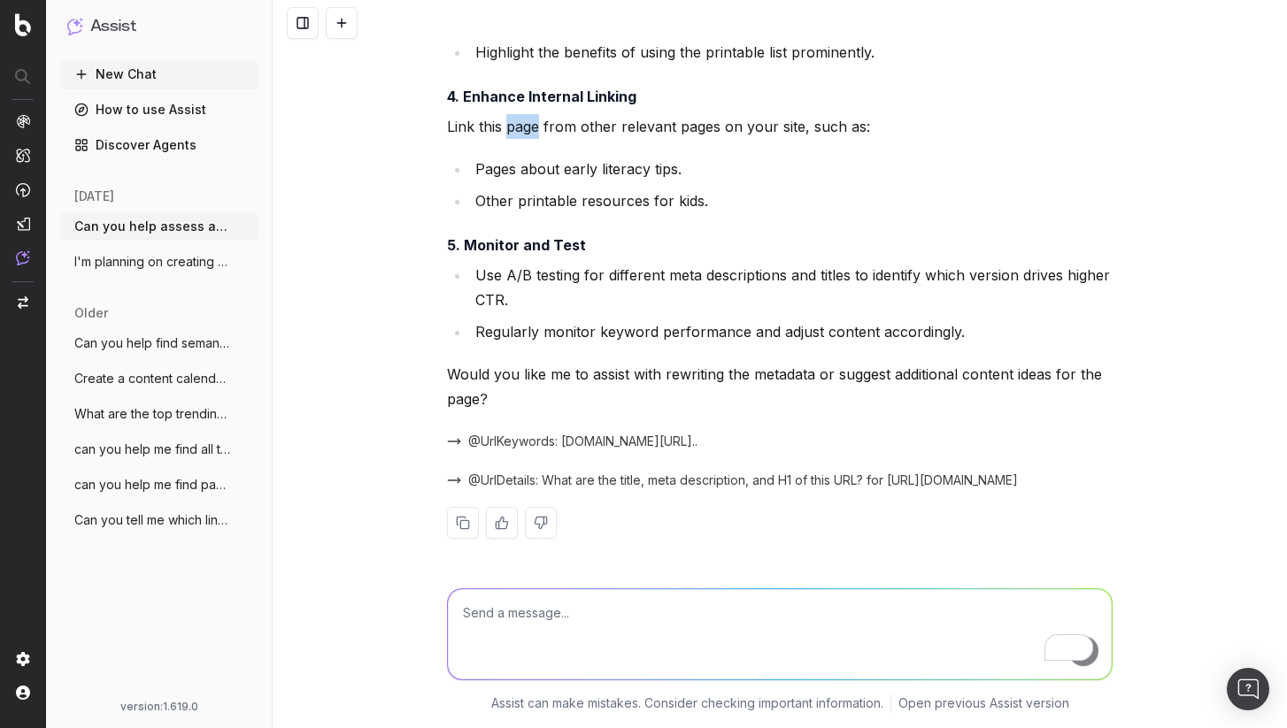
click at [522, 125] on p "Link this page from other relevant pages on your site, such as:" at bounding box center [780, 126] width 666 height 25
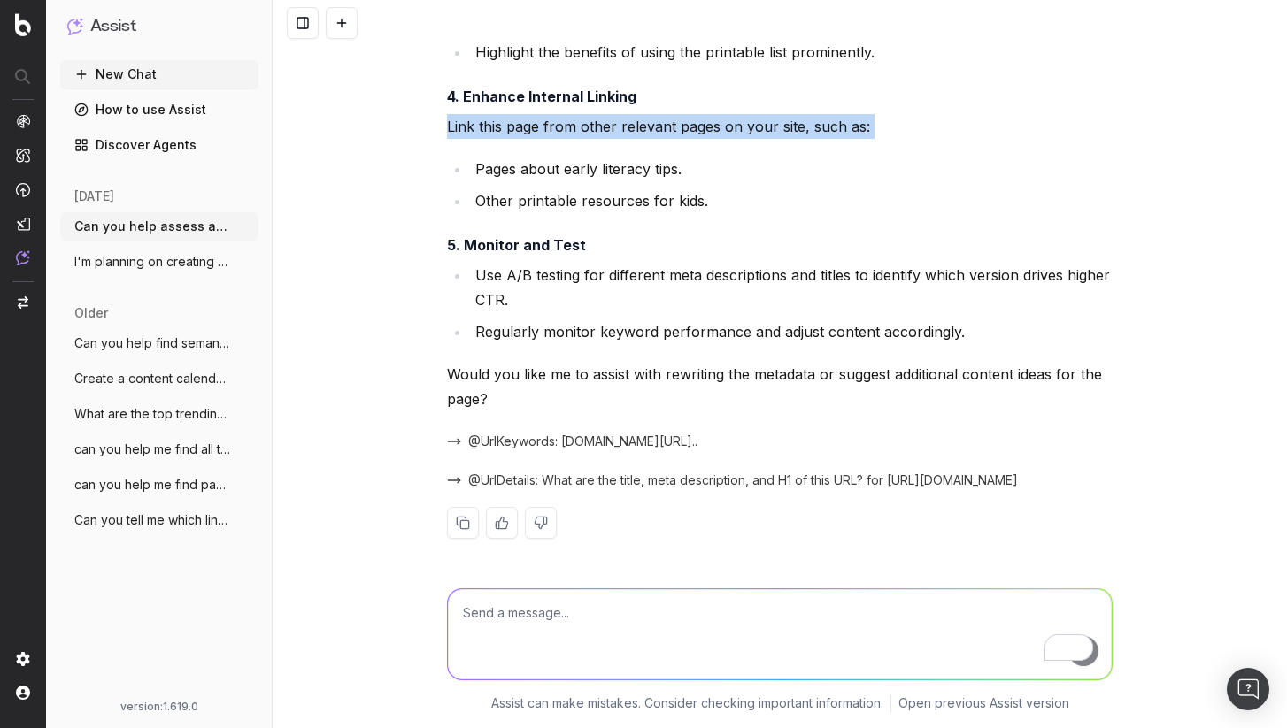
click at [522, 125] on p "Link this page from other relevant pages on your site, such as:" at bounding box center [780, 126] width 666 height 25
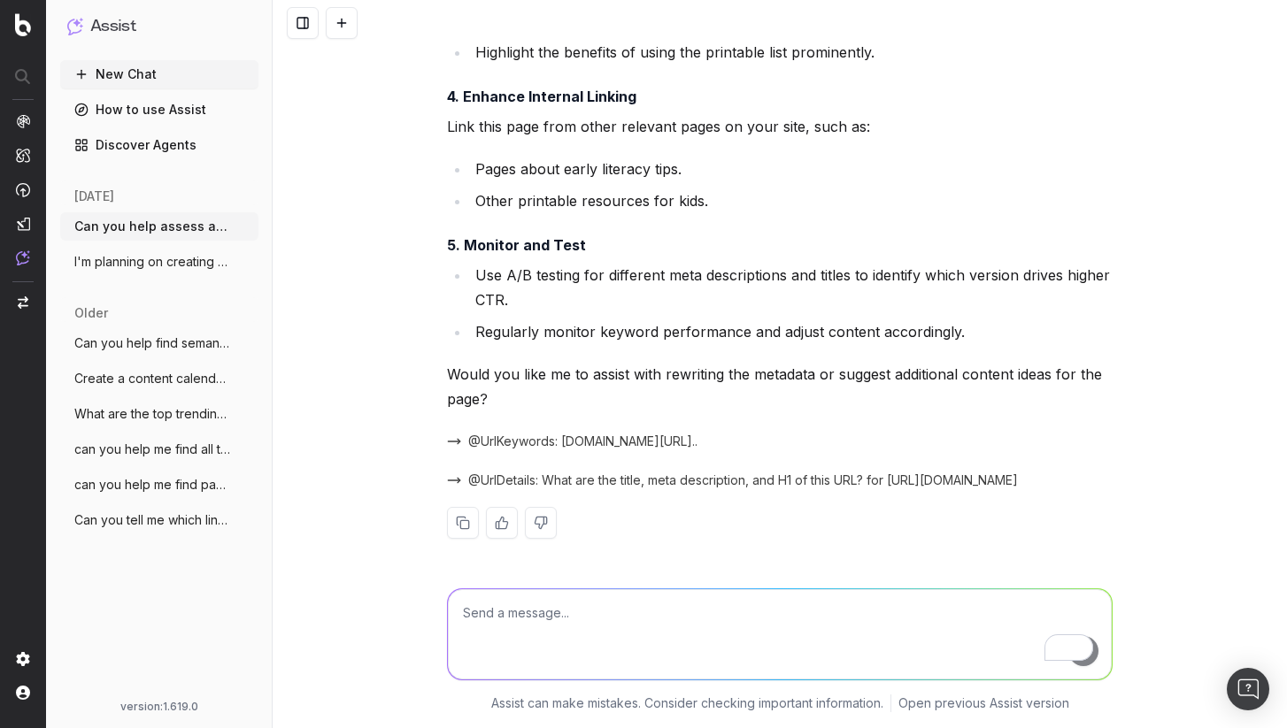
click at [729, 162] on li "Pages about early literacy tips." at bounding box center [791, 169] width 643 height 25
click at [728, 160] on li "Pages about early literacy tips." at bounding box center [791, 169] width 643 height 25
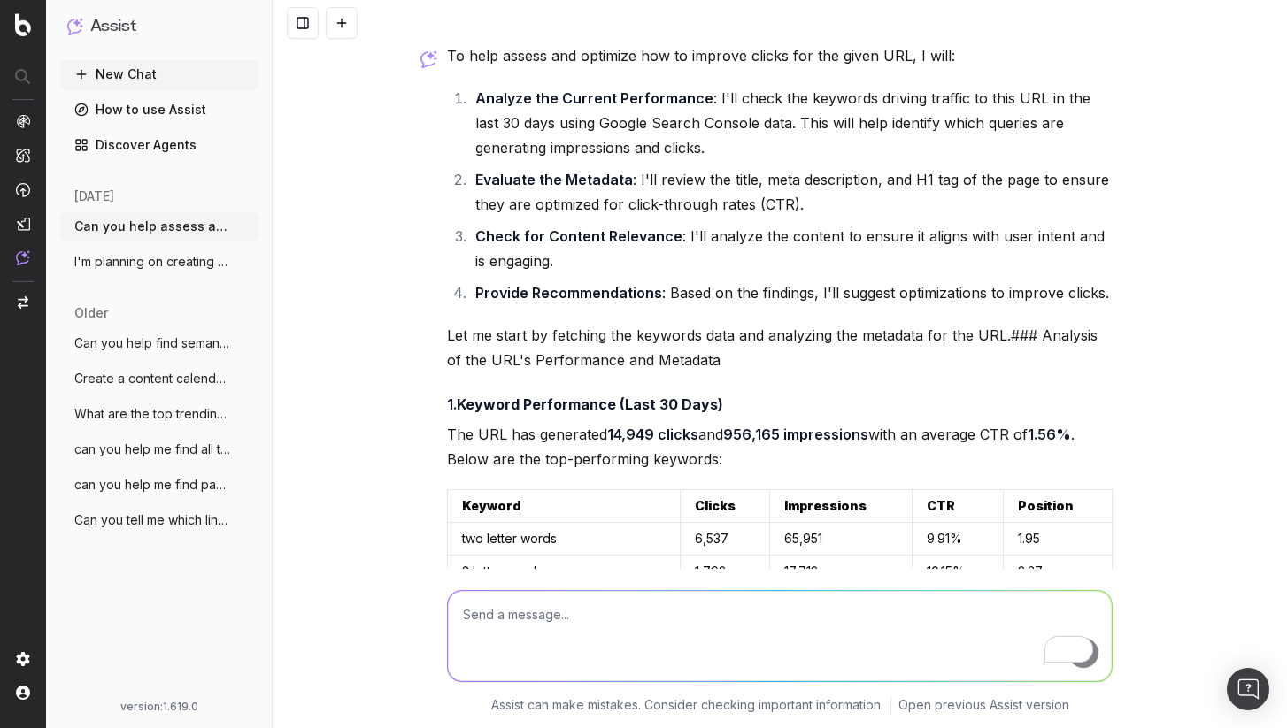
scroll to position [0, 0]
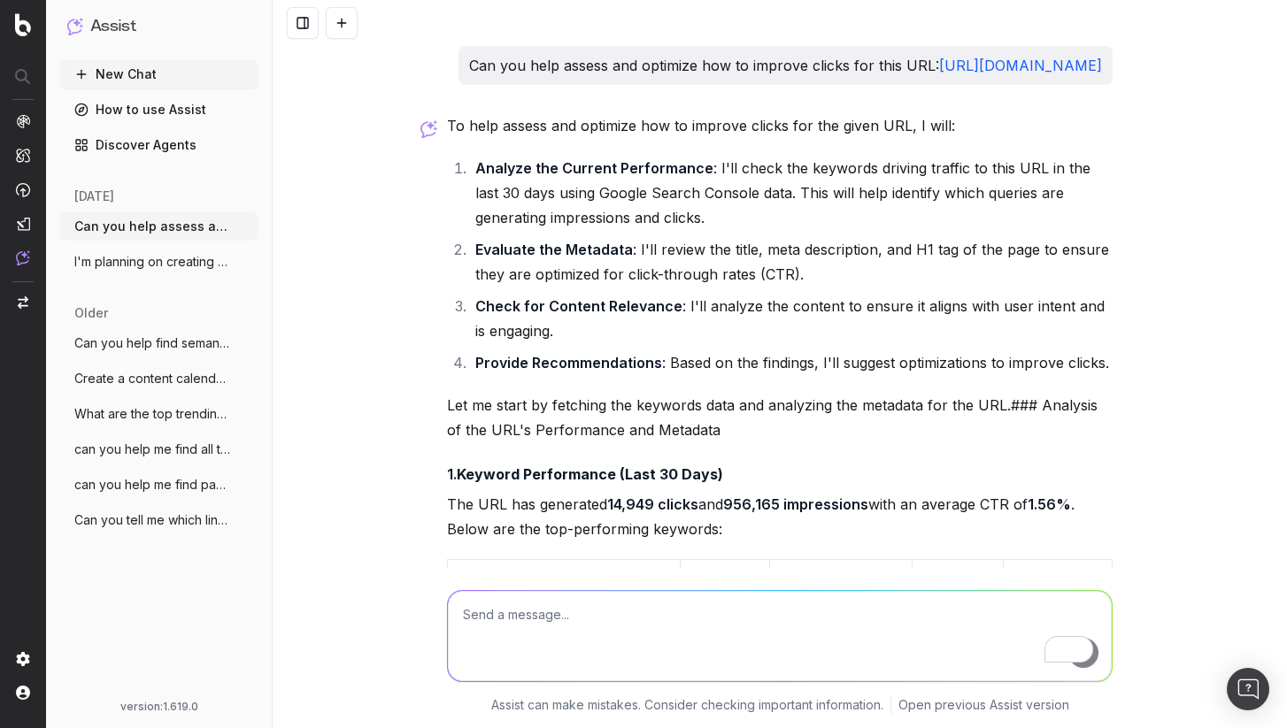
click at [762, 602] on textarea "To enrich screen reader interactions, please activate Accessibility in Grammarl…" at bounding box center [780, 636] width 664 height 90
type textarea "V"
type textarea "Can you help find additional internal linking opportunities"
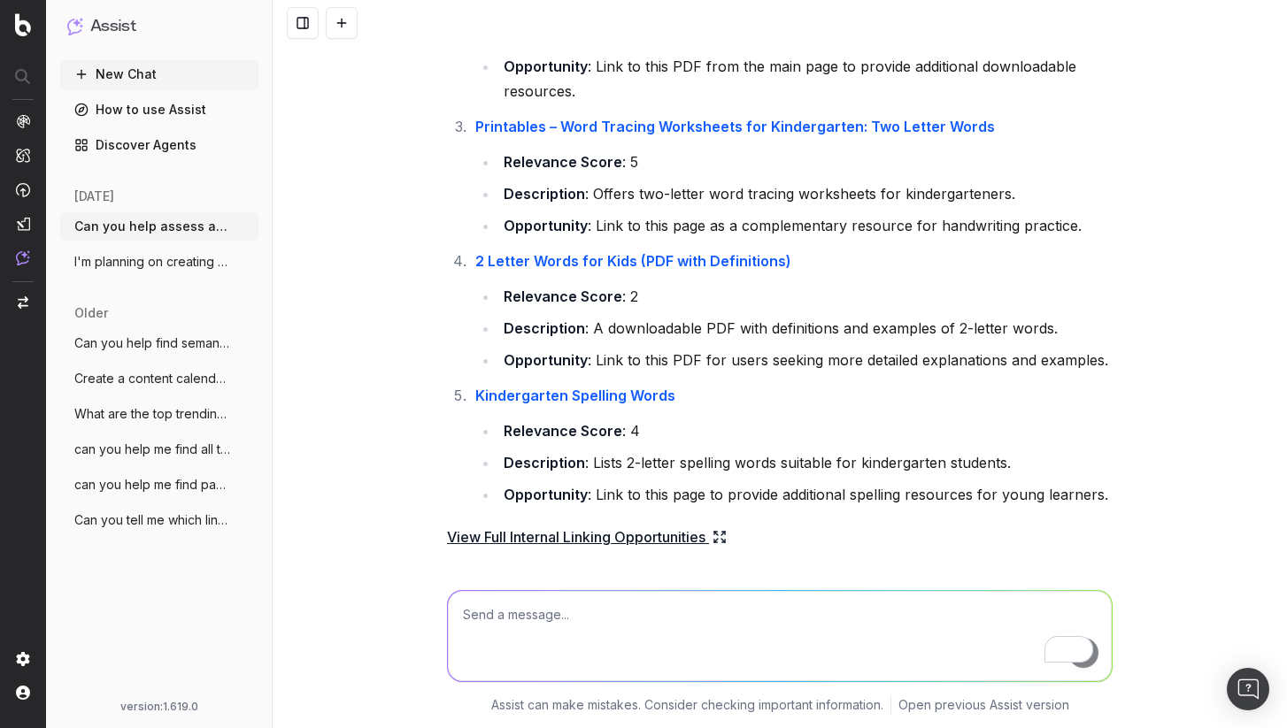
scroll to position [2641, 0]
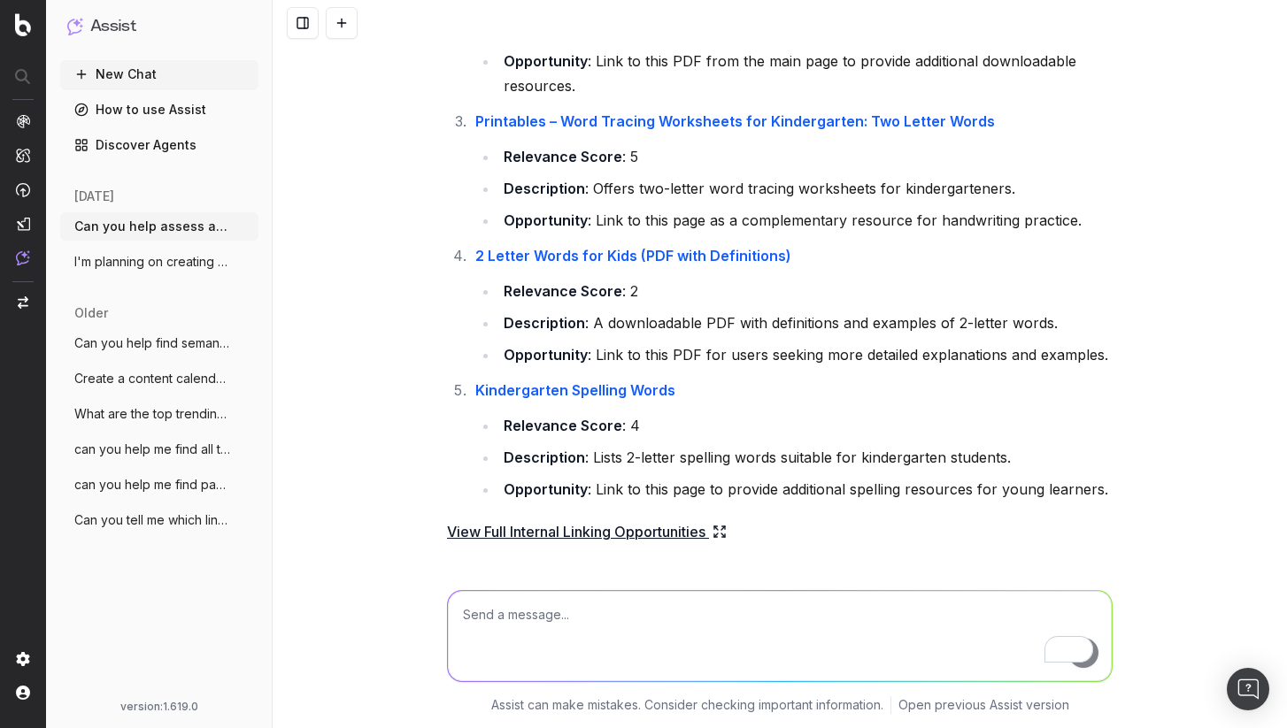
click at [1009, 470] on li "Description : Lists 2-letter spelling words suitable for kindergarten students." at bounding box center [805, 457] width 614 height 25
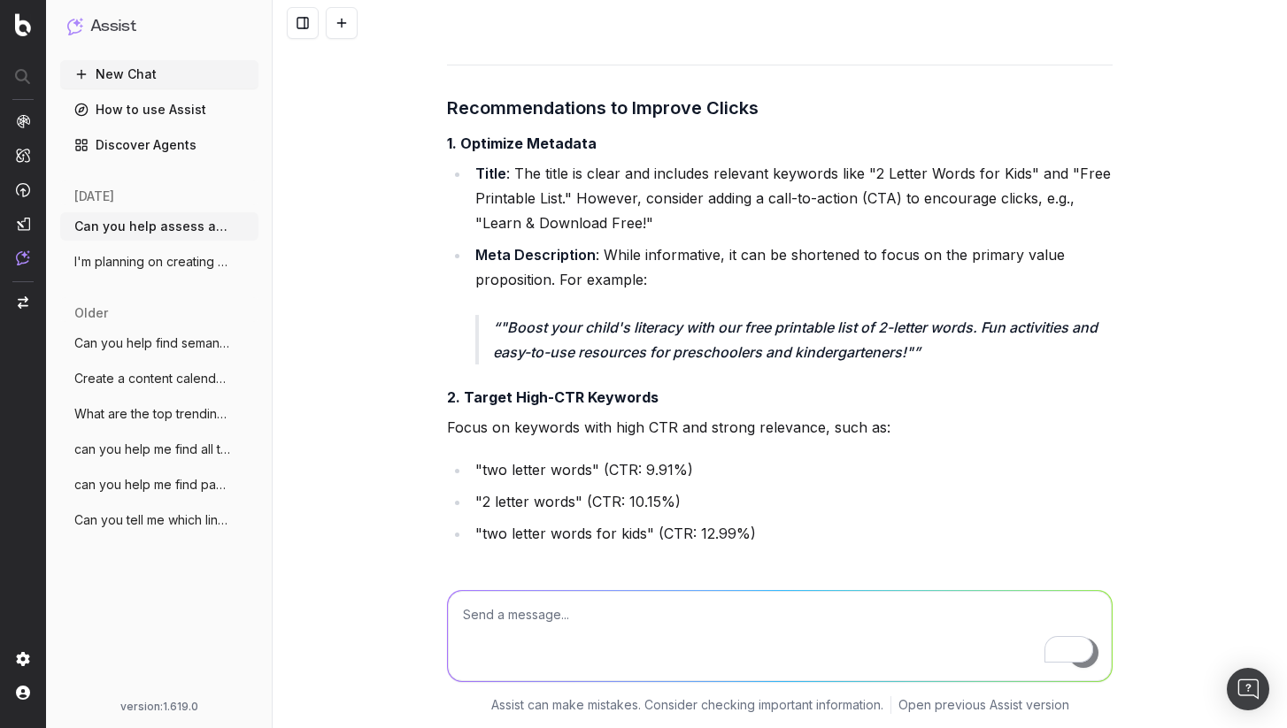
scroll to position [0, 0]
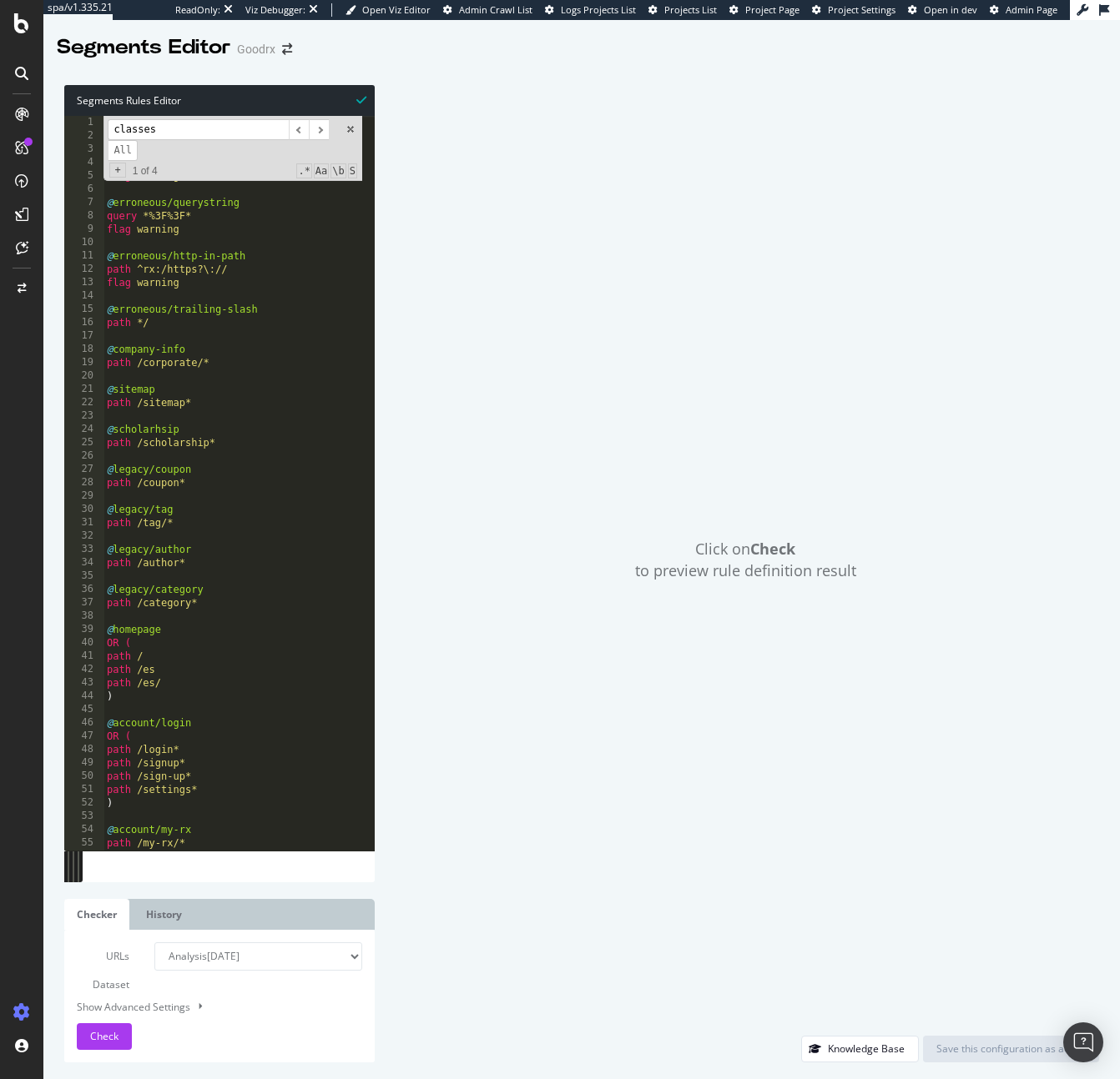
scroll to position [353, 0]
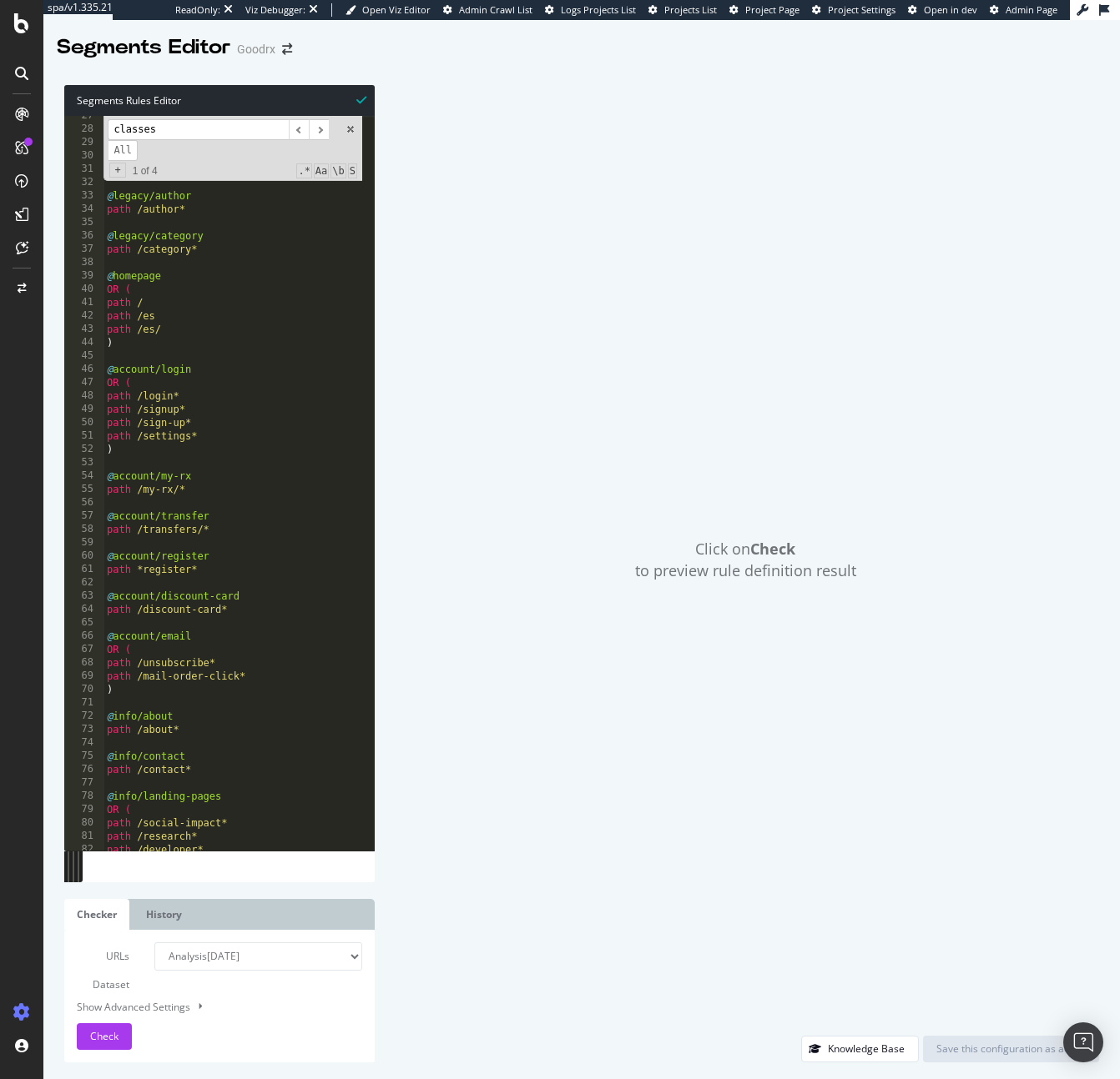
click at [189, 129] on input "classes" at bounding box center [198, 130] width 181 height 21
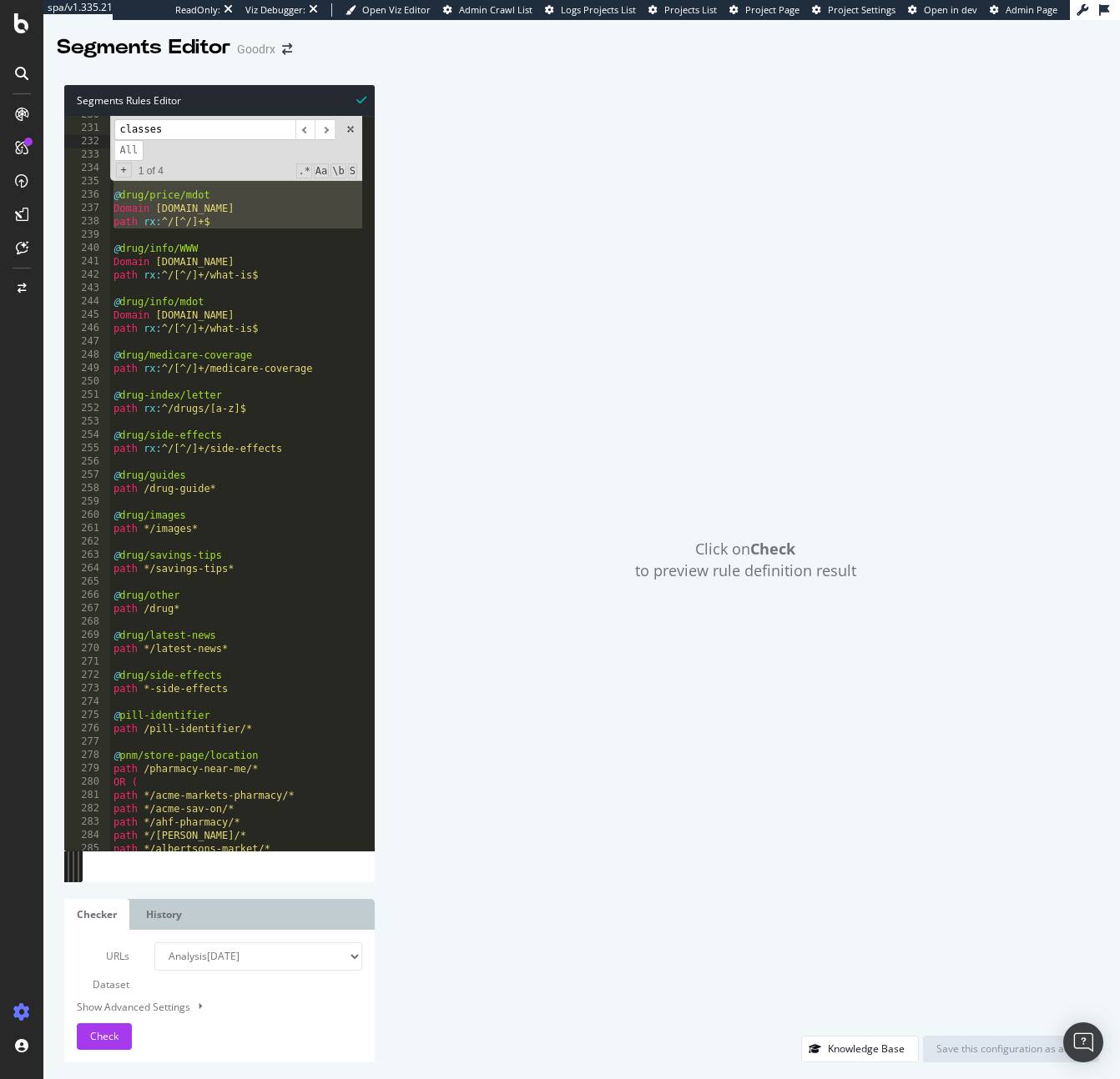
scroll to position [2851, 0]
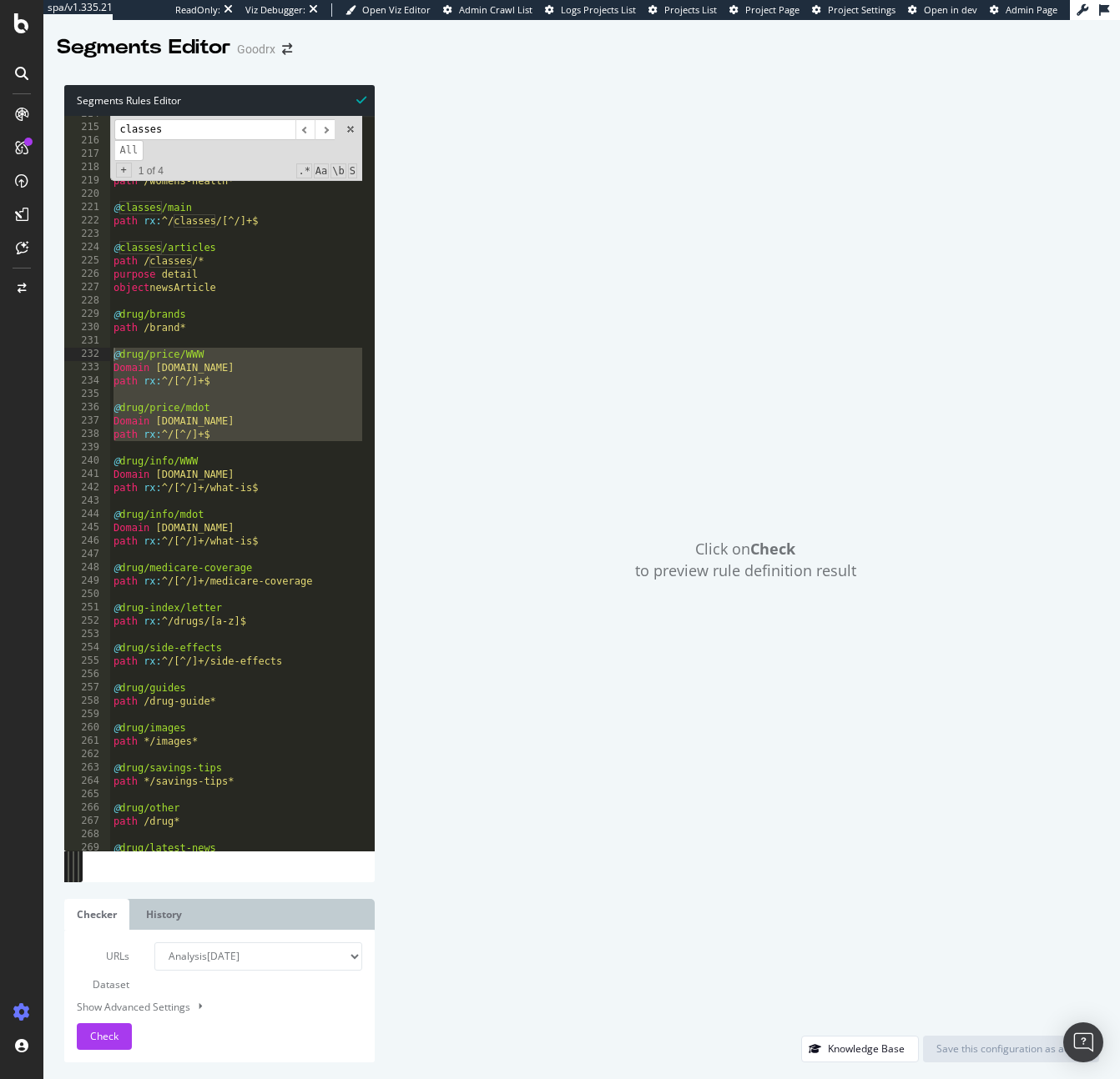
click at [194, 134] on input "classes" at bounding box center [205, 130] width 181 height 21
click at [284, 947] on select "Analysis [DATE] Analysis [DATE] Analysis [DATE] Analysis [DATE] Analysis [DATE]…" at bounding box center [258, 956] width 207 height 28
select select "analysis:20250801"
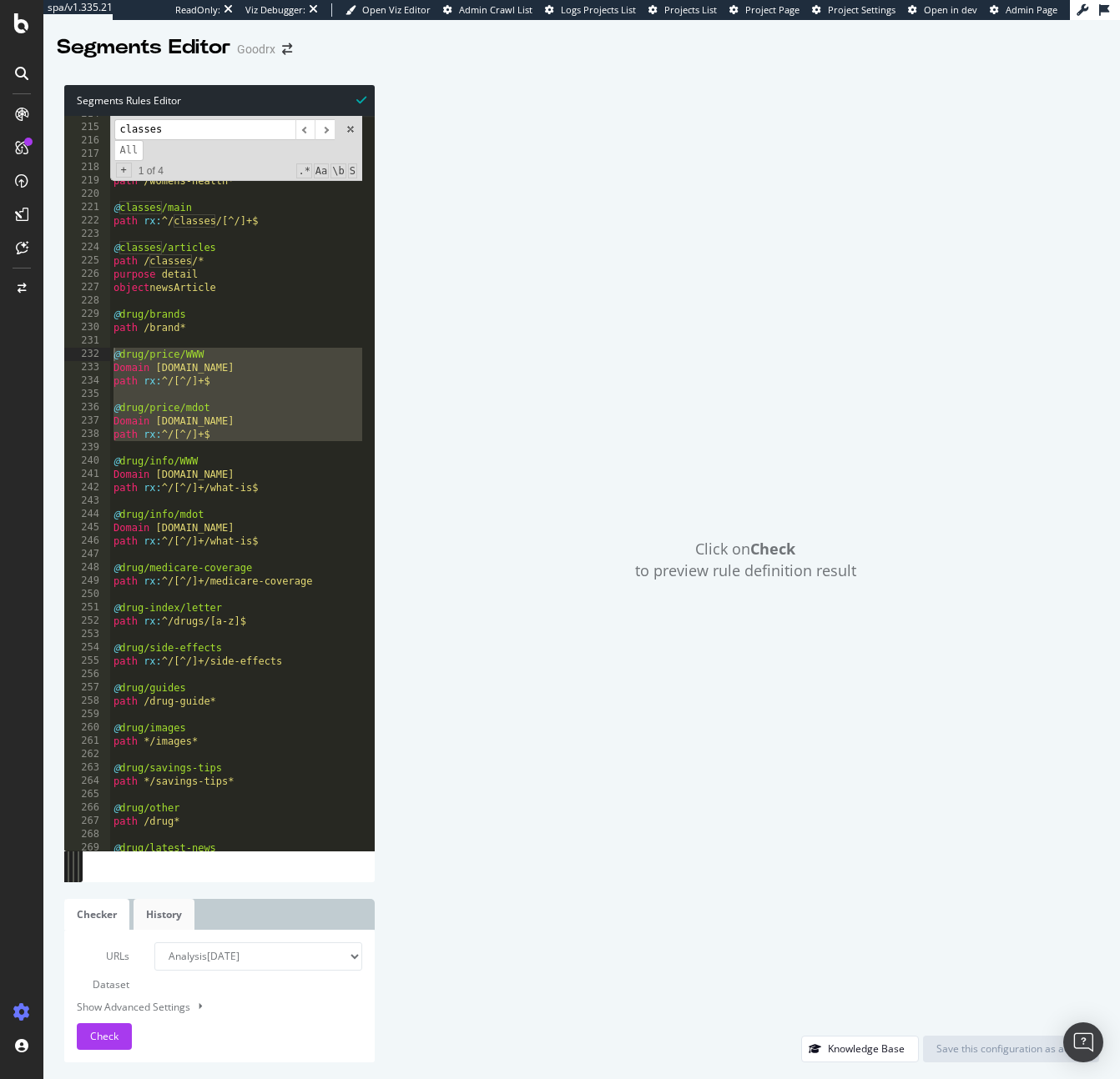
click at [163, 924] on link "History" at bounding box center [164, 914] width 61 height 31
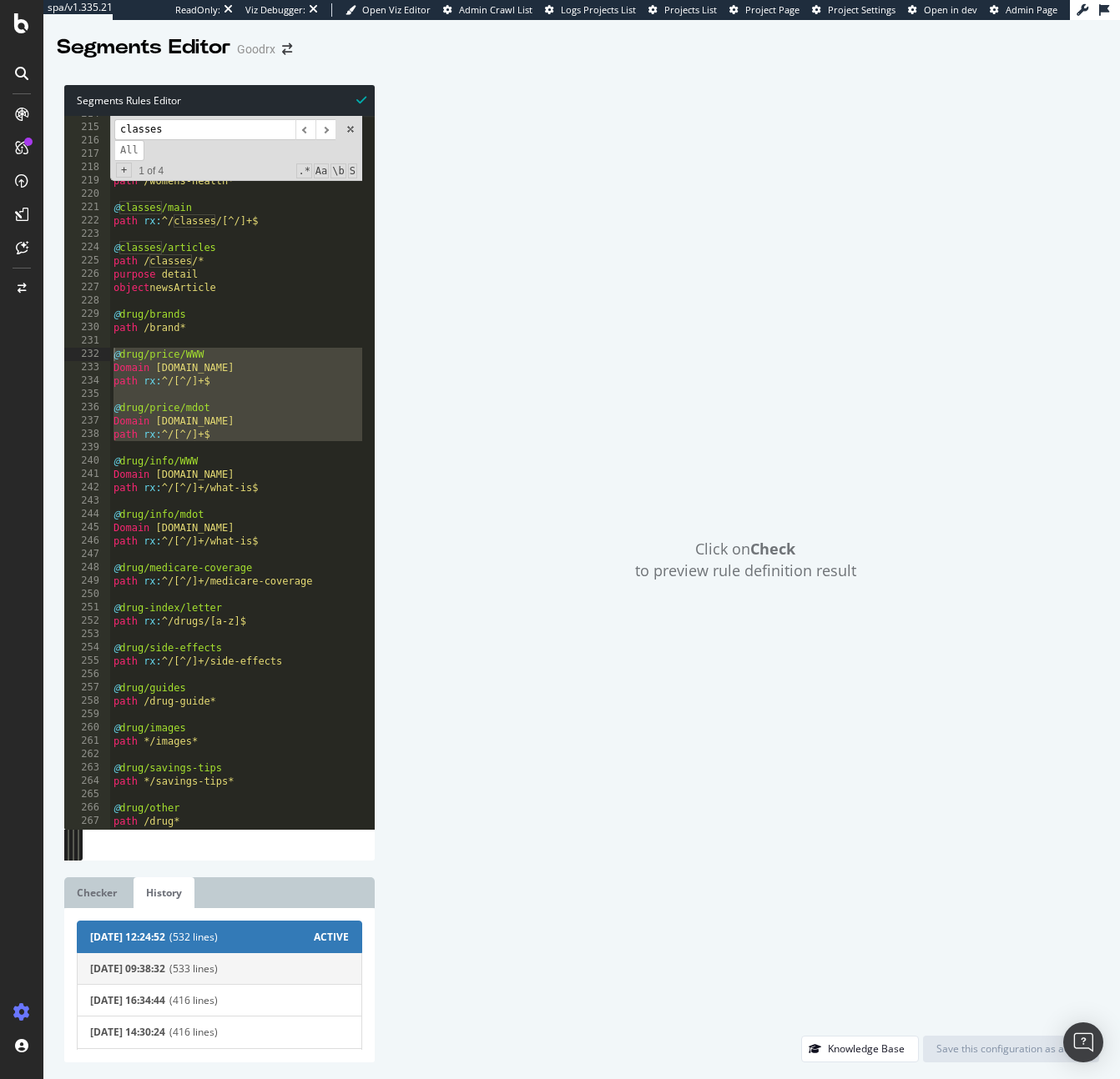
click at [210, 966] on span "(533 lines)" at bounding box center [259, 968] width 179 height 14
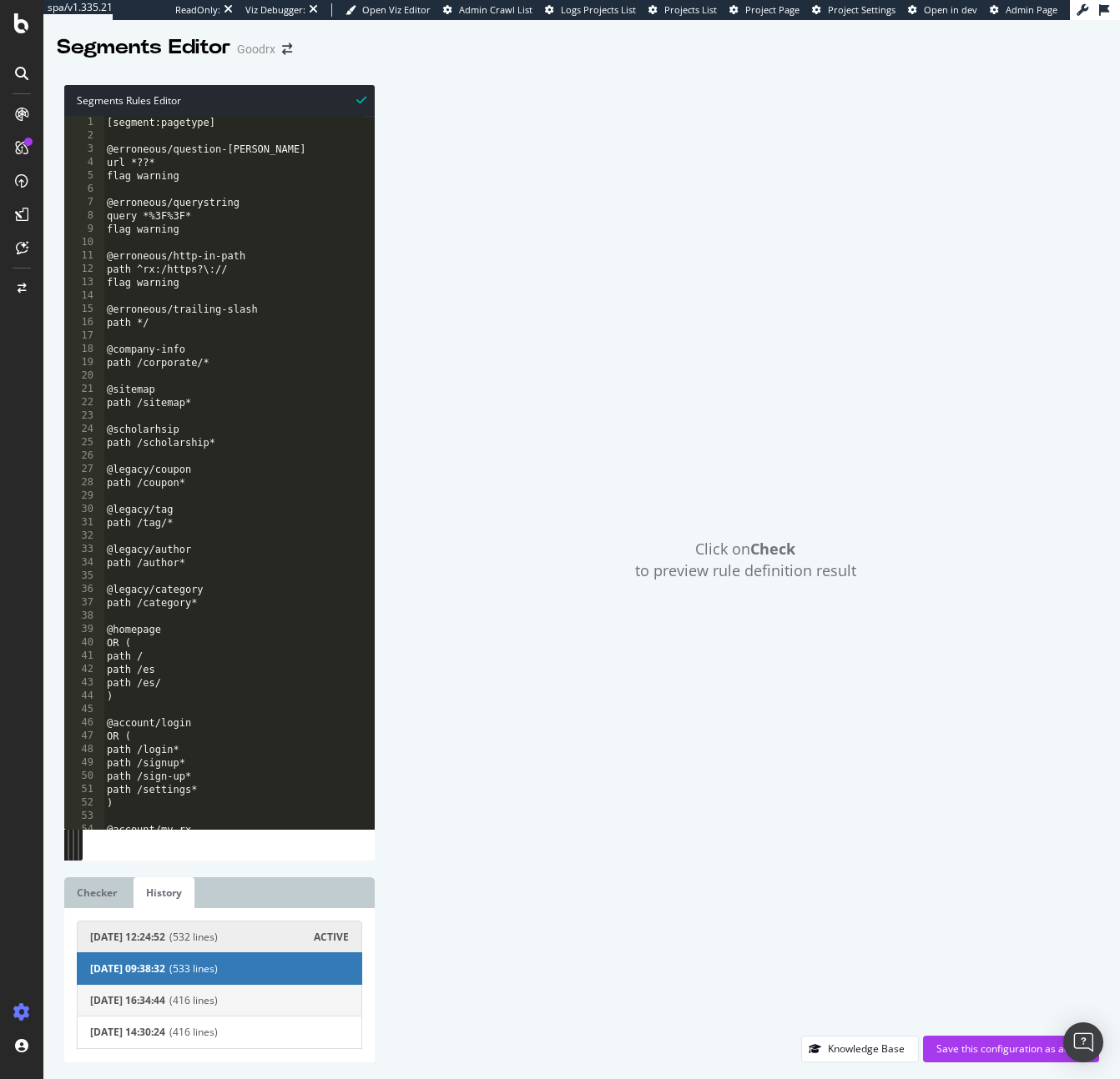
click at [279, 997] on span "(416 lines)" at bounding box center [259, 1000] width 179 height 14
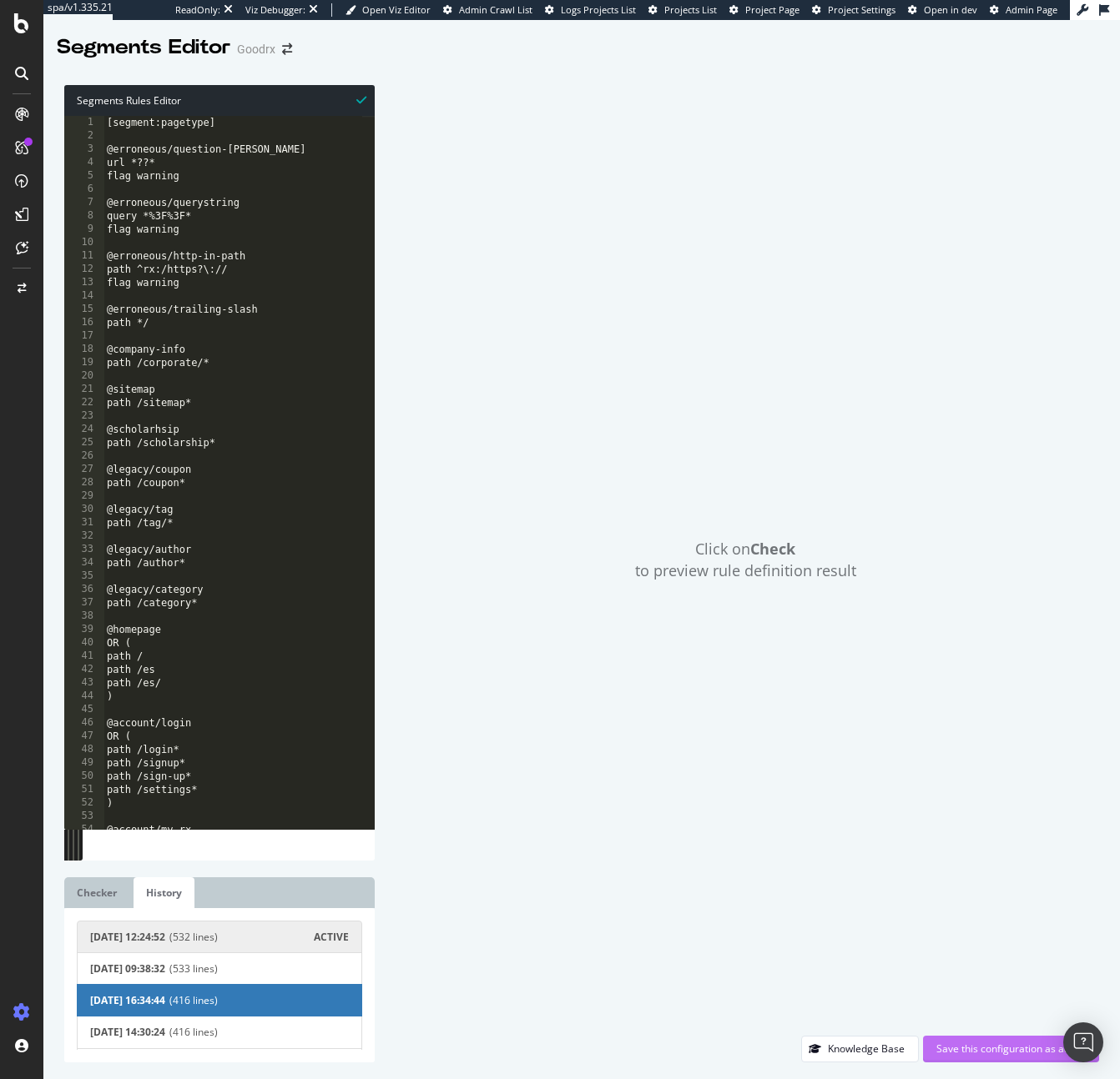
click at [975, 1048] on div "Save this configuration as active" at bounding box center [1011, 1048] width 149 height 14
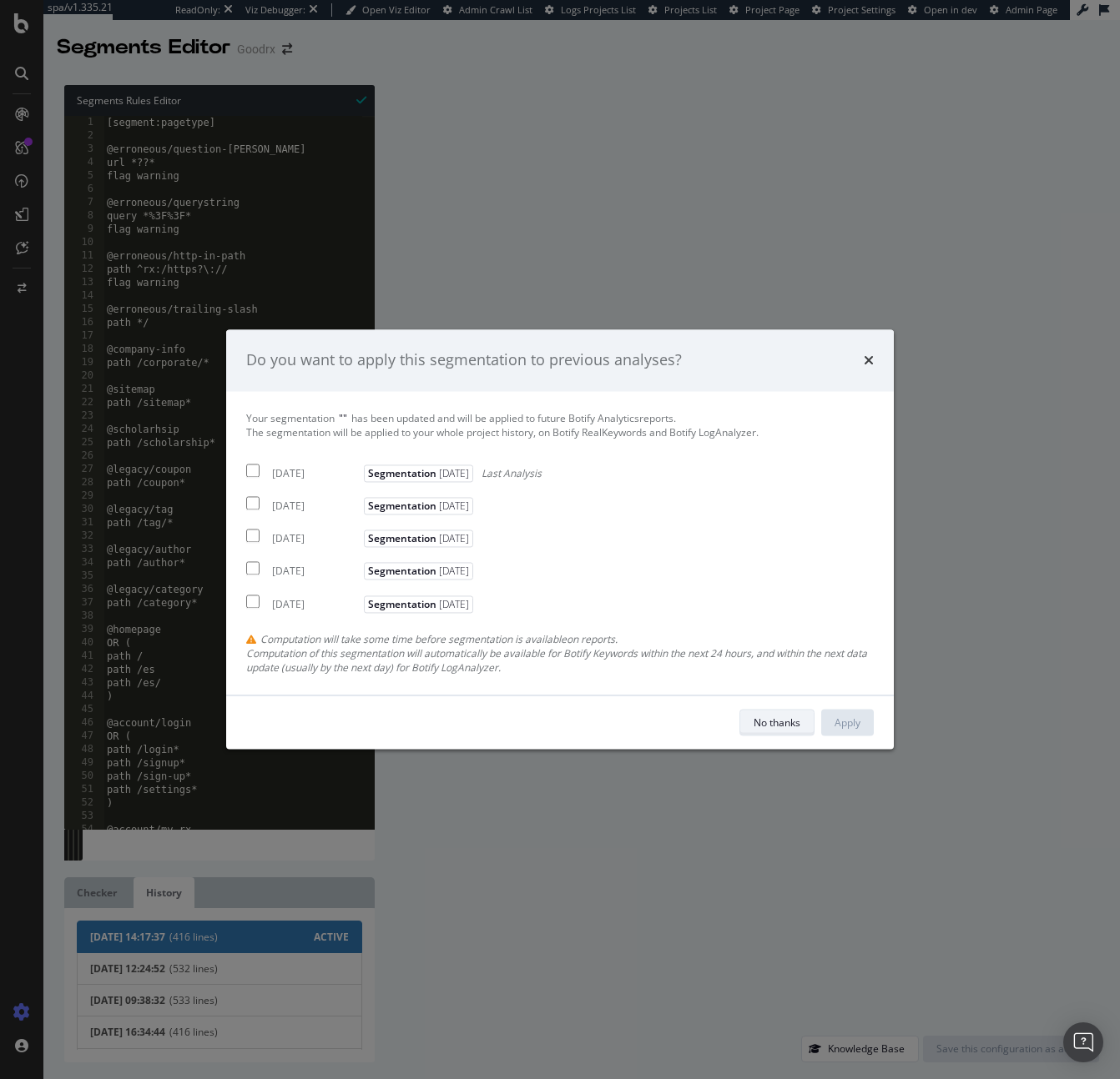
click at [791, 720] on div "No thanks" at bounding box center [777, 722] width 47 height 14
